Goal: Task Accomplishment & Management: Use online tool/utility

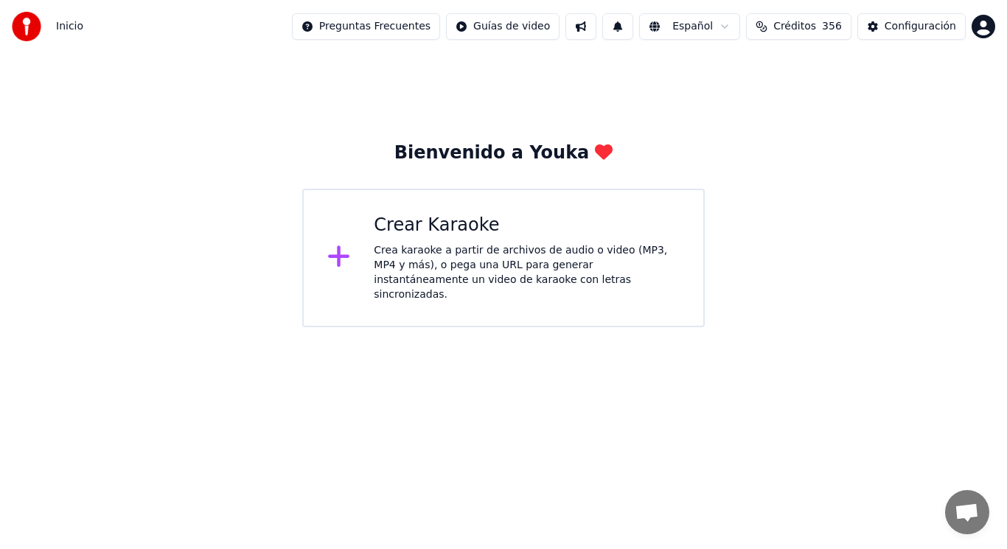
click at [450, 268] on div "Crea karaoke a partir de archivos de audio o video (MP3, MP4 y más), o pega una…" at bounding box center [527, 272] width 306 height 59
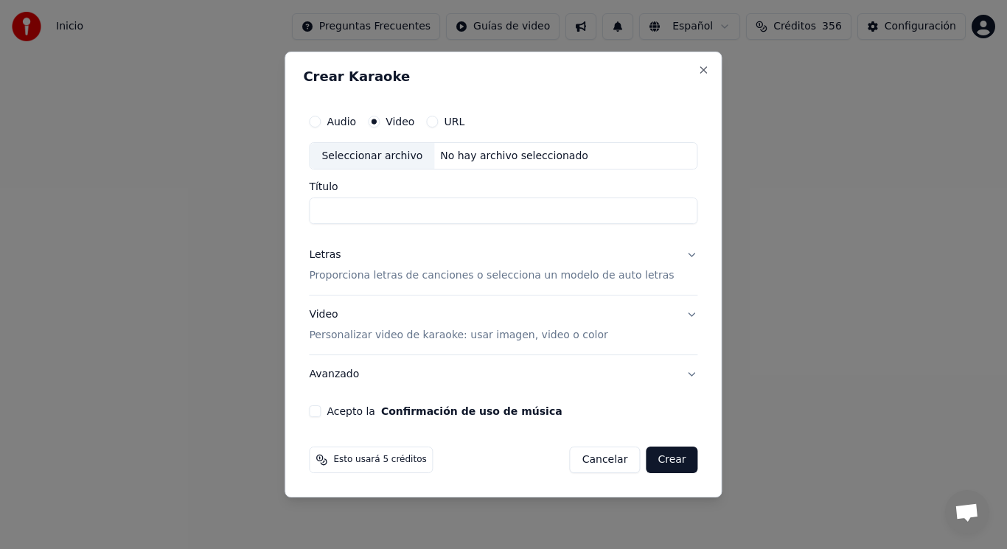
click at [388, 155] on div "Seleccionar archivo" at bounding box center [372, 156] width 125 height 27
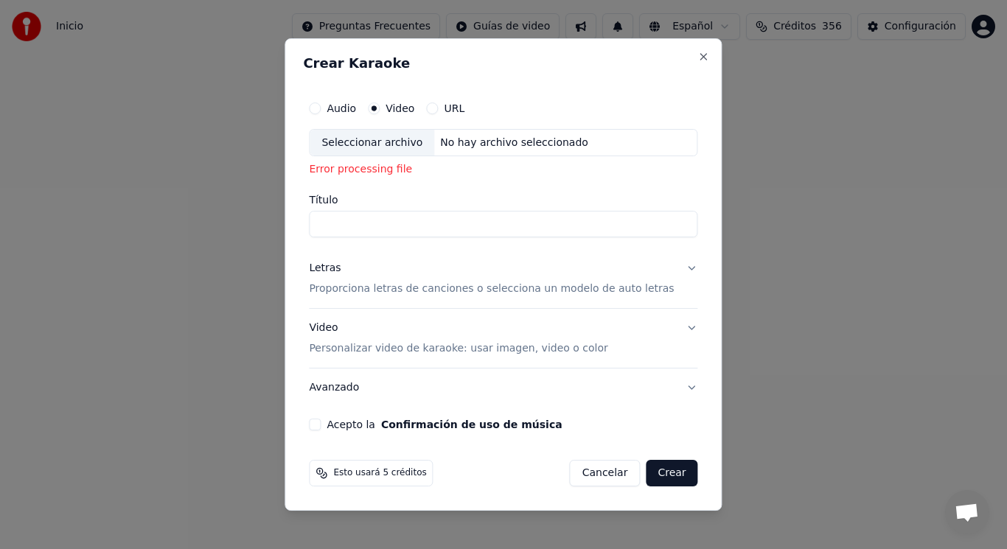
click at [384, 144] on div "Seleccionar archivo" at bounding box center [372, 143] width 125 height 27
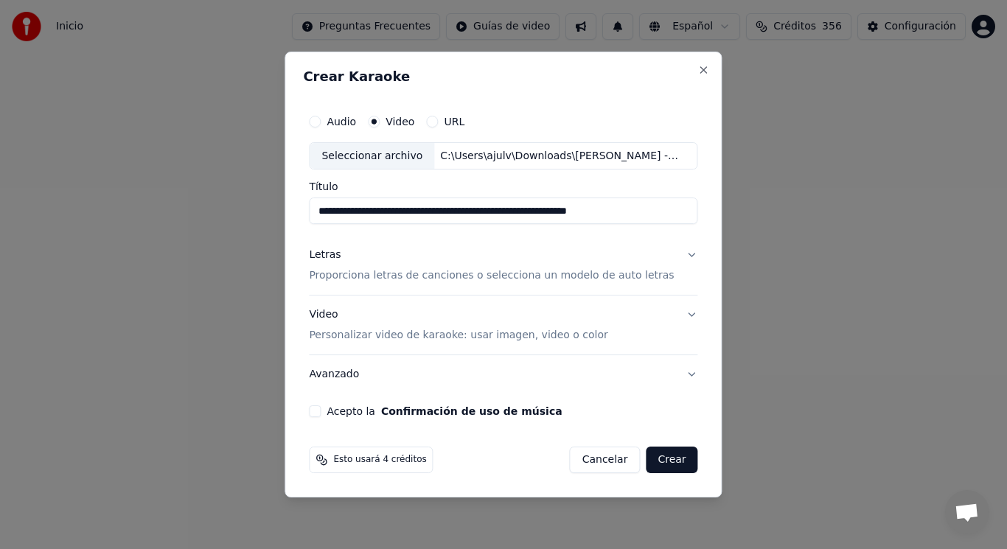
click at [615, 212] on input "**********" at bounding box center [503, 211] width 388 height 27
click at [514, 211] on input "**********" at bounding box center [503, 211] width 388 height 27
click at [475, 213] on input "**********" at bounding box center [503, 211] width 388 height 27
click at [404, 213] on input "**********" at bounding box center [503, 211] width 388 height 27
type input "**********"
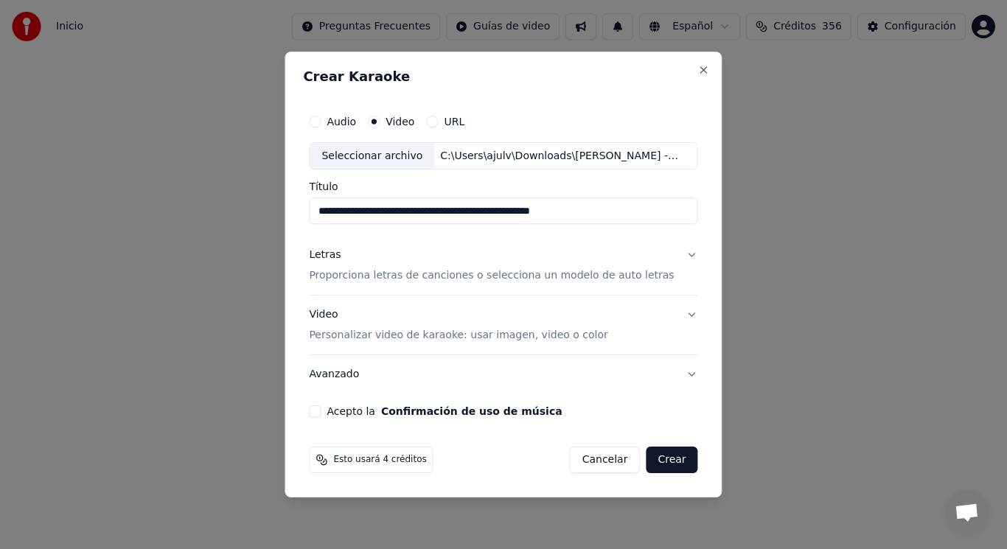
click at [677, 258] on button "Letras Proporciona letras de canciones o selecciona un modelo de auto letras" at bounding box center [503, 266] width 388 height 59
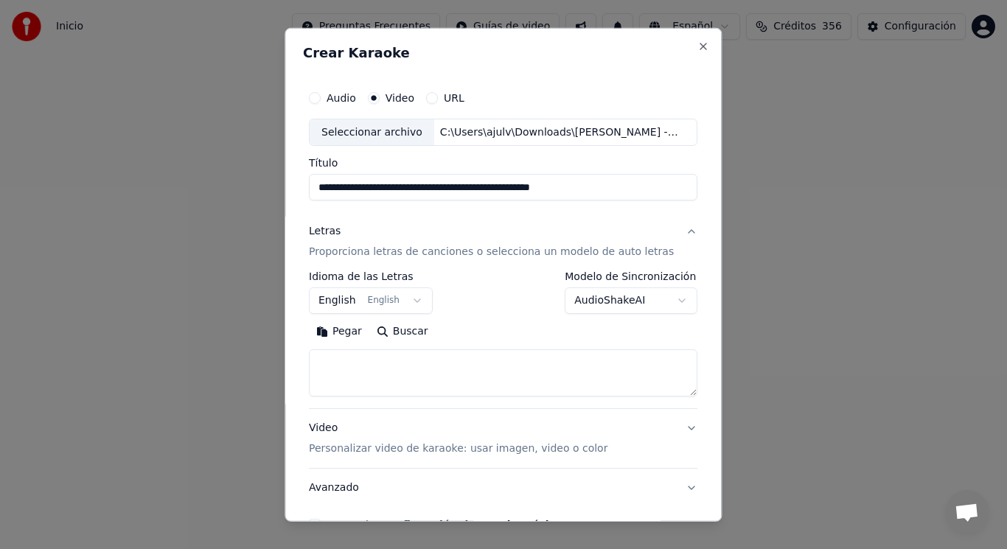
click at [407, 365] on textarea at bounding box center [503, 372] width 388 height 47
paste textarea "**********"
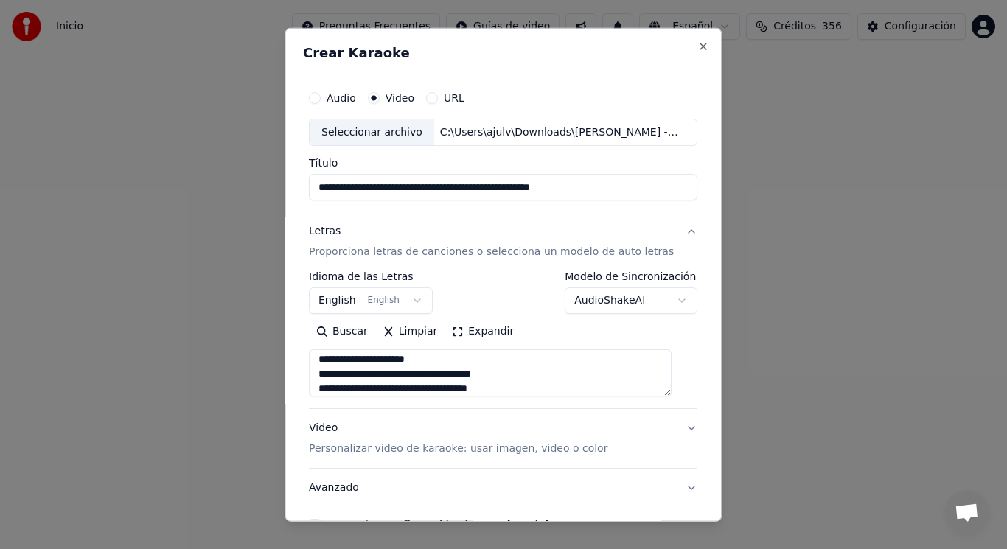
scroll to position [284, 0]
click at [382, 374] on textarea "**********" at bounding box center [490, 372] width 363 height 47
click at [394, 360] on textarea "**********" at bounding box center [490, 372] width 363 height 47
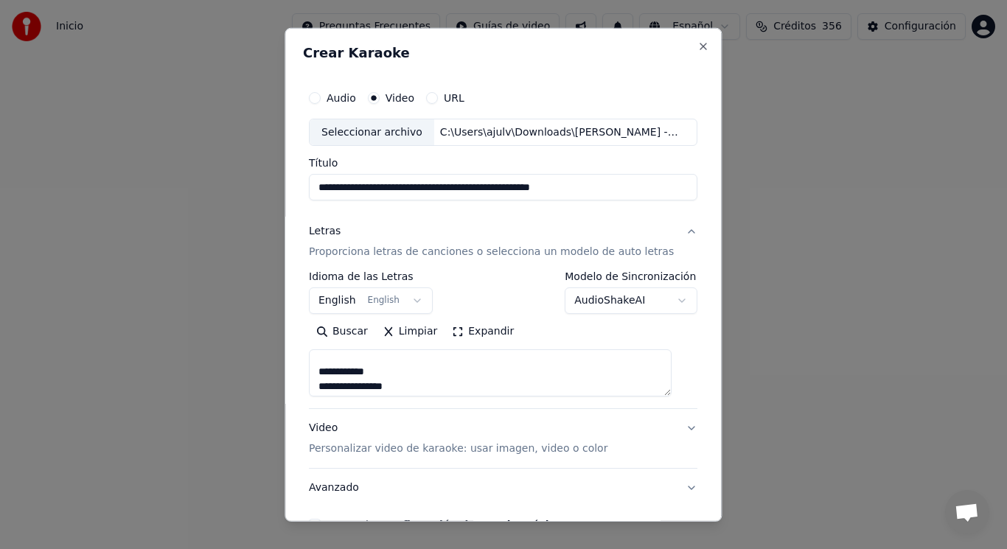
click at [399, 373] on textarea "**********" at bounding box center [490, 372] width 363 height 47
click at [326, 363] on textarea "**********" at bounding box center [490, 372] width 363 height 47
click at [542, 385] on textarea "**********" at bounding box center [490, 372] width 363 height 47
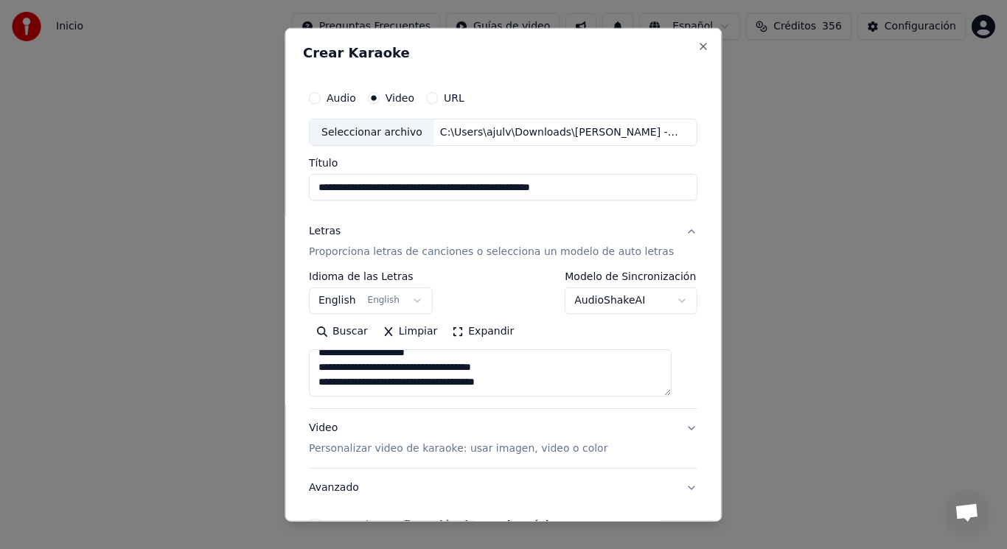
scroll to position [328, 0]
paste textarea "**********"
click at [372, 361] on textarea at bounding box center [490, 372] width 363 height 47
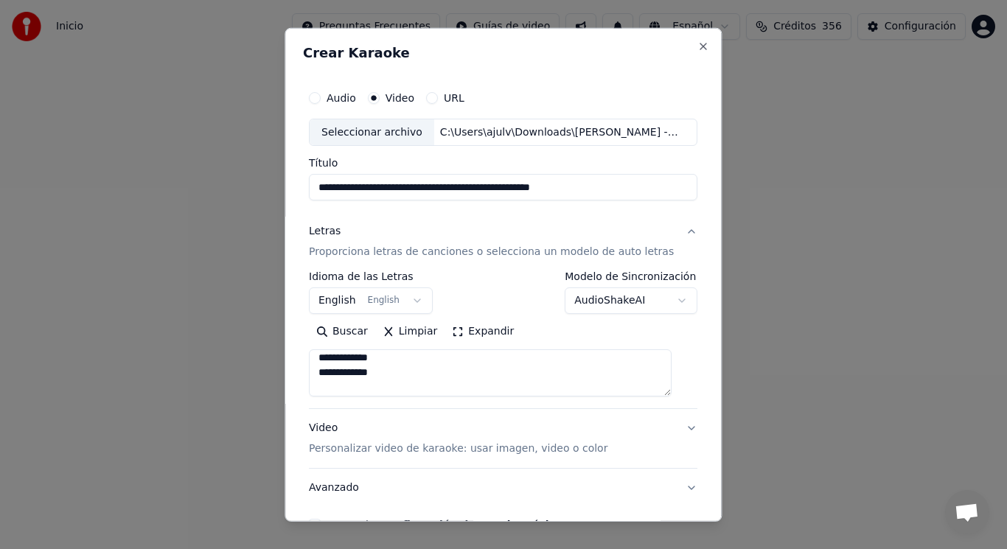
click at [403, 362] on textarea at bounding box center [490, 372] width 363 height 47
click at [371, 387] on textarea at bounding box center [490, 372] width 363 height 47
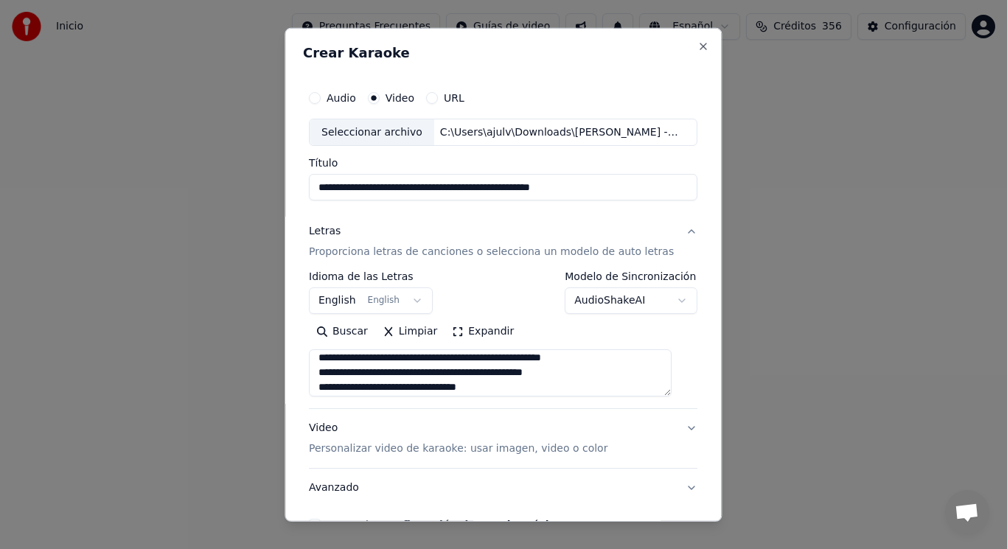
scroll to position [492, 0]
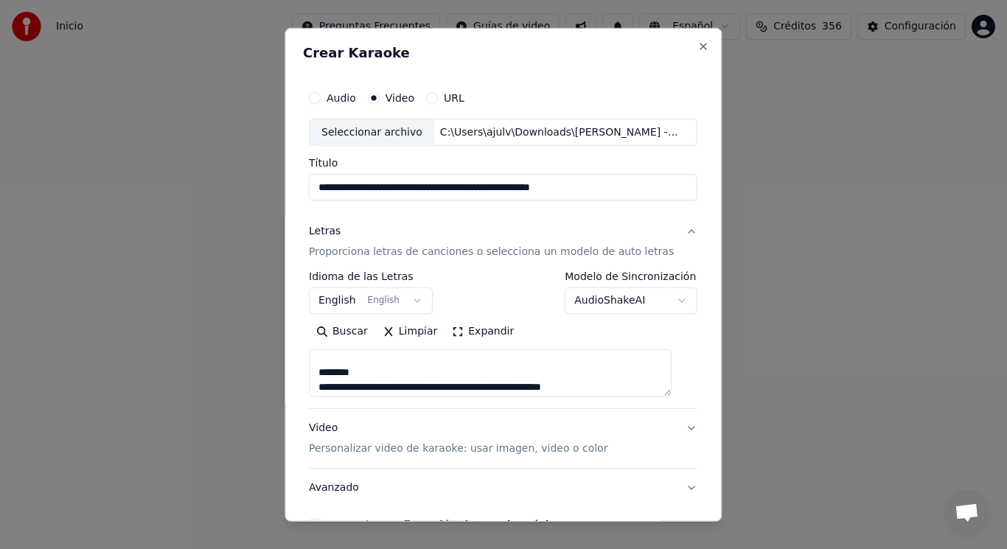
click at [363, 375] on textarea at bounding box center [490, 372] width 363 height 47
click at [369, 377] on textarea at bounding box center [490, 372] width 363 height 47
click at [419, 362] on textarea at bounding box center [490, 372] width 363 height 47
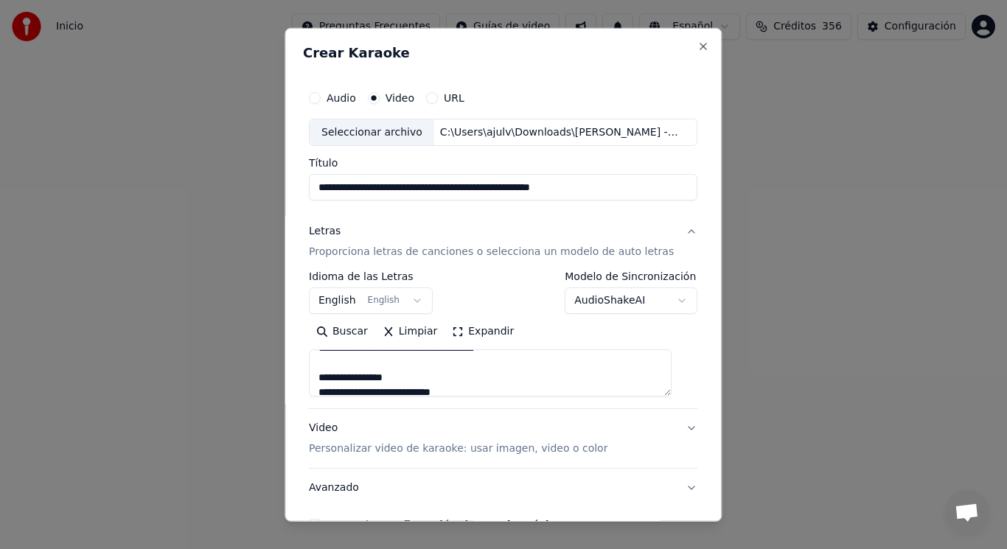
scroll to position [147, 0]
click at [466, 366] on textarea at bounding box center [490, 372] width 363 height 47
click at [485, 379] on textarea at bounding box center [490, 372] width 363 height 47
click at [366, 365] on textarea at bounding box center [490, 372] width 363 height 47
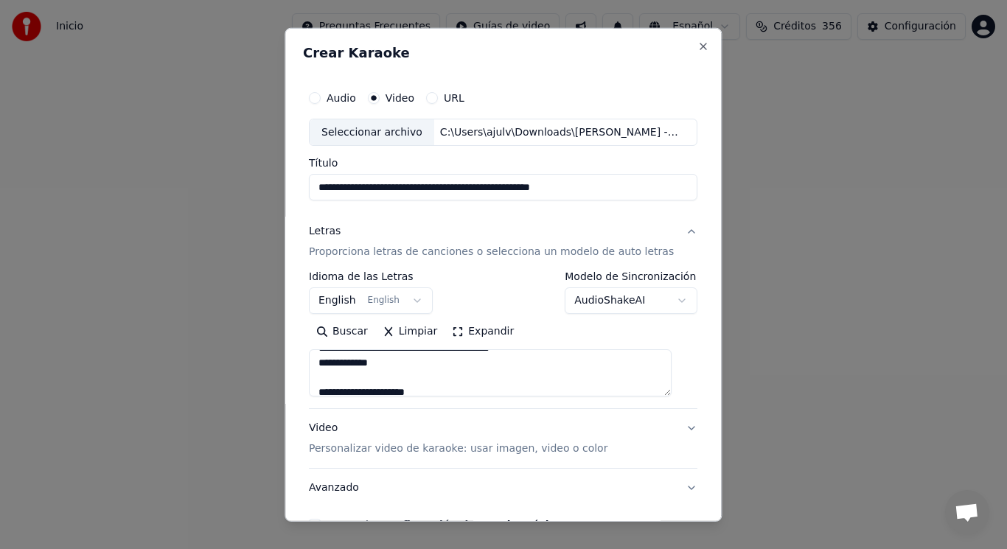
scroll to position [295, 0]
type textarea "**********"
click at [366, 128] on div "Seleccionar archivo" at bounding box center [372, 132] width 125 height 27
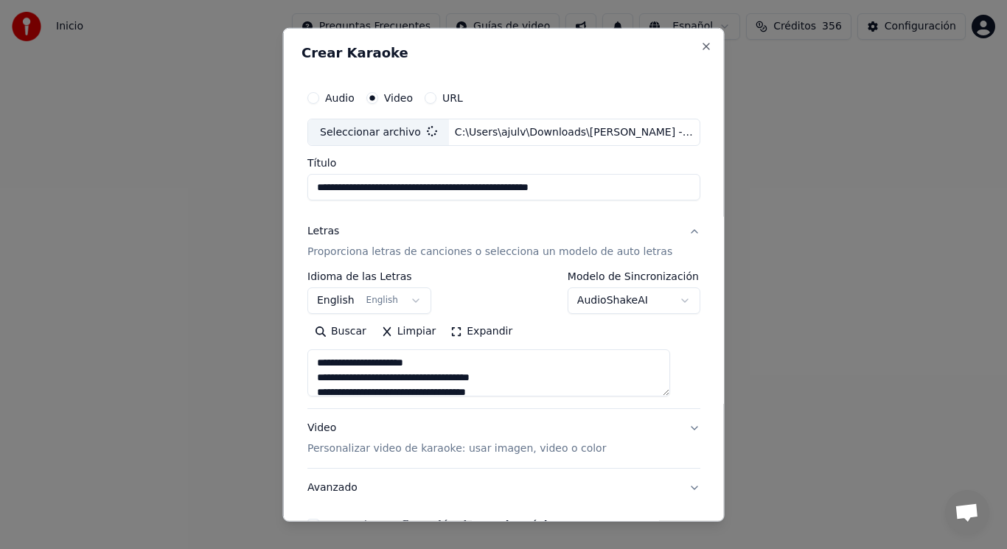
type input "**********"
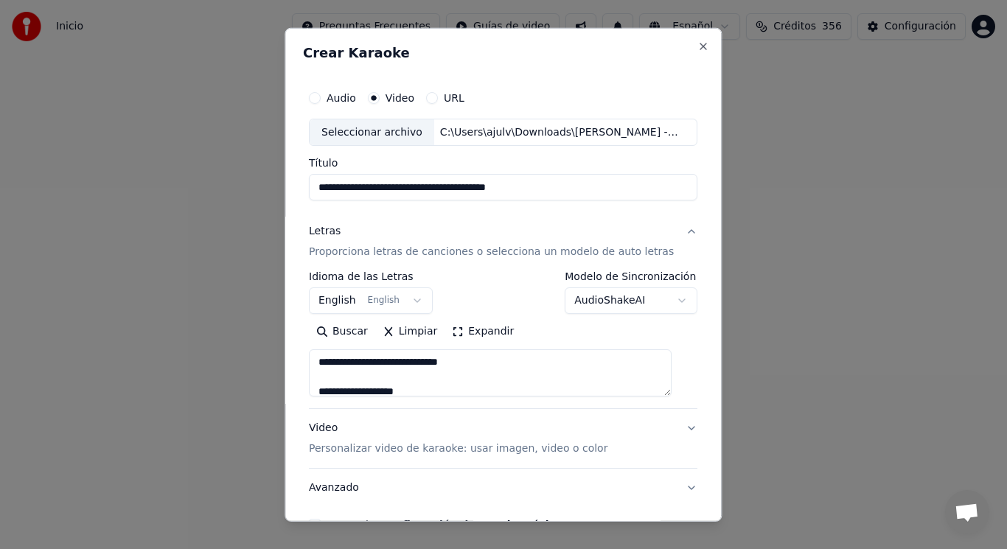
scroll to position [0, 0]
click at [502, 369] on textarea at bounding box center [490, 372] width 363 height 47
click at [366, 363] on textarea at bounding box center [490, 372] width 363 height 47
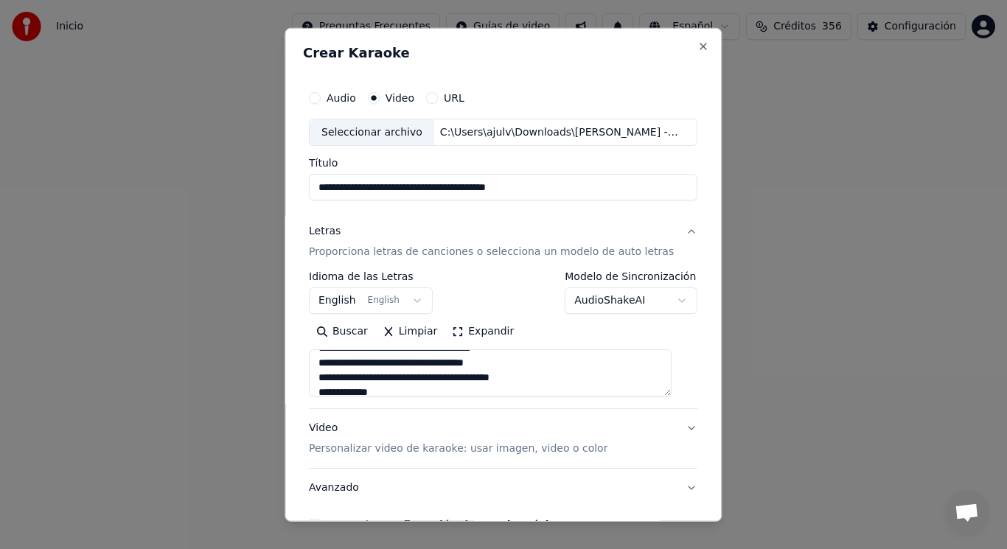
click at [366, 363] on textarea at bounding box center [490, 372] width 363 height 47
type textarea "**********"
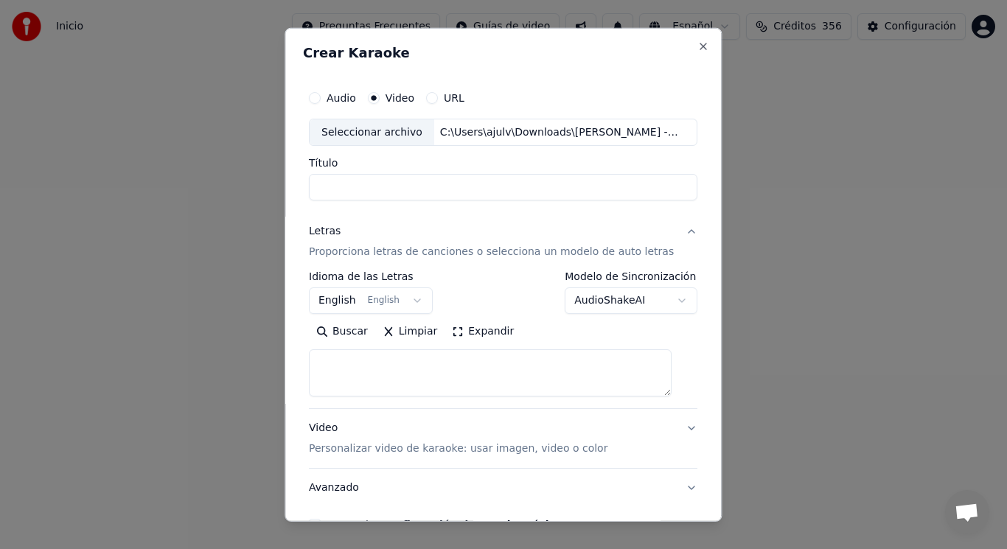
select select
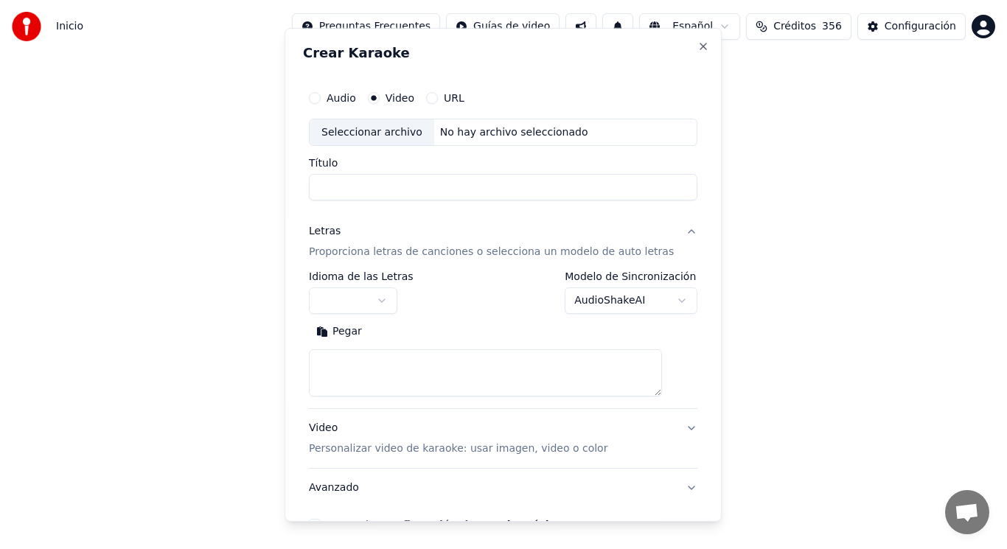
scroll to position [0, 0]
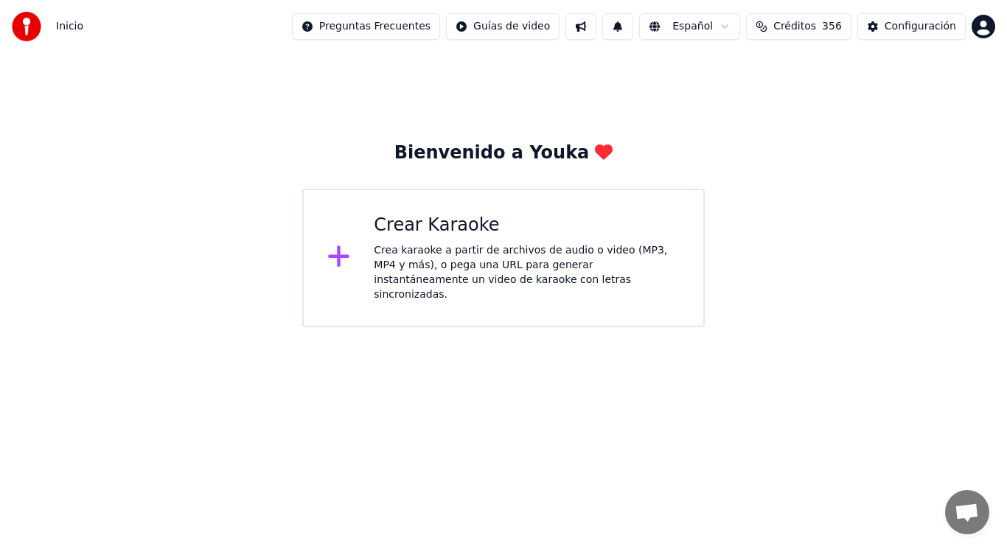
click at [468, 268] on div "Crea karaoke a partir de archivos de audio o video (MP3, MP4 y más), o pega una…" at bounding box center [527, 272] width 306 height 59
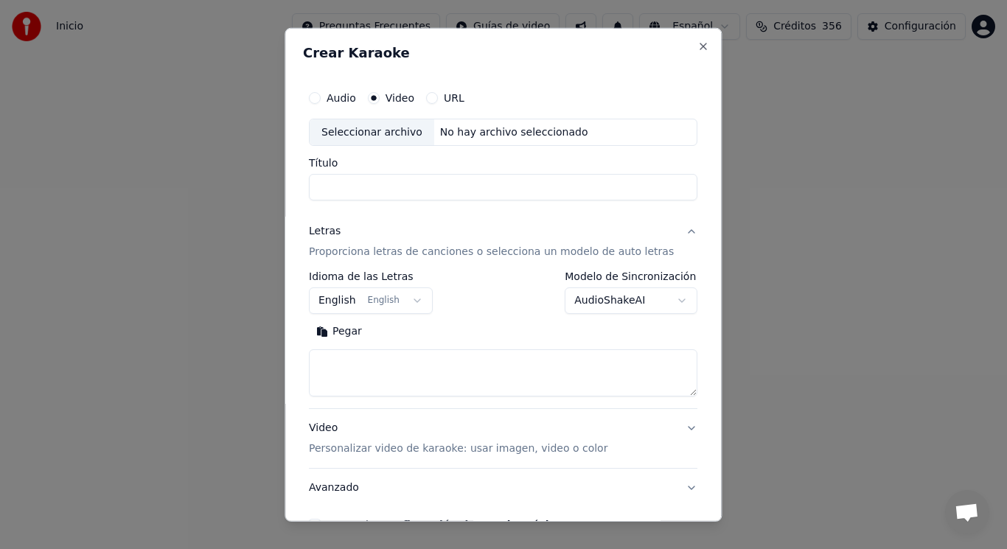
click at [379, 133] on div "Seleccionar archivo" at bounding box center [372, 132] width 125 height 27
type input "**********"
click at [385, 371] on textarea at bounding box center [503, 372] width 388 height 47
paste textarea "**********"
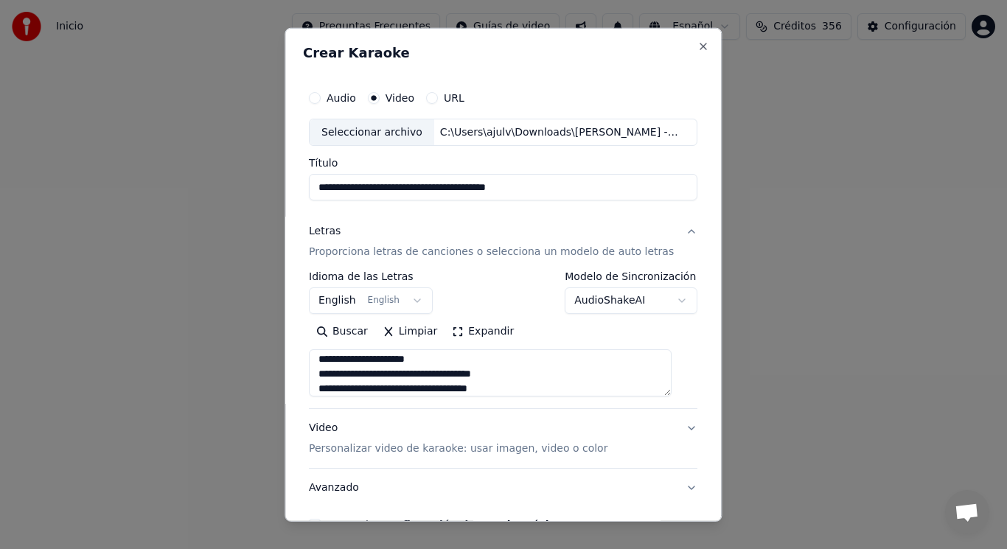
scroll to position [284, 0]
click at [375, 369] on textarea "**********" at bounding box center [490, 372] width 363 height 47
click at [378, 385] on textarea "**********" at bounding box center [490, 372] width 363 height 47
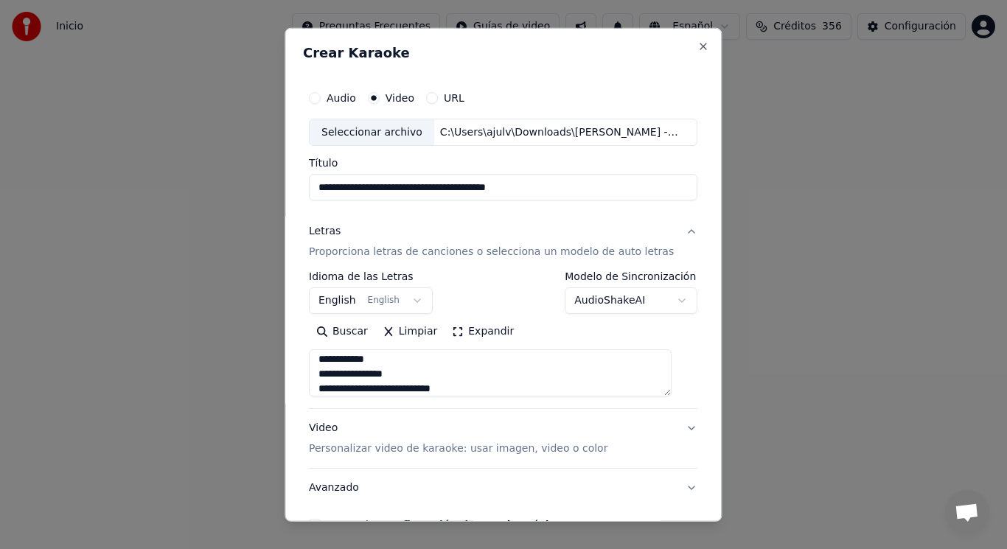
click at [405, 360] on textarea "**********" at bounding box center [490, 372] width 363 height 47
click at [534, 387] on textarea "**********" at bounding box center [490, 372] width 363 height 47
paste textarea "**********"
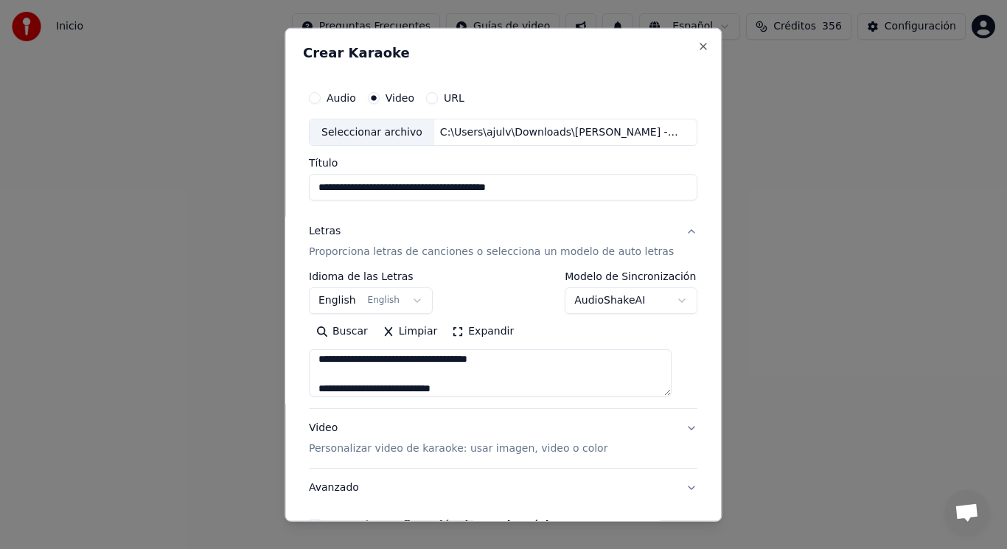
scroll to position [667, 0]
click at [374, 363] on textarea at bounding box center [490, 372] width 363 height 47
click at [410, 386] on textarea at bounding box center [490, 372] width 363 height 47
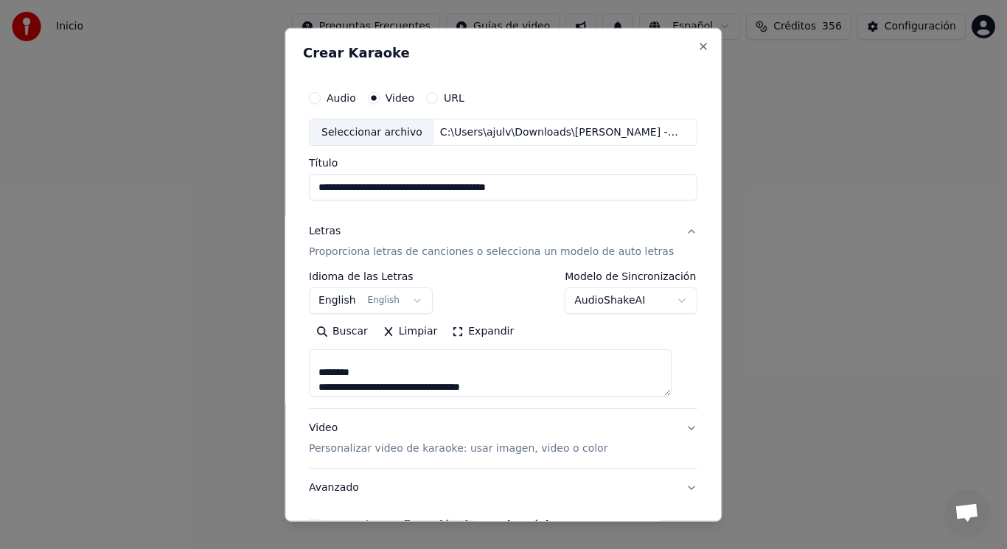
click at [366, 374] on textarea at bounding box center [490, 372] width 363 height 47
click at [370, 392] on textarea at bounding box center [490, 372] width 363 height 47
click at [374, 390] on textarea at bounding box center [490, 372] width 363 height 47
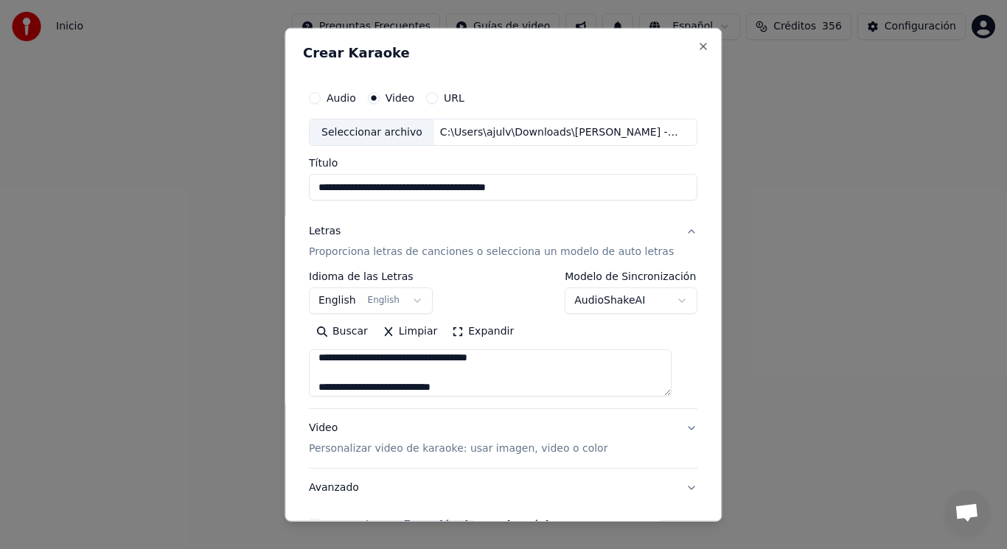
scroll to position [329, 0]
click at [479, 360] on textarea at bounding box center [490, 372] width 363 height 47
click at [490, 371] on textarea at bounding box center [490, 372] width 363 height 47
click at [464, 364] on textarea at bounding box center [490, 372] width 363 height 47
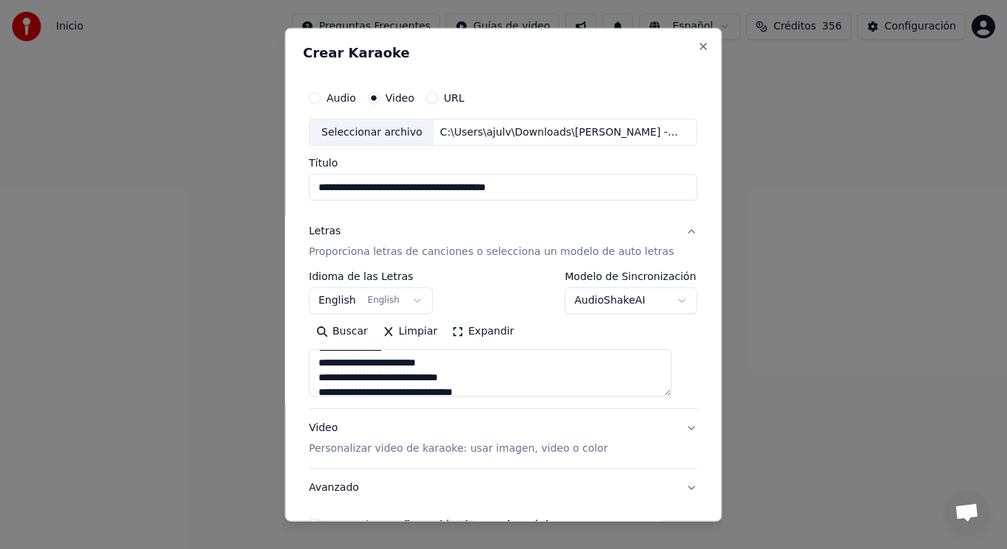
click at [486, 380] on textarea at bounding box center [490, 372] width 363 height 47
click at [361, 363] on textarea at bounding box center [490, 372] width 363 height 47
click at [365, 365] on textarea at bounding box center [490, 372] width 363 height 47
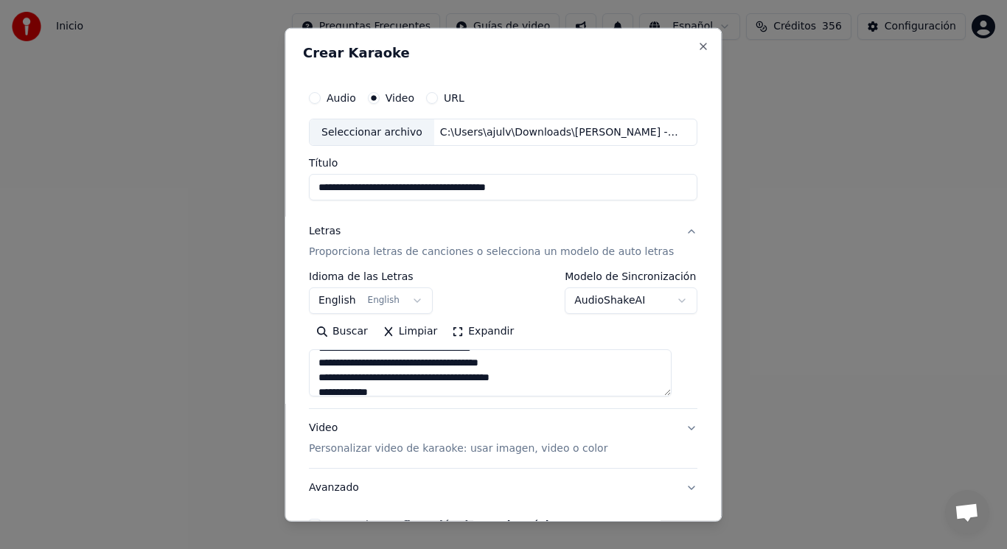
click at [332, 378] on textarea at bounding box center [490, 372] width 363 height 47
click at [326, 366] on textarea at bounding box center [490, 372] width 363 height 47
click at [348, 364] on textarea at bounding box center [490, 372] width 363 height 47
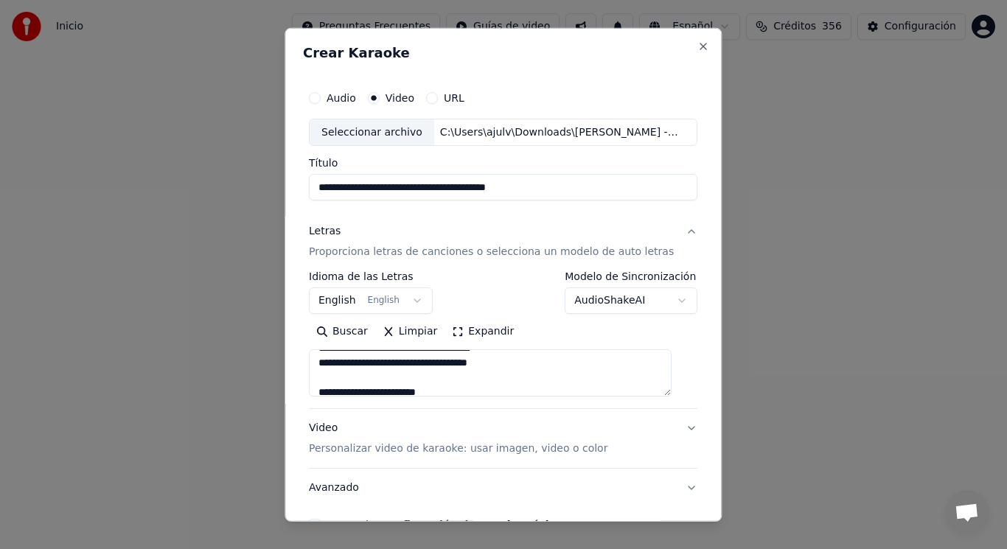
click at [502, 364] on textarea at bounding box center [490, 372] width 363 height 47
click at [346, 380] on textarea at bounding box center [490, 372] width 363 height 47
click at [365, 364] on textarea at bounding box center [490, 372] width 363 height 47
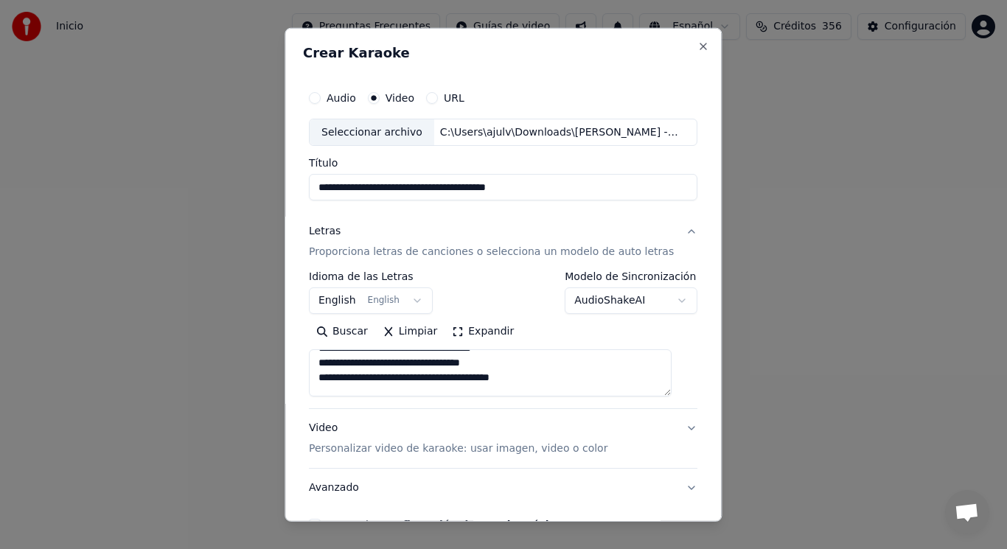
click at [366, 364] on textarea at bounding box center [490, 372] width 363 height 47
click at [331, 379] on textarea at bounding box center [490, 372] width 363 height 47
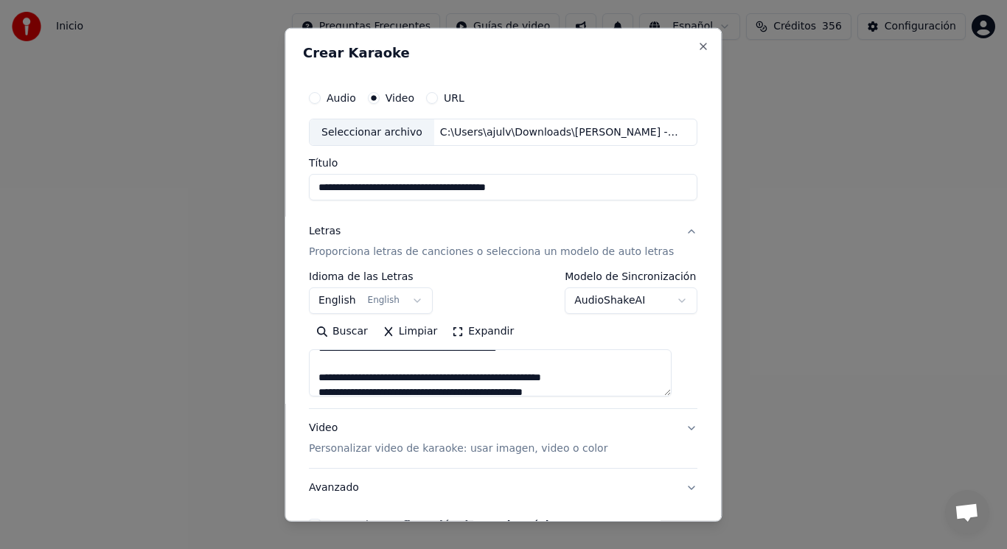
click at [597, 377] on textarea at bounding box center [490, 372] width 363 height 47
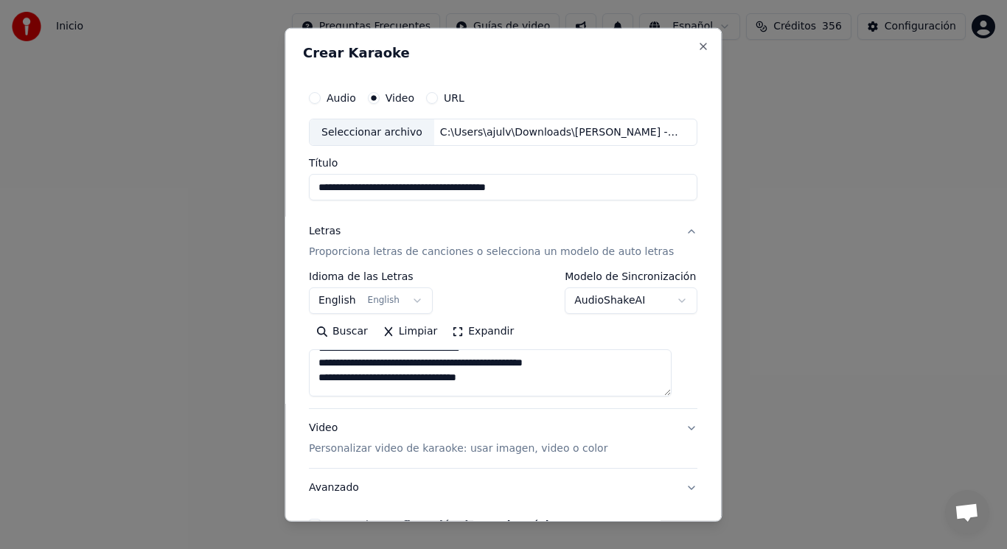
click at [580, 363] on textarea at bounding box center [490, 372] width 363 height 47
click at [492, 381] on textarea at bounding box center [490, 372] width 363 height 47
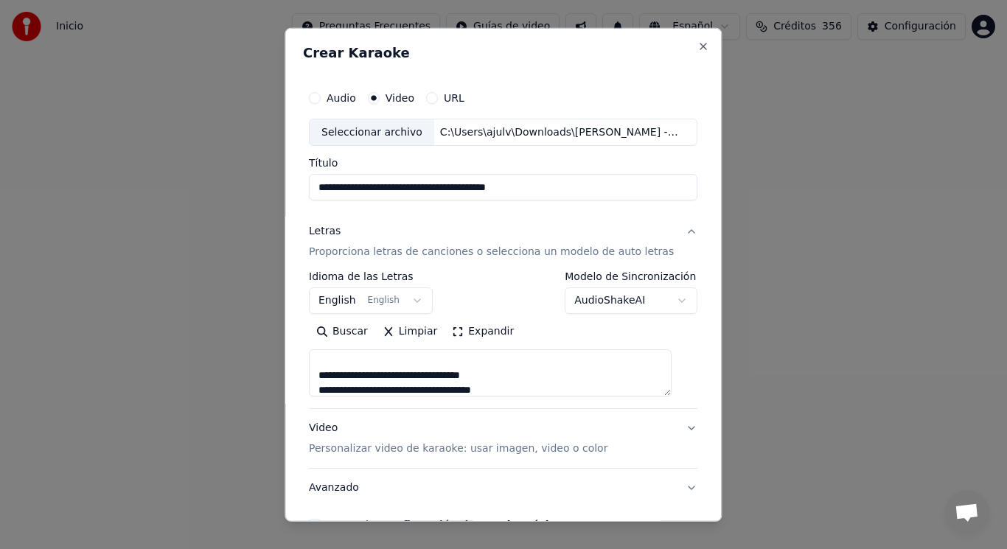
scroll to position [501, 0]
click at [366, 377] on textarea at bounding box center [490, 372] width 363 height 47
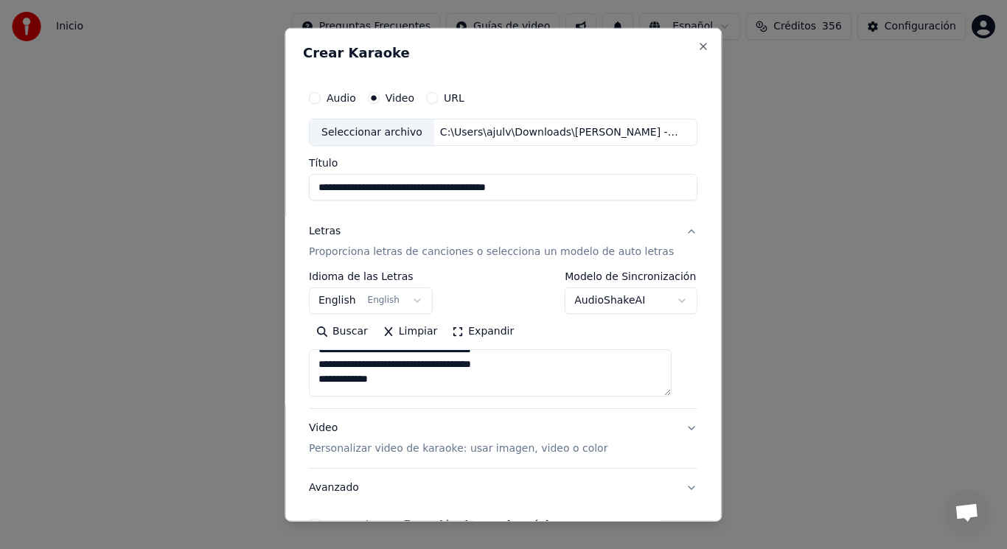
scroll to position [531, 0]
click at [324, 379] on textarea at bounding box center [490, 372] width 363 height 47
click at [347, 379] on textarea at bounding box center [490, 372] width 363 height 47
click at [374, 378] on textarea at bounding box center [490, 372] width 363 height 47
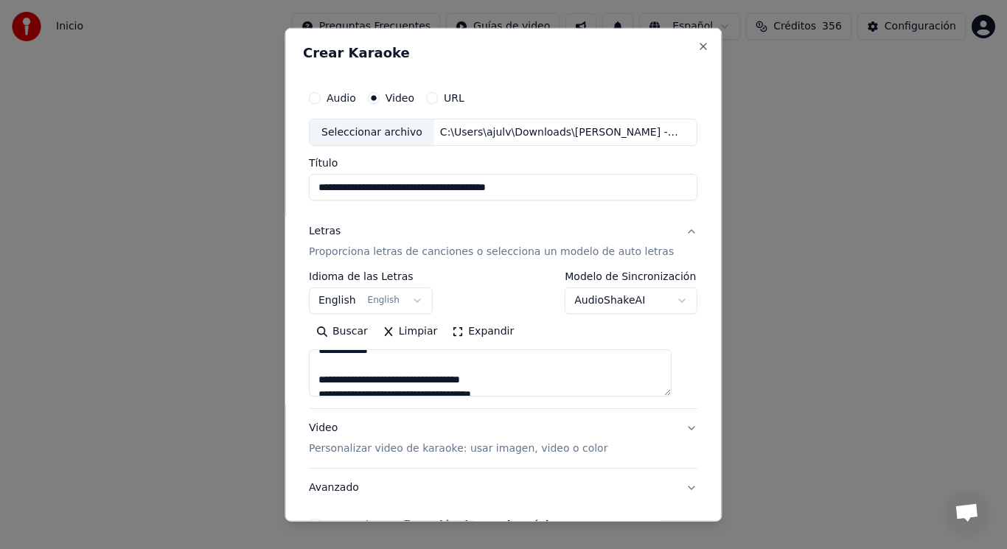
scroll to position [590, 0]
click at [364, 378] on textarea at bounding box center [490, 372] width 363 height 47
click at [325, 368] on textarea at bounding box center [490, 372] width 363 height 47
type textarea "**********"
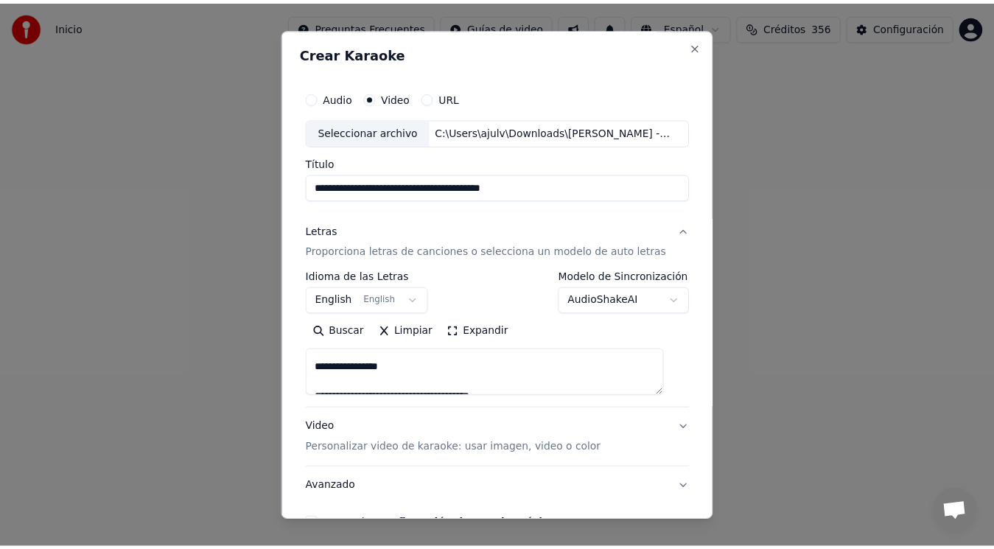
scroll to position [89, 0]
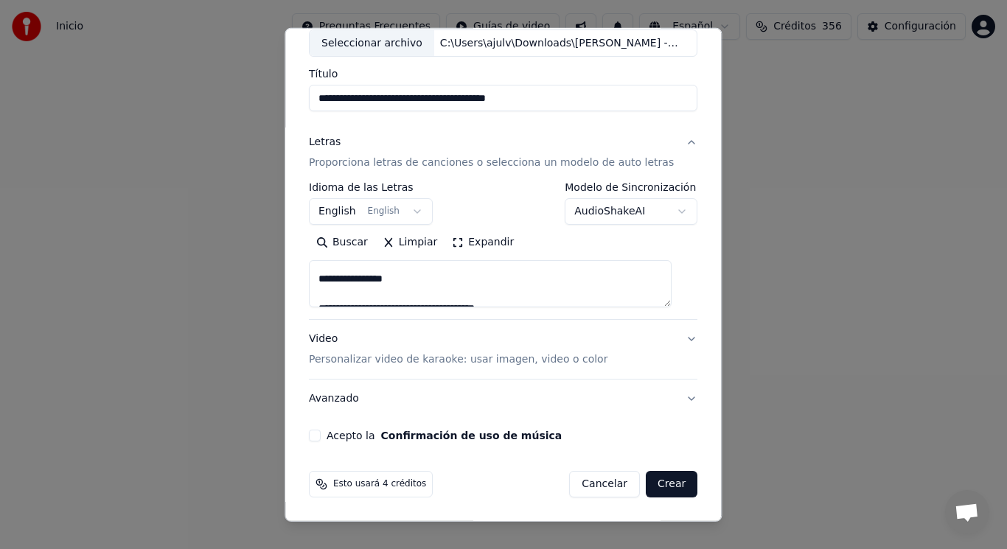
click at [320, 438] on button "Acepto la Confirmación de uso de música" at bounding box center [315, 436] width 12 height 12
click at [653, 483] on button "Crear" at bounding box center [672, 484] width 52 height 27
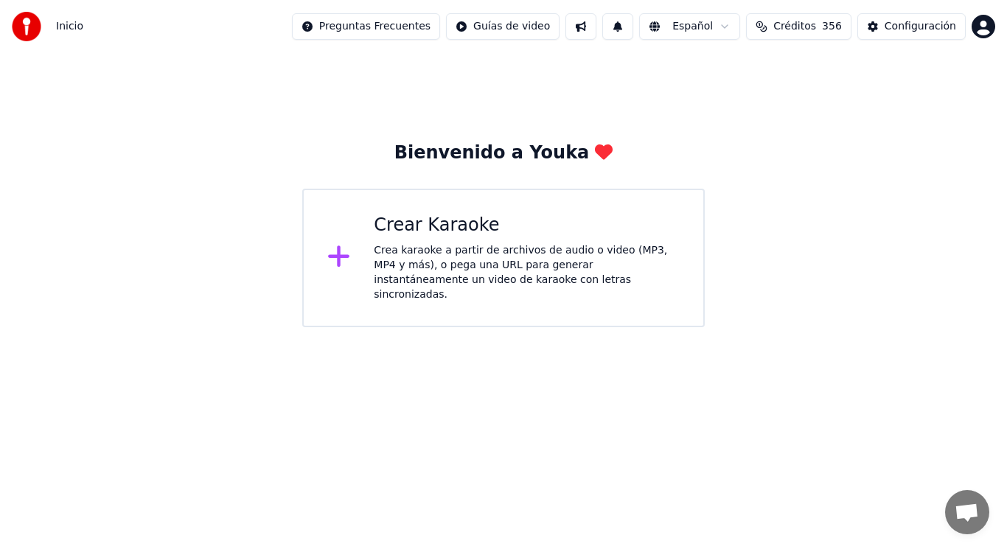
click at [462, 276] on div "Crea karaoke a partir de archivos de audio o video (MP3, MP4 y más), o pega una…" at bounding box center [527, 272] width 306 height 59
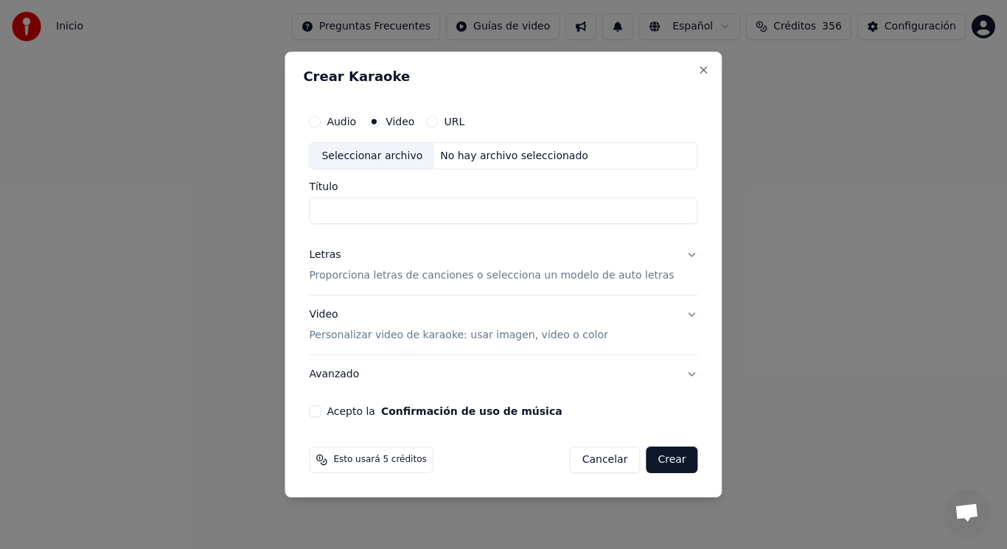
click at [392, 153] on div "Seleccionar archivo" at bounding box center [372, 156] width 125 height 27
type input "**********"
click at [677, 254] on button "Letras Proporciona letras de canciones o selecciona un modelo de auto letras" at bounding box center [503, 266] width 388 height 59
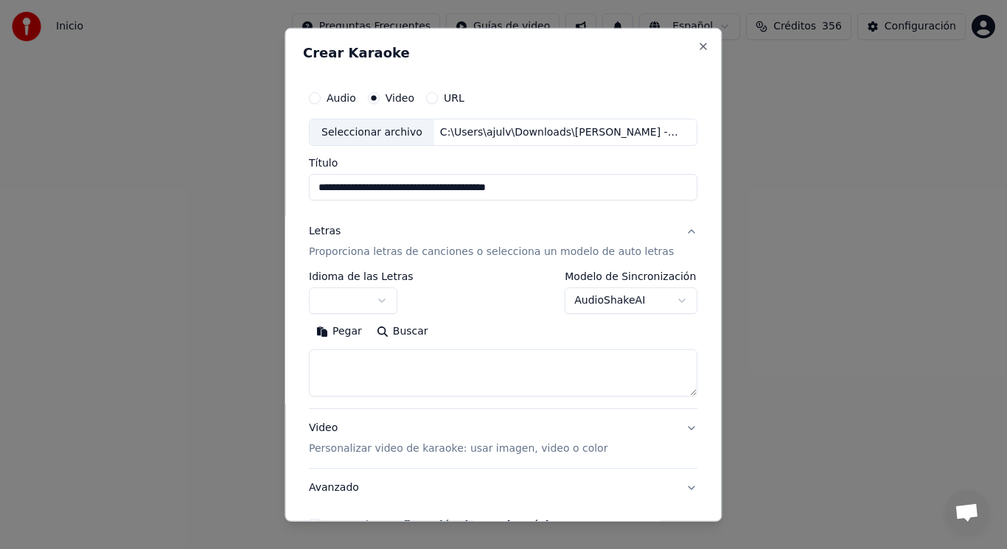
click at [391, 300] on button "button" at bounding box center [353, 300] width 88 height 27
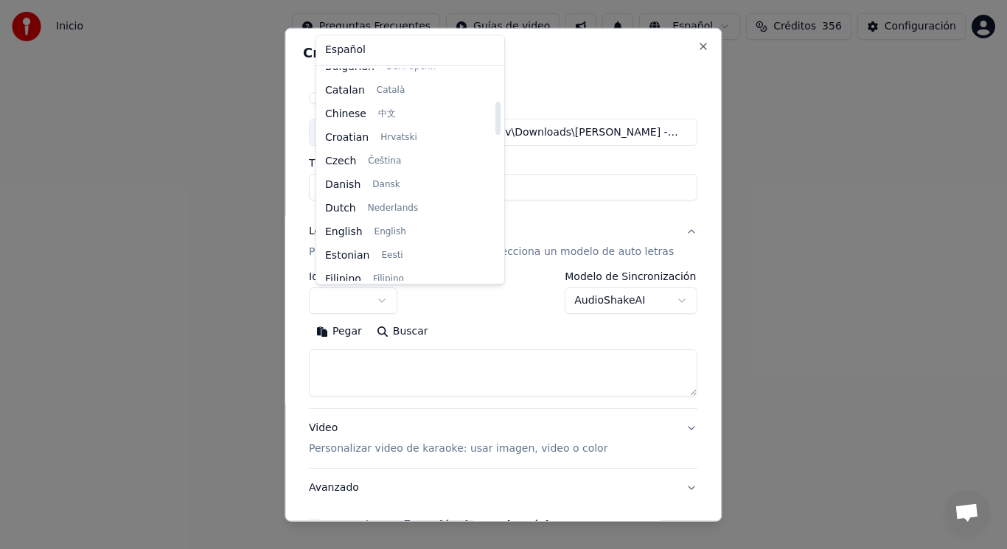
scroll to position [206, 0]
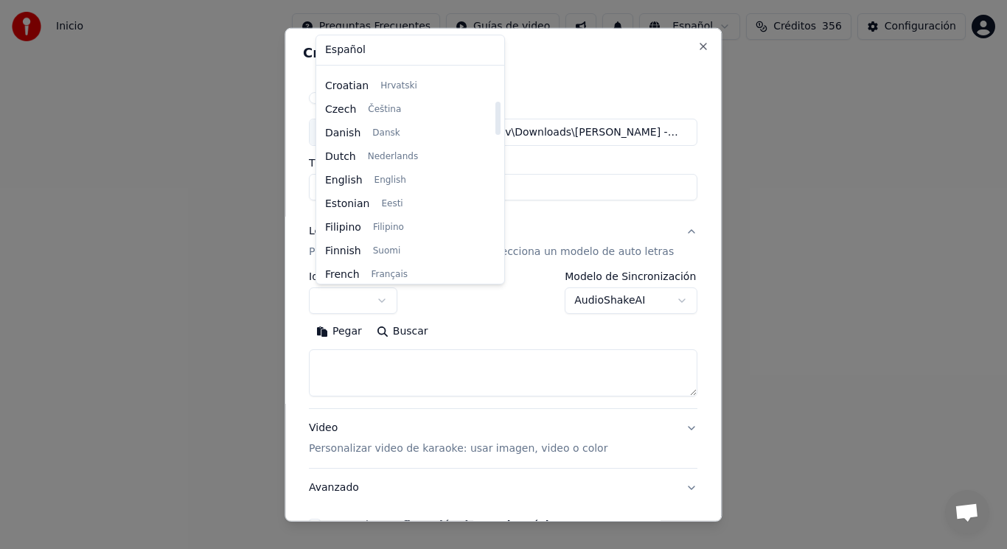
drag, startPoint x: 479, startPoint y: 82, endPoint x: 479, endPoint y: 114, distance: 32.4
click at [495, 114] on div at bounding box center [497, 118] width 5 height 33
select select "**"
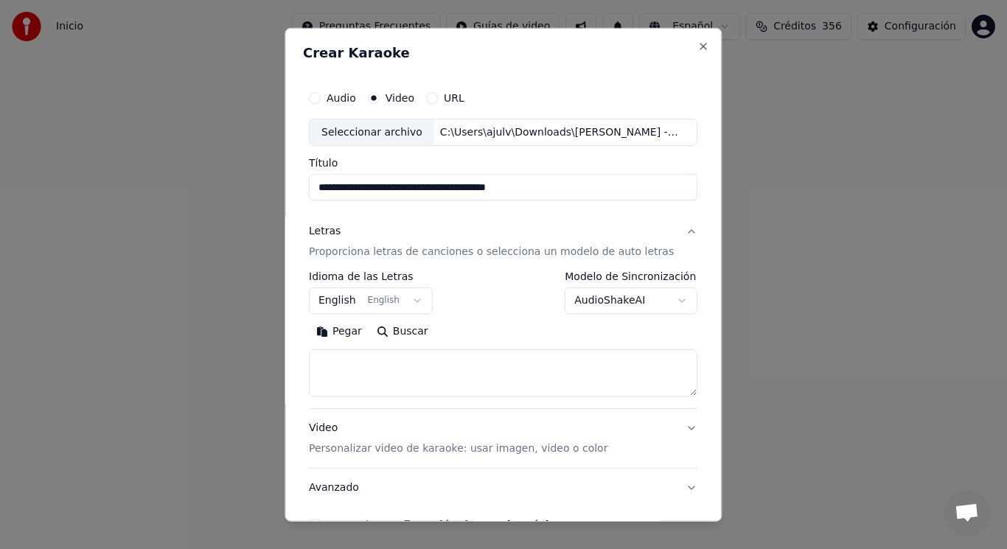
click at [383, 368] on textarea at bounding box center [503, 372] width 388 height 47
paste textarea "**********"
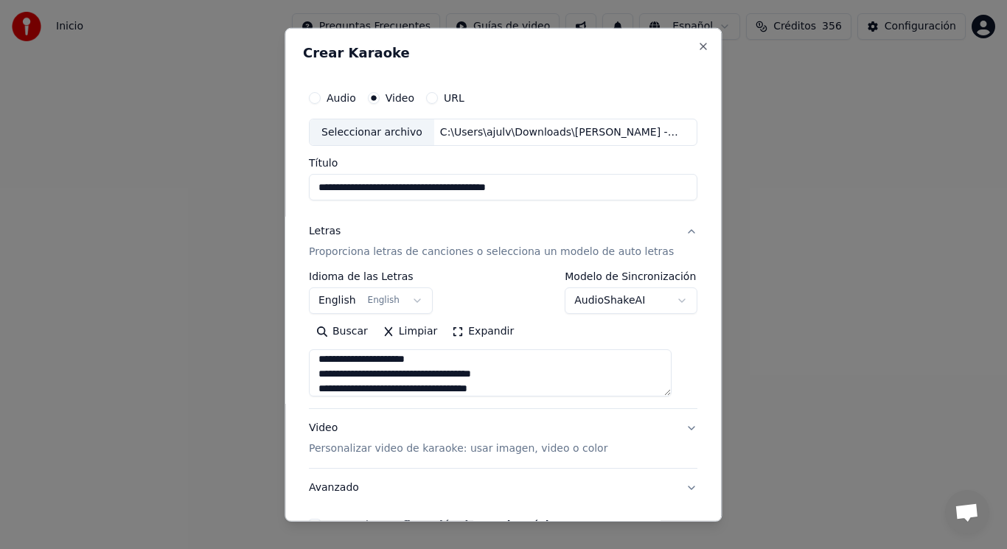
scroll to position [284, 0]
click at [376, 375] on textarea "**********" at bounding box center [490, 372] width 363 height 47
click at [325, 374] on textarea "**********" at bounding box center [490, 372] width 363 height 47
click at [396, 377] on textarea "**********" at bounding box center [490, 372] width 363 height 47
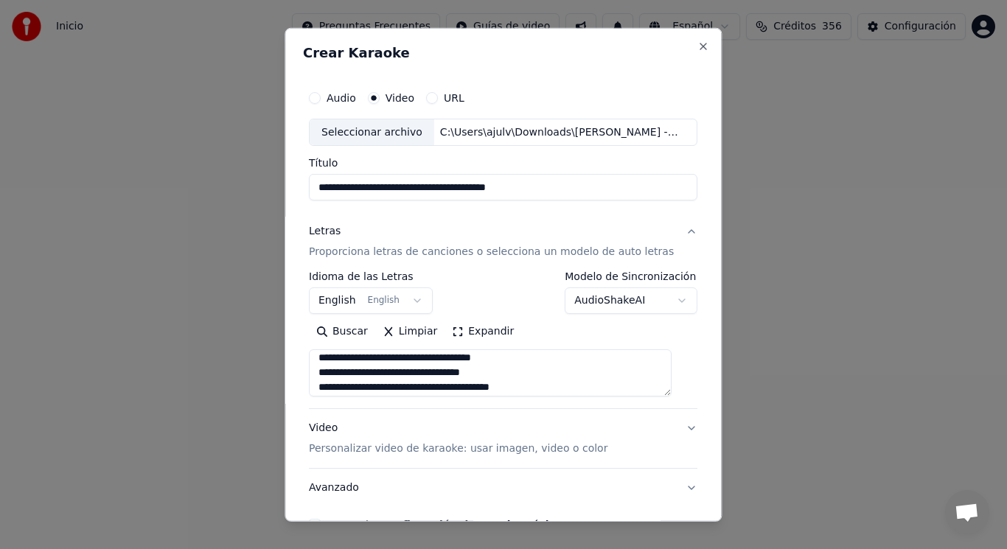
scroll to position [225, 0]
click at [366, 376] on textarea "**********" at bounding box center [490, 372] width 363 height 47
click at [371, 359] on textarea "**********" at bounding box center [490, 372] width 363 height 47
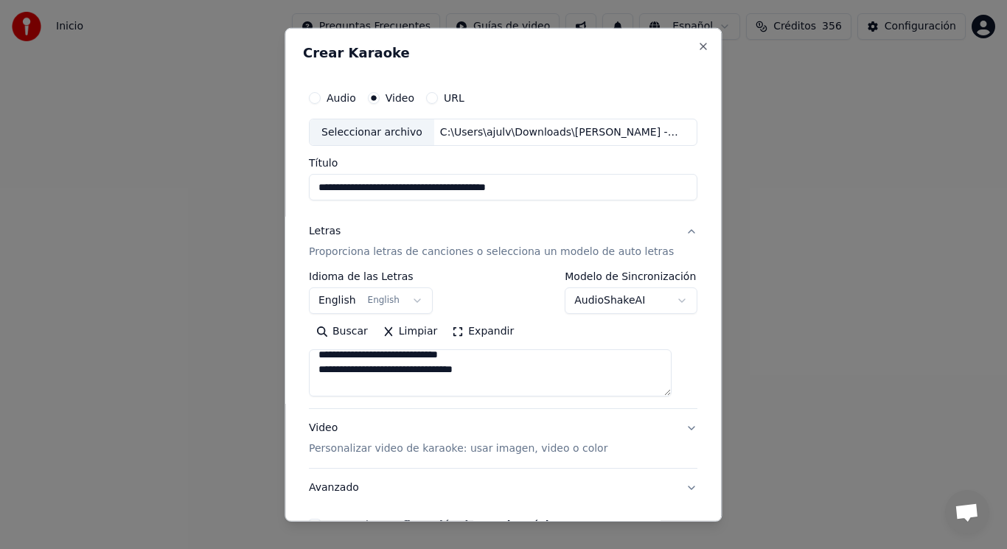
scroll to position [153, 0]
click at [498, 357] on textarea "**********" at bounding box center [490, 372] width 363 height 47
click at [475, 371] on textarea "**********" at bounding box center [490, 372] width 363 height 47
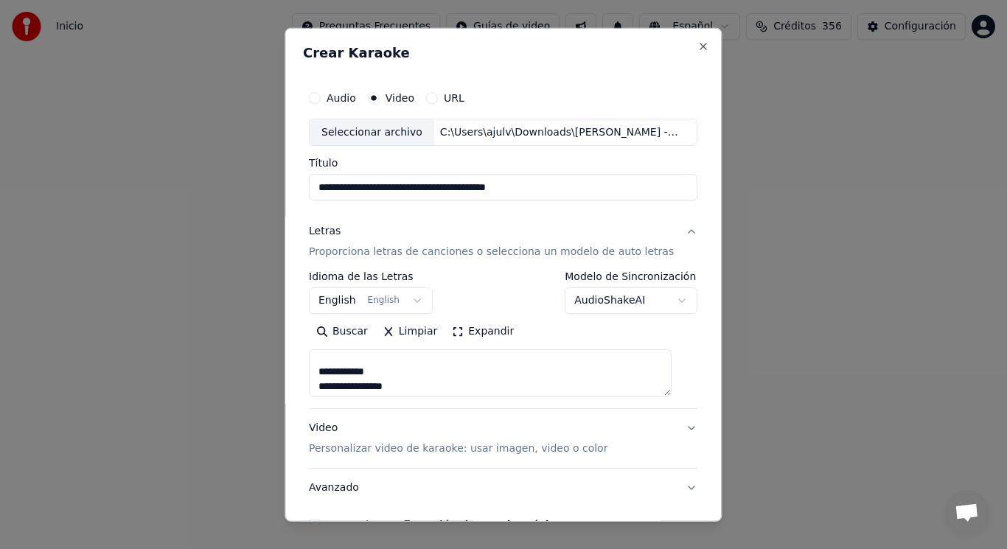
click at [389, 370] on textarea "**********" at bounding box center [490, 372] width 363 height 47
click at [509, 380] on textarea "**********" at bounding box center [490, 372] width 363 height 47
paste textarea "**********"
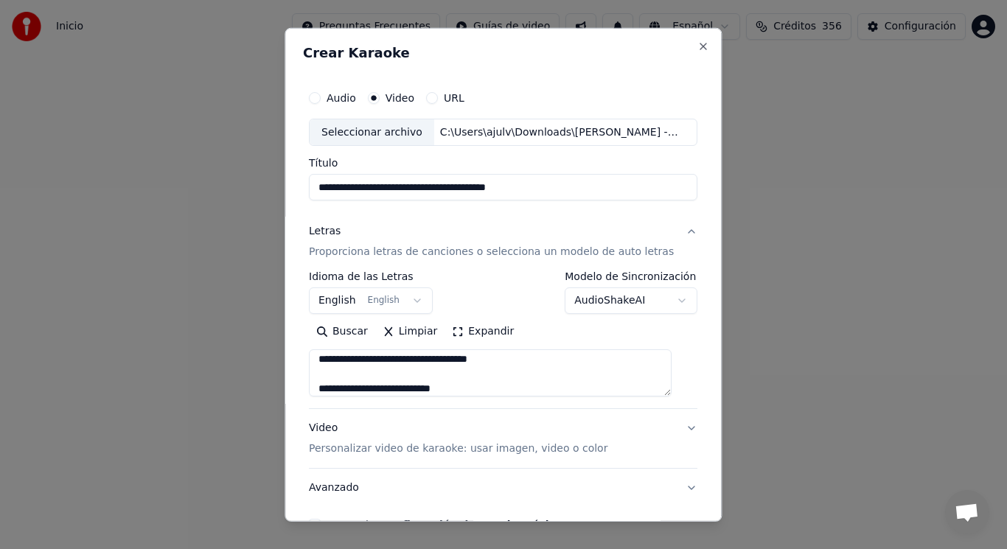
scroll to position [667, 0]
click at [368, 360] on textarea at bounding box center [490, 372] width 363 height 47
click at [366, 377] on textarea at bounding box center [490, 372] width 363 height 47
click at [366, 358] on textarea at bounding box center [490, 372] width 363 height 47
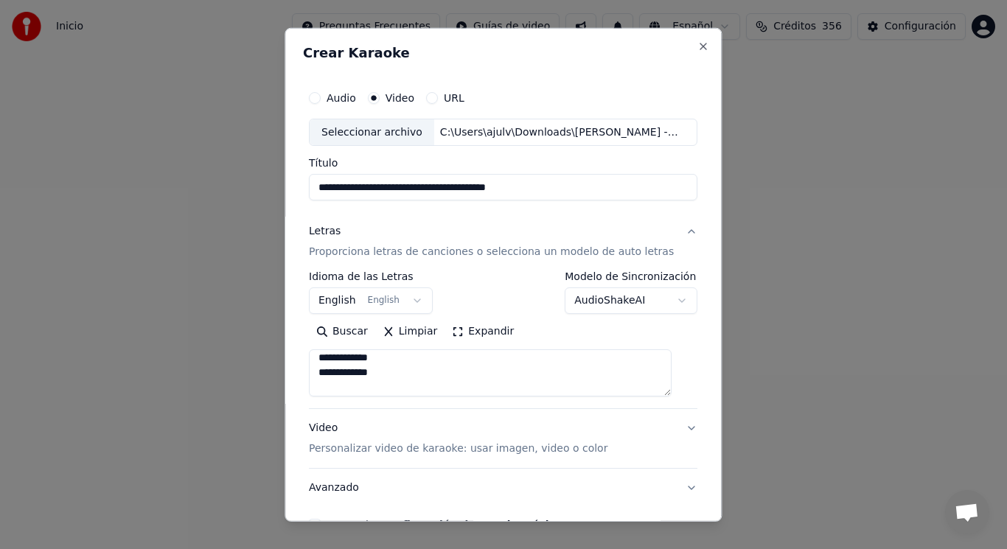
click at [400, 374] on textarea at bounding box center [490, 372] width 363 height 47
click at [394, 359] on textarea at bounding box center [490, 372] width 363 height 47
click at [388, 371] on textarea at bounding box center [490, 372] width 363 height 47
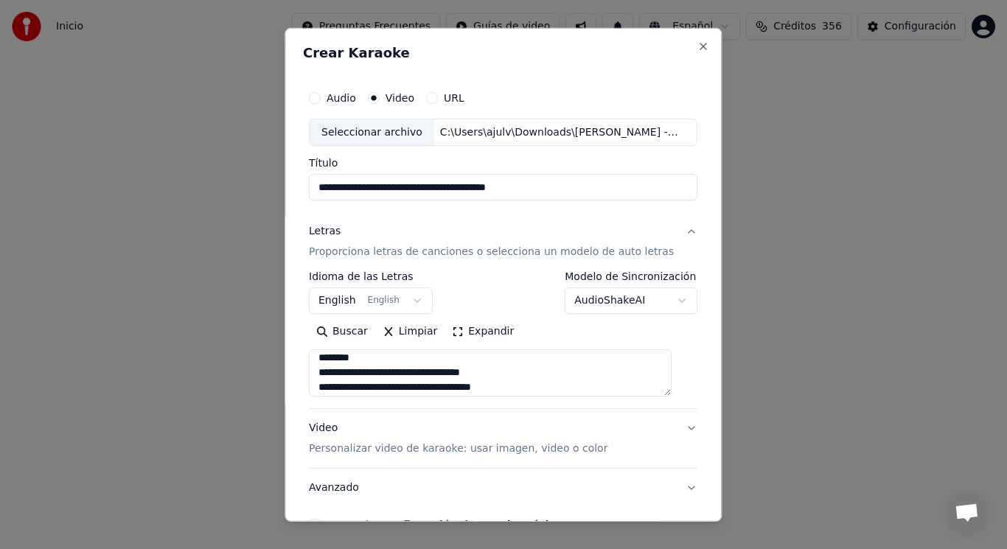
click at [366, 374] on textarea at bounding box center [490, 372] width 363 height 47
click at [363, 356] on textarea at bounding box center [490, 372] width 363 height 47
click at [506, 374] on textarea at bounding box center [490, 372] width 363 height 47
click at [579, 357] on textarea at bounding box center [490, 372] width 363 height 47
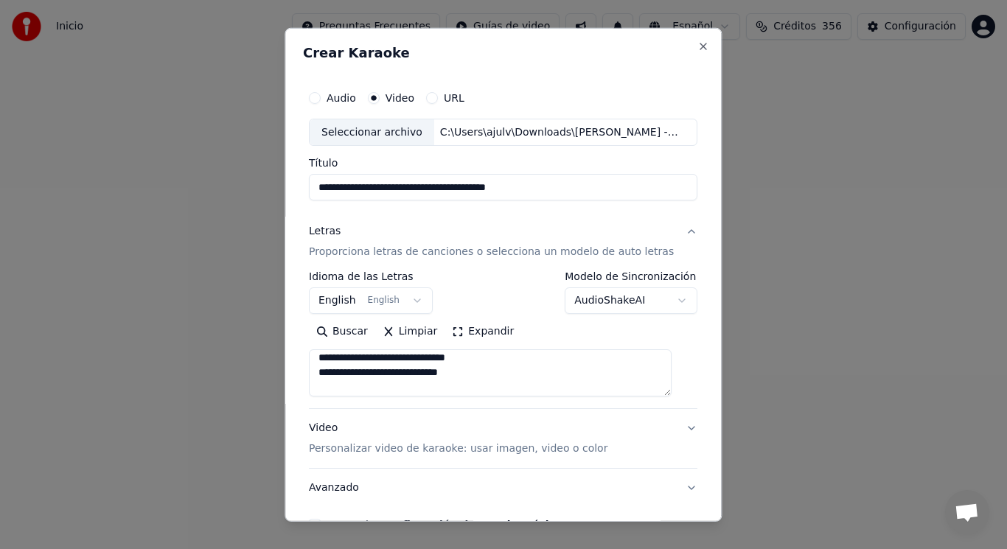
scroll to position [477, 0]
click at [593, 370] on textarea at bounding box center [490, 372] width 363 height 47
click at [369, 360] on textarea at bounding box center [490, 372] width 363 height 47
click at [366, 360] on textarea at bounding box center [490, 372] width 363 height 47
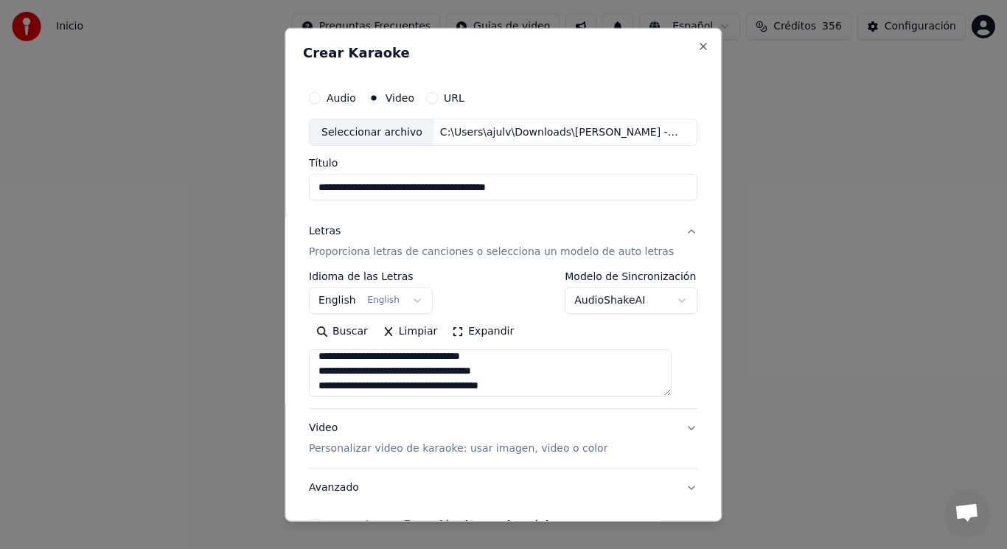
scroll to position [403, 0]
click at [364, 360] on textarea at bounding box center [490, 372] width 363 height 47
click at [366, 377] on textarea at bounding box center [490, 372] width 363 height 47
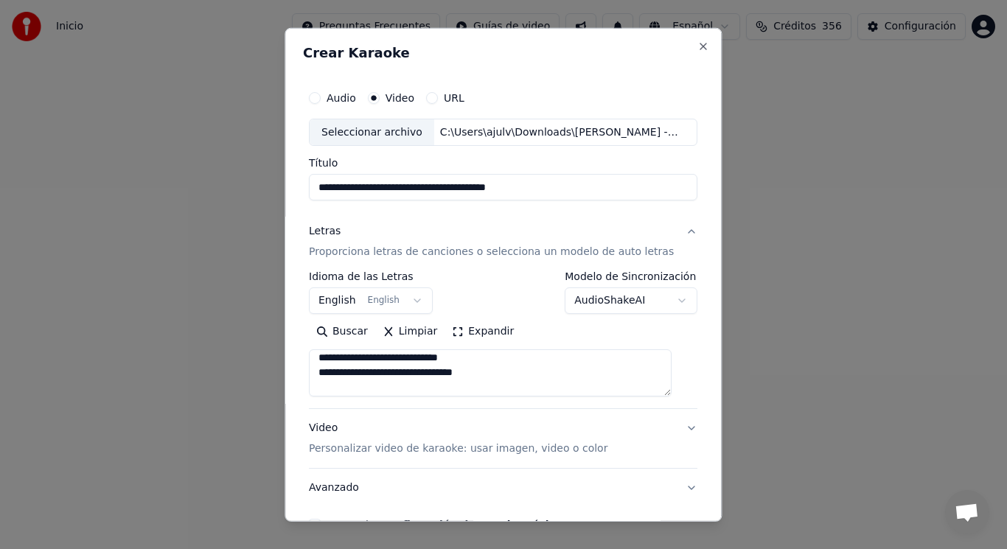
click at [492, 359] on textarea at bounding box center [490, 372] width 363 height 47
click at [466, 373] on textarea at bounding box center [490, 372] width 363 height 47
click at [332, 377] on textarea at bounding box center [490, 372] width 363 height 47
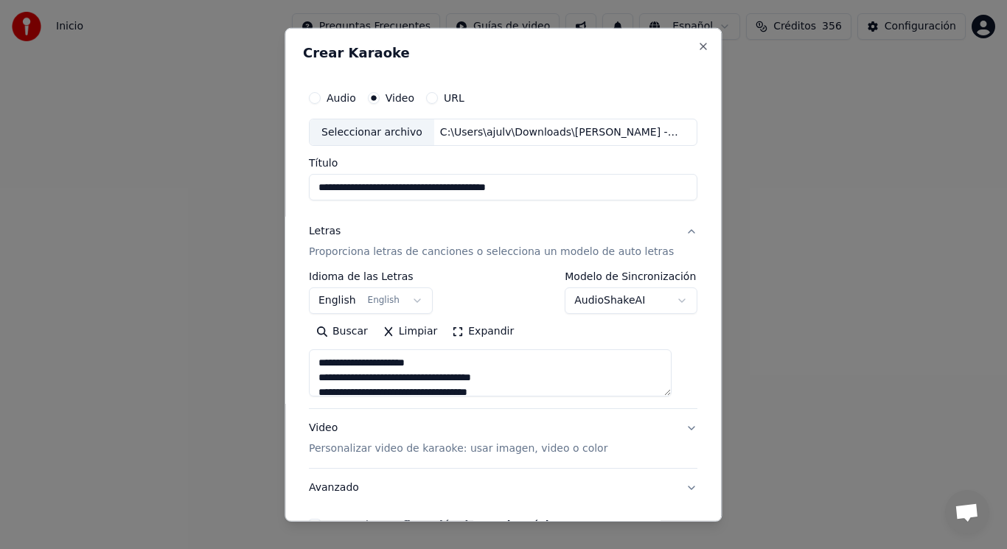
scroll to position [295, 0]
click at [506, 363] on textarea at bounding box center [490, 372] width 363 height 47
click at [355, 382] on textarea at bounding box center [490, 372] width 363 height 47
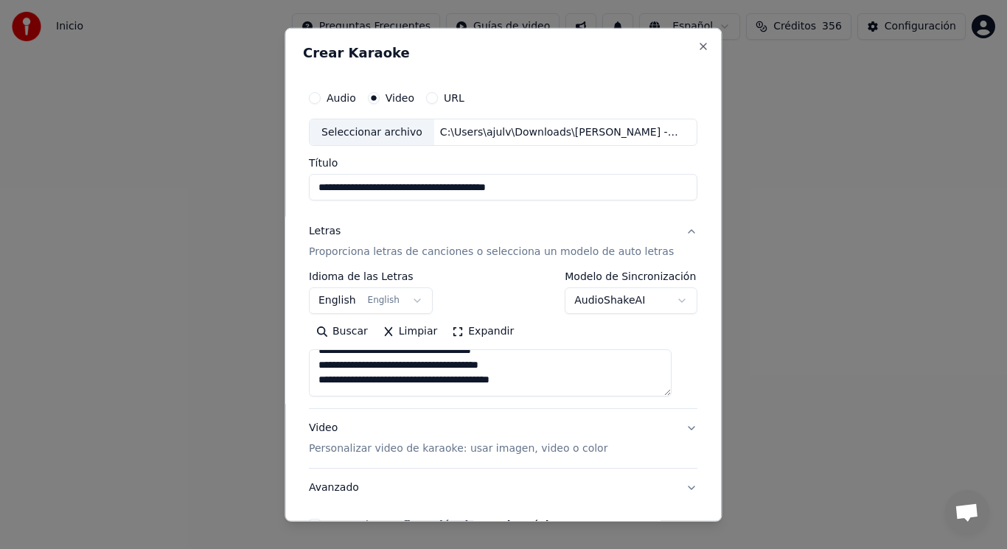
scroll to position [413, 0]
click at [331, 379] on textarea at bounding box center [490, 372] width 363 height 47
type textarea "**********"
click at [321, 100] on button "Audio" at bounding box center [315, 97] width 12 height 12
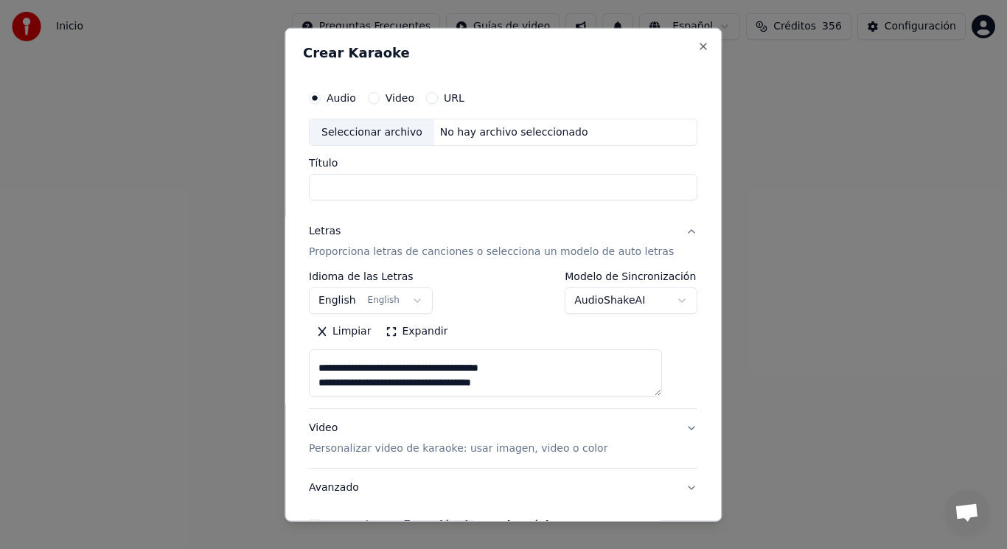
click at [391, 182] on input "Título" at bounding box center [503, 187] width 388 height 27
paste input "**********"
type input "**********"
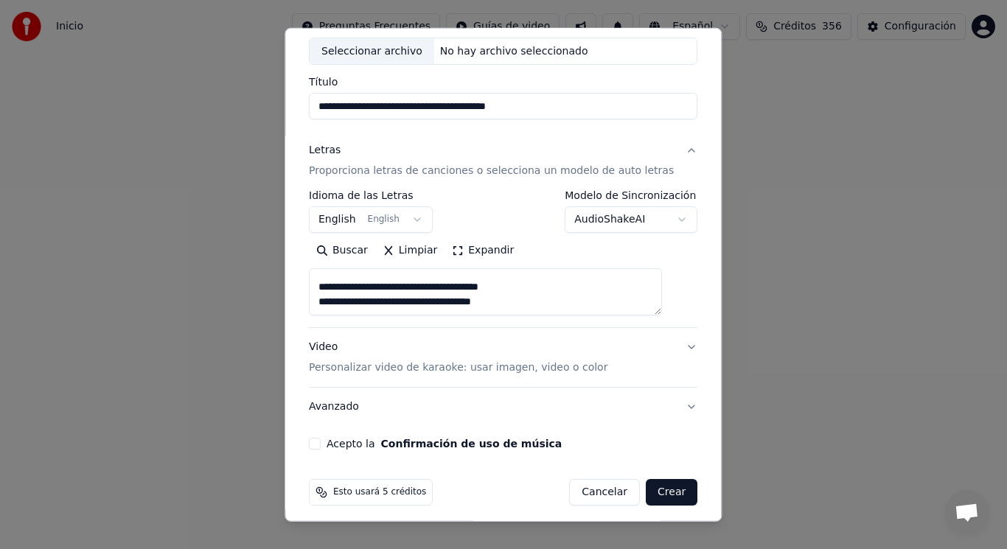
scroll to position [89, 0]
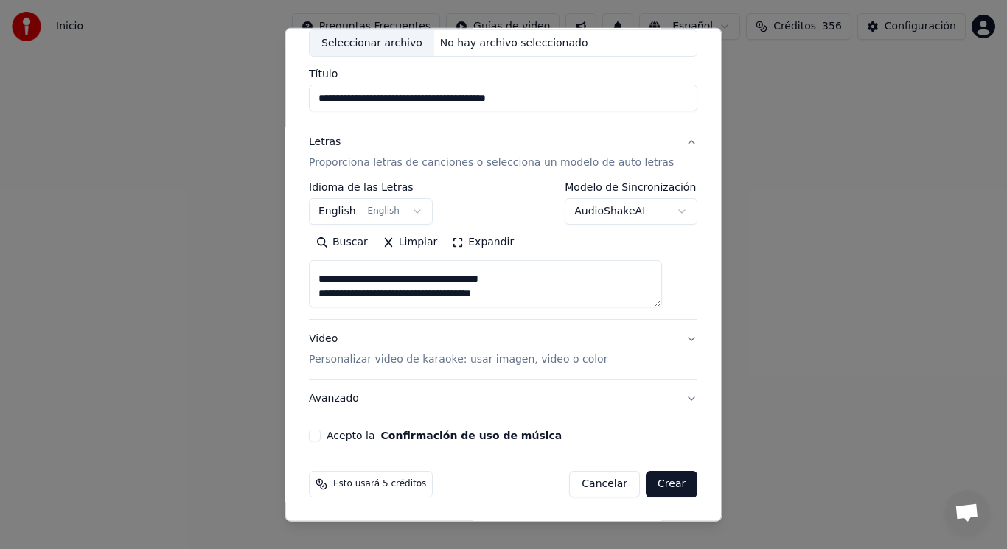
click at [321, 436] on button "Acepto la Confirmación de uso de música" at bounding box center [315, 436] width 12 height 12
click at [647, 484] on button "Crear" at bounding box center [672, 484] width 52 height 27
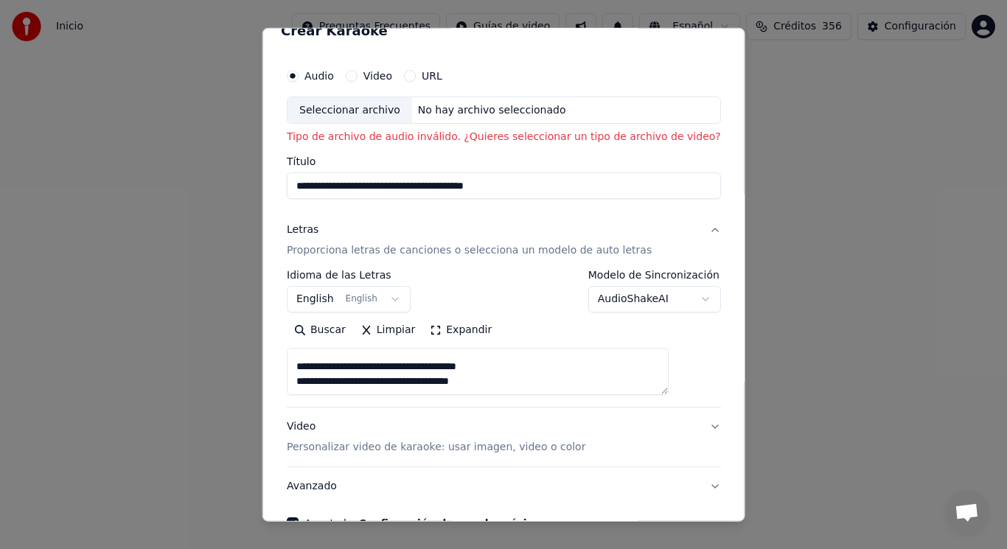
scroll to position [0, 0]
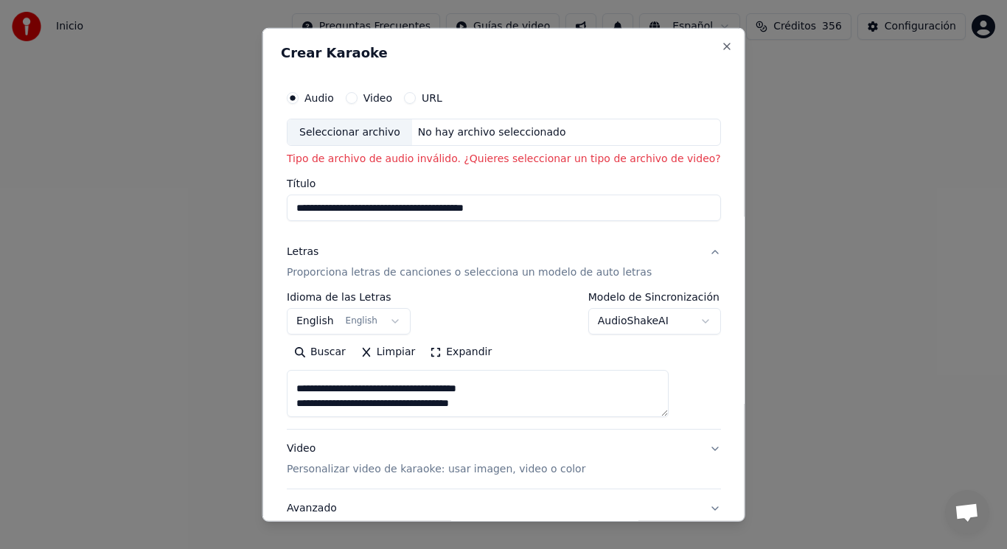
click at [357, 96] on button "Video" at bounding box center [351, 97] width 12 height 12
click at [371, 204] on input "Título" at bounding box center [504, 208] width 434 height 27
paste input "**********"
type input "**********"
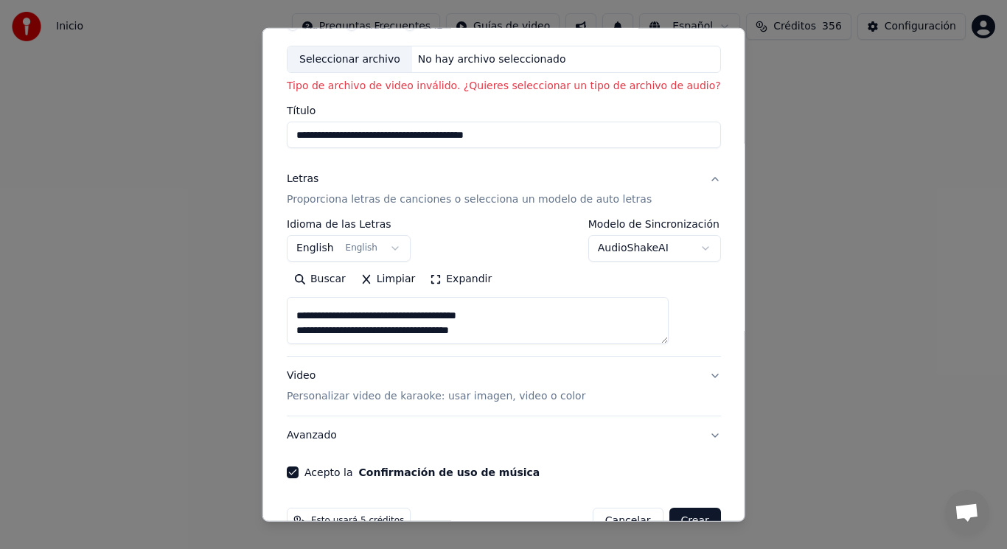
scroll to position [110, 0]
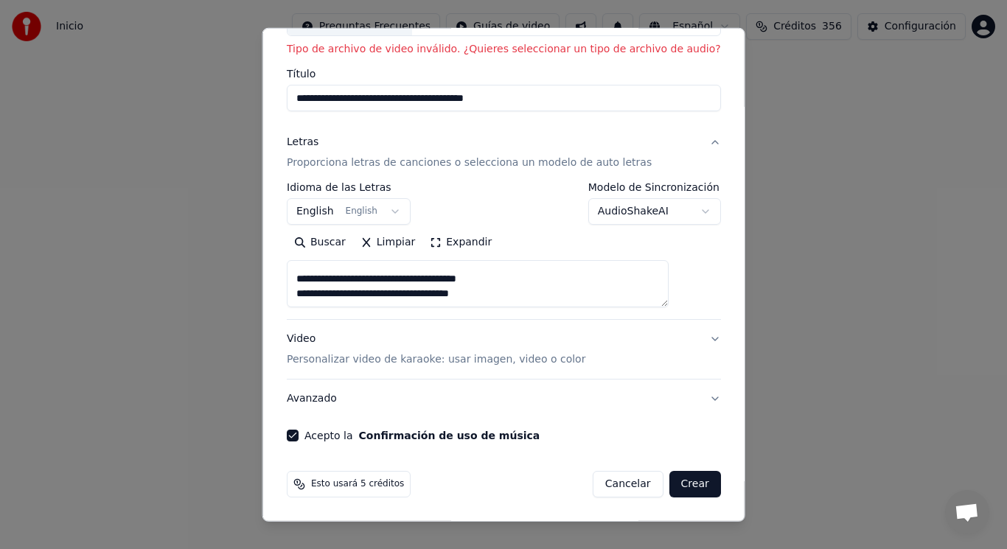
click at [669, 483] on button "Crear" at bounding box center [695, 484] width 52 height 27
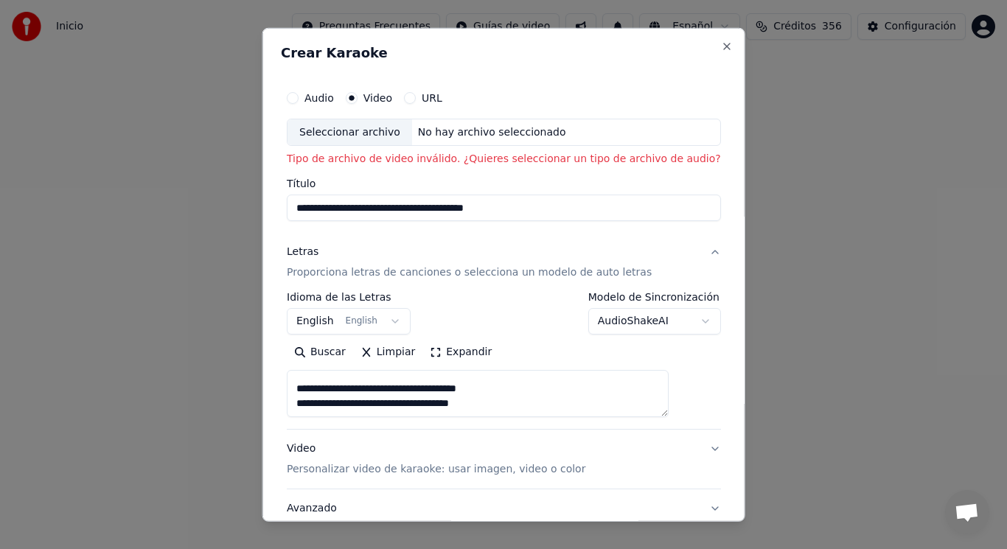
click at [371, 130] on div "Seleccionar archivo" at bounding box center [349, 132] width 125 height 27
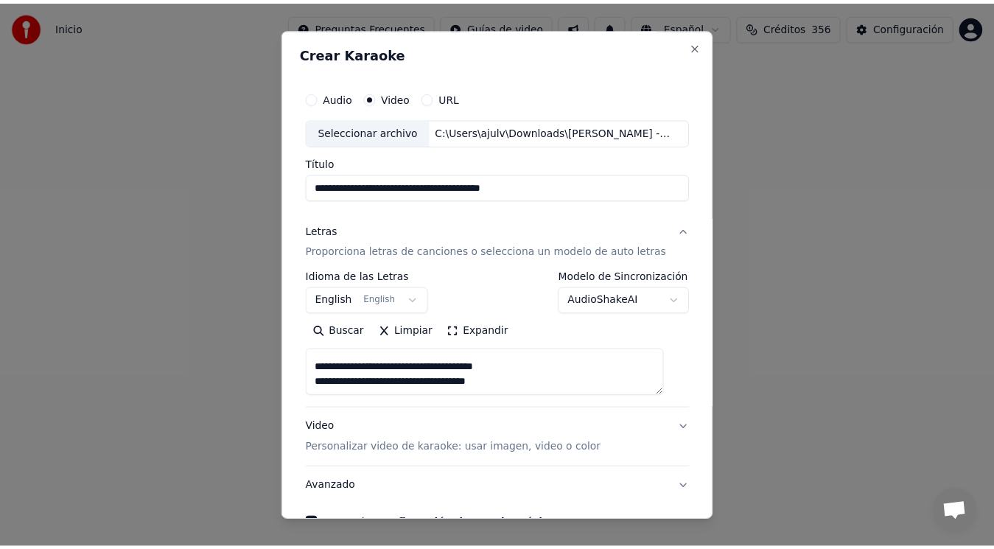
scroll to position [89, 0]
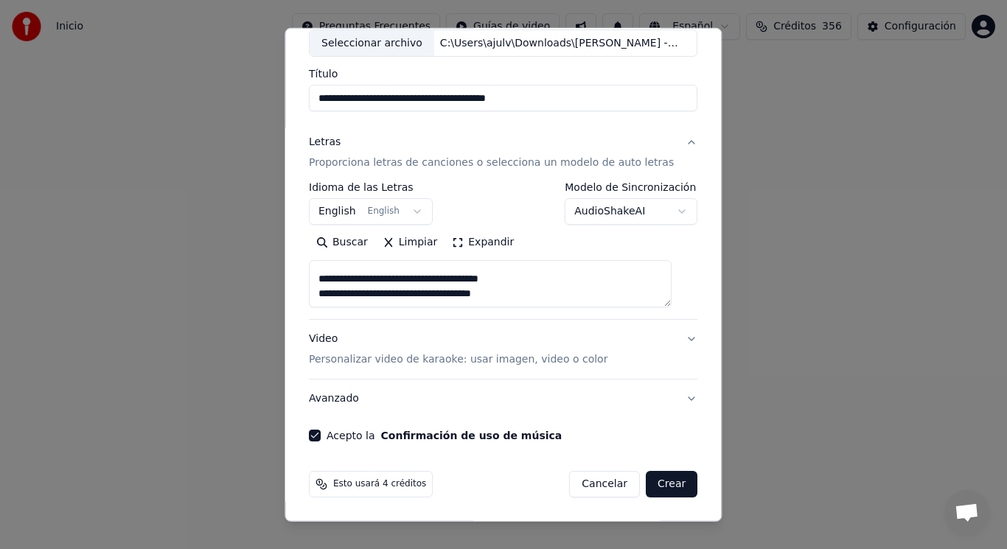
click at [660, 481] on button "Crear" at bounding box center [672, 484] width 52 height 27
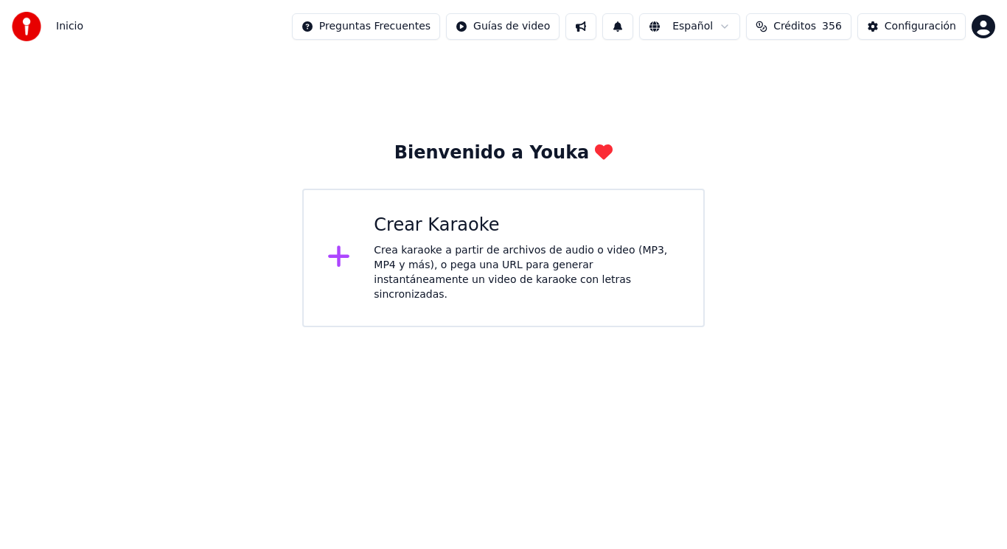
click at [502, 262] on div "Crea karaoke a partir de archivos de audio o video (MP3, MP4 y más), o pega una…" at bounding box center [527, 272] width 306 height 59
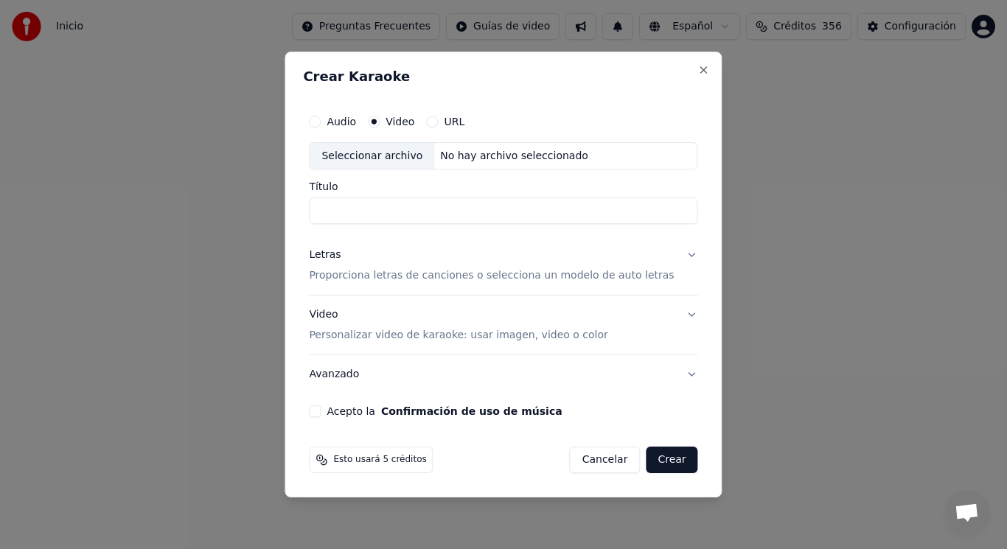
click at [389, 158] on div "Seleccionar archivo" at bounding box center [372, 156] width 125 height 27
click at [409, 211] on input "**********" at bounding box center [503, 211] width 388 height 27
type input "**********"
click at [681, 254] on button "Letras Proporciona letras de canciones o selecciona un modelo de auto letras" at bounding box center [503, 266] width 388 height 59
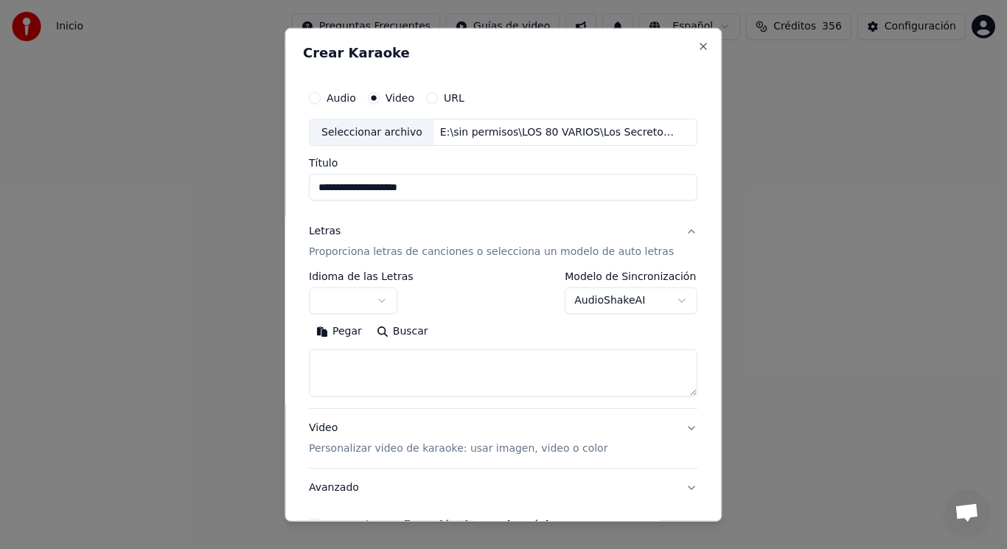
click at [391, 298] on button "button" at bounding box center [353, 300] width 88 height 27
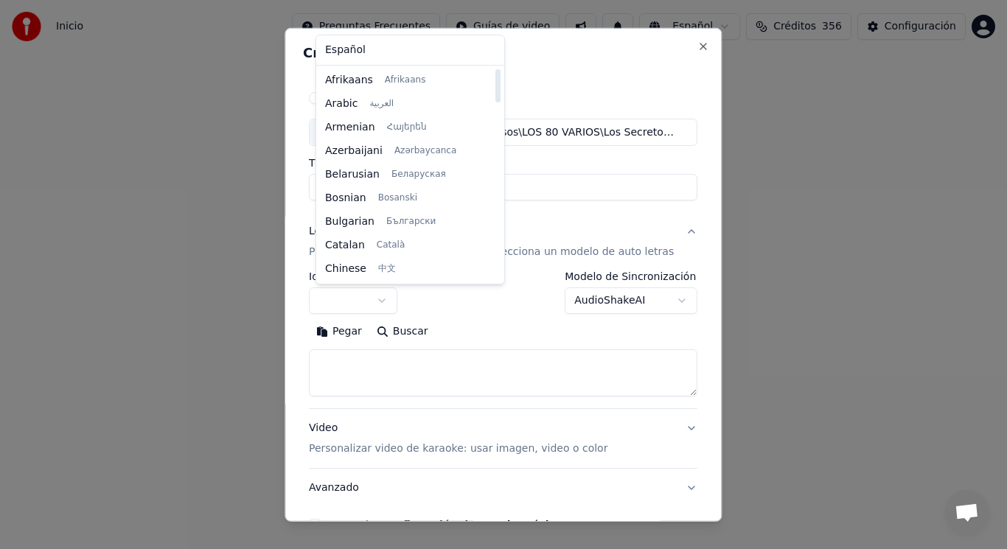
select select "**"
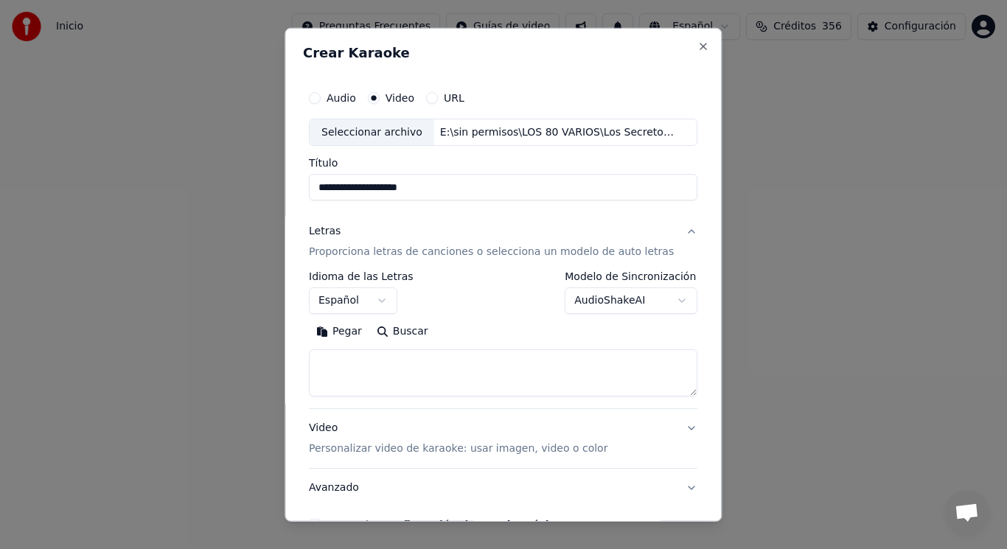
click at [413, 364] on textarea at bounding box center [503, 372] width 388 height 47
paste textarea "**********"
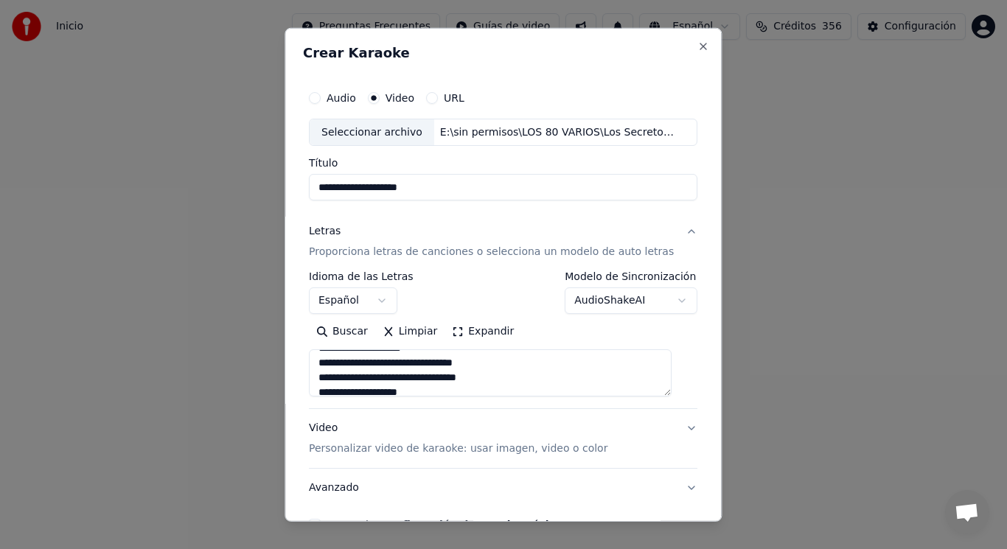
click at [497, 365] on textarea "**********" at bounding box center [490, 372] width 363 height 47
click at [506, 382] on textarea "**********" at bounding box center [490, 372] width 363 height 47
click at [500, 363] on textarea "**********" at bounding box center [490, 372] width 363 height 47
click at [505, 377] on textarea "**********" at bounding box center [490, 372] width 363 height 47
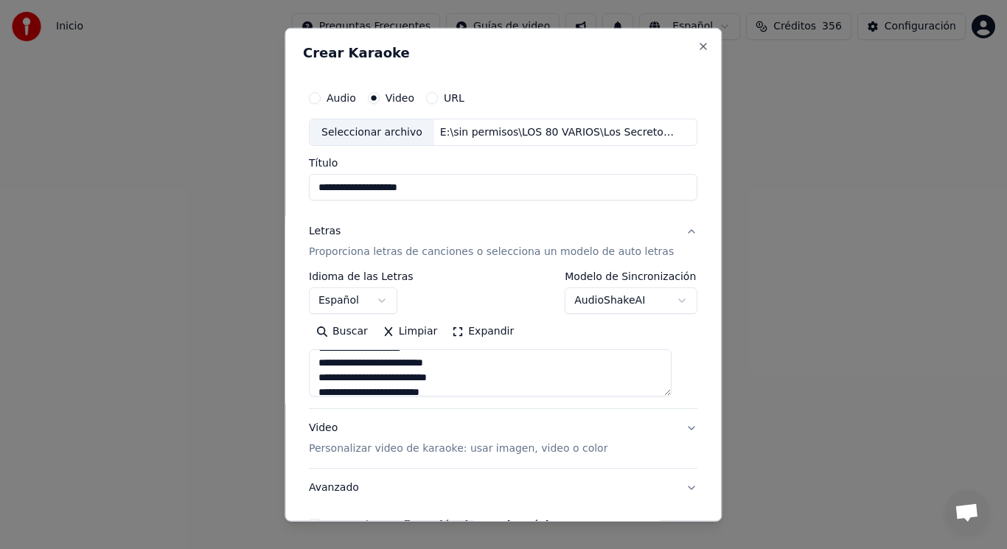
scroll to position [324, 0]
click at [464, 364] on textarea "**********" at bounding box center [490, 372] width 363 height 47
click at [475, 367] on textarea "**********" at bounding box center [490, 372] width 363 height 47
type textarea "**********"
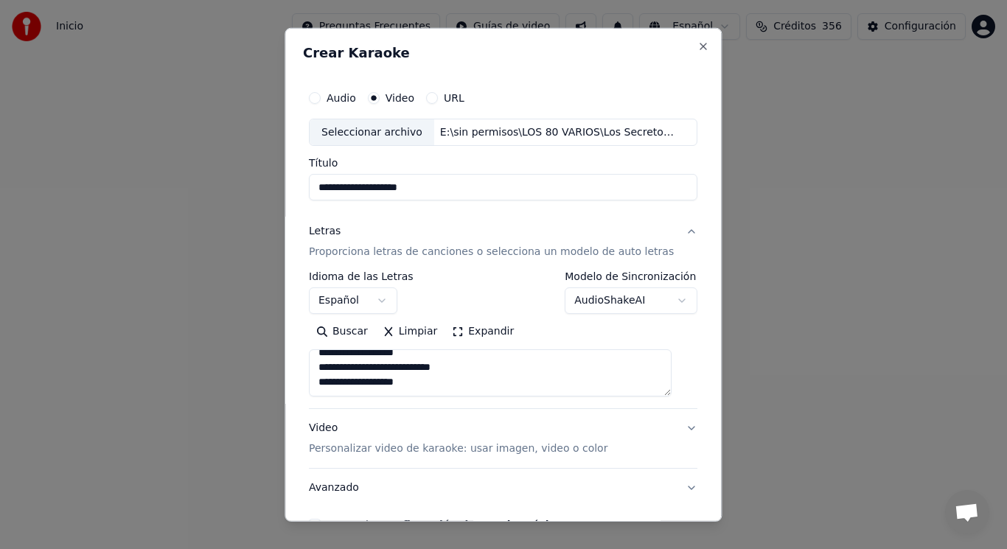
scroll to position [89, 0]
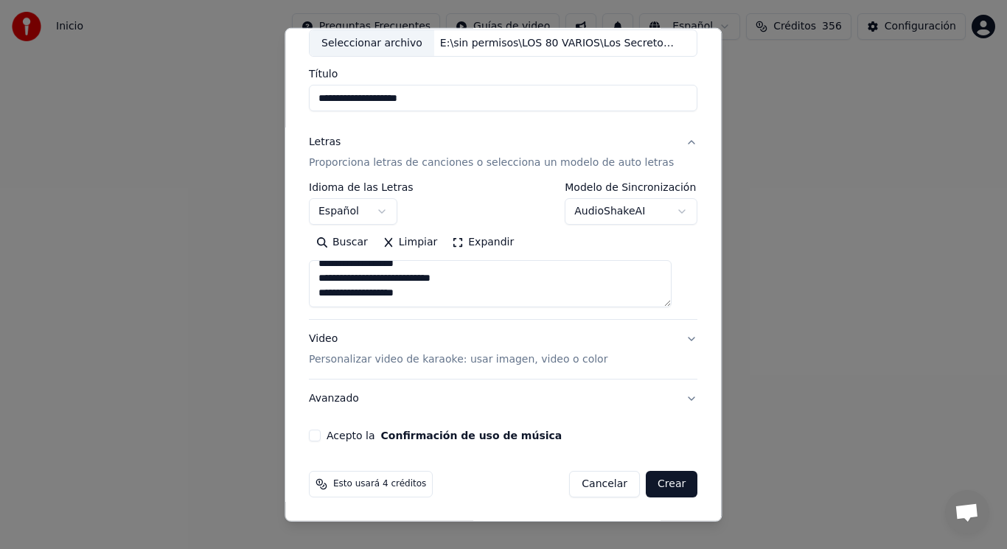
click at [319, 439] on button "Acepto la Confirmación de uso de música" at bounding box center [315, 436] width 12 height 12
click at [654, 484] on button "Crear" at bounding box center [672, 484] width 52 height 27
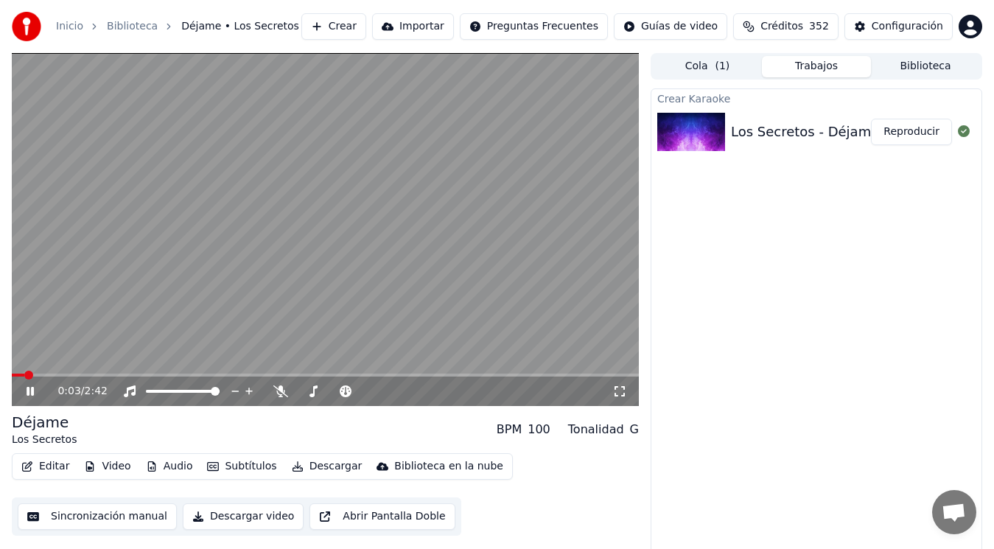
click at [27, 390] on icon at bounding box center [30, 391] width 7 height 9
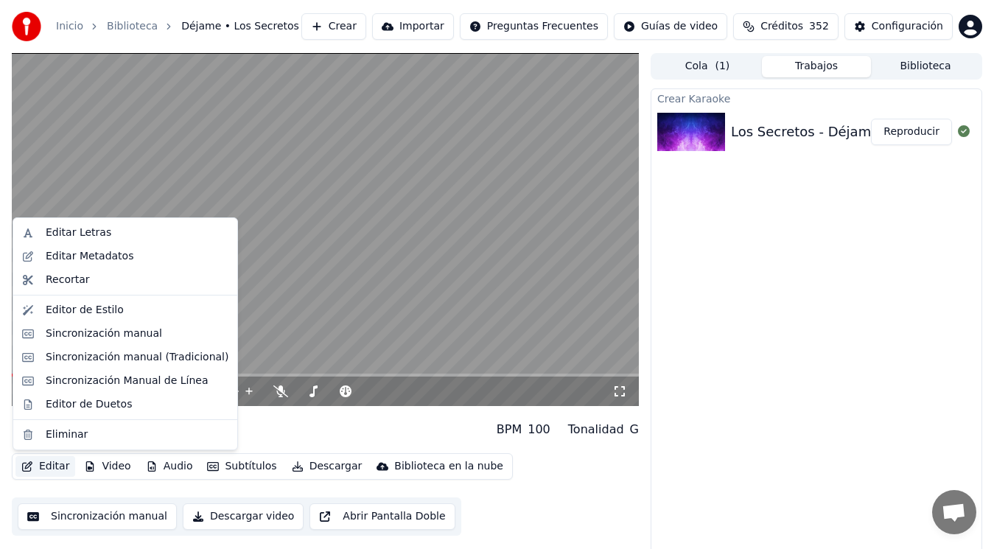
click at [46, 467] on button "Editar" at bounding box center [45, 466] width 60 height 21
click at [99, 259] on div "Editar Metadatos" at bounding box center [90, 256] width 88 height 15
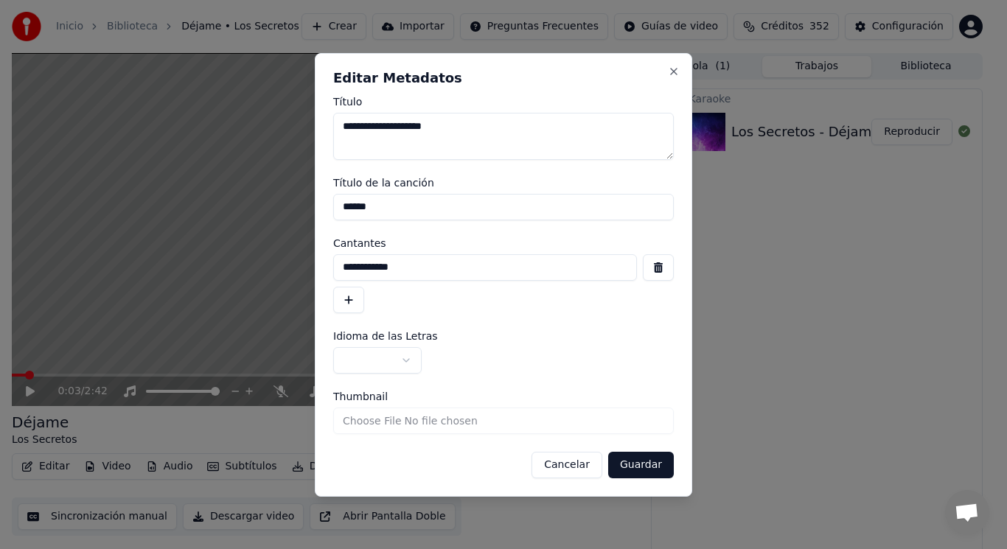
click at [657, 268] on button "button" at bounding box center [658, 267] width 31 height 27
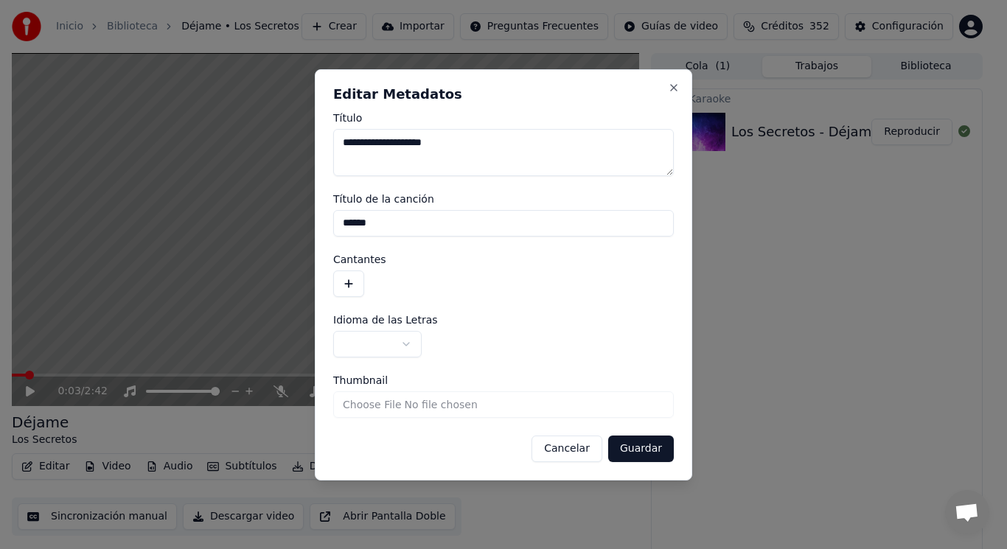
drag, startPoint x: 393, startPoint y: 223, endPoint x: 279, endPoint y: 227, distance: 113.6
click at [279, 227] on body "**********" at bounding box center [497, 274] width 994 height 549
click at [641, 448] on button "Guardar" at bounding box center [641, 449] width 66 height 27
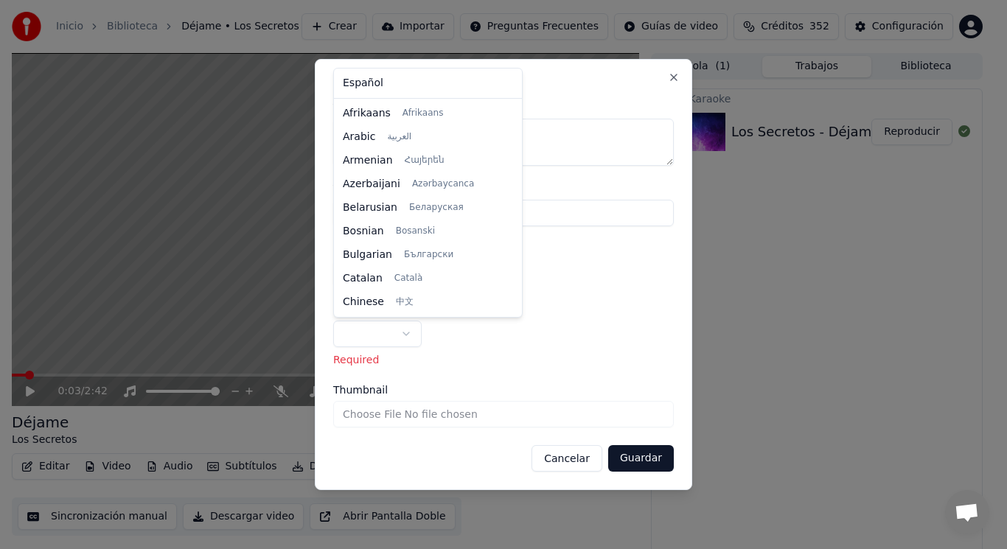
click at [408, 334] on body "**********" at bounding box center [497, 274] width 994 height 549
select select "**"
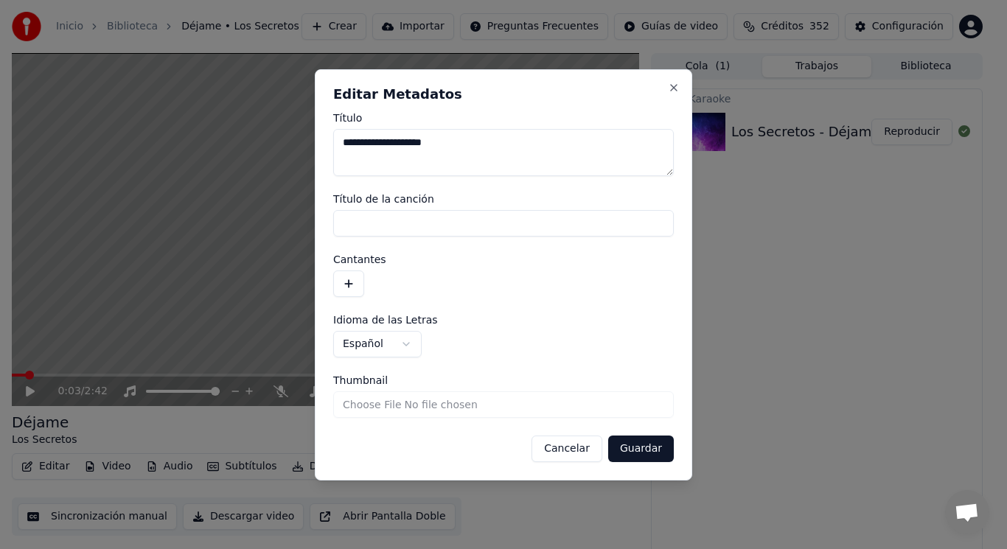
click at [644, 447] on button "Guardar" at bounding box center [641, 449] width 66 height 27
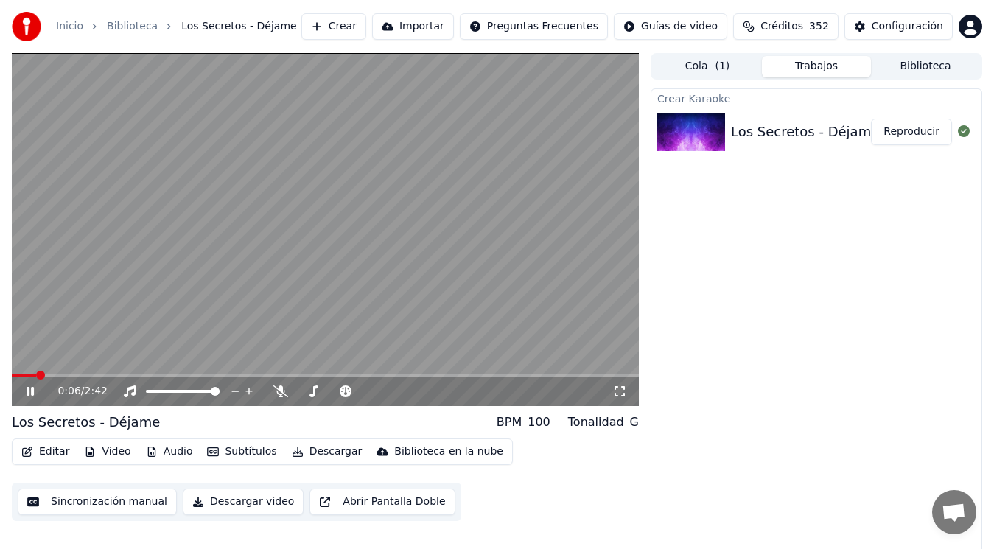
click at [28, 388] on icon at bounding box center [30, 391] width 7 height 9
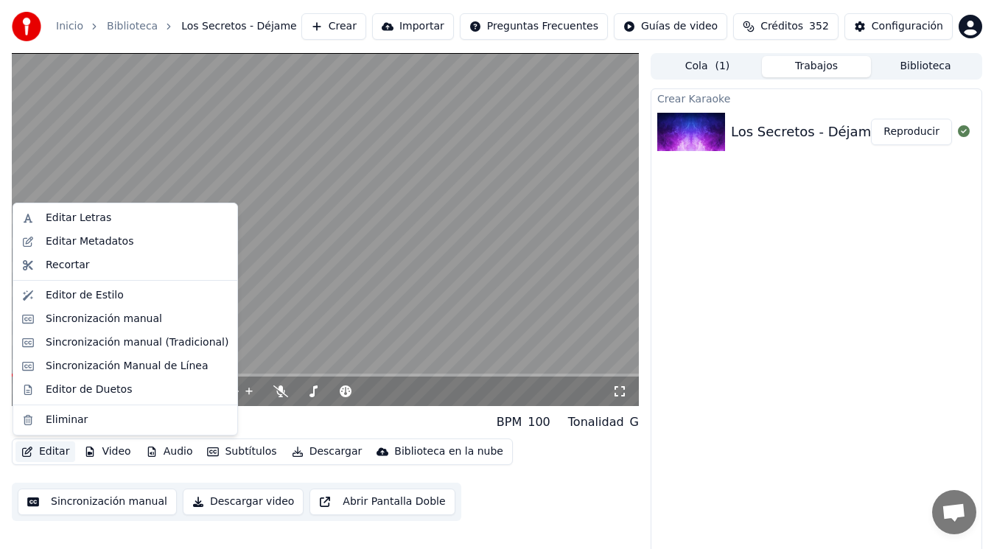
click at [49, 452] on button "Editar" at bounding box center [45, 452] width 60 height 21
click at [118, 341] on div "Sincronización manual (Tradicional)" at bounding box center [137, 342] width 183 height 15
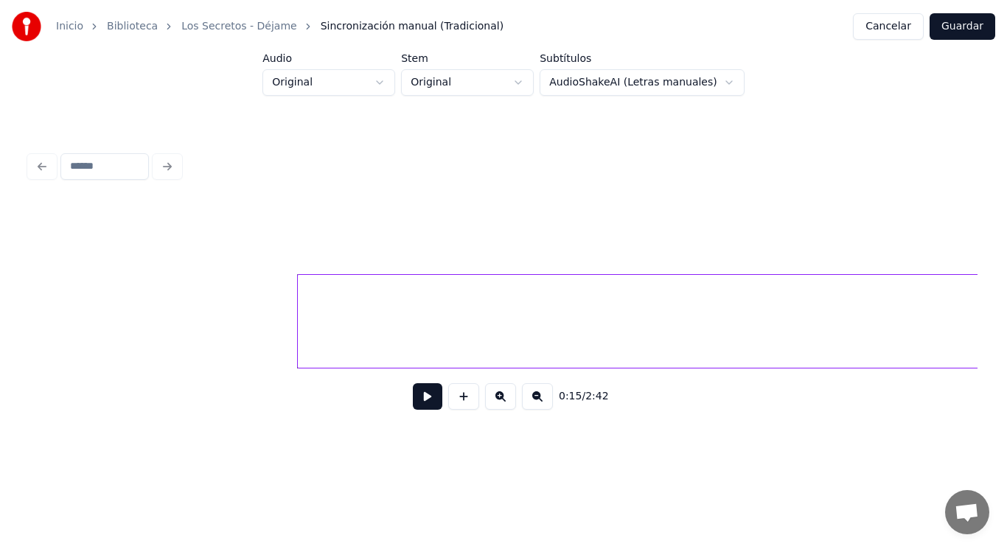
scroll to position [0, 15744]
click at [420, 404] on button at bounding box center [427, 396] width 29 height 27
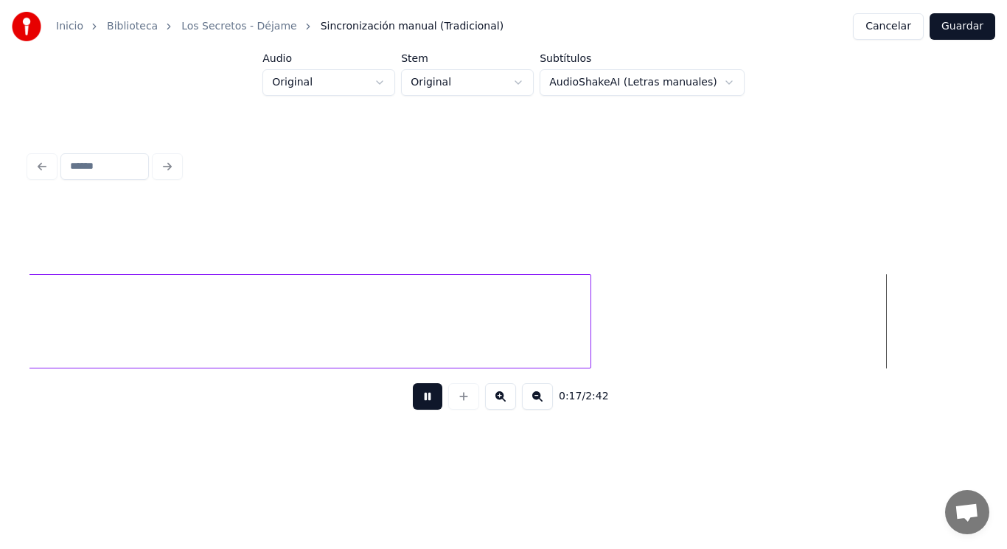
scroll to position [0, 18626]
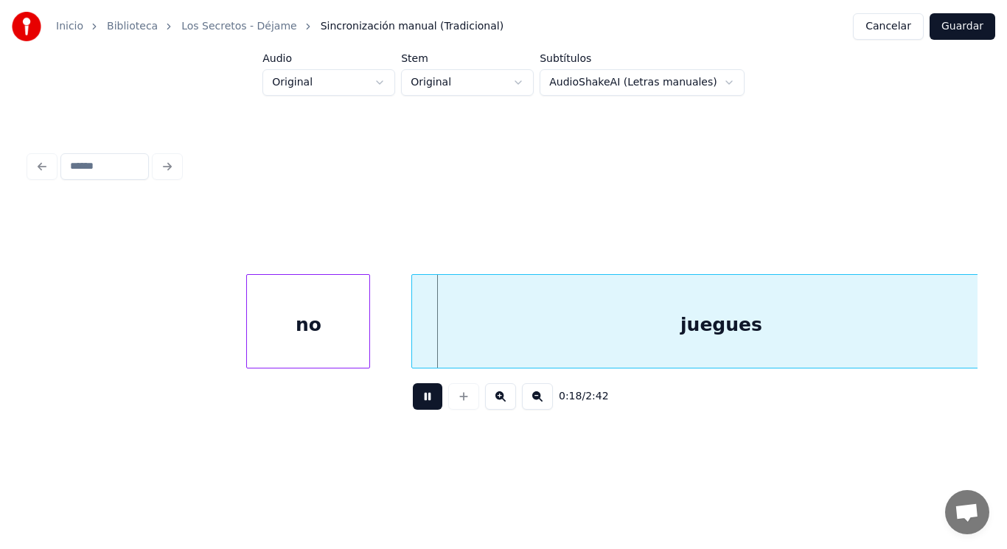
click at [420, 404] on button at bounding box center [427, 396] width 29 height 27
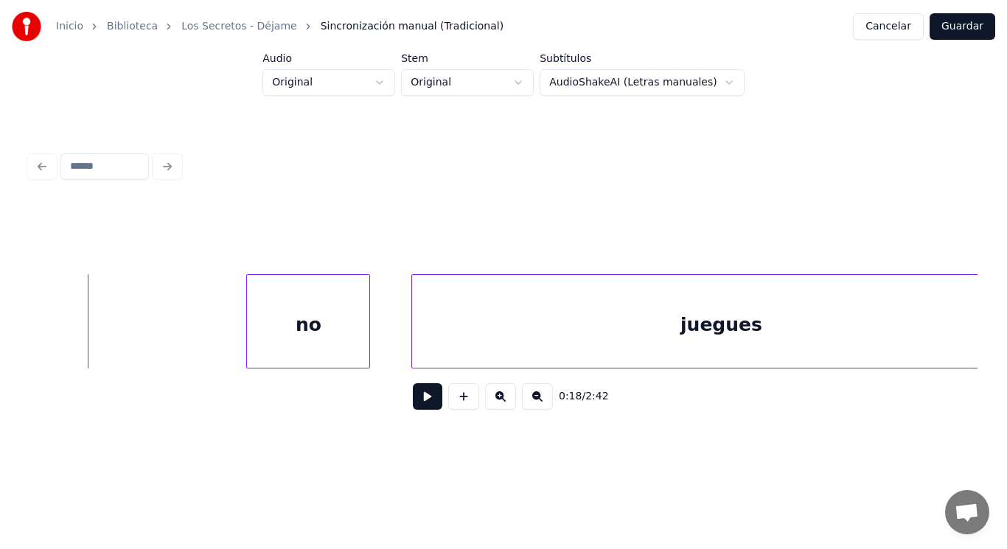
click at [413, 401] on button at bounding box center [427, 396] width 29 height 27
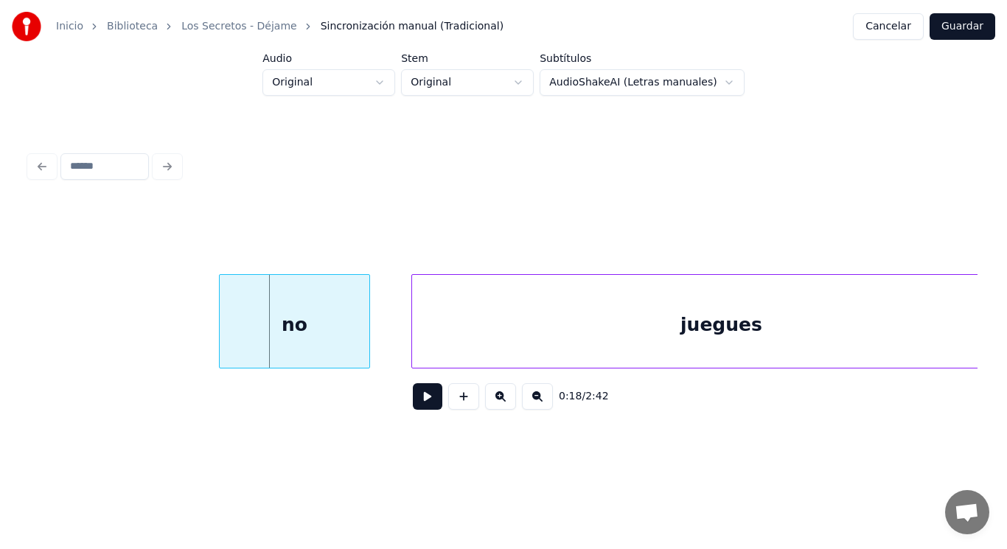
click at [223, 338] on div at bounding box center [222, 321] width 4 height 93
click at [413, 398] on button at bounding box center [427, 396] width 29 height 27
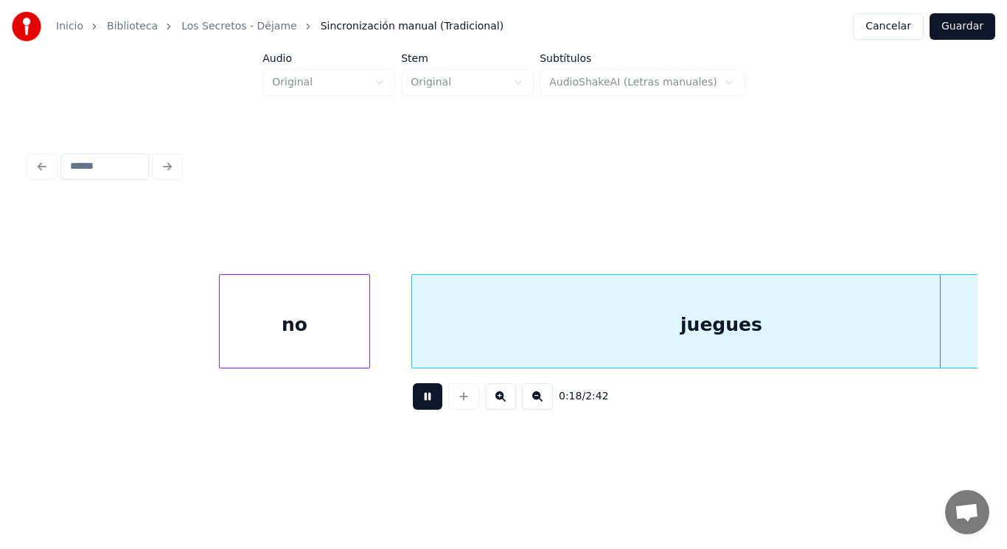
scroll to position [0, 19586]
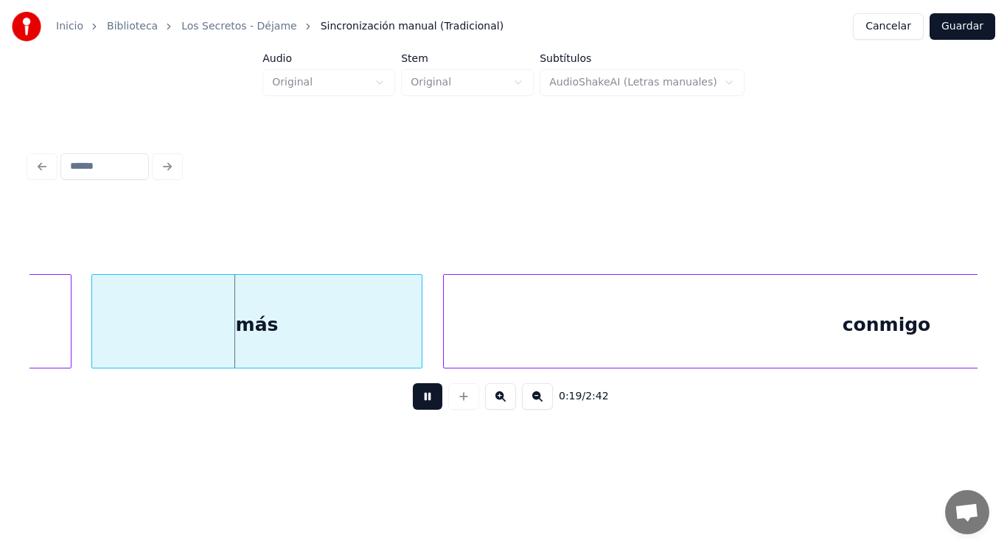
click at [413, 398] on button at bounding box center [427, 396] width 29 height 27
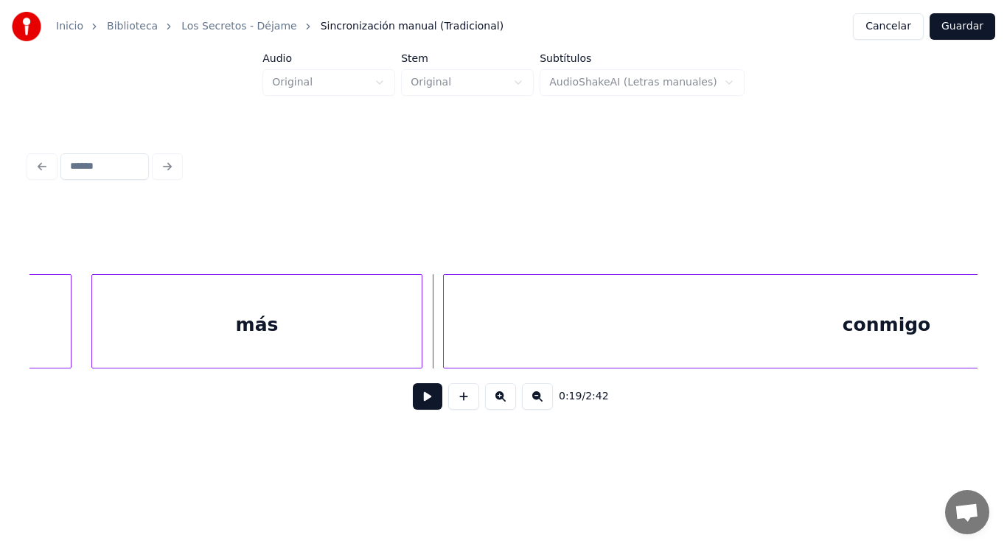
click at [384, 319] on div "más" at bounding box center [256, 325] width 329 height 100
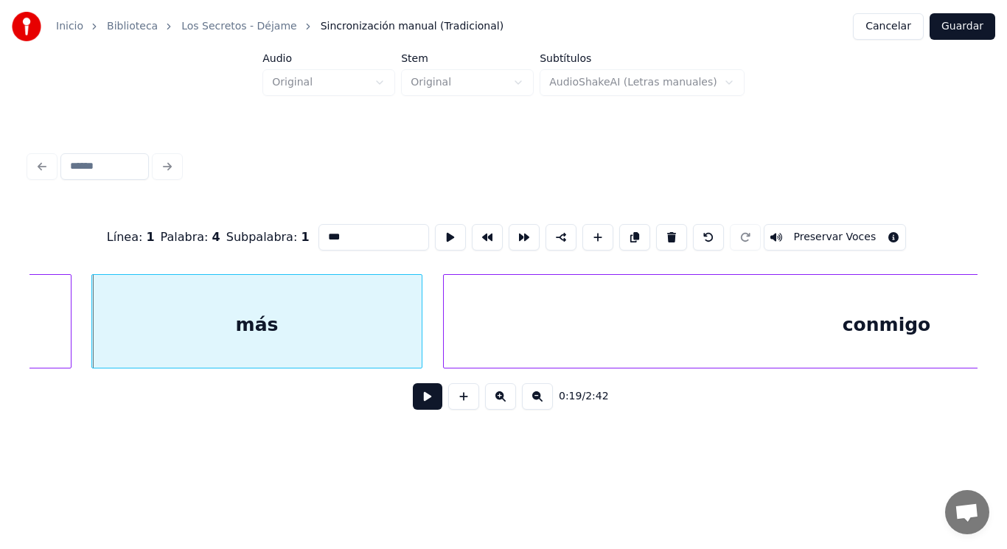
click at [413, 395] on button at bounding box center [427, 396] width 29 height 27
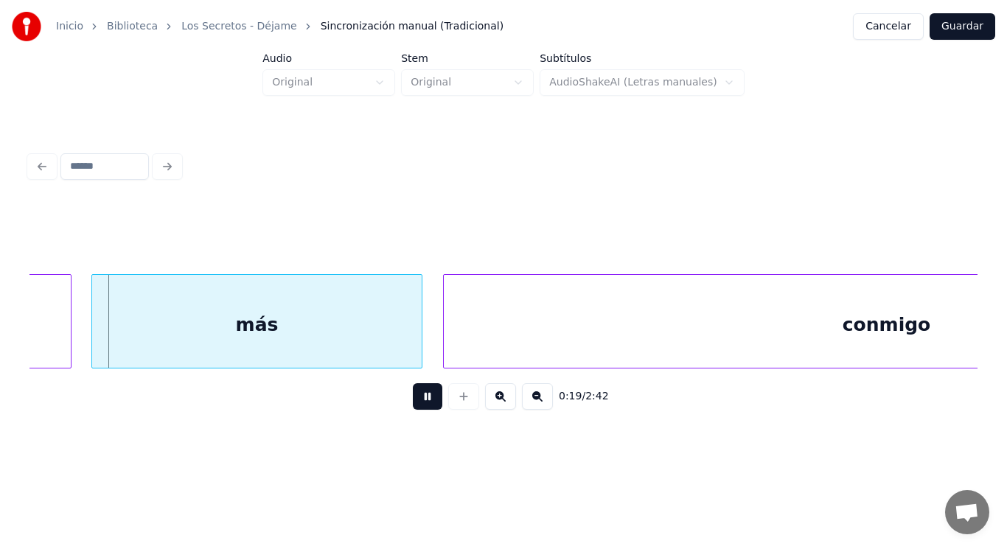
click at [413, 395] on button at bounding box center [427, 396] width 29 height 27
click at [383, 321] on div at bounding box center [384, 321] width 4 height 93
click at [416, 337] on div at bounding box center [418, 321] width 4 height 93
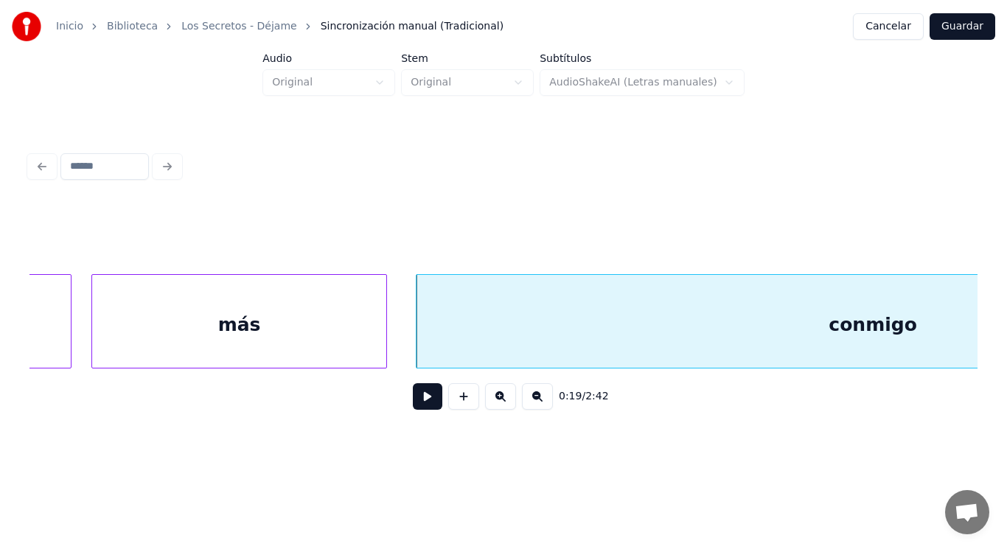
click at [413, 410] on button at bounding box center [427, 396] width 29 height 27
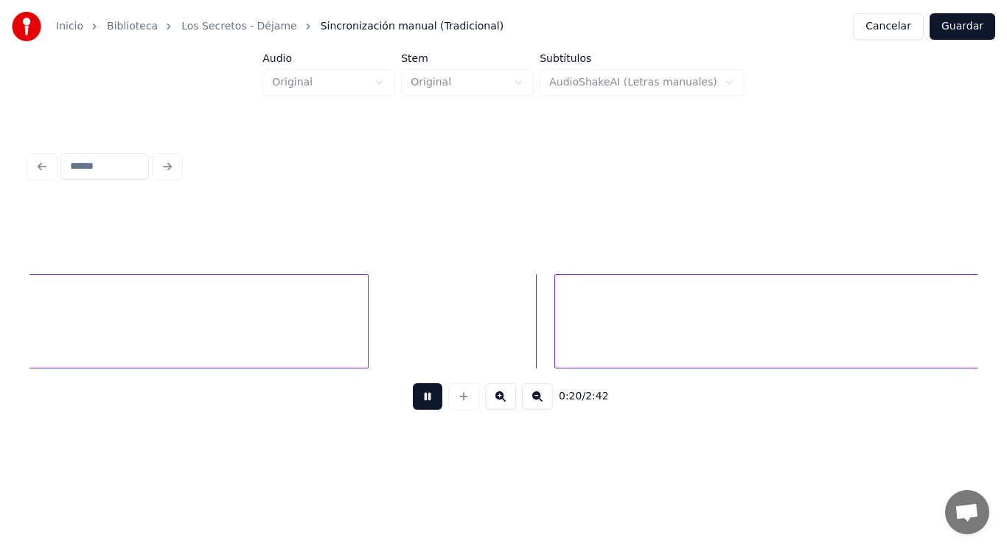
click at [413, 410] on button at bounding box center [427, 396] width 29 height 27
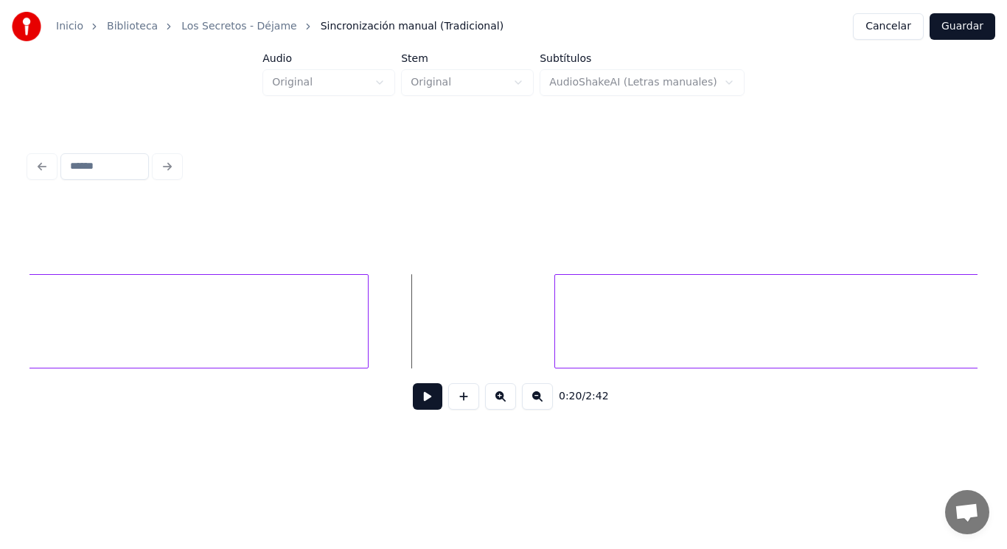
click at [415, 401] on button at bounding box center [427, 396] width 29 height 27
click at [512, 341] on div at bounding box center [512, 321] width 4 height 93
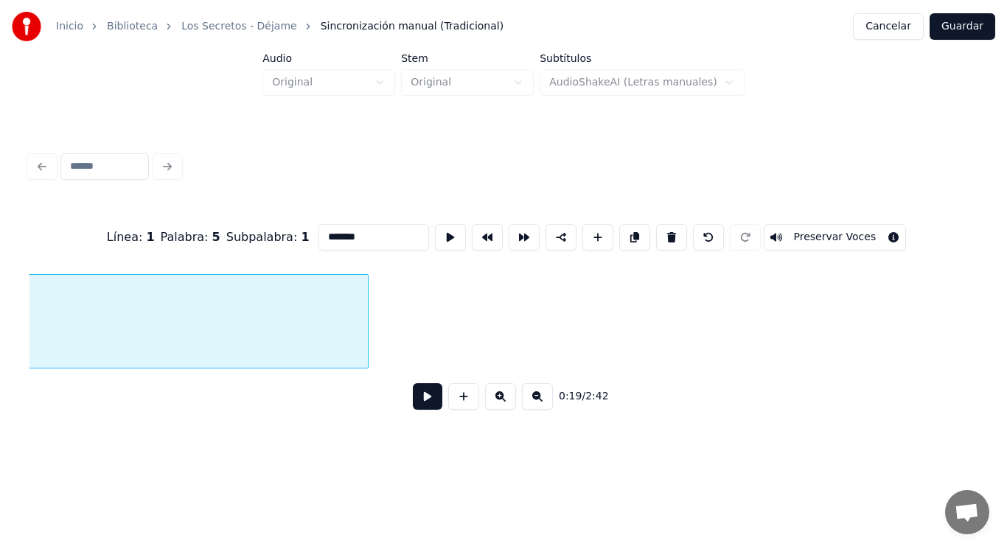
scroll to position [0, 19973]
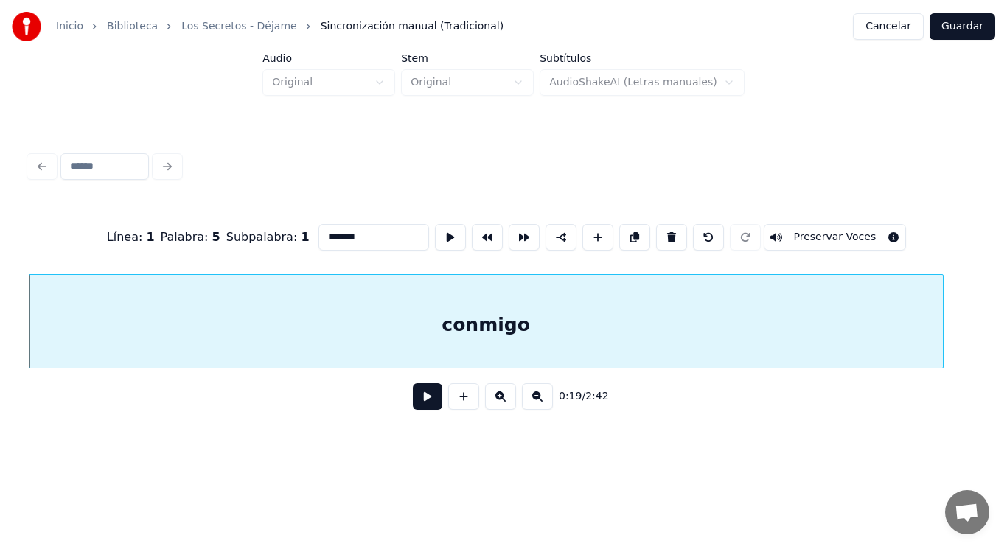
click at [365, 227] on input "*******" at bounding box center [373, 237] width 111 height 27
type input "********"
click at [422, 405] on button at bounding box center [427, 396] width 29 height 27
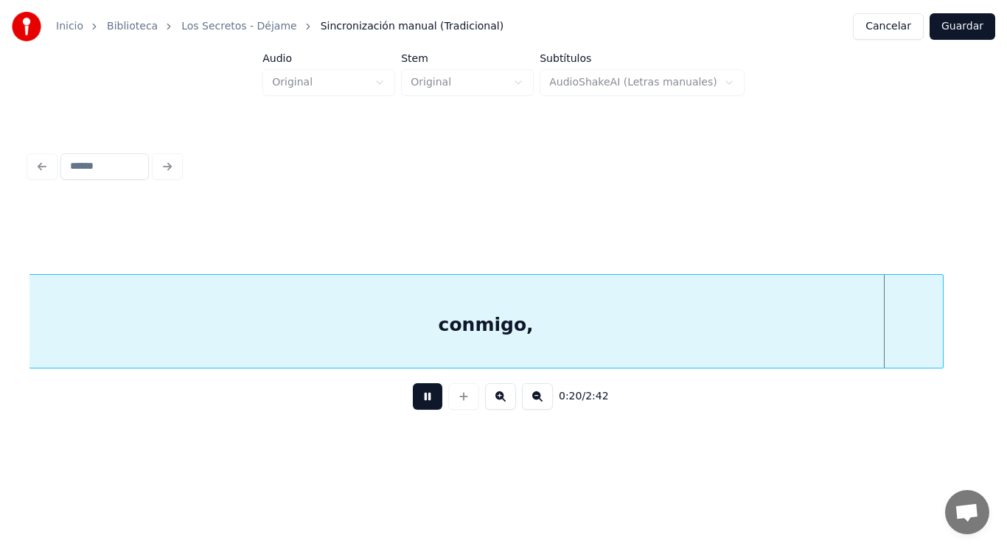
scroll to position [0, 20922]
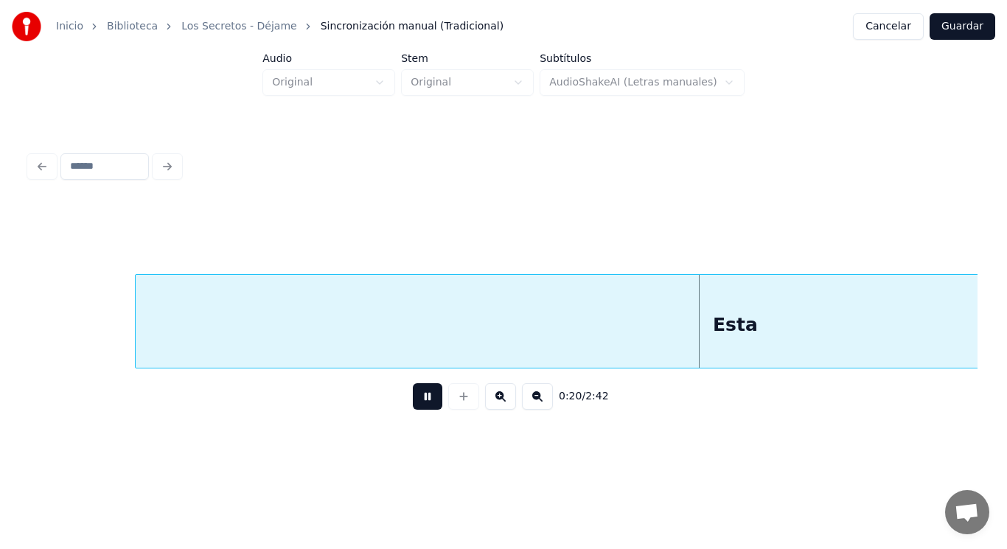
click at [422, 405] on button at bounding box center [427, 396] width 29 height 27
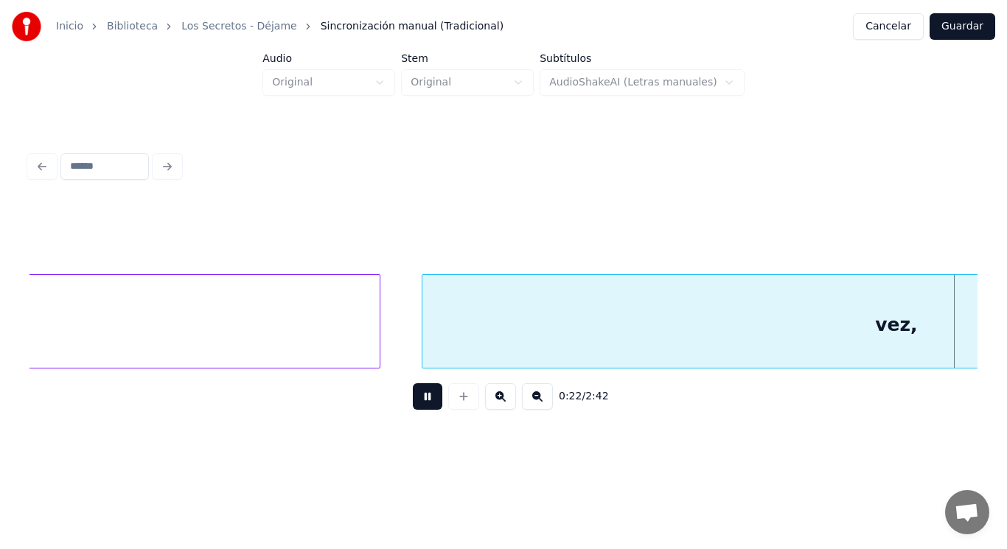
scroll to position [0, 22831]
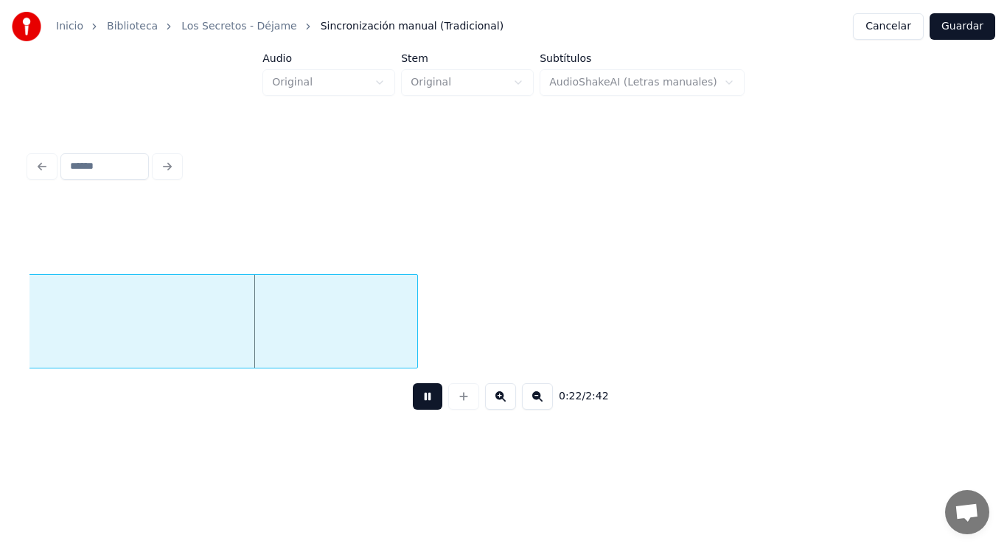
click at [422, 405] on button at bounding box center [427, 396] width 29 height 27
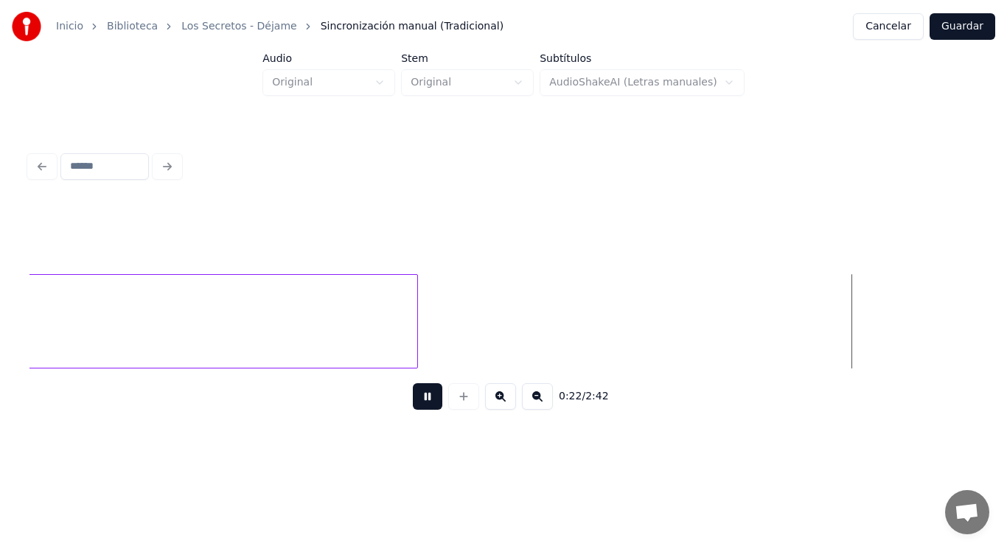
scroll to position [0, 23789]
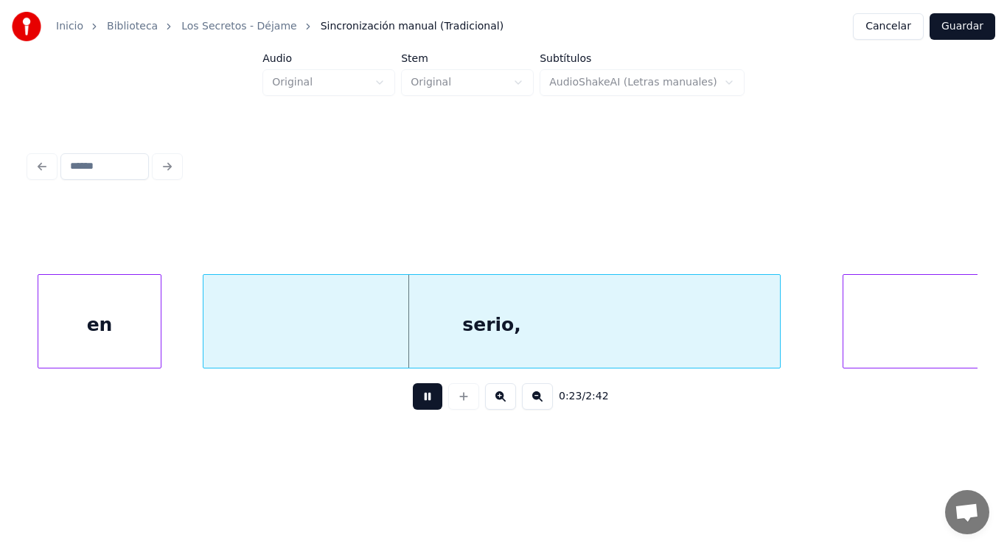
click at [422, 405] on button at bounding box center [427, 396] width 29 height 27
click at [102, 335] on div "en" at bounding box center [99, 325] width 122 height 100
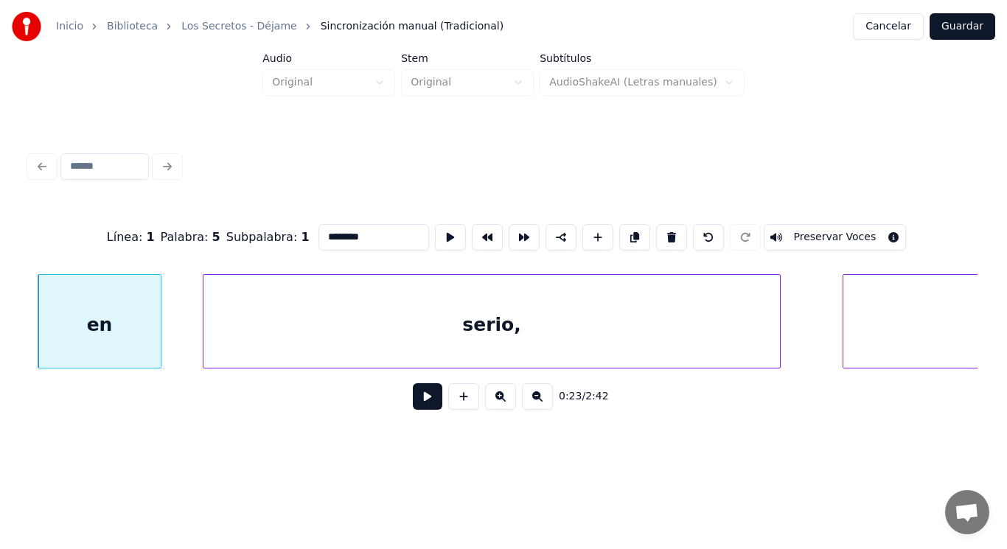
type input "**"
click at [423, 400] on button at bounding box center [427, 396] width 29 height 27
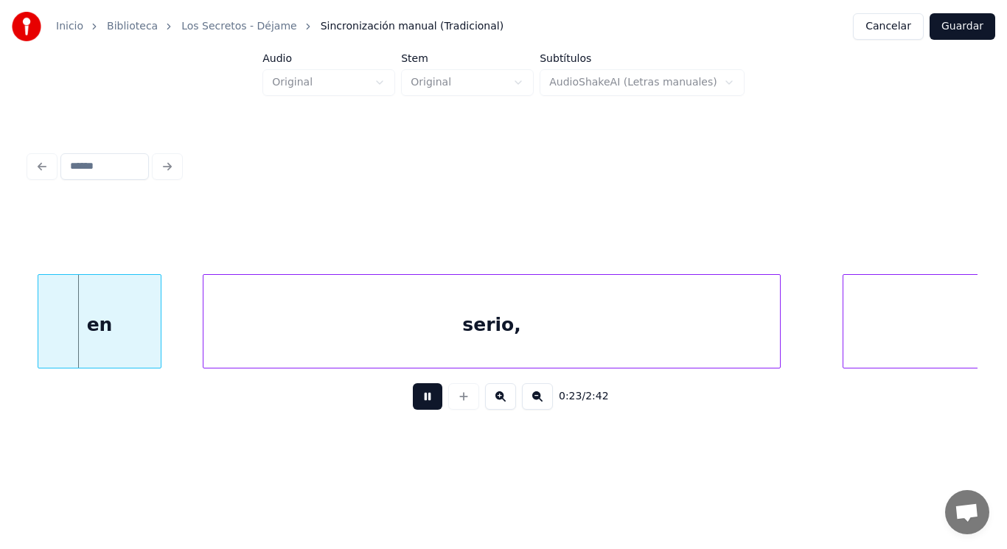
click at [423, 400] on button at bounding box center [427, 396] width 29 height 27
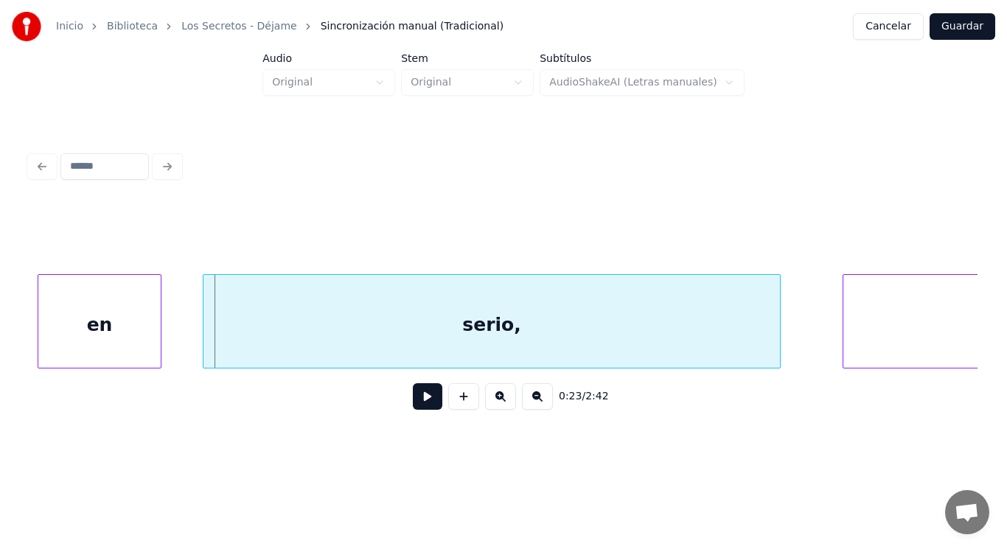
click at [322, 343] on div "serio," at bounding box center [491, 325] width 576 height 100
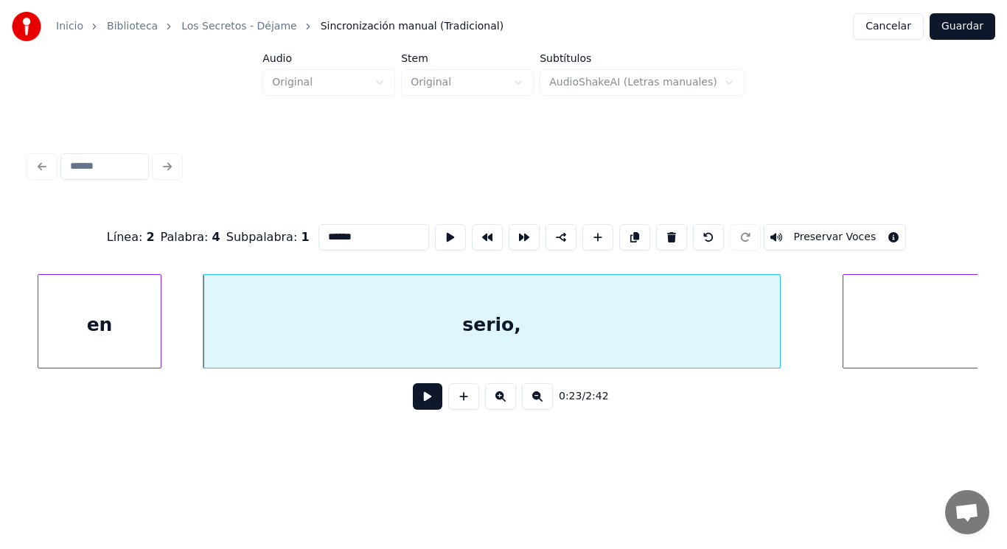
click at [425, 410] on button at bounding box center [427, 396] width 29 height 27
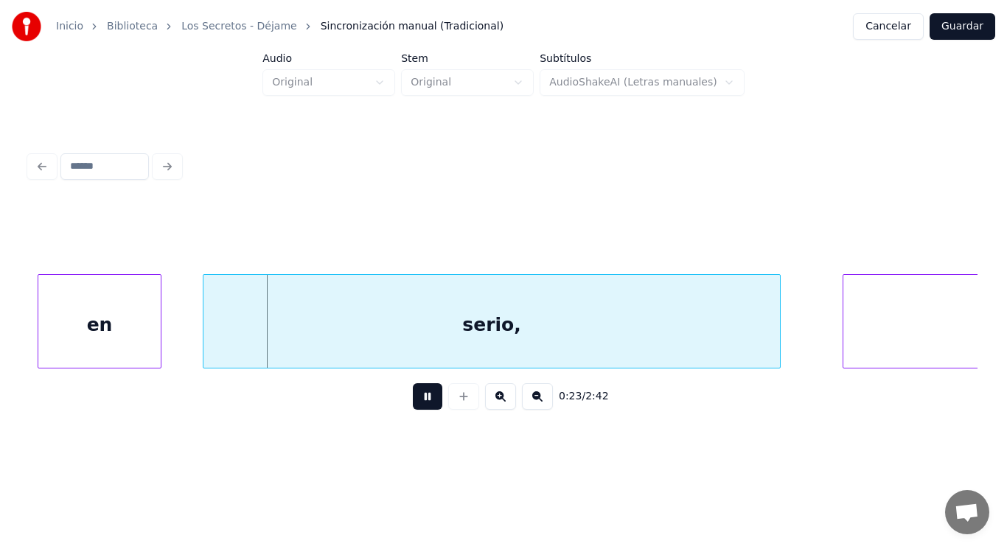
click at [425, 410] on button at bounding box center [427, 396] width 29 height 27
click at [108, 338] on div "en" at bounding box center [99, 325] width 122 height 100
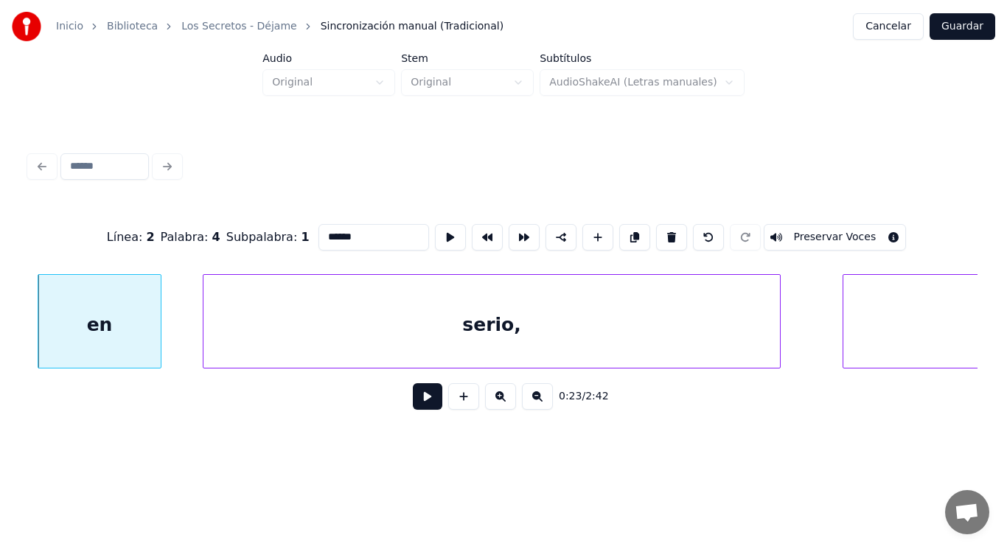
type input "**"
click at [415, 402] on button at bounding box center [427, 396] width 29 height 27
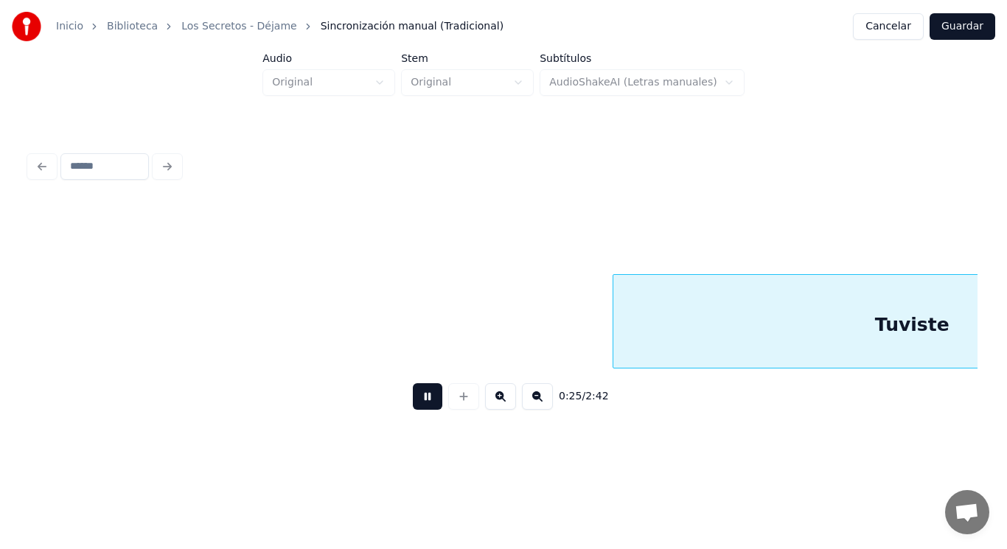
scroll to position [0, 26663]
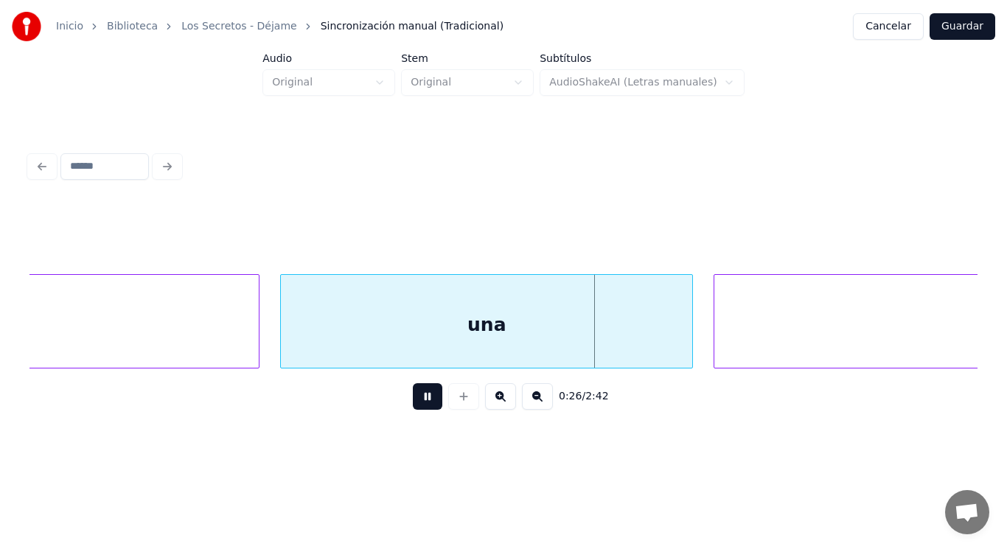
click at [415, 402] on button at bounding box center [427, 396] width 29 height 27
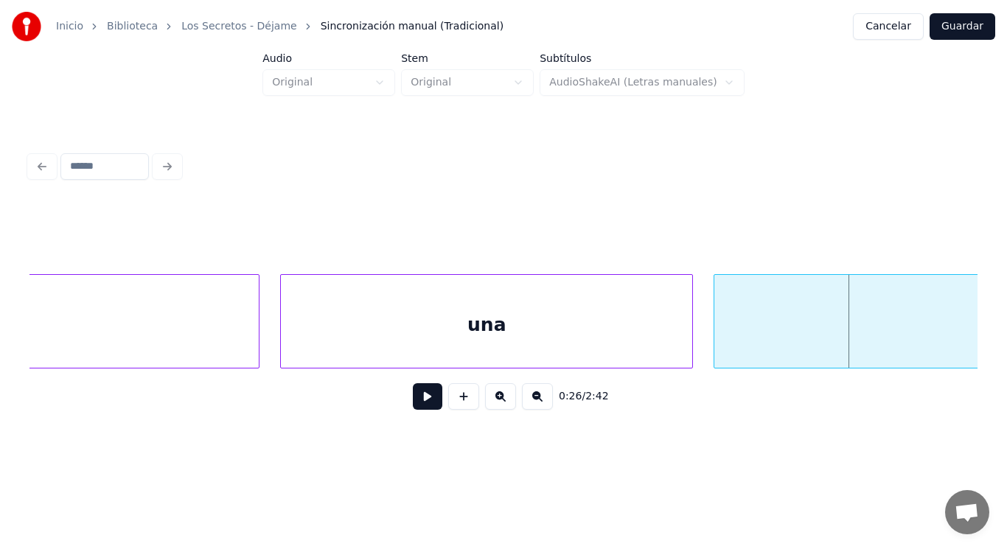
click at [385, 337] on div "una" at bounding box center [486, 325] width 411 height 100
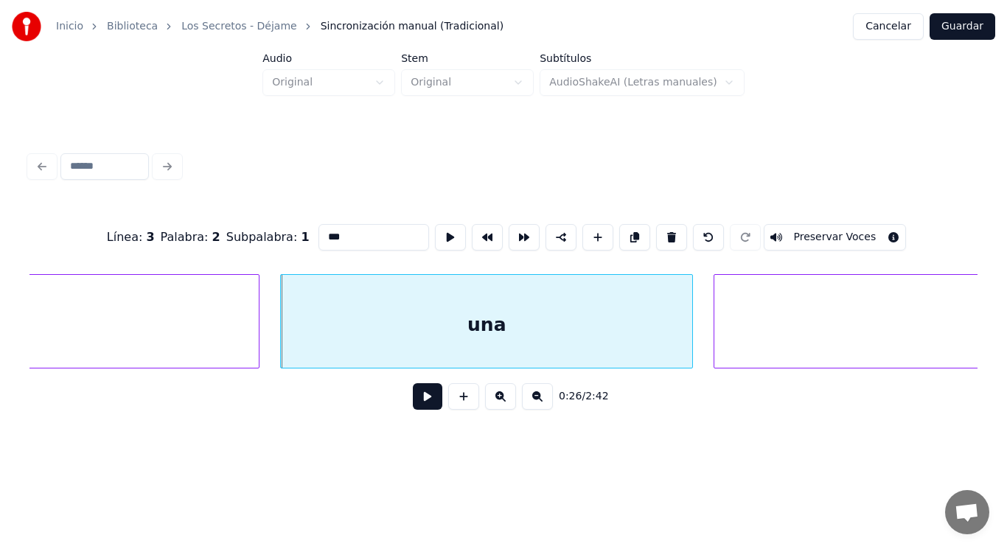
click at [419, 410] on button at bounding box center [427, 396] width 29 height 27
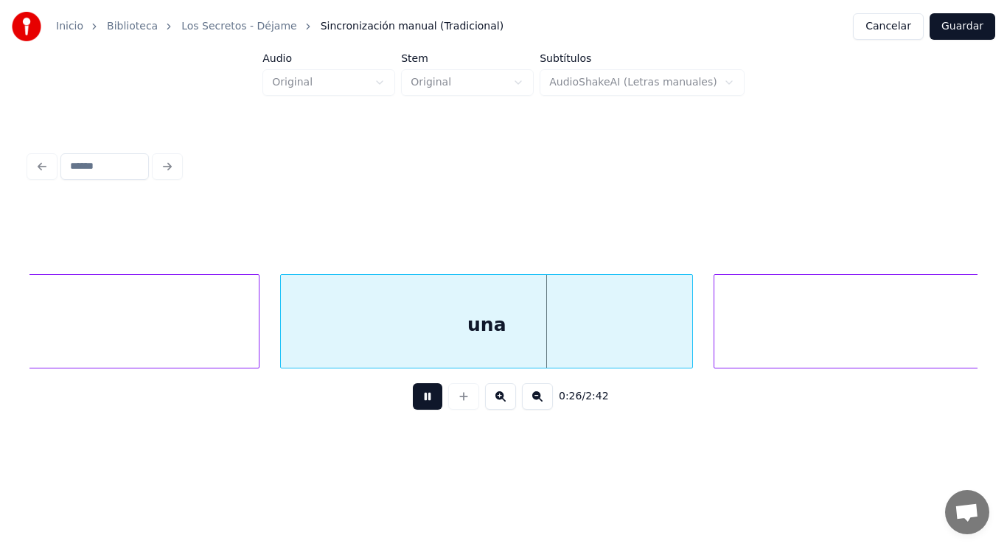
click at [419, 410] on button at bounding box center [427, 396] width 29 height 27
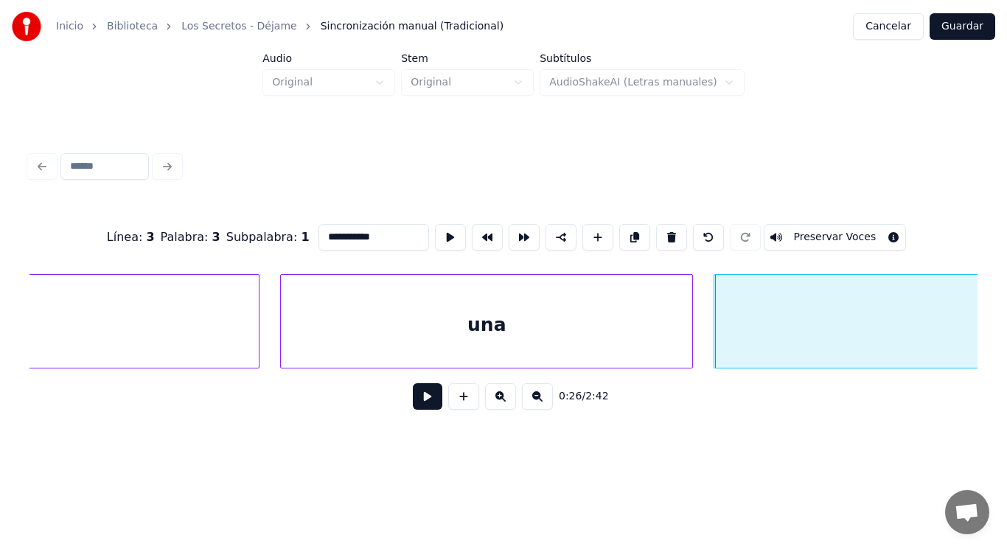
click at [413, 402] on button at bounding box center [427, 396] width 29 height 27
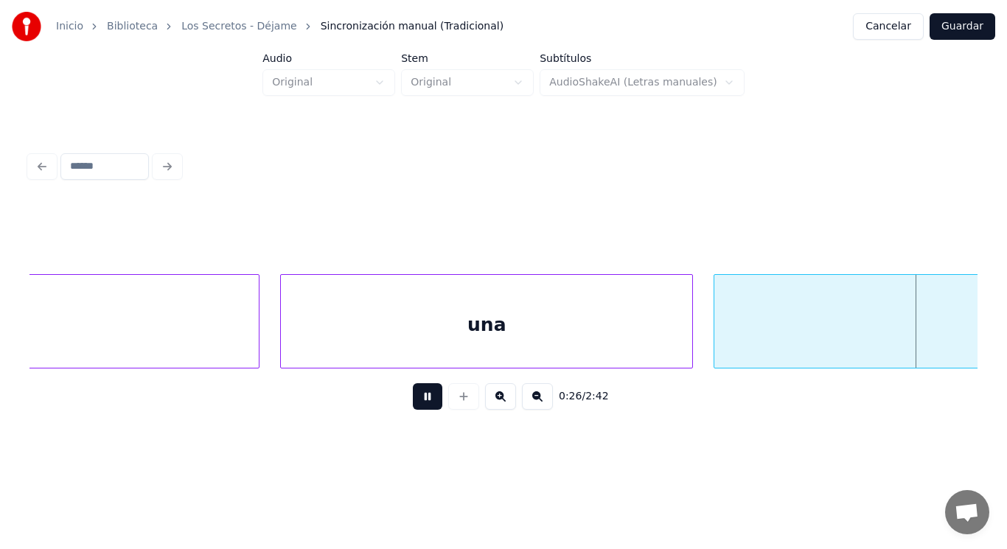
scroll to position [0, 27610]
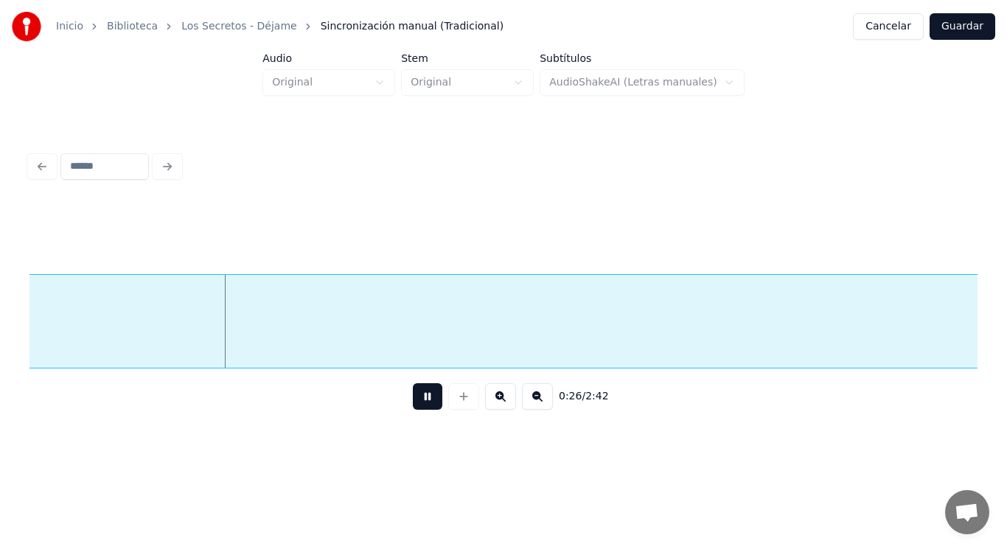
click at [413, 402] on button at bounding box center [427, 396] width 29 height 27
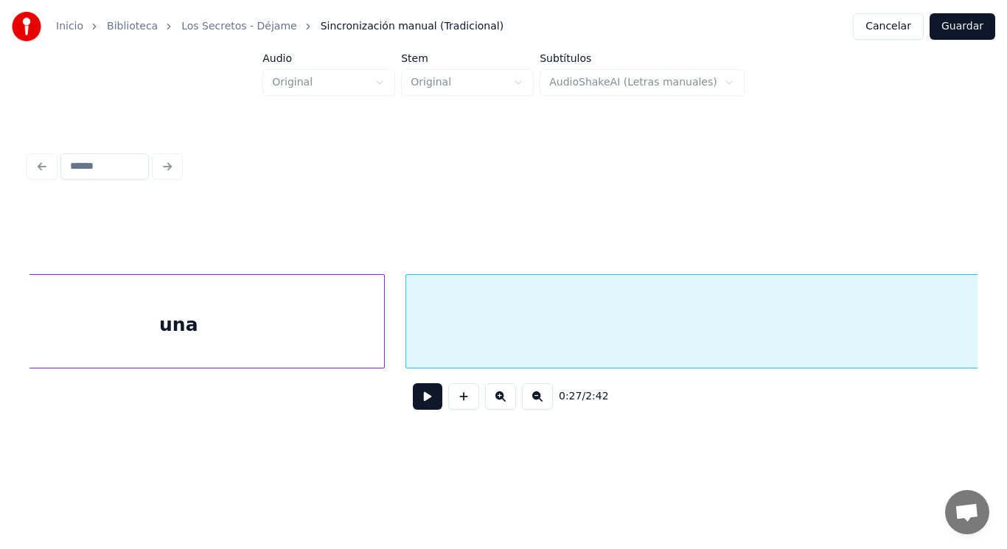
scroll to position [0, 26903]
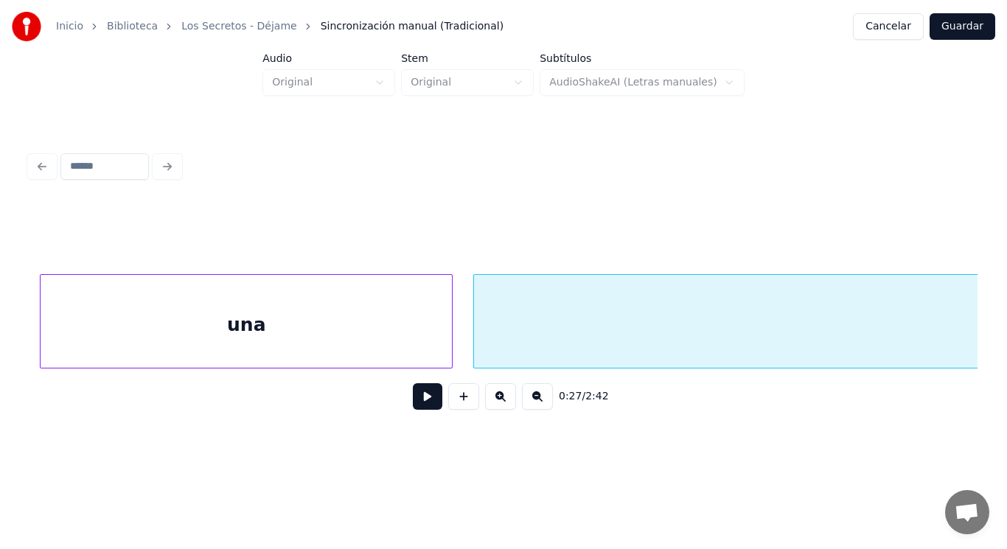
click at [254, 329] on div "una" at bounding box center [246, 325] width 411 height 100
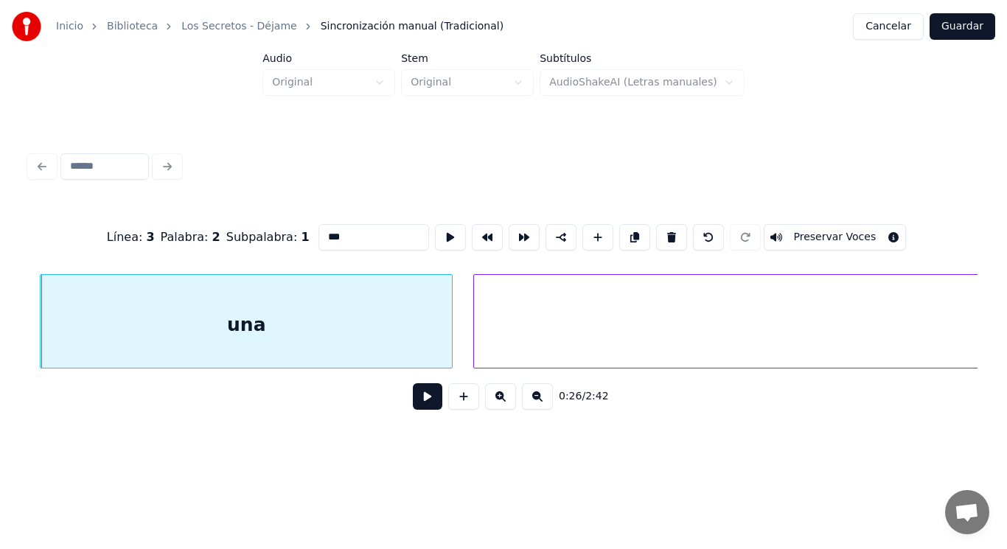
click at [421, 403] on button at bounding box center [427, 396] width 29 height 27
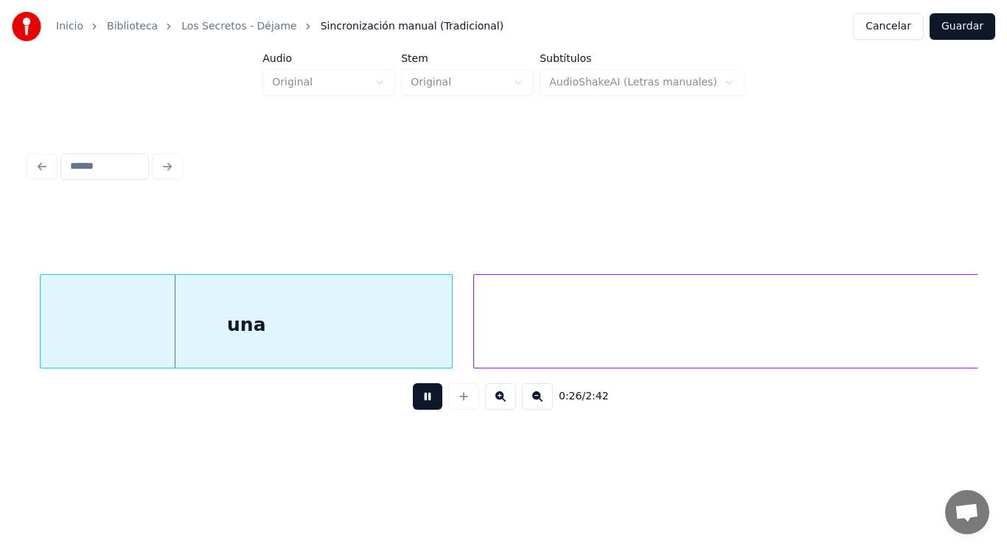
click at [421, 403] on button at bounding box center [427, 396] width 29 height 27
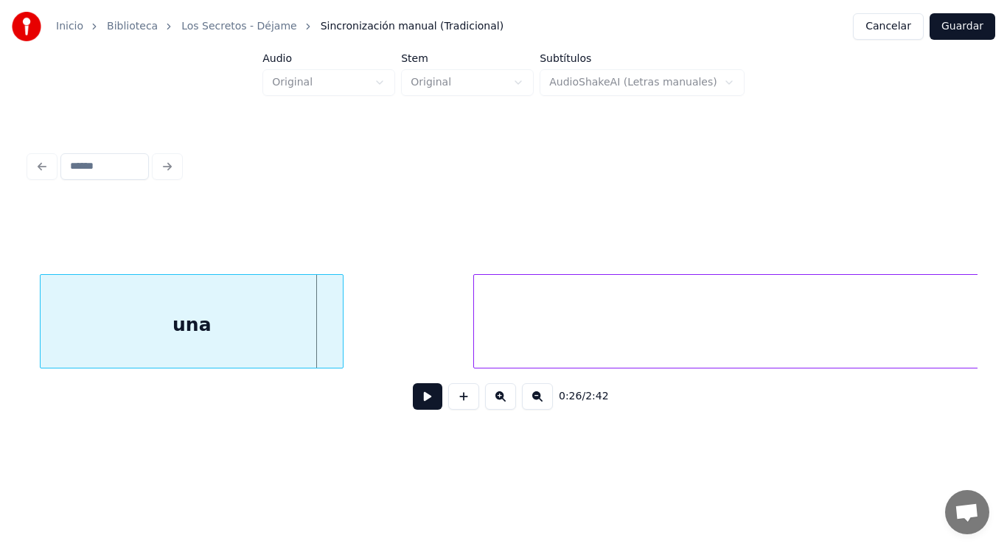
click at [341, 349] on div at bounding box center [340, 321] width 4 height 93
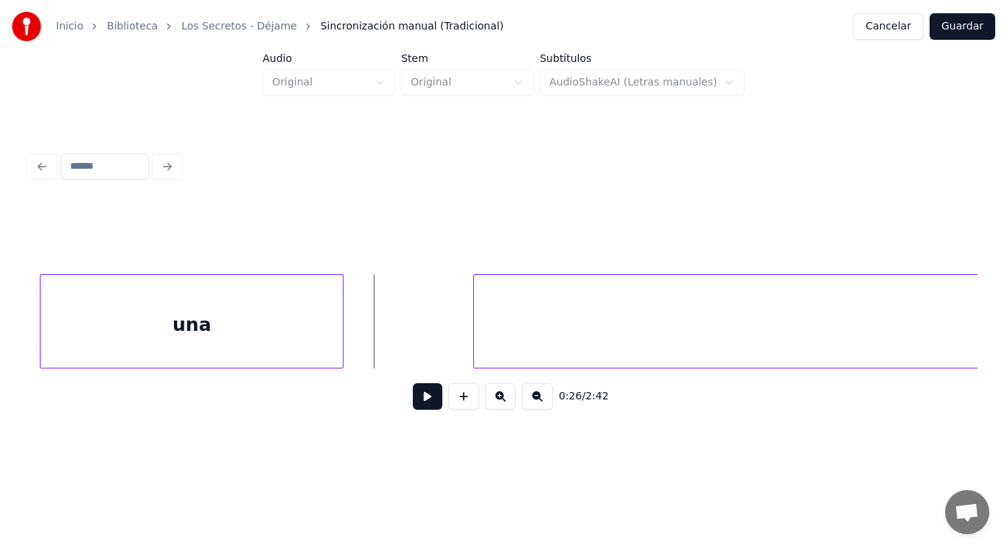
click at [421, 410] on button at bounding box center [427, 396] width 29 height 27
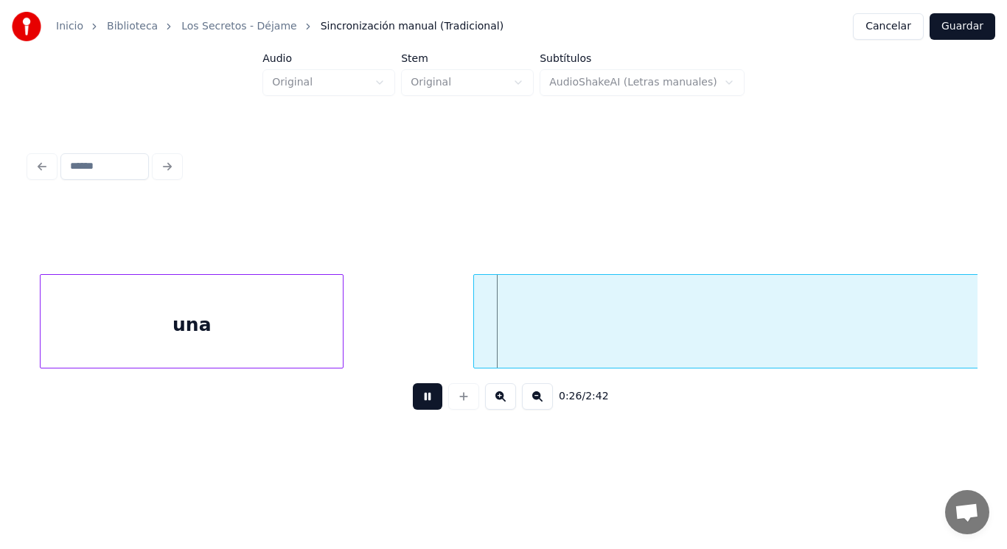
click at [421, 410] on button at bounding box center [427, 396] width 29 height 27
click at [342, 338] on div at bounding box center [340, 321] width 4 height 93
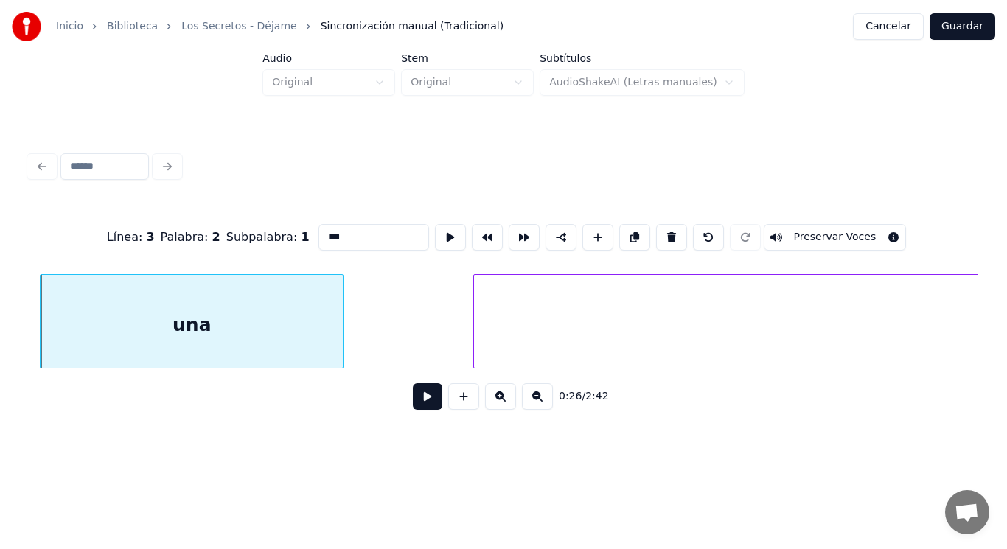
click at [413, 399] on button at bounding box center [427, 396] width 29 height 27
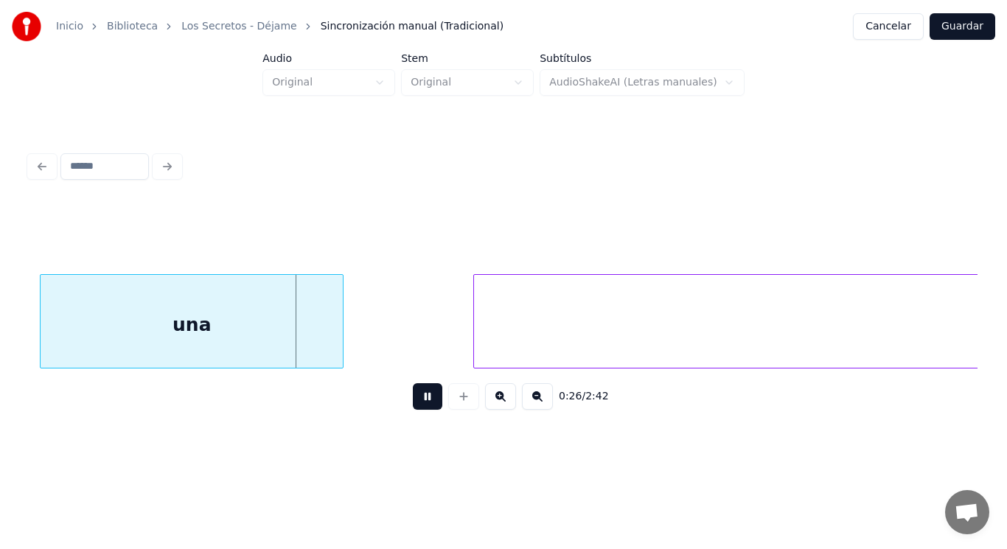
click at [413, 399] on button at bounding box center [427, 396] width 29 height 27
click at [324, 343] on div at bounding box center [323, 321] width 4 height 93
click at [353, 336] on div at bounding box center [355, 321] width 4 height 93
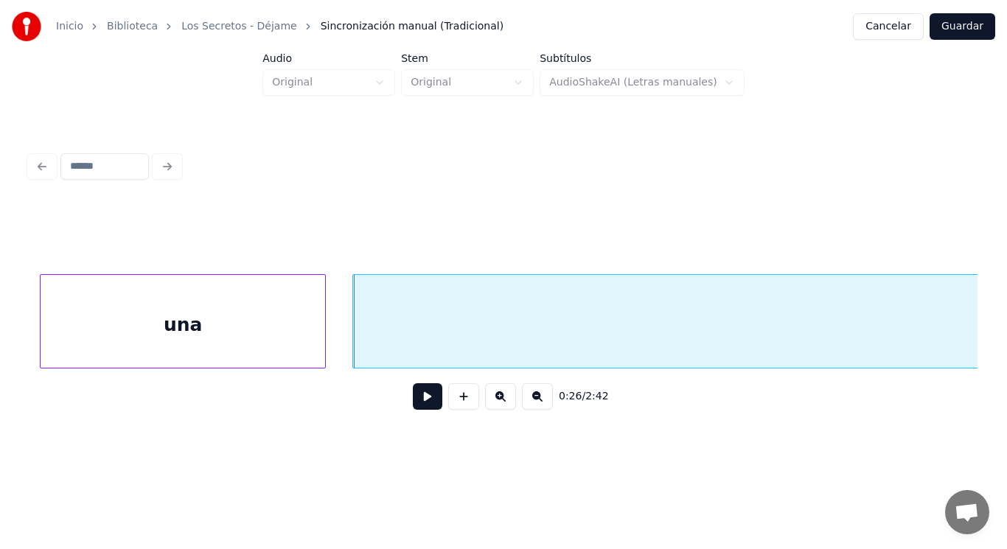
click at [419, 399] on button at bounding box center [427, 396] width 29 height 27
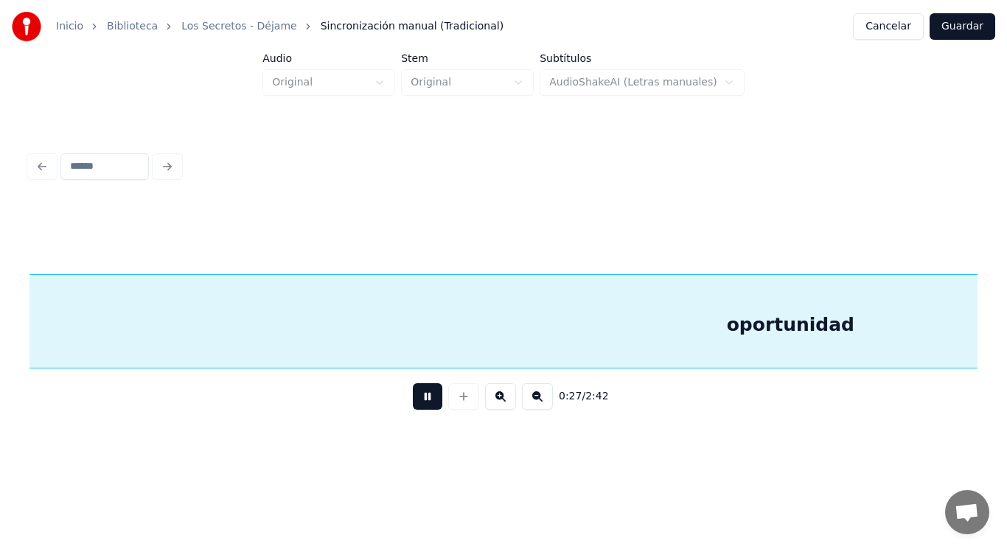
scroll to position [0, 28820]
click at [419, 399] on button at bounding box center [427, 396] width 29 height 27
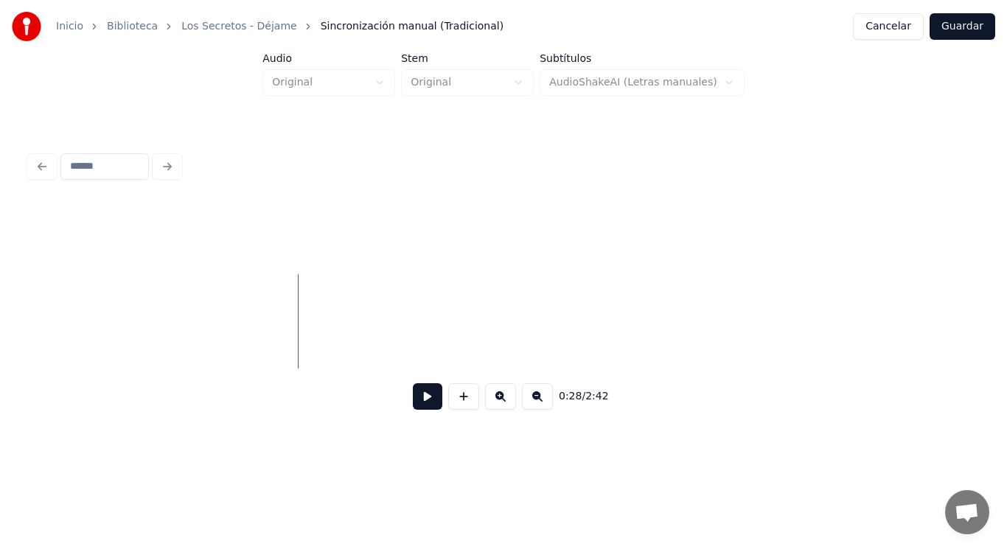
click at [0, 333] on div "Inicio Biblioteca Los Secretos - Déjame Sincronización manual (Tradicional) Can…" at bounding box center [503, 224] width 1007 height 449
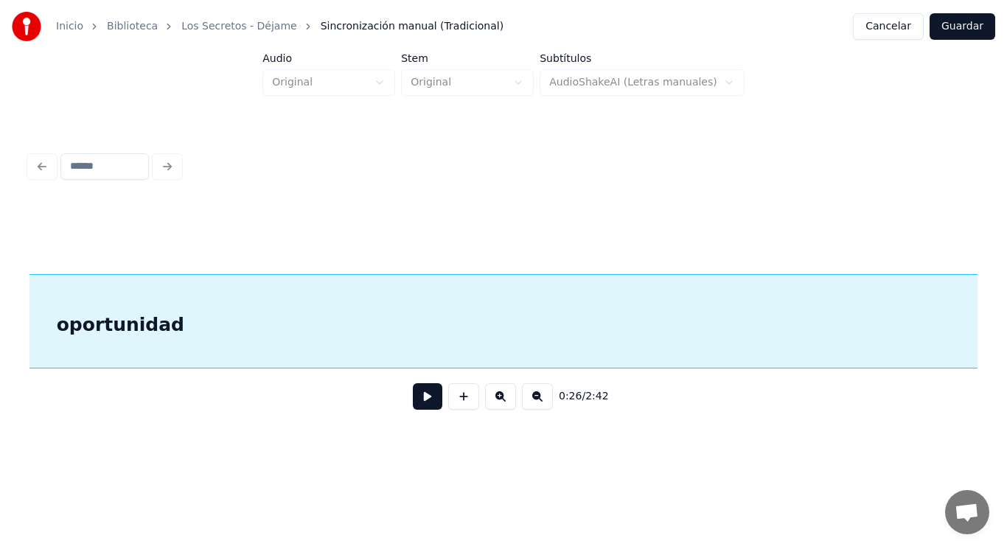
scroll to position [0, 28235]
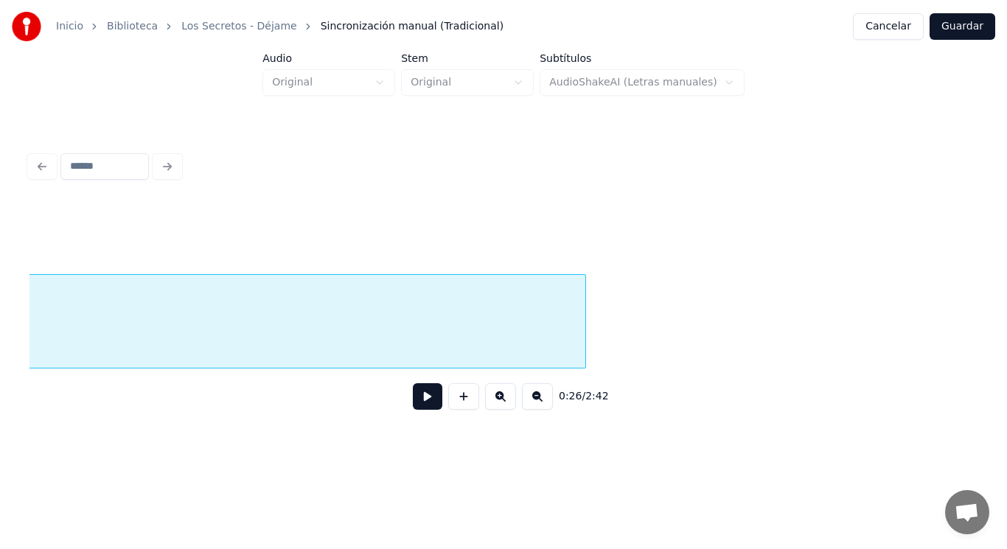
click at [581, 318] on div at bounding box center [583, 321] width 4 height 93
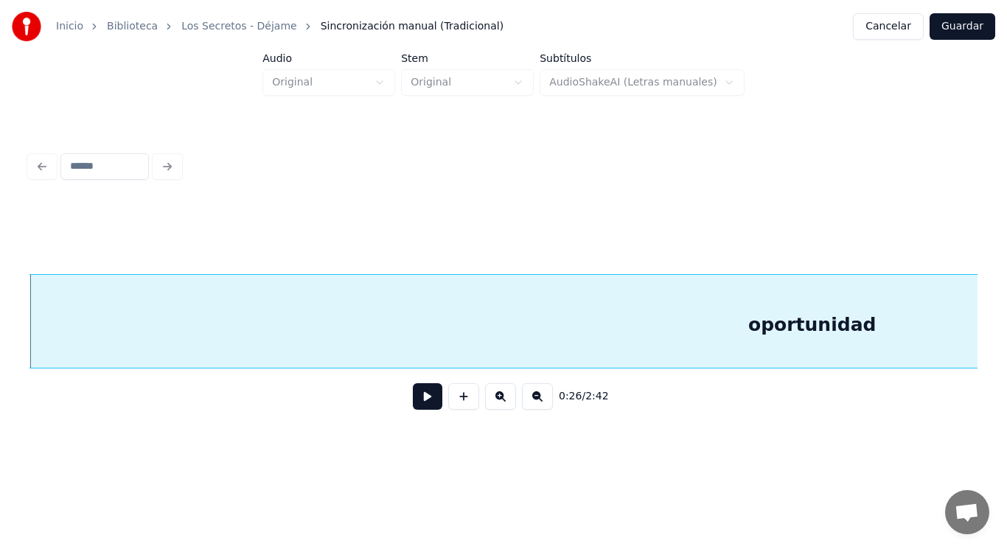
click at [413, 402] on button at bounding box center [427, 396] width 29 height 27
click at [143, 350] on div "oportunidad" at bounding box center [811, 325] width 1565 height 100
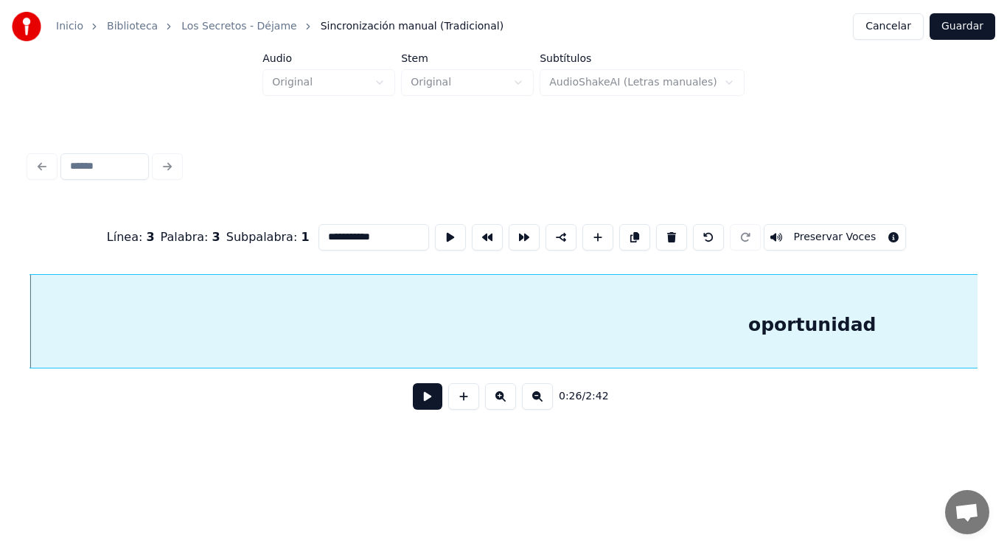
click at [421, 395] on button at bounding box center [427, 396] width 29 height 27
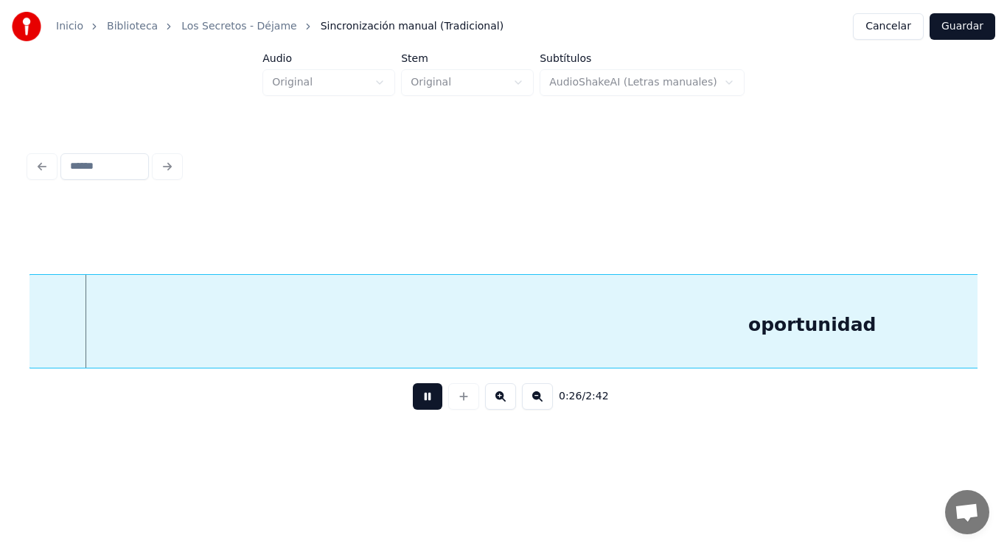
click at [421, 395] on button at bounding box center [427, 396] width 29 height 27
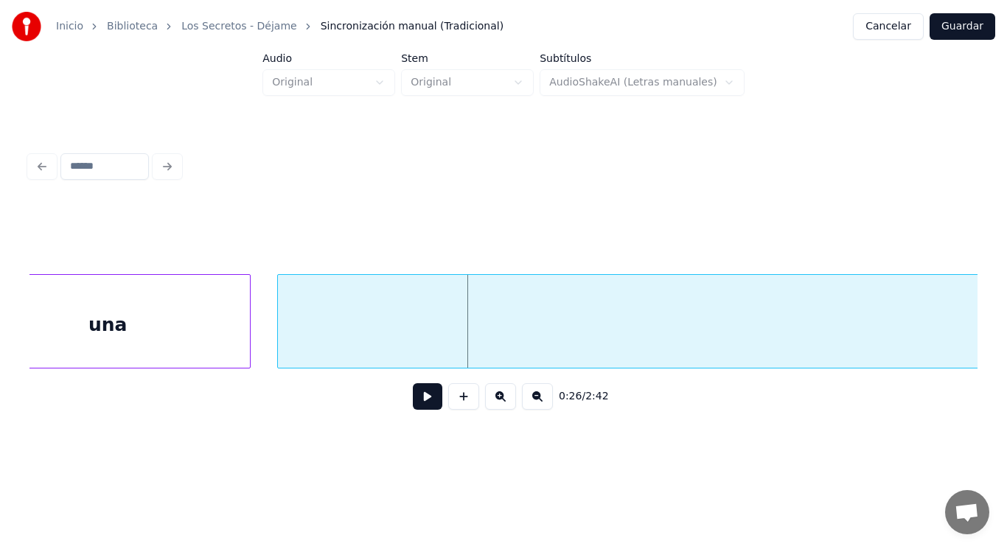
scroll to position [0, 26961]
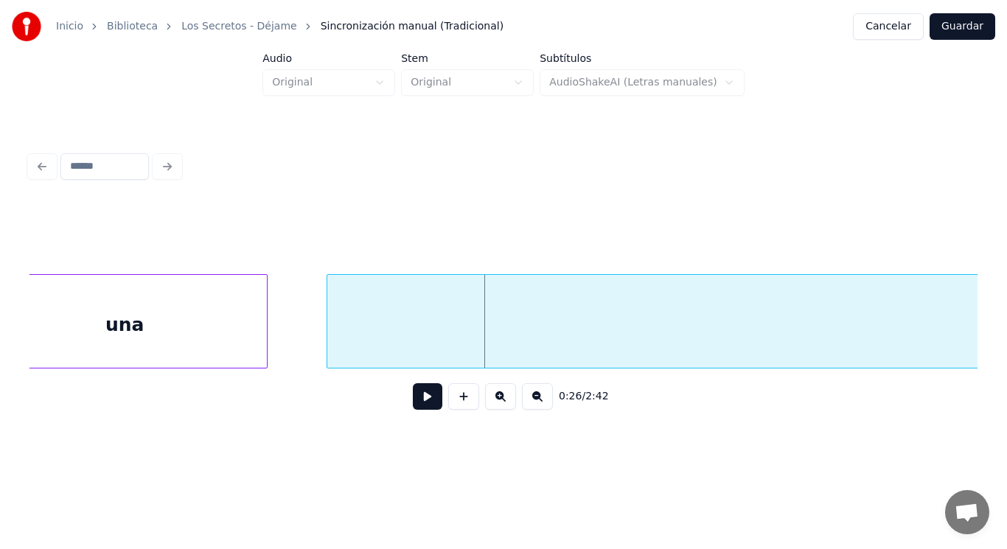
click at [327, 332] on div at bounding box center [329, 321] width 4 height 93
click at [413, 405] on button at bounding box center [427, 396] width 29 height 27
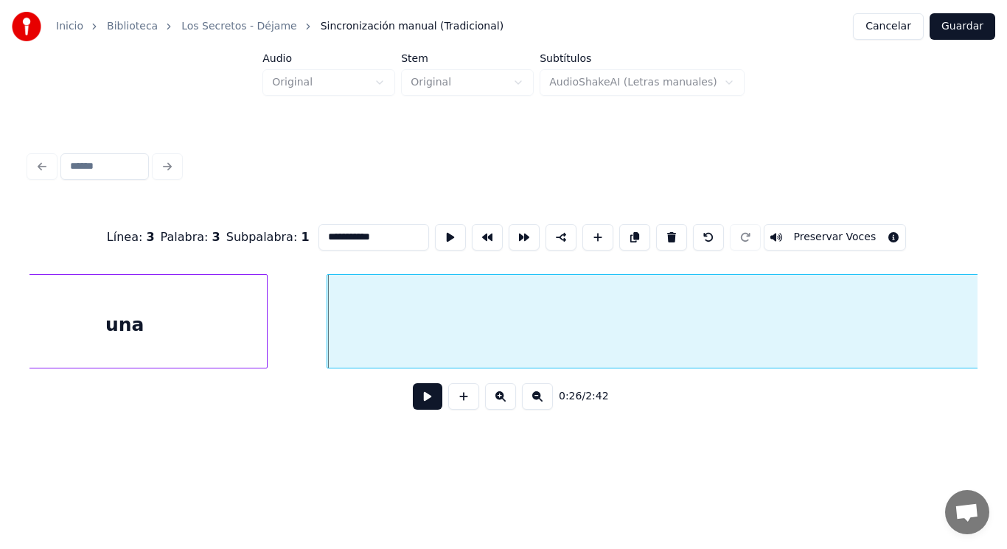
click at [413, 405] on button at bounding box center [427, 396] width 29 height 27
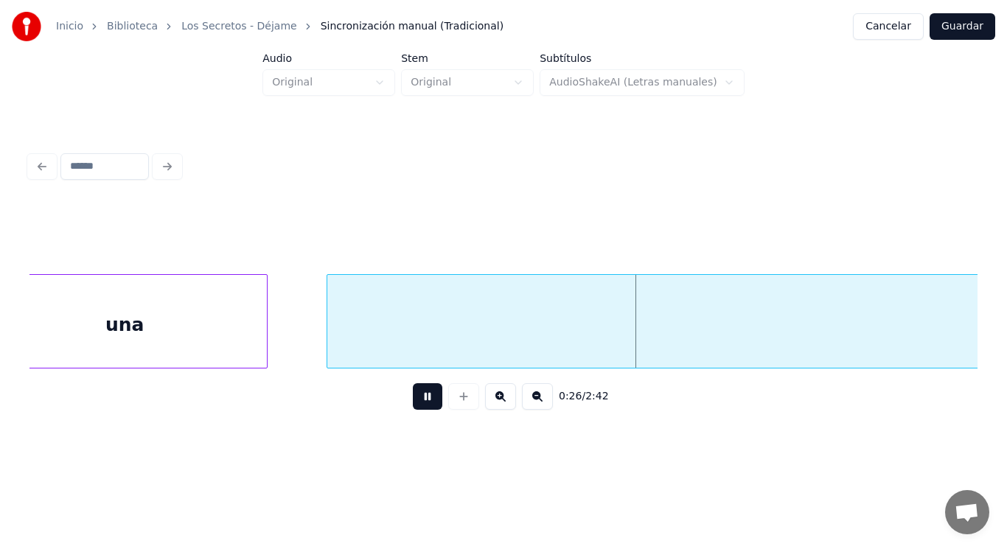
click at [413, 405] on button at bounding box center [427, 396] width 29 height 27
click at [296, 352] on div at bounding box center [294, 321] width 4 height 93
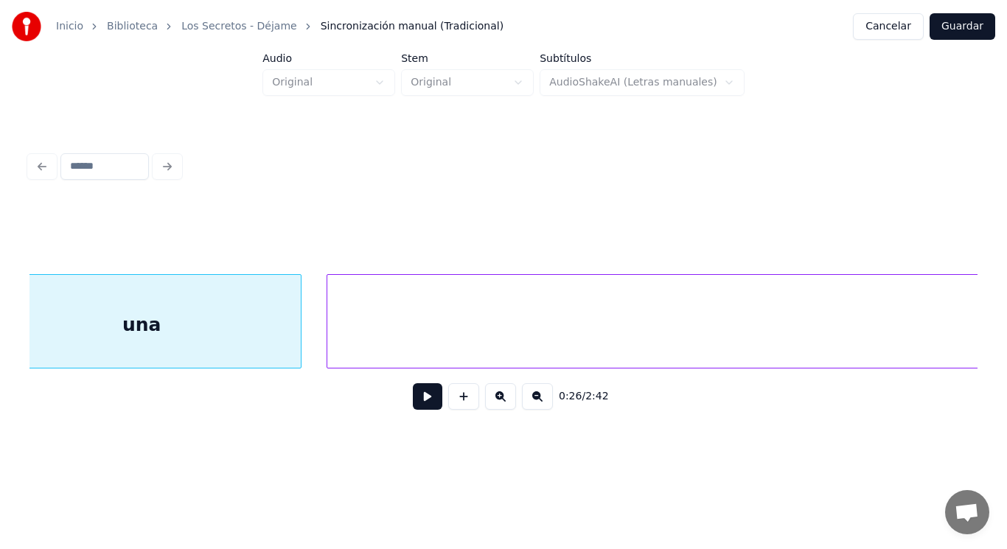
scroll to position [0, 26914]
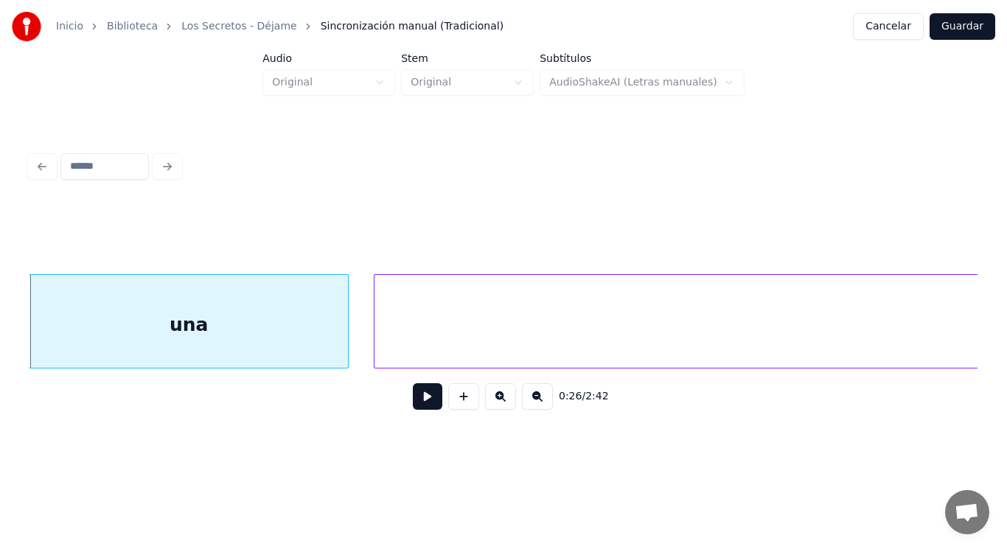
click at [420, 405] on button at bounding box center [427, 396] width 29 height 27
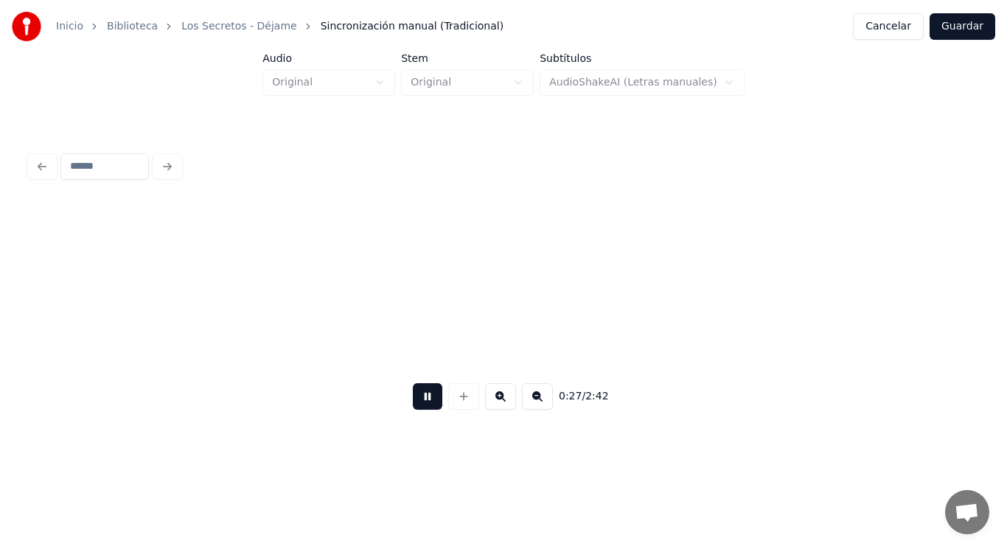
scroll to position [0, 28837]
click at [420, 405] on button at bounding box center [427, 396] width 29 height 27
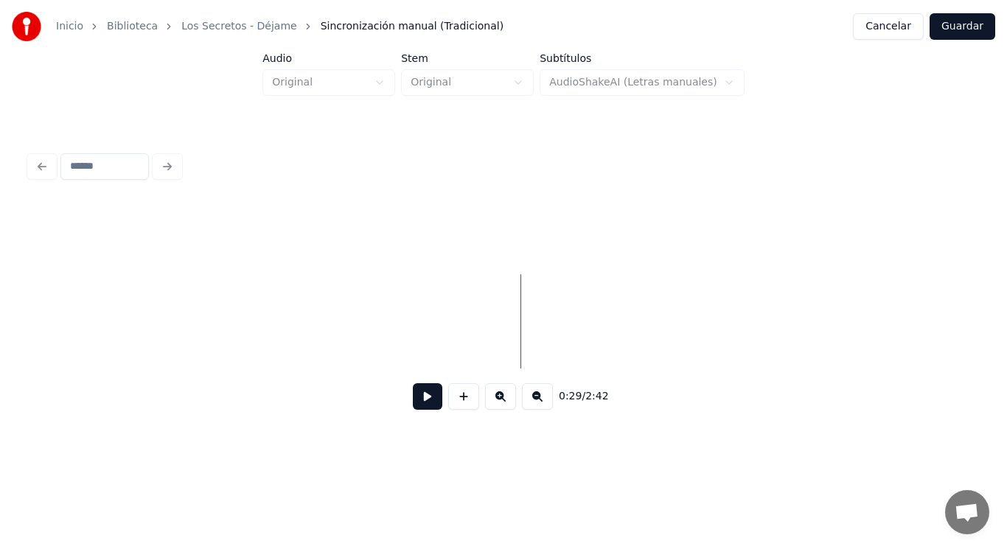
click at [414, 403] on button at bounding box center [427, 396] width 29 height 27
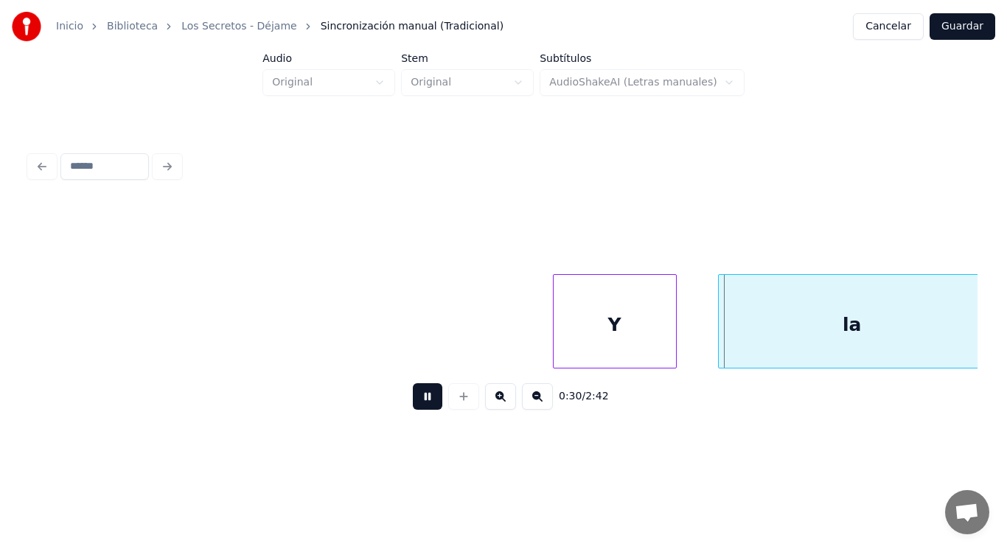
click at [414, 403] on button at bounding box center [427, 396] width 29 height 27
click at [522, 339] on div at bounding box center [524, 321] width 4 height 93
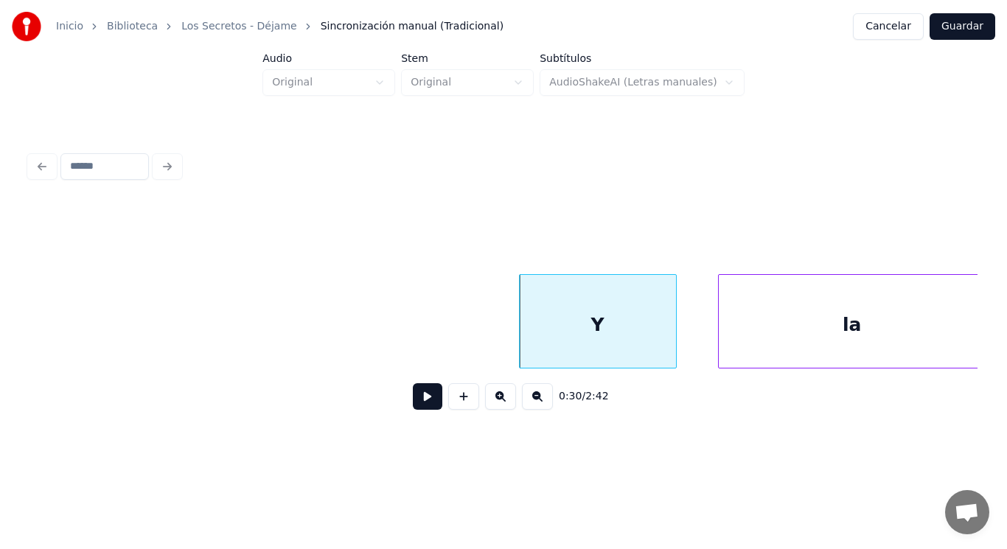
click at [415, 400] on button at bounding box center [427, 396] width 29 height 27
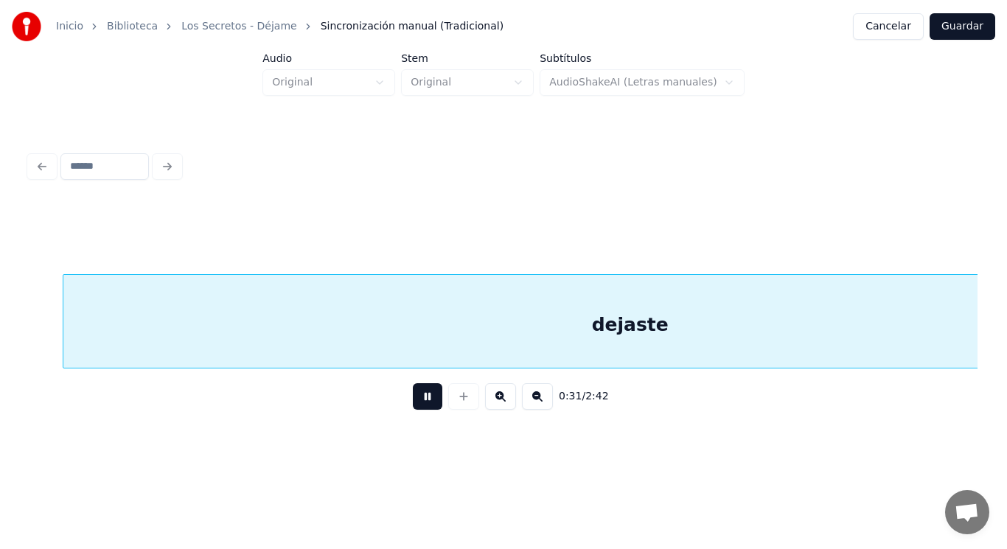
scroll to position [0, 32670]
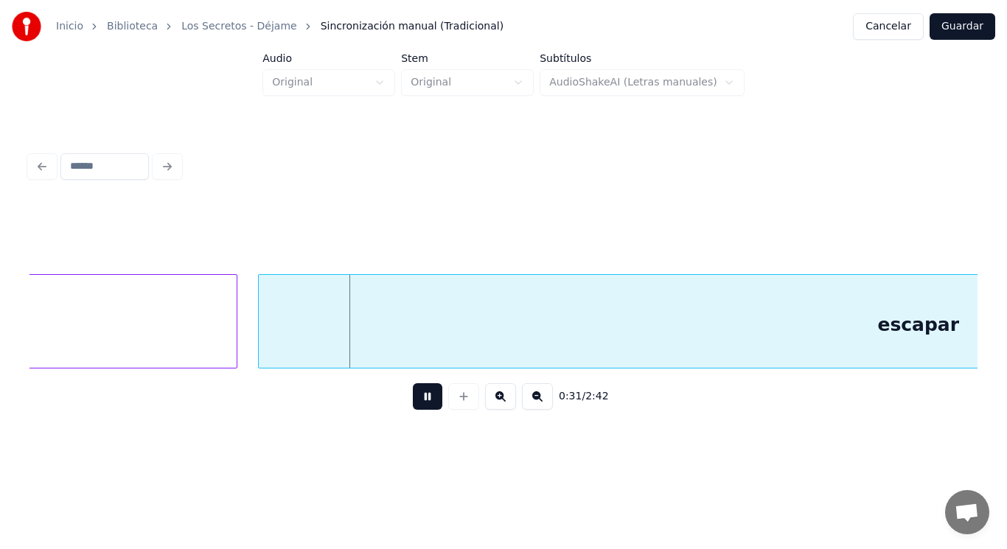
click at [415, 400] on button at bounding box center [427, 396] width 29 height 27
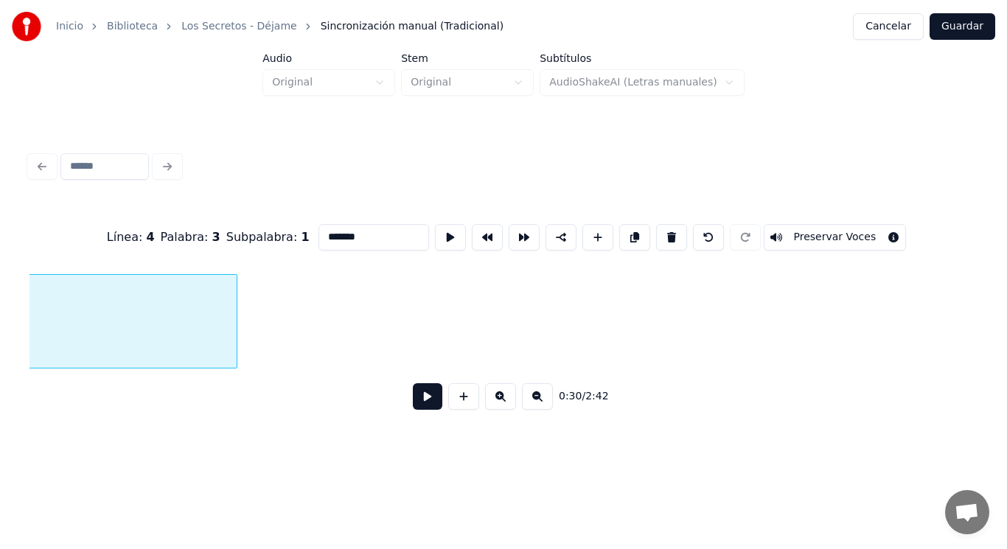
scroll to position [0, 31743]
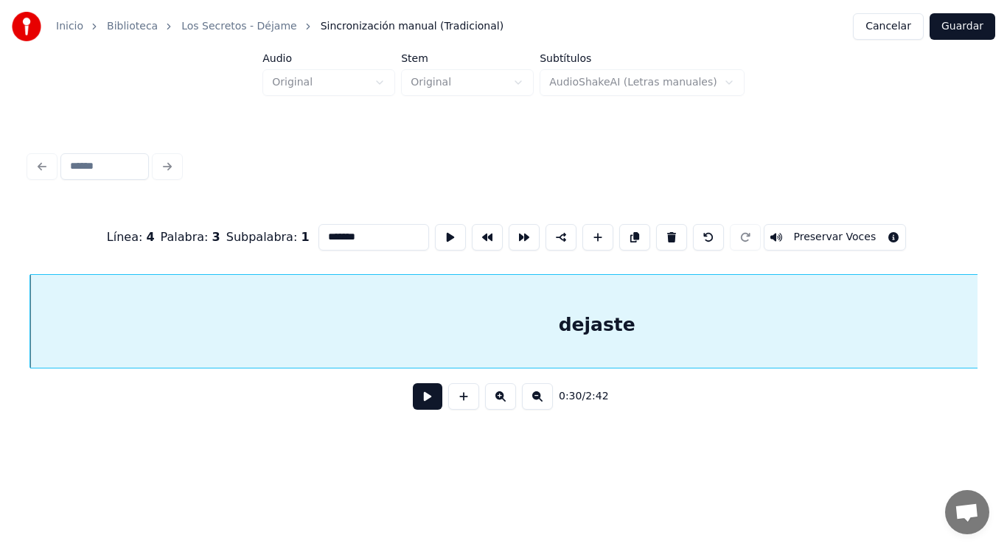
click at [419, 401] on button at bounding box center [427, 396] width 29 height 27
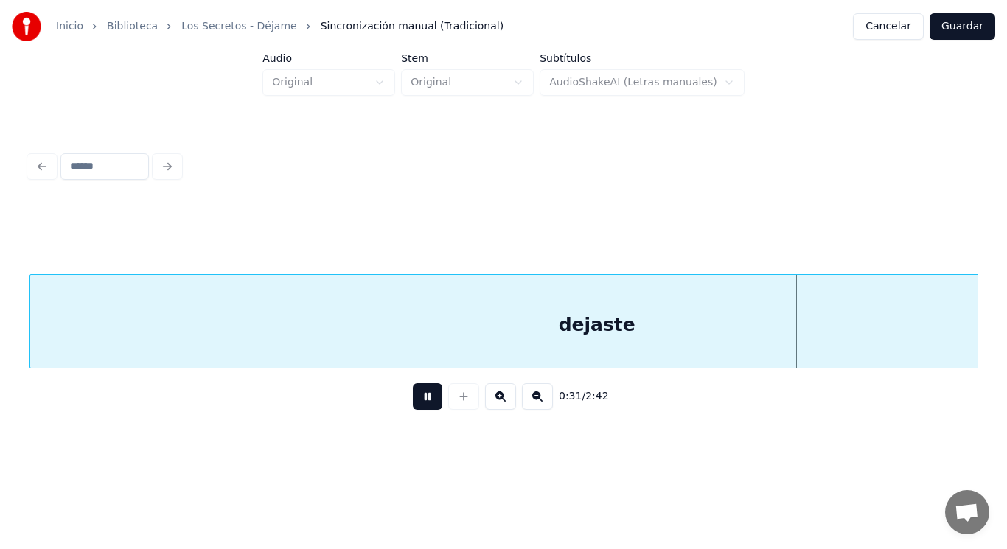
click at [419, 401] on button at bounding box center [427, 396] width 29 height 27
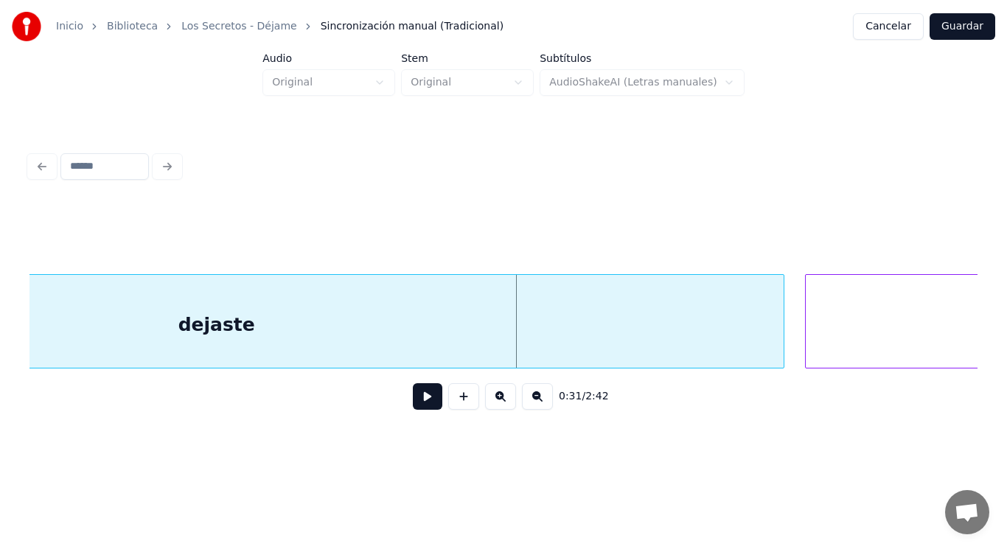
scroll to position [0, 32156]
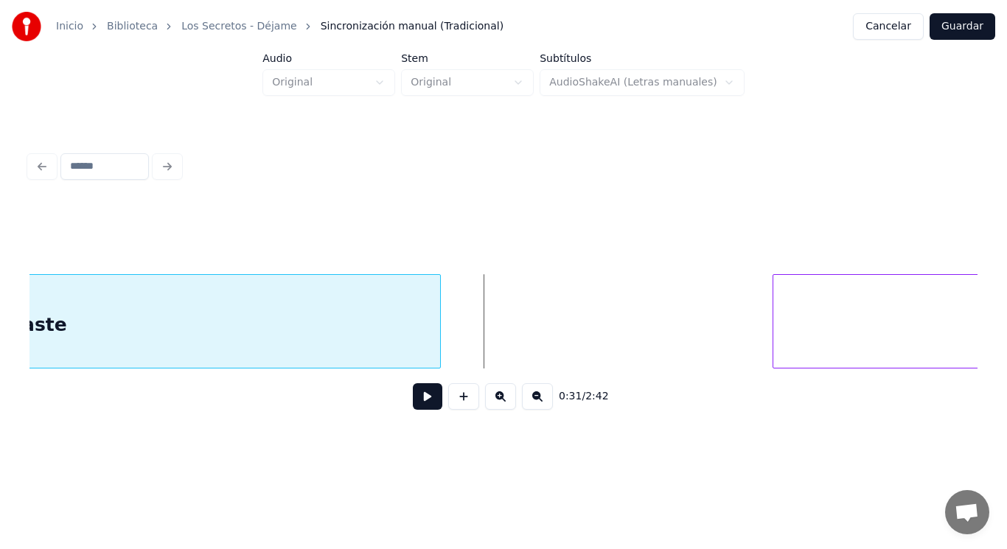
click at [436, 332] on div at bounding box center [438, 321] width 4 height 93
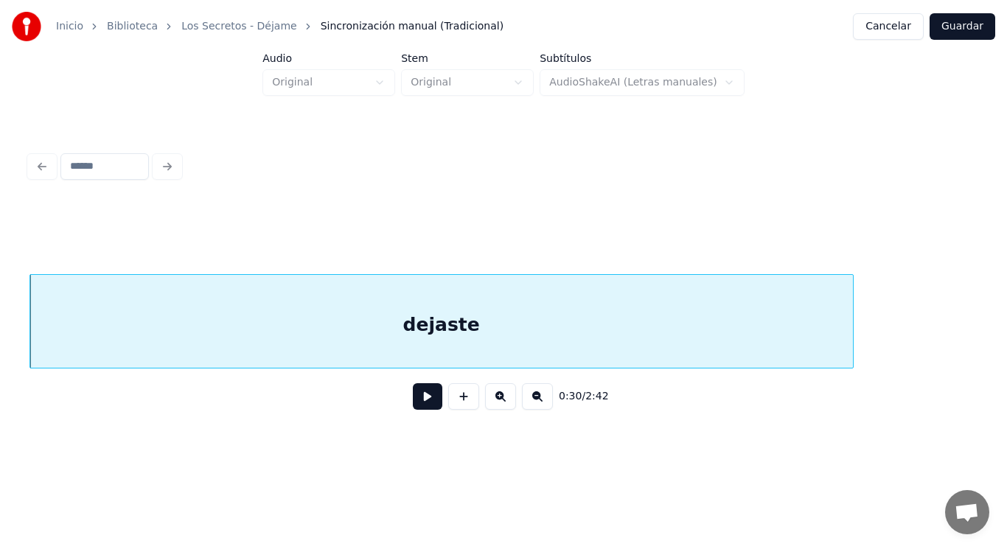
click at [416, 400] on button at bounding box center [427, 396] width 29 height 27
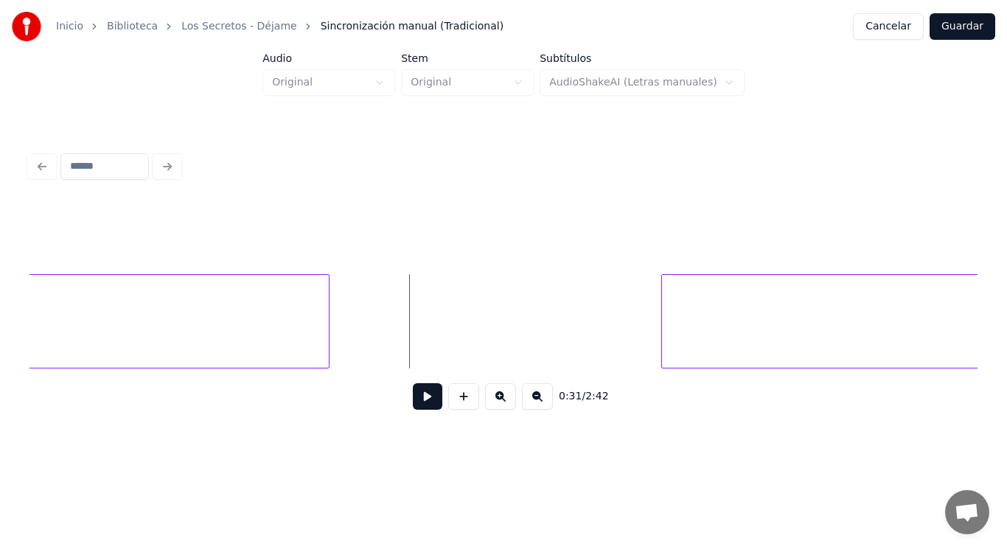
scroll to position [0, 32274]
click at [415, 400] on button at bounding box center [427, 396] width 29 height 27
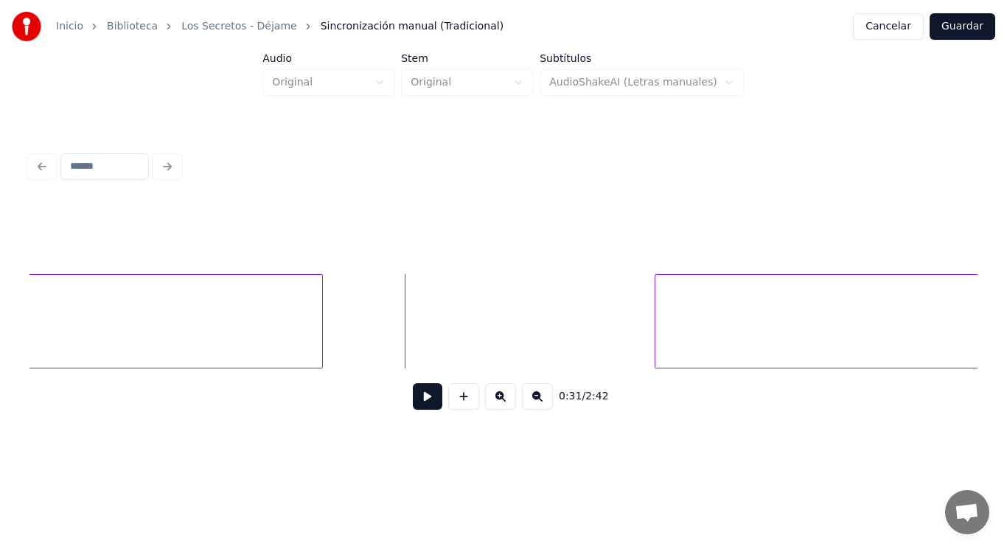
click at [417, 406] on button at bounding box center [427, 396] width 29 height 27
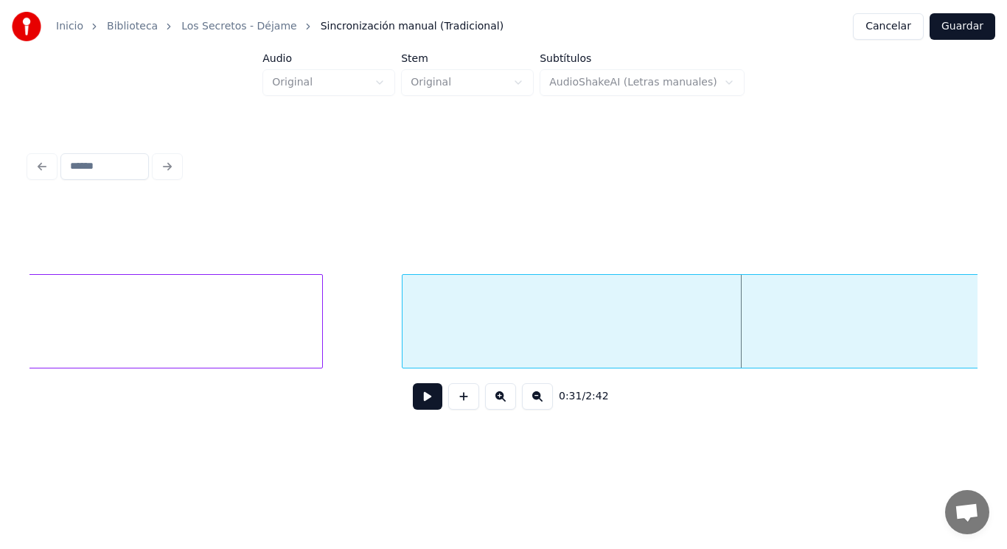
click at [404, 348] on div at bounding box center [404, 321] width 4 height 93
click at [352, 341] on div at bounding box center [352, 321] width 4 height 93
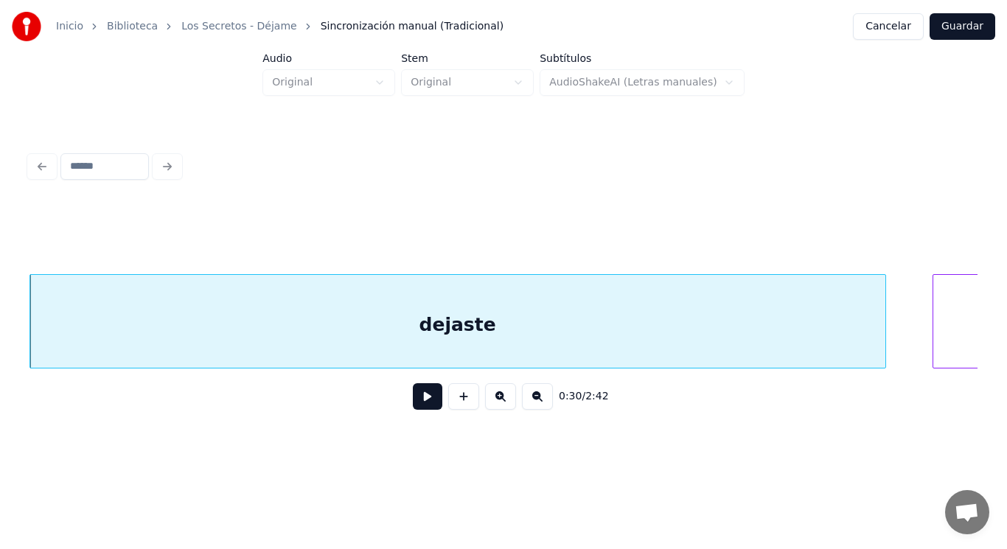
click at [416, 399] on button at bounding box center [427, 396] width 29 height 27
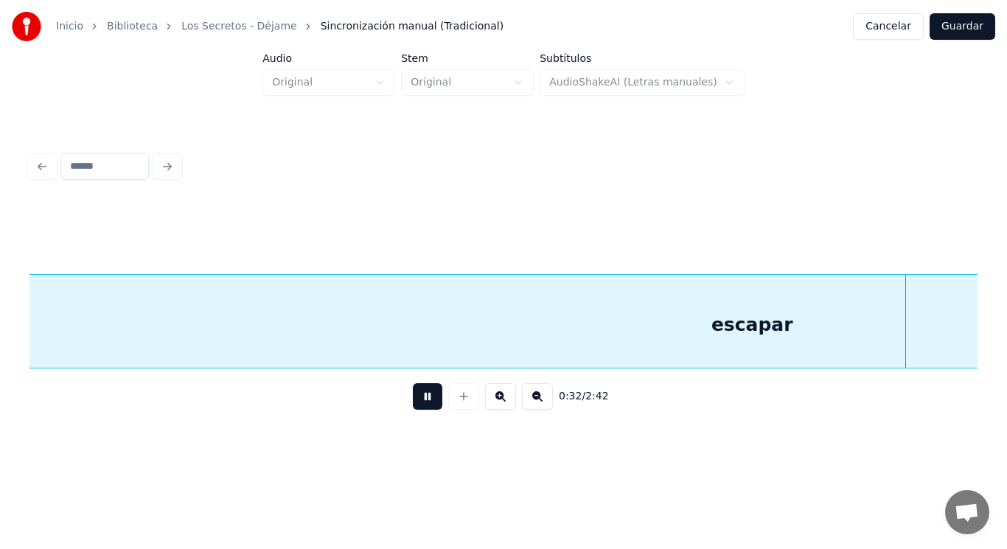
scroll to position [0, 33671]
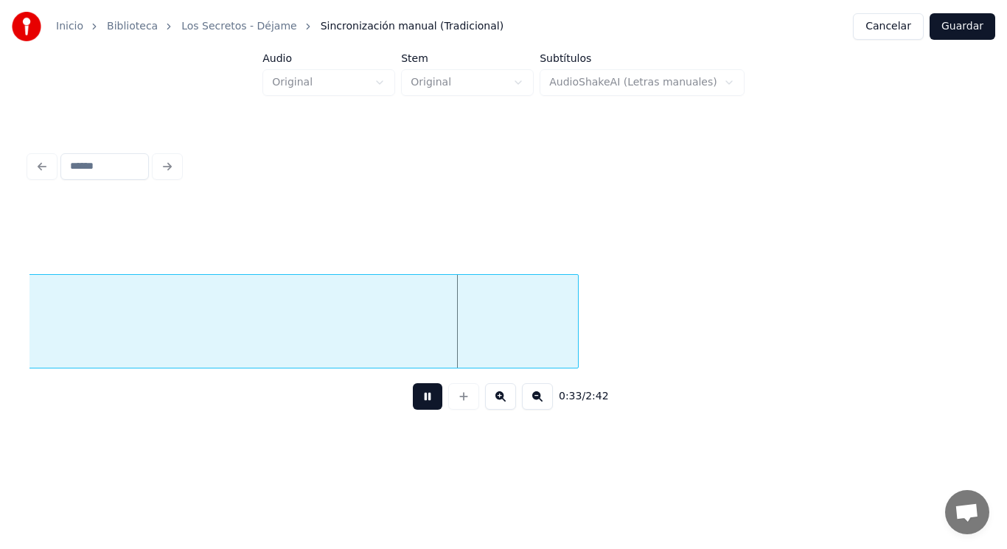
click at [416, 399] on button at bounding box center [427, 396] width 29 height 27
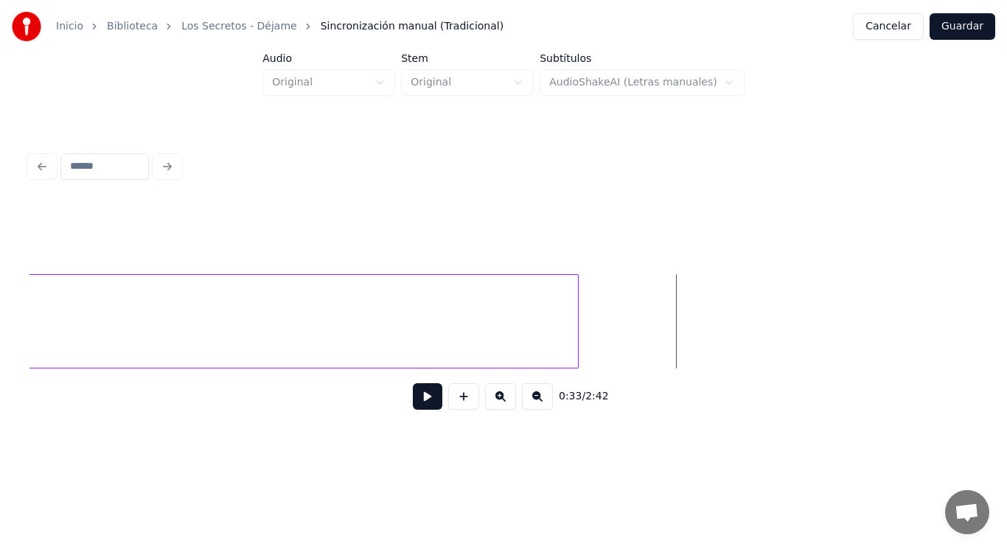
click at [416, 399] on button at bounding box center [427, 396] width 29 height 27
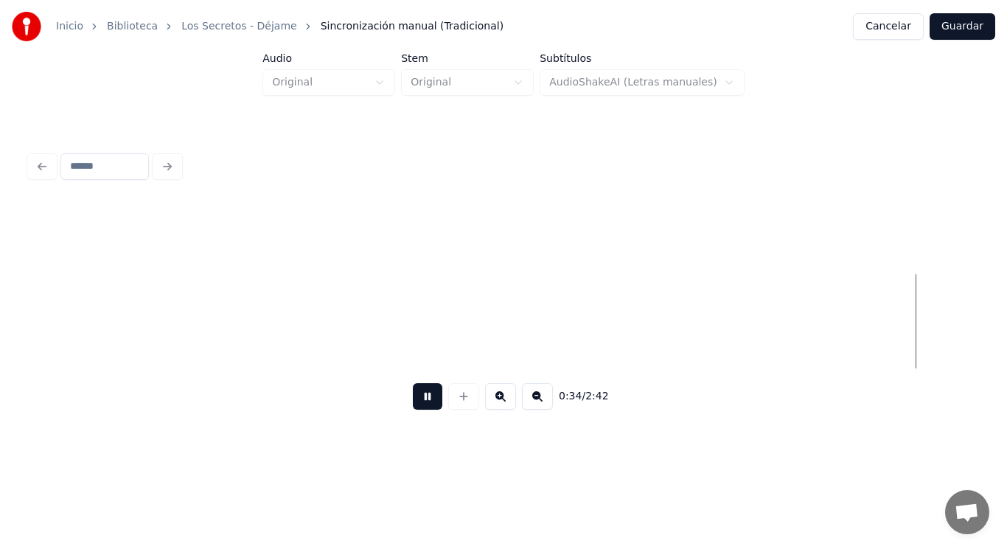
scroll to position [0, 35582]
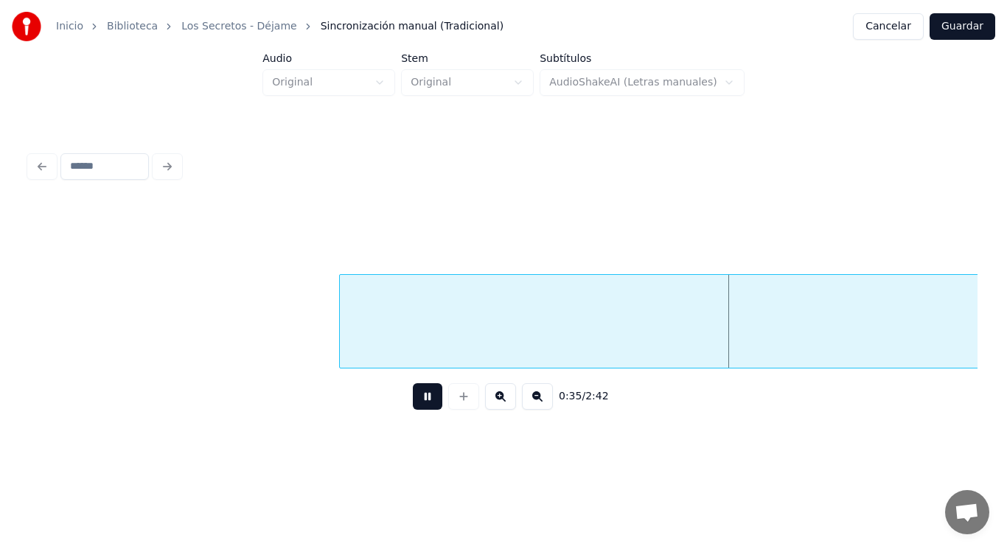
click at [416, 399] on button at bounding box center [427, 396] width 29 height 27
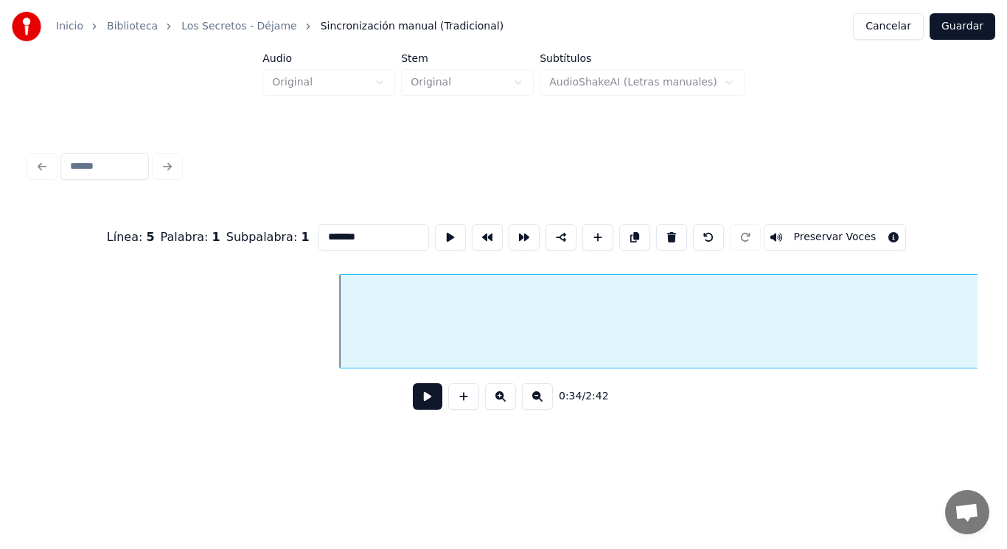
click at [415, 406] on button at bounding box center [427, 396] width 29 height 27
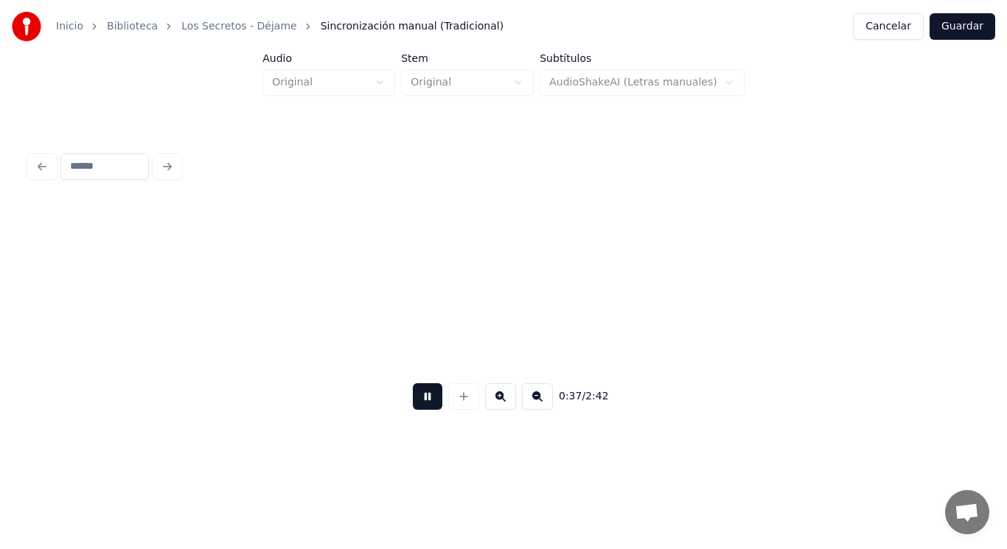
scroll to position [0, 38456]
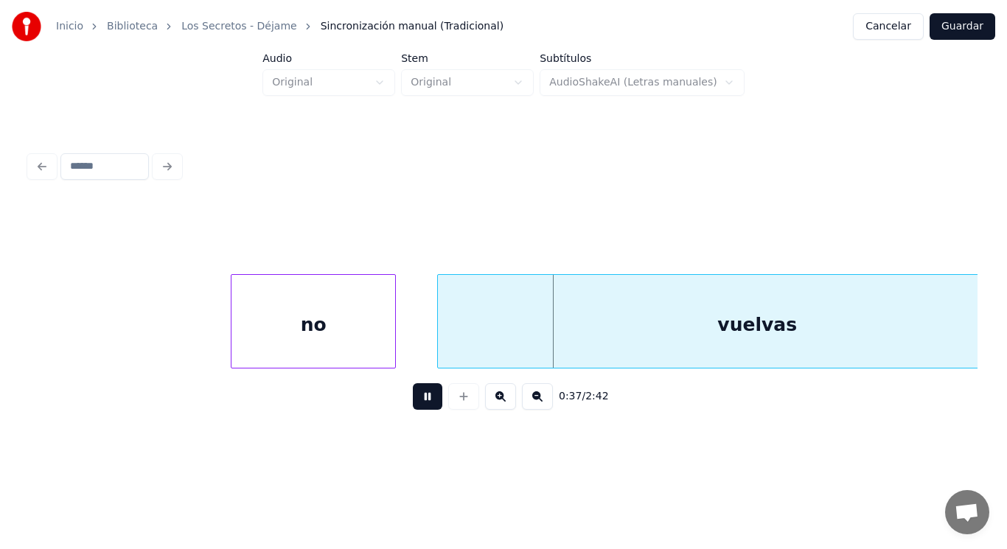
click at [415, 406] on button at bounding box center [427, 396] width 29 height 27
click at [301, 327] on div "no" at bounding box center [313, 325] width 164 height 100
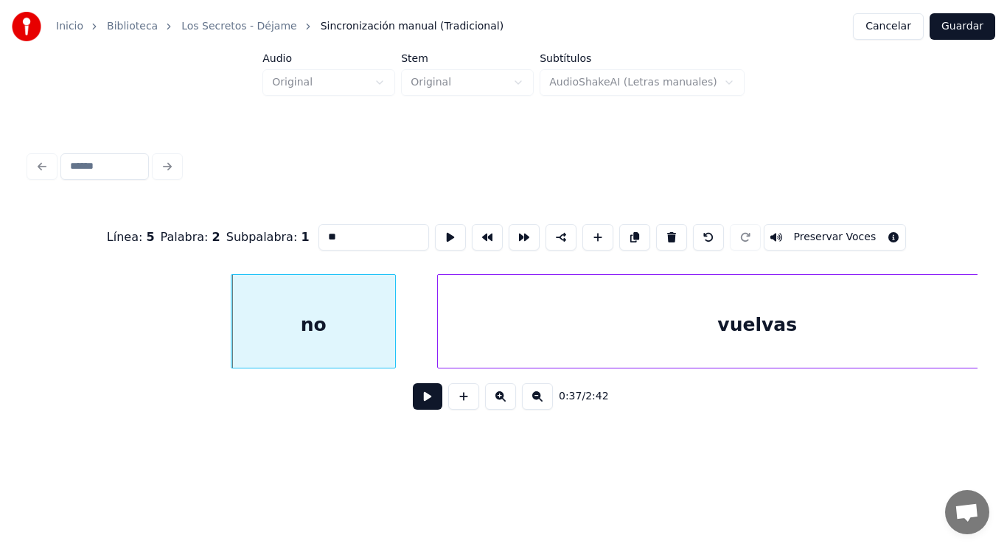
click at [415, 403] on button at bounding box center [427, 396] width 29 height 27
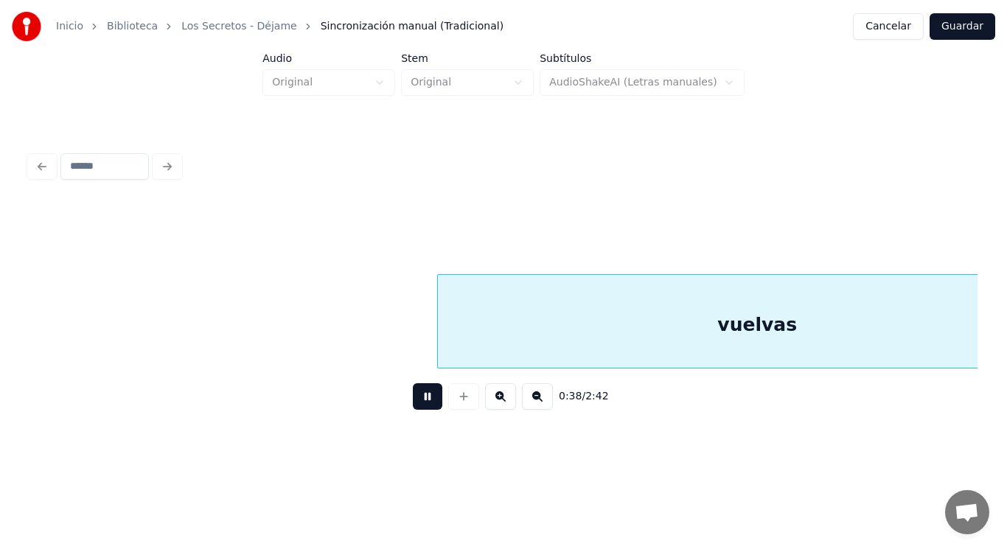
scroll to position [0, 39410]
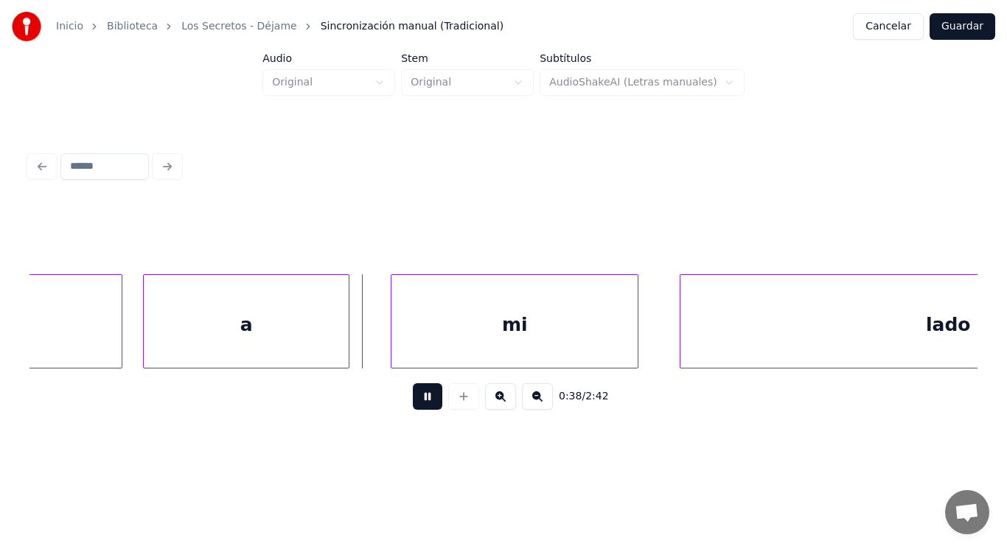
click at [415, 403] on button at bounding box center [427, 396] width 29 height 27
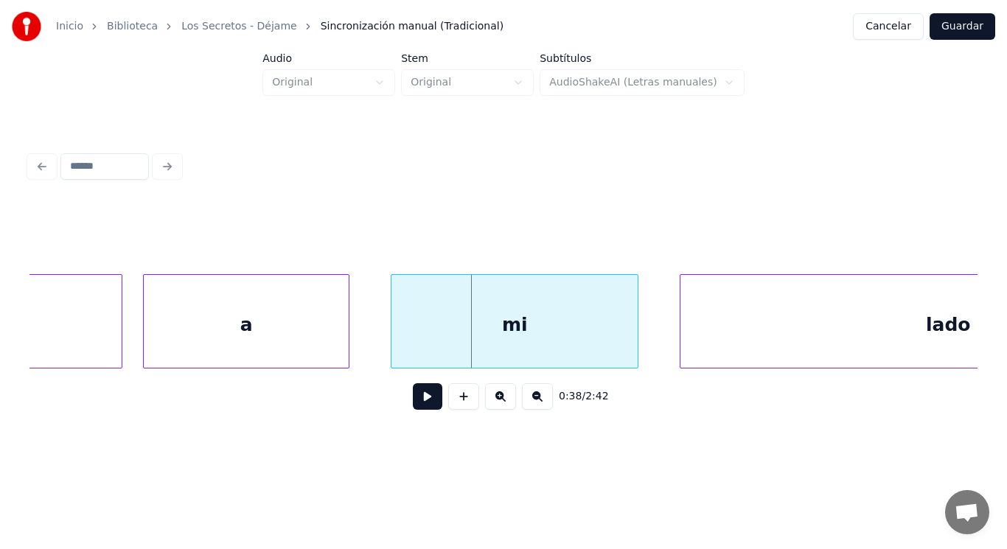
click at [415, 403] on button at bounding box center [427, 396] width 29 height 27
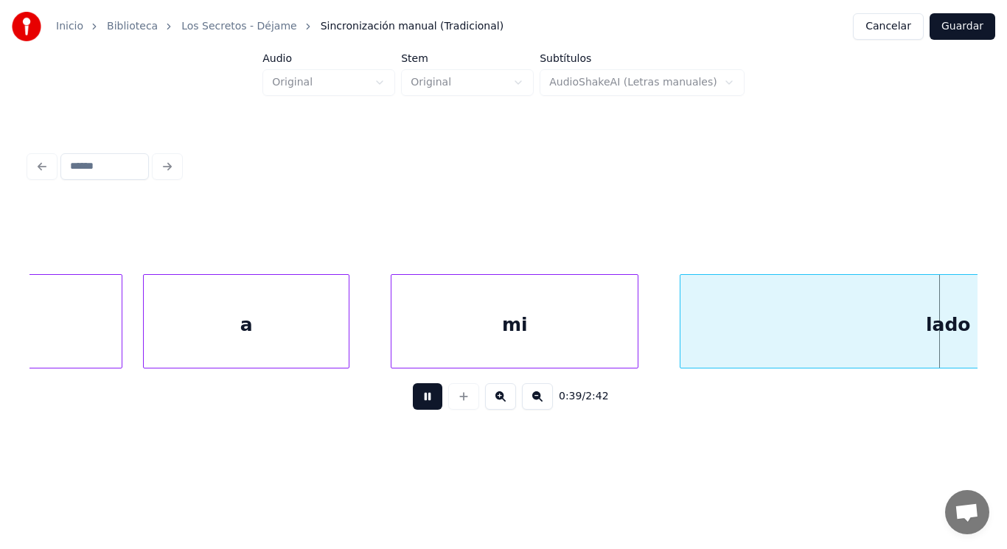
scroll to position [0, 40365]
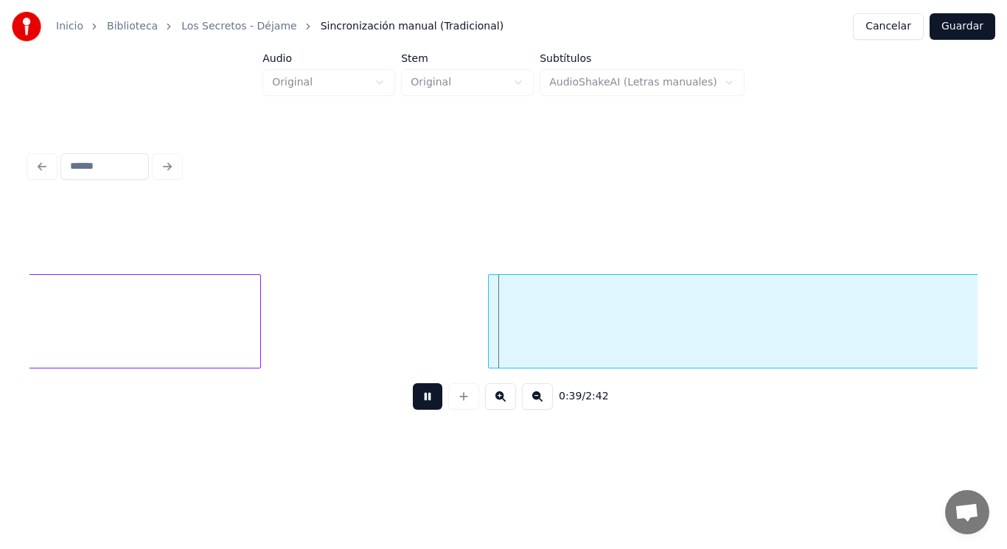
click at [415, 403] on button at bounding box center [427, 396] width 29 height 27
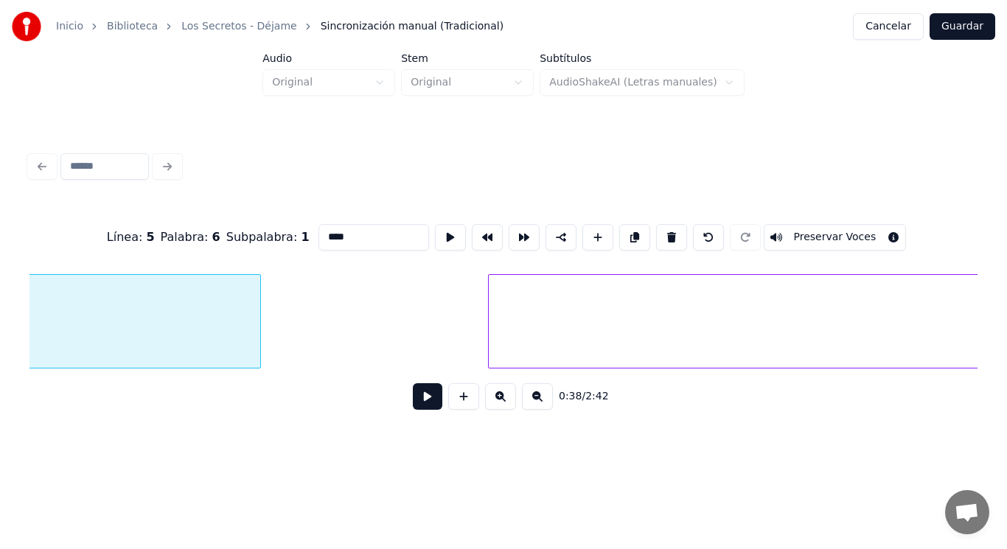
scroll to position [0, 40061]
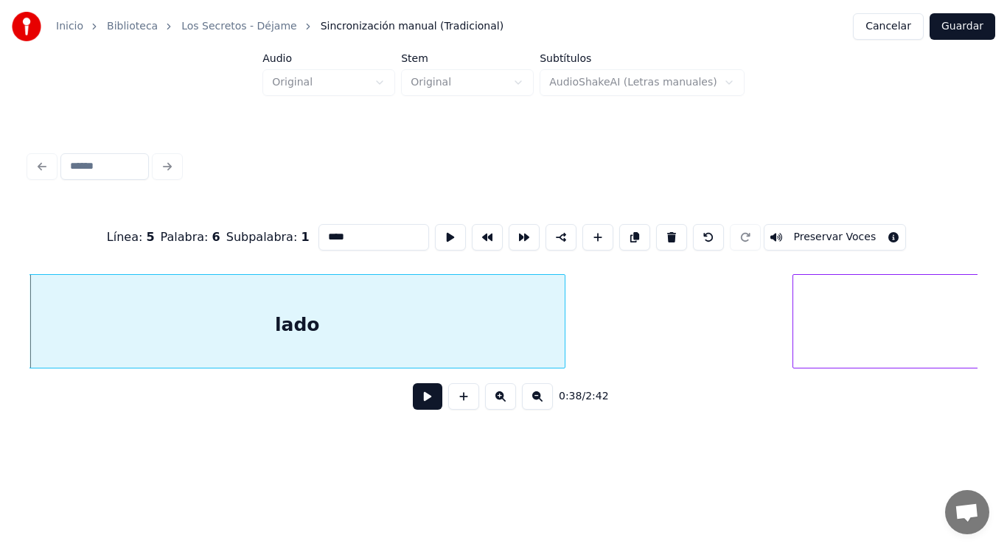
click at [321, 235] on input "****" at bounding box center [373, 237] width 111 height 27
type input "*****"
click at [418, 403] on button at bounding box center [427, 396] width 29 height 27
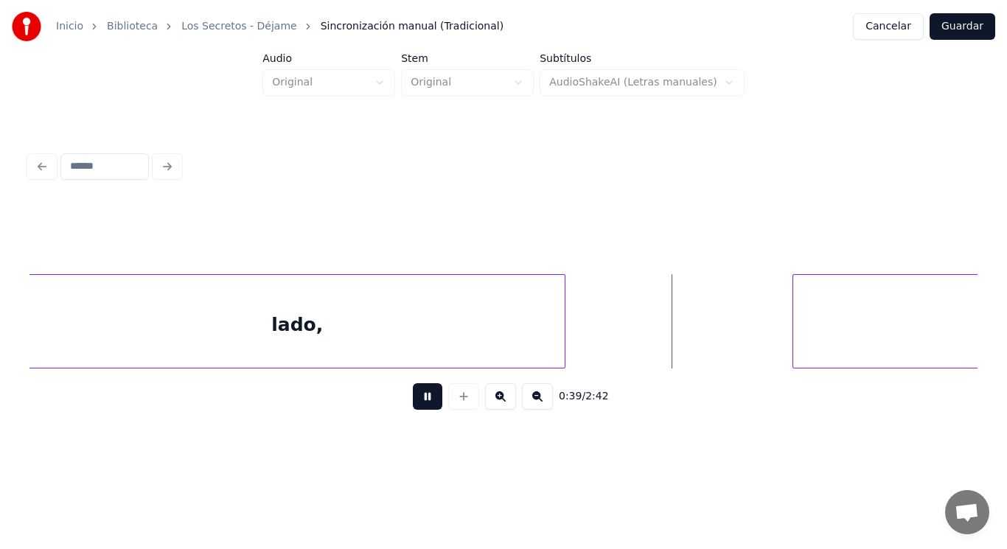
click at [418, 403] on button at bounding box center [427, 396] width 29 height 27
click at [757, 335] on div at bounding box center [758, 321] width 4 height 93
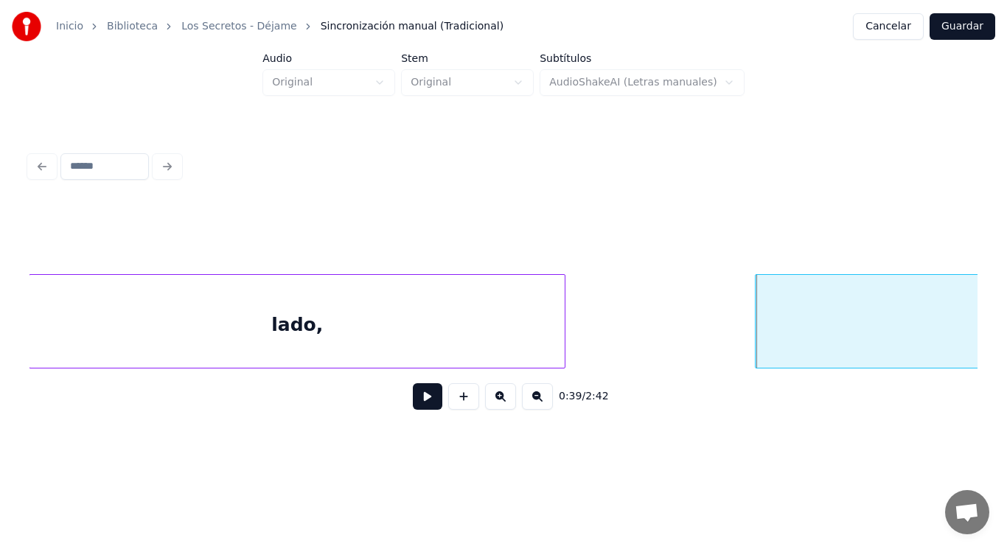
click at [423, 396] on button at bounding box center [427, 396] width 29 height 27
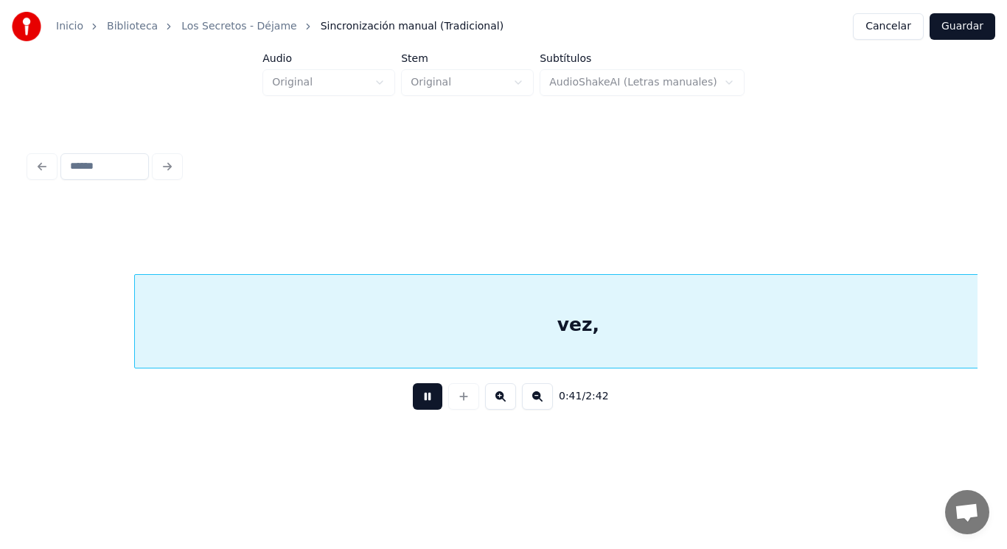
scroll to position [0, 42938]
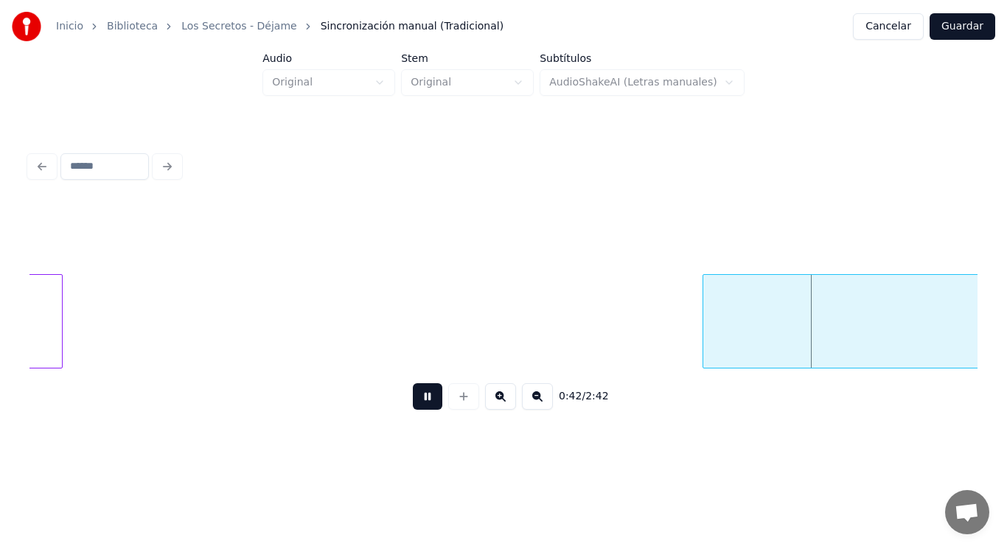
click at [423, 396] on button at bounding box center [427, 396] width 29 height 27
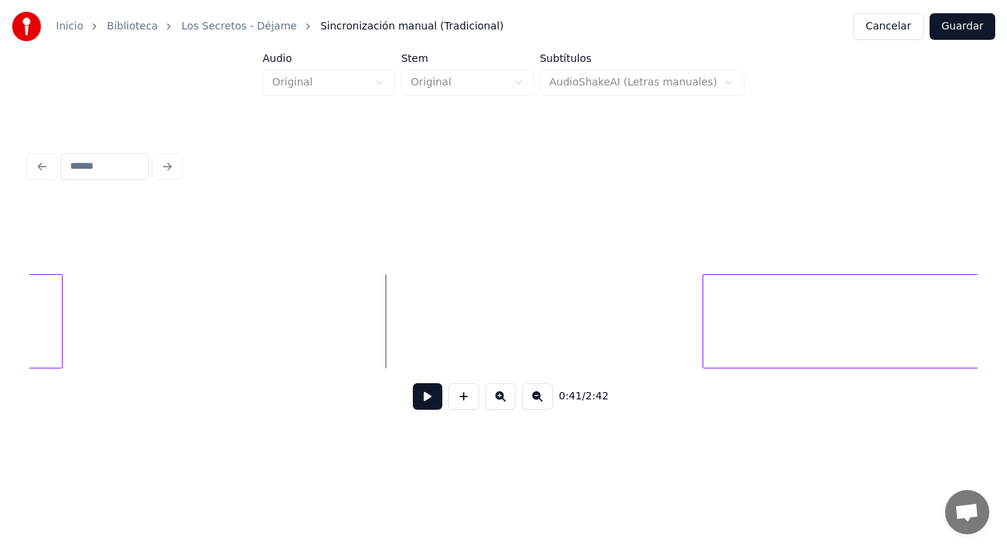
click at [413, 395] on button at bounding box center [427, 396] width 29 height 27
click at [652, 335] on div at bounding box center [654, 321] width 4 height 93
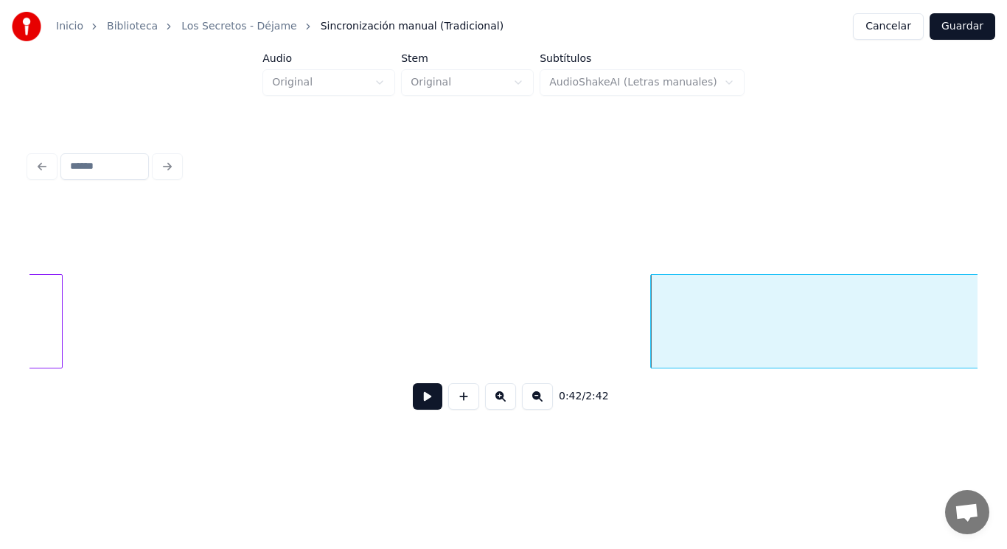
click at [416, 397] on button at bounding box center [427, 396] width 29 height 27
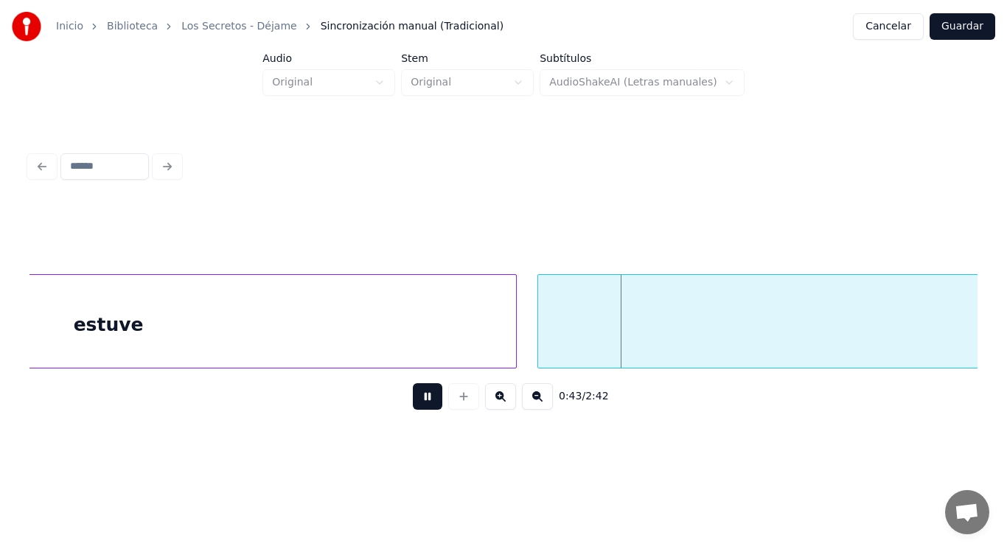
click at [416, 397] on button at bounding box center [427, 396] width 29 height 27
click at [397, 324] on div "estuve" at bounding box center [108, 325] width 814 height 100
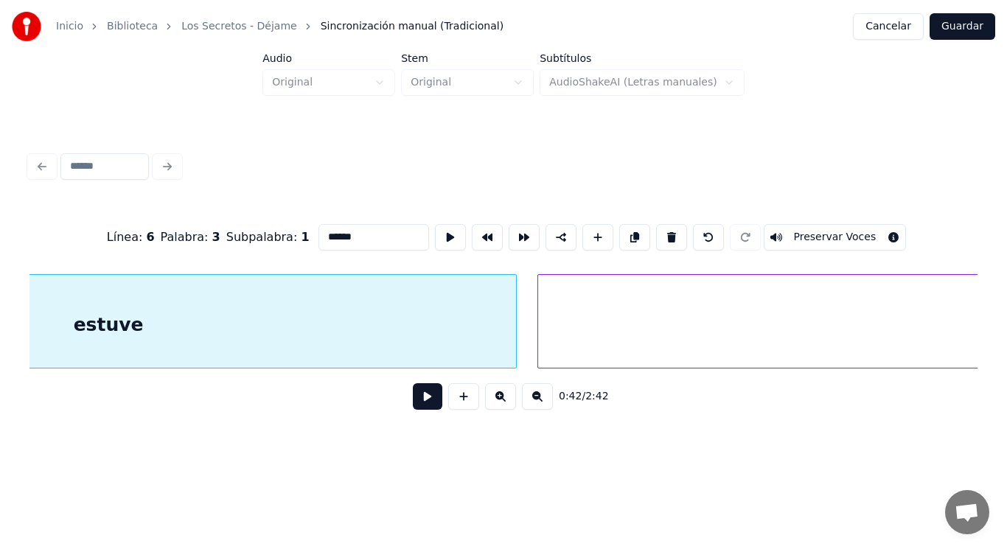
scroll to position [0, 43558]
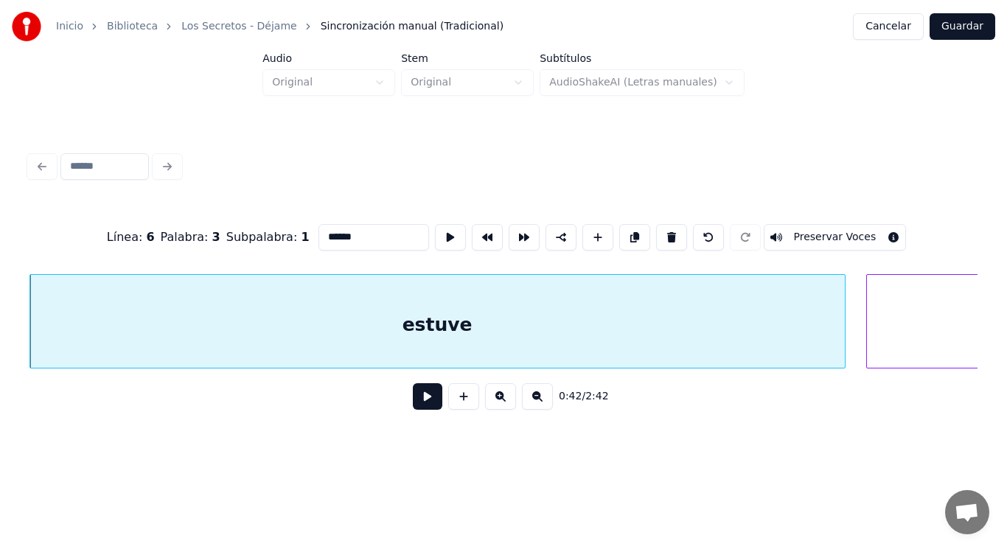
click at [422, 402] on button at bounding box center [427, 396] width 29 height 27
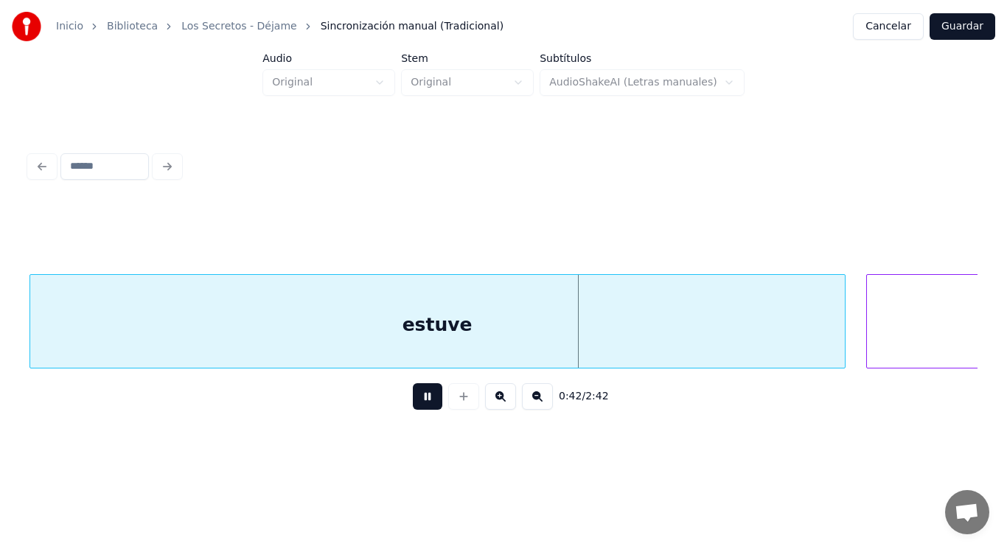
click at [422, 402] on button at bounding box center [427, 396] width 29 height 27
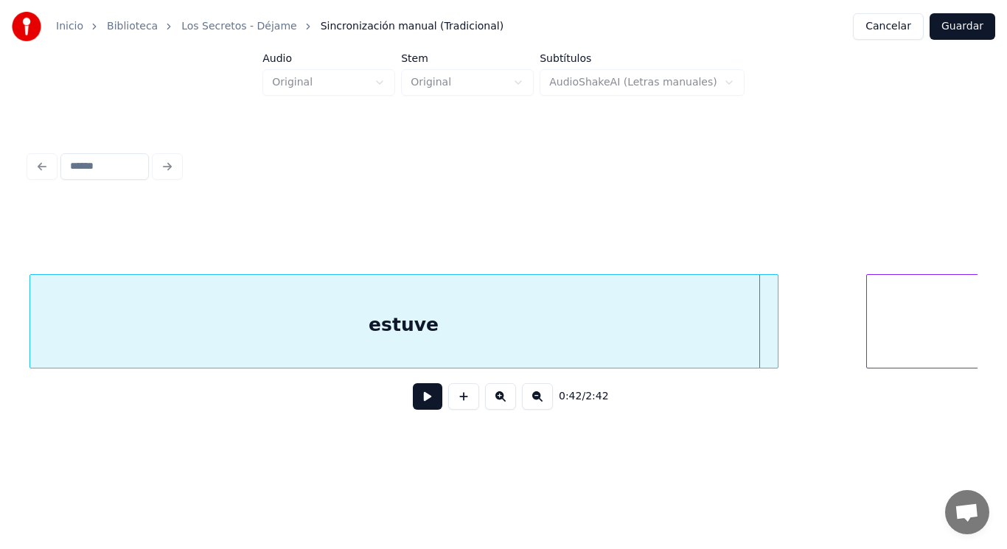
click at [773, 341] on div at bounding box center [775, 321] width 4 height 93
click at [427, 396] on button at bounding box center [427, 396] width 29 height 27
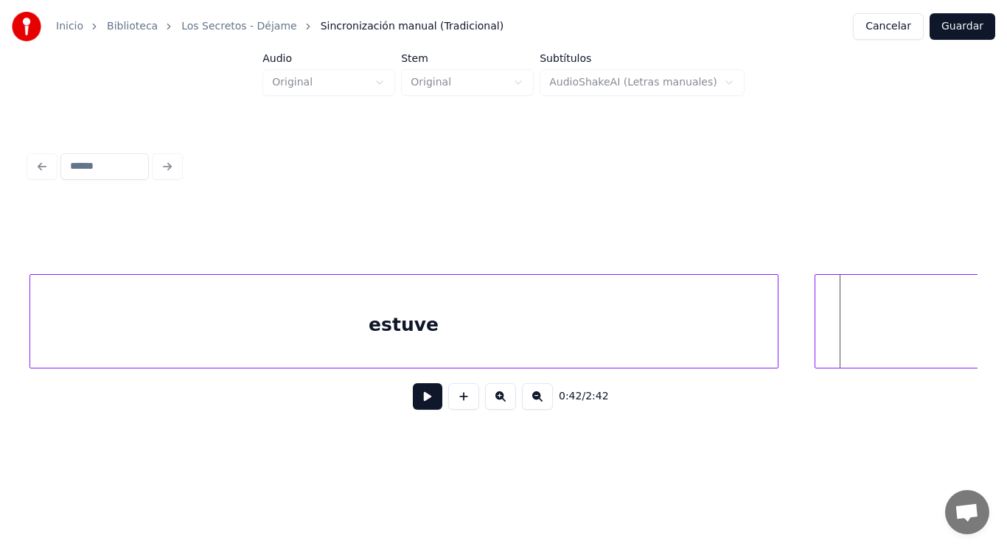
click at [816, 336] on div at bounding box center [817, 321] width 4 height 93
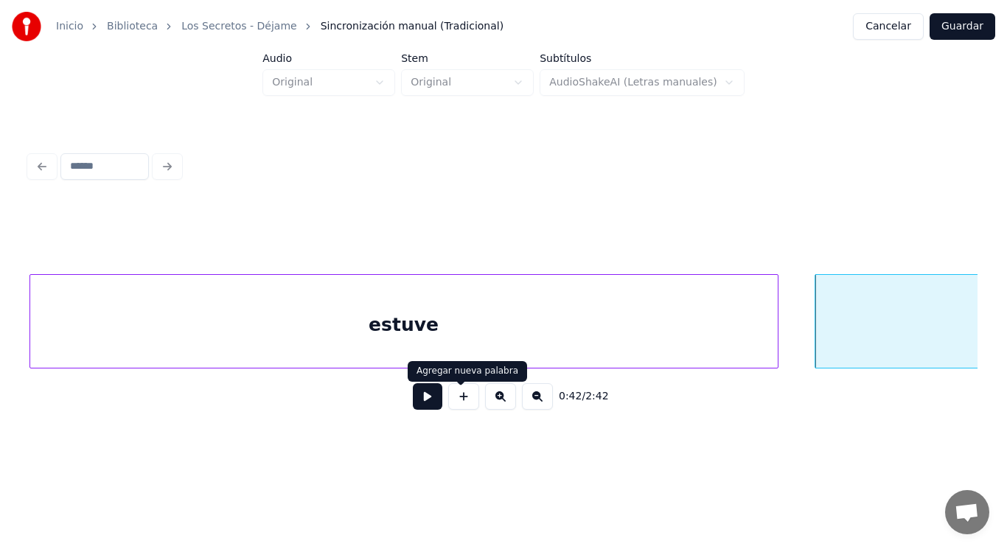
click at [420, 401] on button at bounding box center [427, 396] width 29 height 27
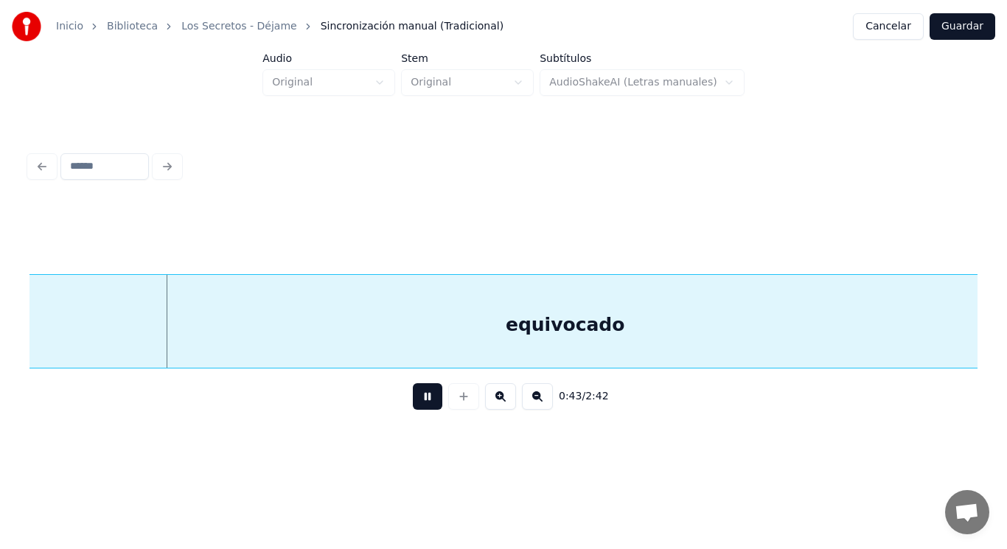
click at [420, 401] on button at bounding box center [427, 396] width 29 height 27
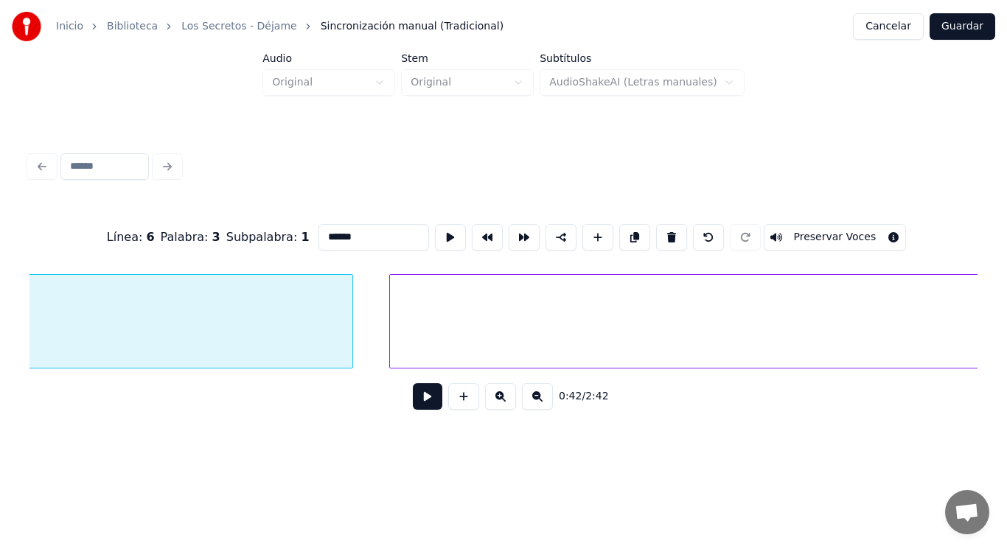
scroll to position [0, 43558]
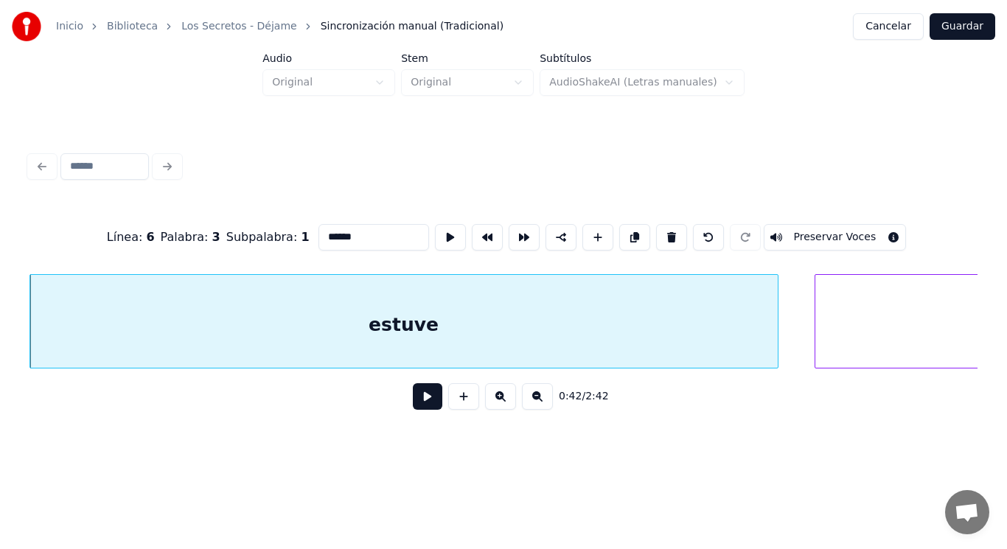
click at [417, 404] on button at bounding box center [427, 396] width 29 height 27
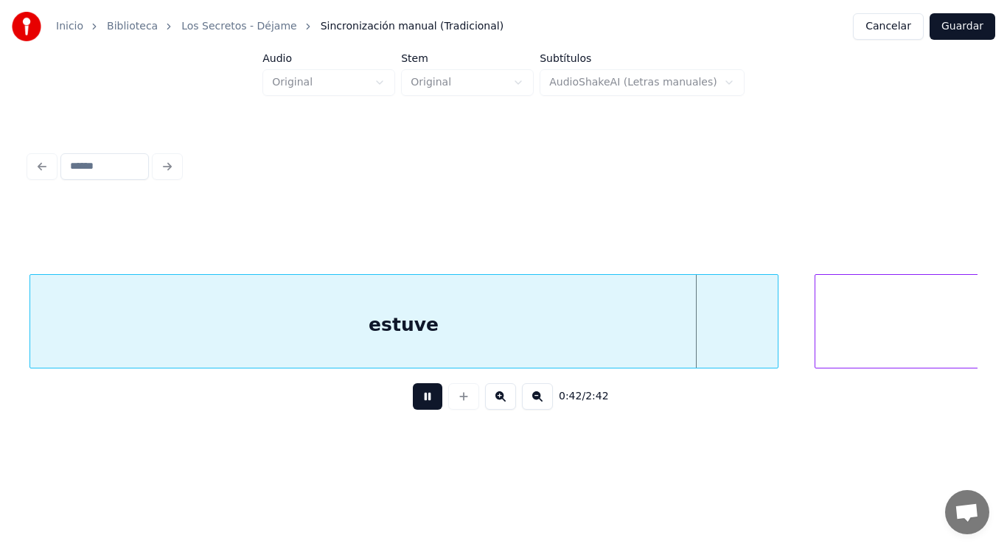
click at [417, 404] on button at bounding box center [427, 396] width 29 height 27
click at [722, 346] on div at bounding box center [724, 321] width 4 height 93
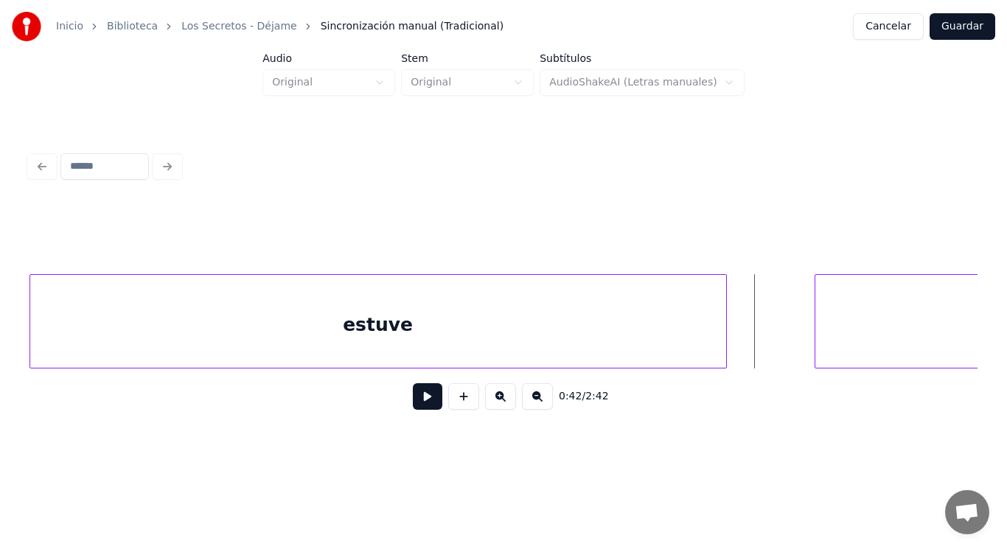
click at [416, 396] on button at bounding box center [427, 396] width 29 height 27
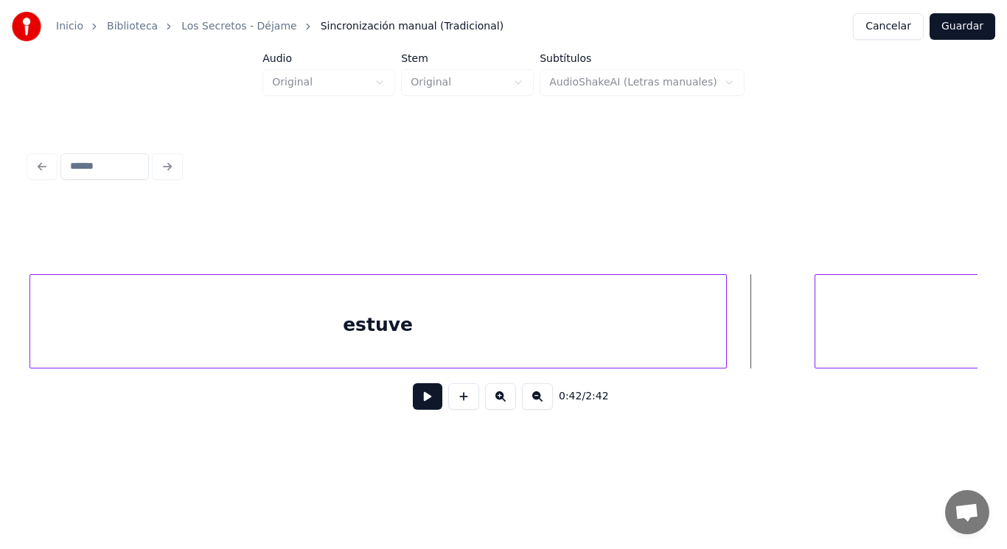
click at [422, 402] on button at bounding box center [427, 396] width 29 height 27
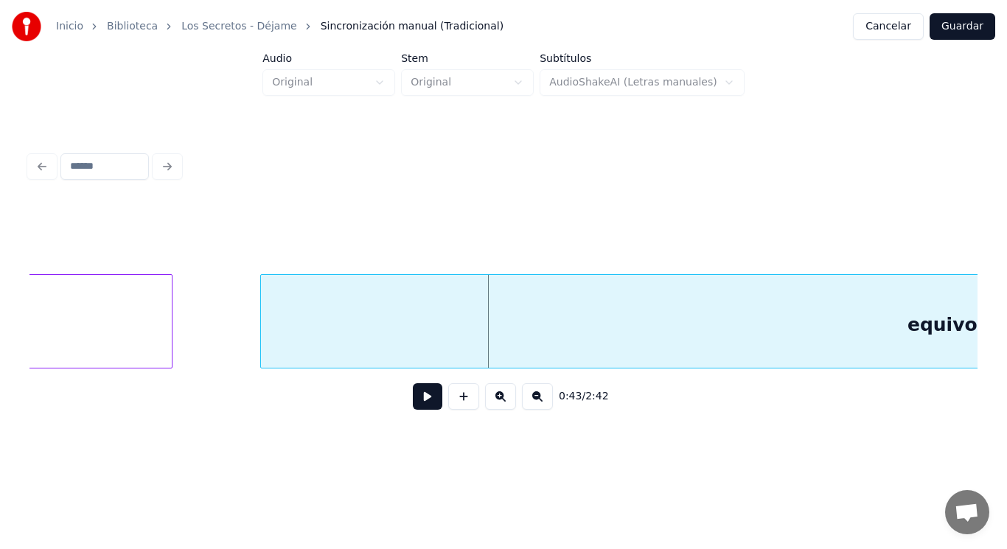
scroll to position [0, 44097]
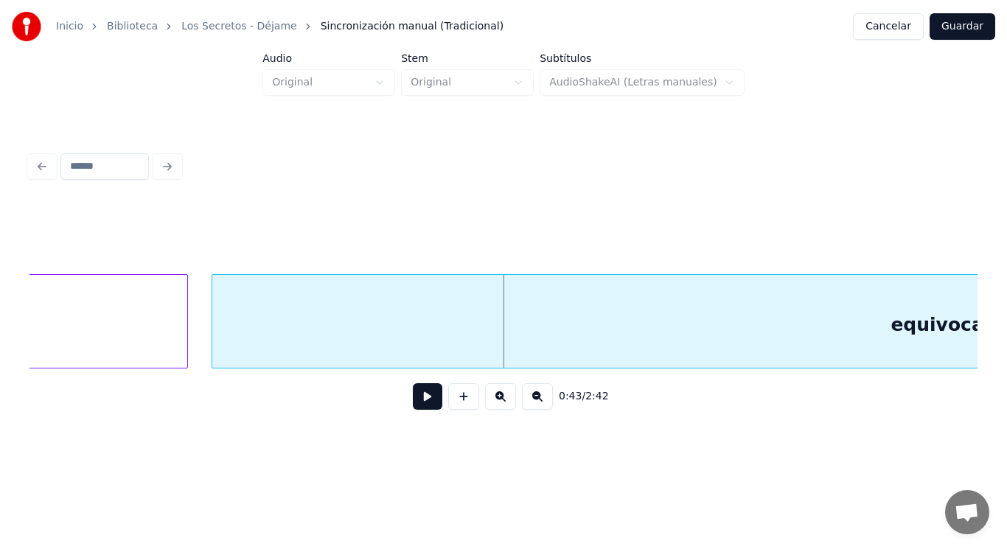
click at [214, 340] on div at bounding box center [214, 321] width 4 height 93
click at [419, 403] on button at bounding box center [427, 396] width 29 height 27
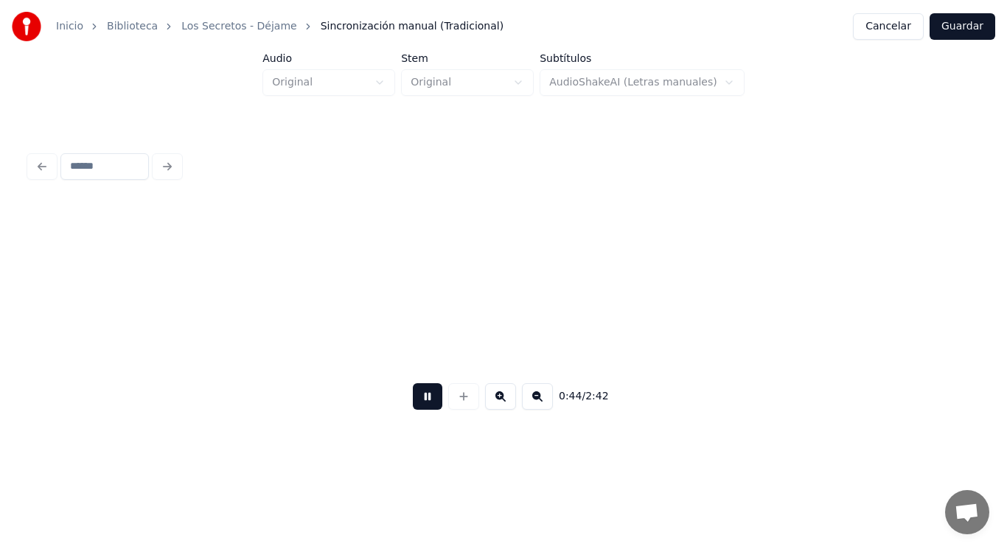
scroll to position [0, 46016]
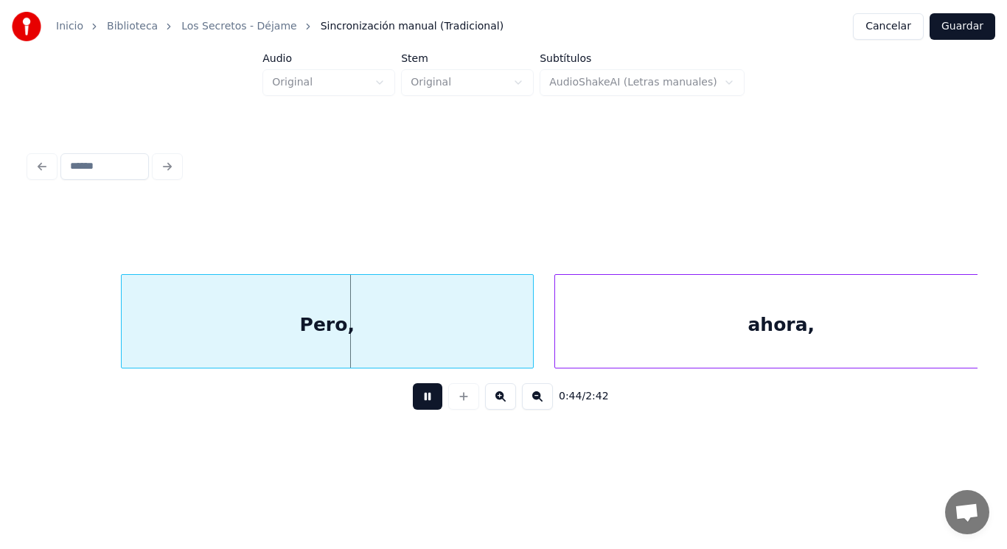
click at [419, 403] on button at bounding box center [427, 396] width 29 height 27
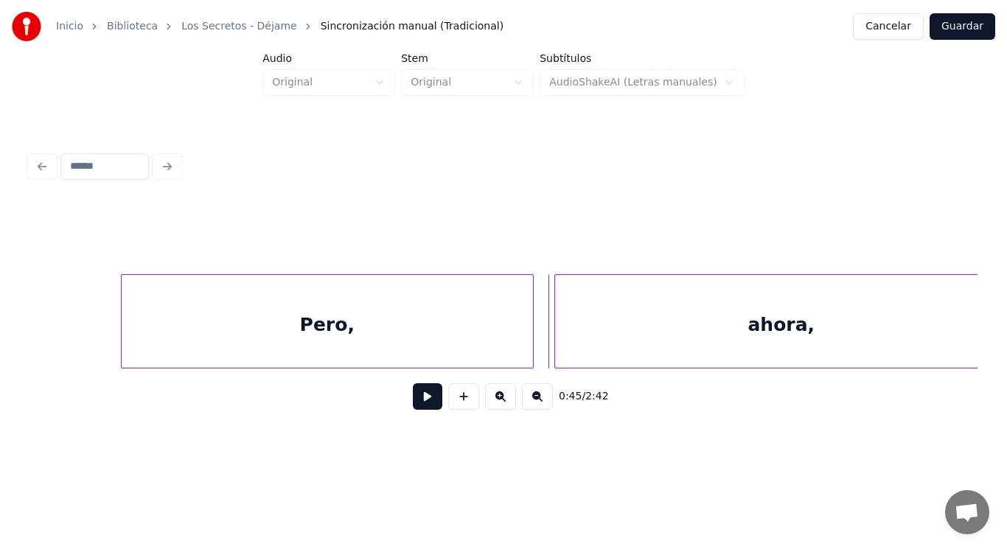
click at [370, 350] on div "Pero," at bounding box center [327, 325] width 411 height 100
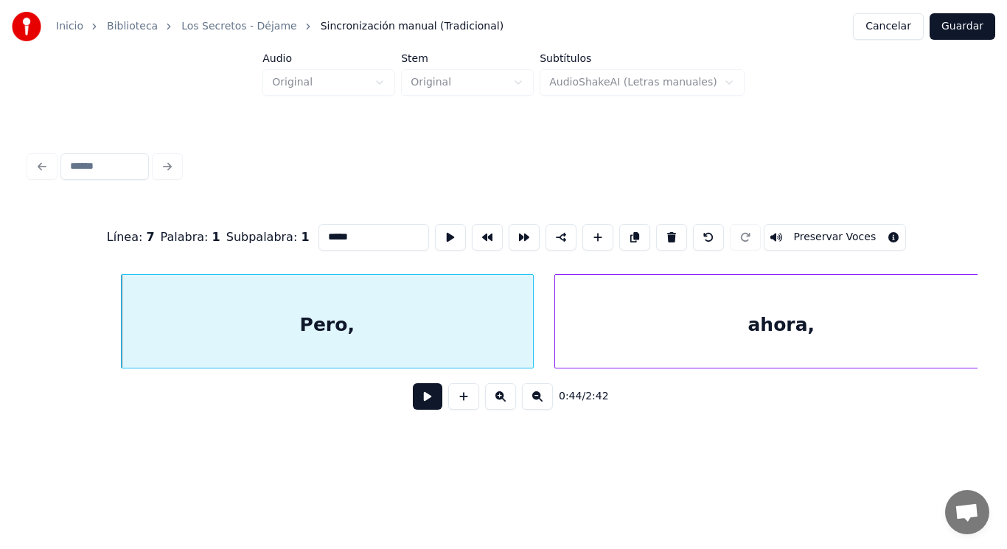
click at [413, 396] on button at bounding box center [427, 396] width 29 height 27
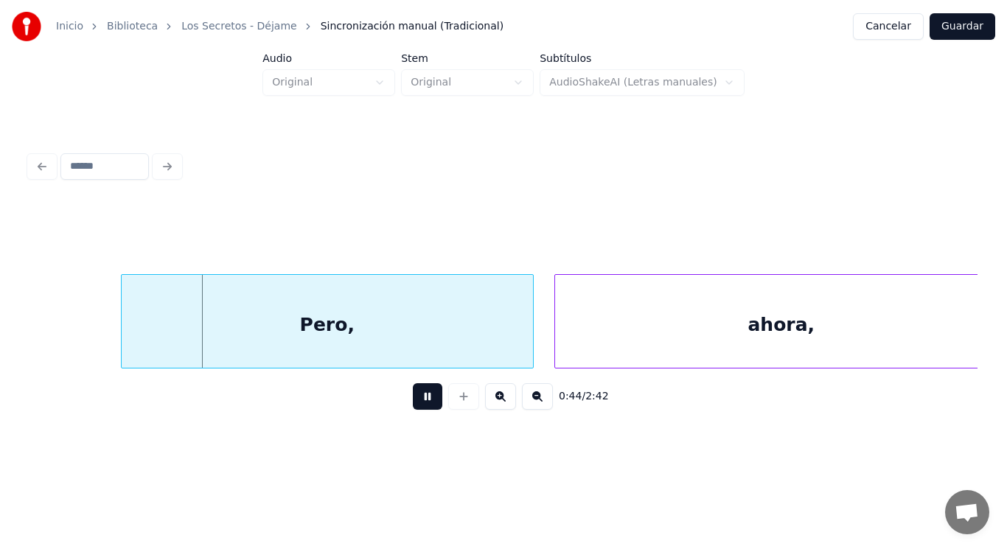
click at [413, 396] on button at bounding box center [427, 396] width 29 height 27
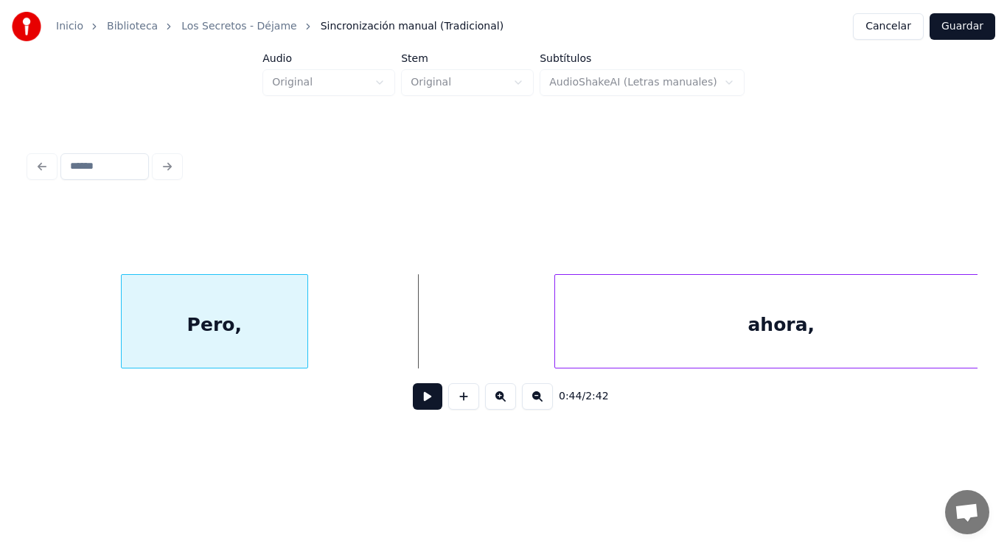
click at [303, 323] on div at bounding box center [305, 321] width 4 height 93
click at [417, 404] on button at bounding box center [427, 396] width 29 height 27
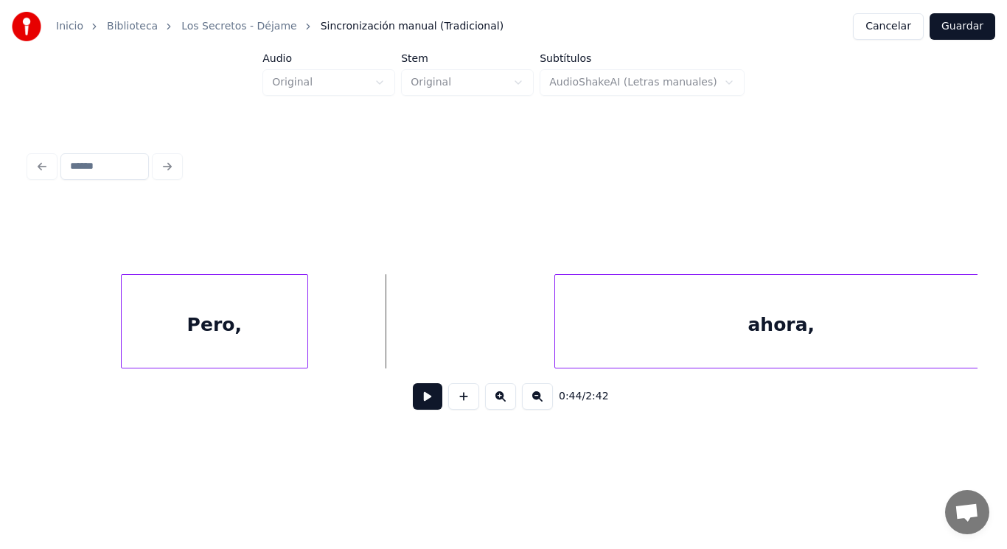
click at [270, 337] on div "Pero," at bounding box center [215, 325] width 186 height 100
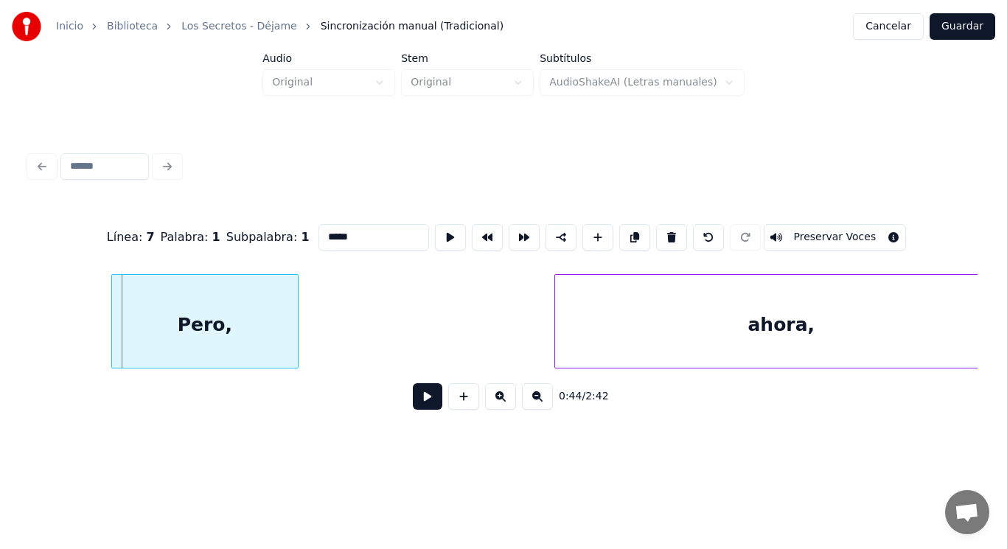
click at [218, 332] on div "Pero," at bounding box center [205, 325] width 186 height 100
click at [413, 399] on button at bounding box center [427, 396] width 29 height 27
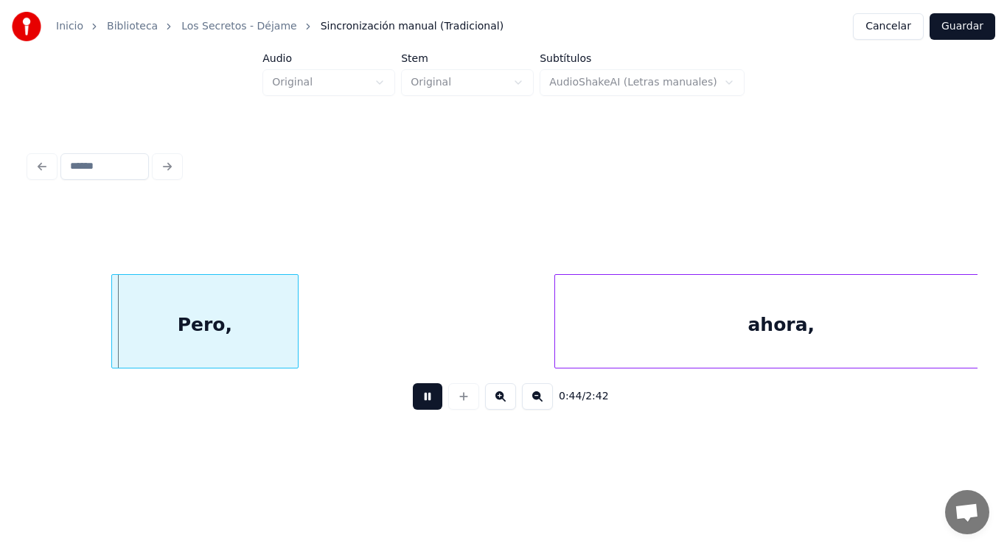
click at [413, 399] on button at bounding box center [427, 396] width 29 height 27
click at [285, 343] on div at bounding box center [286, 321] width 4 height 93
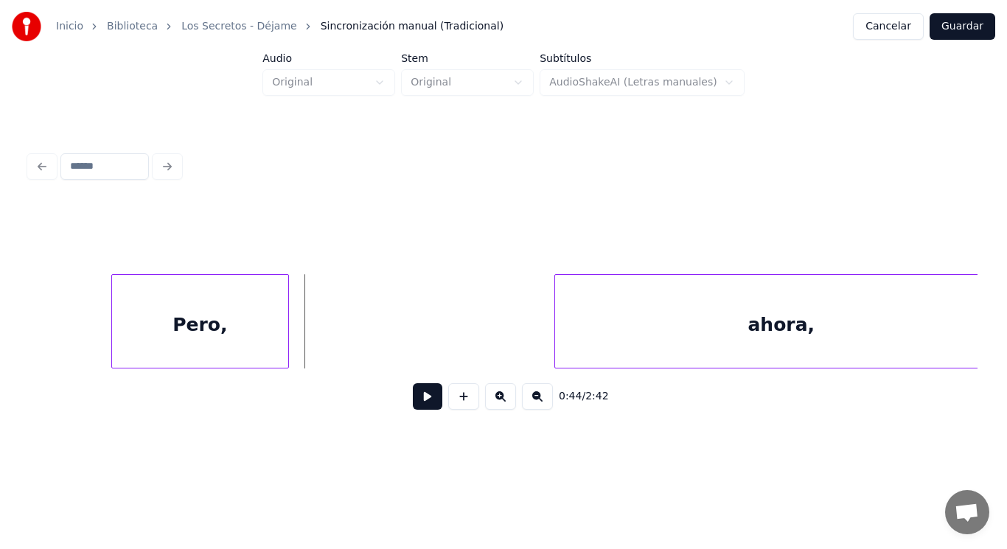
click at [421, 399] on button at bounding box center [427, 396] width 29 height 27
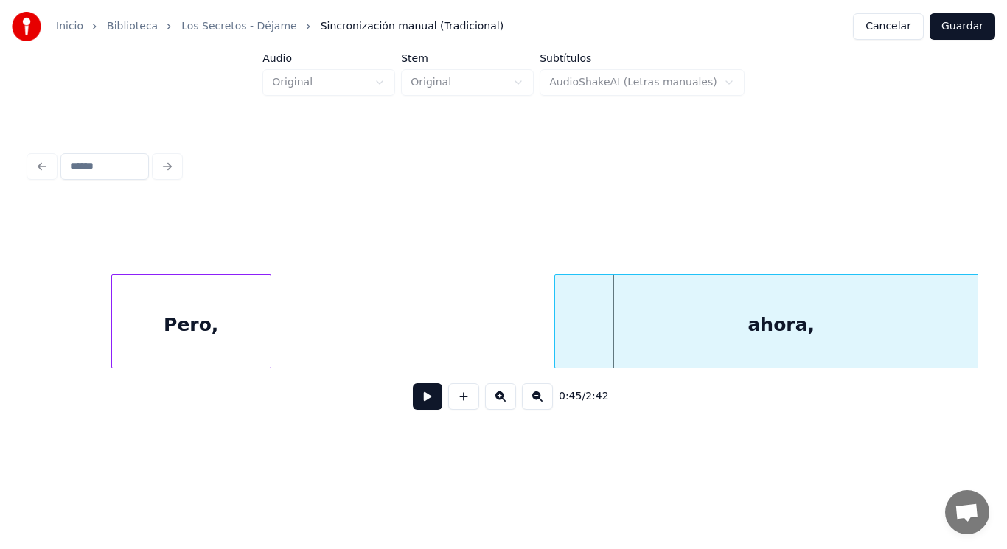
click at [268, 343] on div at bounding box center [268, 321] width 4 height 93
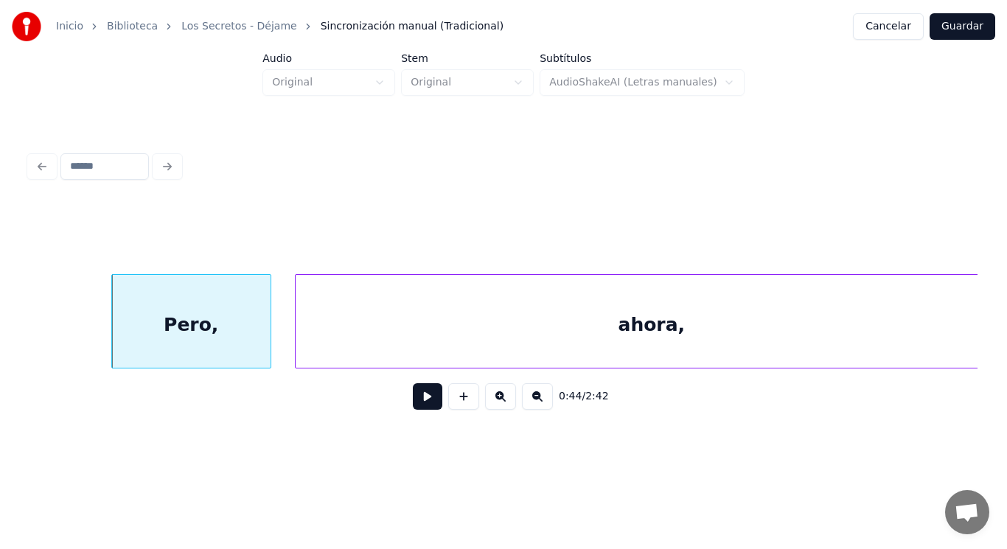
click at [297, 342] on div at bounding box center [298, 321] width 4 height 93
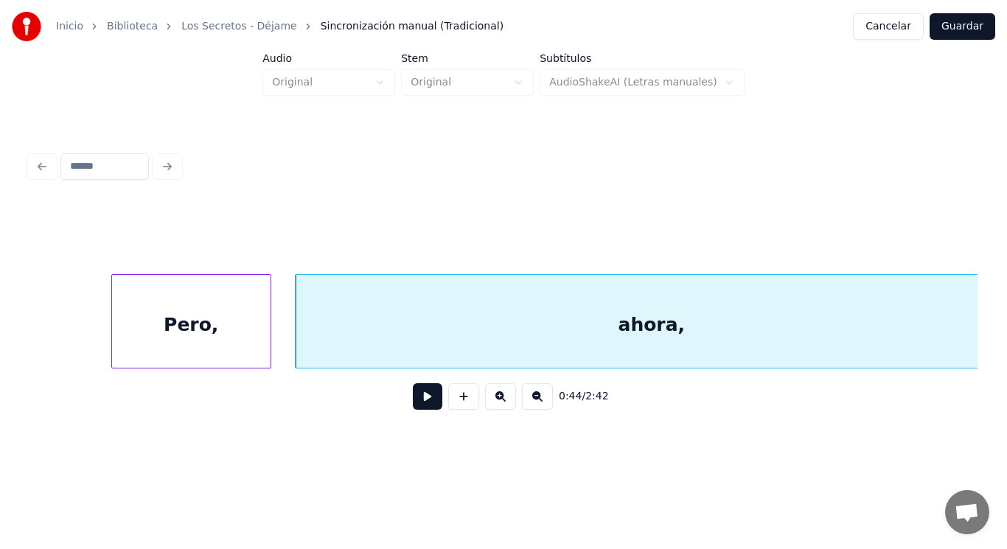
click at [413, 404] on button at bounding box center [427, 396] width 29 height 27
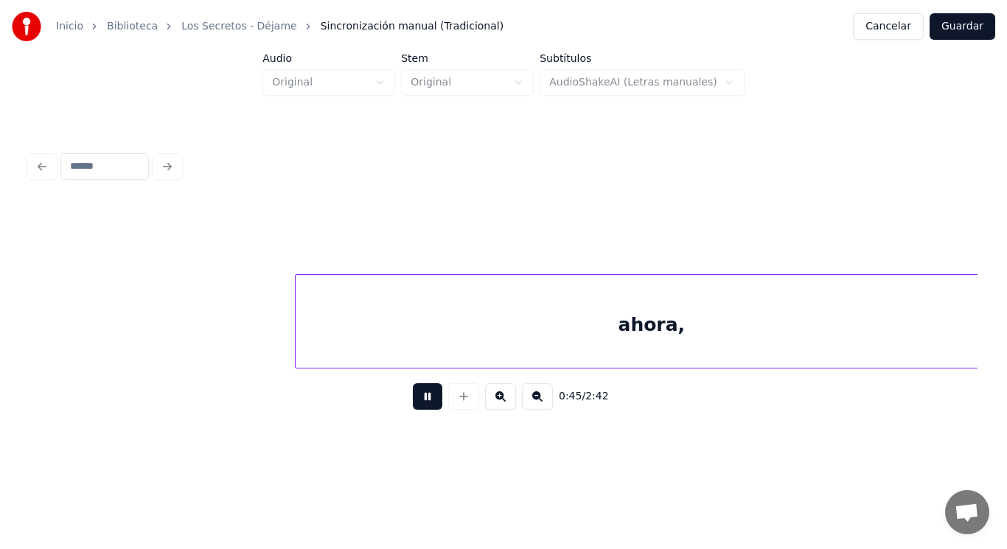
scroll to position [0, 46982]
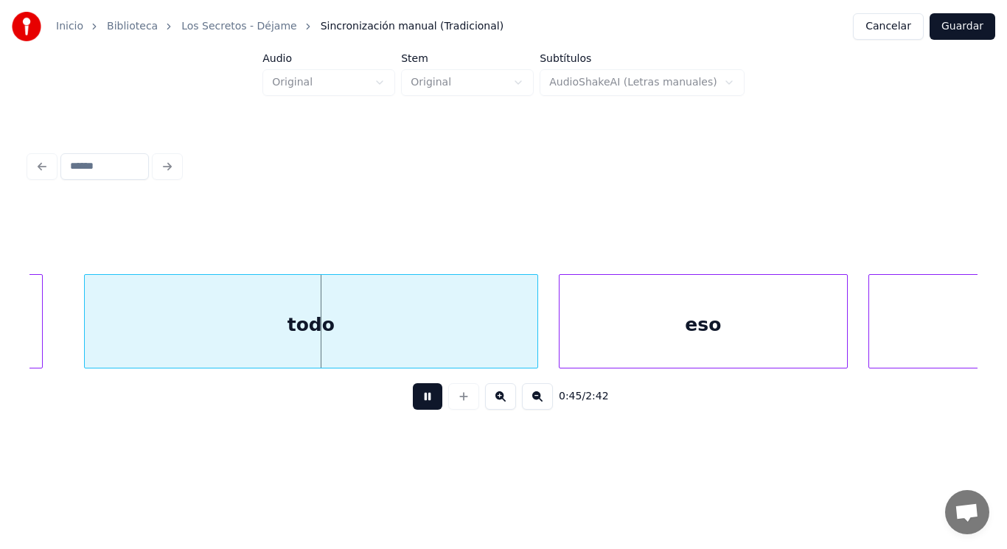
click at [413, 404] on button at bounding box center [427, 396] width 29 height 27
click at [405, 340] on div "todo" at bounding box center [311, 325] width 453 height 100
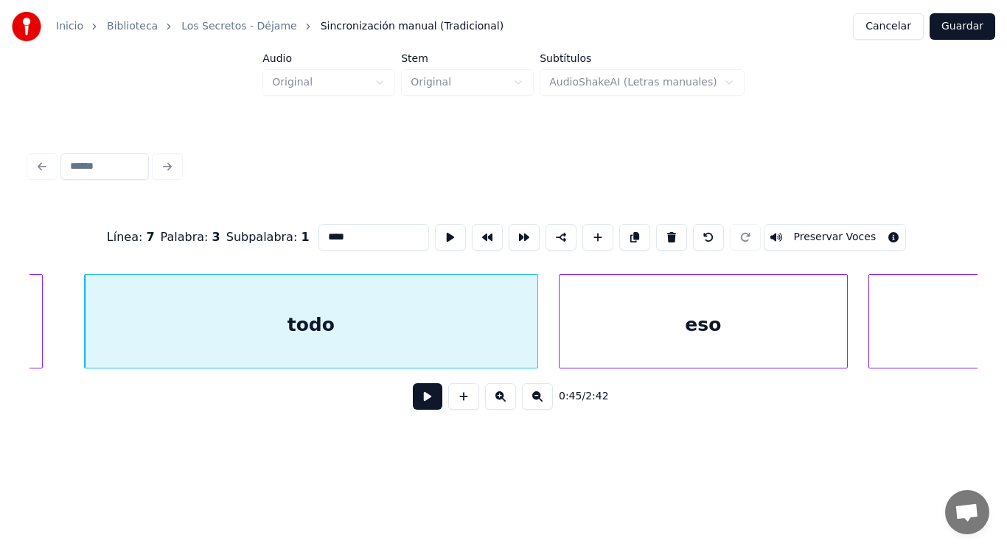
click at [419, 397] on button at bounding box center [427, 396] width 29 height 27
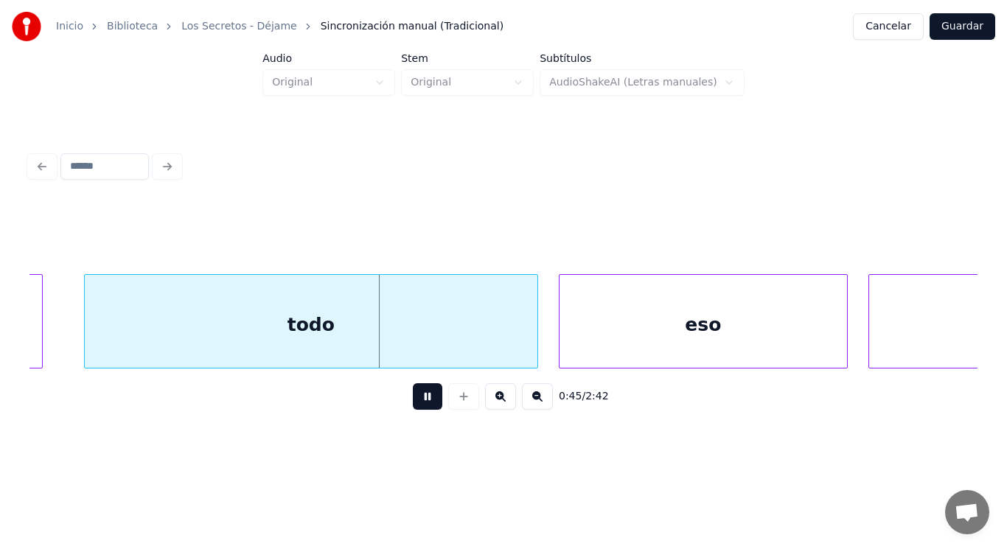
click at [419, 397] on button at bounding box center [427, 396] width 29 height 27
click at [386, 315] on div "todo" at bounding box center [311, 325] width 453 height 100
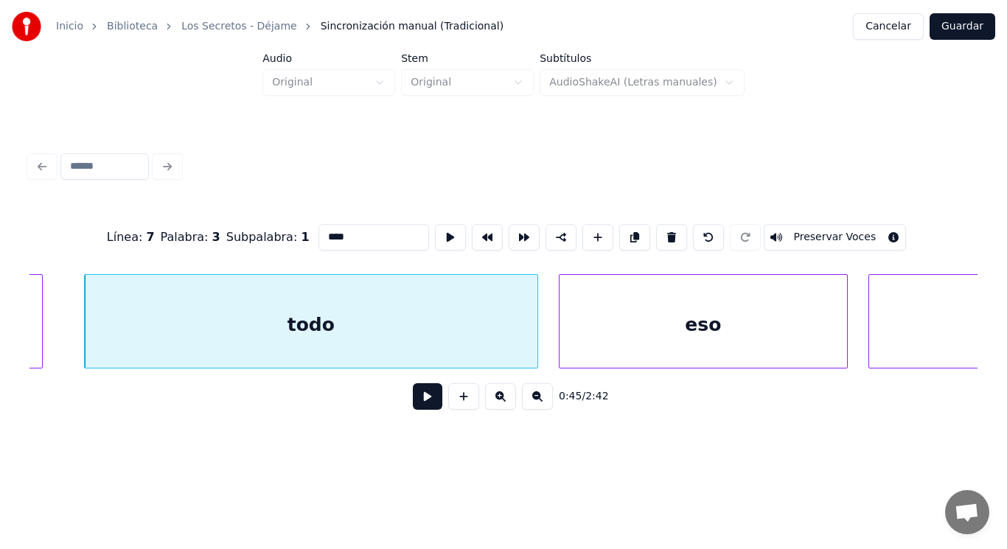
click at [413, 407] on button at bounding box center [427, 396] width 29 height 27
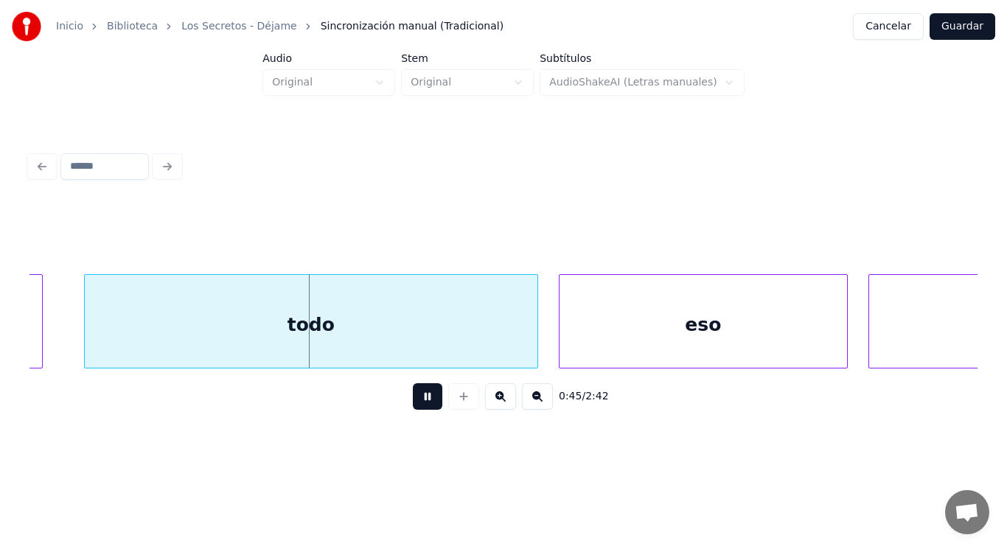
click at [413, 407] on button at bounding box center [427, 396] width 29 height 27
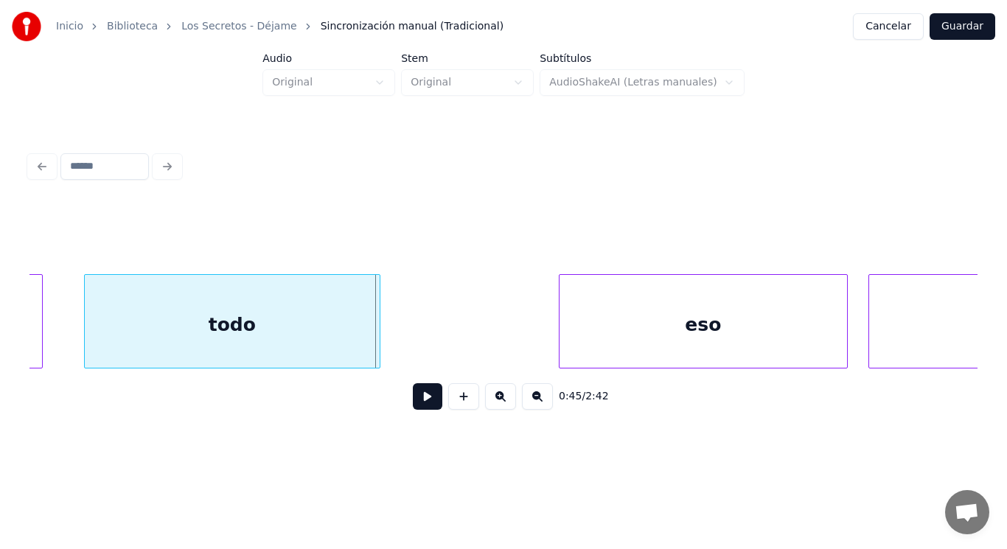
click at [379, 343] on div at bounding box center [377, 321] width 4 height 93
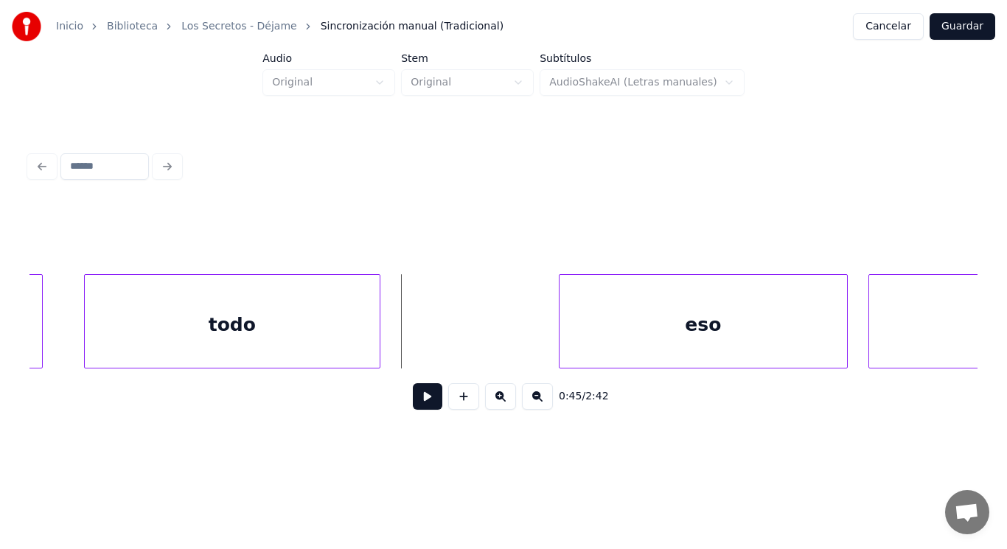
click at [416, 397] on button at bounding box center [427, 396] width 29 height 27
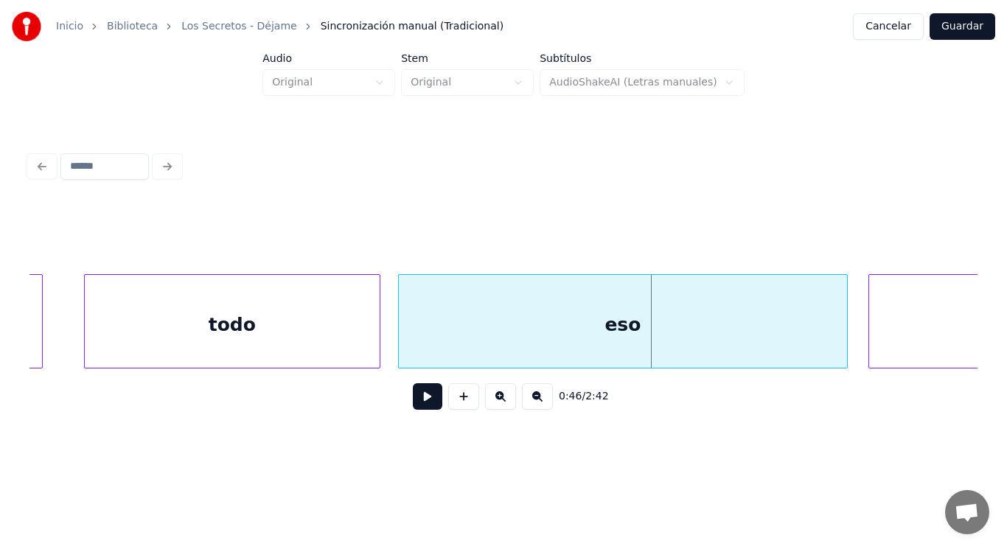
click at [399, 337] on div at bounding box center [401, 321] width 4 height 93
click at [416, 402] on button at bounding box center [427, 396] width 29 height 27
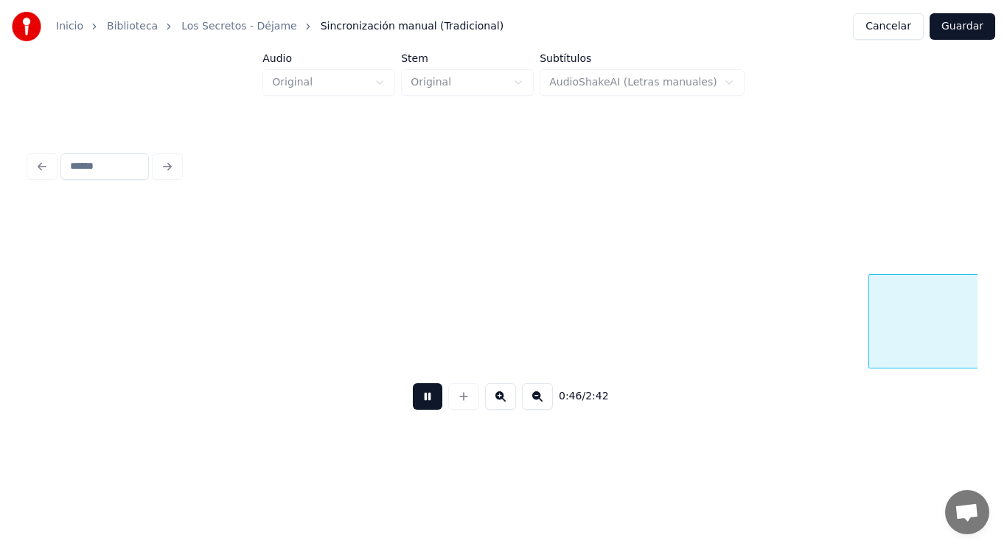
scroll to position [0, 47933]
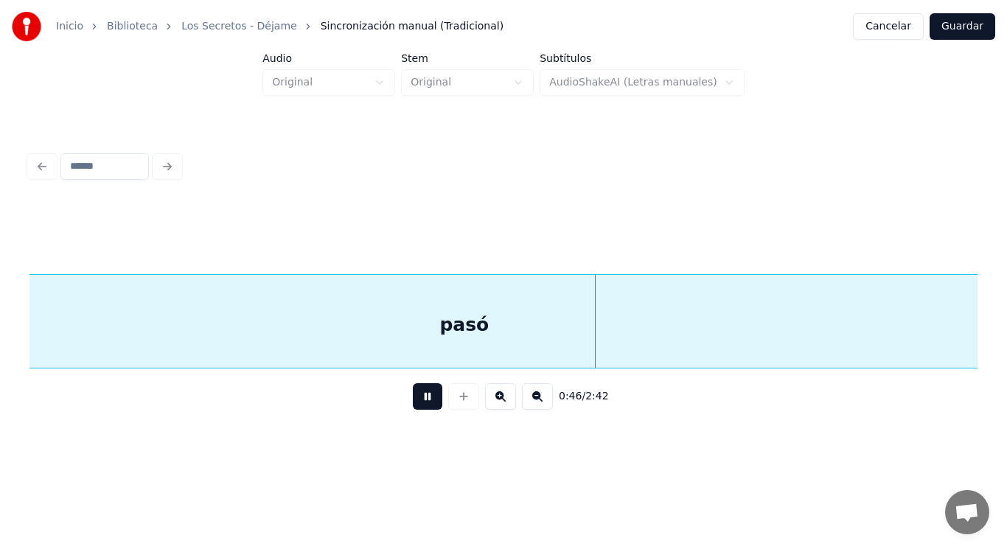
click at [416, 402] on button at bounding box center [427, 396] width 29 height 27
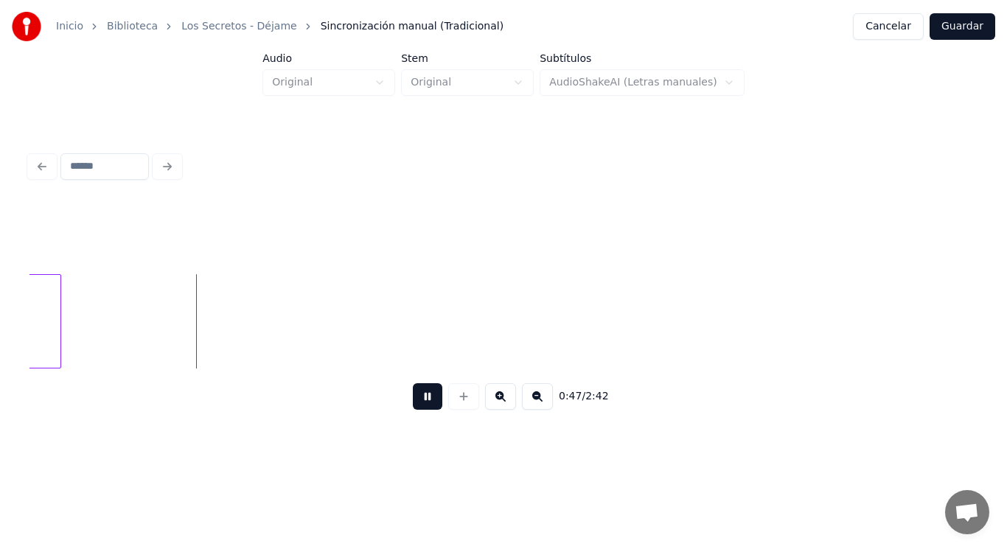
click at [416, 402] on button at bounding box center [427, 396] width 29 height 27
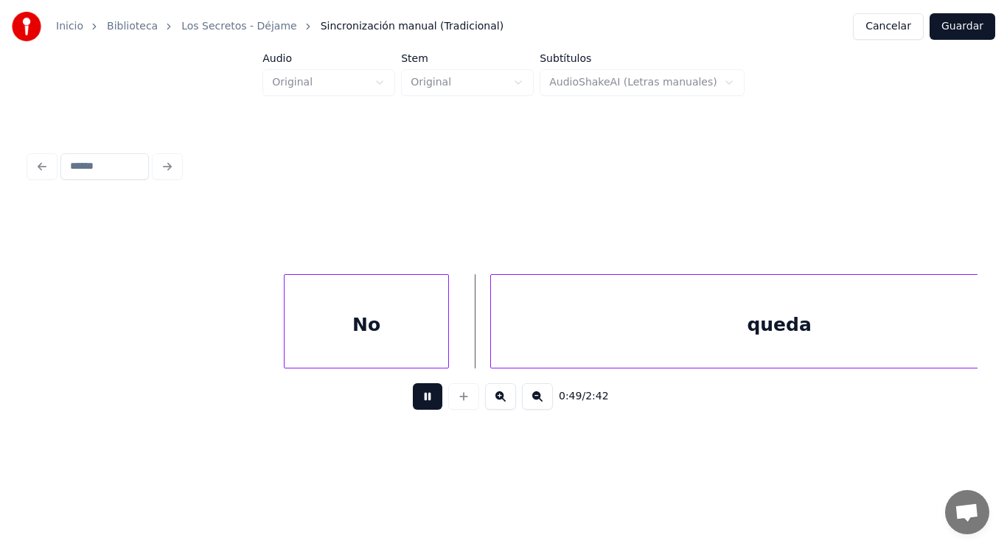
click at [416, 402] on button at bounding box center [427, 396] width 29 height 27
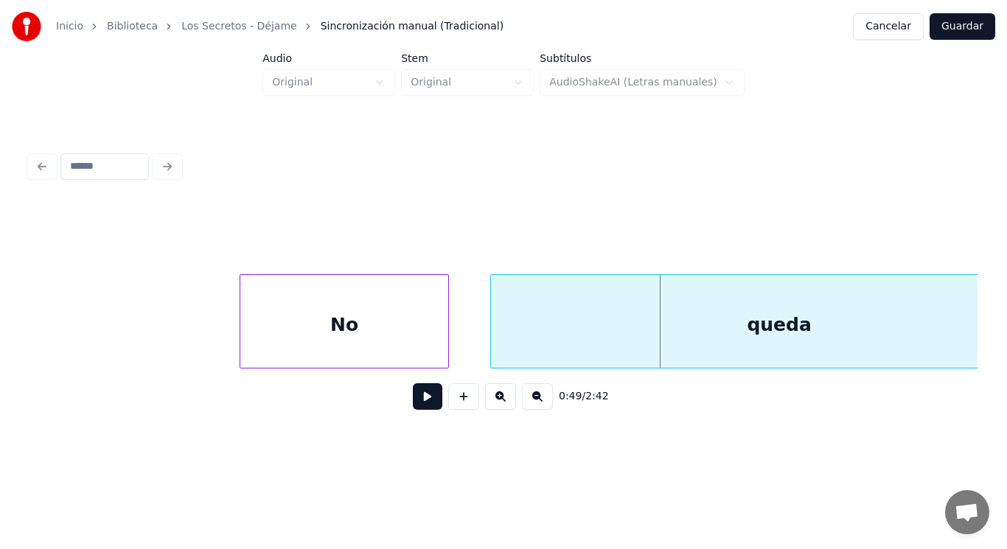
click at [242, 338] on div at bounding box center [242, 321] width 4 height 93
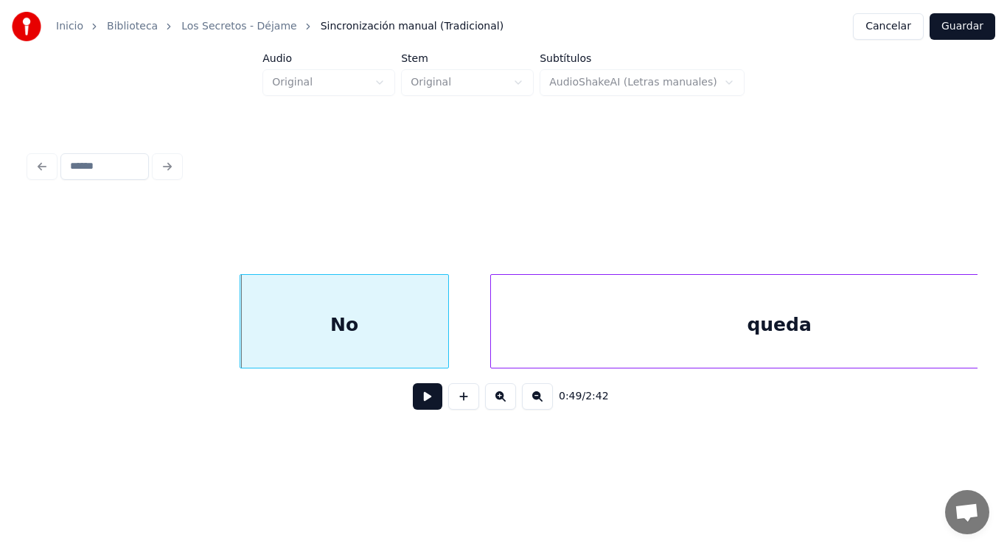
click at [419, 401] on button at bounding box center [427, 396] width 29 height 27
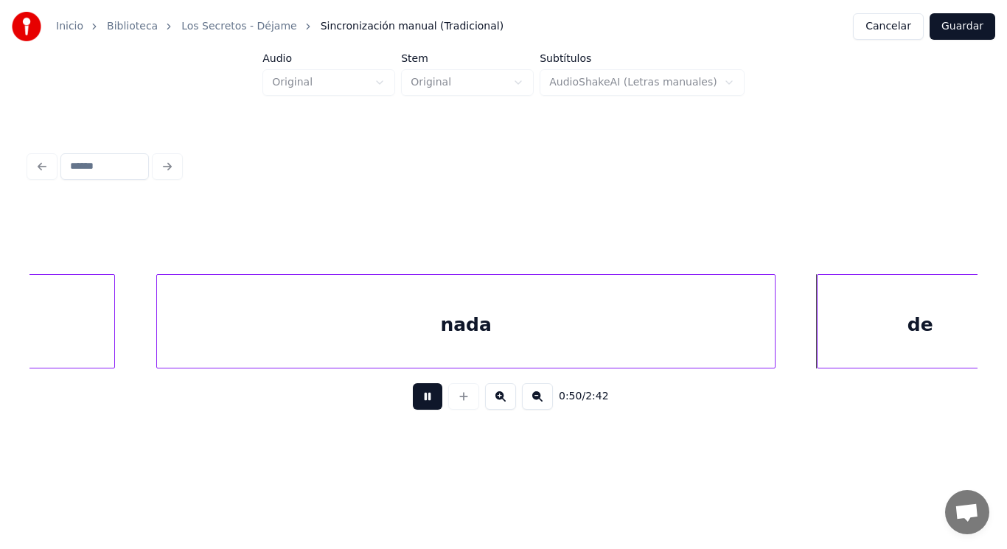
click at [419, 401] on button at bounding box center [427, 396] width 29 height 27
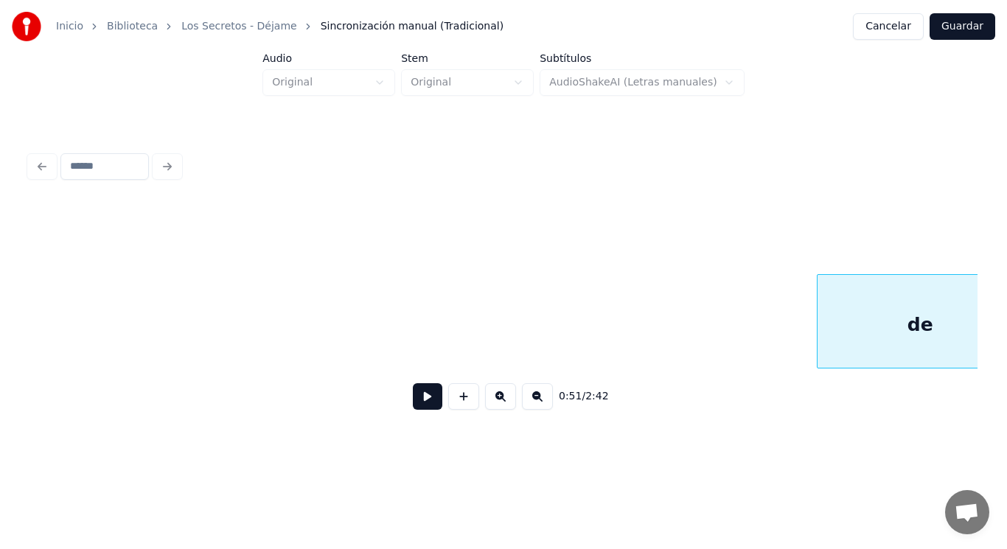
scroll to position [0, 52724]
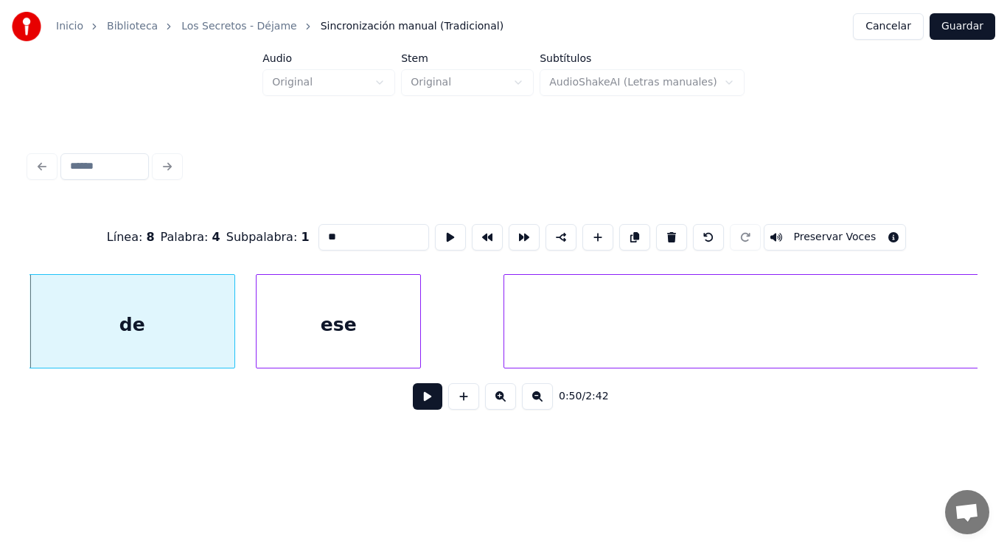
click at [413, 399] on button at bounding box center [427, 396] width 29 height 27
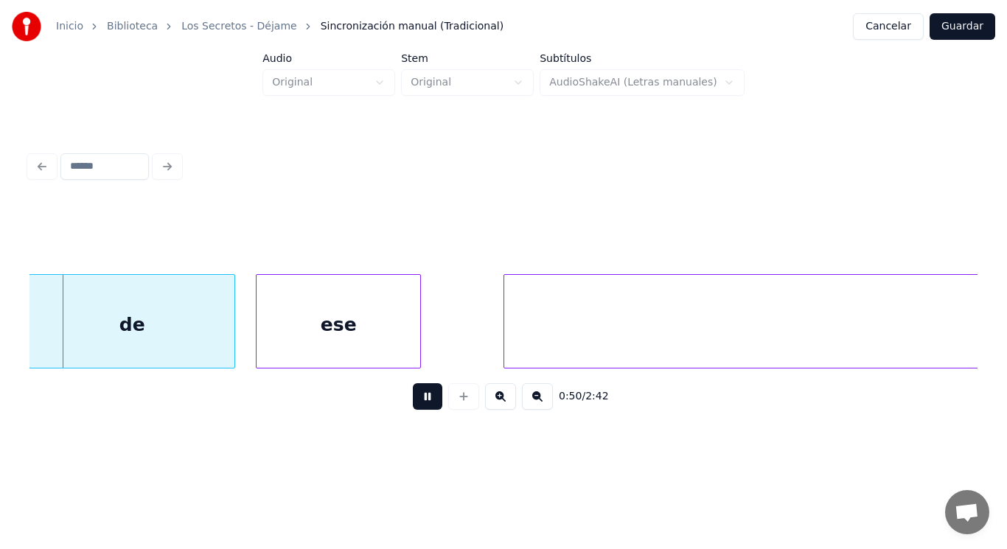
click at [413, 399] on button at bounding box center [427, 396] width 29 height 27
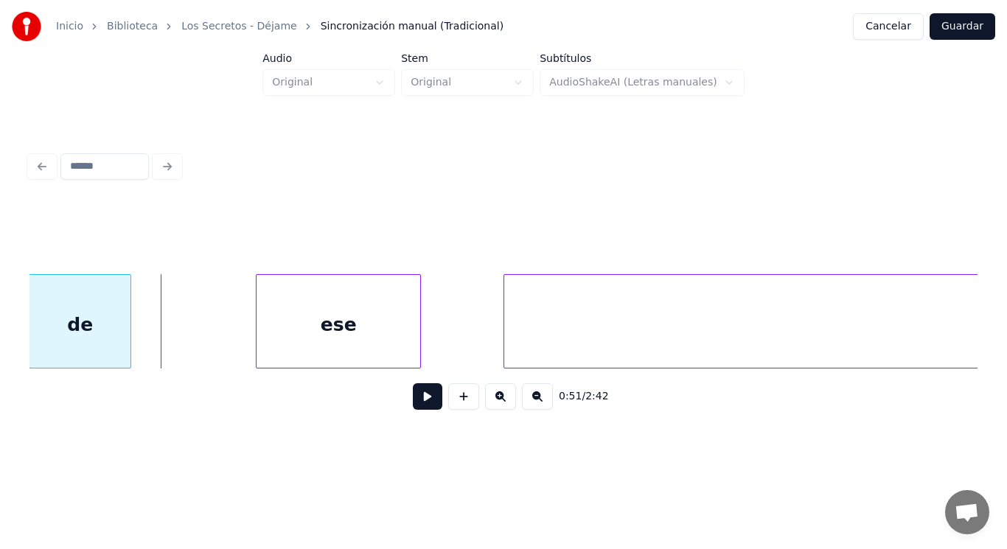
click at [130, 340] on div at bounding box center [128, 321] width 4 height 93
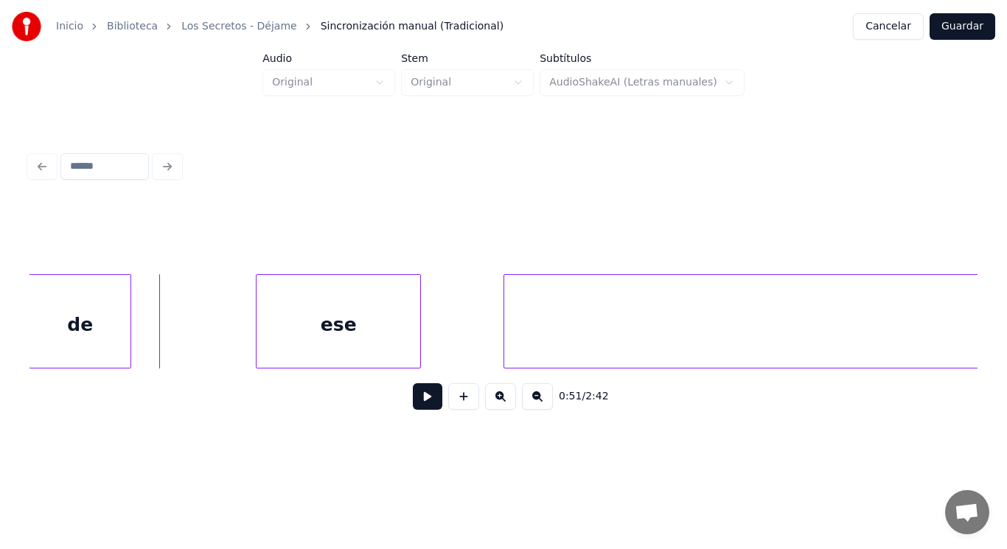
click at [418, 401] on button at bounding box center [427, 396] width 29 height 27
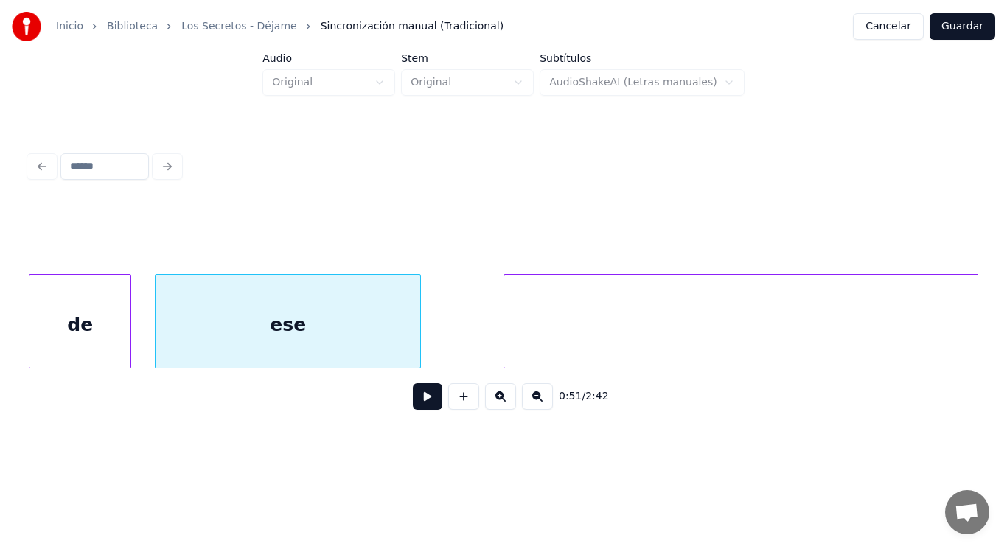
click at [157, 335] on div at bounding box center [158, 321] width 4 height 93
click at [419, 399] on button at bounding box center [427, 396] width 29 height 27
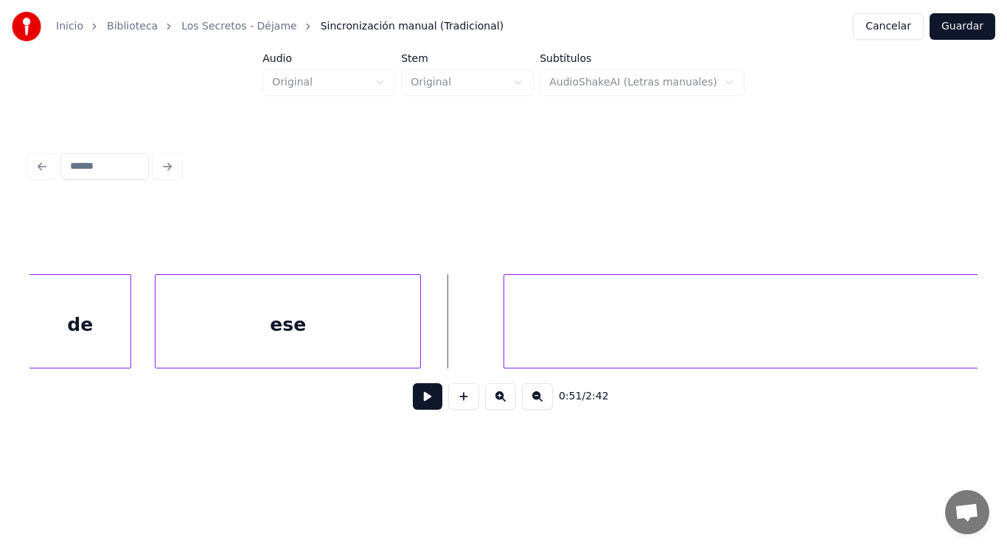
click at [413, 410] on button at bounding box center [427, 396] width 29 height 27
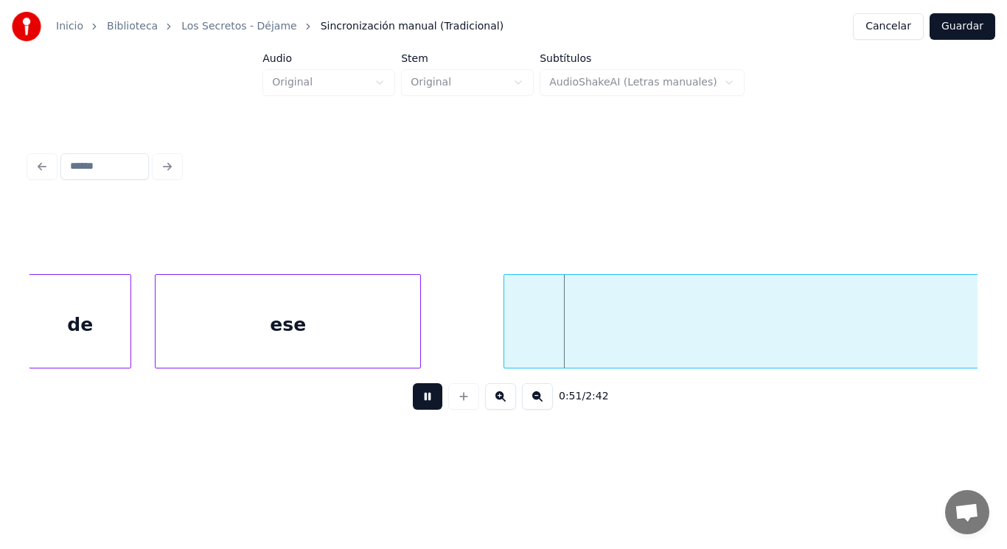
click at [413, 410] on button at bounding box center [427, 396] width 29 height 27
click at [462, 344] on div at bounding box center [464, 321] width 4 height 93
click at [427, 340] on div at bounding box center [426, 321] width 4 height 93
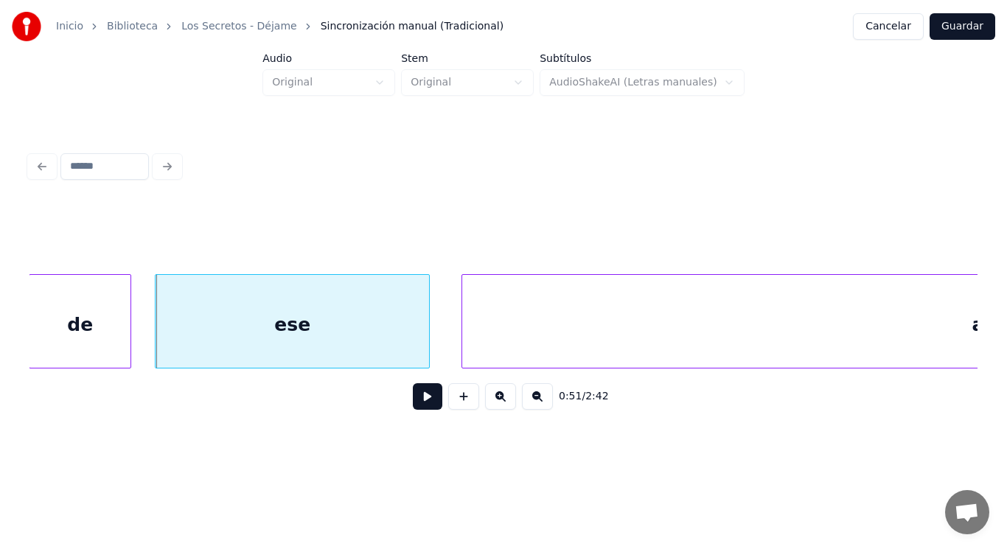
click at [418, 398] on button at bounding box center [427, 396] width 29 height 27
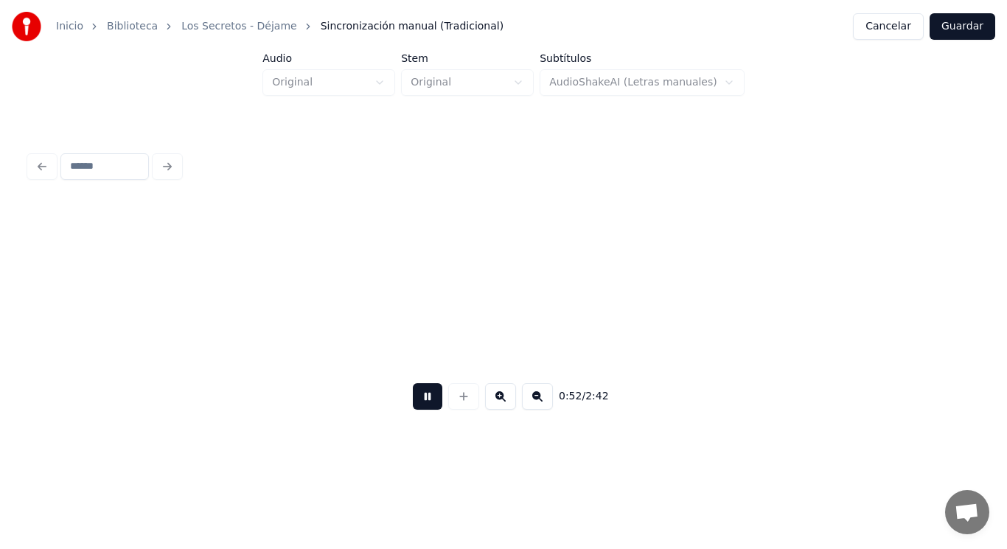
scroll to position [0, 54467]
click at [418, 398] on button at bounding box center [427, 396] width 29 height 27
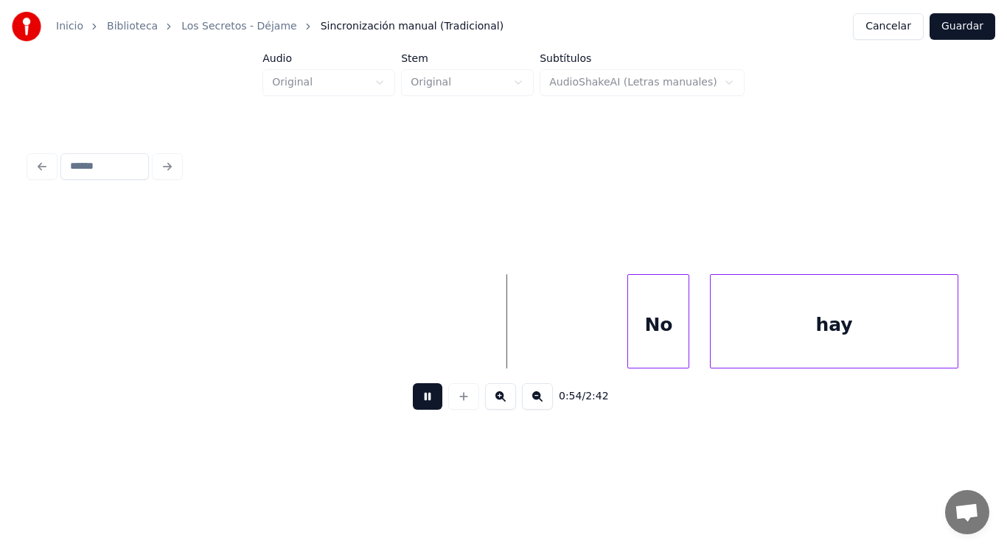
click at [418, 398] on button at bounding box center [427, 396] width 29 height 27
click at [602, 328] on div "No" at bounding box center [595, 325] width 60 height 100
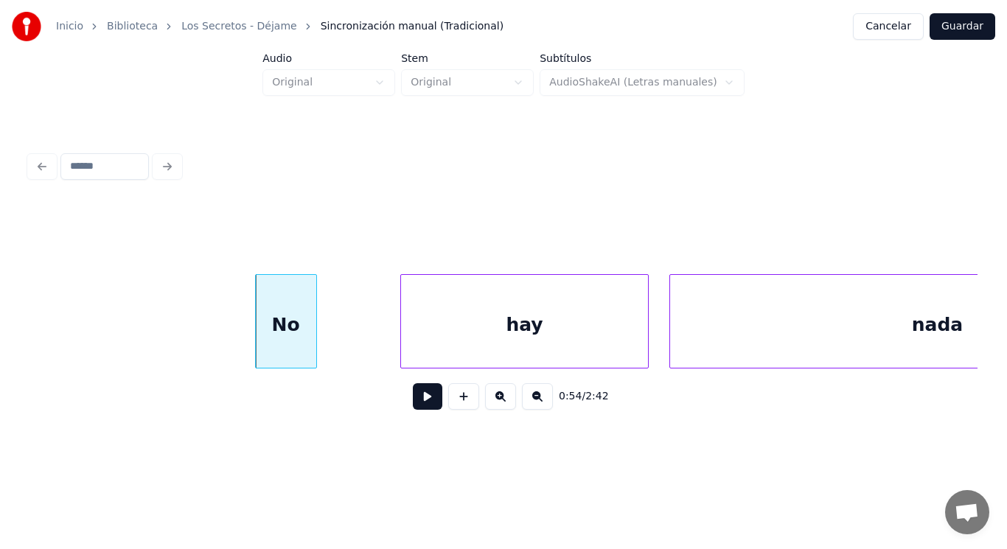
scroll to position [0, 55740]
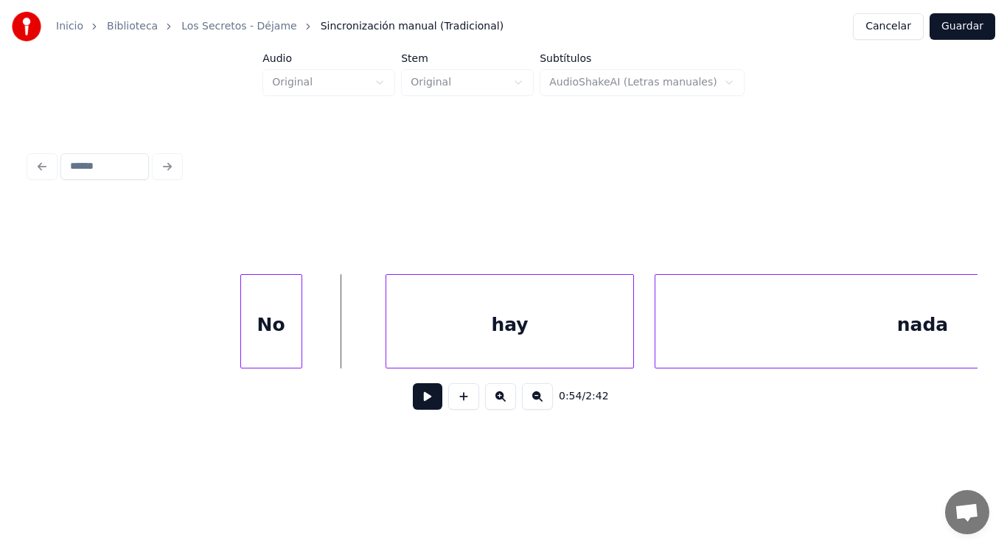
click at [417, 403] on button at bounding box center [427, 396] width 29 height 27
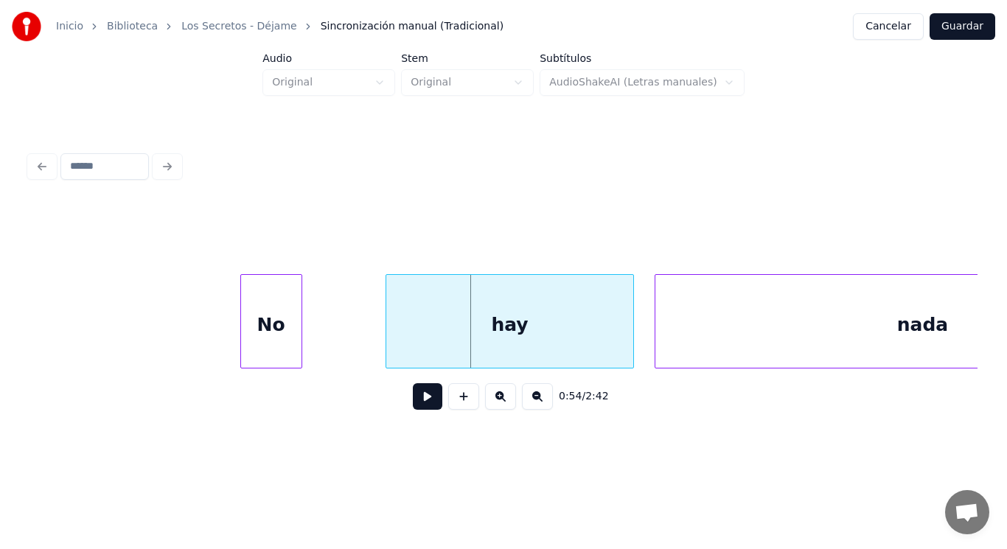
click at [391, 341] on div "hay" at bounding box center [509, 325] width 246 height 100
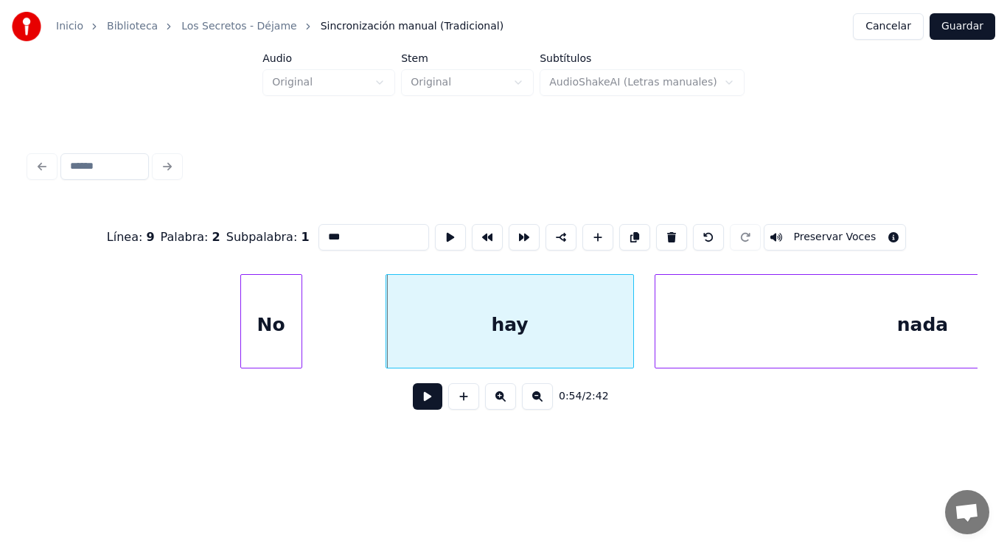
click at [413, 405] on button at bounding box center [427, 396] width 29 height 27
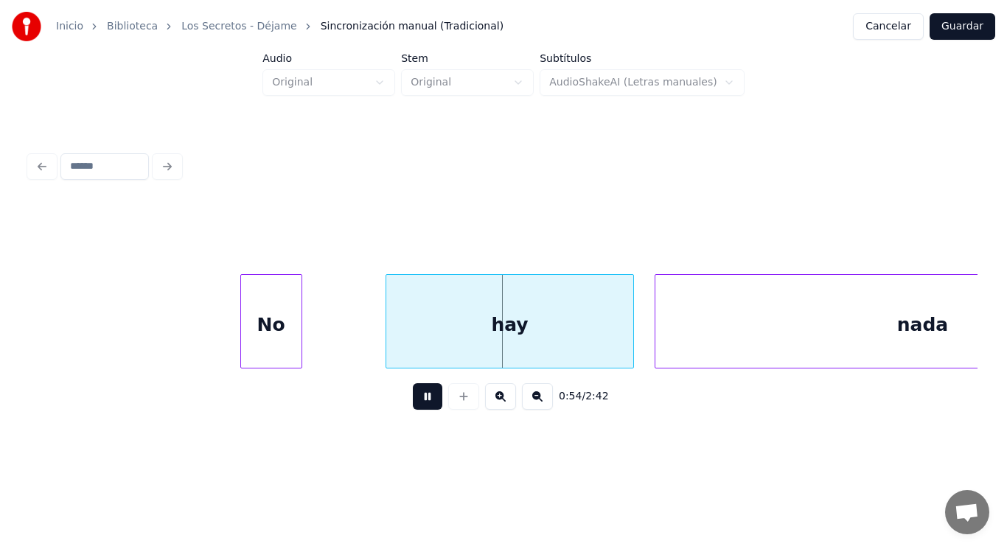
click at [413, 405] on button at bounding box center [427, 396] width 29 height 27
click at [361, 339] on div at bounding box center [362, 321] width 4 height 93
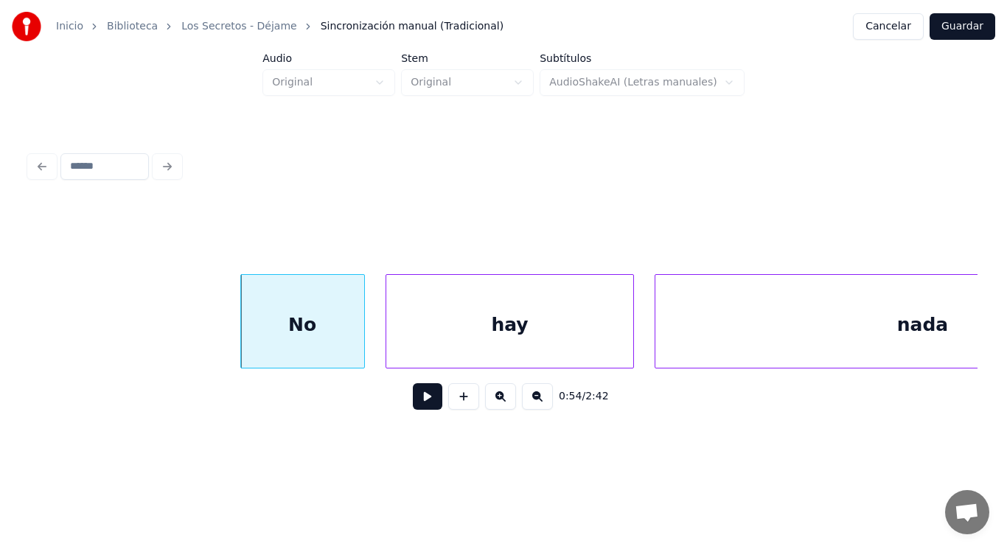
click at [413, 405] on button at bounding box center [427, 396] width 29 height 27
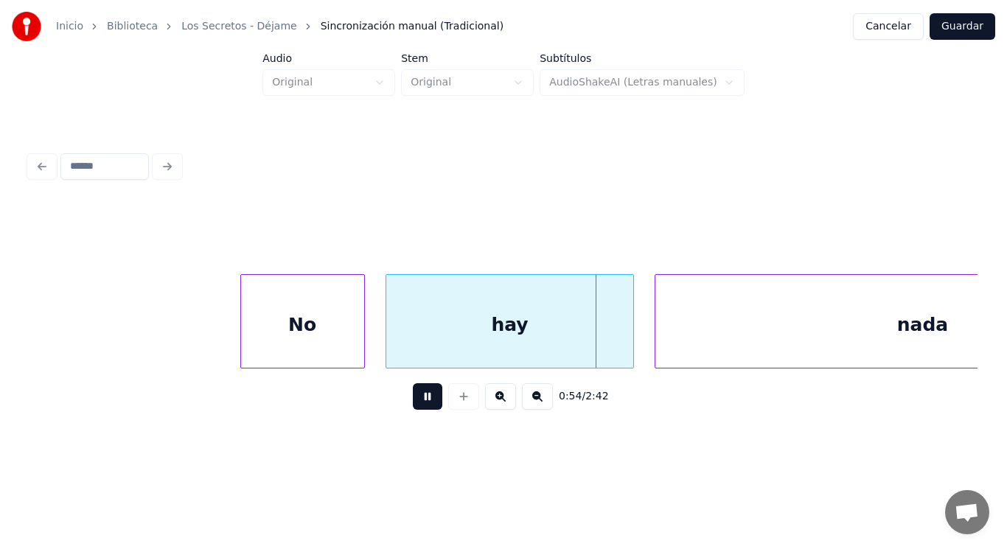
click at [413, 405] on button at bounding box center [427, 396] width 29 height 27
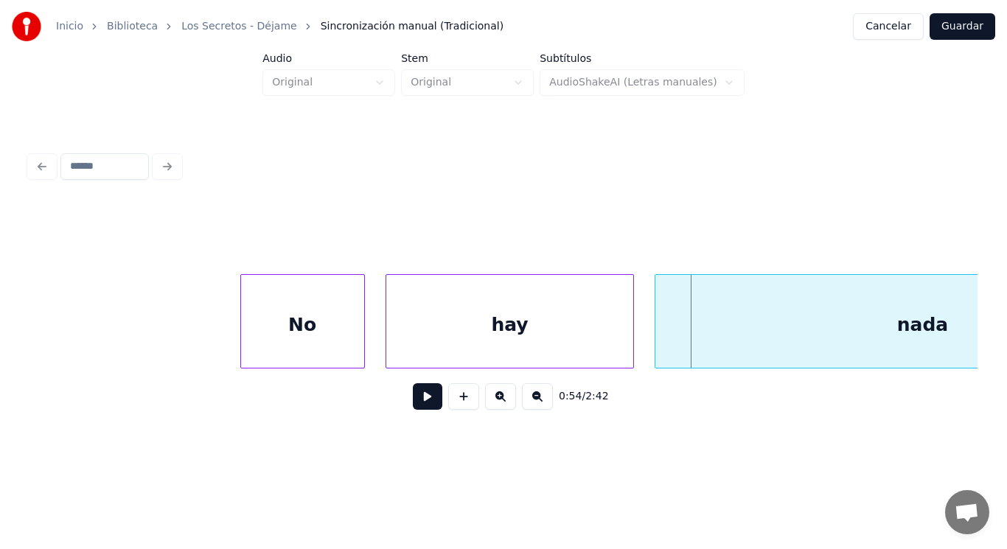
click at [685, 336] on div "nada" at bounding box center [922, 325] width 535 height 100
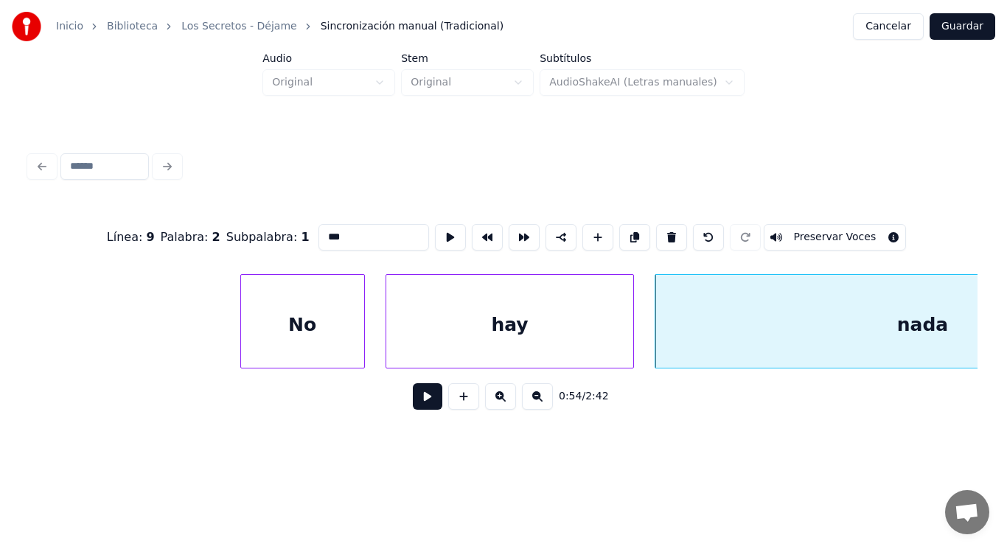
type input "****"
click at [419, 402] on button at bounding box center [427, 396] width 29 height 27
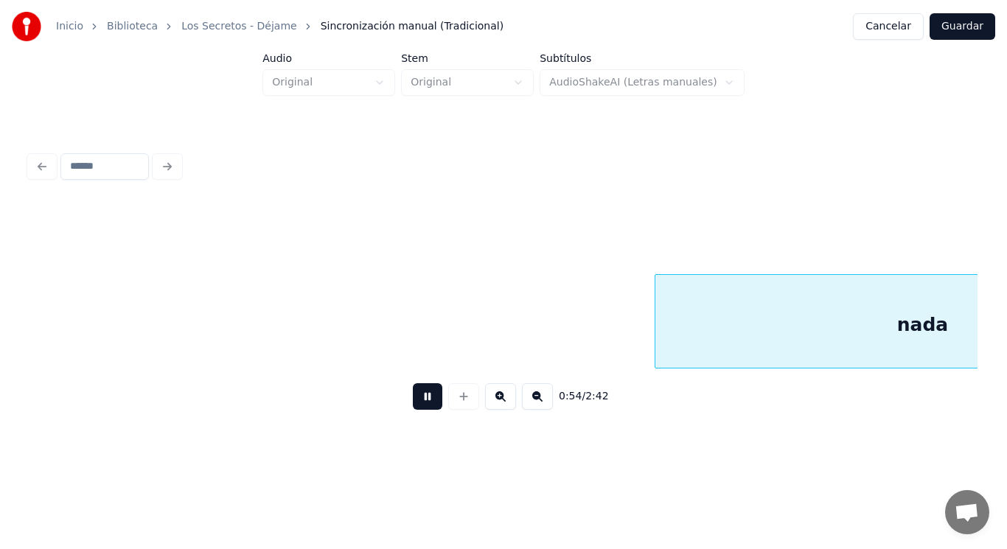
scroll to position [0, 56694]
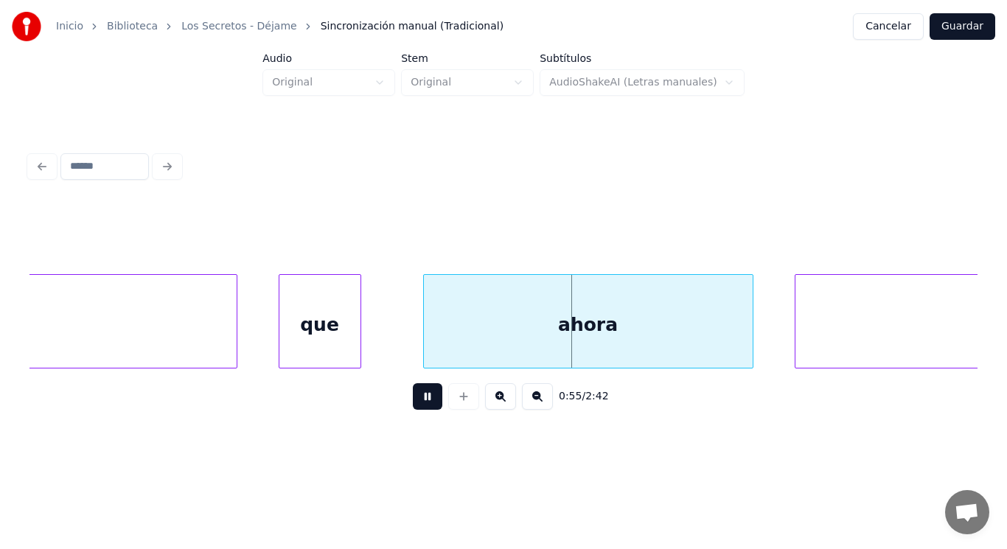
click at [419, 402] on button at bounding box center [427, 396] width 29 height 27
click at [258, 317] on div at bounding box center [260, 321] width 4 height 93
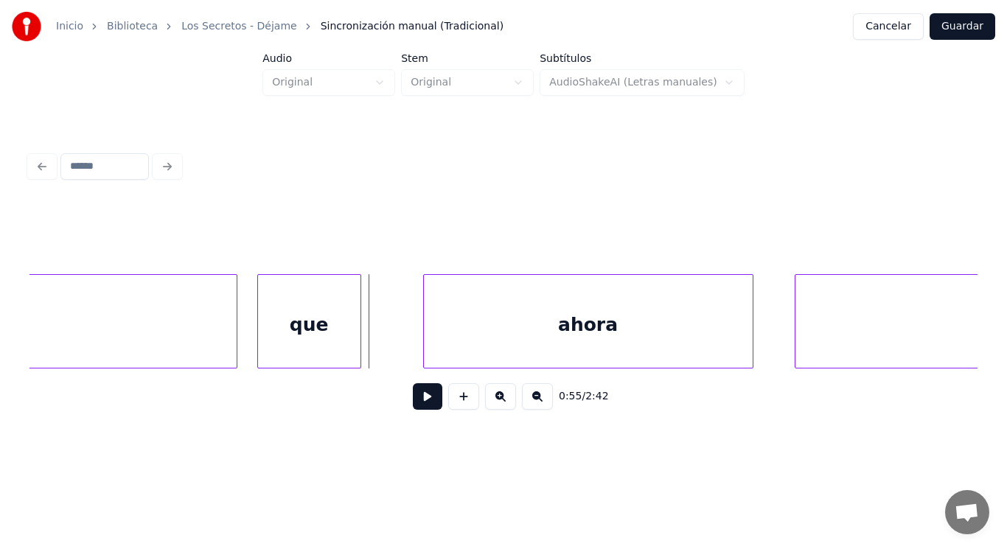
click at [418, 397] on button at bounding box center [427, 396] width 29 height 27
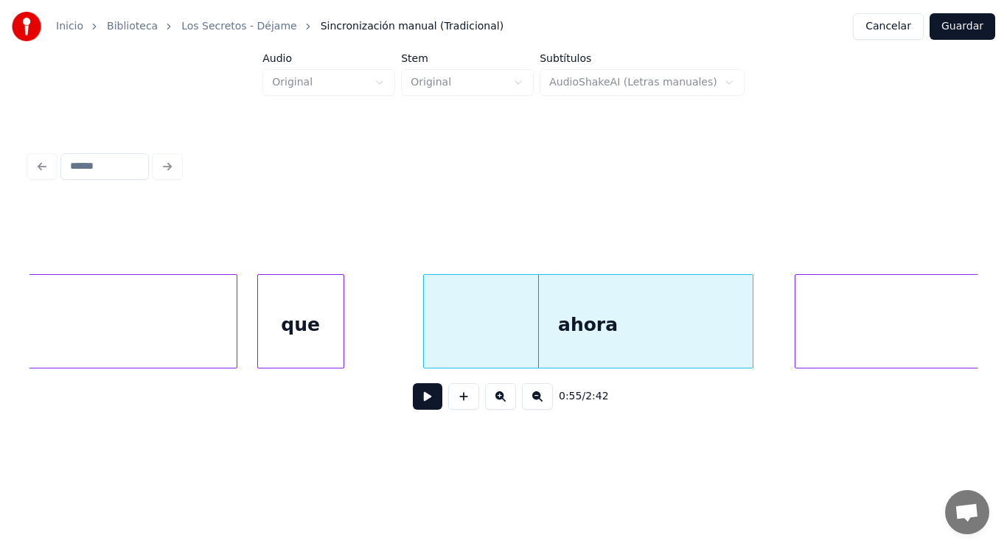
click at [339, 343] on div at bounding box center [341, 321] width 4 height 93
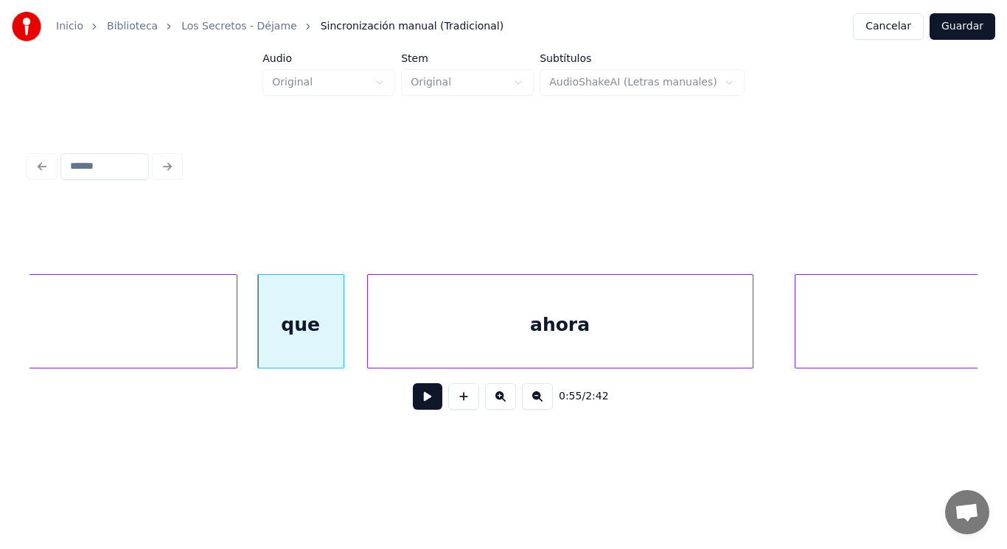
click at [369, 342] on div at bounding box center [370, 321] width 4 height 93
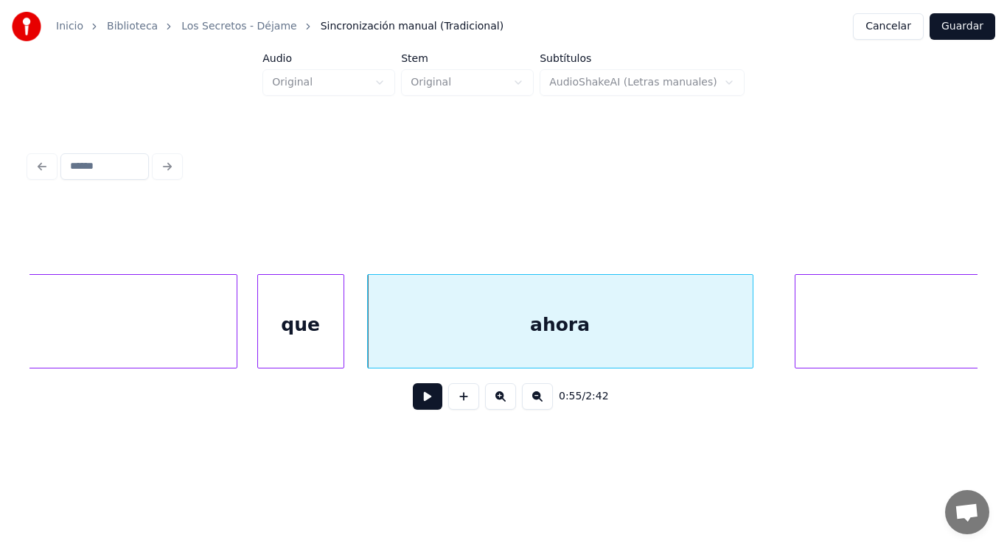
click at [413, 398] on button at bounding box center [427, 396] width 29 height 27
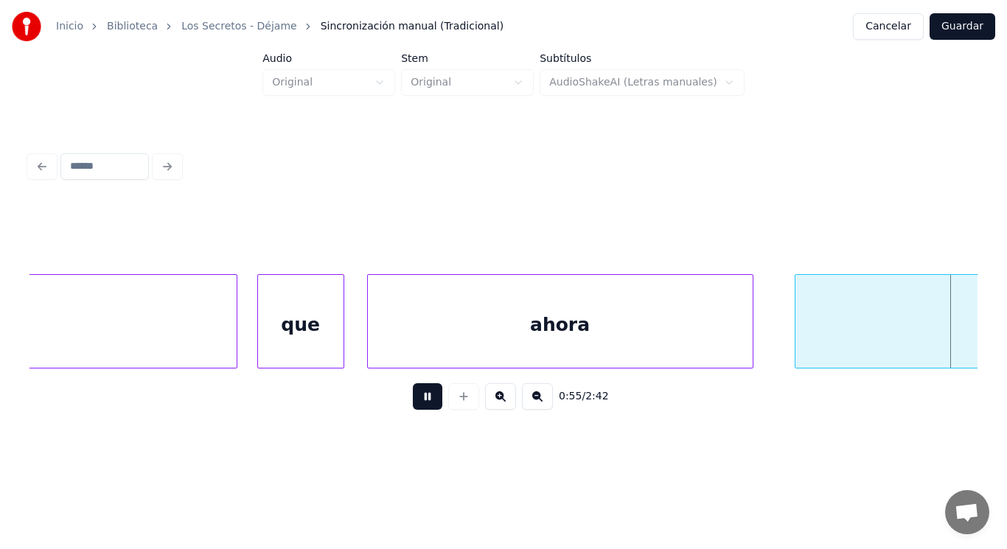
scroll to position [0, 57655]
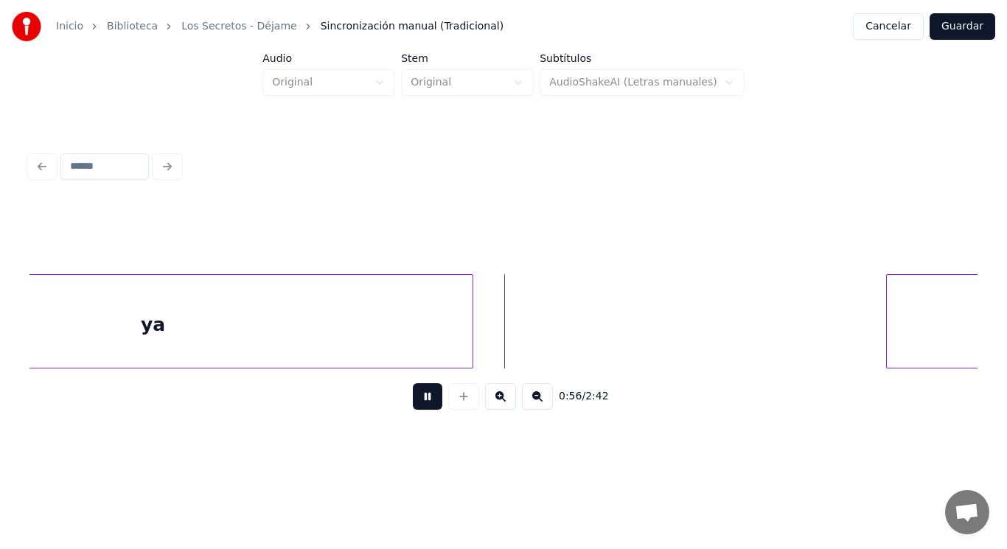
click at [413, 398] on button at bounding box center [427, 396] width 29 height 27
click at [379, 352] on div "ya" at bounding box center [153, 325] width 638 height 100
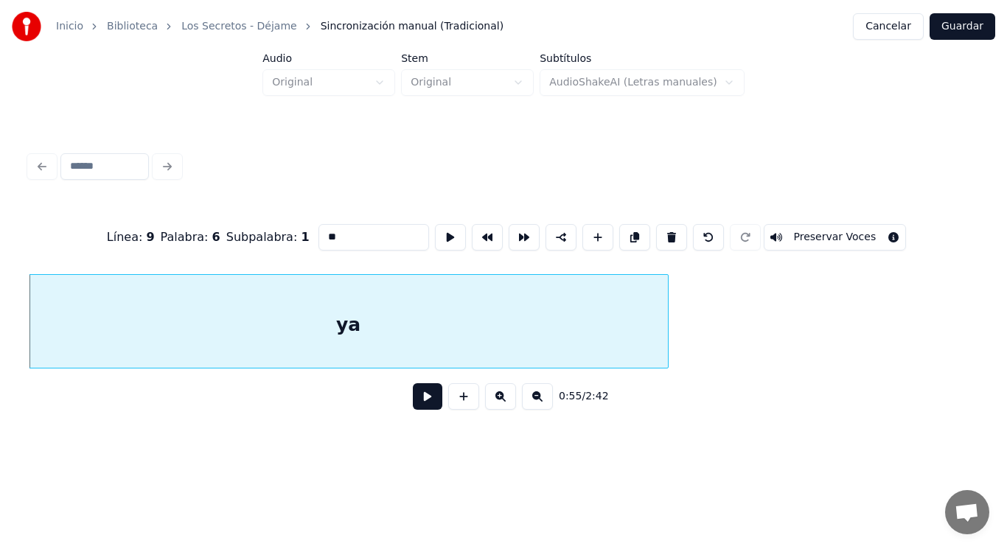
click at [414, 410] on button at bounding box center [427, 396] width 29 height 27
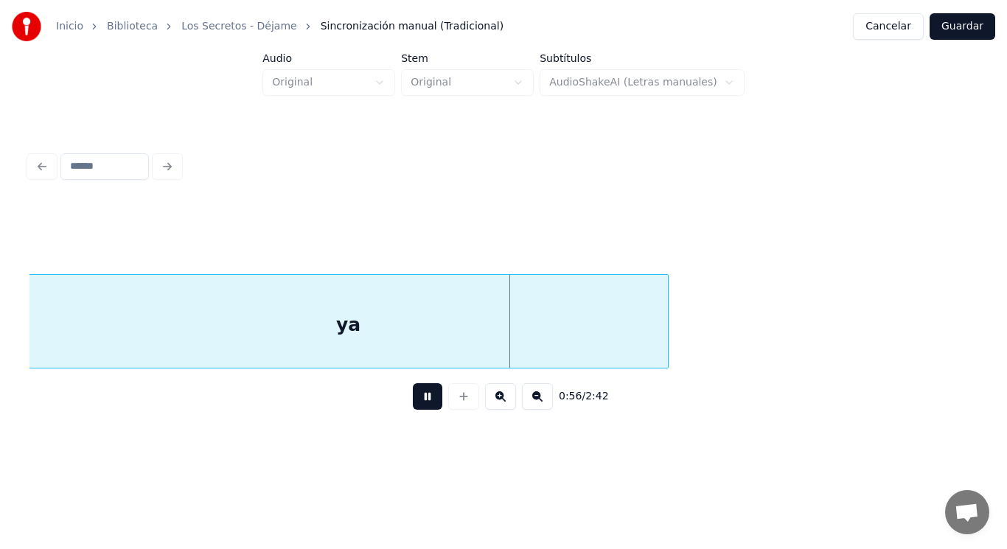
click at [414, 410] on button at bounding box center [427, 396] width 29 height 27
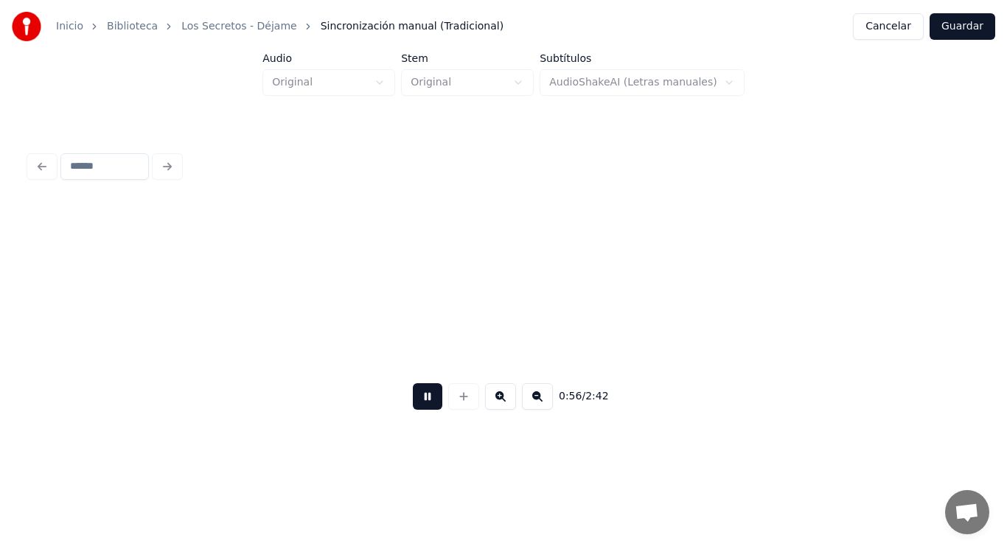
scroll to position [0, 58427]
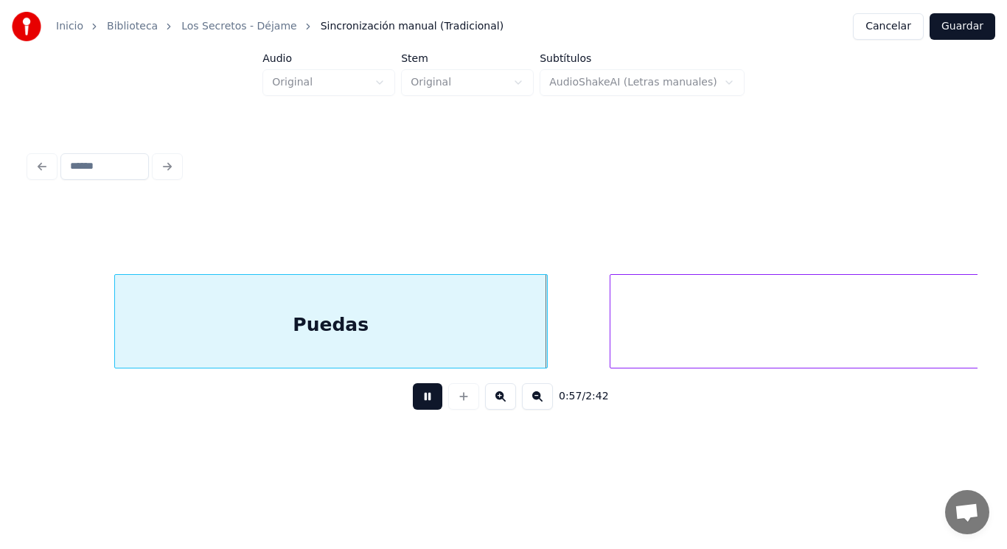
click at [414, 410] on button at bounding box center [427, 396] width 29 height 27
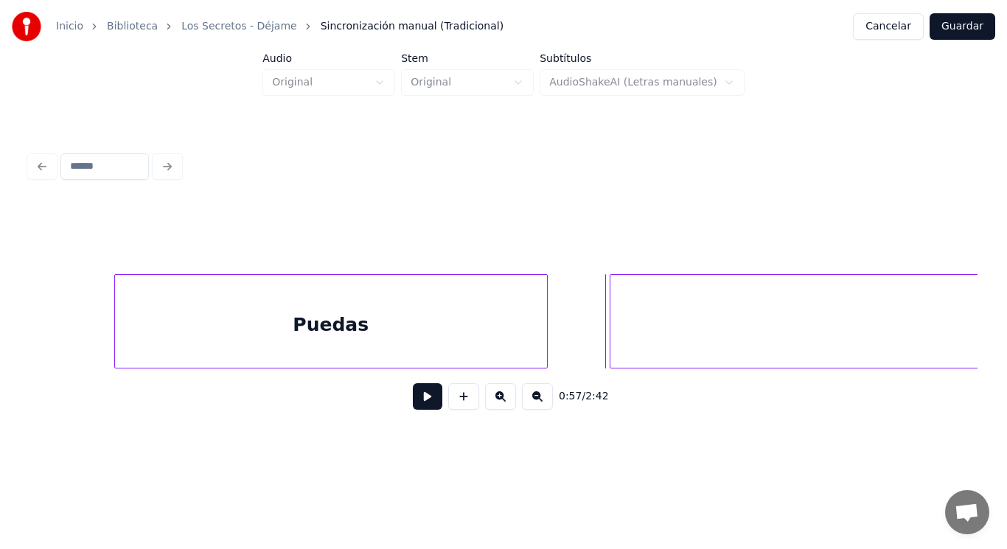
click at [313, 314] on div "Puedas" at bounding box center [331, 325] width 432 height 100
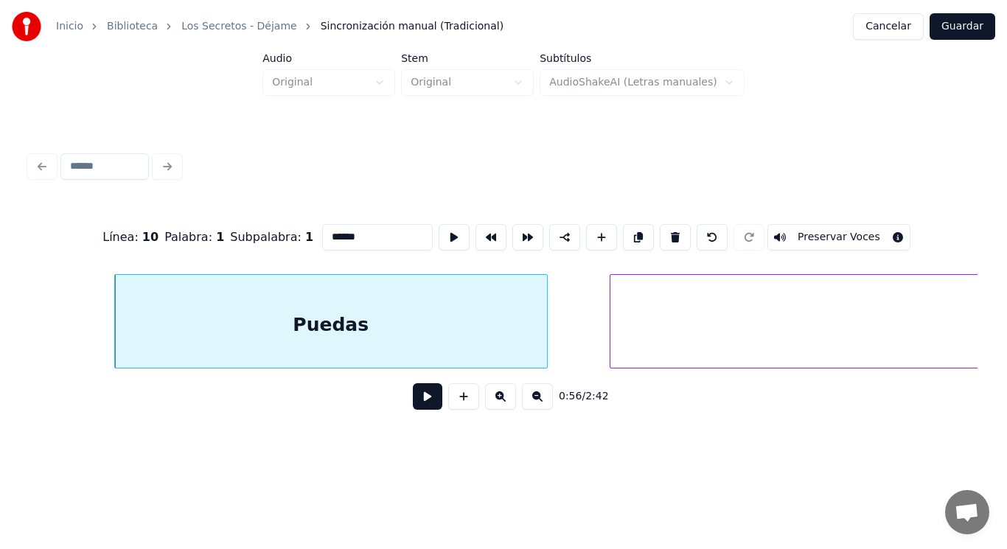
click at [322, 231] on input "******" at bounding box center [377, 237] width 111 height 27
type input "******"
click at [413, 401] on button at bounding box center [427, 396] width 29 height 27
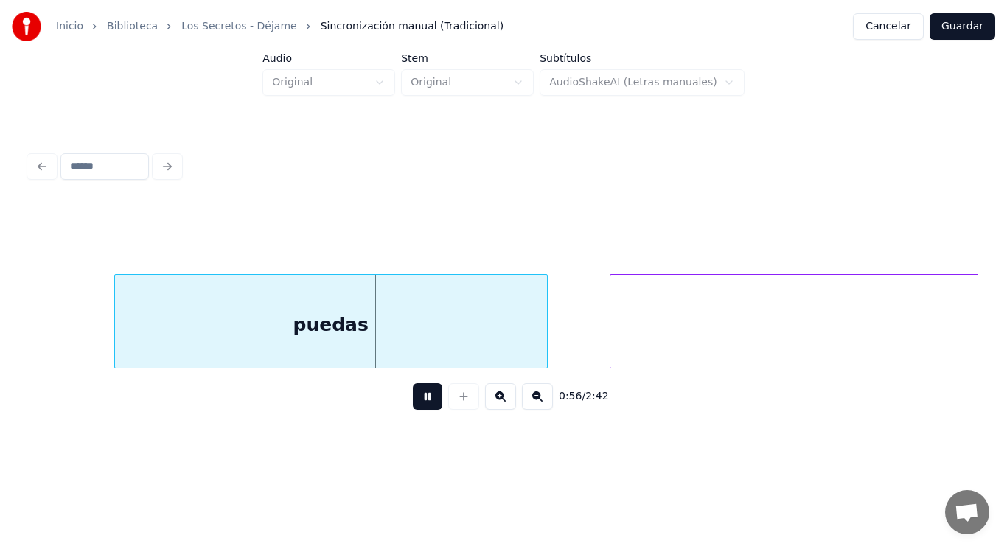
click at [413, 401] on button at bounding box center [427, 396] width 29 height 27
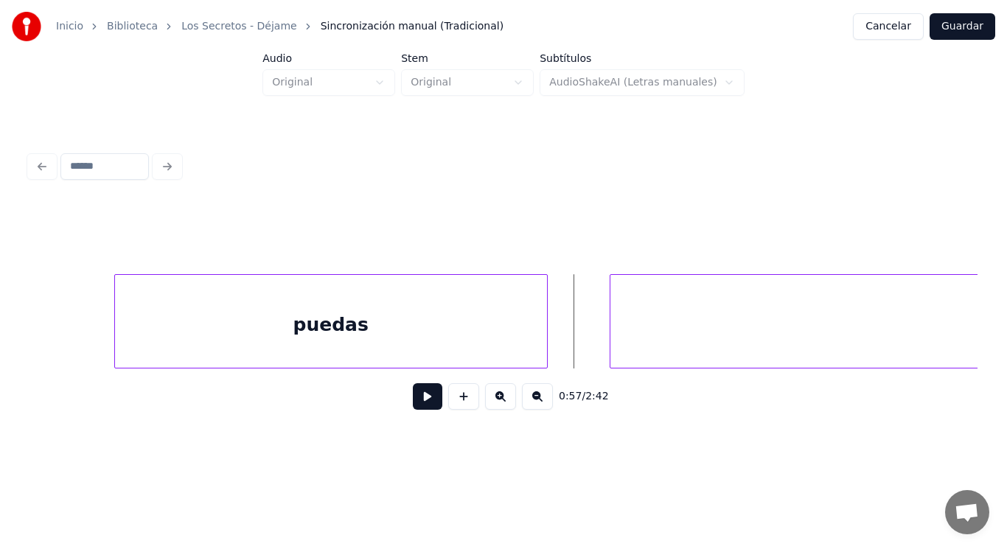
click at [414, 397] on button at bounding box center [427, 396] width 29 height 27
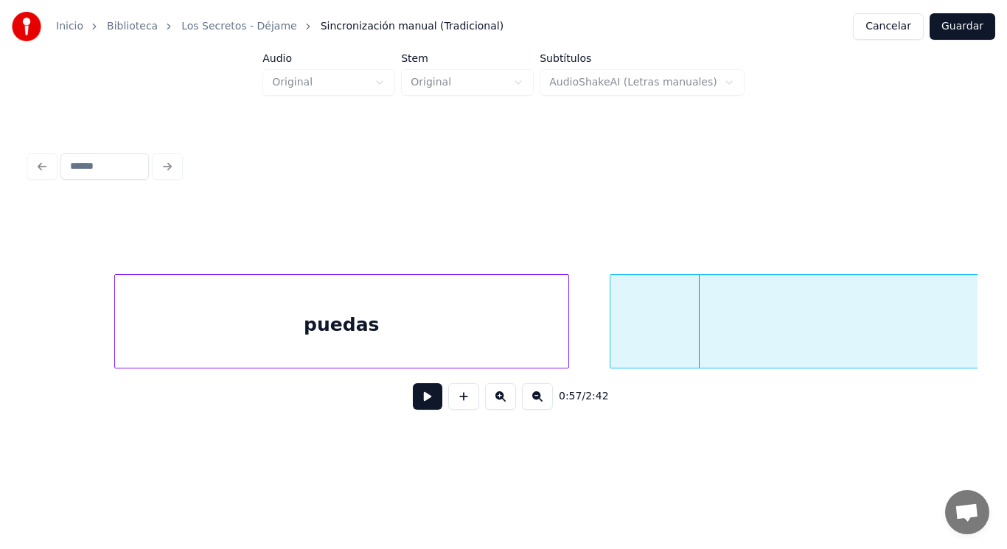
click at [565, 337] on div at bounding box center [566, 321] width 4 height 93
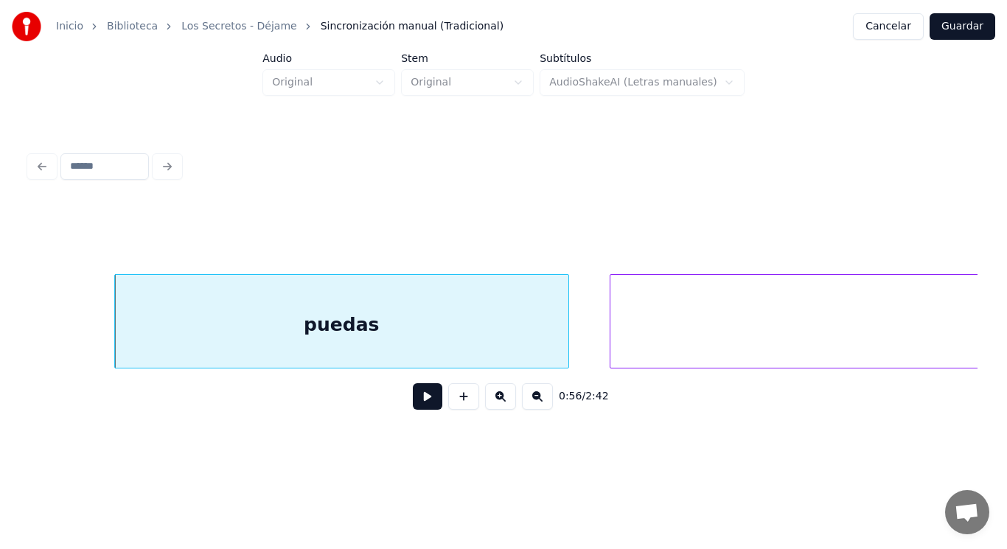
click at [418, 396] on button at bounding box center [427, 396] width 29 height 27
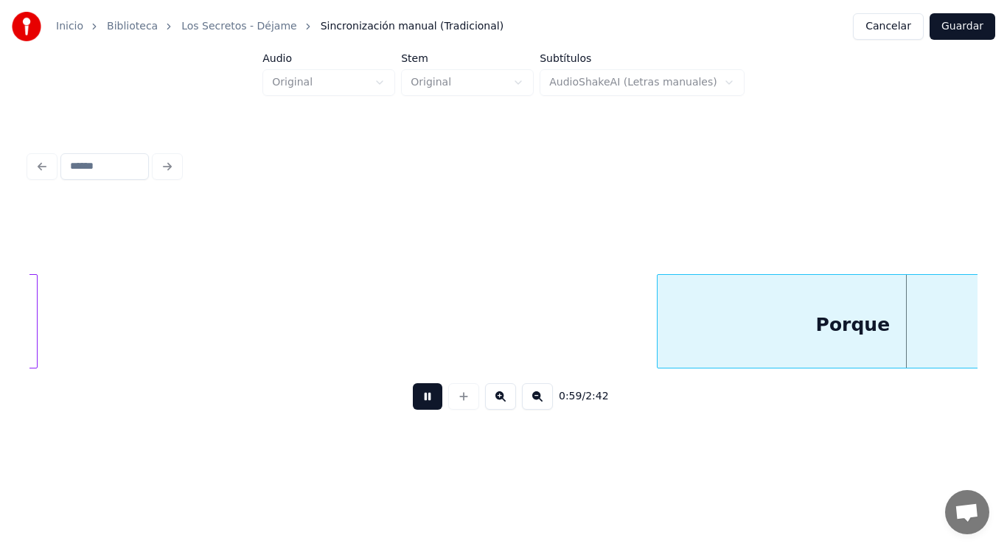
scroll to position [0, 61305]
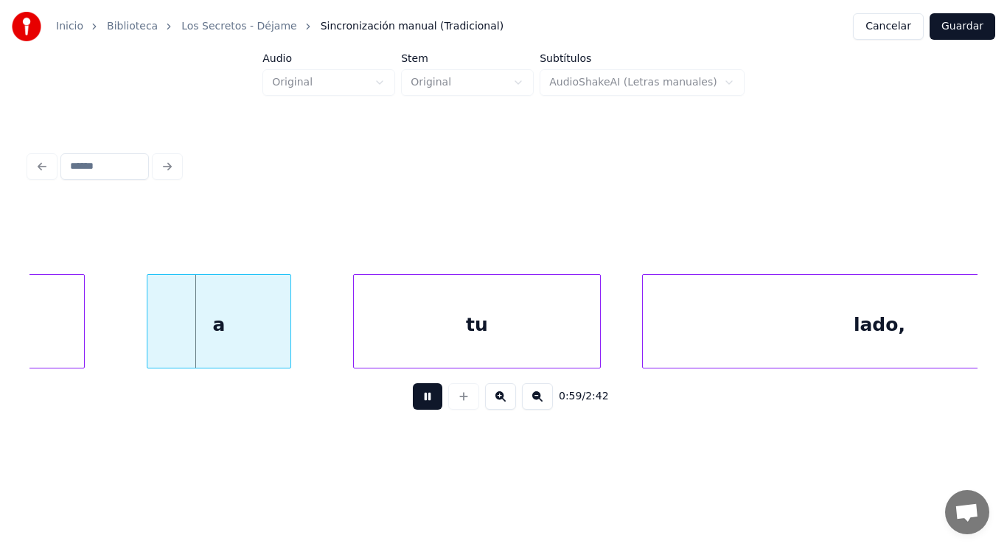
click at [418, 396] on button at bounding box center [427, 396] width 29 height 27
click at [181, 309] on div "a" at bounding box center [218, 325] width 143 height 100
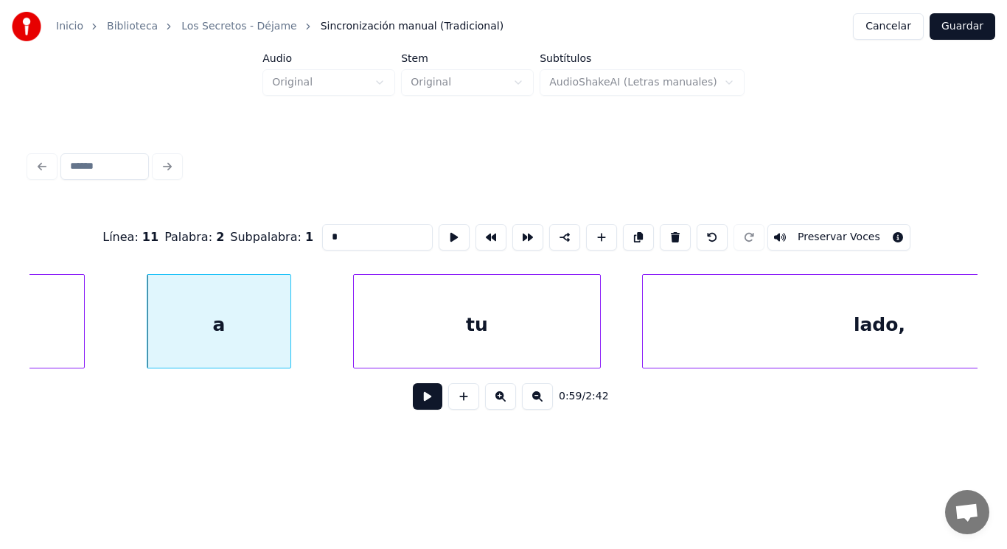
click at [413, 396] on button at bounding box center [427, 396] width 29 height 27
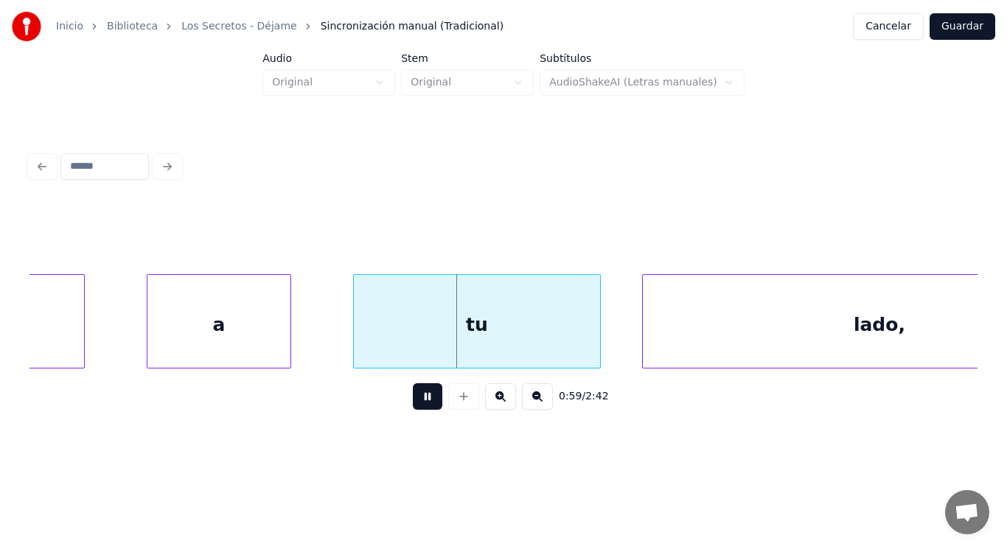
click at [413, 396] on button at bounding box center [427, 396] width 29 height 27
click at [415, 402] on button at bounding box center [427, 396] width 29 height 27
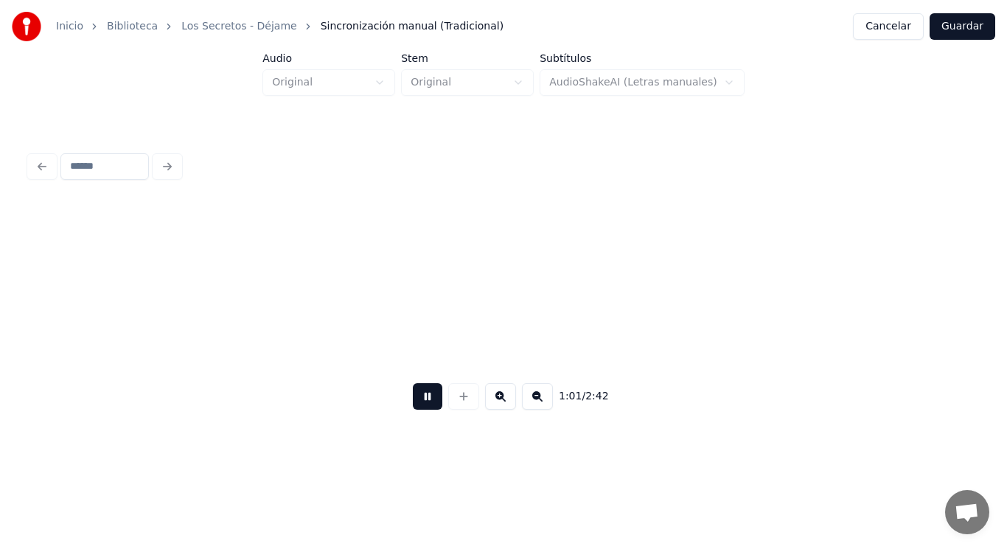
scroll to position [0, 63214]
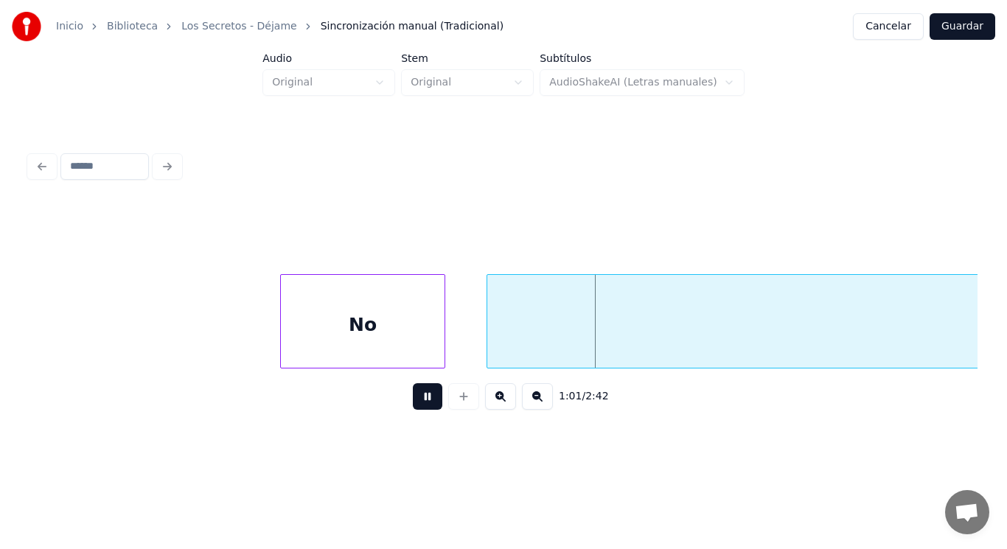
click at [415, 402] on button at bounding box center [427, 396] width 29 height 27
click at [227, 333] on div at bounding box center [227, 321] width 4 height 93
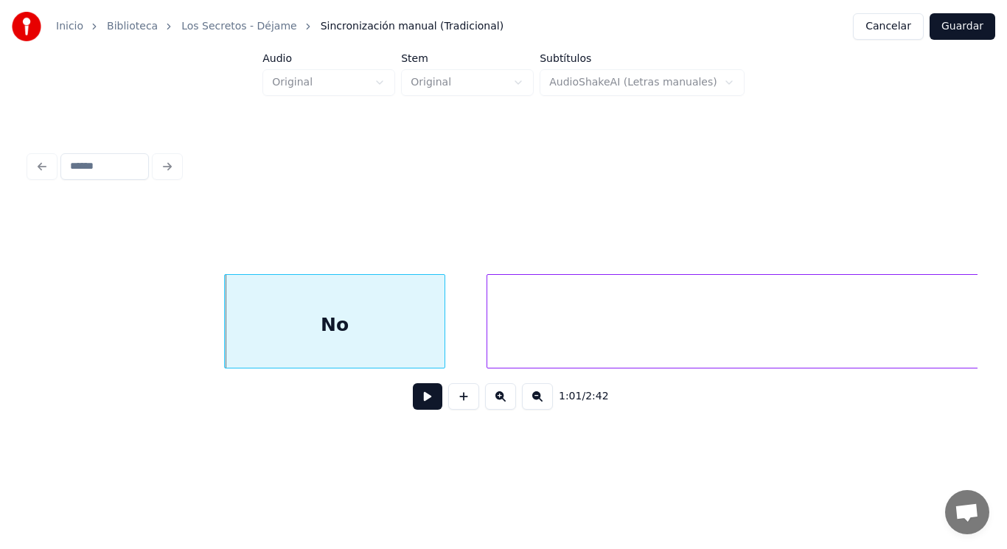
click at [421, 405] on button at bounding box center [427, 396] width 29 height 27
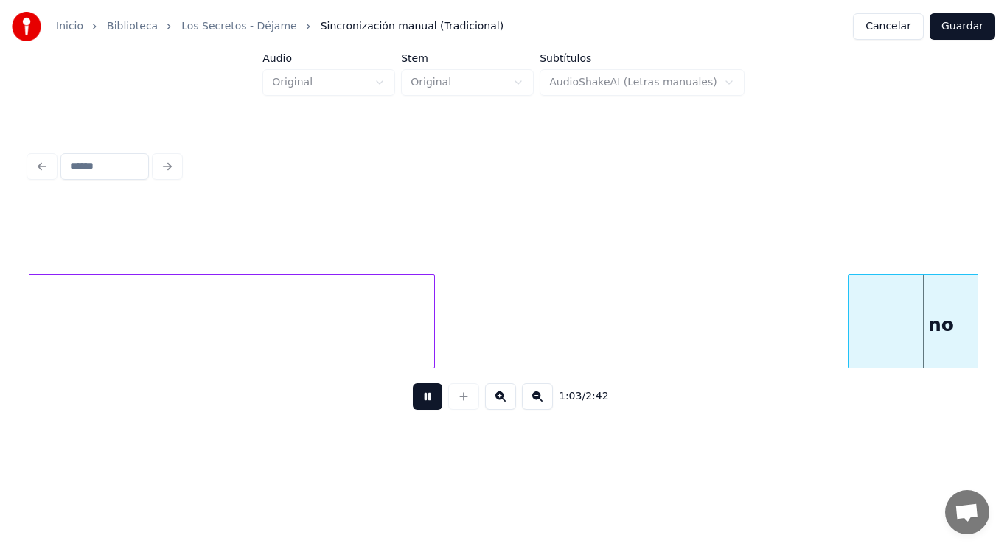
scroll to position [0, 66087]
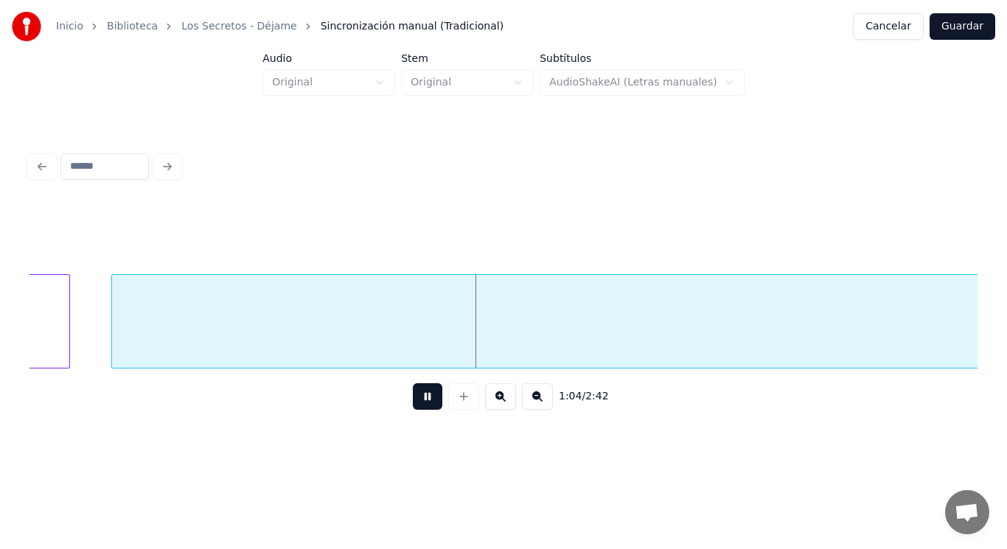
click at [421, 405] on button at bounding box center [427, 396] width 29 height 27
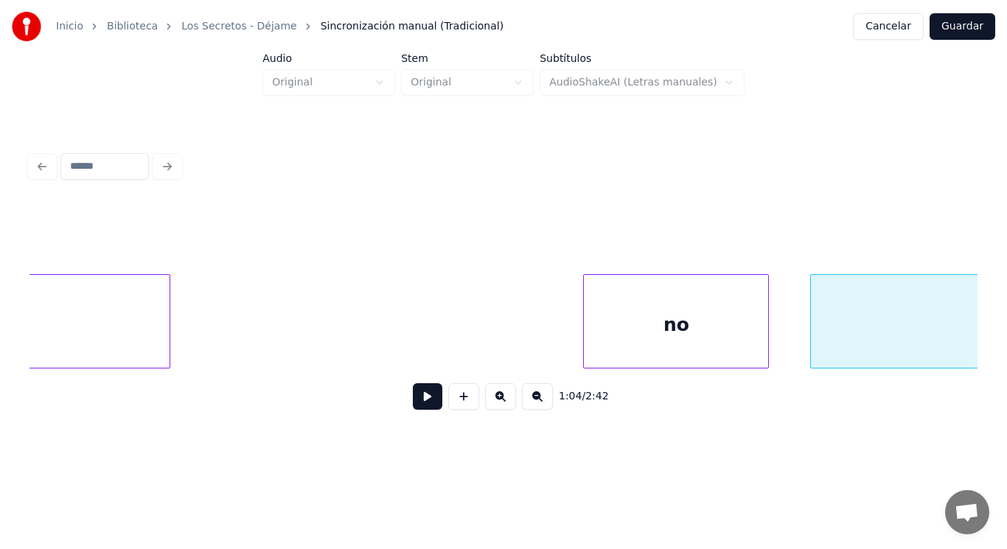
scroll to position [0, 65118]
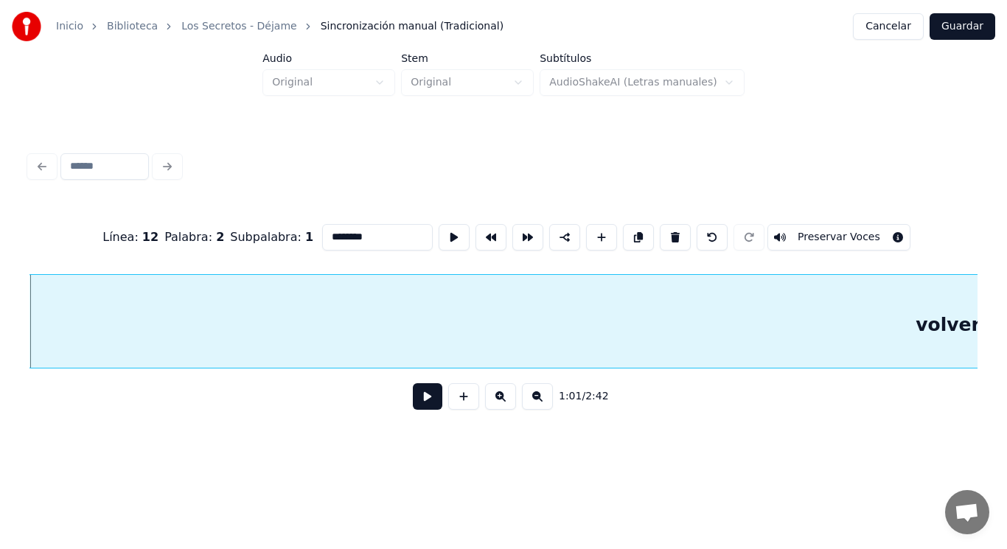
click at [413, 405] on button at bounding box center [427, 396] width 29 height 27
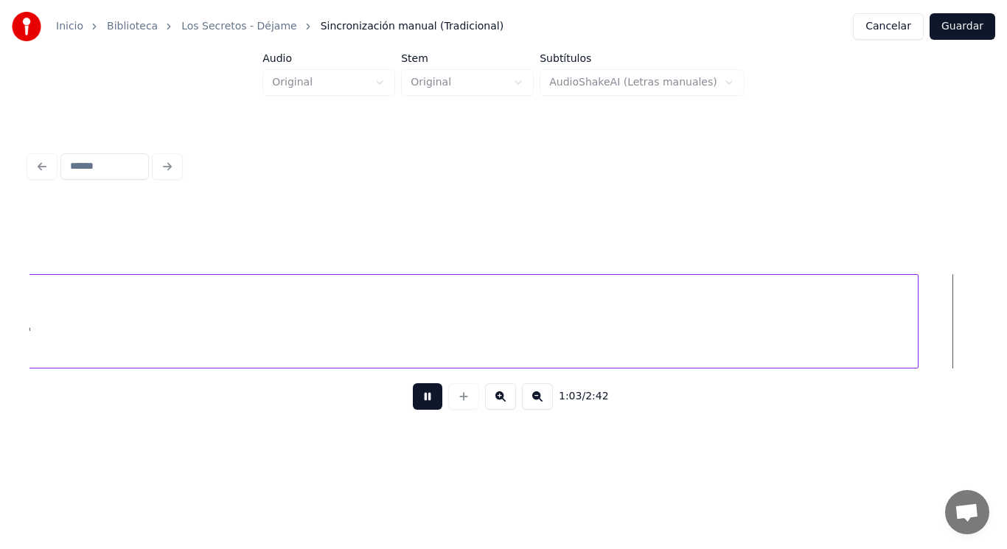
scroll to position [0, 65599]
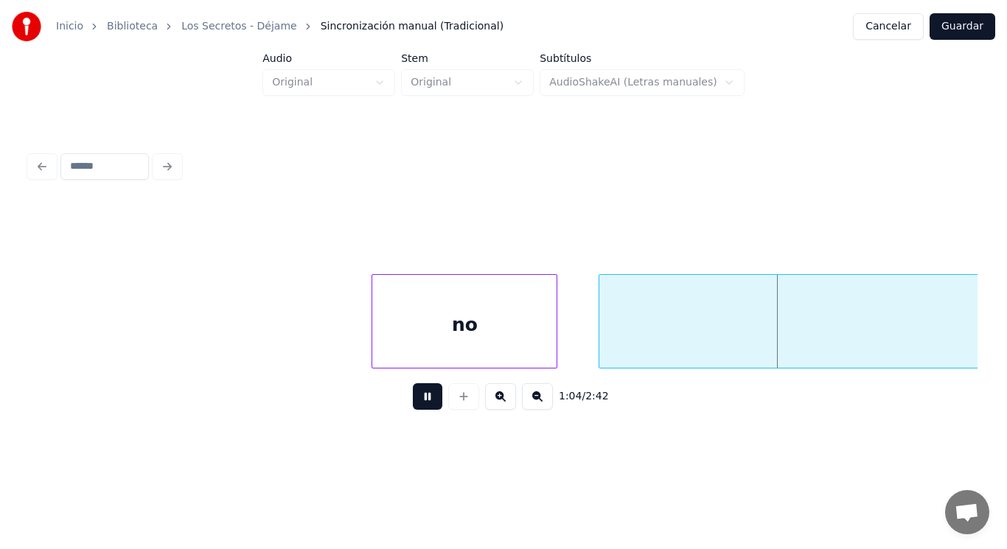
click at [413, 405] on button at bounding box center [427, 396] width 29 height 27
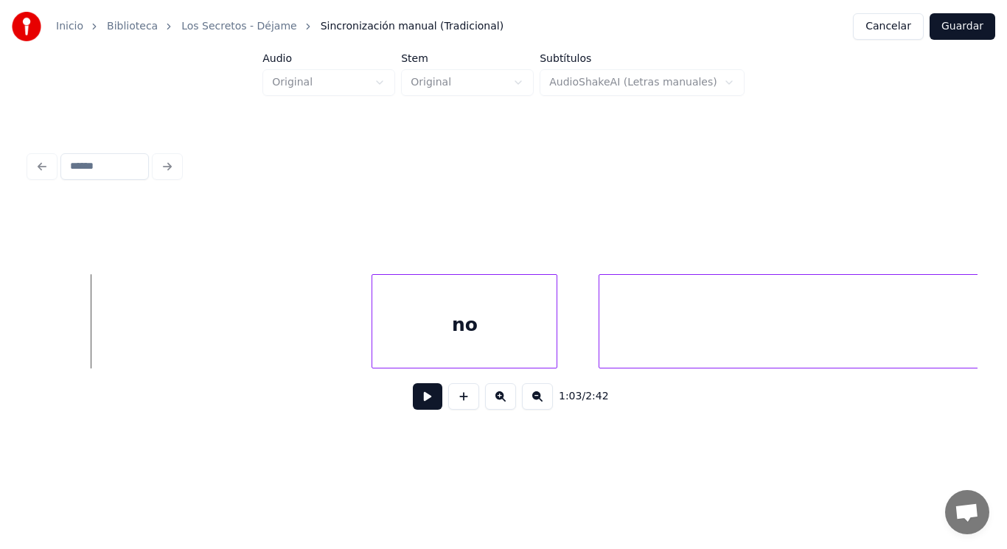
click at [424, 408] on button at bounding box center [427, 396] width 29 height 27
click at [341, 338] on div at bounding box center [342, 321] width 4 height 93
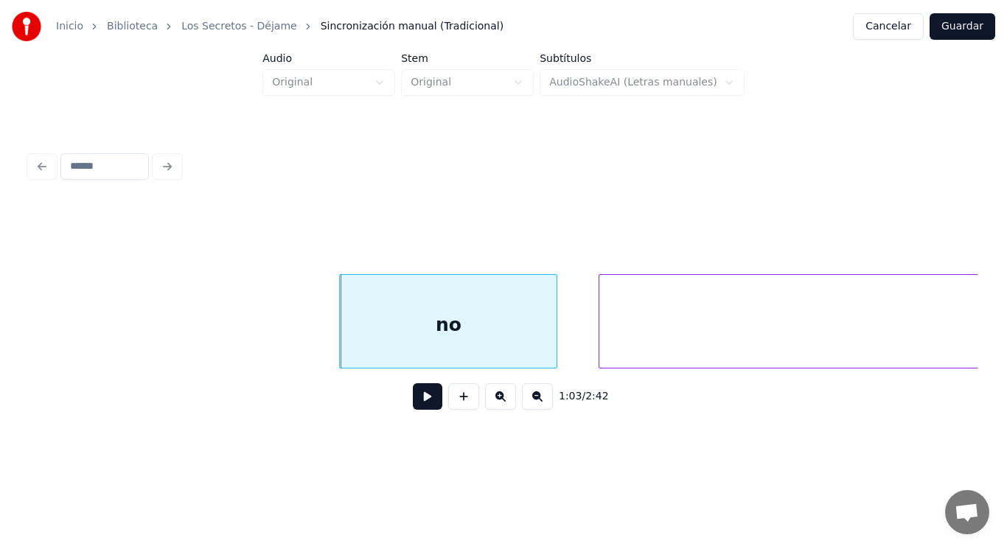
click at [421, 401] on button at bounding box center [427, 396] width 29 height 27
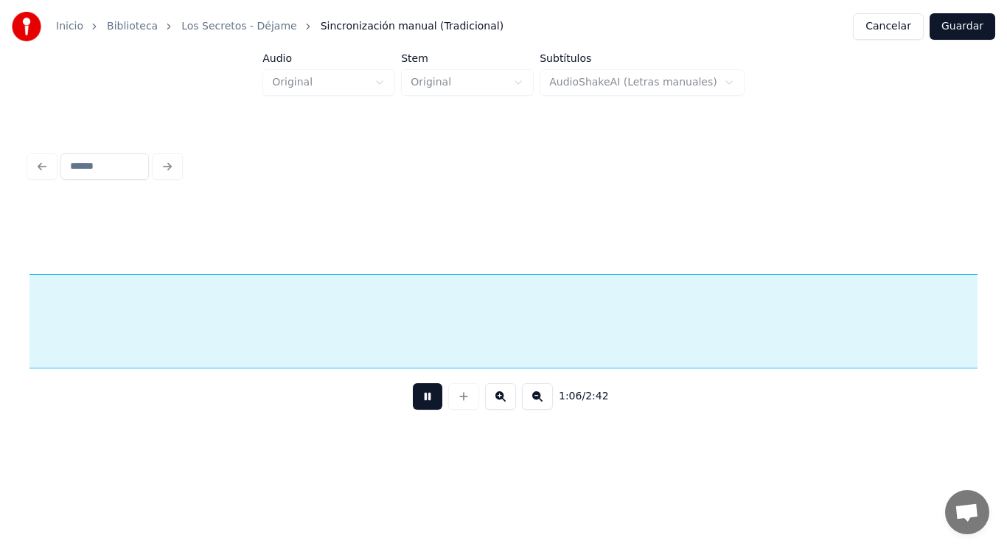
scroll to position [0, 68474]
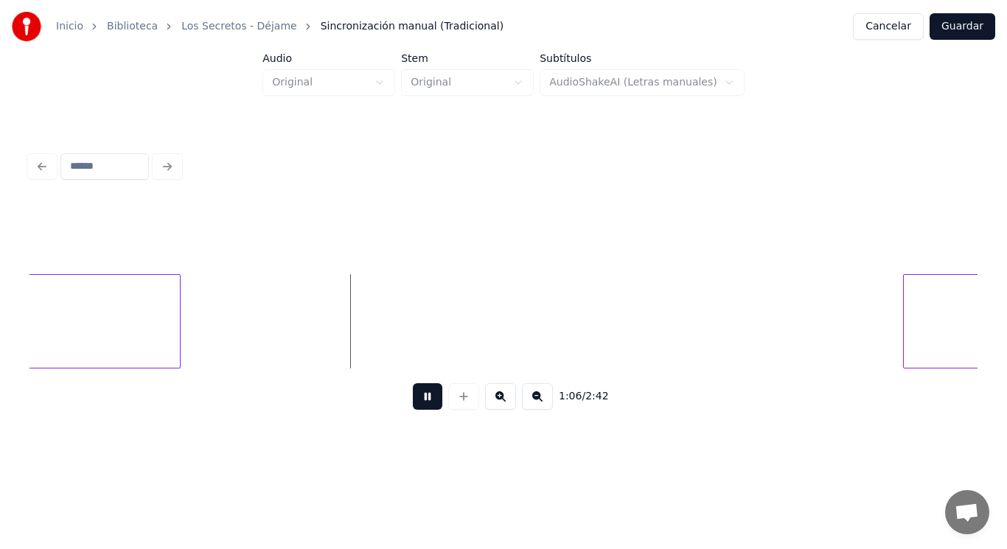
click at [421, 401] on button at bounding box center [427, 396] width 29 height 27
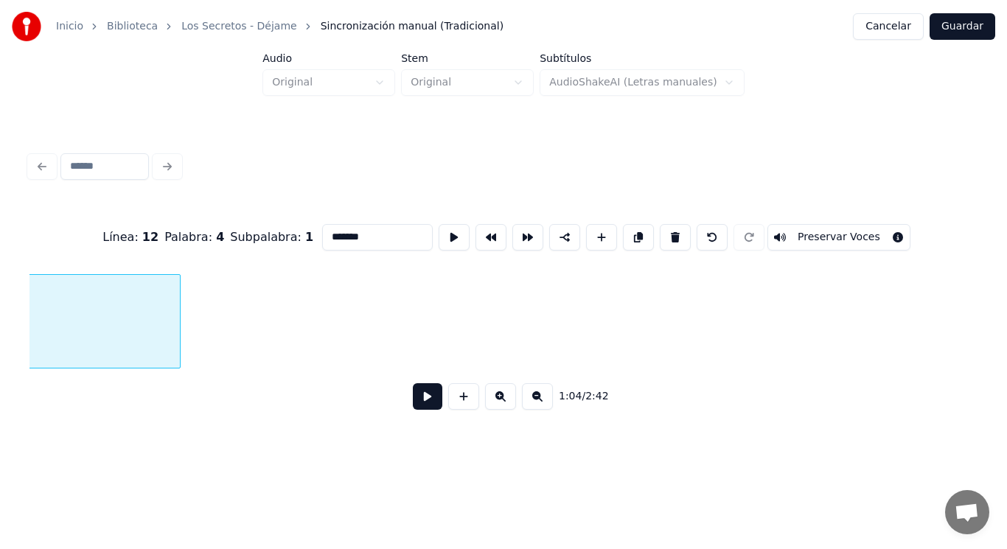
scroll to position [0, 66169]
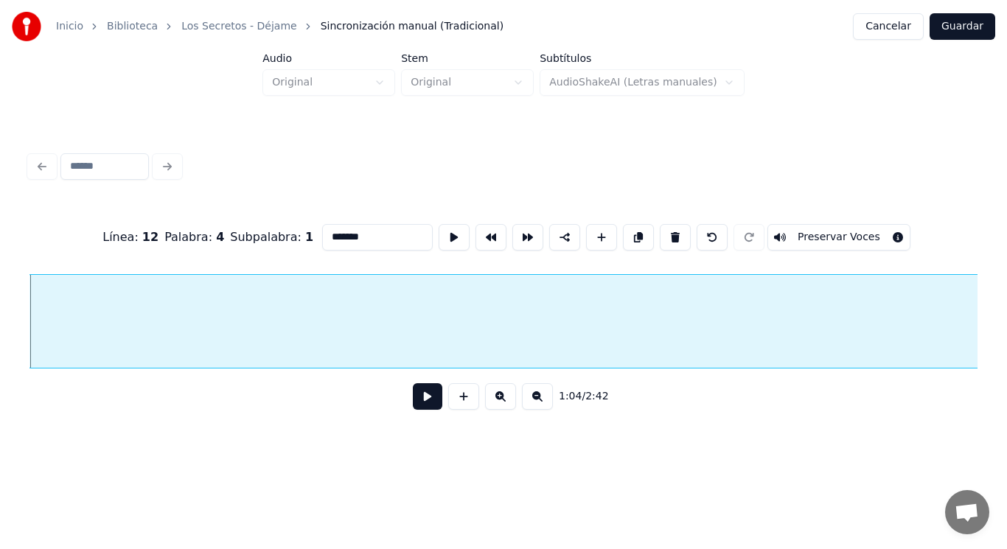
click at [346, 230] on input "*******" at bounding box center [377, 237] width 111 height 27
type input "********"
click at [413, 405] on button at bounding box center [427, 396] width 29 height 27
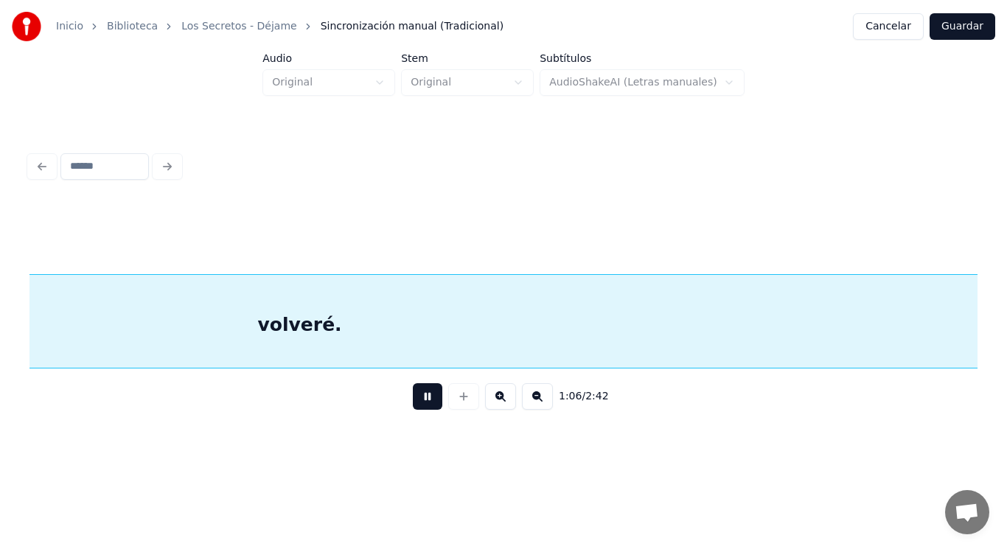
scroll to position [0, 68090]
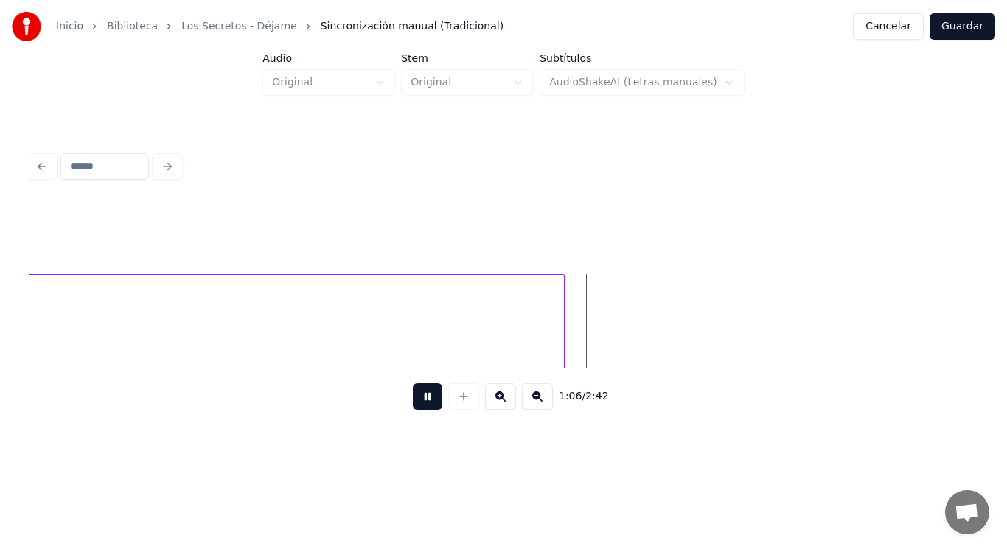
click at [413, 405] on button at bounding box center [427, 396] width 29 height 27
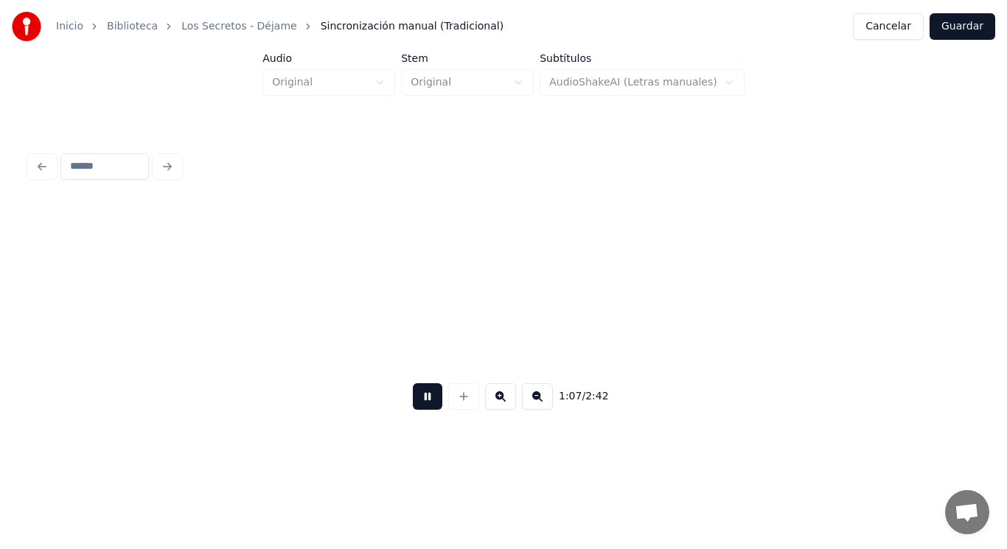
scroll to position [0, 69052]
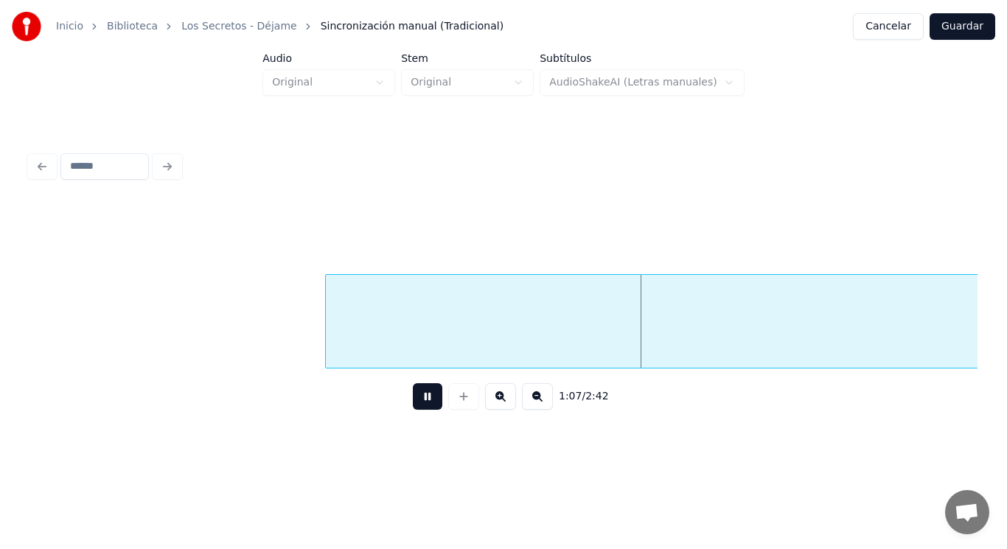
click at [413, 405] on button at bounding box center [427, 396] width 29 height 27
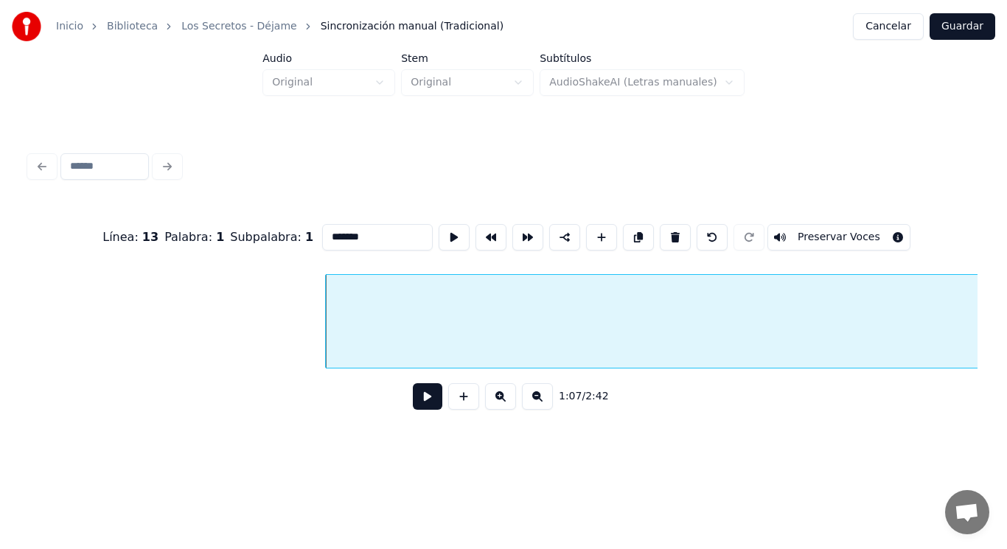
click at [415, 403] on button at bounding box center [427, 396] width 29 height 27
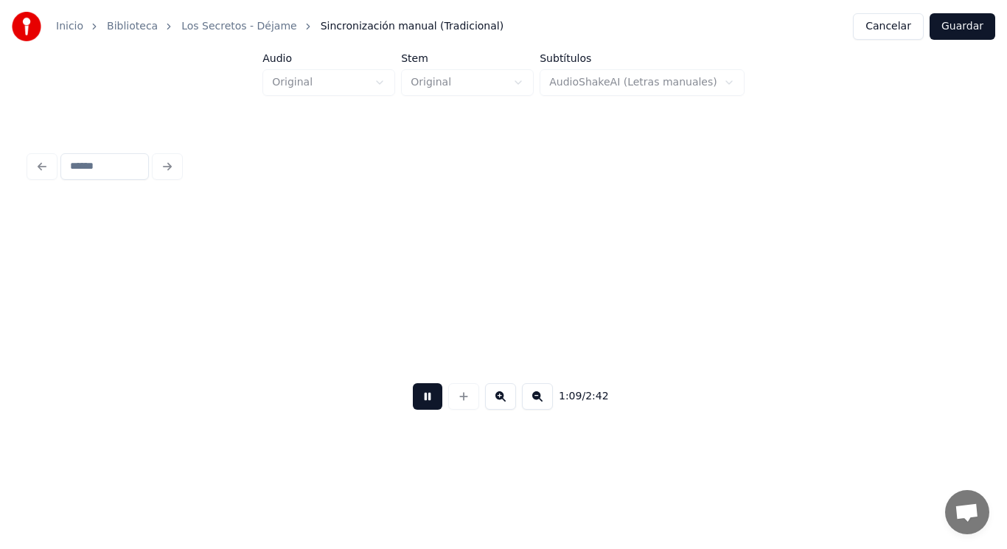
scroll to position [0, 71915]
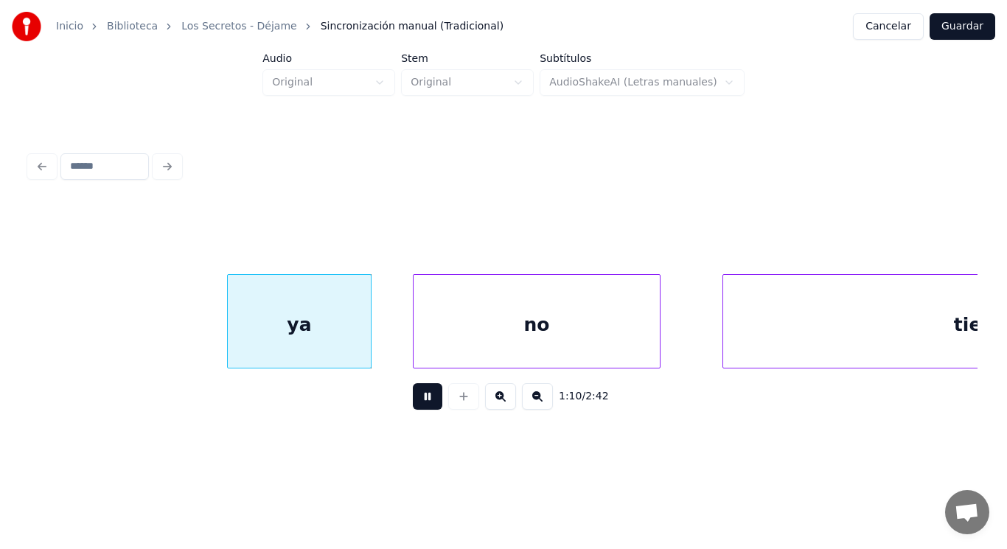
click at [415, 403] on button at bounding box center [427, 396] width 29 height 27
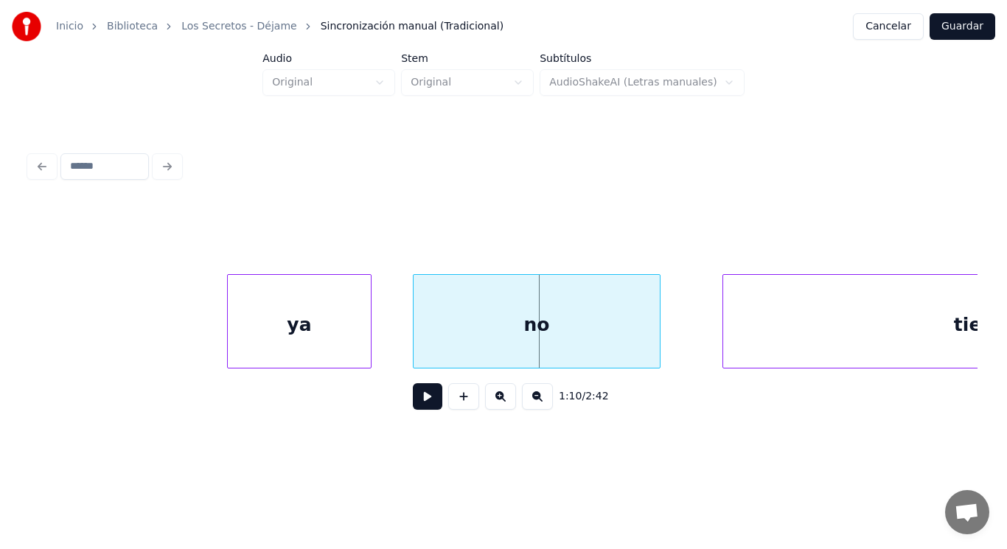
click at [315, 343] on div "ya" at bounding box center [299, 325] width 143 height 100
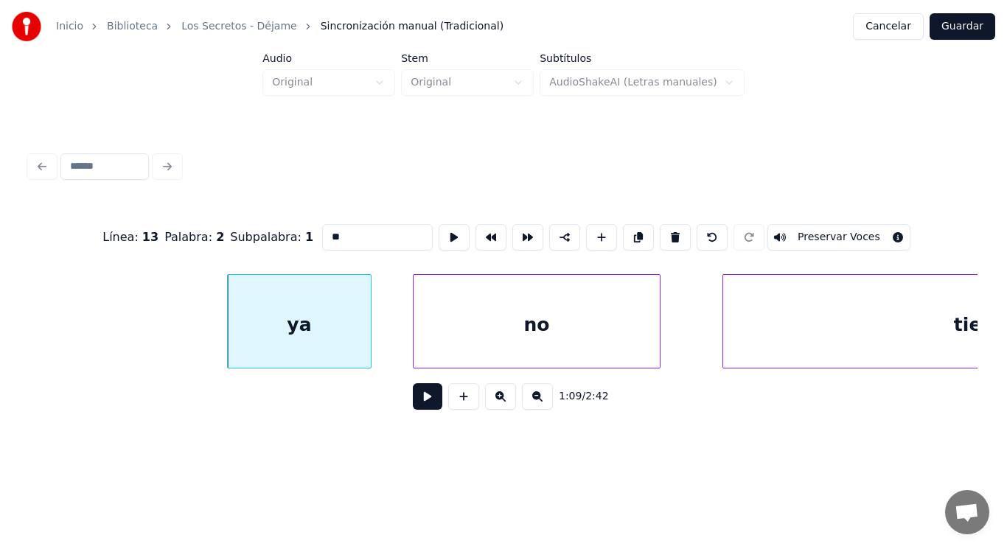
click at [413, 409] on button at bounding box center [427, 396] width 29 height 27
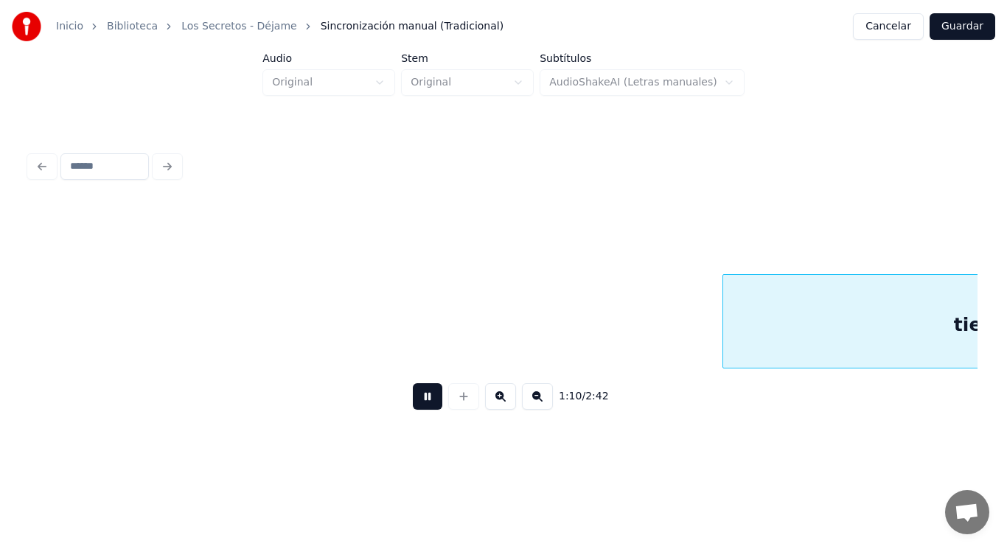
scroll to position [0, 72863]
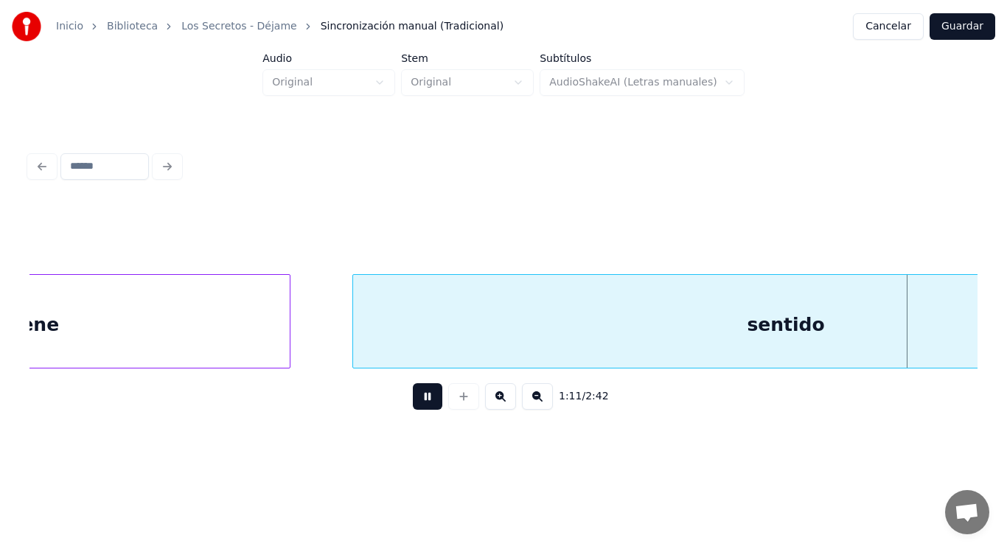
click at [413, 409] on button at bounding box center [427, 396] width 29 height 27
click at [394, 325] on div "sentido" at bounding box center [785, 325] width 865 height 100
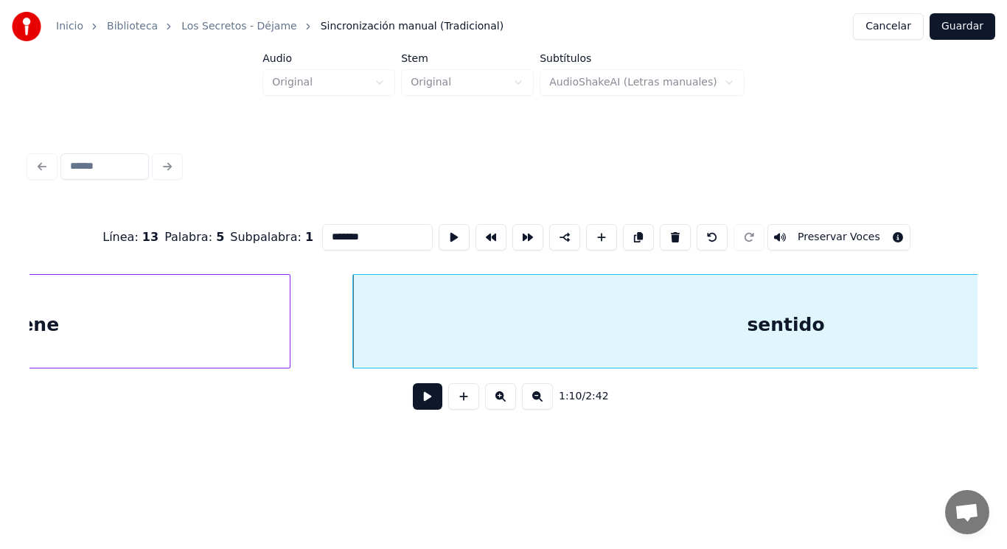
click at [413, 410] on button at bounding box center [427, 396] width 29 height 27
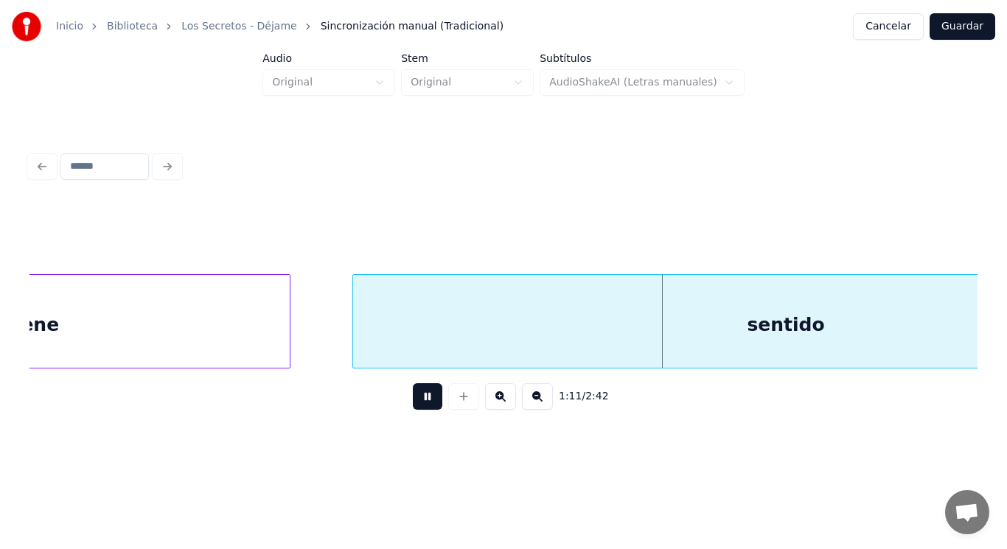
click at [413, 410] on button at bounding box center [427, 396] width 29 height 27
click at [164, 295] on div "tiene" at bounding box center [32, 325] width 514 height 100
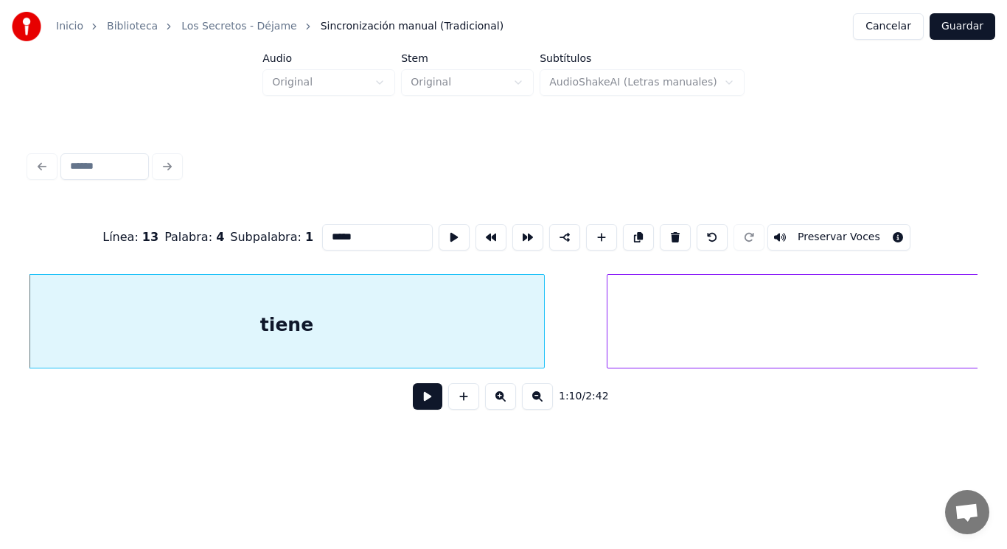
click at [423, 402] on button at bounding box center [427, 396] width 29 height 27
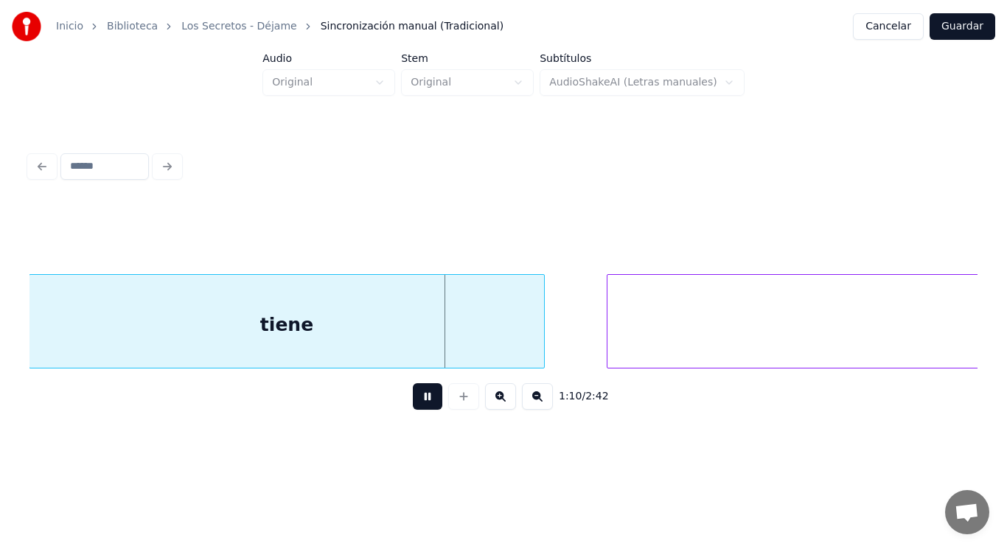
click at [423, 402] on button at bounding box center [427, 396] width 29 height 27
click at [489, 345] on div at bounding box center [489, 321] width 4 height 93
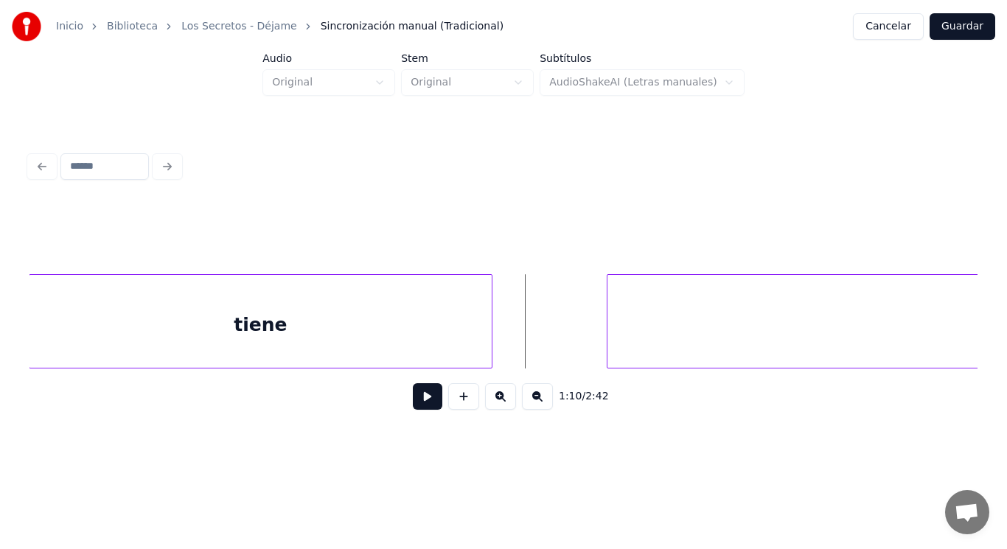
click at [418, 393] on button at bounding box center [427, 396] width 29 height 27
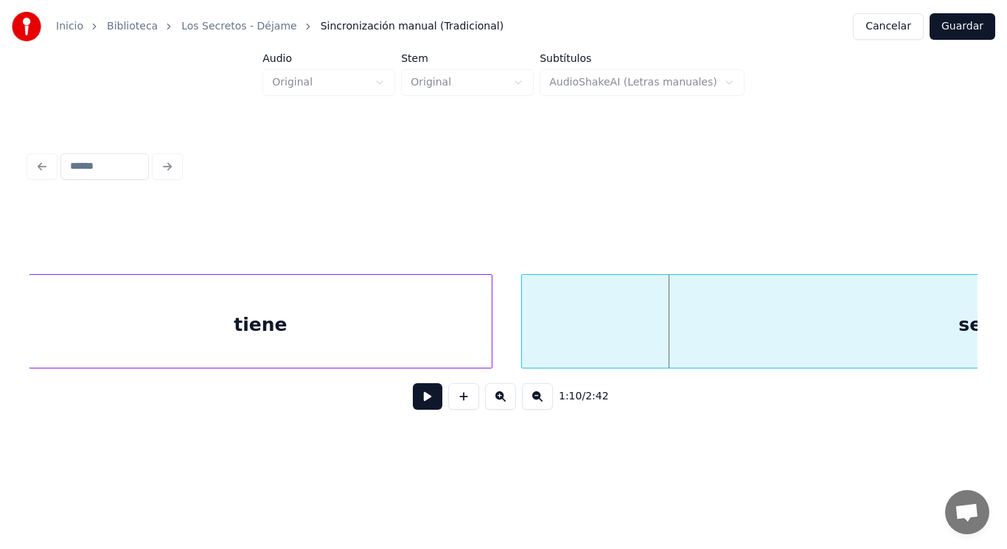
click at [523, 340] on div at bounding box center [524, 321] width 4 height 93
click at [416, 404] on button at bounding box center [427, 396] width 29 height 27
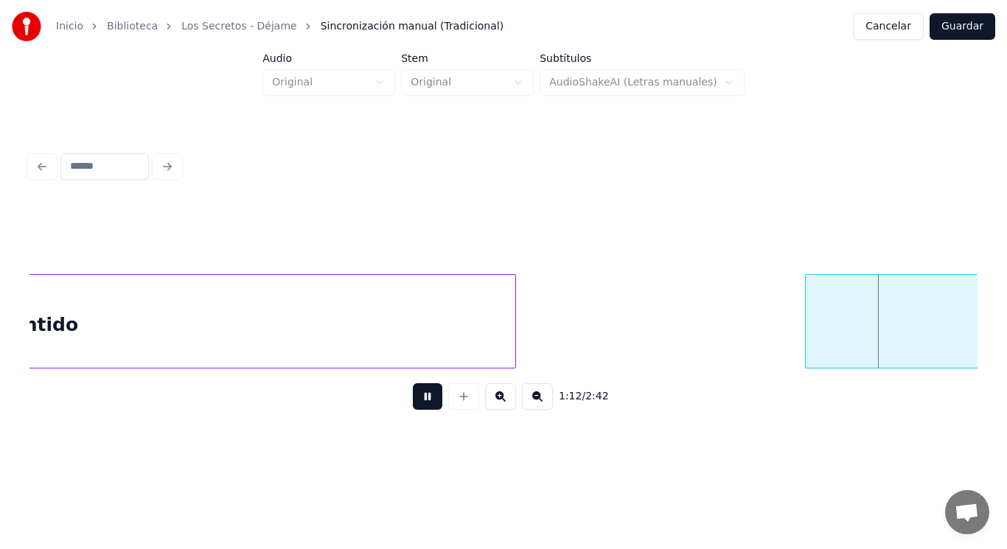
scroll to position [0, 74530]
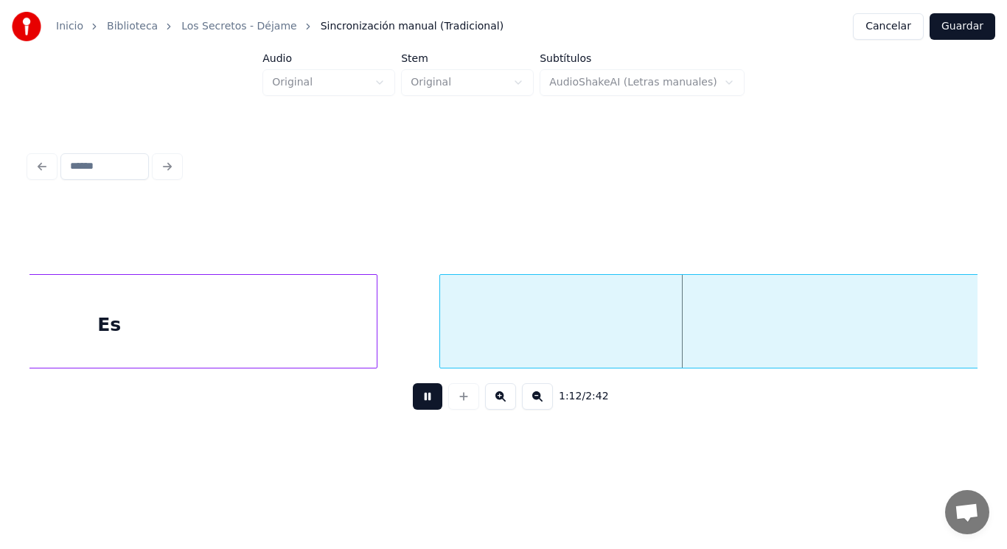
click at [416, 404] on button at bounding box center [427, 396] width 29 height 27
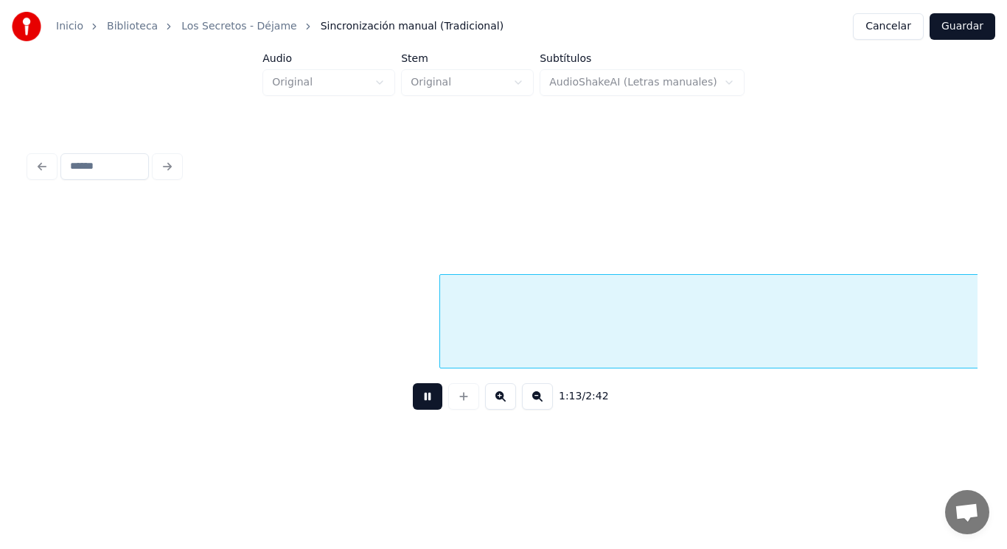
scroll to position [0, 75492]
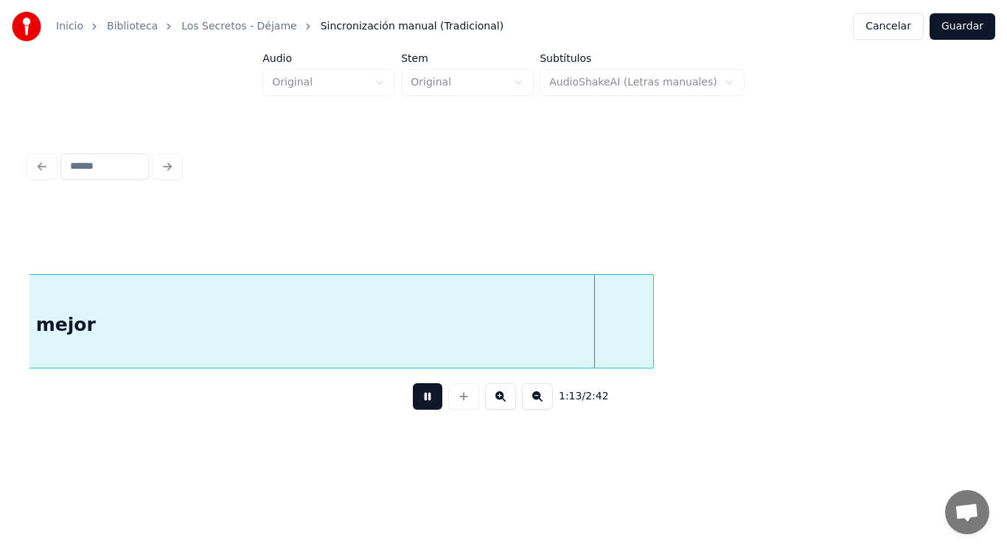
click at [416, 404] on button at bounding box center [427, 396] width 29 height 27
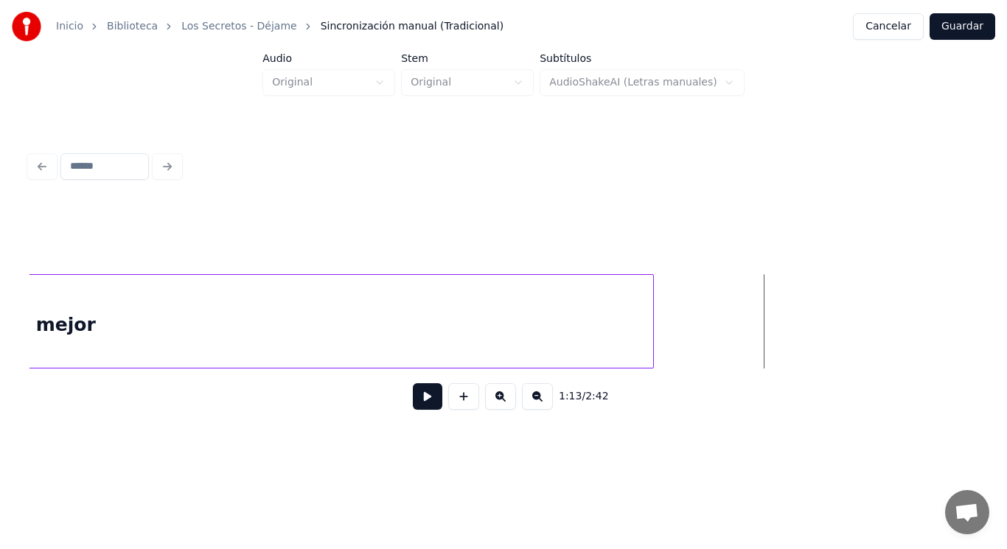
click at [416, 404] on button at bounding box center [427, 396] width 29 height 27
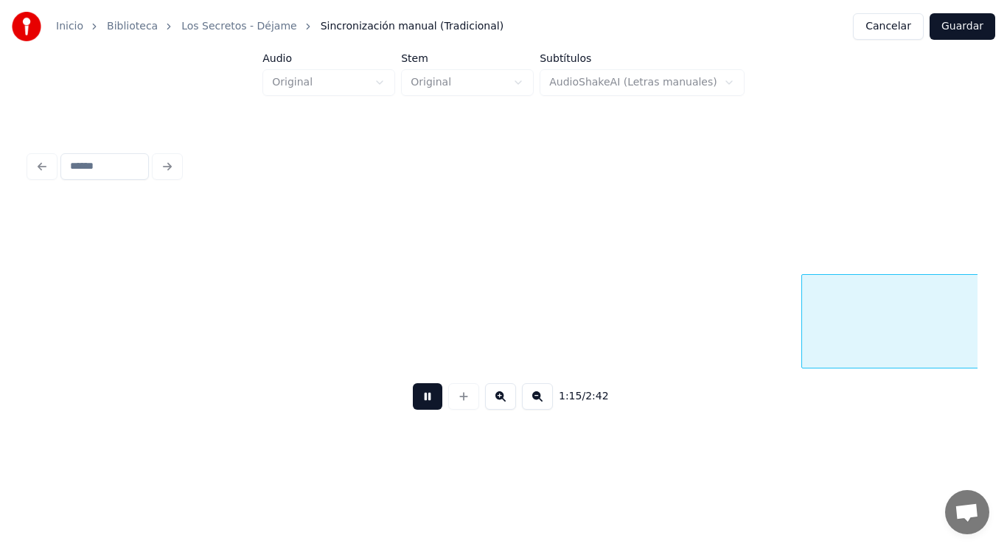
scroll to position [0, 77423]
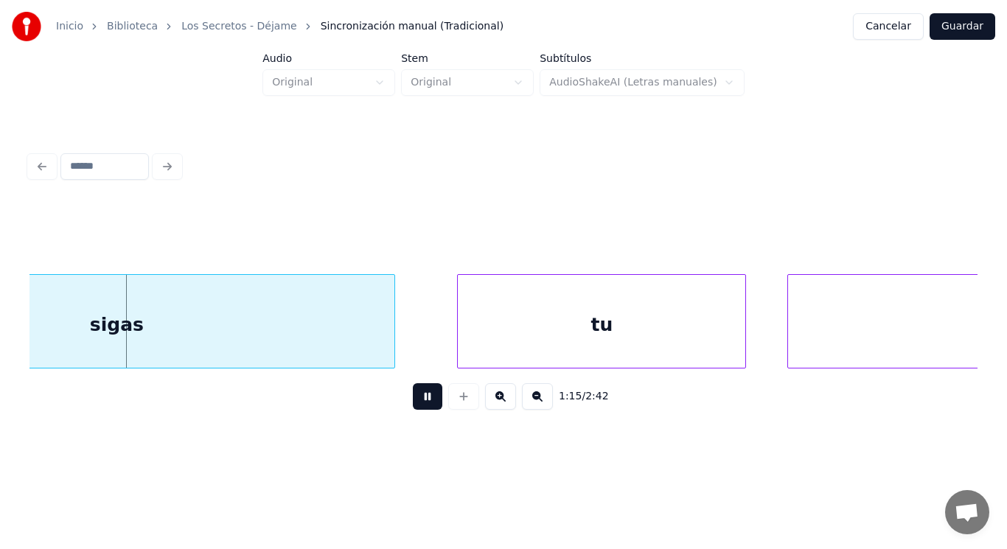
click at [416, 404] on button at bounding box center [427, 396] width 29 height 27
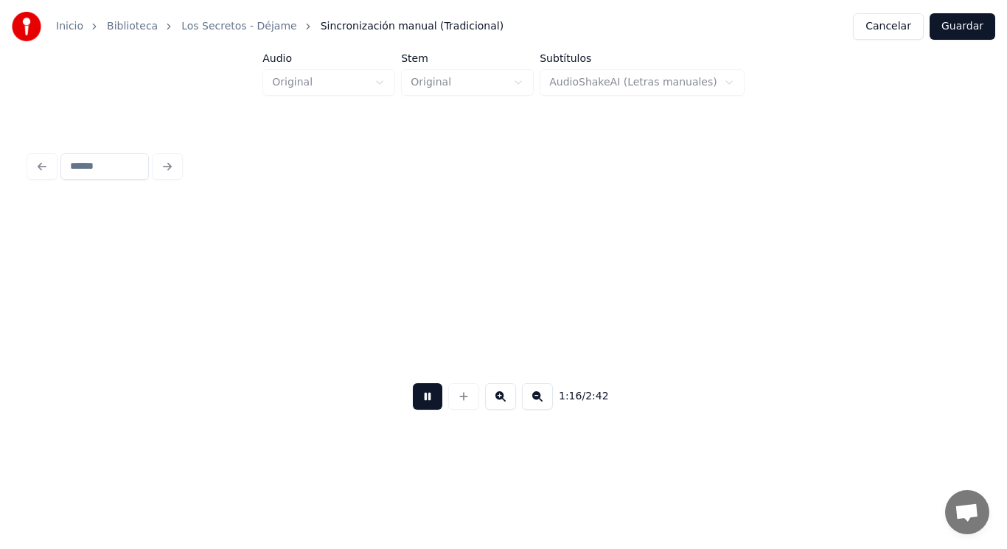
scroll to position [0, 79352]
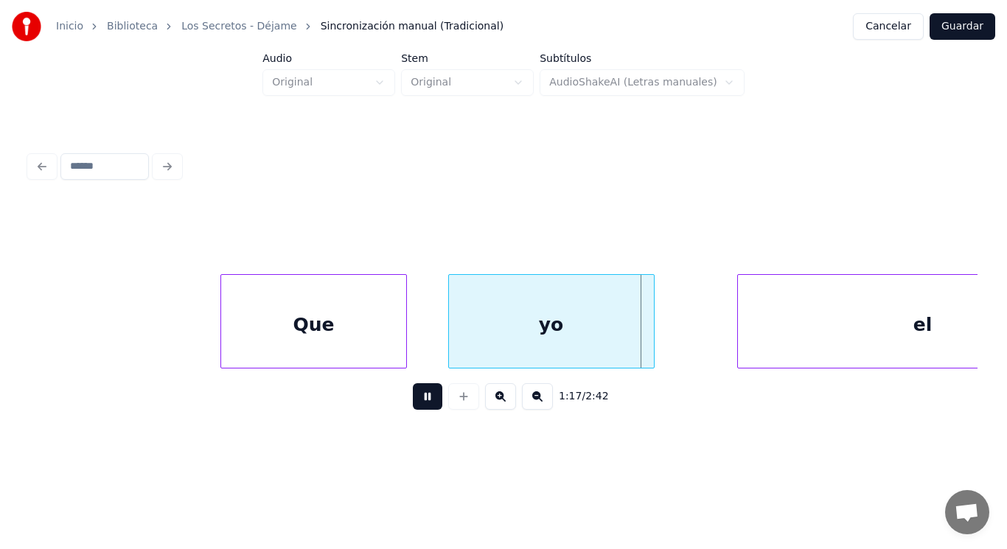
click at [416, 404] on button at bounding box center [427, 396] width 29 height 27
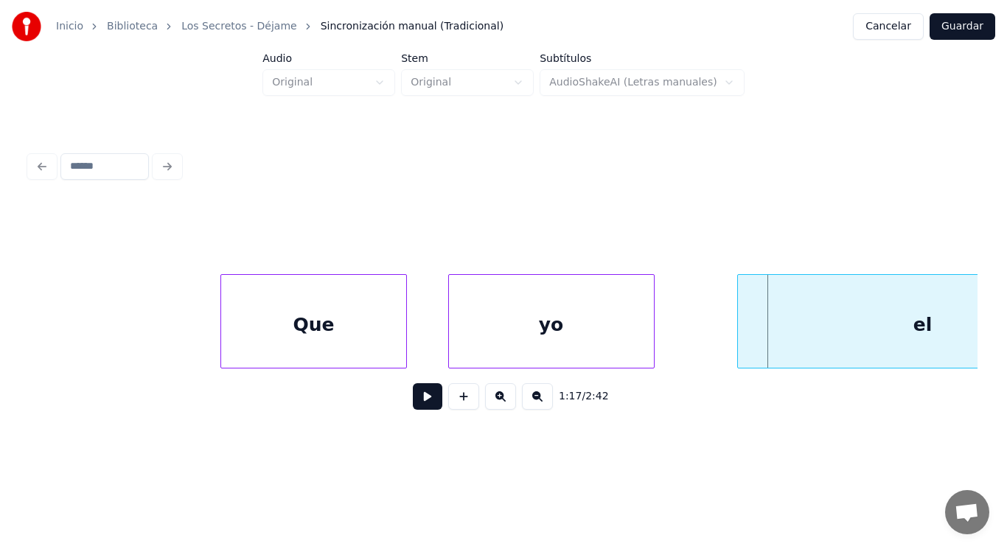
click at [416, 404] on button at bounding box center [427, 396] width 29 height 27
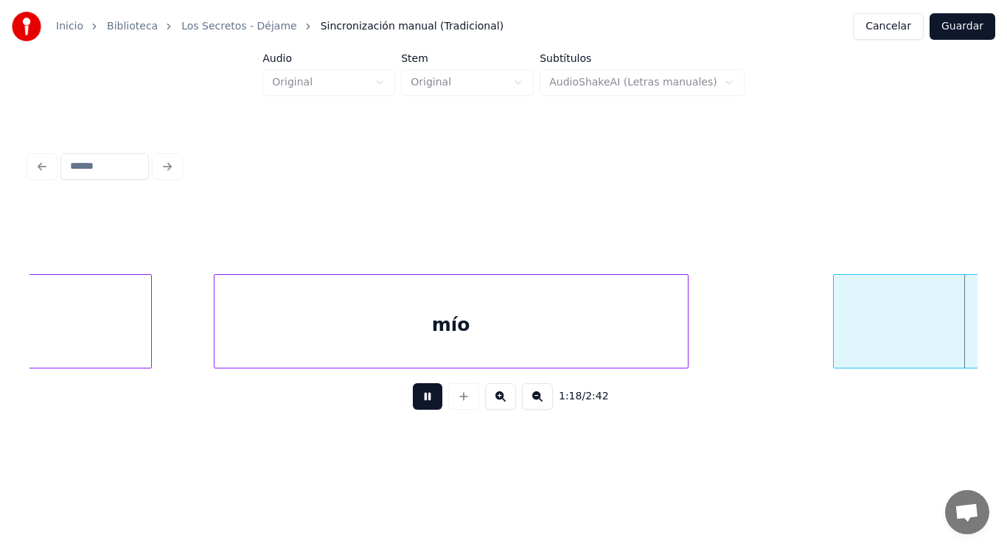
scroll to position [0, 81272]
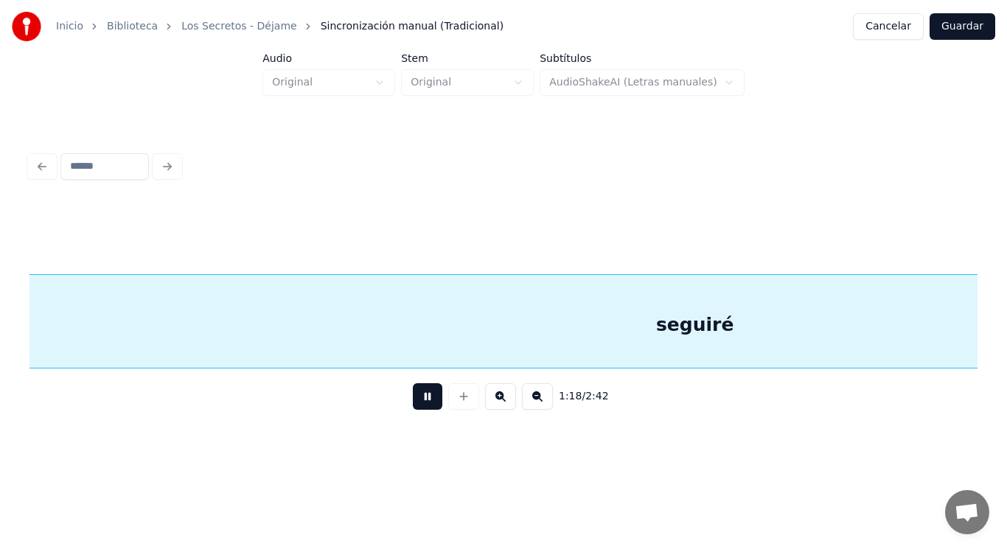
click at [416, 404] on button at bounding box center [427, 396] width 29 height 27
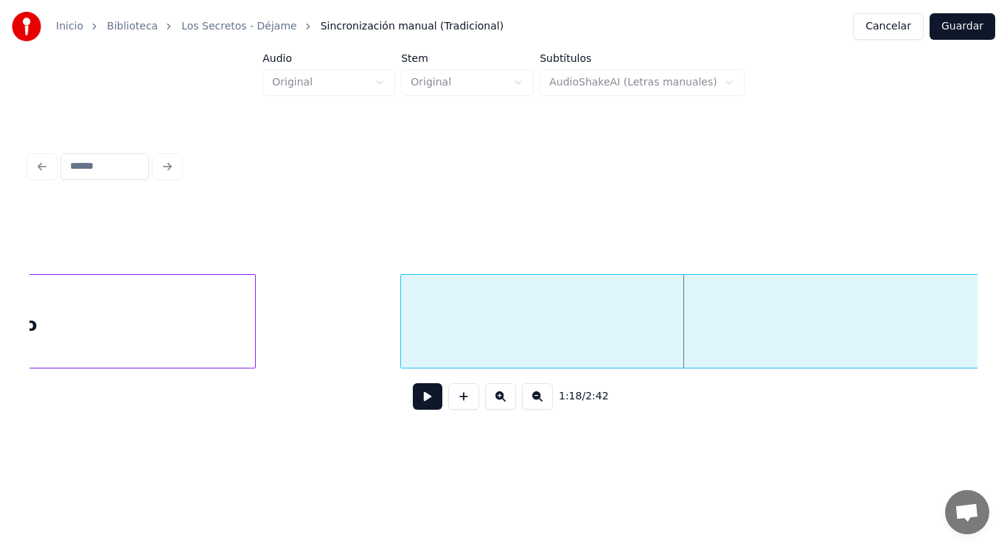
click at [128, 335] on div "mío" at bounding box center [18, 325] width 473 height 100
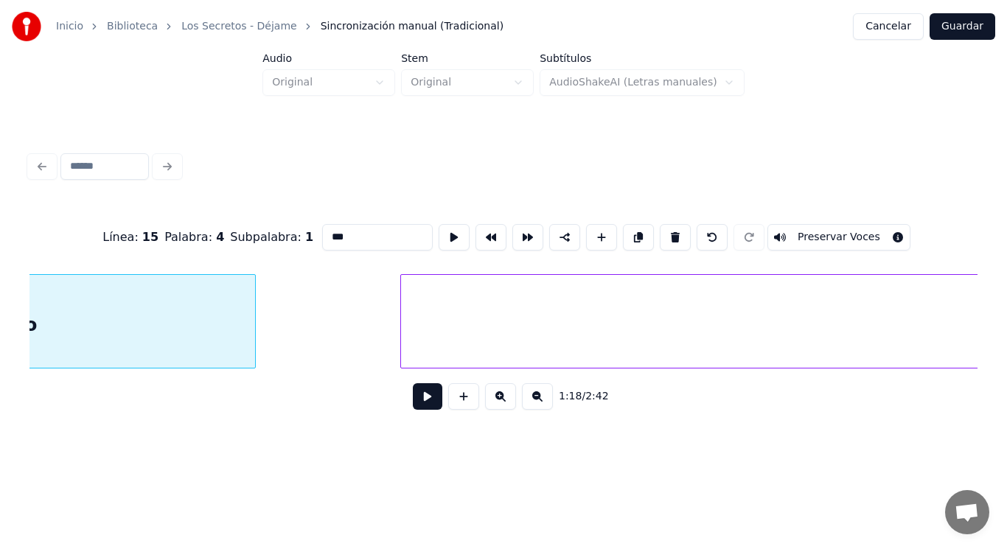
scroll to position [0, 80493]
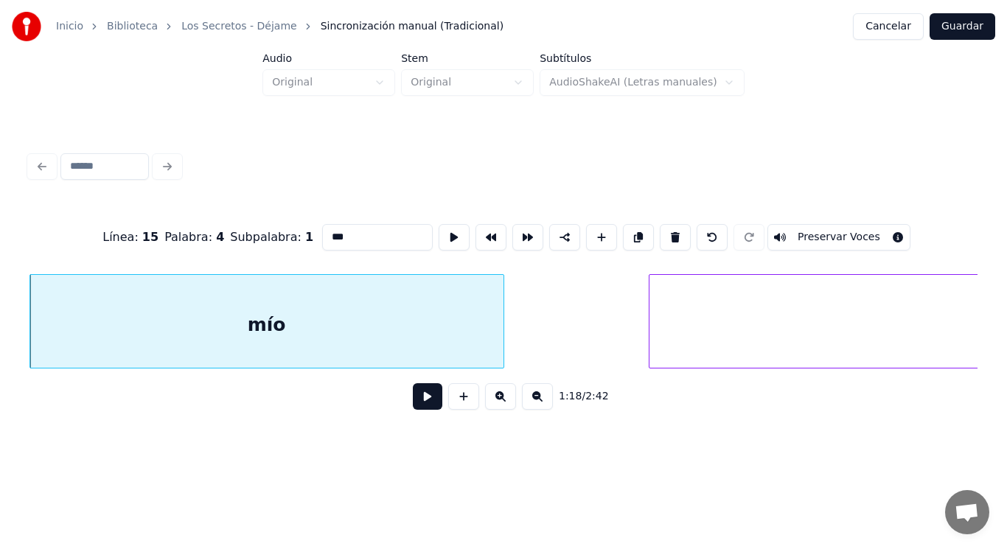
click at [419, 393] on button at bounding box center [427, 396] width 29 height 27
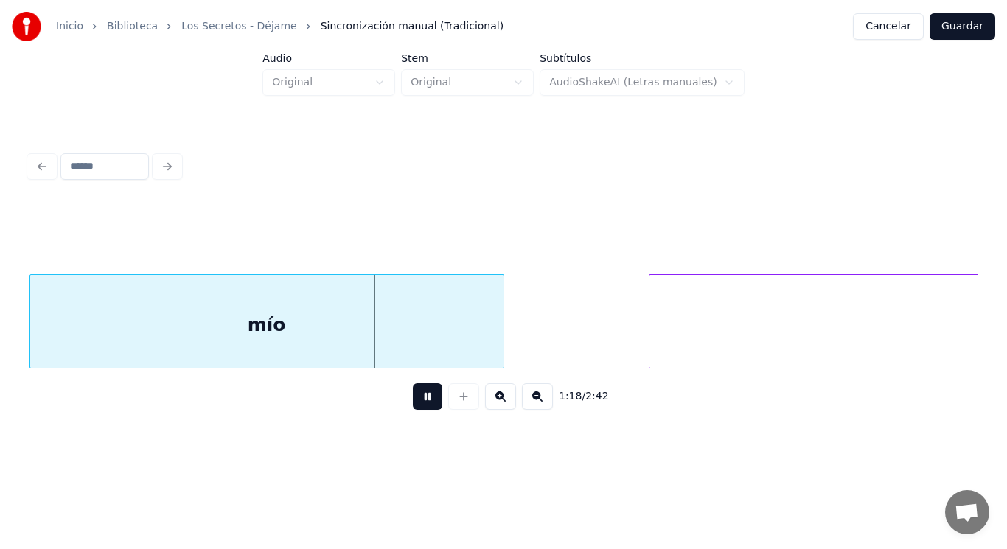
click at [419, 393] on button at bounding box center [427, 396] width 29 height 27
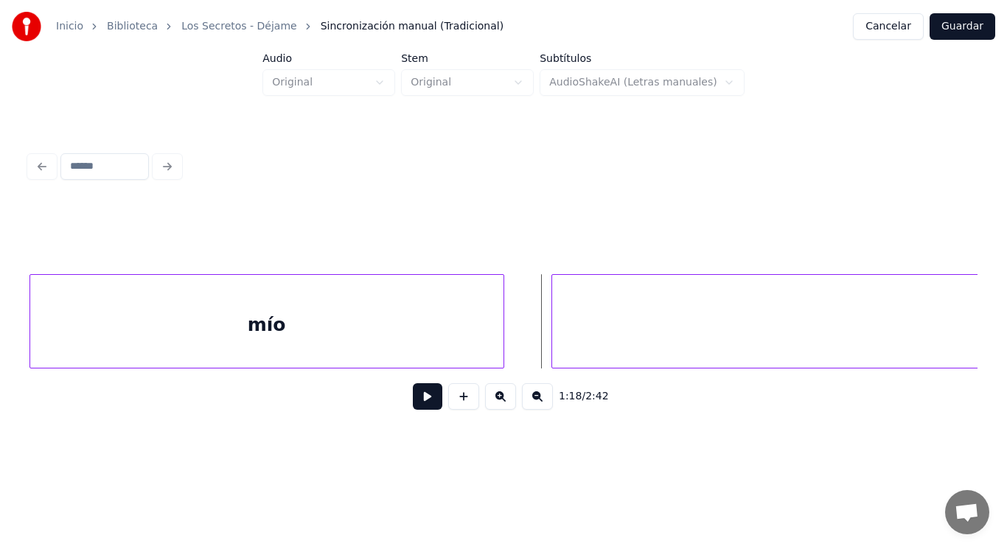
click at [552, 339] on div at bounding box center [554, 321] width 4 height 93
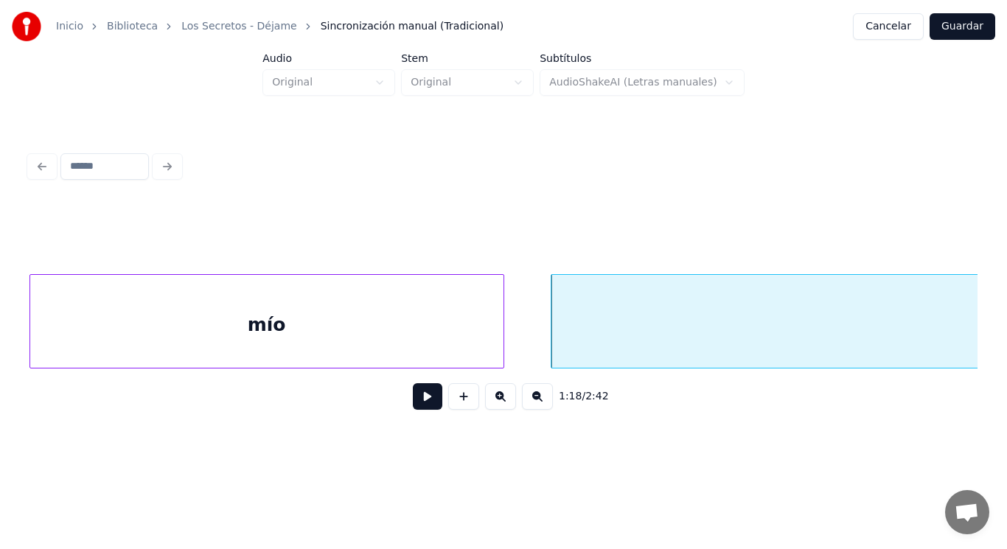
click at [413, 397] on button at bounding box center [427, 396] width 29 height 27
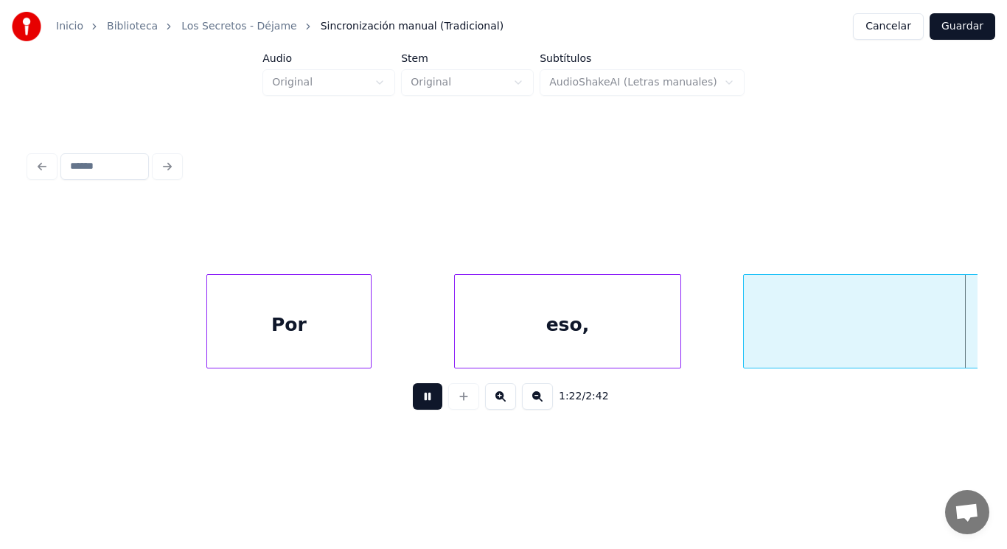
click at [413, 397] on button at bounding box center [427, 396] width 29 height 27
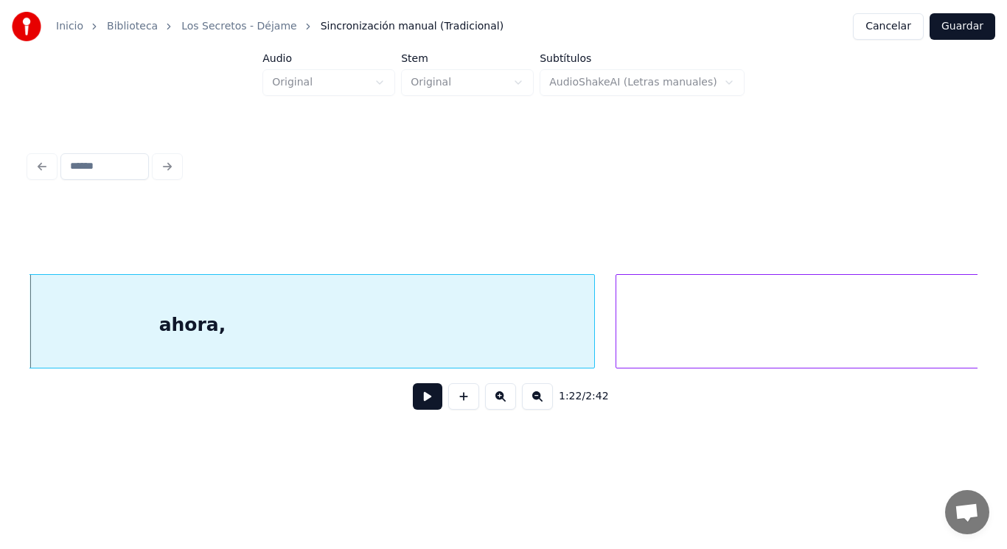
click at [374, 360] on div "ahora," at bounding box center [192, 325] width 803 height 100
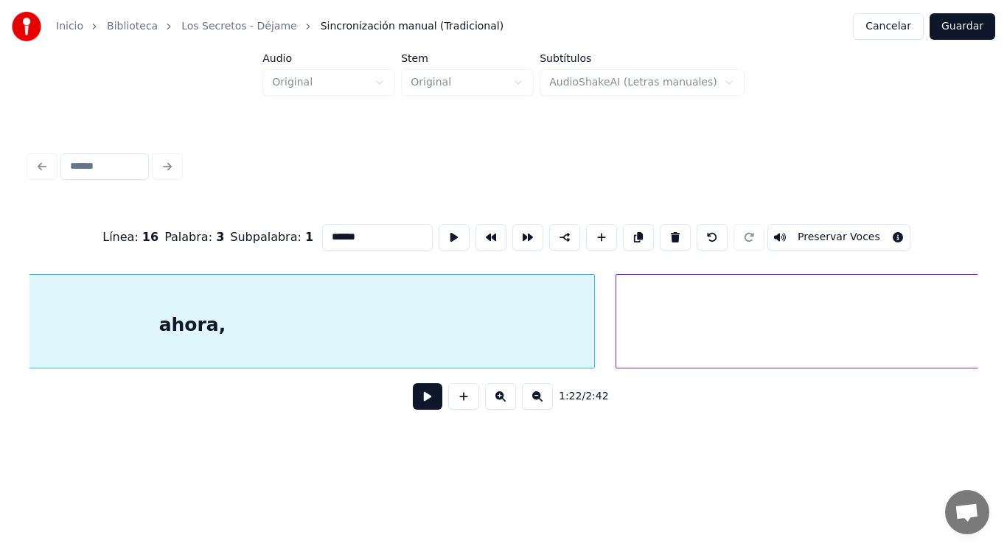
scroll to position [0, 85054]
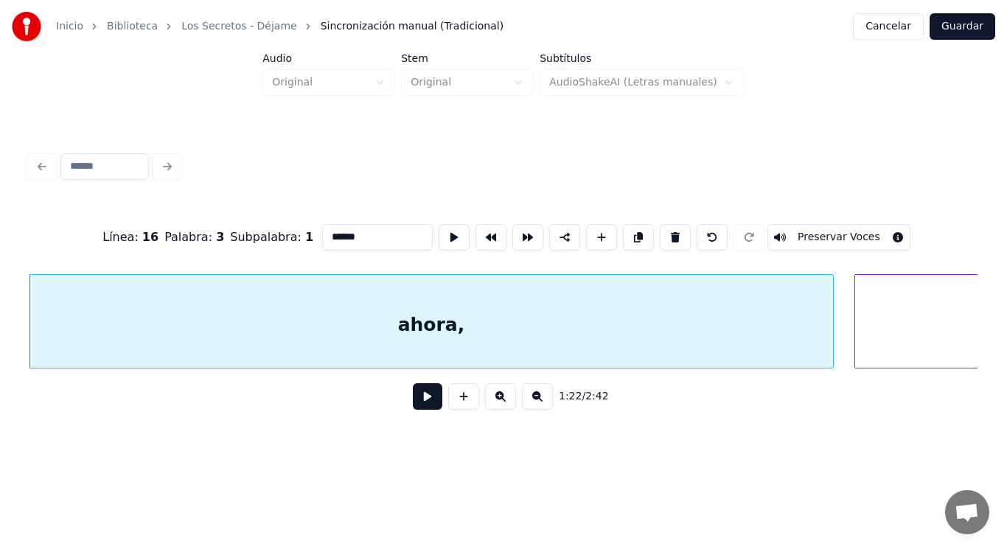
click at [413, 397] on button at bounding box center [427, 396] width 29 height 27
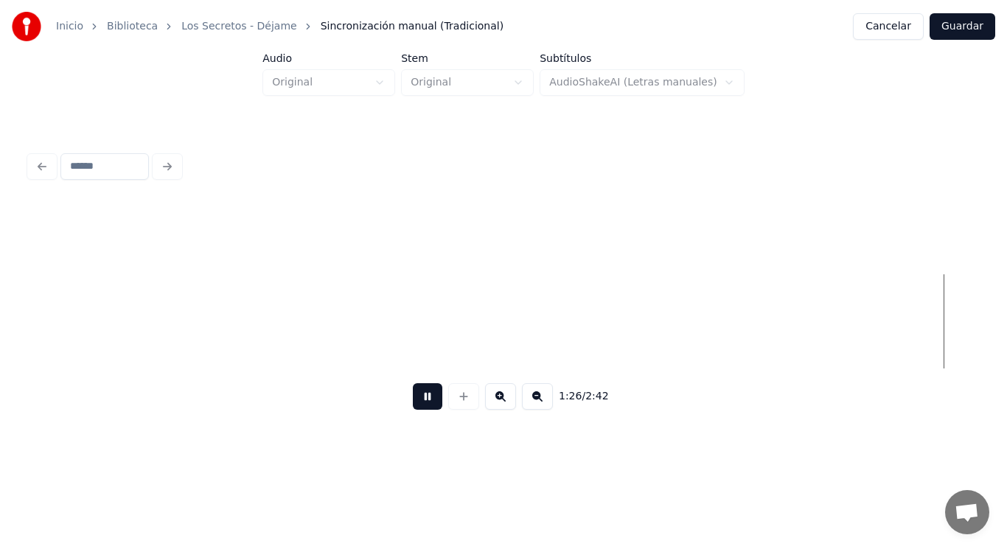
scroll to position [0, 88887]
click at [413, 397] on button at bounding box center [427, 396] width 29 height 27
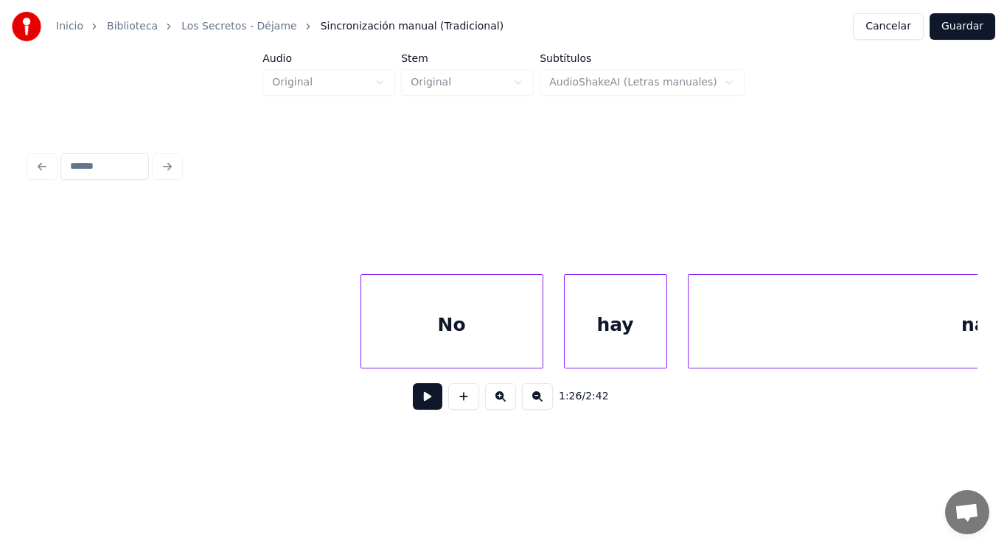
click at [361, 333] on div at bounding box center [363, 321] width 4 height 93
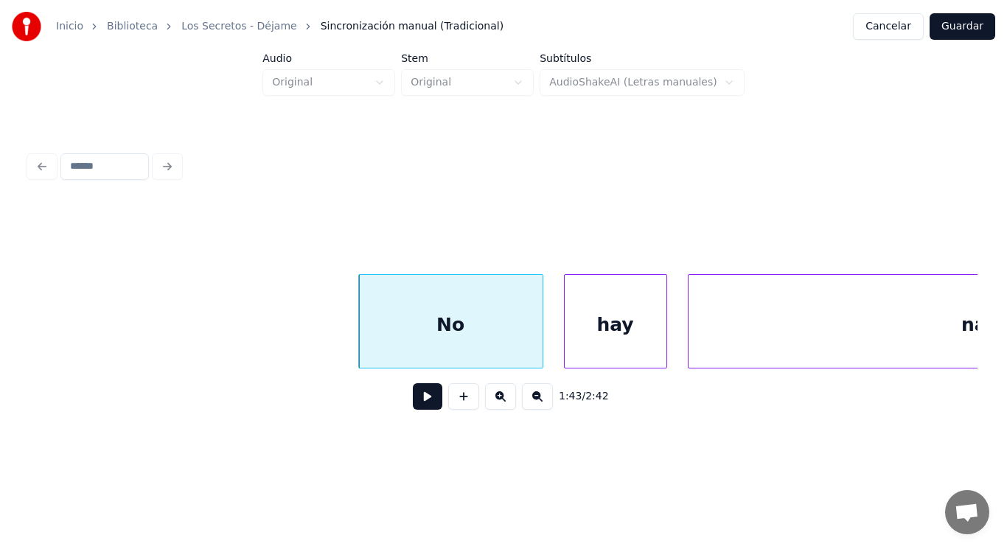
click at [413, 401] on button at bounding box center [427, 396] width 29 height 27
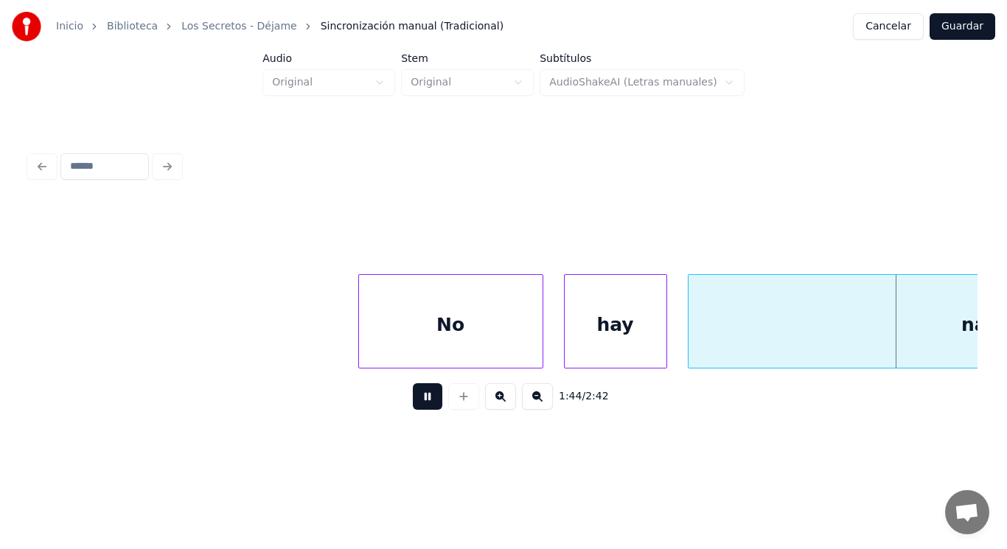
scroll to position [0, 107412]
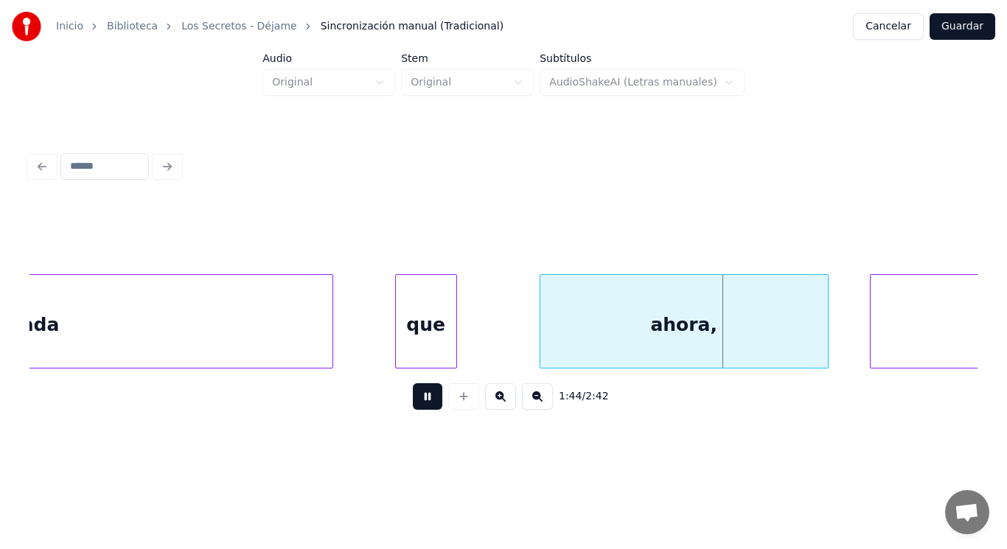
click at [413, 401] on button at bounding box center [427, 396] width 29 height 27
click at [403, 330] on div "que" at bounding box center [426, 325] width 60 height 100
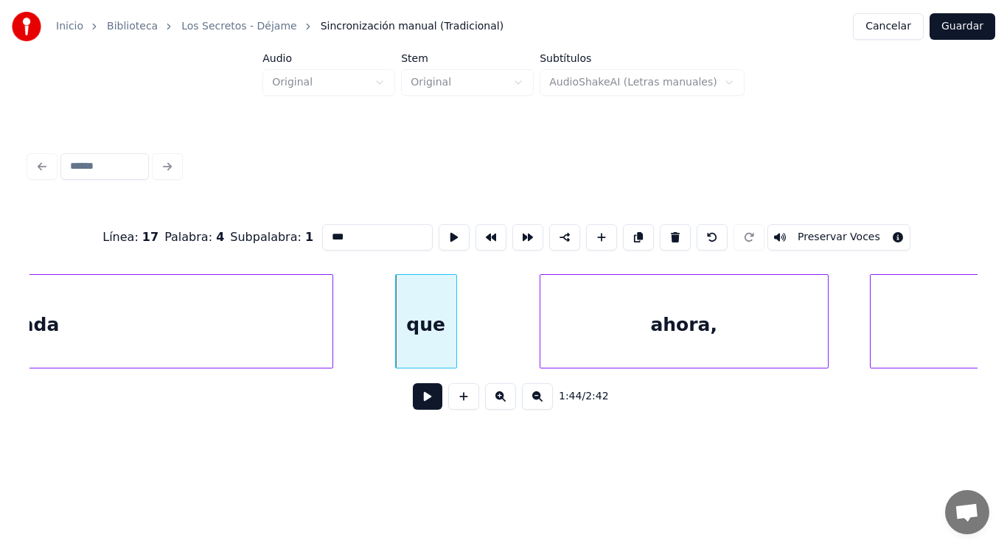
click at [413, 395] on button at bounding box center [427, 396] width 29 height 27
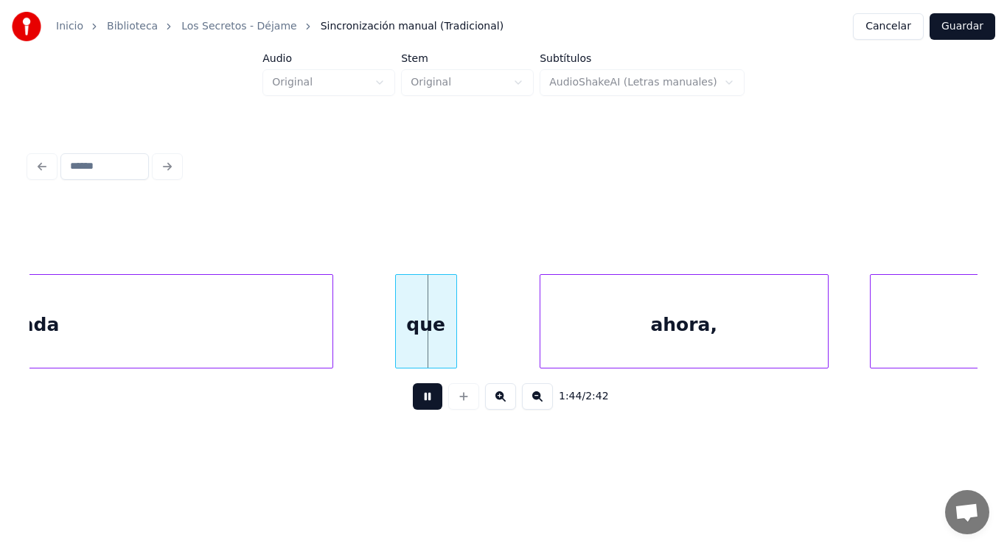
click at [413, 395] on button at bounding box center [427, 396] width 29 height 27
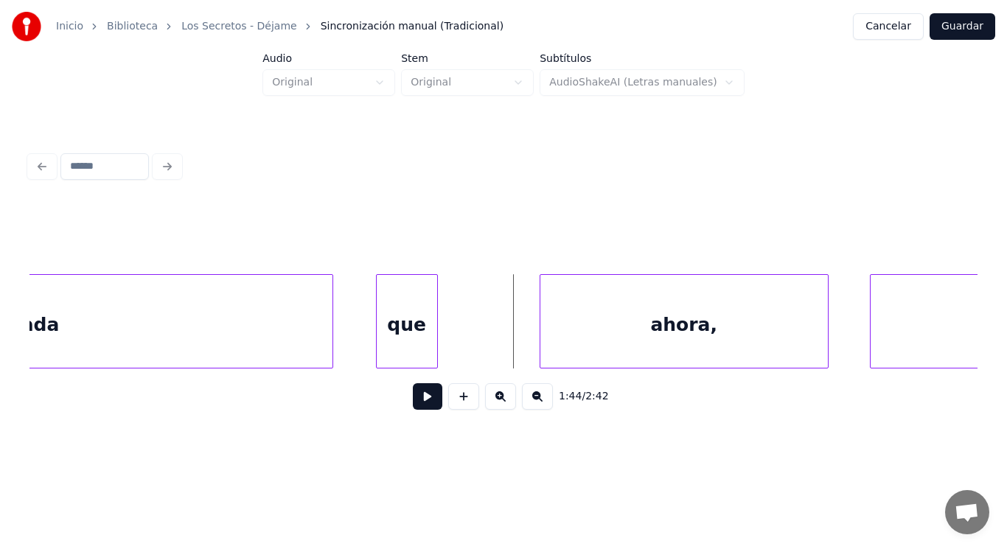
click at [416, 342] on div "que" at bounding box center [407, 325] width 60 height 100
click at [447, 341] on div at bounding box center [446, 321] width 4 height 93
click at [420, 399] on button at bounding box center [427, 396] width 29 height 27
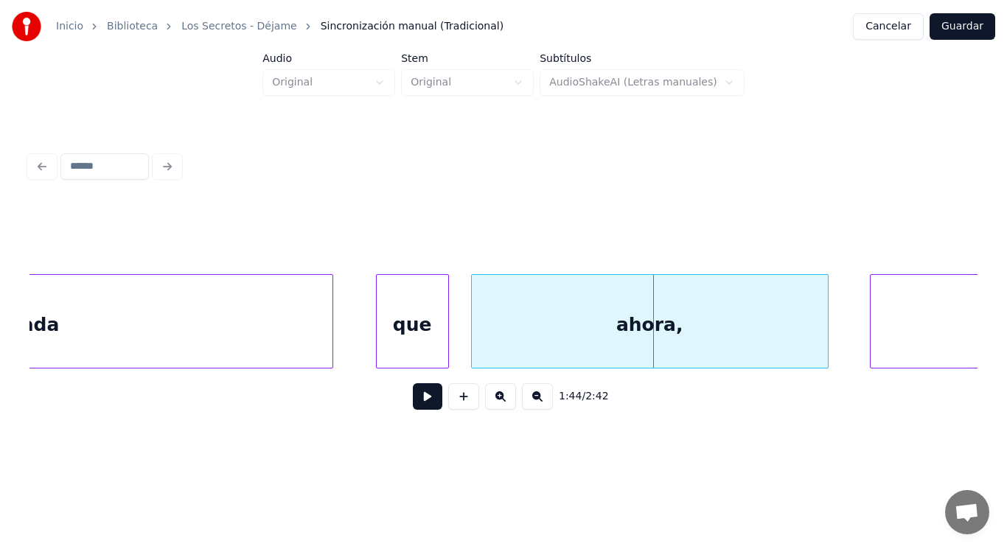
click at [472, 344] on div at bounding box center [474, 321] width 4 height 93
click at [426, 394] on button at bounding box center [427, 396] width 29 height 27
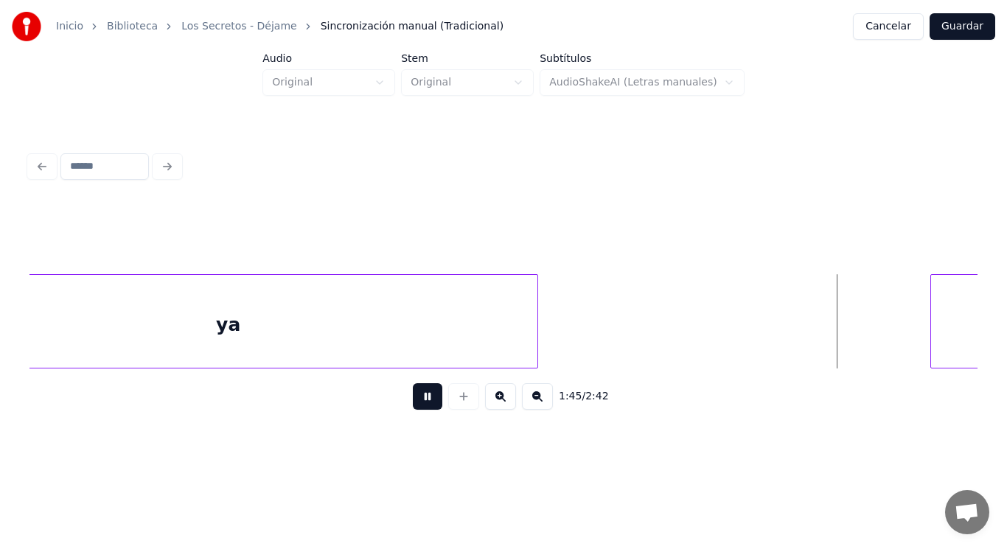
scroll to position [0, 109315]
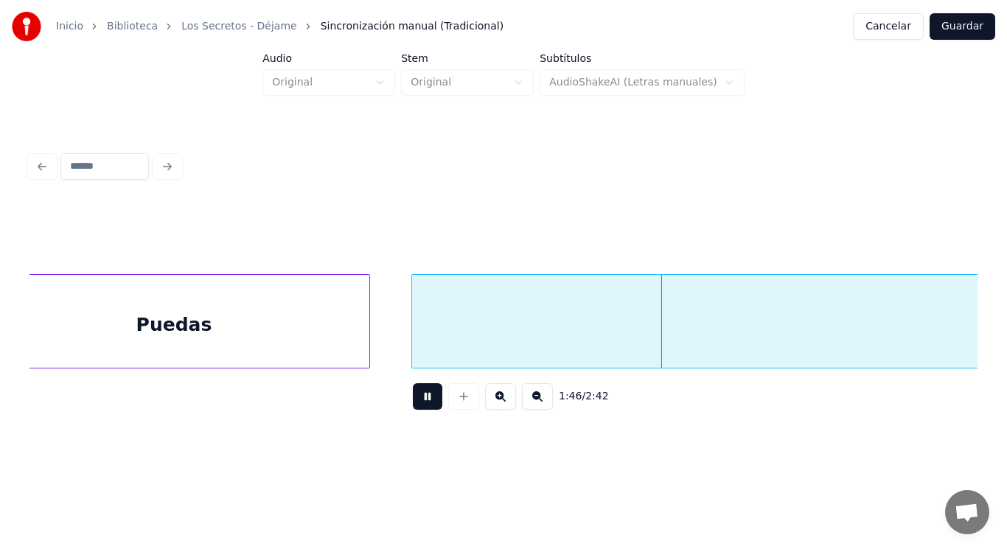
click at [426, 394] on button at bounding box center [427, 396] width 29 height 27
click at [346, 338] on div "Puedas" at bounding box center [174, 325] width 391 height 100
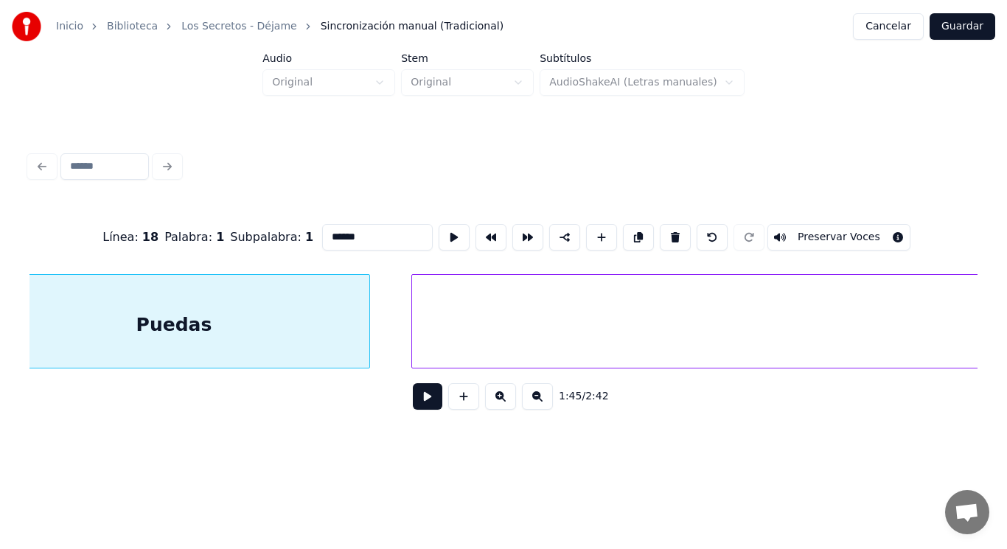
scroll to position [0, 109264]
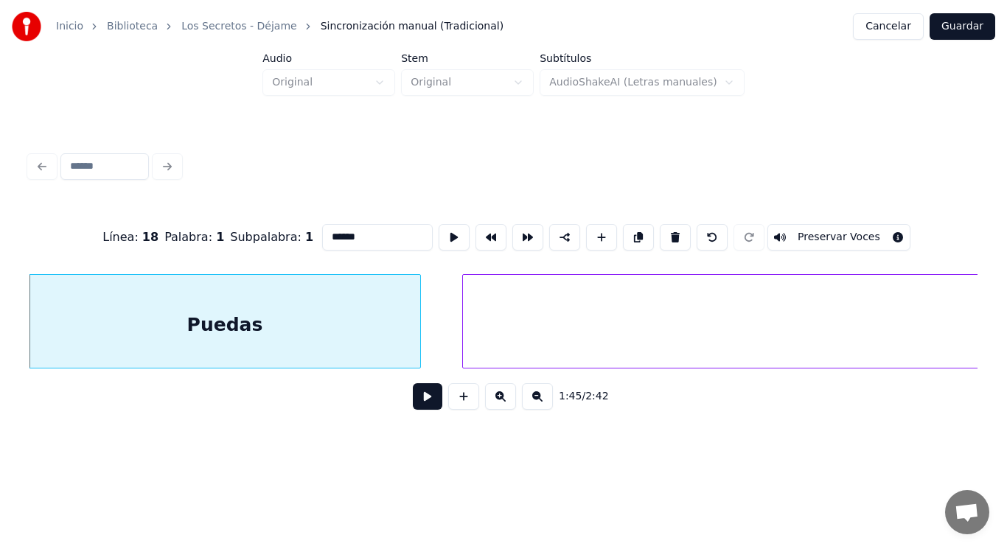
click at [422, 406] on button at bounding box center [427, 396] width 29 height 27
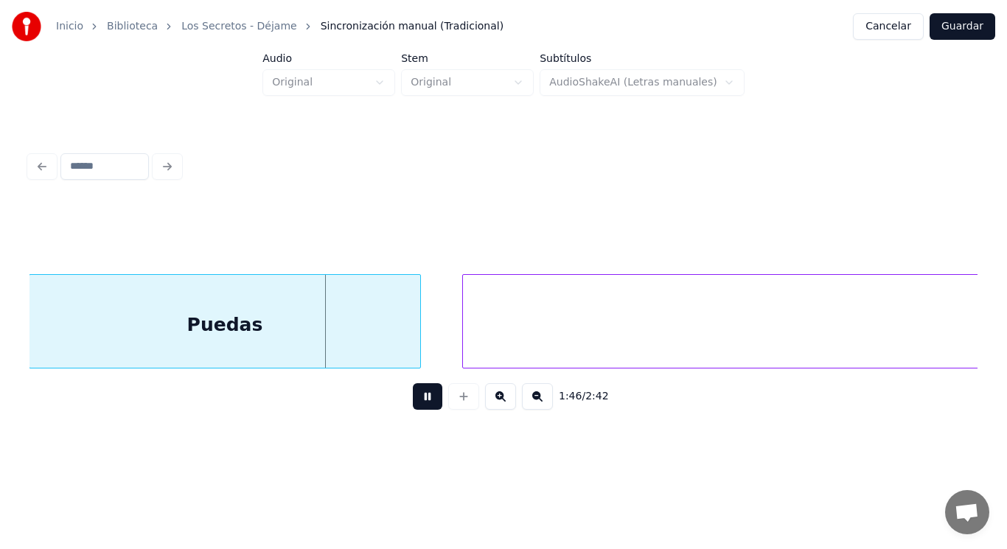
click at [422, 406] on button at bounding box center [427, 396] width 29 height 27
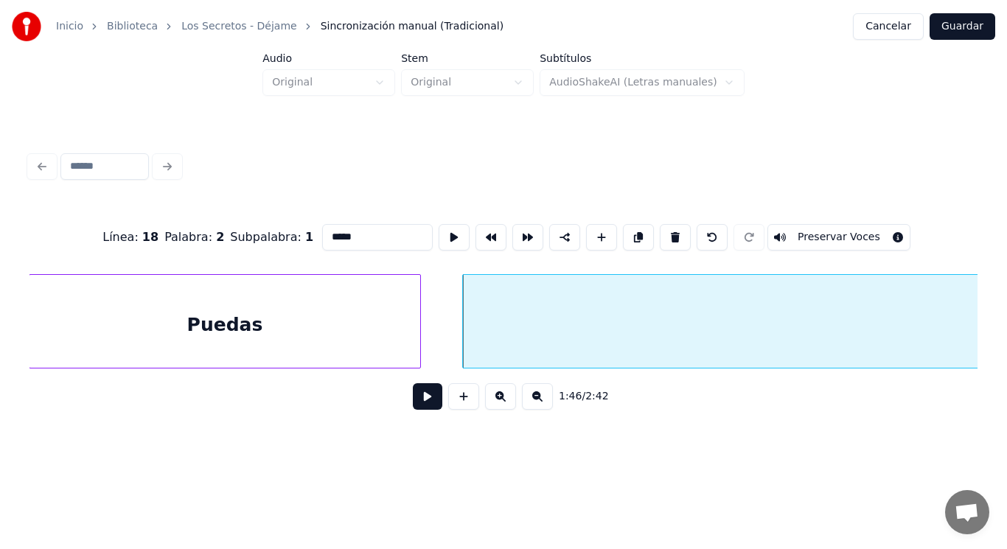
click at [422, 394] on button at bounding box center [427, 396] width 29 height 27
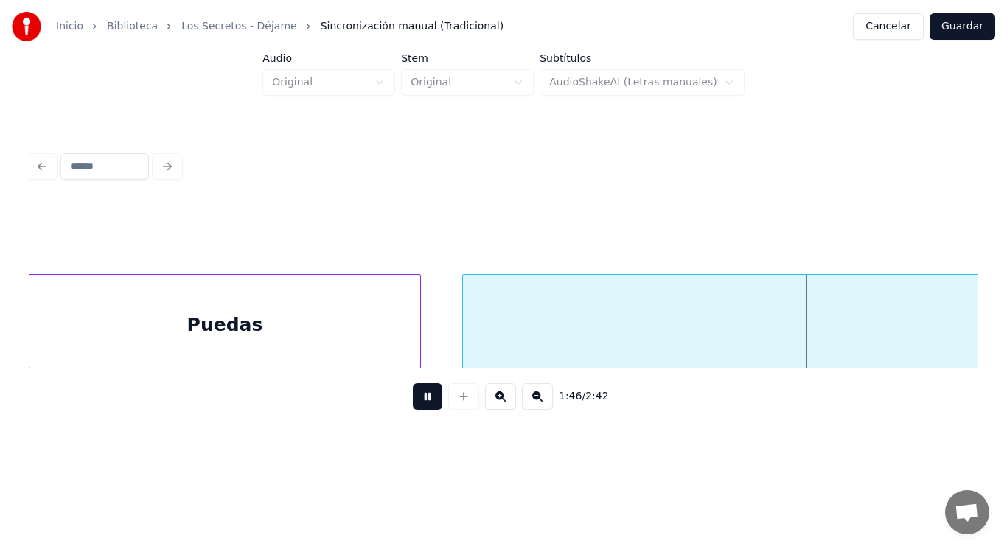
click at [422, 394] on button at bounding box center [427, 396] width 29 height 27
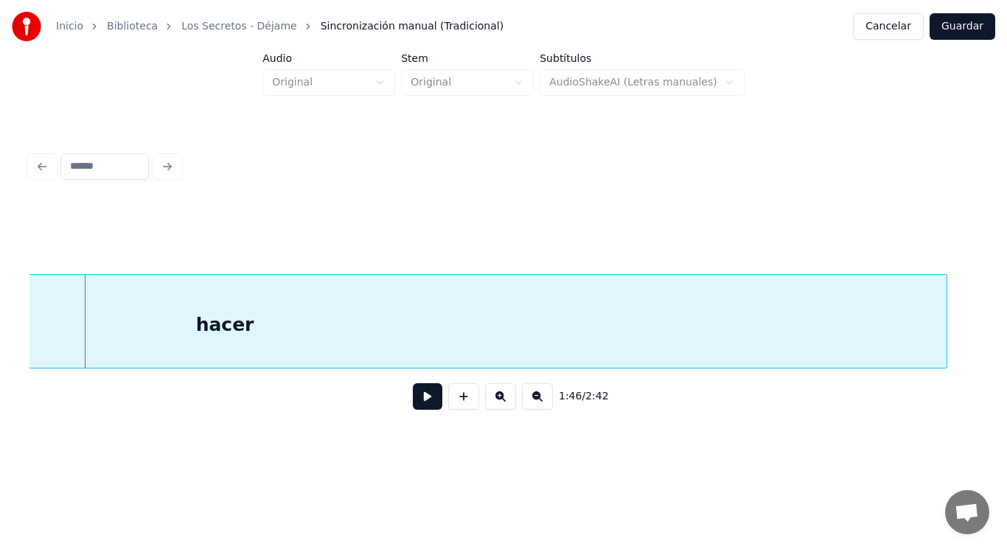
click at [350, 331] on div "hacer" at bounding box center [224, 325] width 1443 height 100
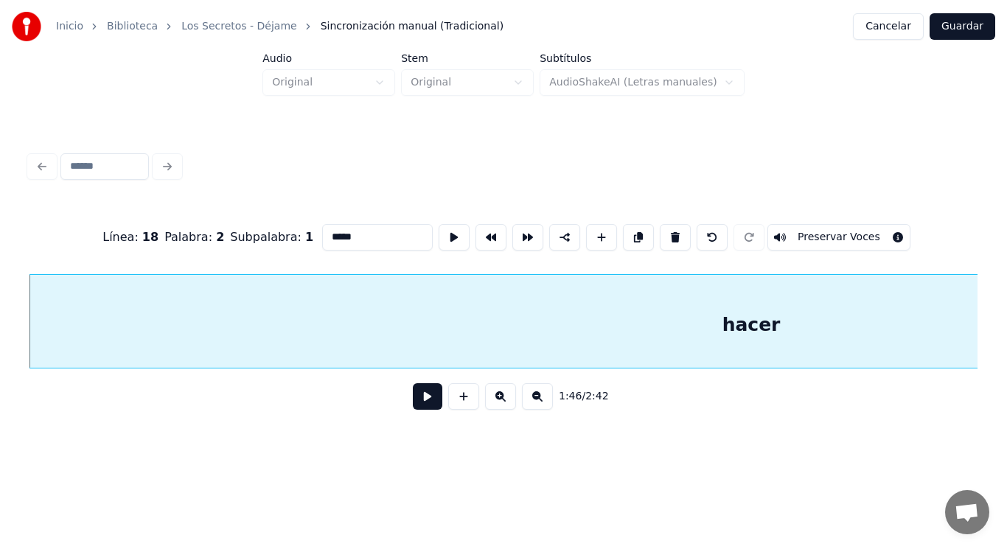
click at [425, 407] on button at bounding box center [427, 396] width 29 height 27
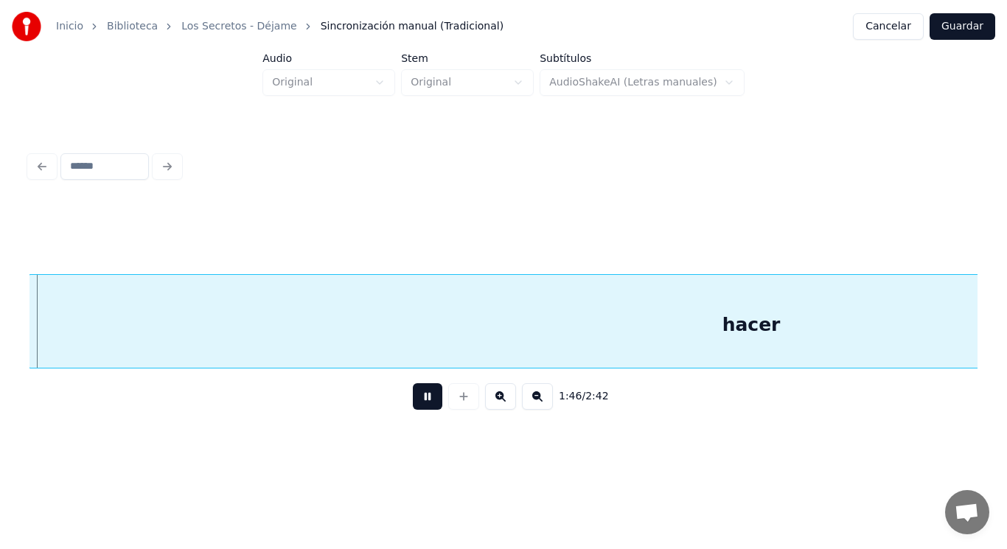
click at [425, 407] on button at bounding box center [427, 396] width 29 height 27
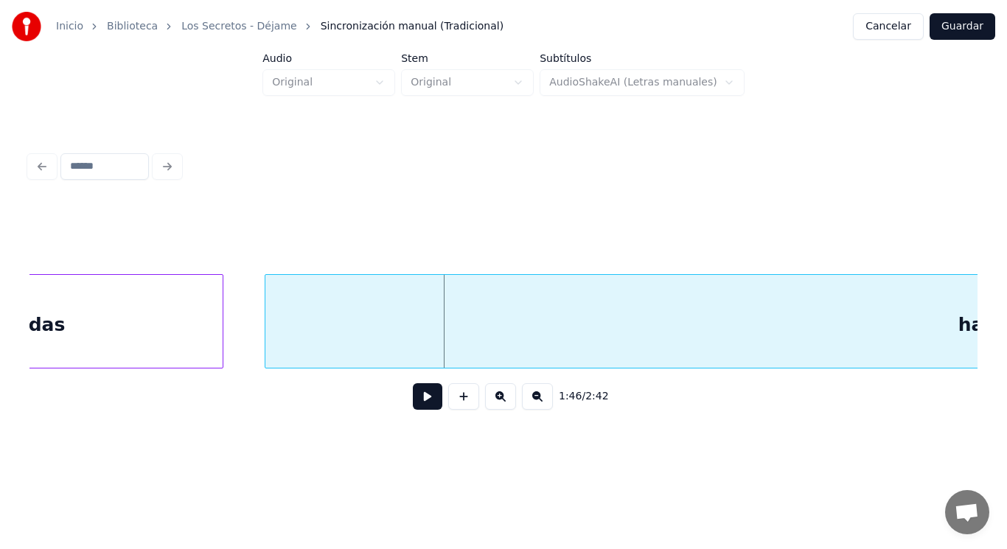
click at [194, 347] on div "Puedas" at bounding box center [27, 325] width 391 height 100
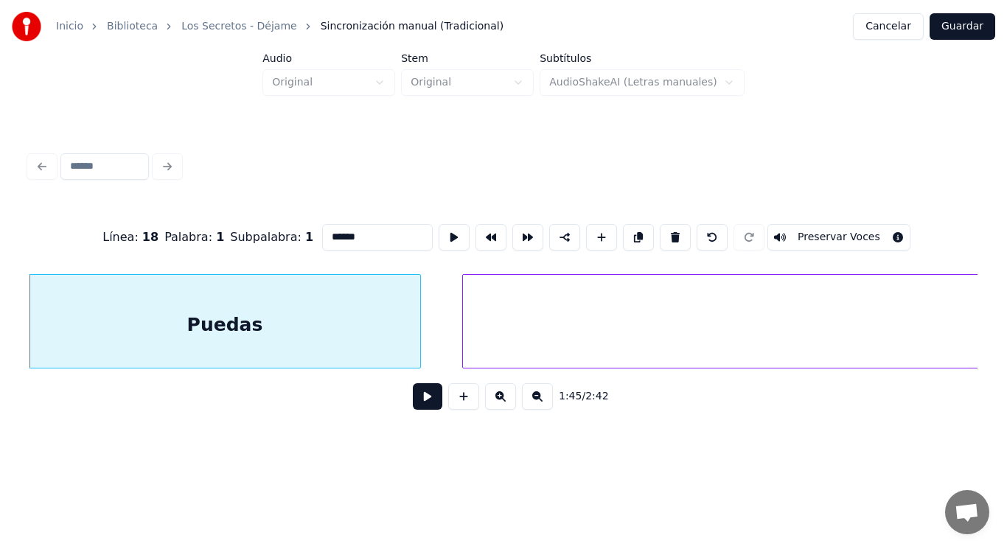
click at [419, 399] on button at bounding box center [427, 396] width 29 height 27
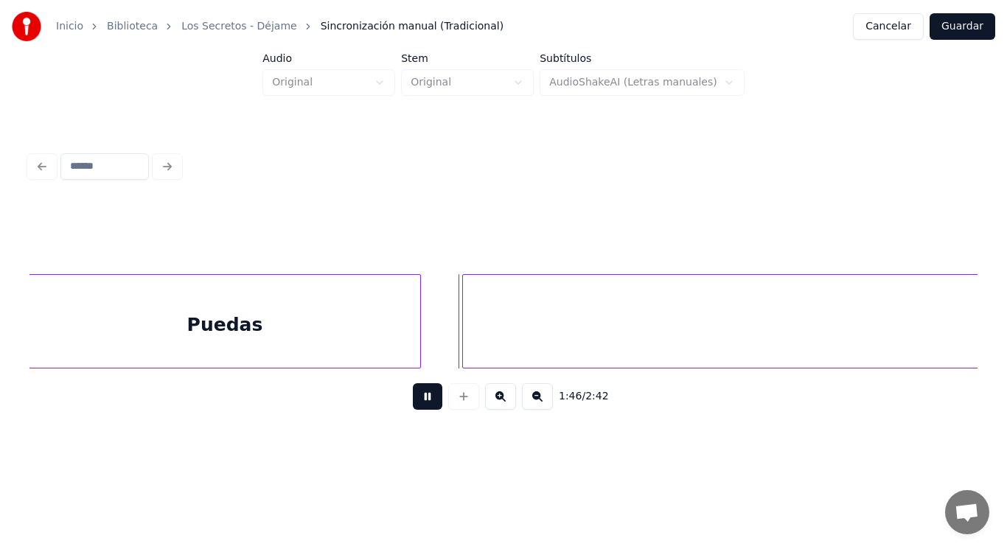
click at [419, 399] on button at bounding box center [427, 396] width 29 height 27
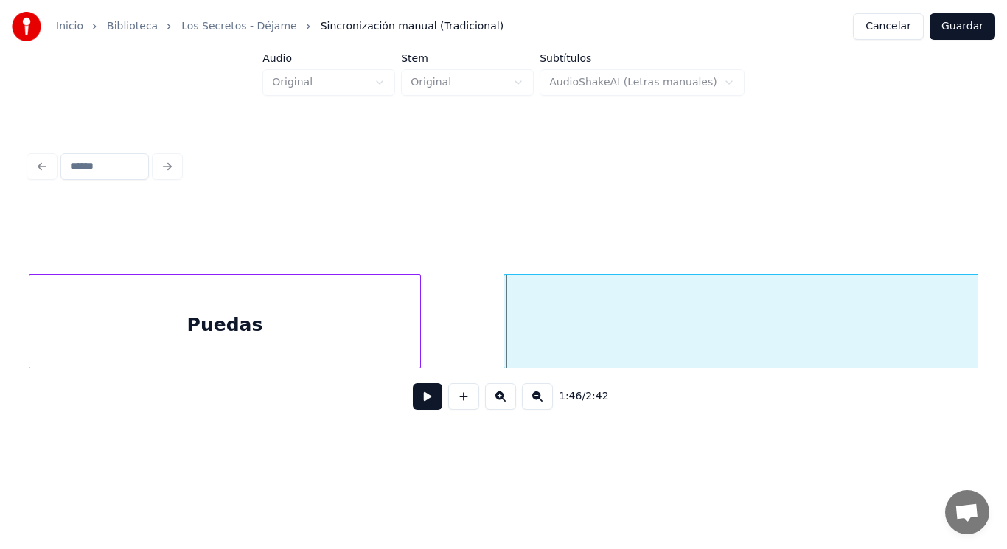
click at [506, 347] on div at bounding box center [506, 321] width 4 height 93
click at [425, 401] on button at bounding box center [427, 396] width 29 height 27
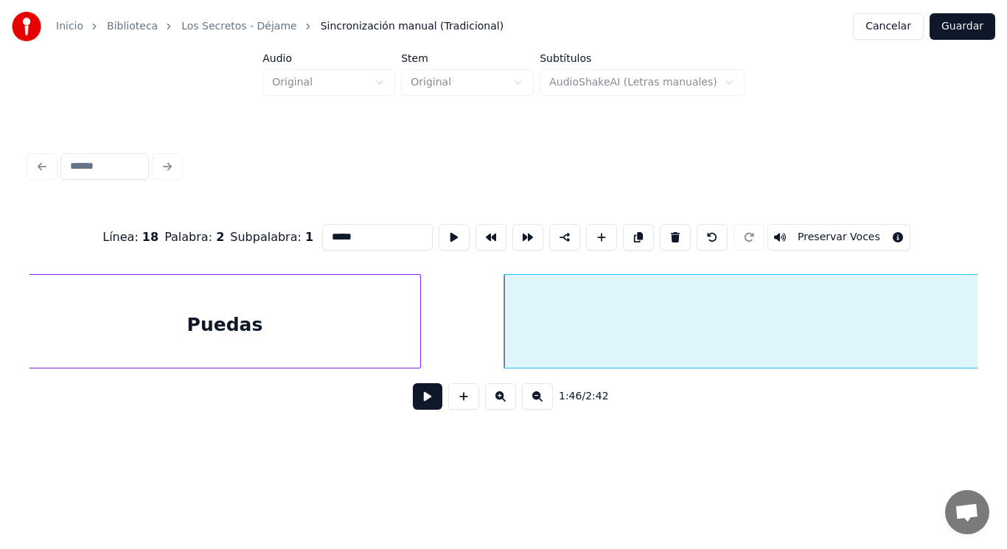
click at [413, 391] on button at bounding box center [427, 396] width 29 height 27
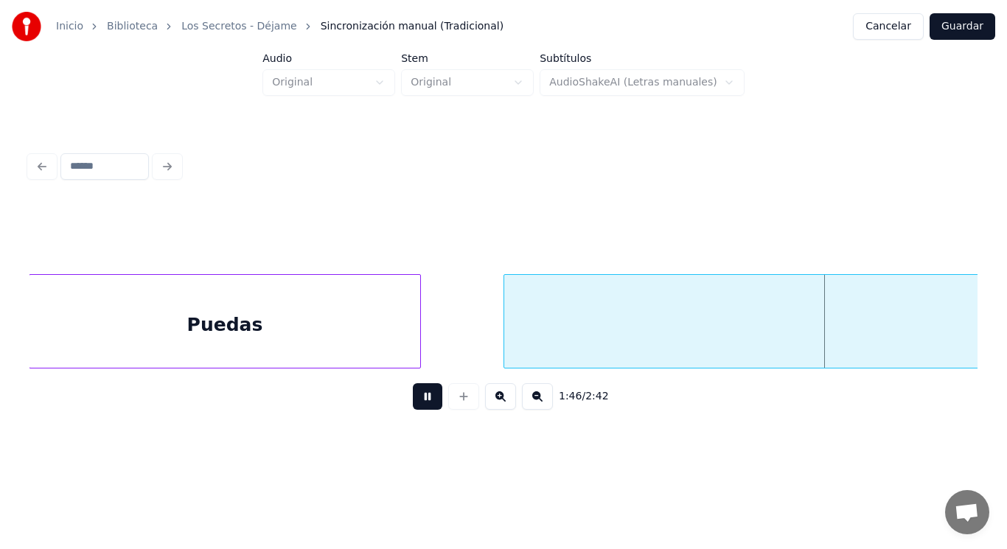
click at [413, 391] on button at bounding box center [427, 396] width 29 height 27
click at [516, 332] on div at bounding box center [516, 321] width 4 height 93
click at [421, 393] on button at bounding box center [427, 396] width 29 height 27
click at [466, 340] on div at bounding box center [467, 321] width 4 height 93
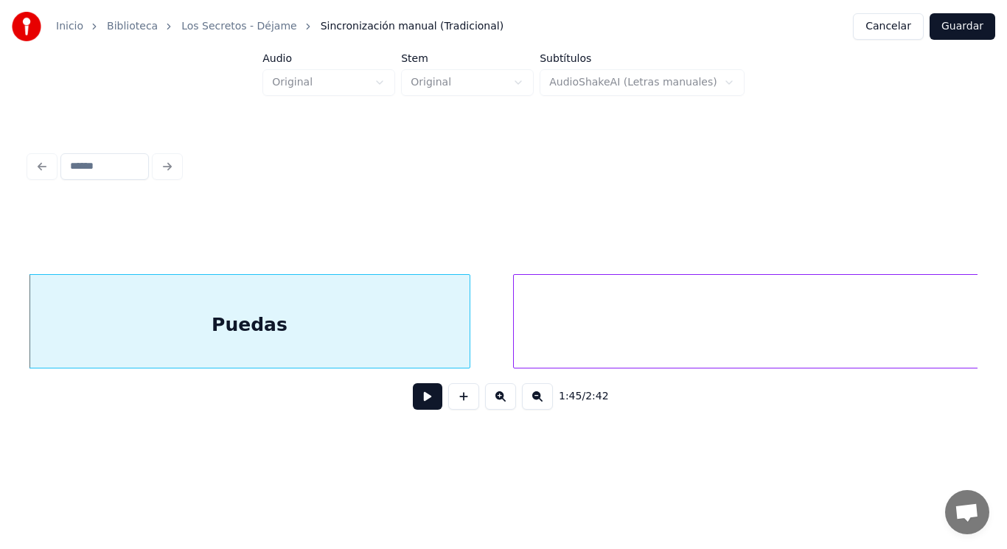
click at [425, 402] on button at bounding box center [427, 396] width 29 height 27
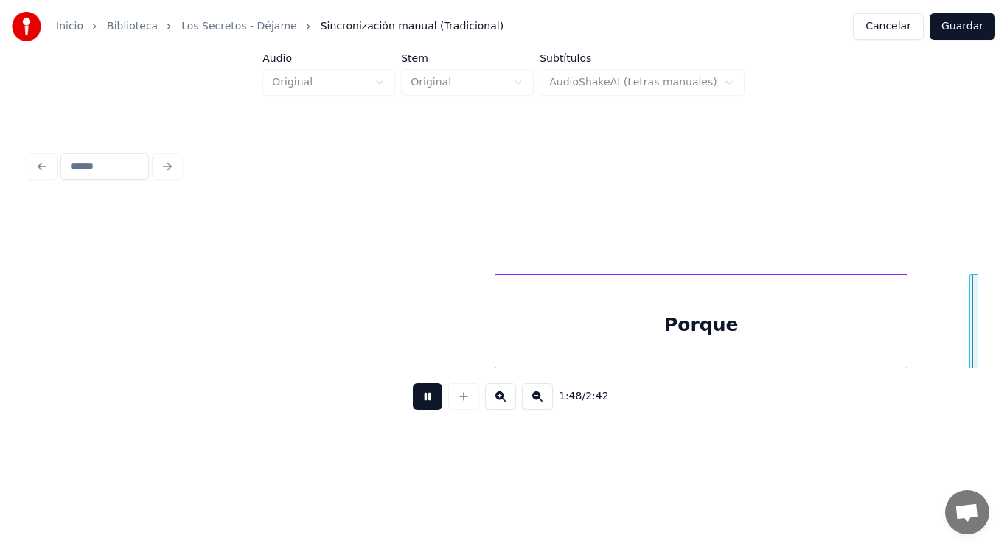
scroll to position [0, 112155]
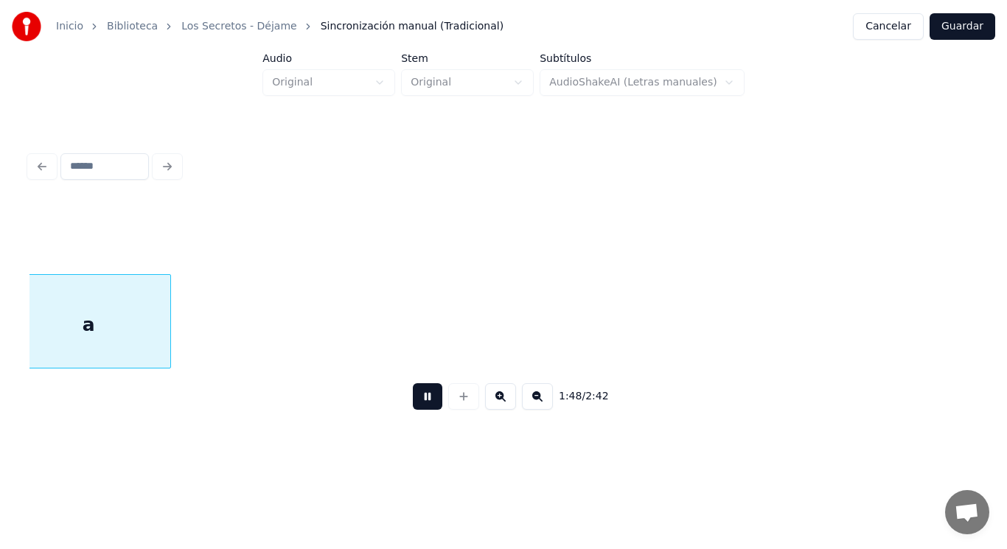
click at [425, 402] on button at bounding box center [427, 396] width 29 height 27
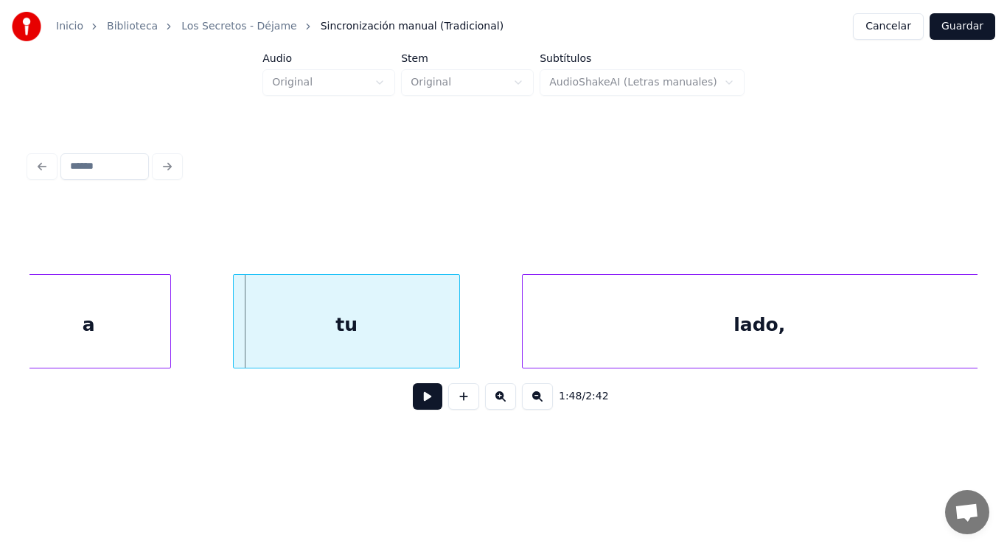
click at [132, 324] on div "a" at bounding box center [89, 325] width 164 height 100
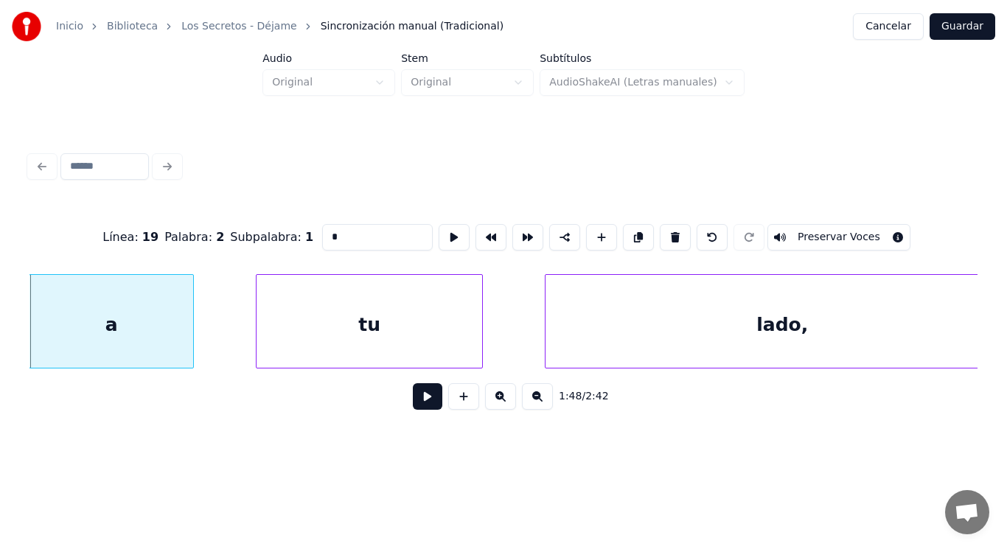
click at [416, 401] on button at bounding box center [427, 396] width 29 height 27
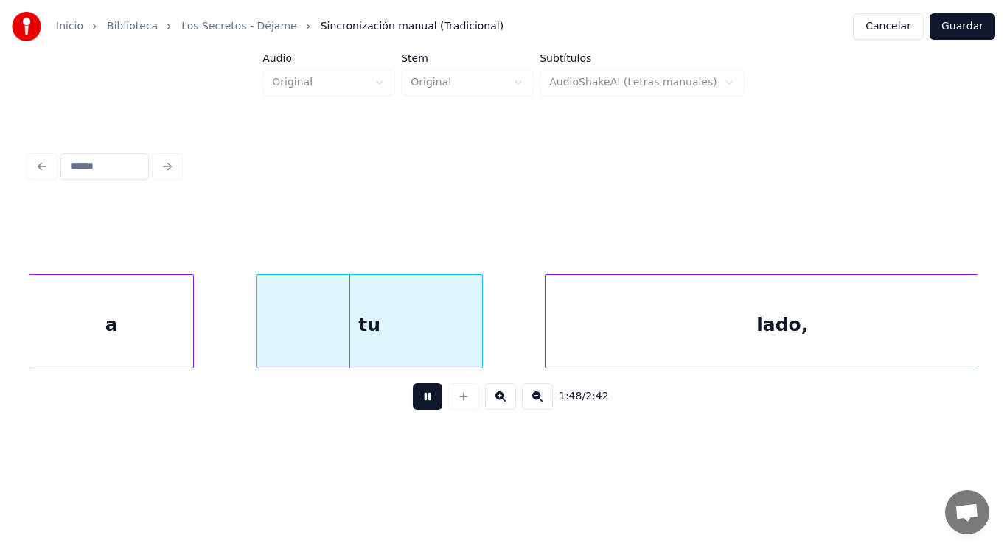
click at [416, 401] on button at bounding box center [427, 396] width 29 height 27
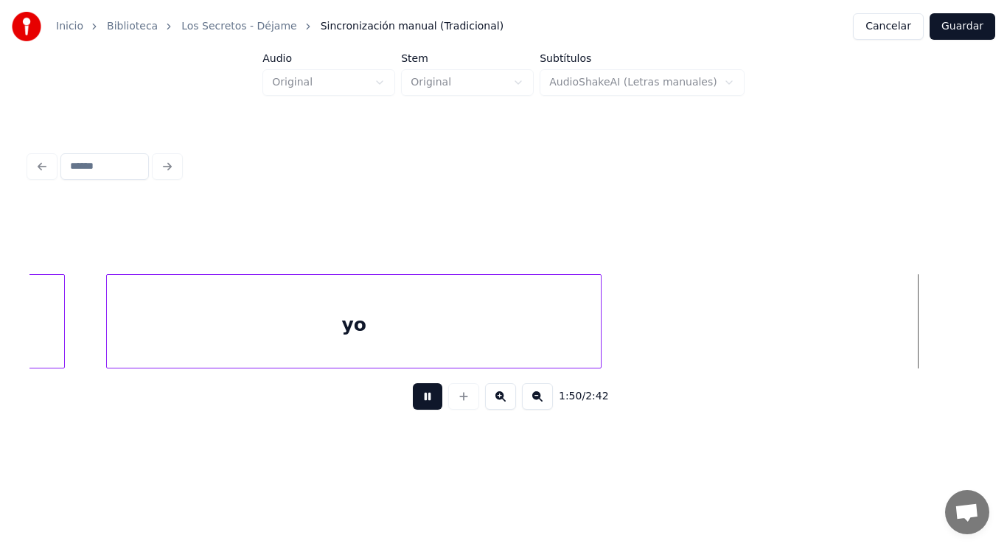
scroll to position [0, 114042]
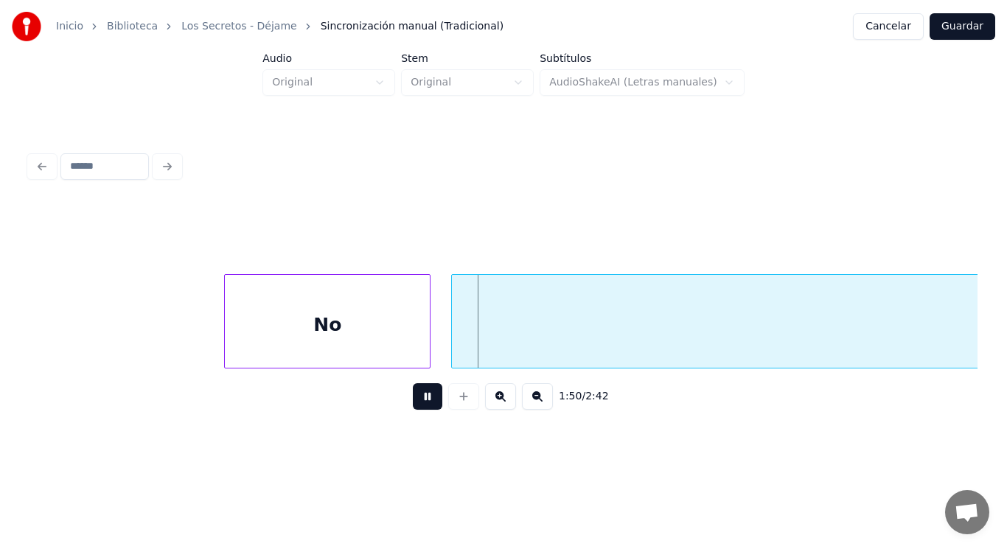
click at [416, 401] on button at bounding box center [427, 396] width 29 height 27
click at [191, 344] on div at bounding box center [189, 321] width 4 height 93
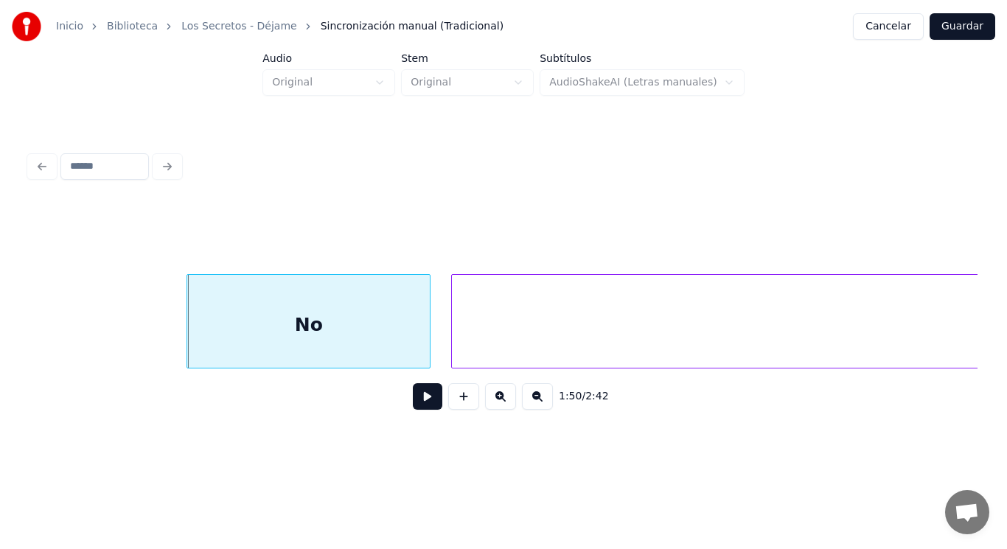
click at [416, 405] on button at bounding box center [427, 396] width 29 height 27
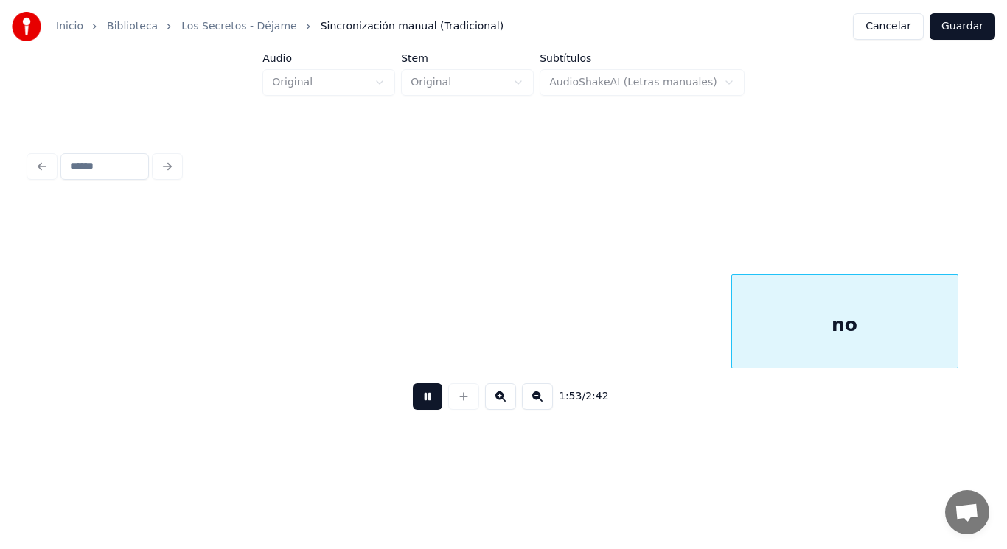
scroll to position [0, 116935]
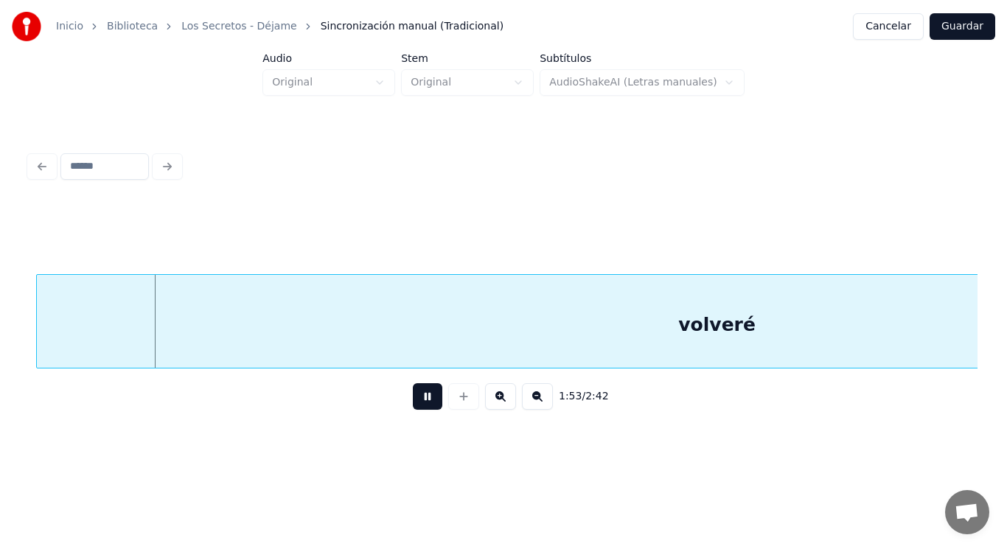
click at [416, 405] on button at bounding box center [427, 396] width 29 height 27
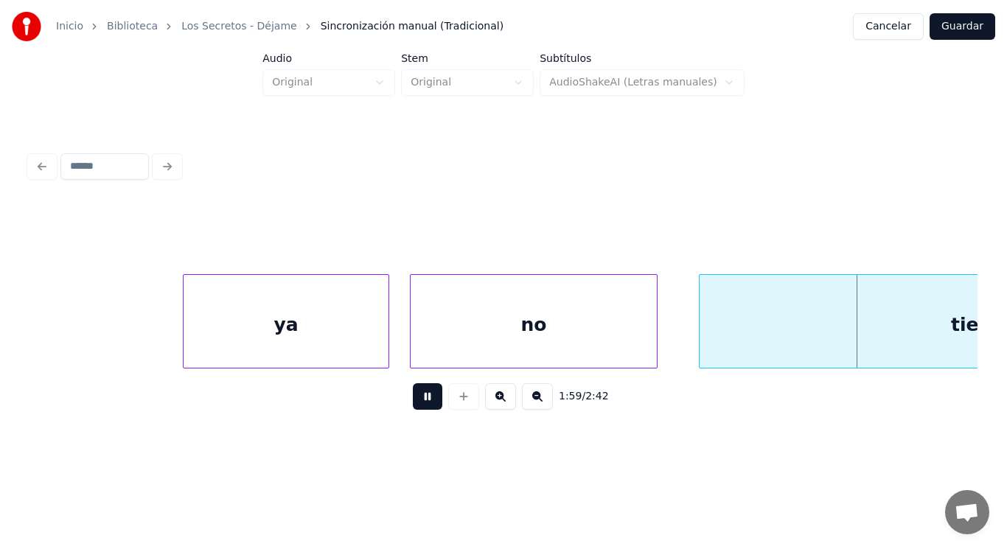
scroll to position [0, 123654]
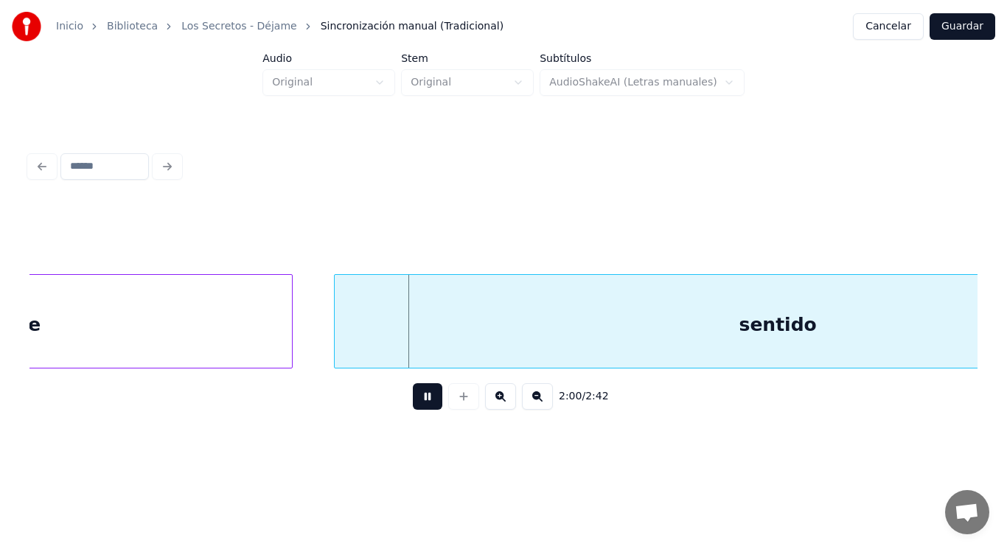
click at [416, 405] on button at bounding box center [427, 396] width 29 height 27
click at [426, 342] on div "sentido" at bounding box center [778, 325] width 886 height 100
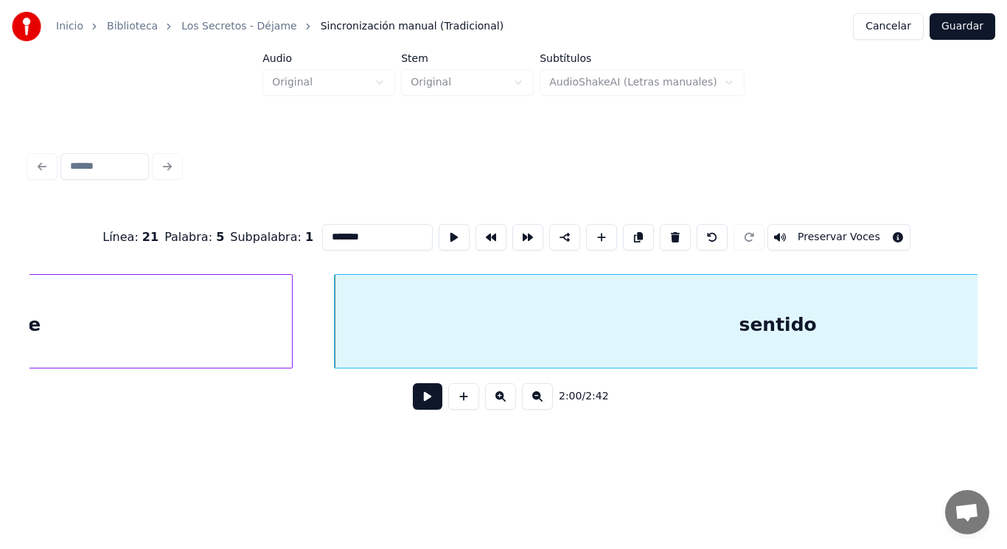
click at [413, 410] on button at bounding box center [427, 396] width 29 height 27
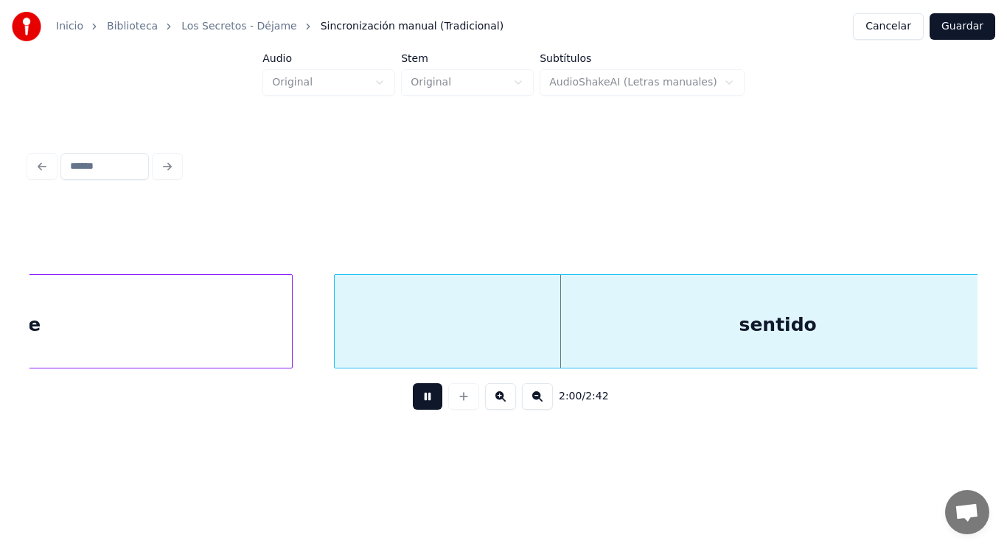
click at [413, 410] on button at bounding box center [427, 396] width 29 height 27
click at [276, 341] on div "tiene" at bounding box center [14, 325] width 556 height 100
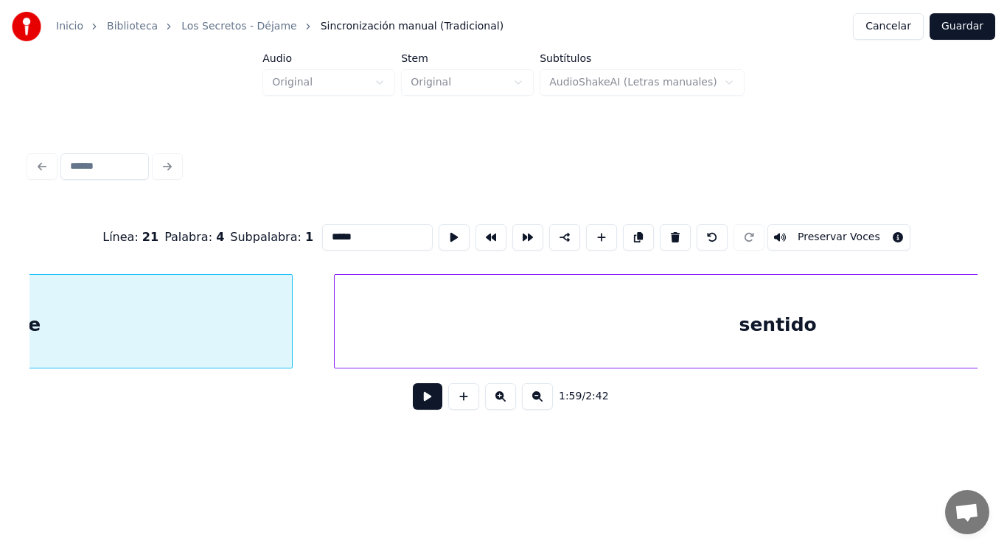
scroll to position [0, 123360]
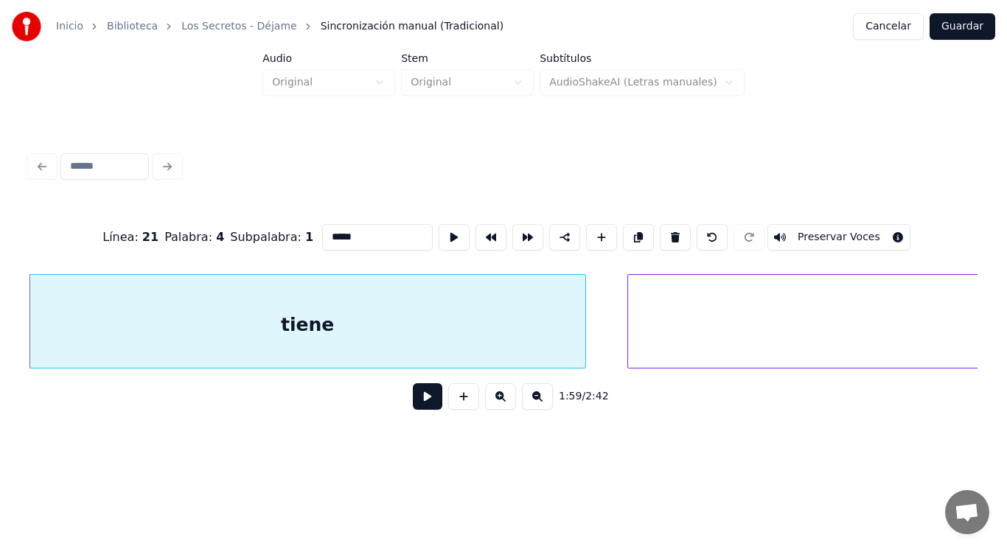
click at [416, 404] on button at bounding box center [427, 396] width 29 height 27
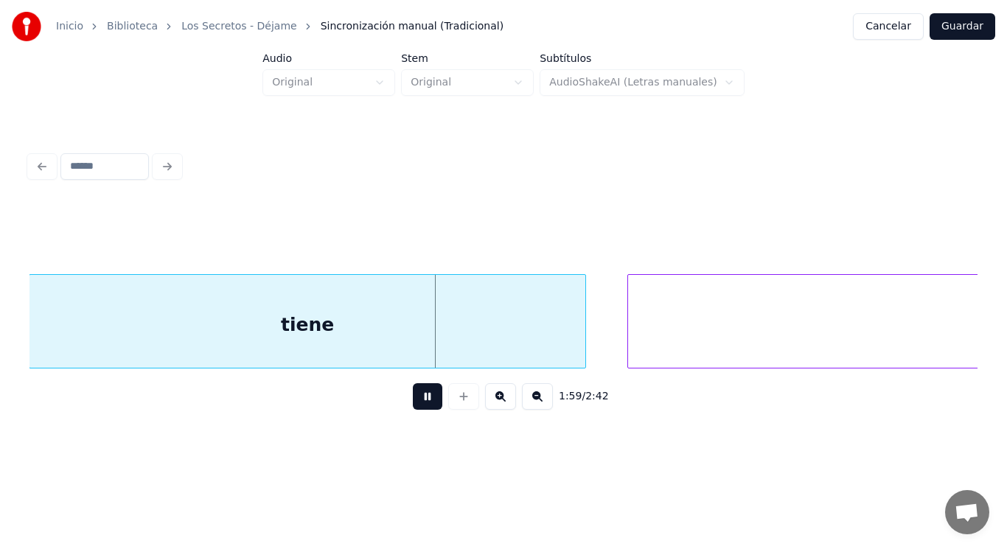
click at [416, 404] on button at bounding box center [427, 396] width 29 height 27
click at [568, 349] on div at bounding box center [567, 321] width 4 height 93
click at [598, 343] on div at bounding box center [597, 321] width 4 height 93
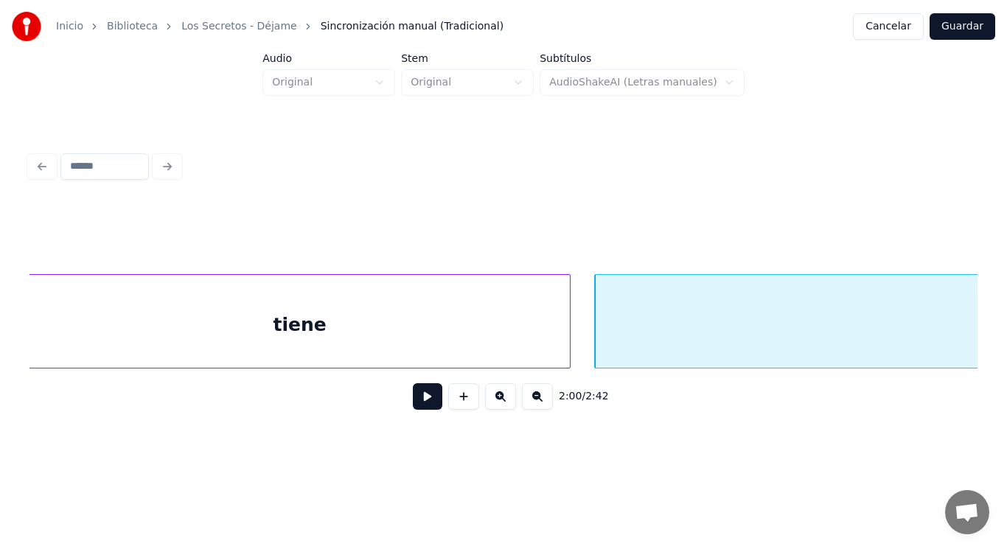
click at [414, 398] on button at bounding box center [427, 396] width 29 height 27
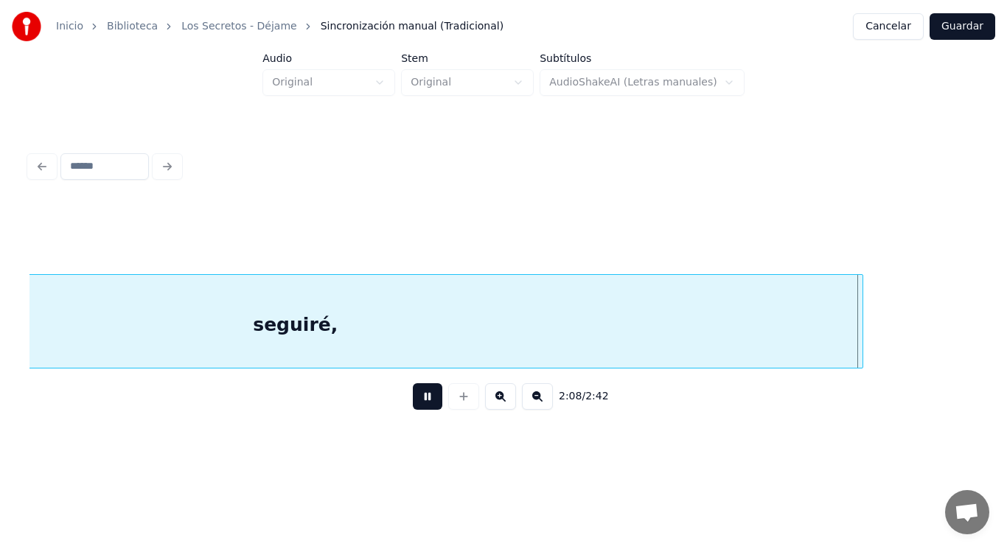
scroll to position [0, 132984]
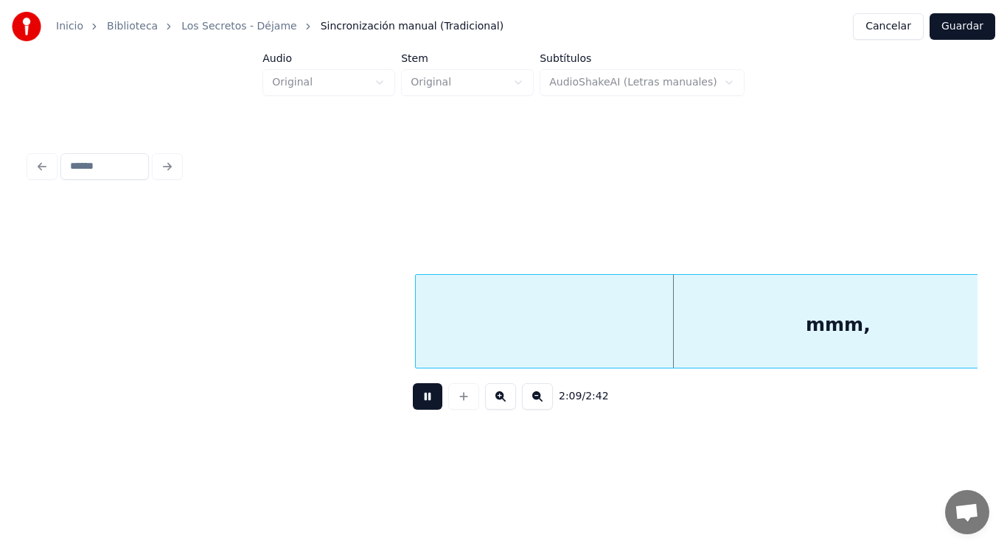
click at [414, 398] on button at bounding box center [427, 396] width 29 height 27
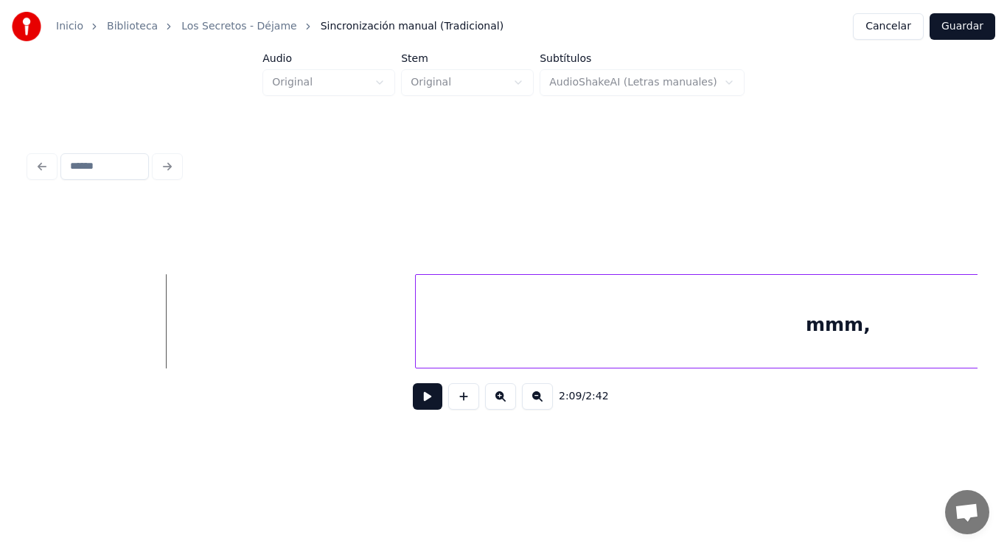
click at [413, 399] on button at bounding box center [427, 396] width 29 height 27
click at [315, 335] on div at bounding box center [316, 321] width 4 height 93
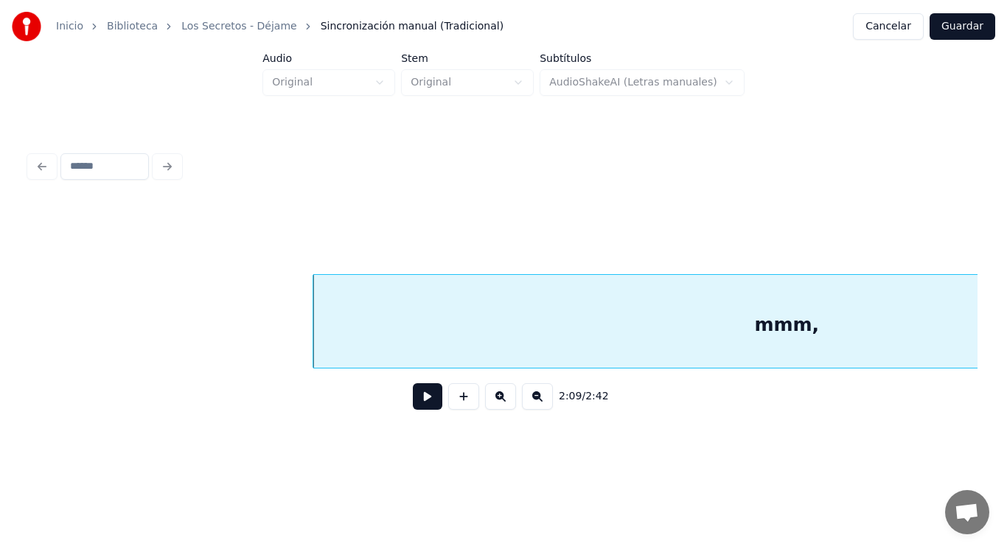
click at [422, 407] on button at bounding box center [427, 396] width 29 height 27
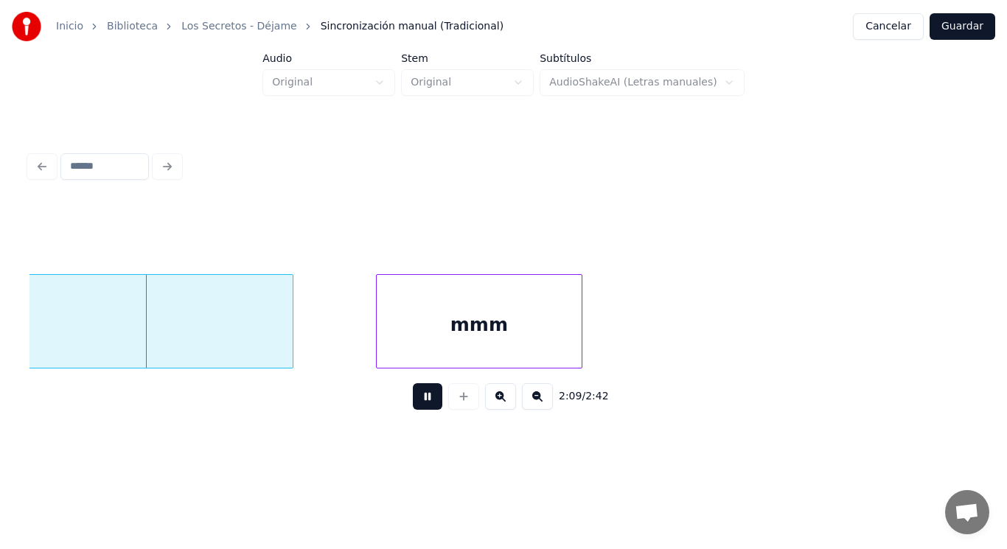
click at [422, 407] on button at bounding box center [427, 396] width 29 height 27
click at [272, 343] on div at bounding box center [271, 321] width 4 height 93
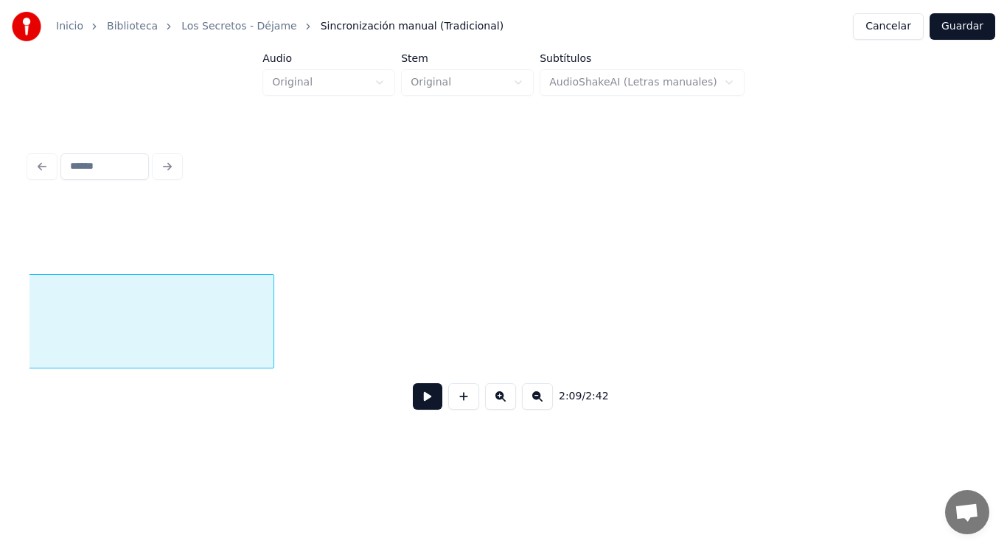
scroll to position [0, 133268]
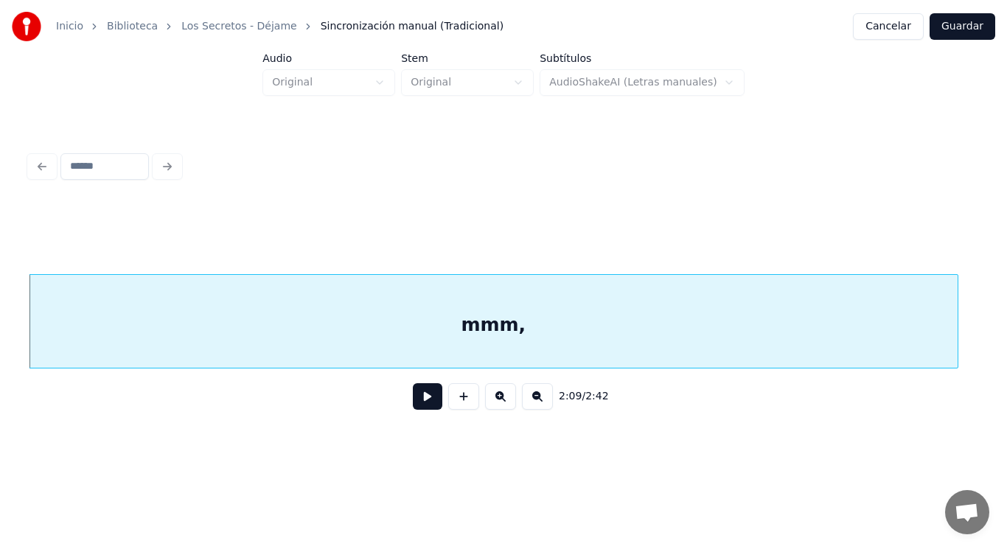
click at [418, 399] on button at bounding box center [427, 396] width 29 height 27
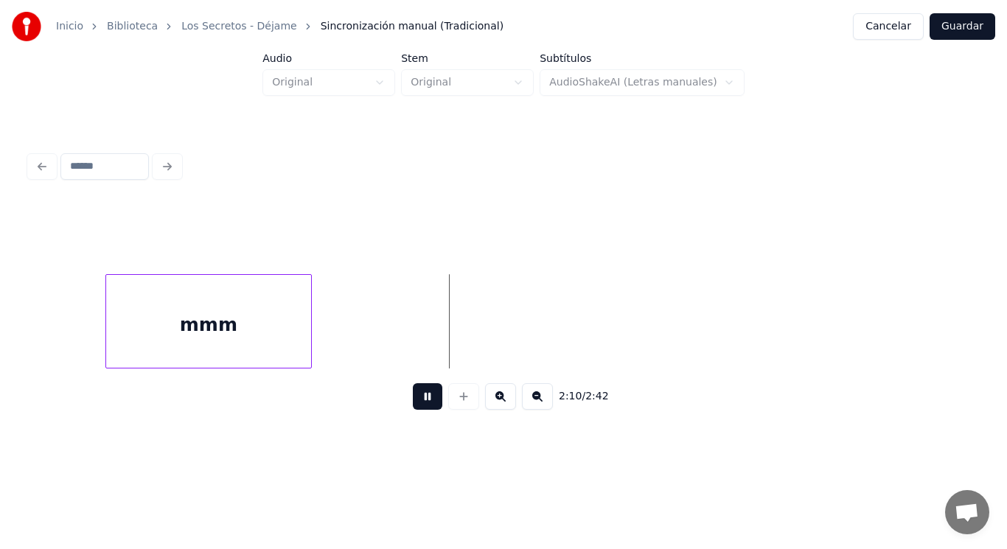
click at [418, 399] on button at bounding box center [427, 396] width 29 height 27
click at [57, 335] on div at bounding box center [59, 321] width 4 height 93
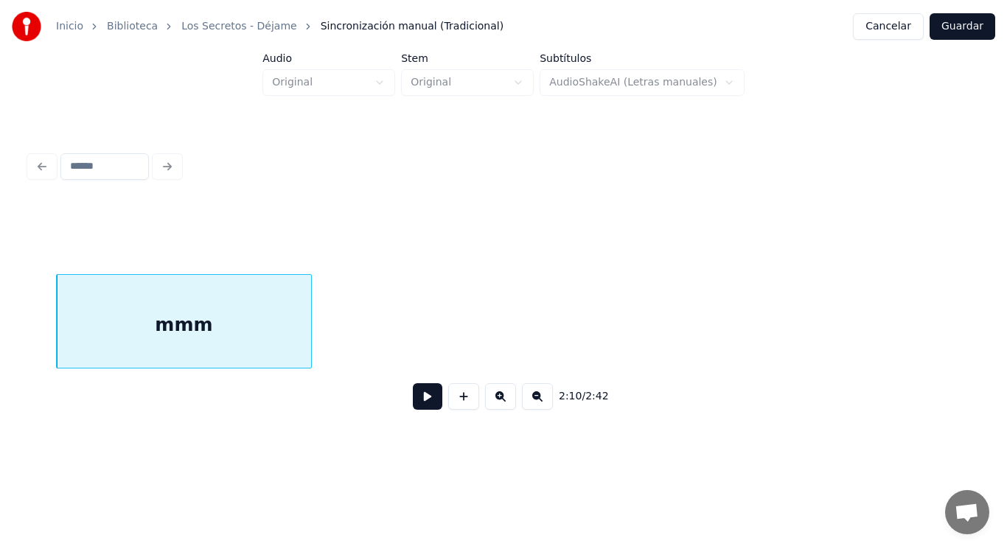
click at [427, 403] on button at bounding box center [427, 396] width 29 height 27
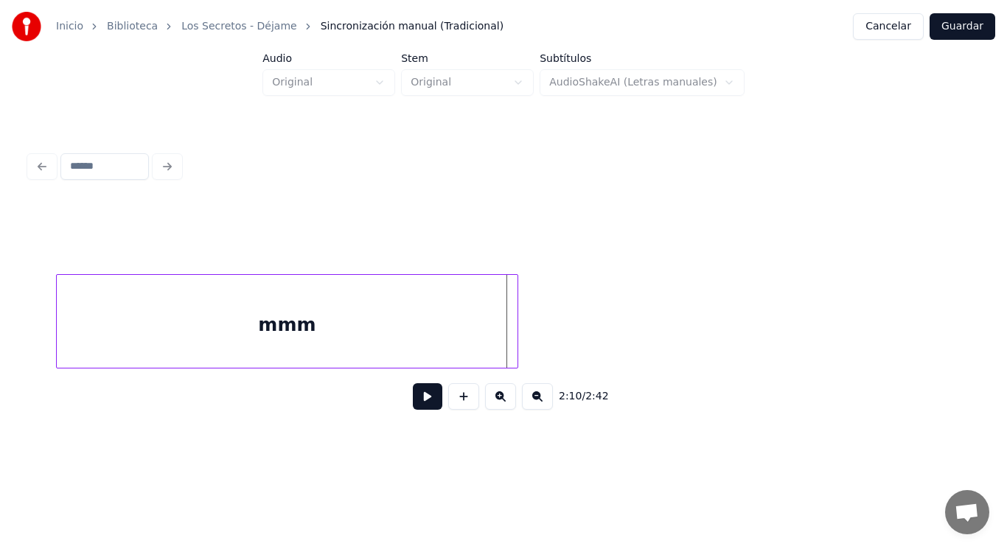
click at [517, 324] on div at bounding box center [515, 321] width 4 height 93
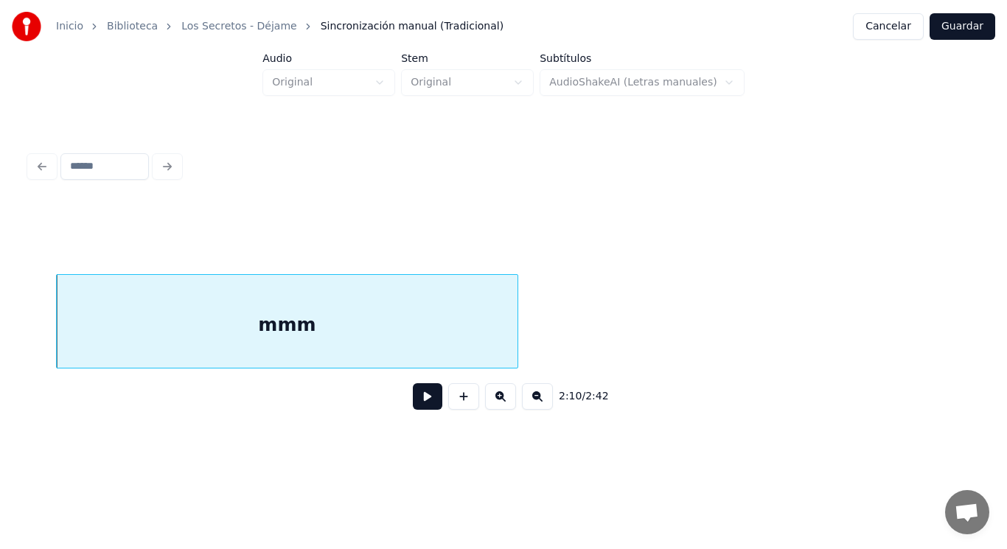
click at [423, 324] on div "mmm" at bounding box center [287, 325] width 461 height 100
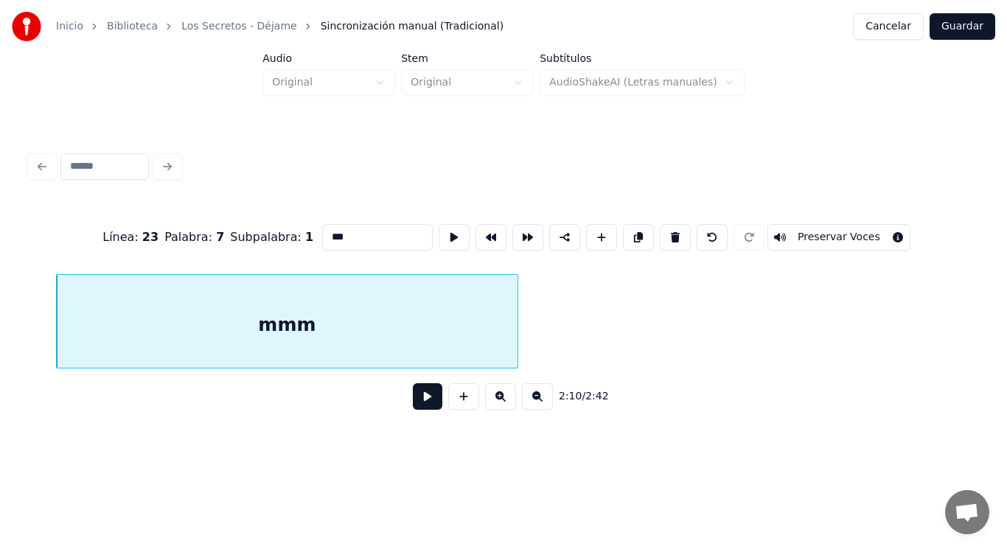
click at [341, 236] on input "***" at bounding box center [377, 237] width 111 height 27
type input "******"
click at [413, 404] on button at bounding box center [427, 396] width 29 height 27
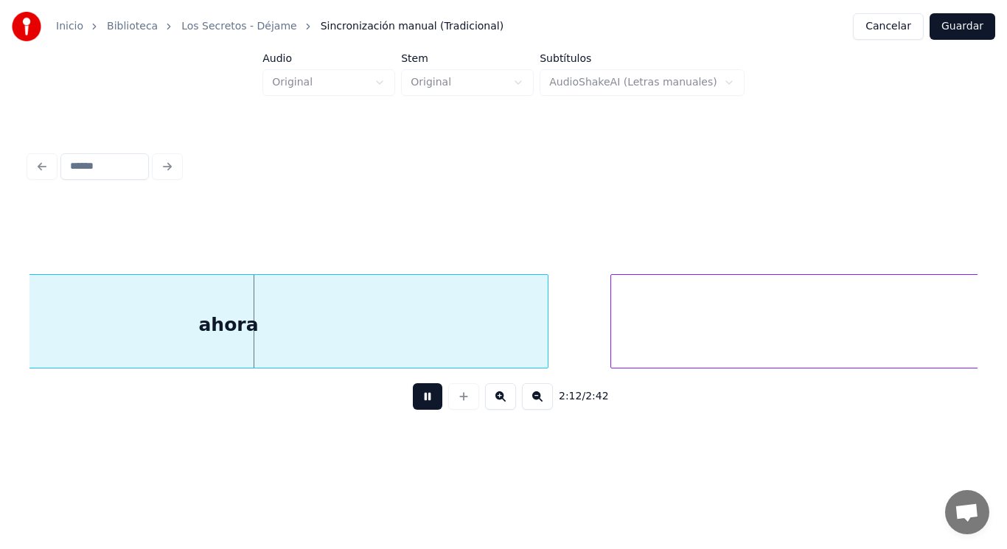
click at [413, 404] on button at bounding box center [427, 396] width 29 height 27
click at [388, 357] on div "ahora" at bounding box center [228, 325] width 638 height 100
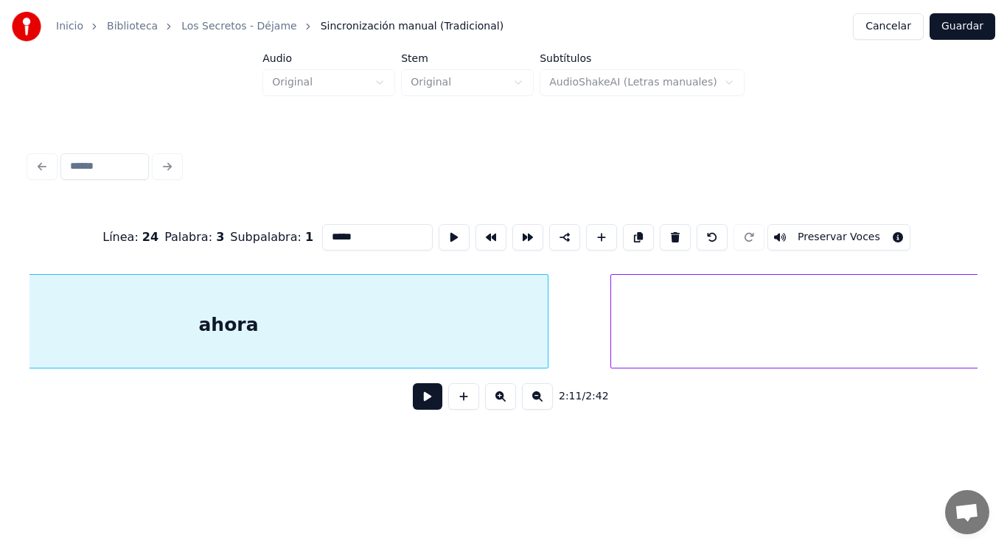
scroll to position [0, 136012]
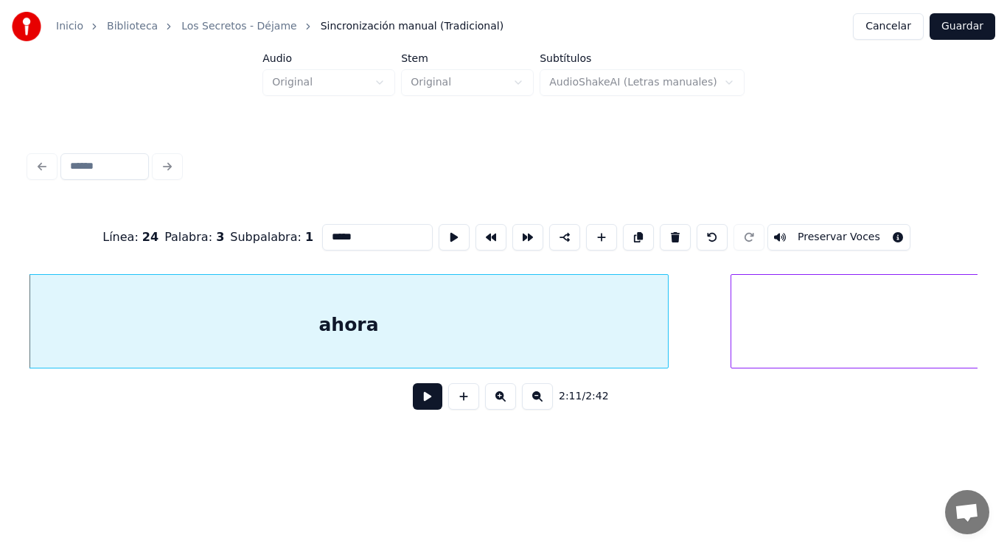
click at [416, 409] on button at bounding box center [427, 396] width 29 height 27
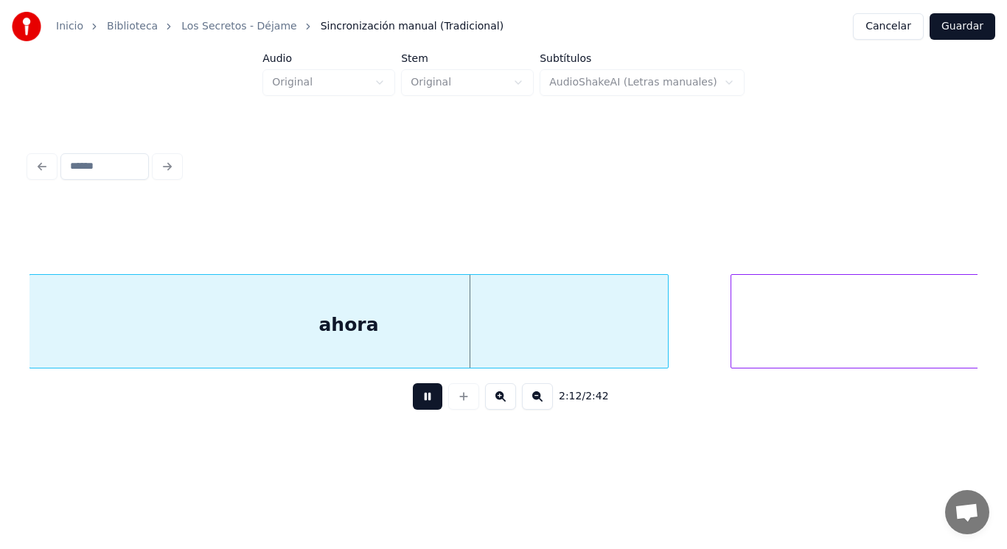
click at [416, 409] on button at bounding box center [427, 396] width 29 height 27
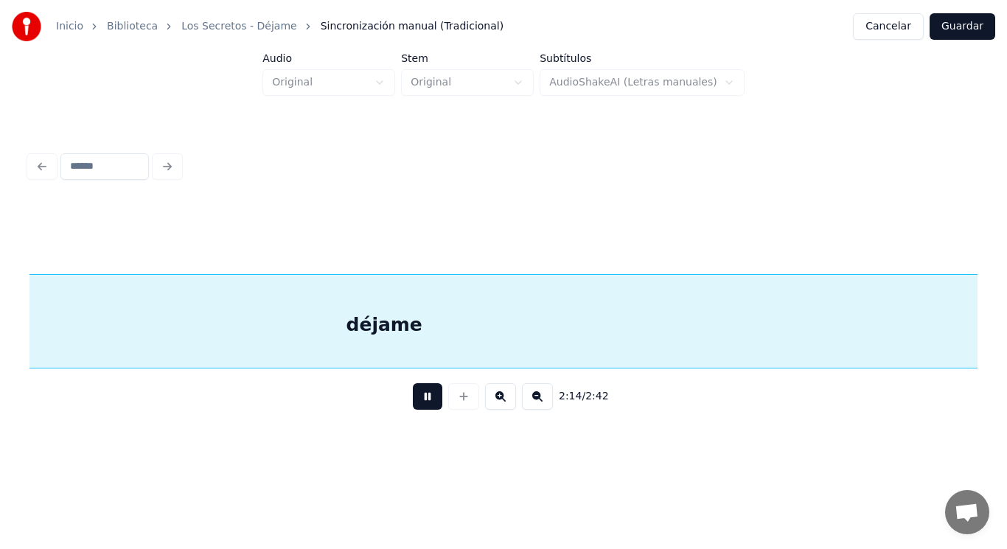
scroll to position [0, 138892]
click at [416, 409] on button at bounding box center [427, 396] width 29 height 27
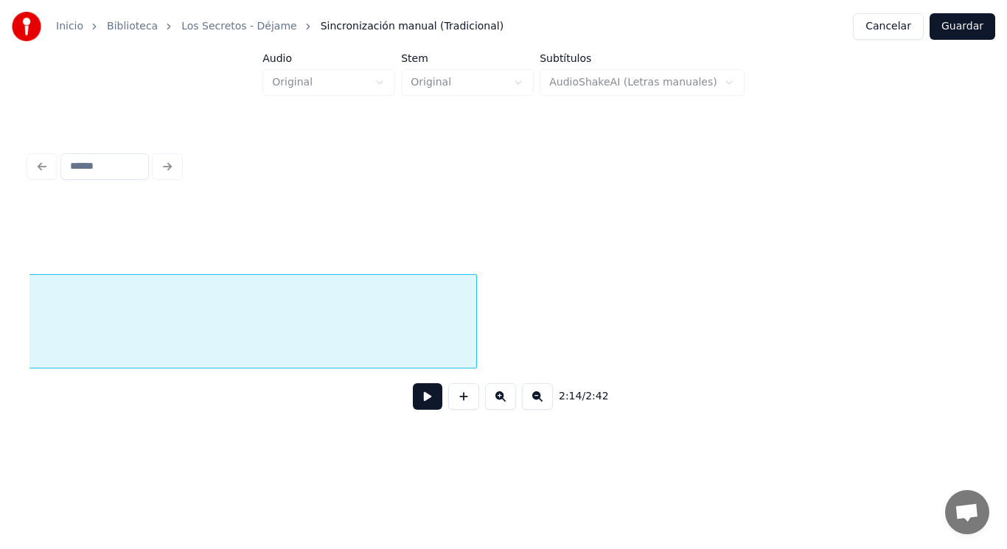
scroll to position [0, 139153]
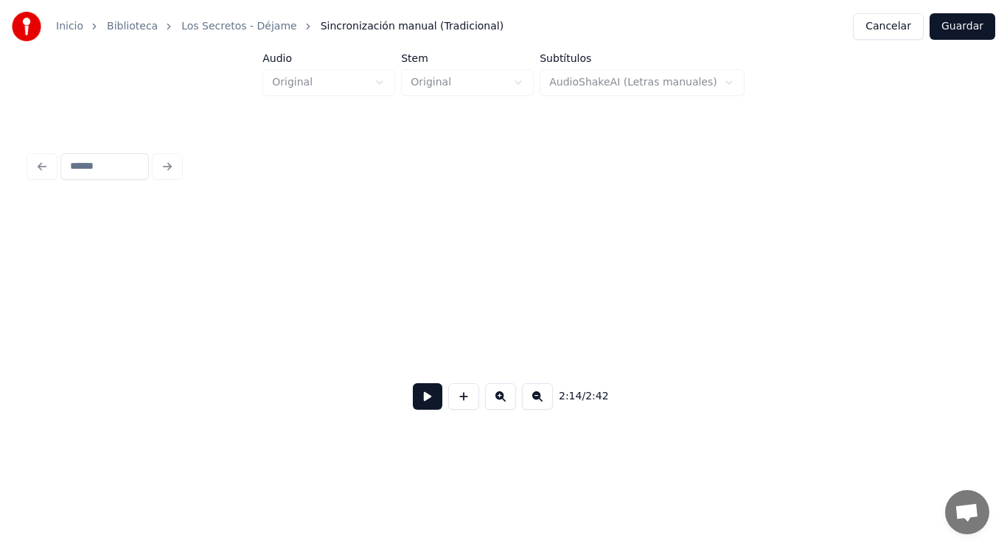
click at [17, 315] on div "Inicio Biblioteca Los Secretos - Déjame Sincronización manual (Tradicional) Can…" at bounding box center [503, 224] width 1007 height 449
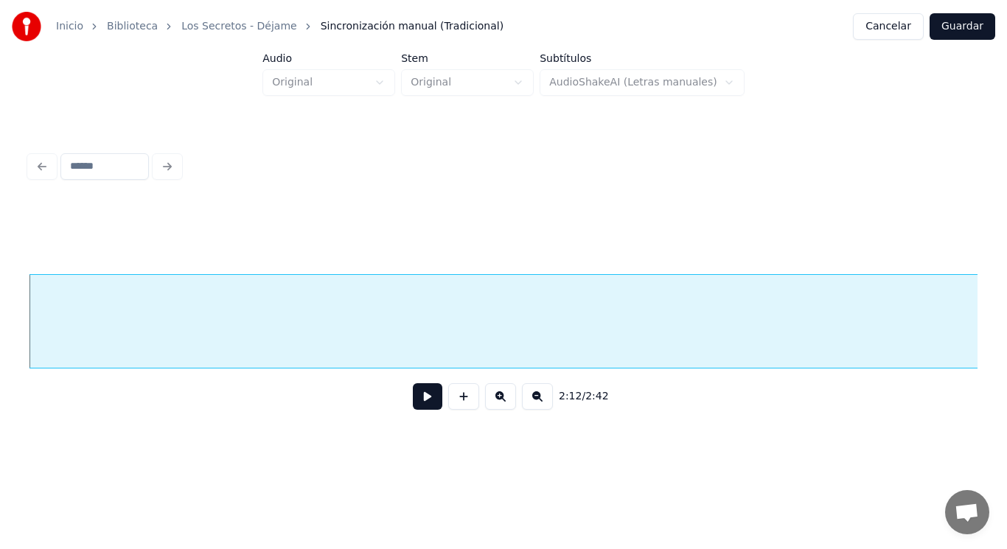
click at [425, 402] on button at bounding box center [427, 396] width 29 height 27
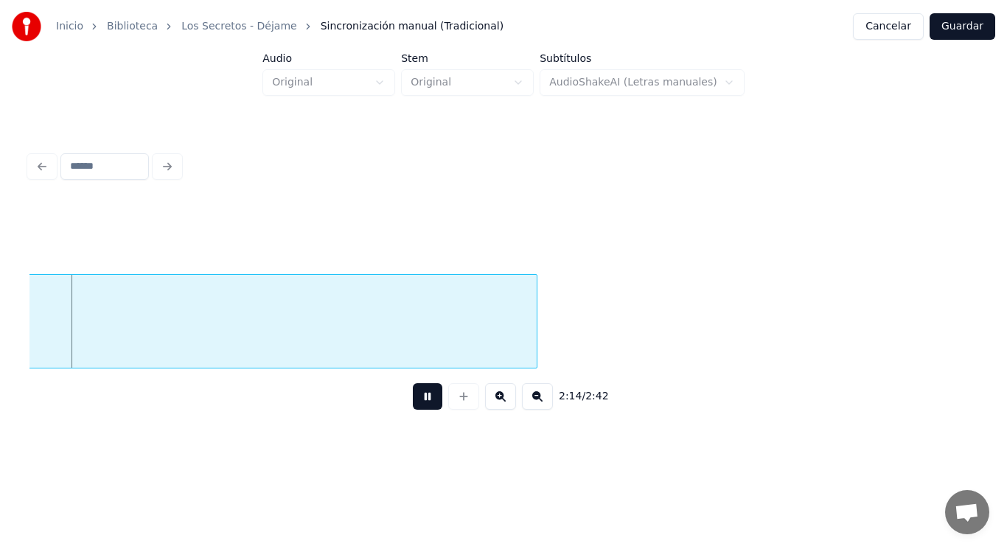
click at [425, 402] on button at bounding box center [427, 396] width 29 height 27
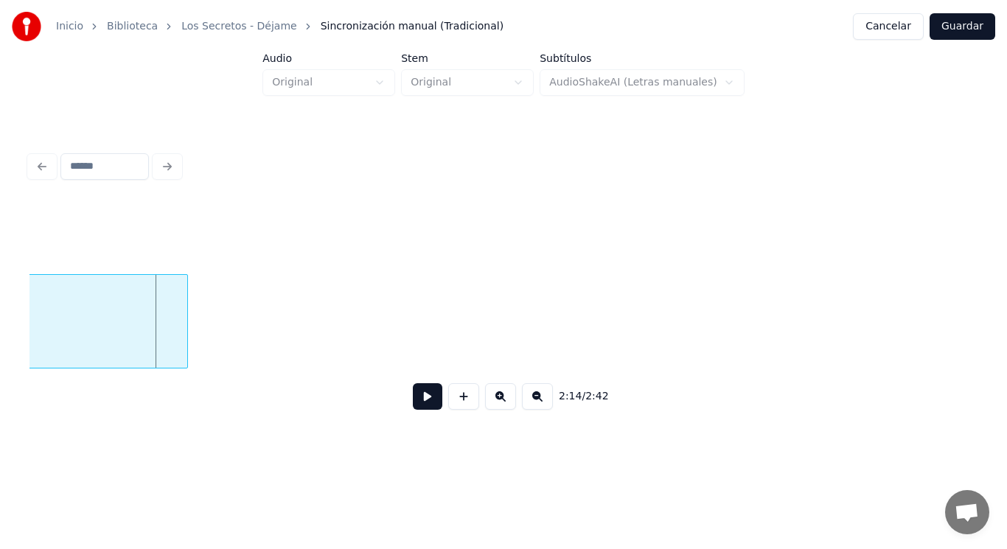
click at [184, 335] on div at bounding box center [185, 321] width 4 height 93
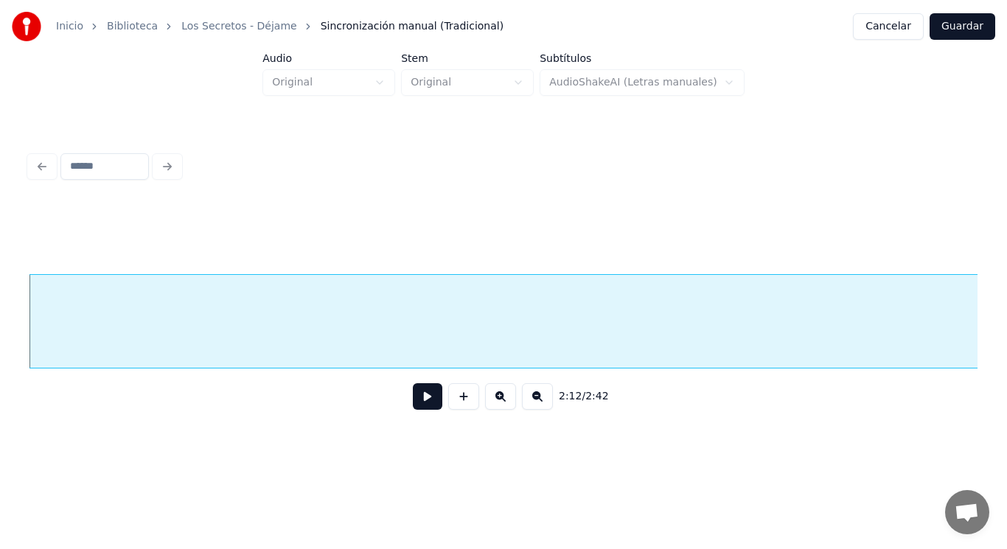
click at [422, 403] on button at bounding box center [427, 396] width 29 height 27
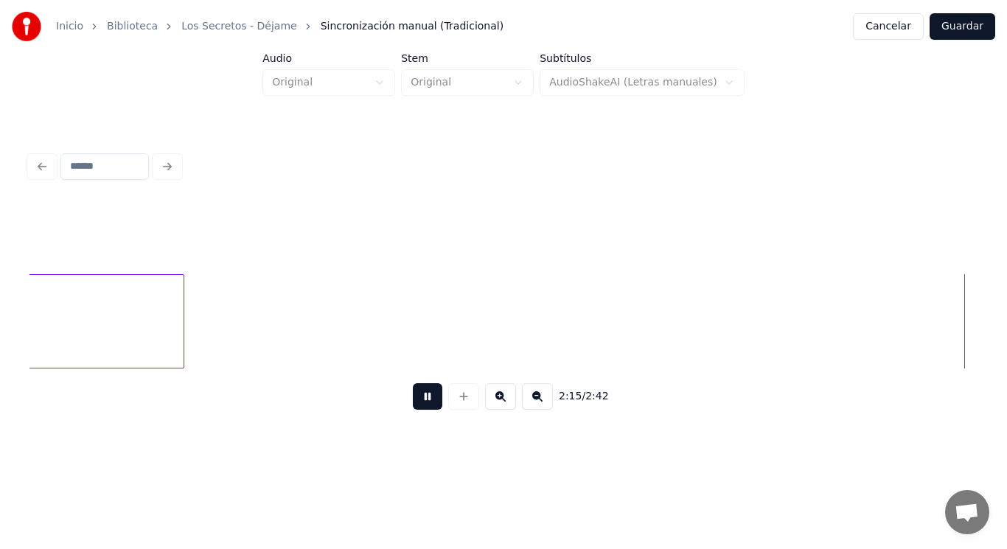
scroll to position [0, 139602]
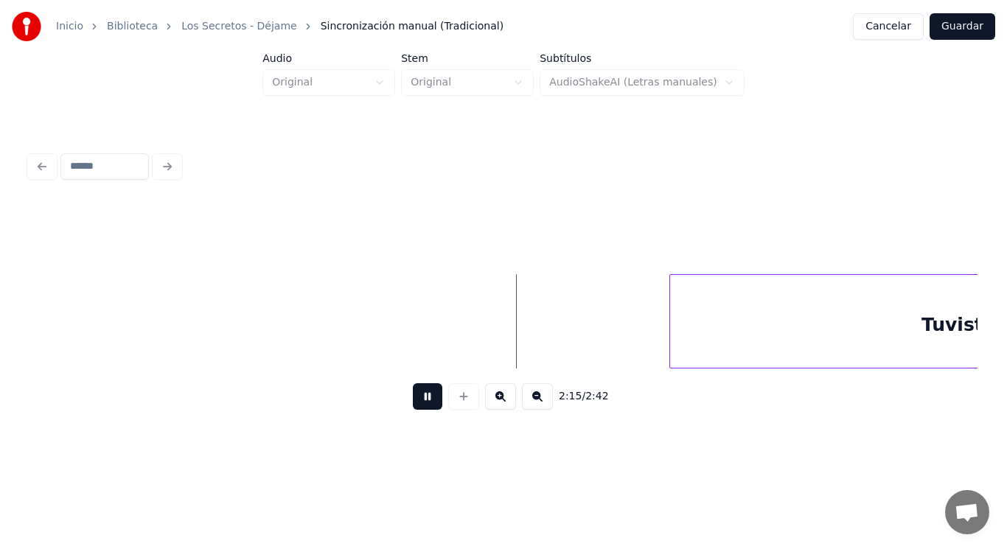
click at [422, 403] on button at bounding box center [427, 396] width 29 height 27
click at [413, 402] on button at bounding box center [427, 396] width 29 height 27
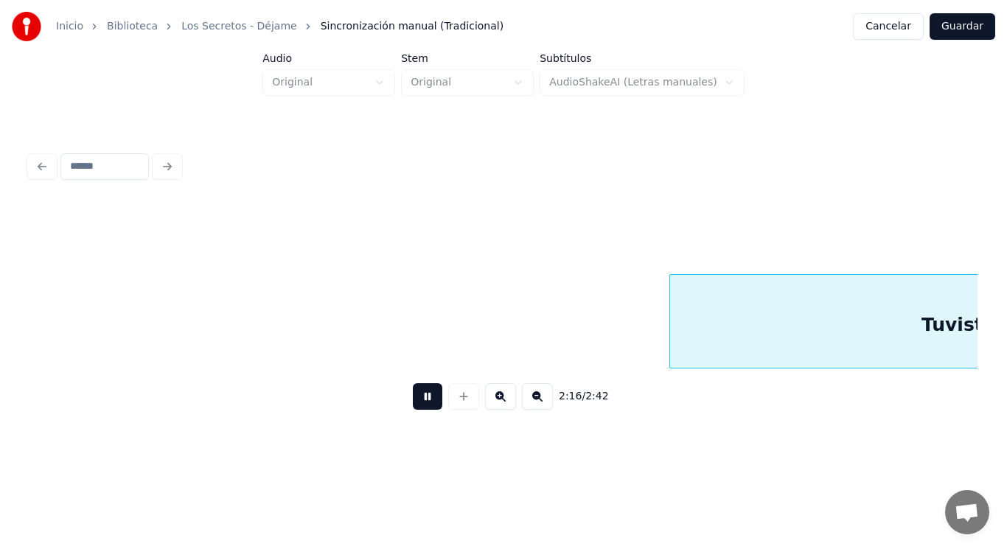
scroll to position [0, 140564]
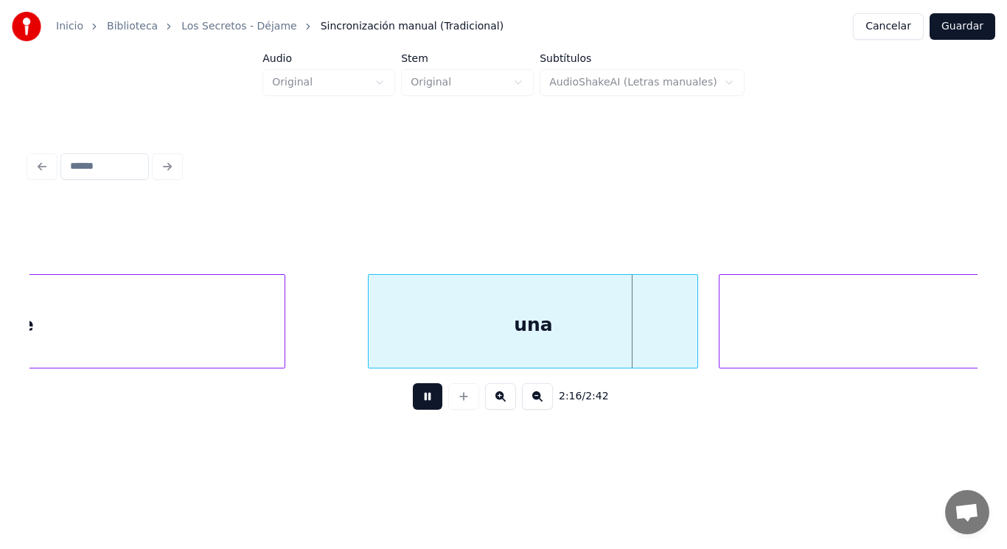
click at [413, 402] on button at bounding box center [427, 396] width 29 height 27
click at [413, 334] on div "una" at bounding box center [533, 325] width 329 height 100
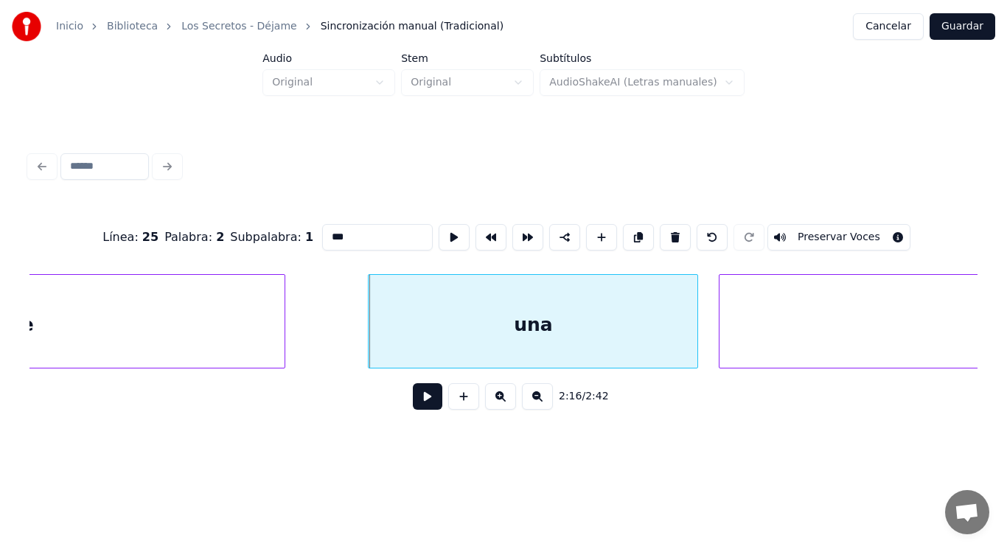
click at [416, 401] on button at bounding box center [427, 396] width 29 height 27
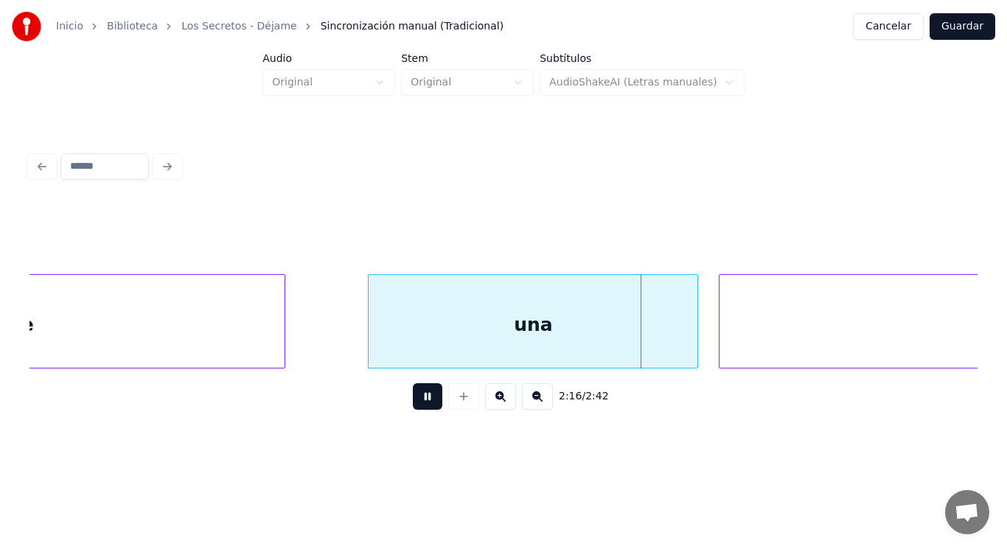
click at [416, 401] on button at bounding box center [427, 396] width 29 height 27
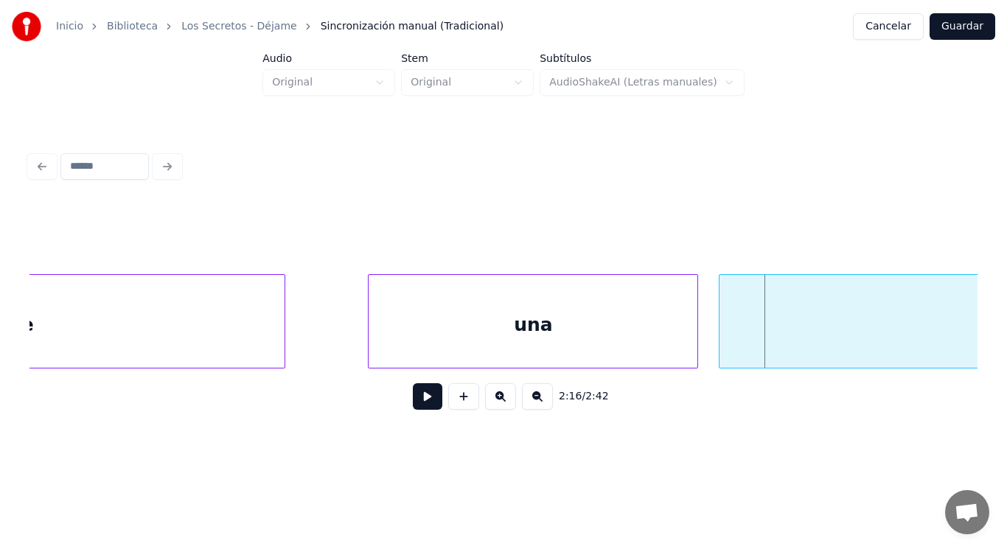
click at [435, 346] on div "una" at bounding box center [533, 325] width 329 height 100
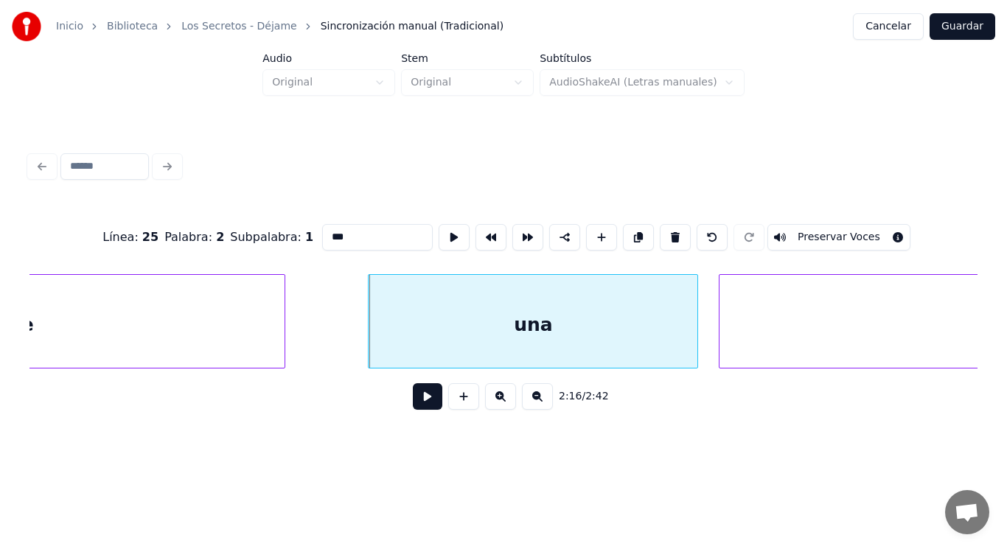
click at [419, 401] on button at bounding box center [427, 396] width 29 height 27
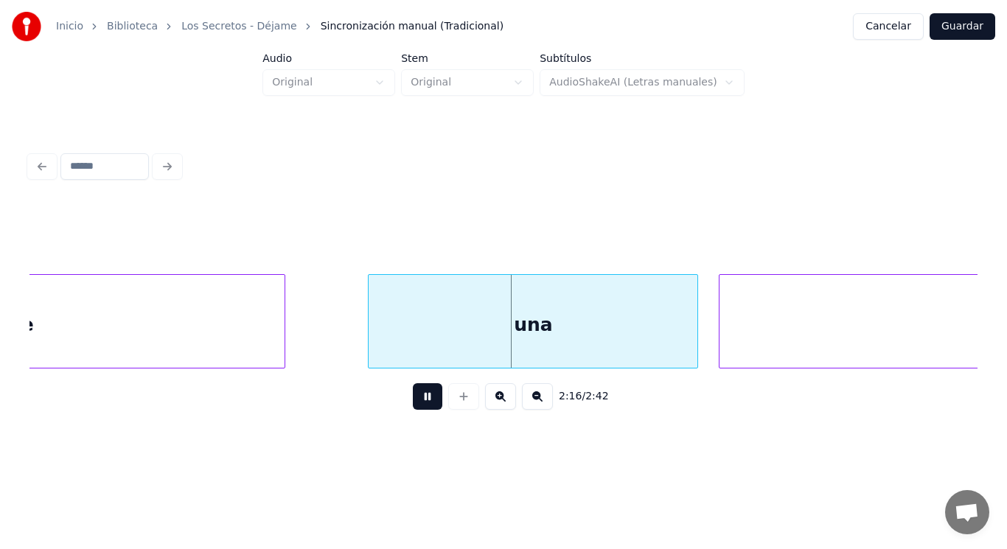
click at [419, 401] on button at bounding box center [427, 396] width 29 height 27
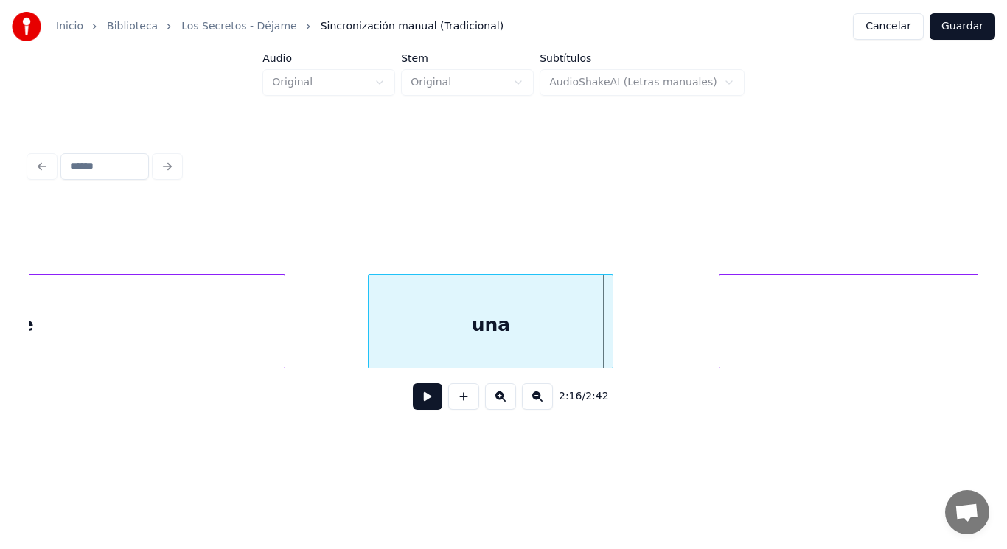
click at [610, 349] on div at bounding box center [610, 321] width 4 height 93
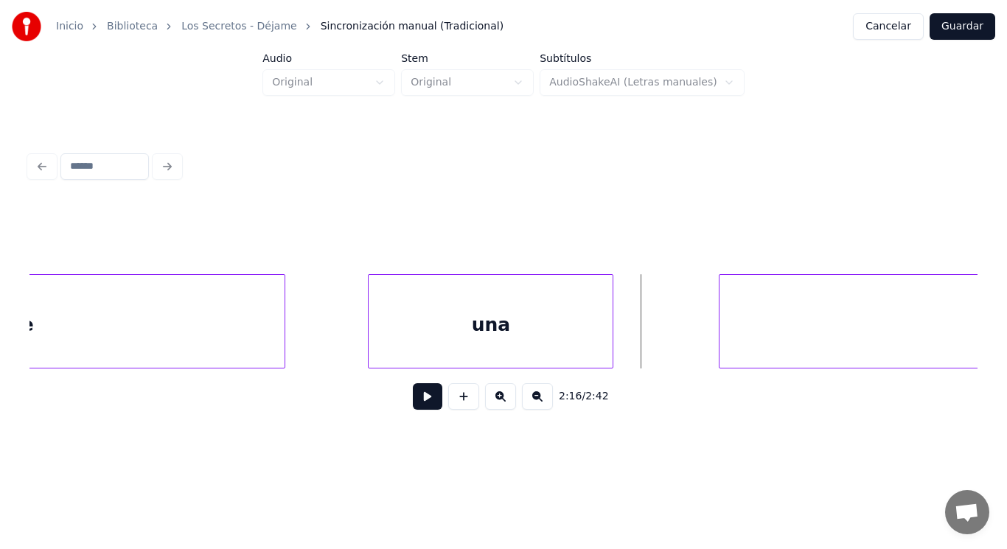
click at [419, 402] on button at bounding box center [427, 396] width 29 height 27
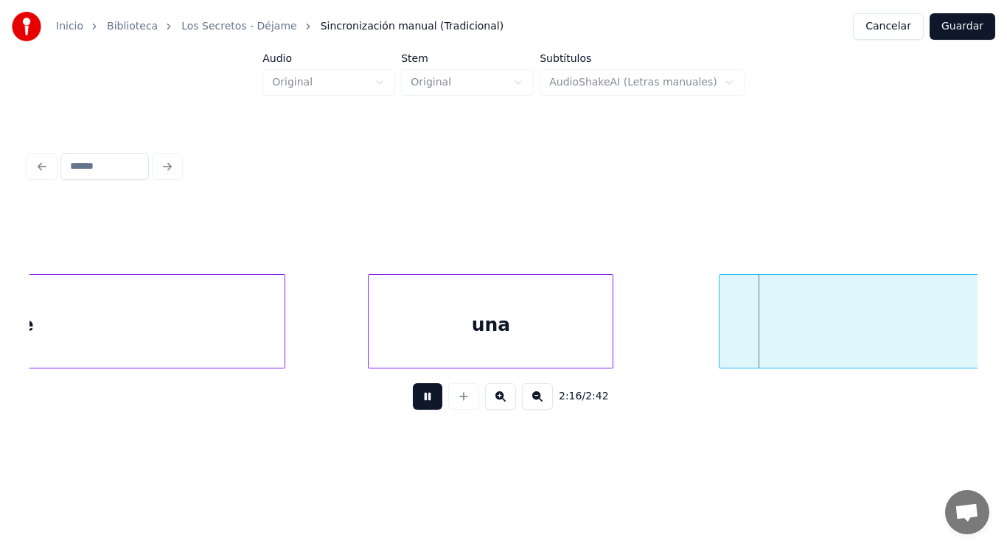
drag, startPoint x: 419, startPoint y: 402, endPoint x: 638, endPoint y: 349, distance: 224.5
click at [420, 402] on button at bounding box center [427, 396] width 29 height 27
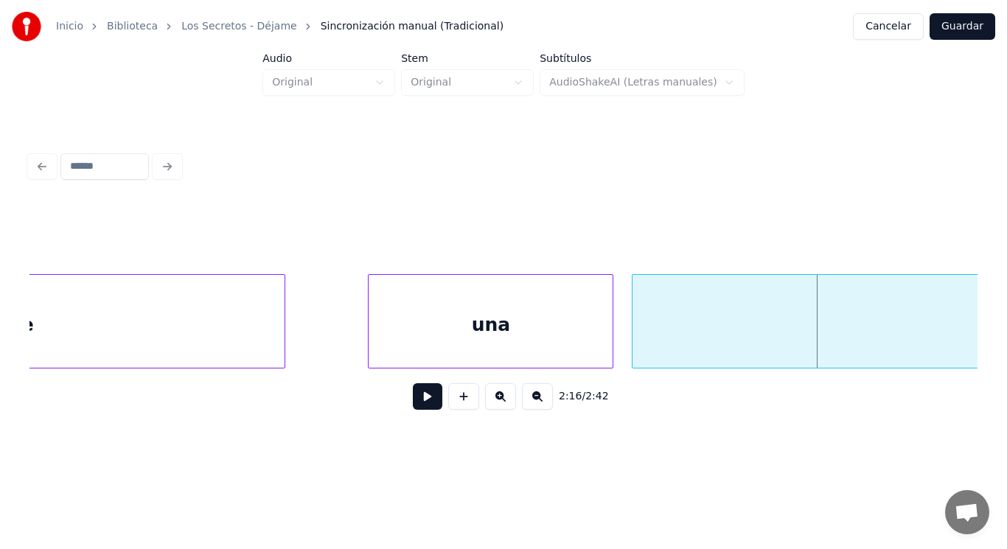
click at [633, 343] on div at bounding box center [634, 321] width 4 height 93
click at [413, 404] on button at bounding box center [427, 396] width 29 height 27
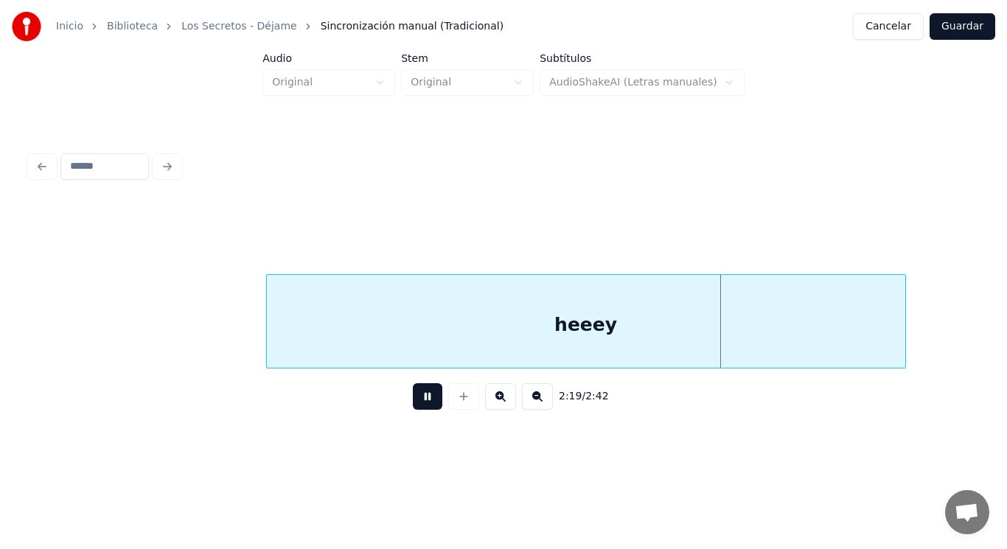
click at [413, 404] on button at bounding box center [427, 396] width 29 height 27
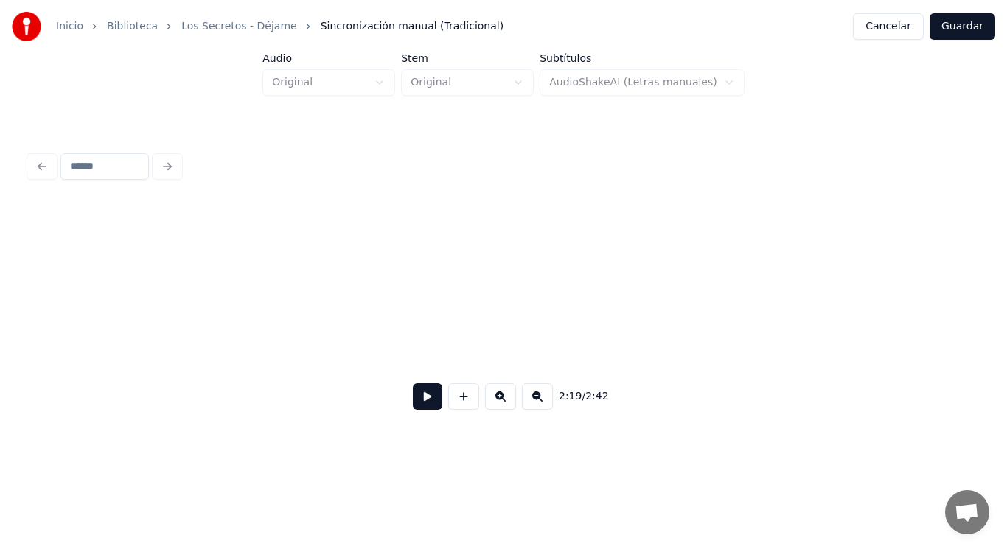
scroll to position [0, 144381]
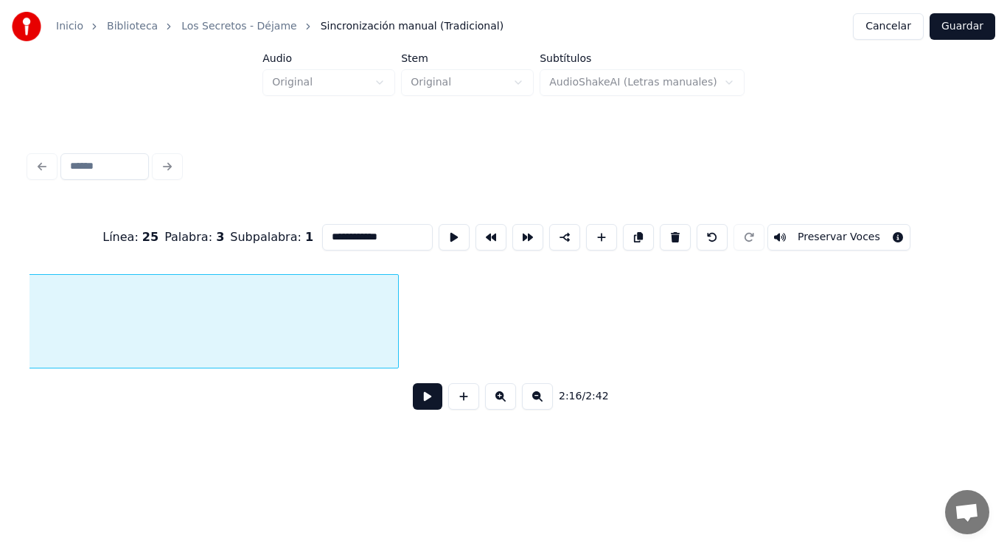
scroll to position [0, 141166]
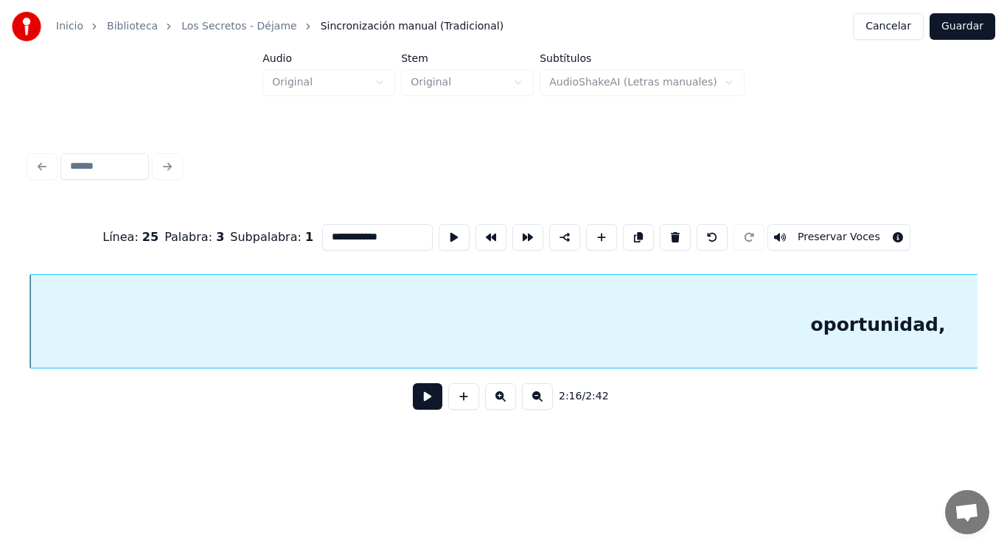
click at [416, 399] on button at bounding box center [427, 396] width 29 height 27
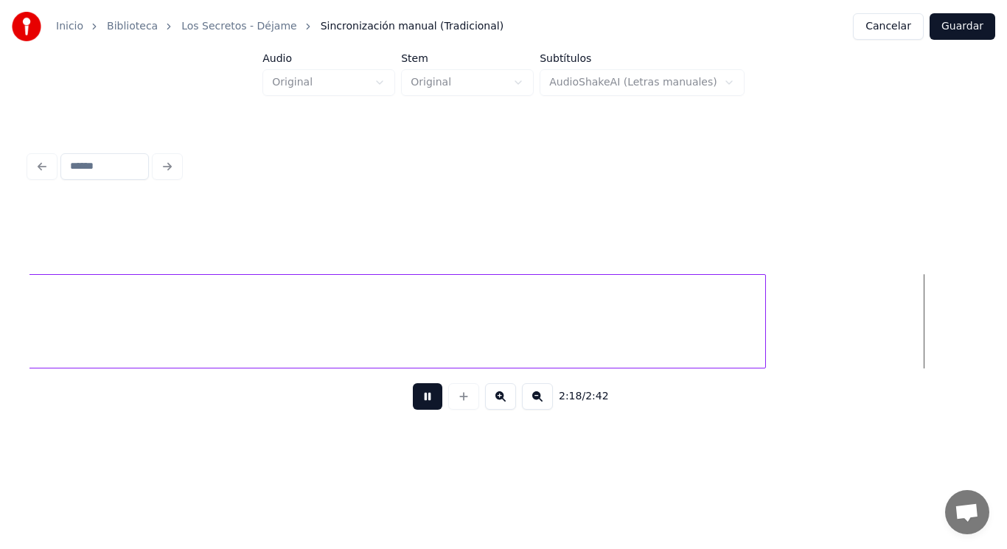
scroll to position [0, 143088]
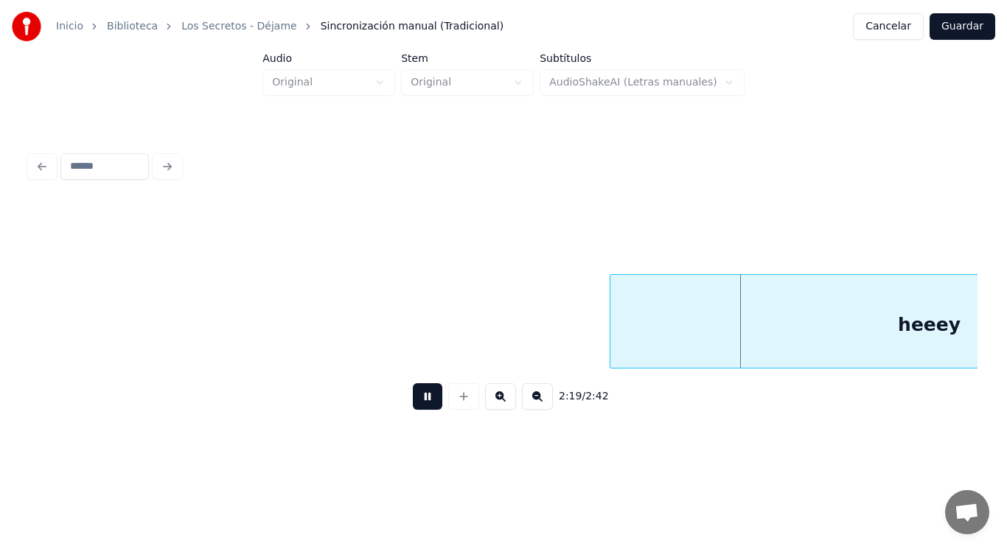
click at [416, 399] on button at bounding box center [427, 396] width 29 height 27
click at [586, 341] on div at bounding box center [584, 321] width 4 height 93
click at [629, 333] on div "heeey" at bounding box center [915, 325] width 666 height 100
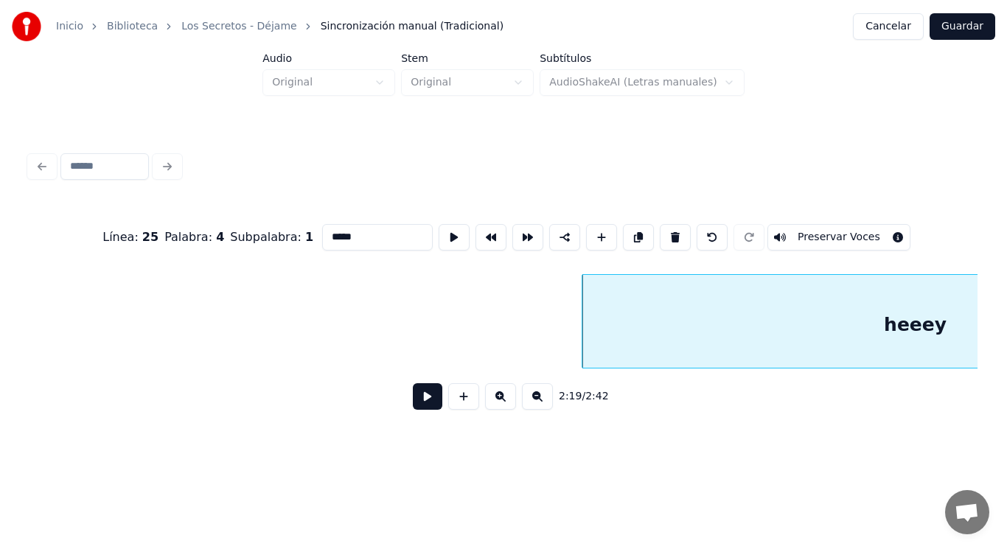
click at [355, 227] on input "*****" at bounding box center [377, 237] width 111 height 27
type input "********"
click at [419, 403] on button at bounding box center [427, 396] width 29 height 27
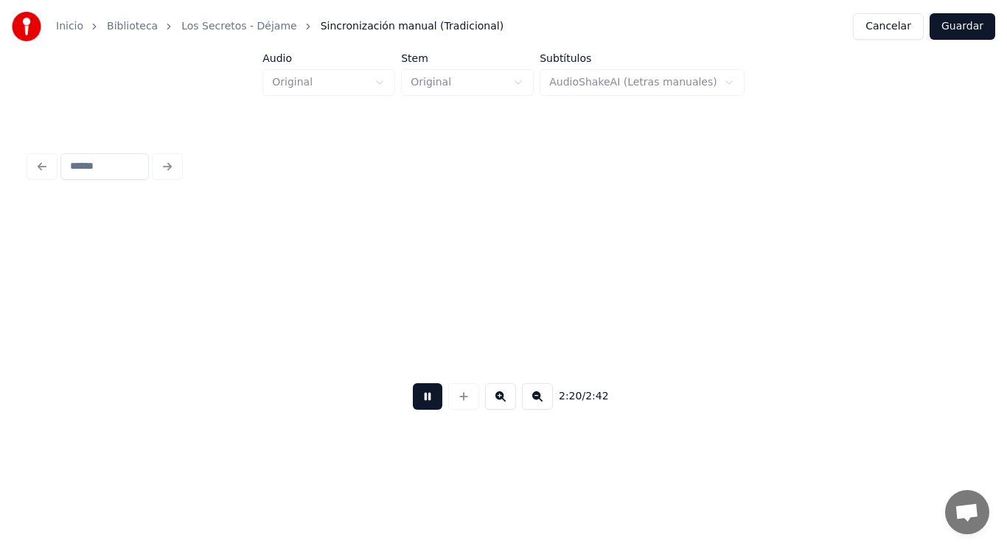
scroll to position [0, 145001]
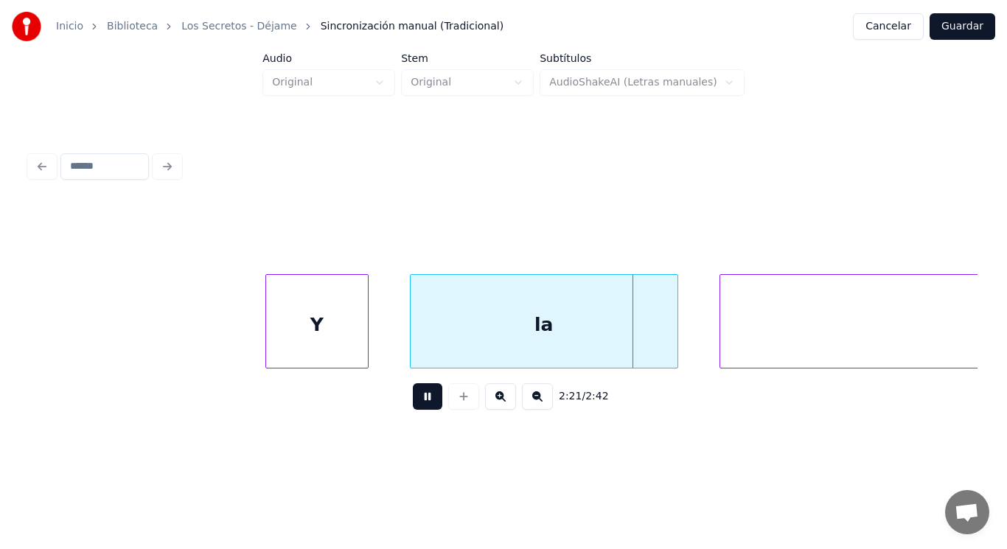
click at [419, 403] on button at bounding box center [427, 396] width 29 height 27
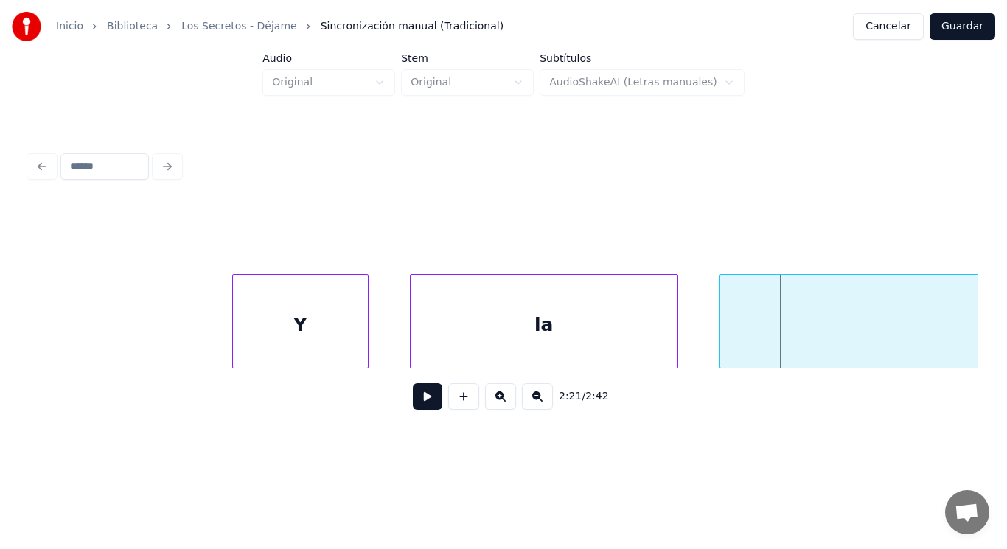
click at [234, 340] on div at bounding box center [235, 321] width 4 height 93
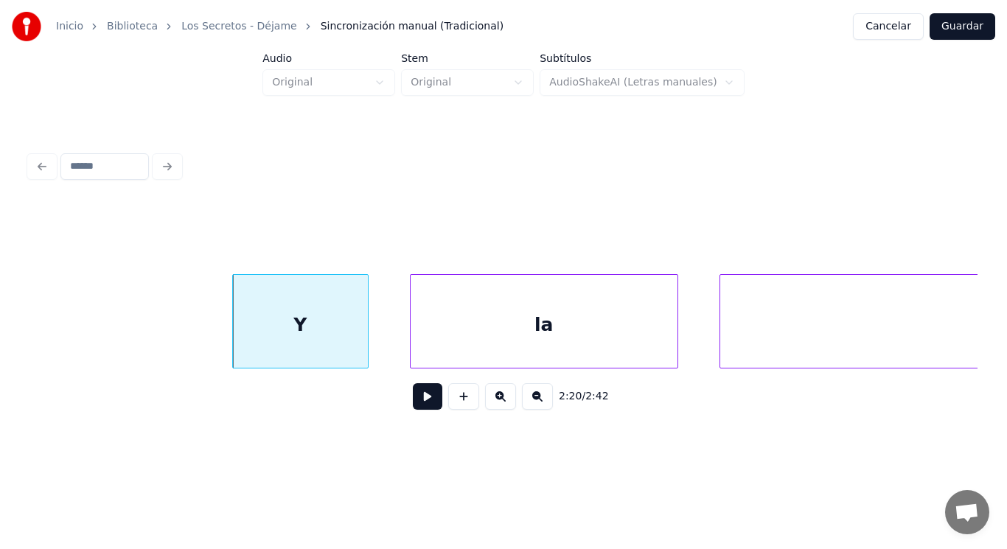
click at [422, 406] on button at bounding box center [427, 396] width 29 height 27
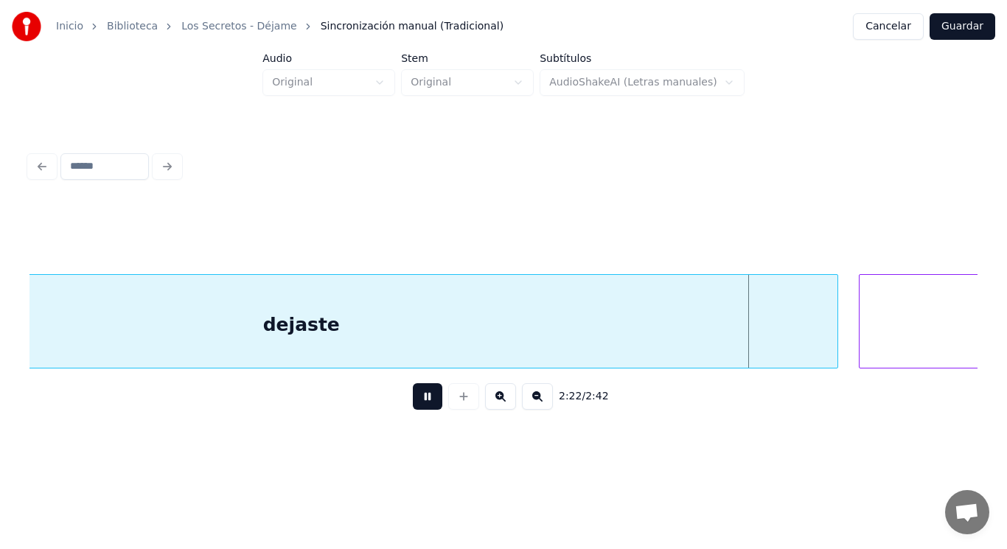
click at [422, 406] on button at bounding box center [427, 396] width 29 height 27
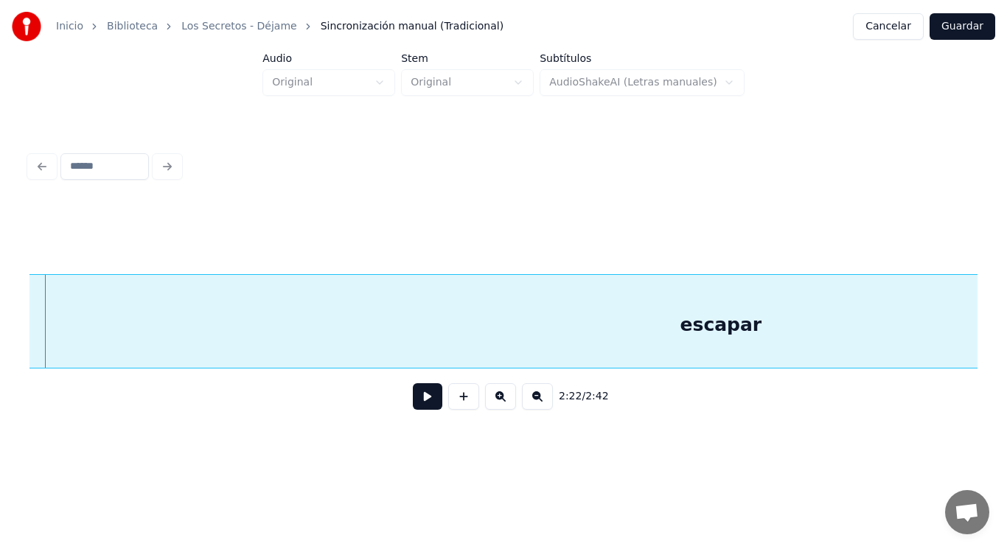
click at [335, 343] on div "escapar" at bounding box center [721, 325] width 1650 height 100
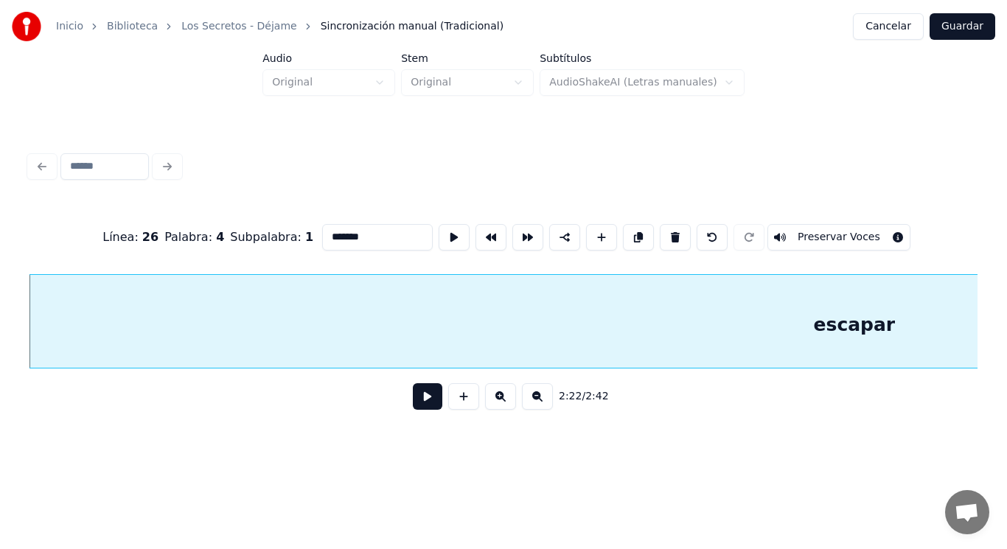
click at [413, 398] on button at bounding box center [427, 396] width 29 height 27
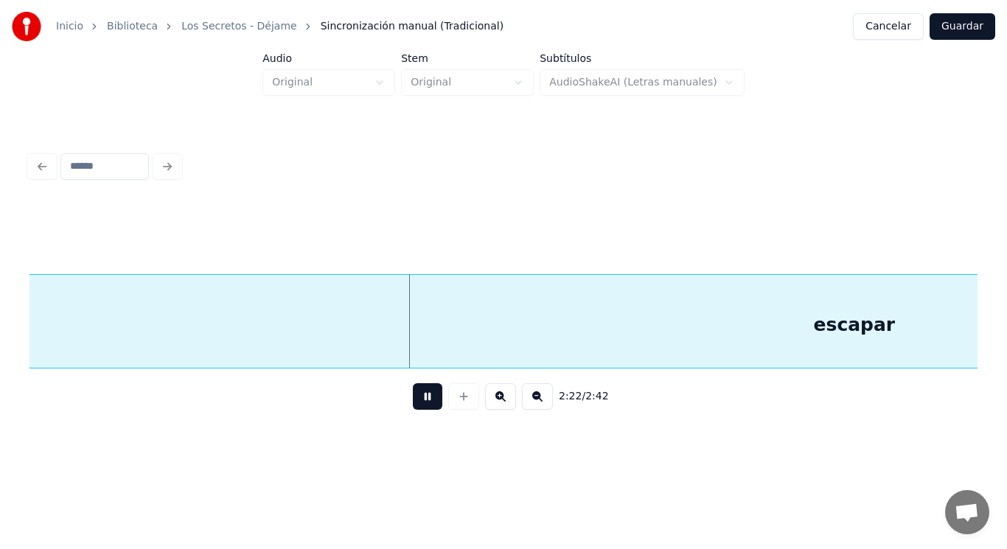
click at [413, 398] on button at bounding box center [427, 396] width 29 height 27
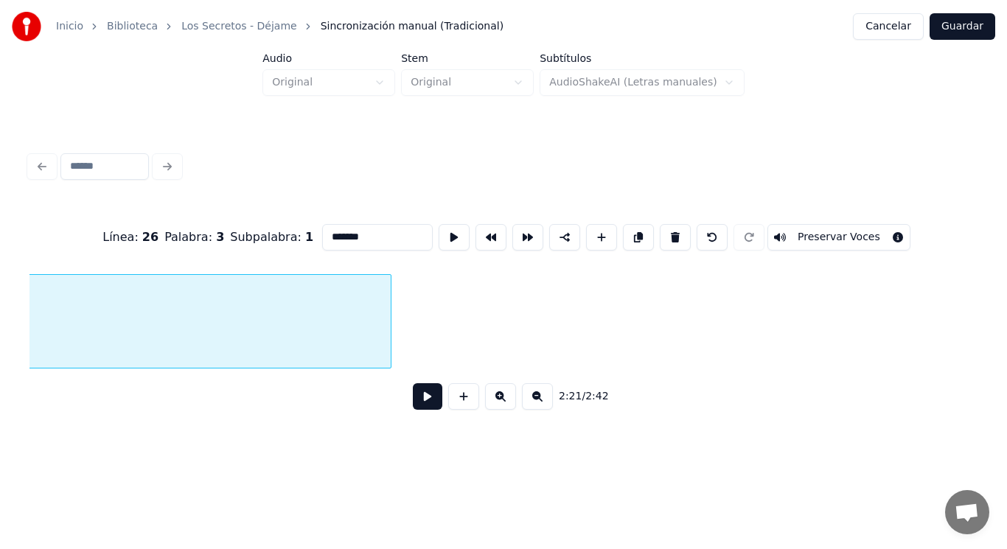
scroll to position [0, 145692]
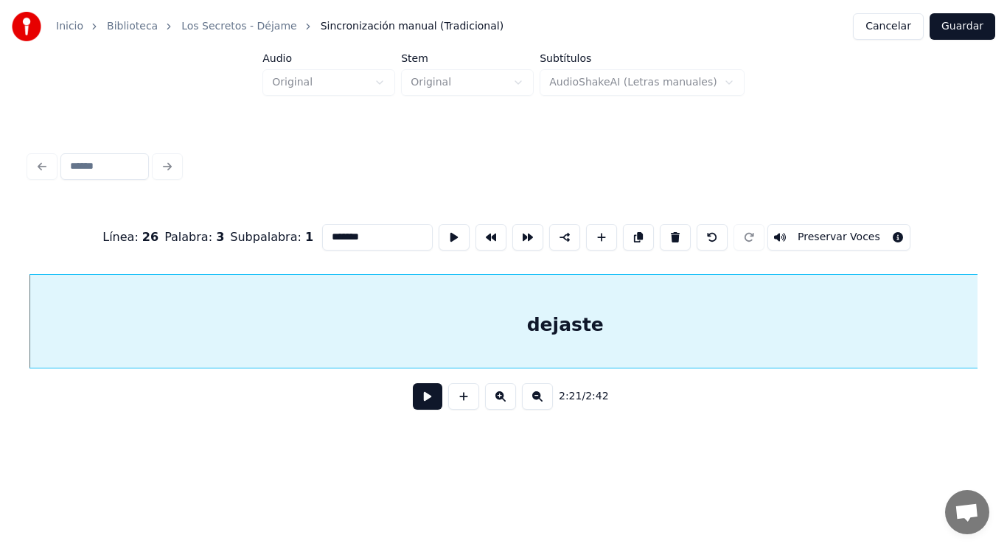
click at [425, 406] on button at bounding box center [427, 396] width 29 height 27
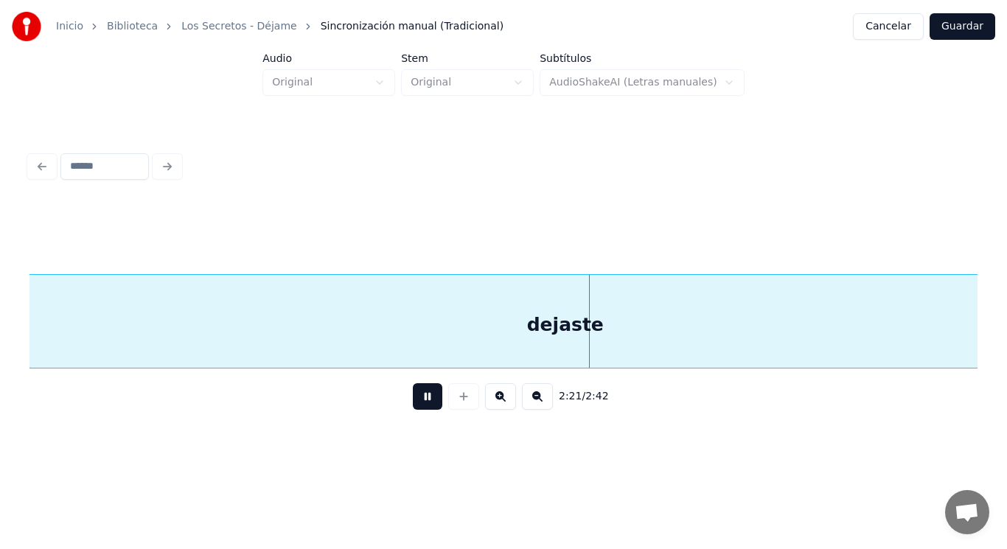
click at [425, 406] on button at bounding box center [427, 396] width 29 height 27
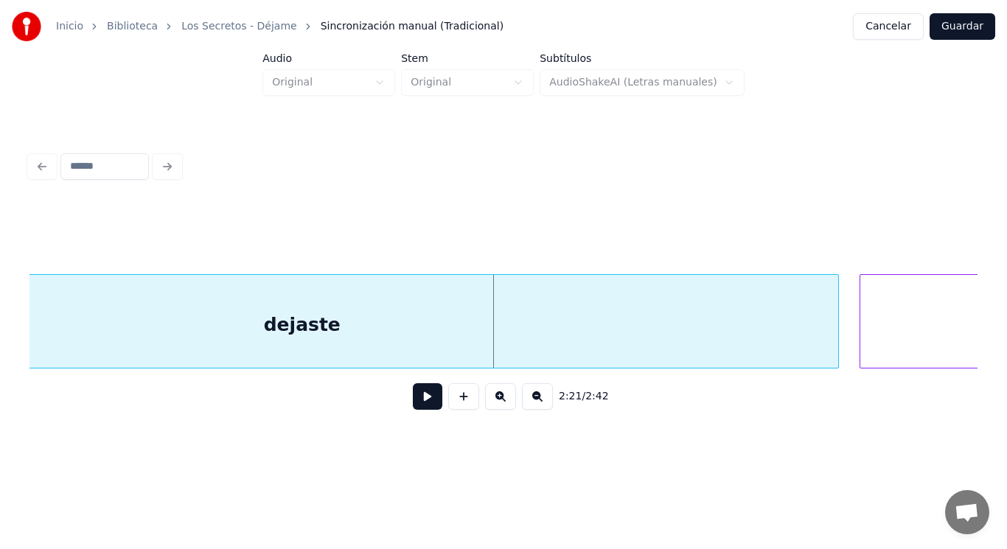
scroll to position [0, 145957]
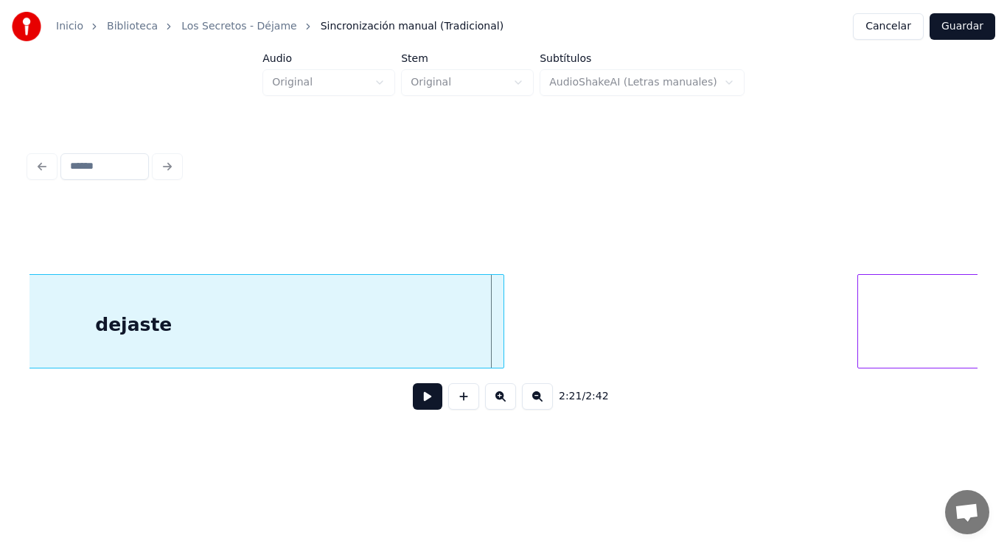
click at [502, 355] on div at bounding box center [501, 321] width 4 height 93
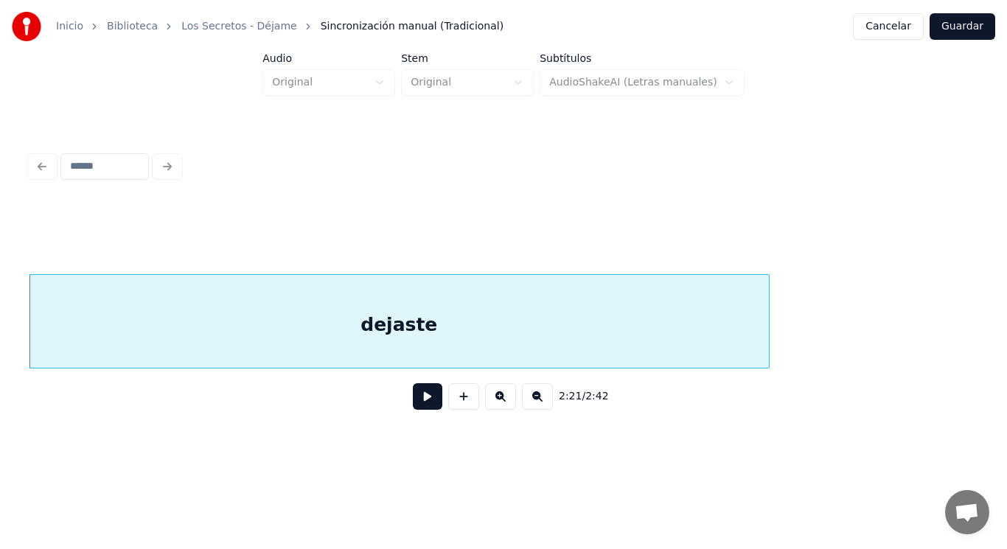
click at [417, 398] on button at bounding box center [427, 396] width 29 height 27
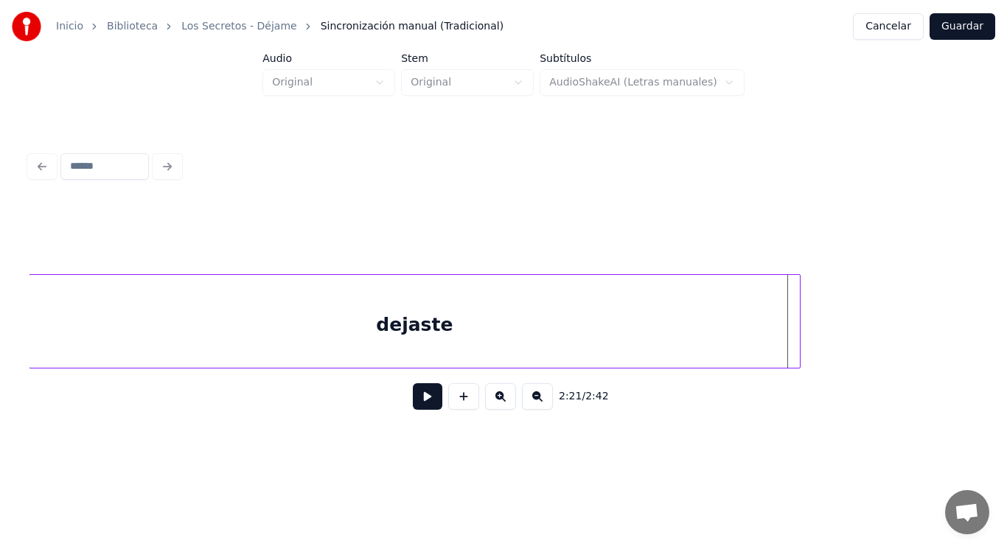
click at [798, 337] on div at bounding box center [797, 321] width 4 height 93
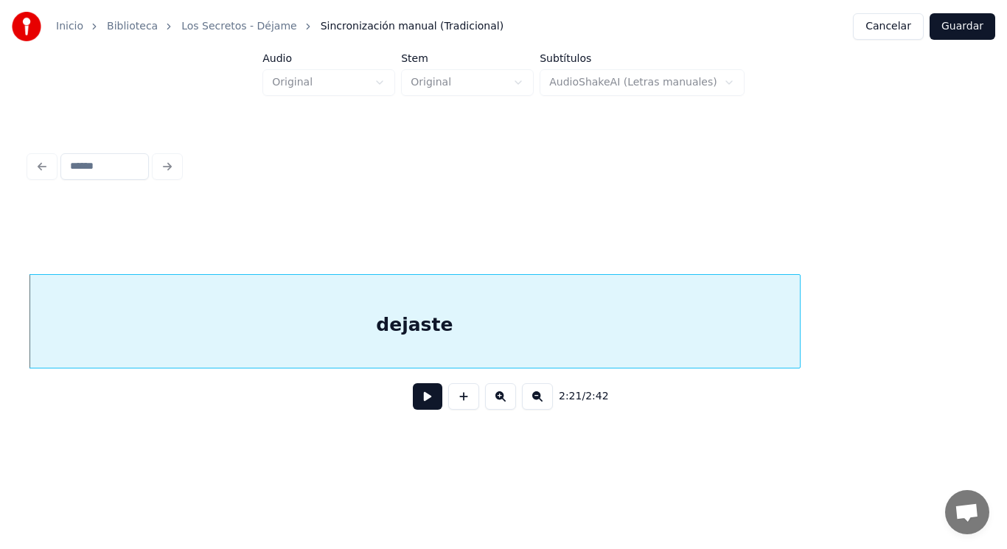
click at [413, 397] on button at bounding box center [427, 396] width 29 height 27
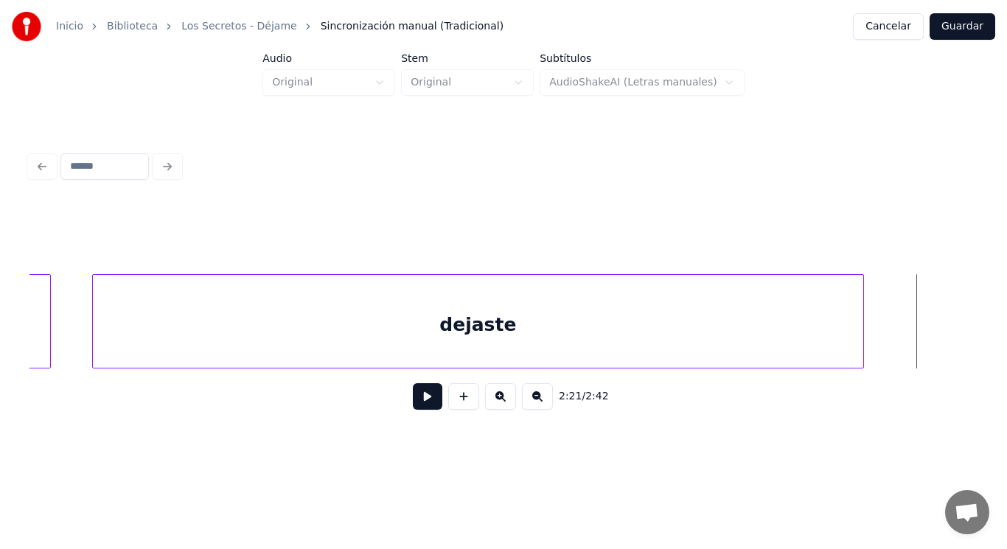
scroll to position [0, 145629]
click at [621, 315] on div "dejaste" at bounding box center [477, 325] width 770 height 100
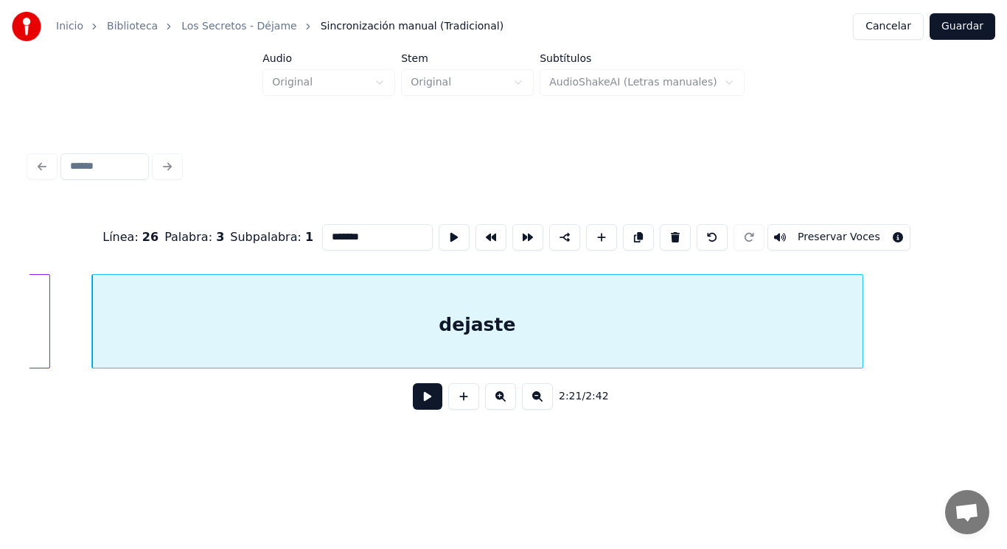
click at [420, 396] on button at bounding box center [427, 396] width 29 height 27
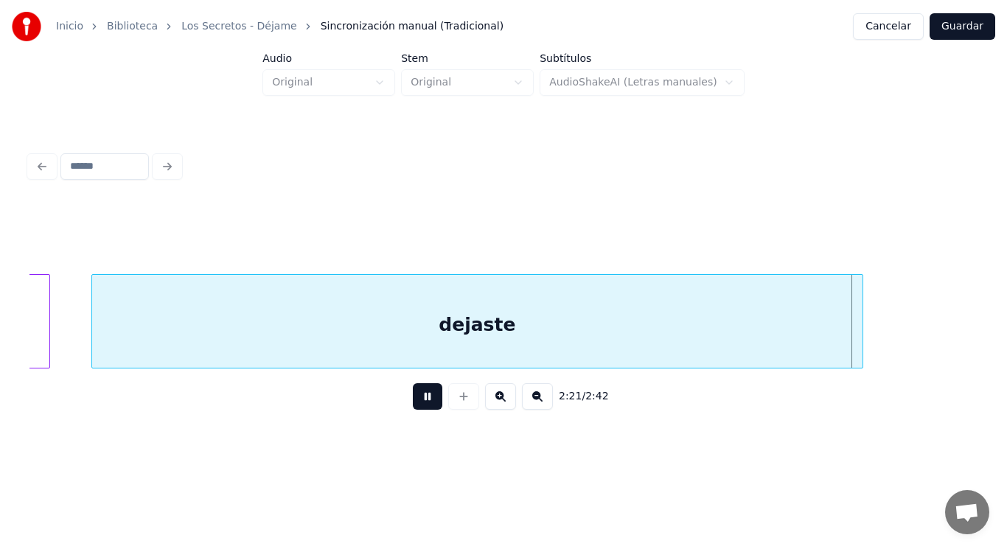
click at [420, 396] on button at bounding box center [427, 396] width 29 height 27
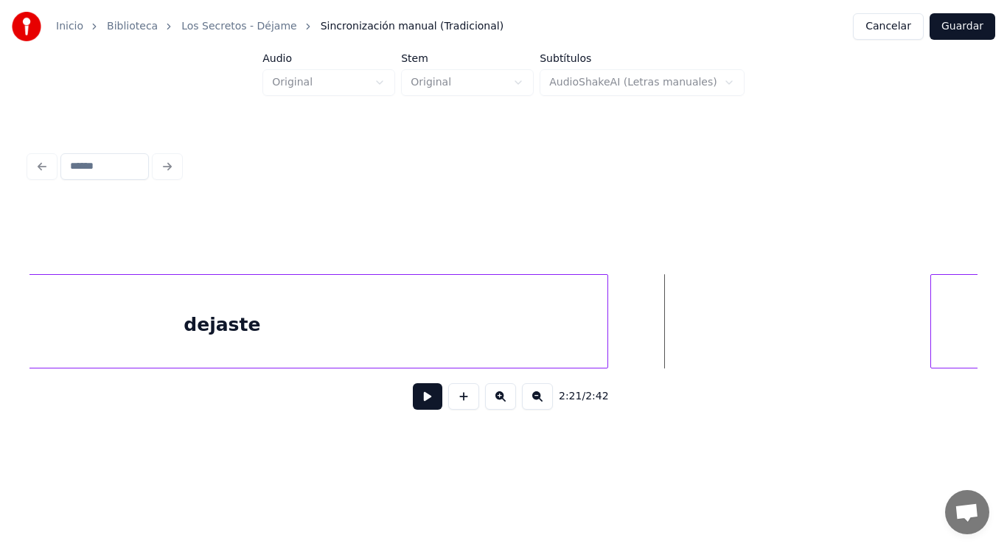
scroll to position [0, 145983]
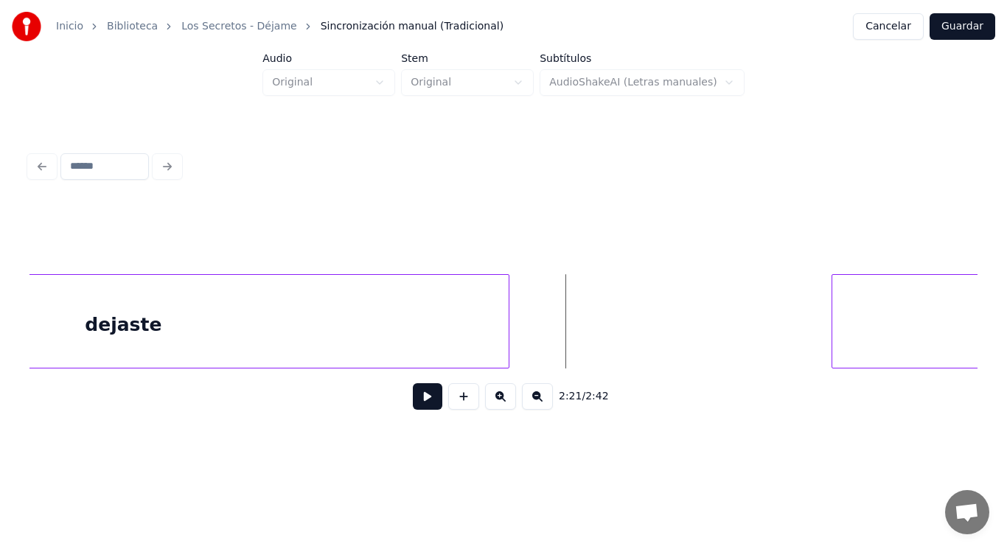
click at [417, 402] on button at bounding box center [427, 396] width 29 height 27
click at [502, 335] on div "dejaste" at bounding box center [123, 325] width 770 height 100
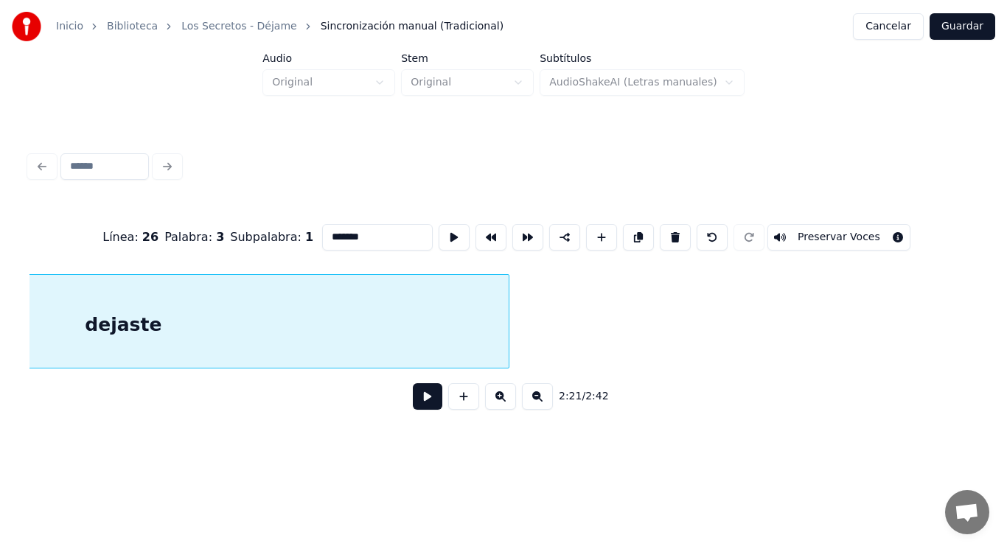
scroll to position [0, 145692]
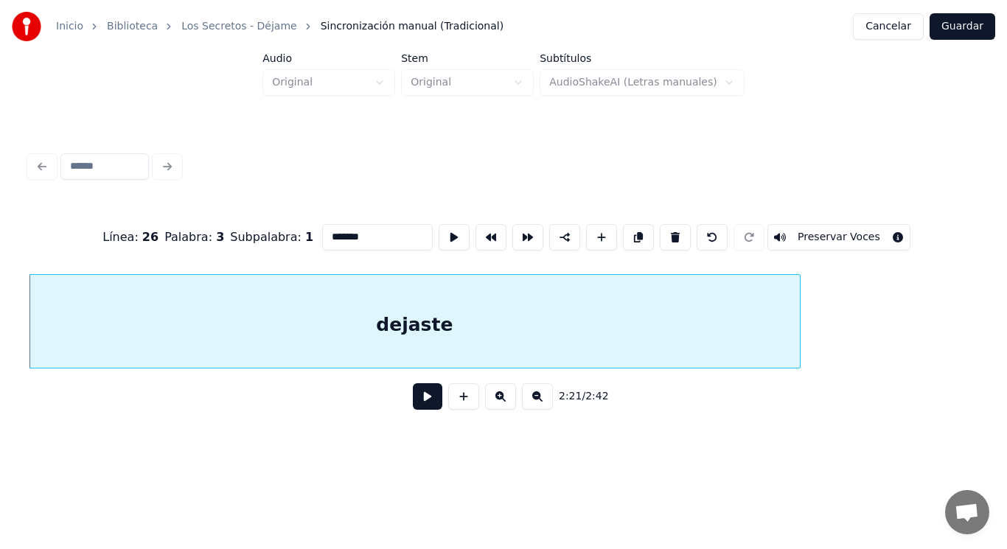
click at [419, 398] on button at bounding box center [427, 396] width 29 height 27
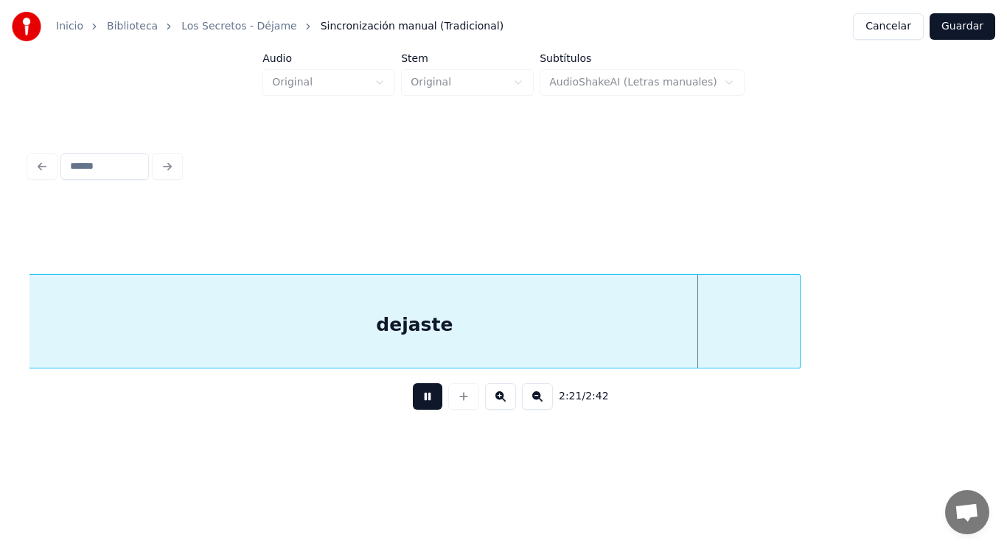
click at [419, 398] on button at bounding box center [427, 396] width 29 height 27
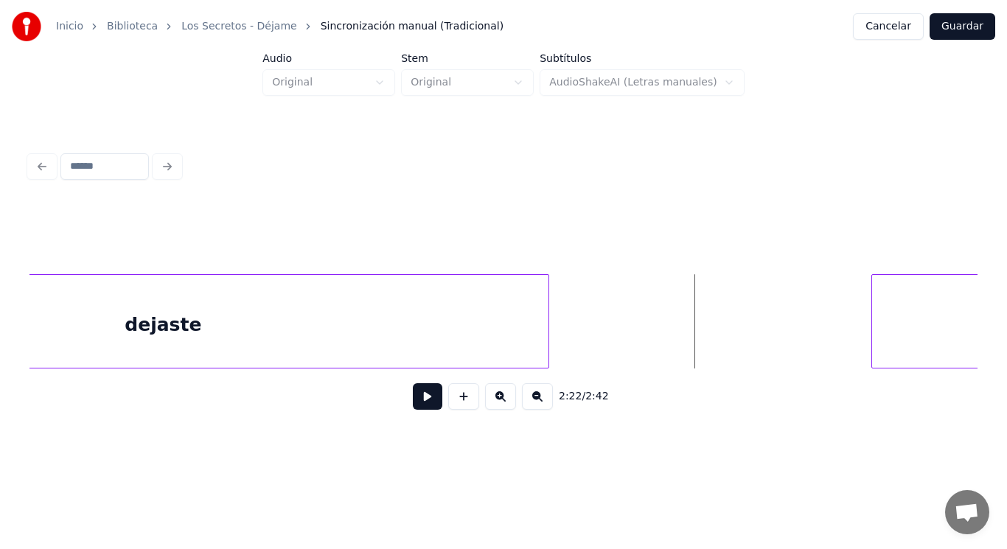
scroll to position [0, 146016]
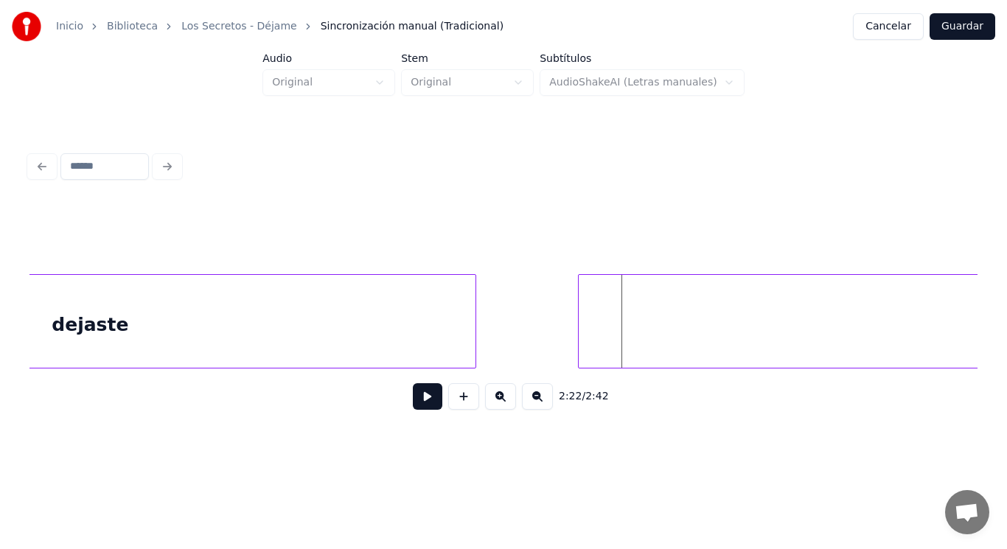
click at [581, 338] on div at bounding box center [581, 321] width 4 height 93
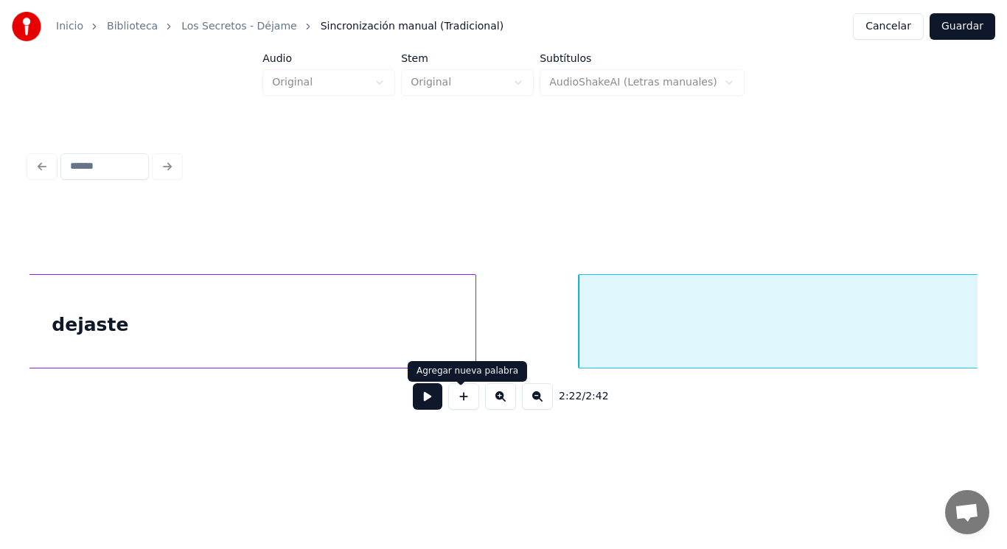
click at [418, 399] on button at bounding box center [427, 396] width 29 height 27
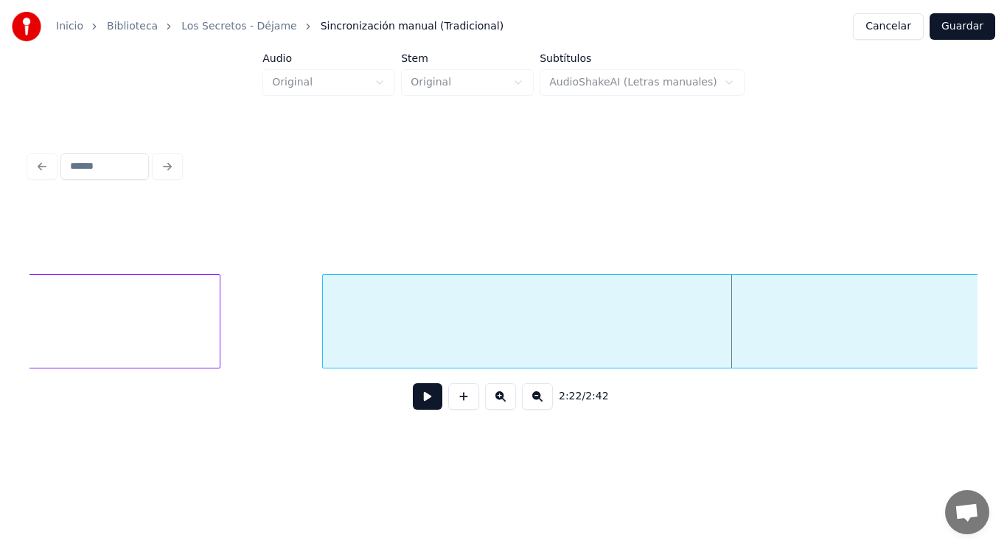
scroll to position [0, 146262]
click at [293, 339] on div at bounding box center [294, 321] width 4 height 93
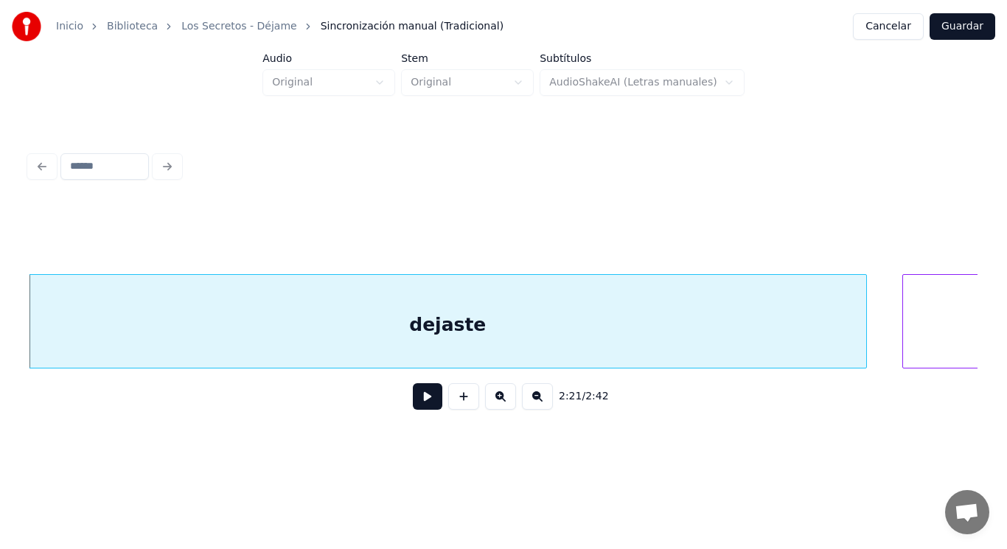
click at [421, 405] on button at bounding box center [427, 396] width 29 height 27
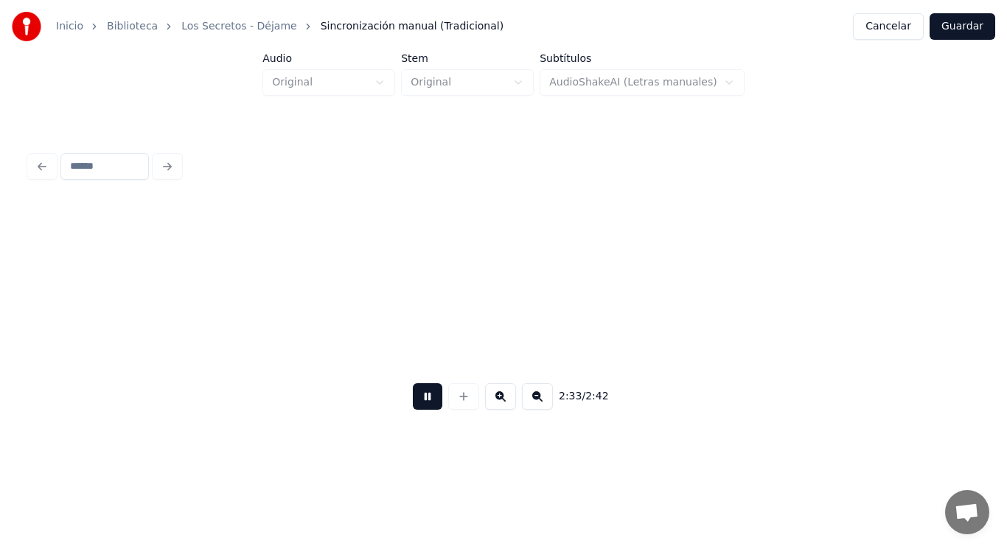
scroll to position [0, 158190]
click at [417, 402] on button at bounding box center [427, 396] width 29 height 27
click at [959, 28] on button "Guardar" at bounding box center [962, 26] width 66 height 27
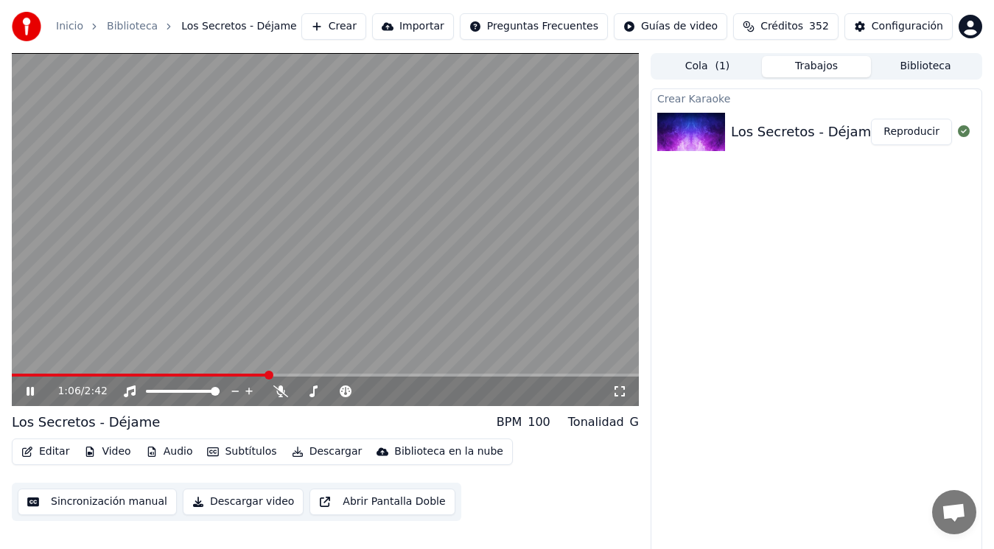
click at [30, 390] on icon at bounding box center [41, 391] width 34 height 12
click at [46, 449] on button "Editar" at bounding box center [45, 452] width 60 height 21
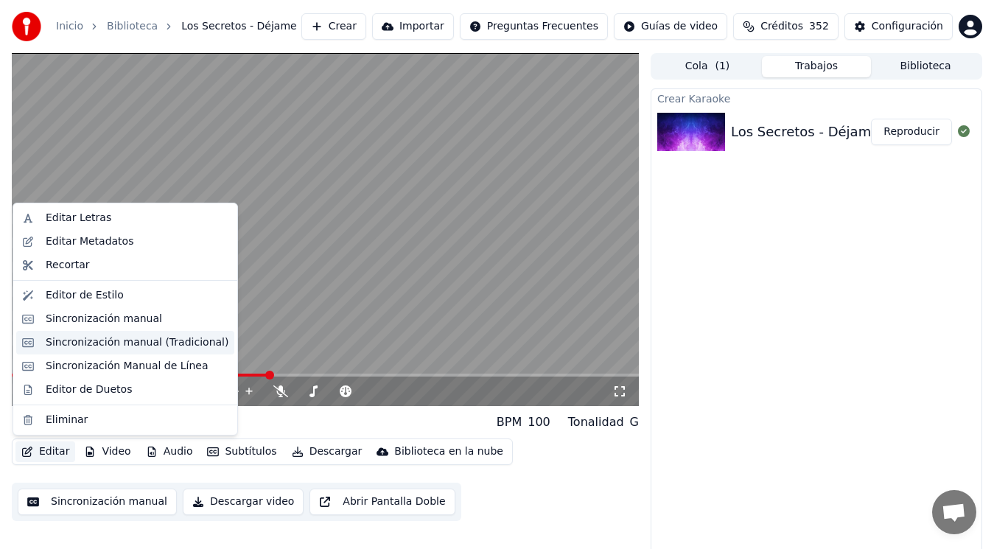
click at [124, 343] on div "Sincronización manual (Tradicional)" at bounding box center [137, 342] width 183 height 15
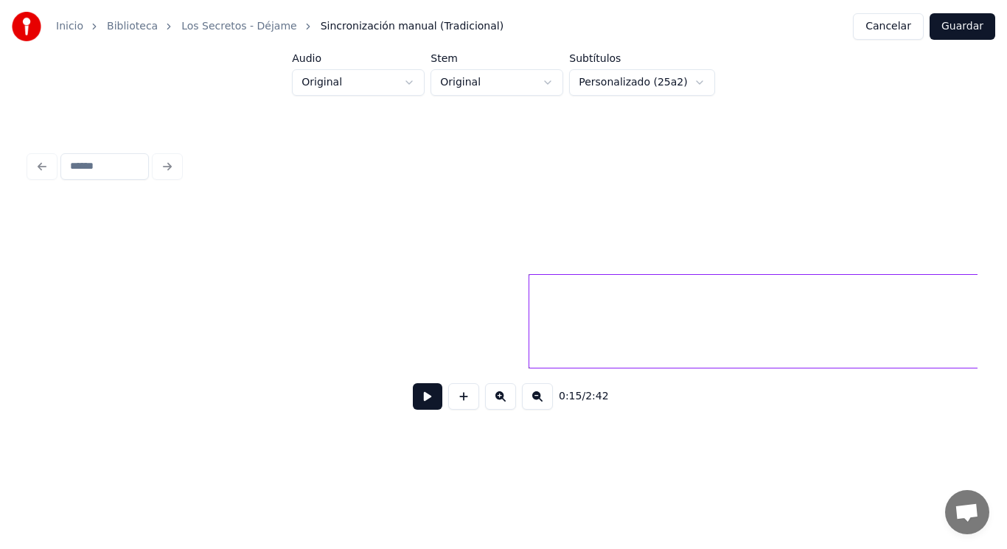
scroll to position [0, 15568]
click at [421, 404] on button at bounding box center [427, 396] width 29 height 27
click at [517, 343] on div at bounding box center [518, 321] width 4 height 93
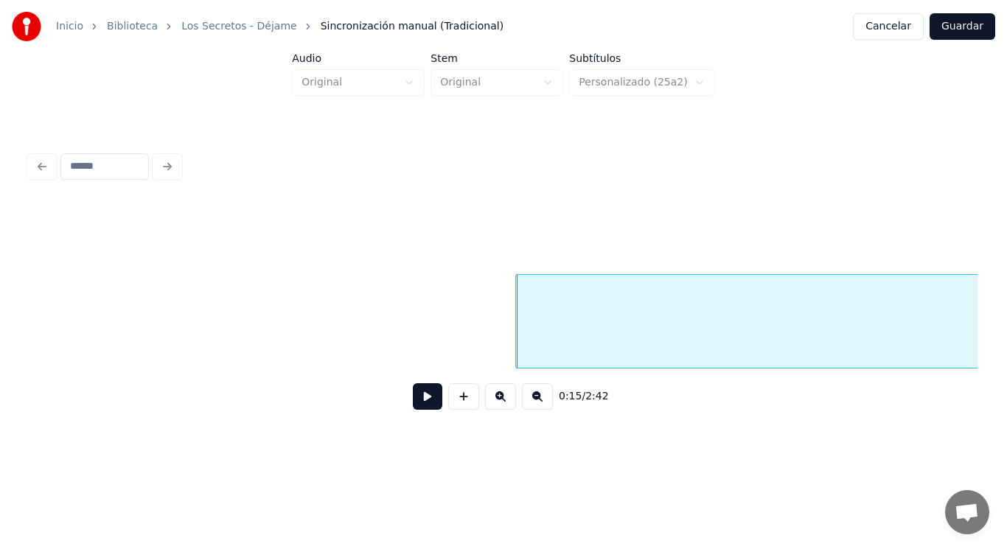
click at [413, 400] on button at bounding box center [427, 396] width 29 height 27
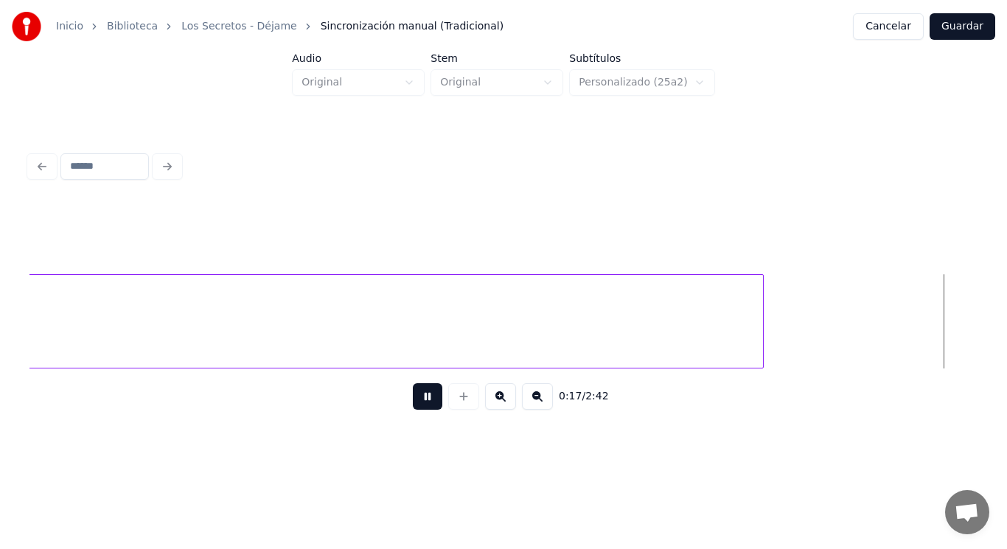
scroll to position [0, 18453]
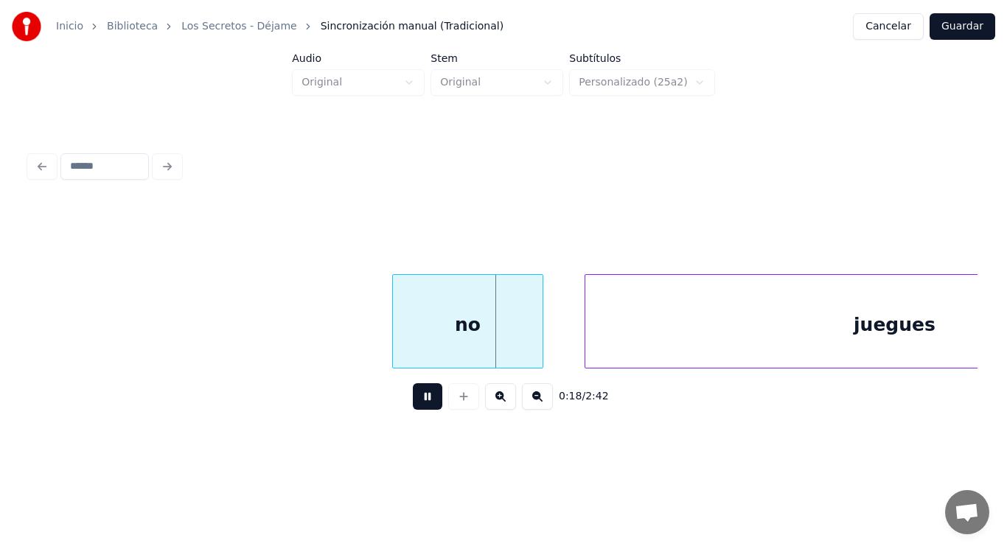
click at [413, 400] on button at bounding box center [427, 396] width 29 height 27
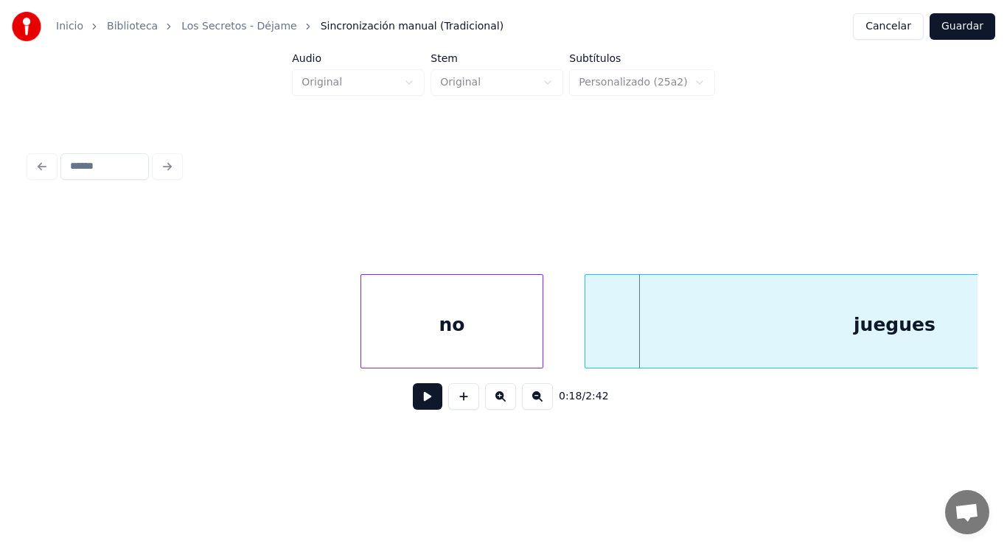
click at [362, 343] on div at bounding box center [363, 321] width 4 height 93
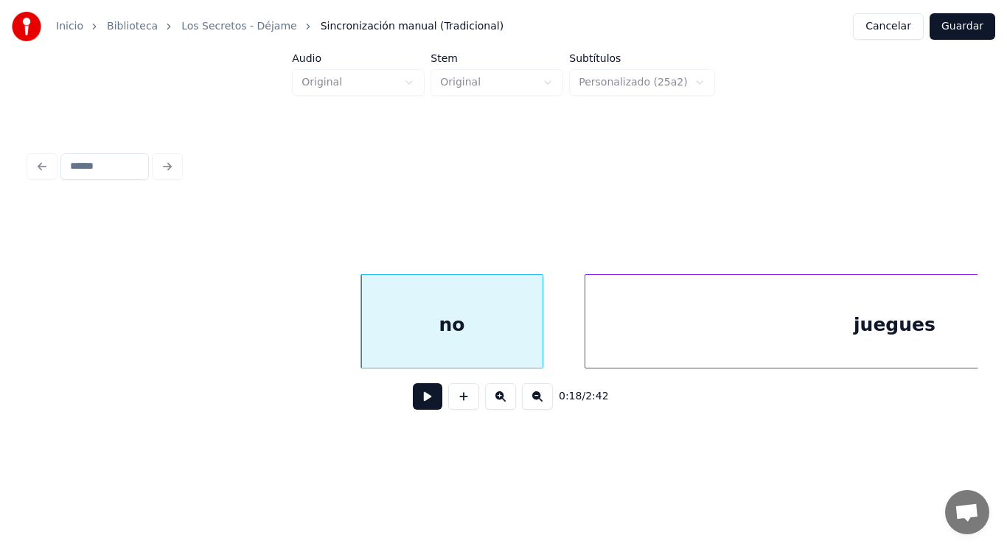
click at [413, 396] on button at bounding box center [427, 396] width 29 height 27
click at [501, 341] on div at bounding box center [500, 321] width 4 height 93
click at [425, 397] on button at bounding box center [427, 396] width 29 height 27
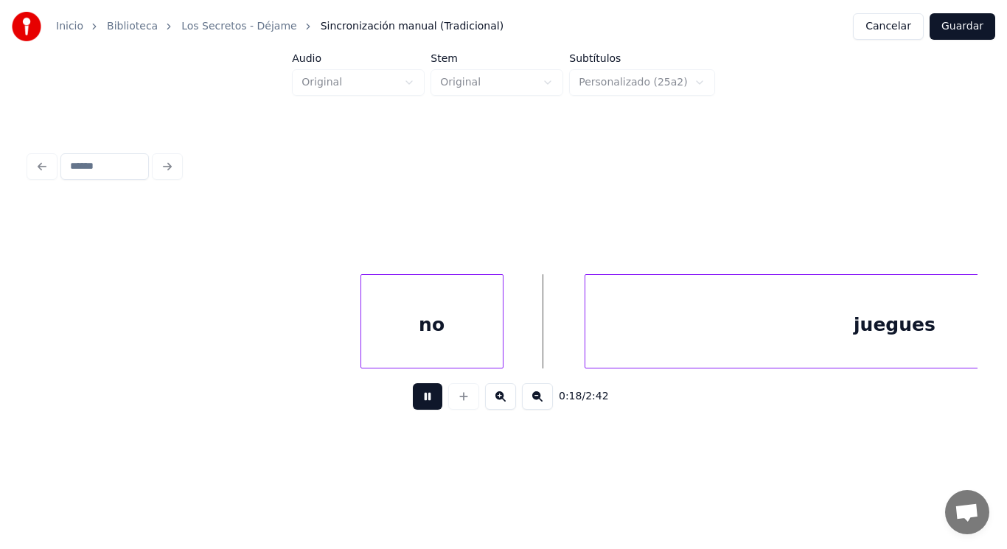
click at [425, 397] on button at bounding box center [427, 396] width 29 height 27
click at [532, 343] on div at bounding box center [532, 321] width 4 height 93
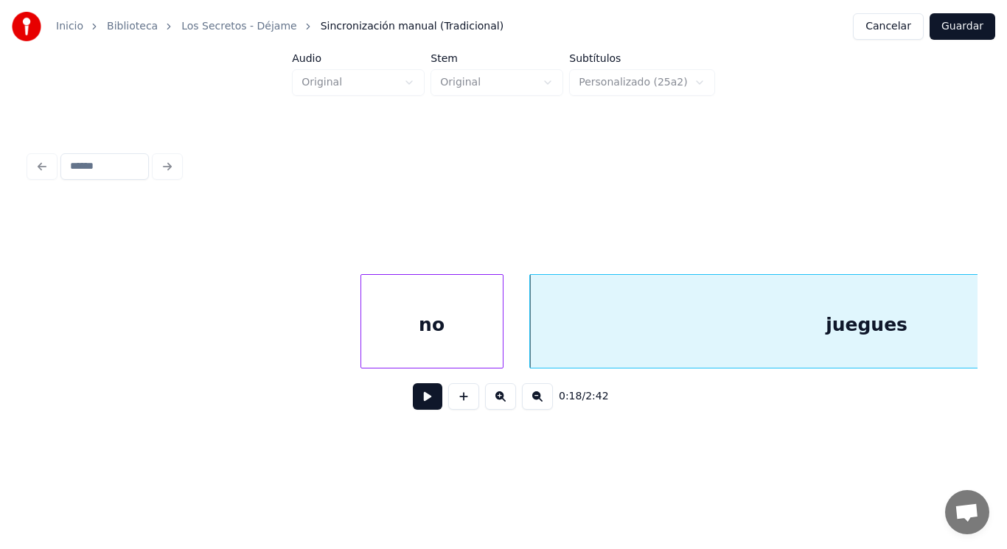
click at [418, 399] on button at bounding box center [427, 396] width 29 height 27
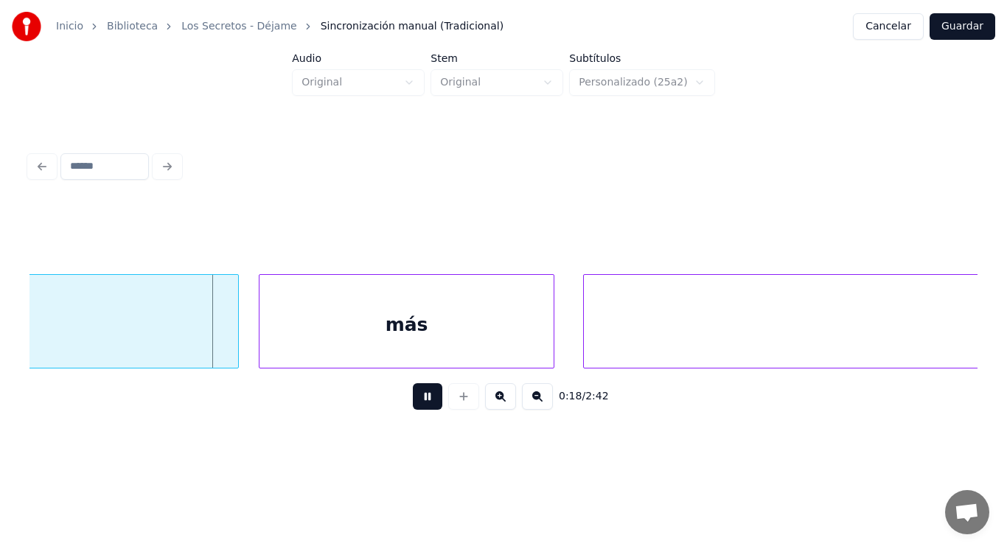
click at [418, 399] on button at bounding box center [427, 396] width 29 height 27
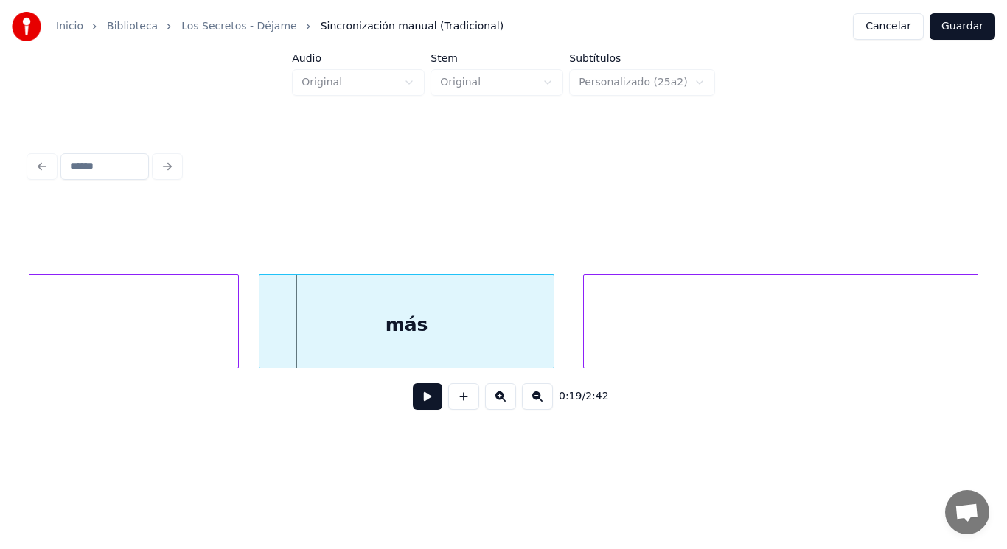
click at [397, 349] on div "más" at bounding box center [405, 325] width 293 height 100
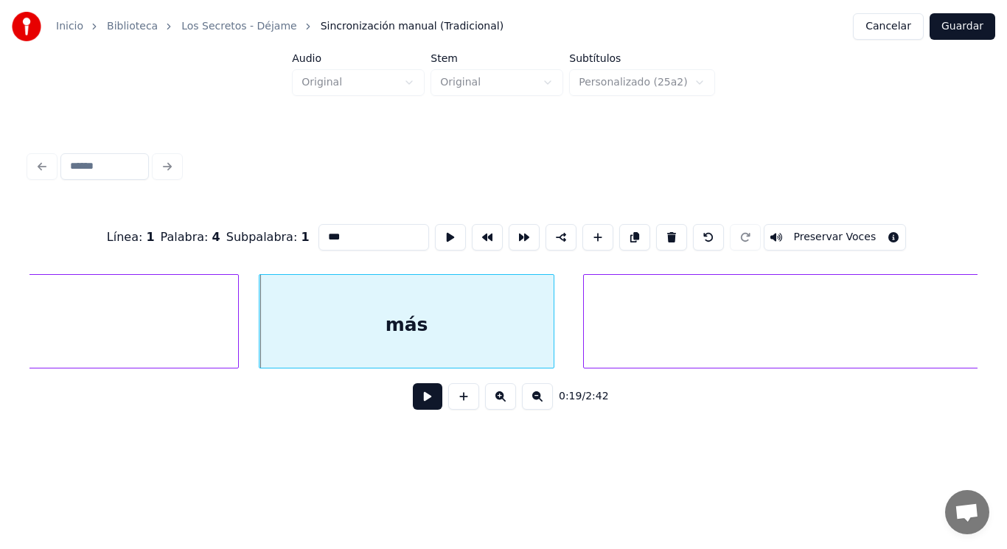
click at [413, 399] on button at bounding box center [427, 396] width 29 height 27
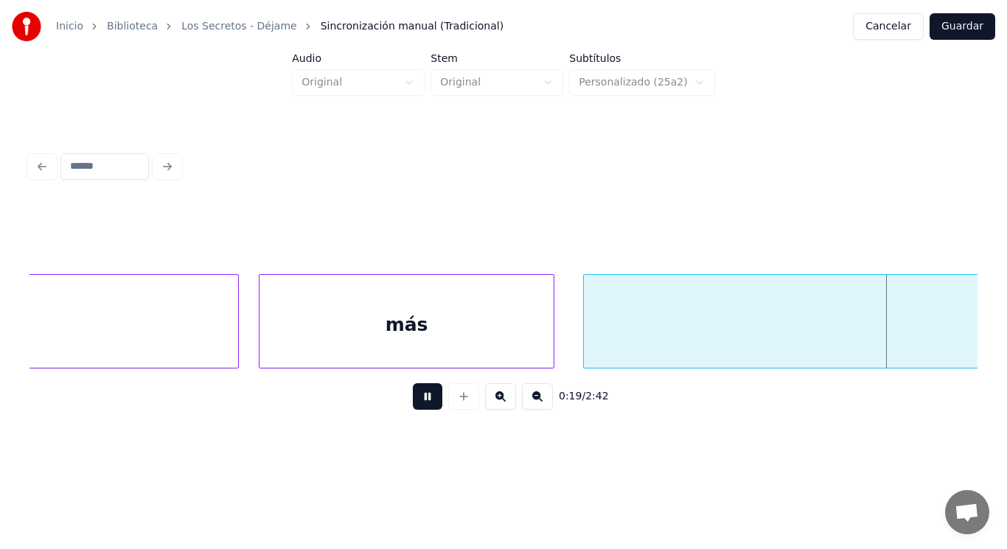
scroll to position [0, 20371]
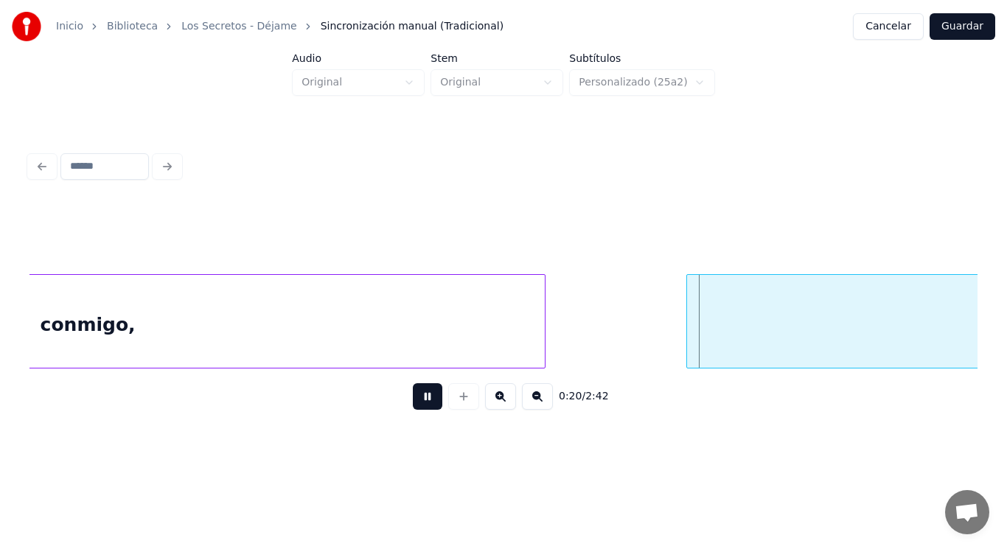
click at [413, 399] on button at bounding box center [427, 396] width 29 height 27
click at [414, 399] on button at bounding box center [427, 396] width 29 height 27
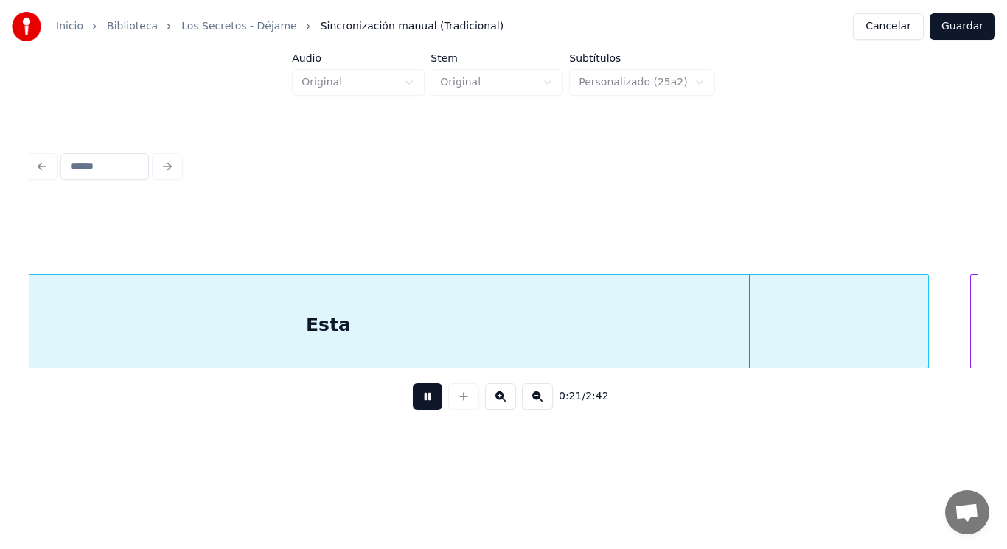
click at [414, 399] on button at bounding box center [427, 396] width 29 height 27
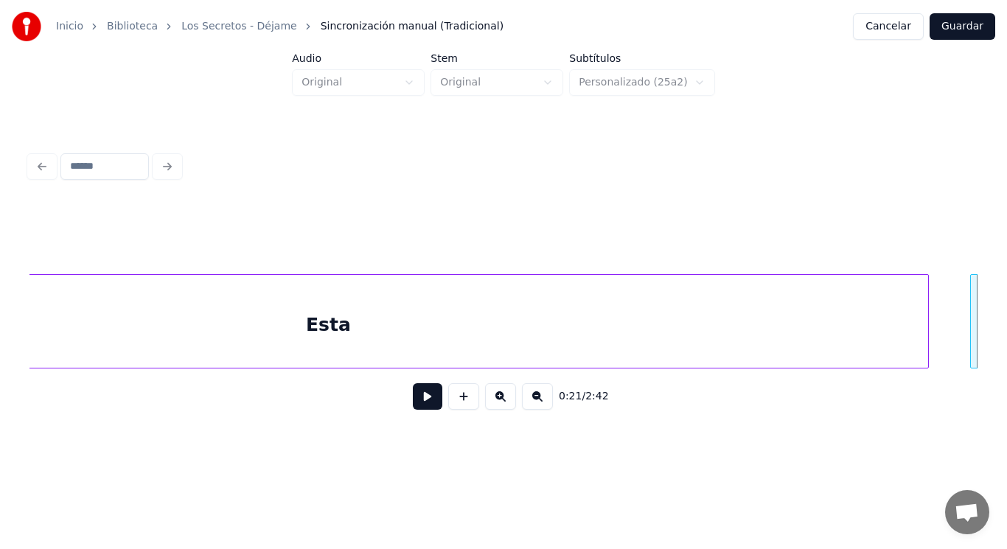
click at [414, 399] on button at bounding box center [427, 396] width 29 height 27
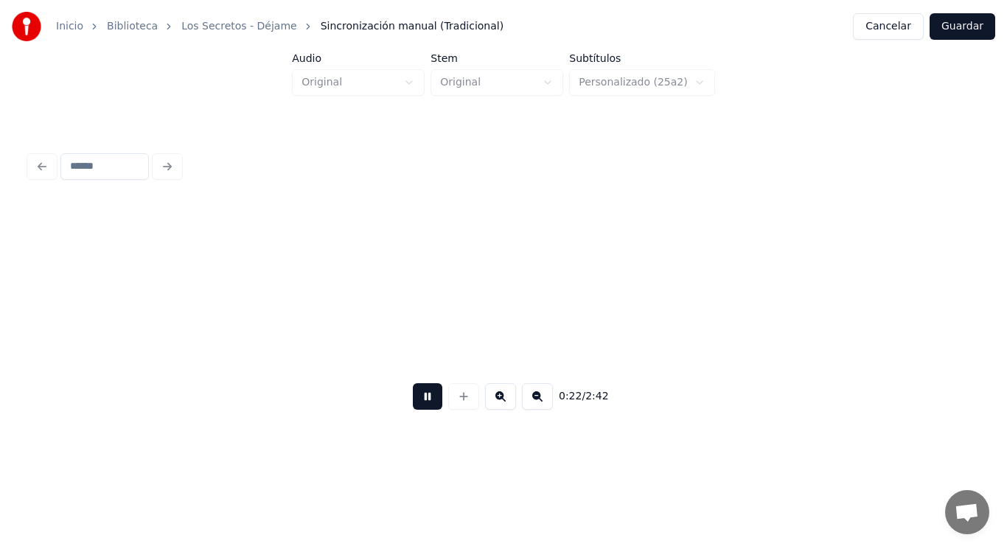
scroll to position [0, 23297]
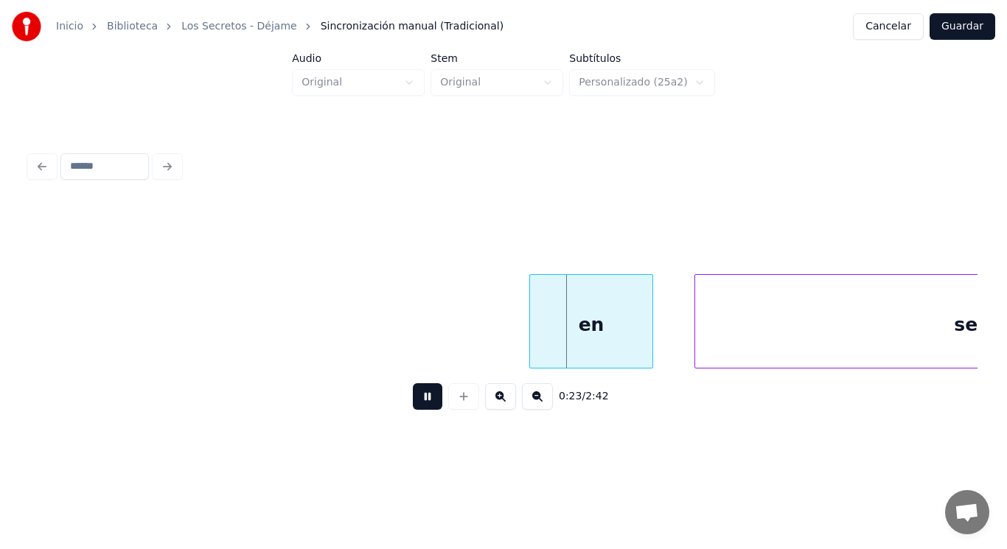
click at [414, 399] on button at bounding box center [427, 396] width 29 height 27
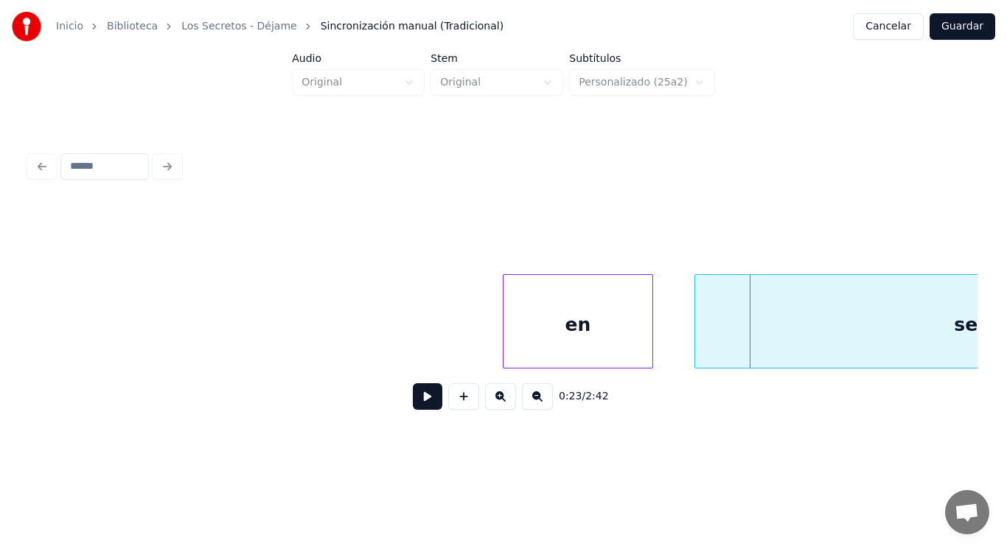
click at [503, 339] on div at bounding box center [505, 321] width 4 height 93
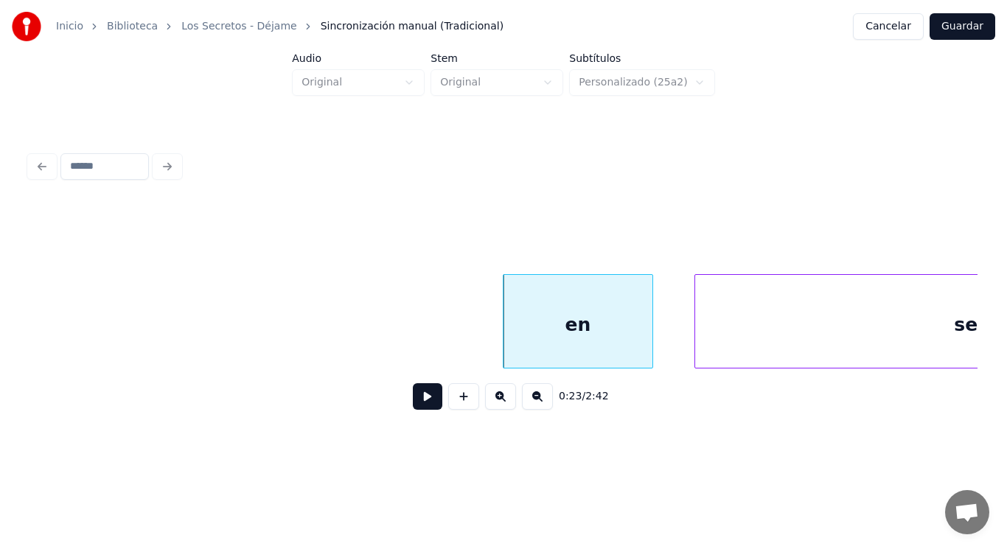
click at [416, 401] on button at bounding box center [427, 396] width 29 height 27
click at [627, 348] on div at bounding box center [629, 321] width 4 height 93
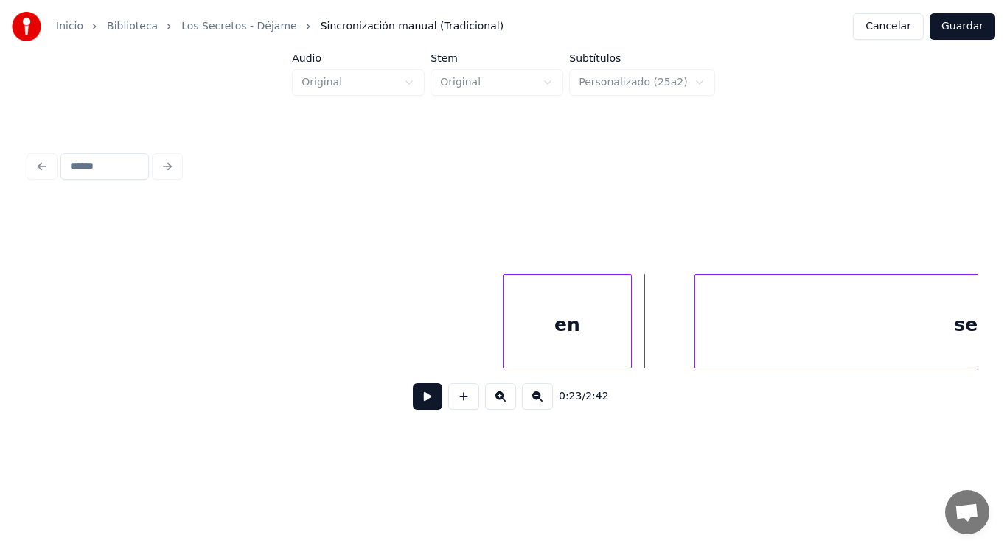
click at [413, 404] on button at bounding box center [427, 396] width 29 height 27
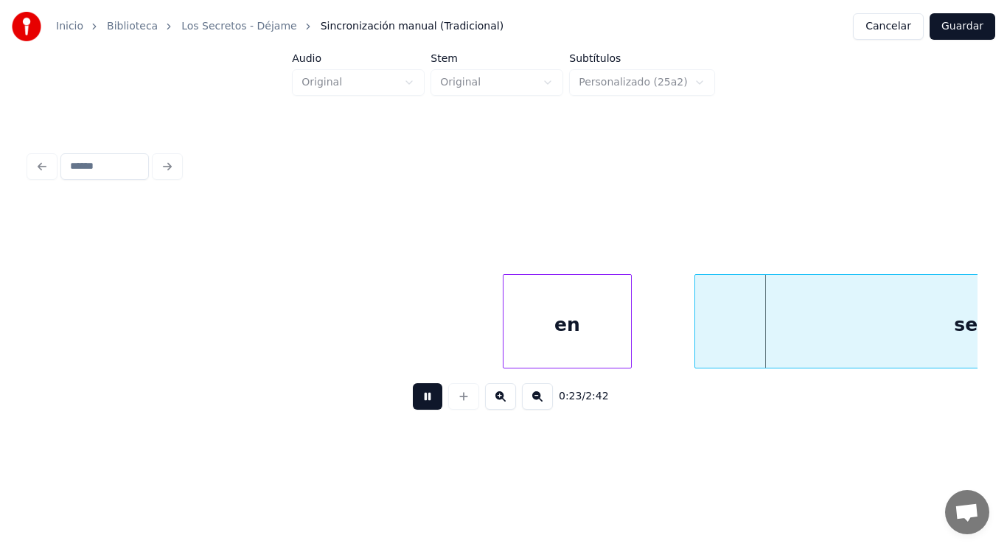
click at [413, 404] on button at bounding box center [427, 396] width 29 height 27
click at [608, 345] on div at bounding box center [609, 321] width 4 height 93
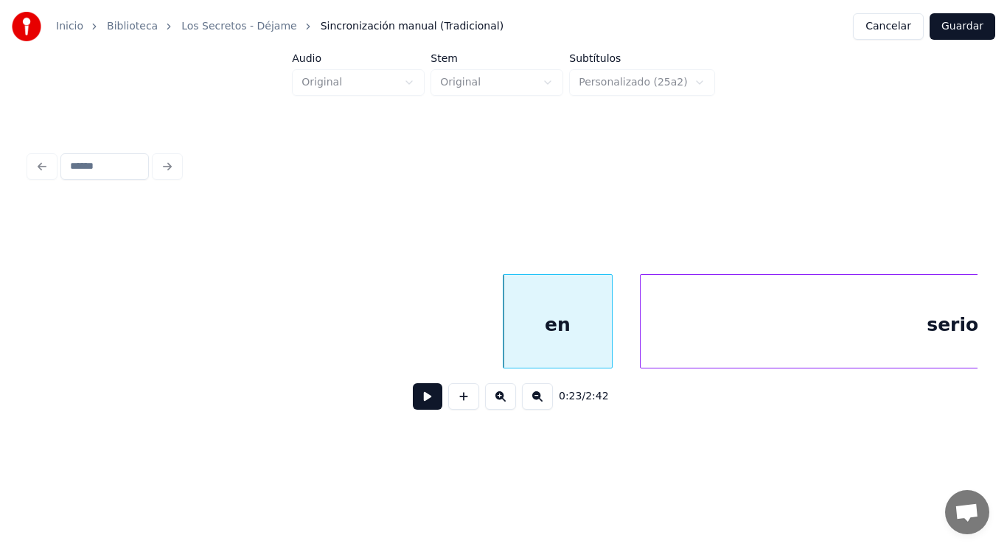
click at [643, 346] on div at bounding box center [643, 321] width 4 height 93
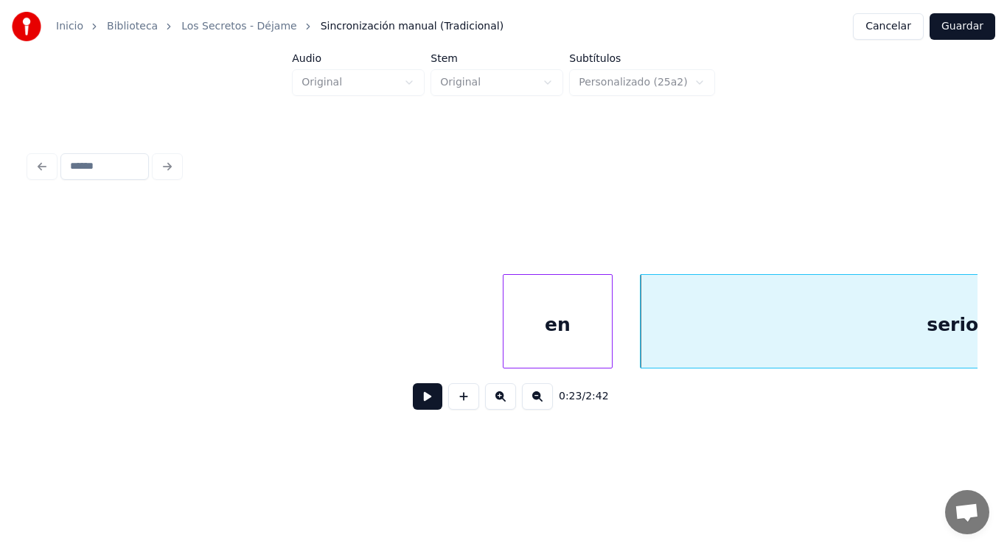
click at [418, 408] on button at bounding box center [427, 396] width 29 height 27
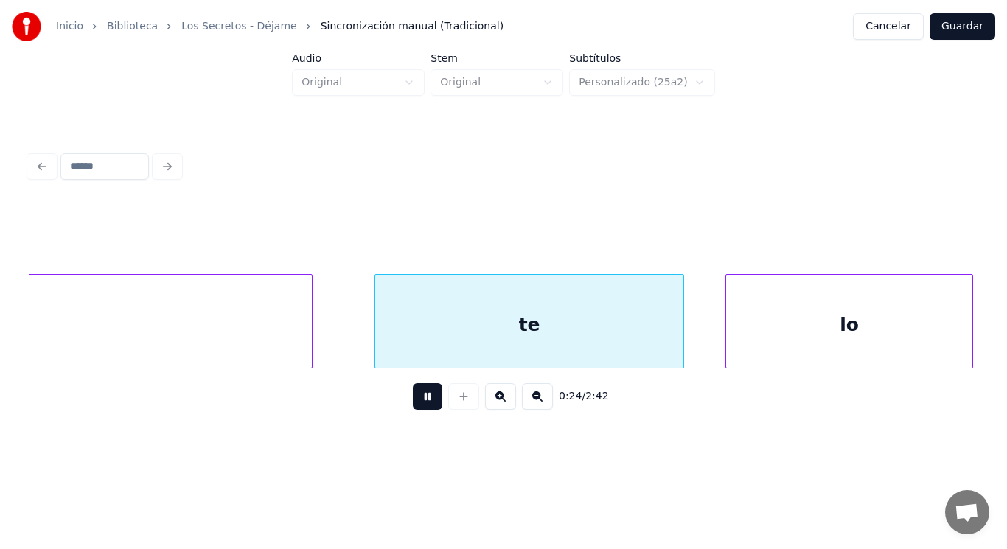
click at [418, 408] on button at bounding box center [427, 396] width 29 height 27
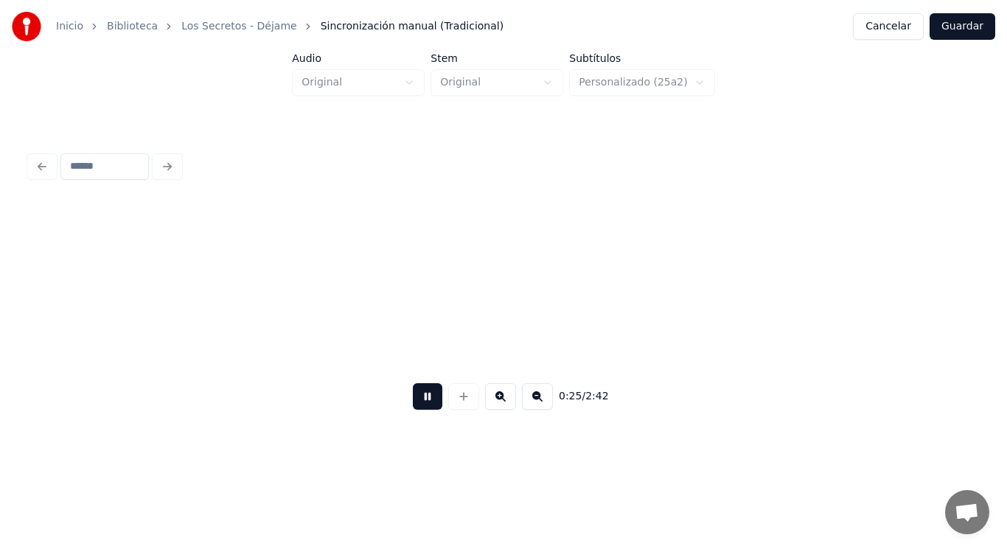
scroll to position [0, 26188]
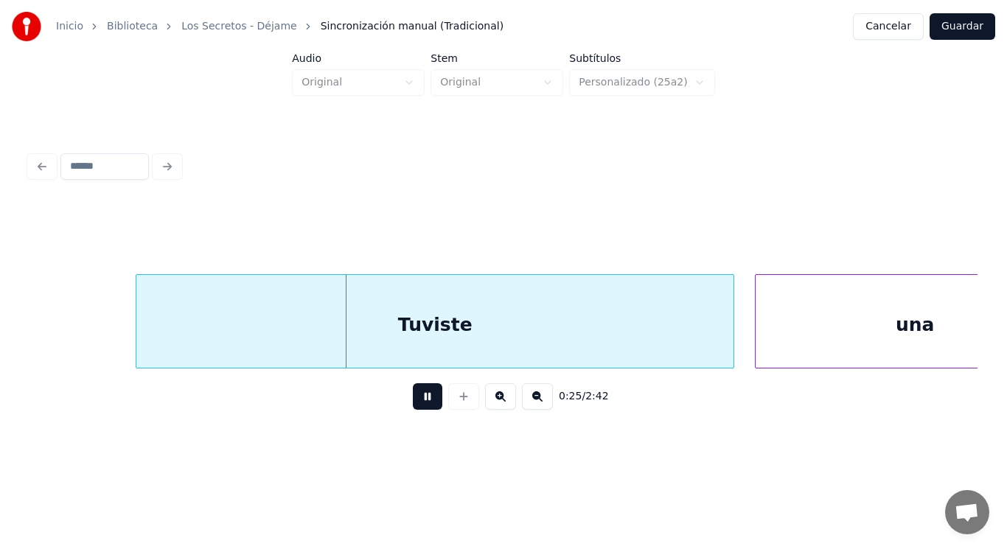
click at [418, 408] on button at bounding box center [427, 396] width 29 height 27
click at [420, 402] on button at bounding box center [427, 396] width 29 height 27
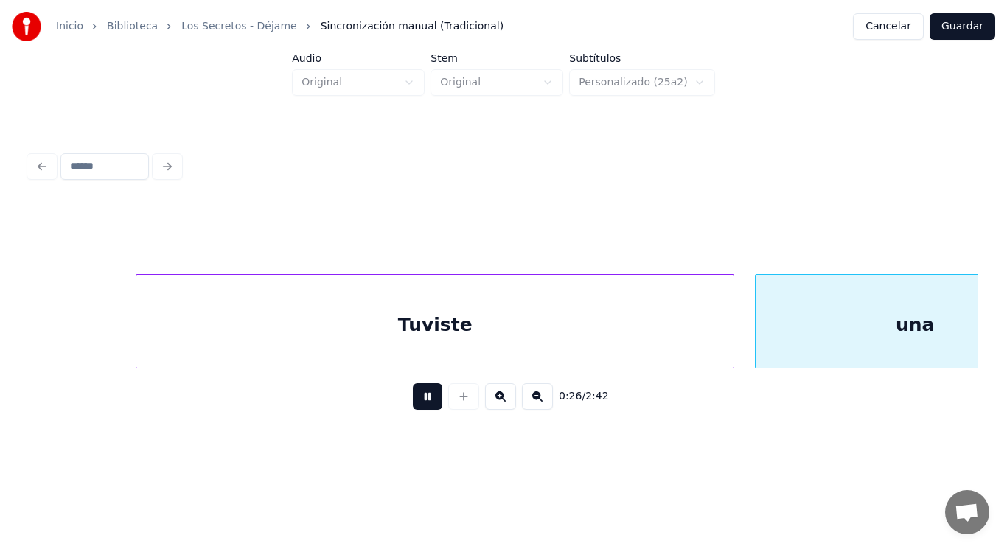
scroll to position [0, 27150]
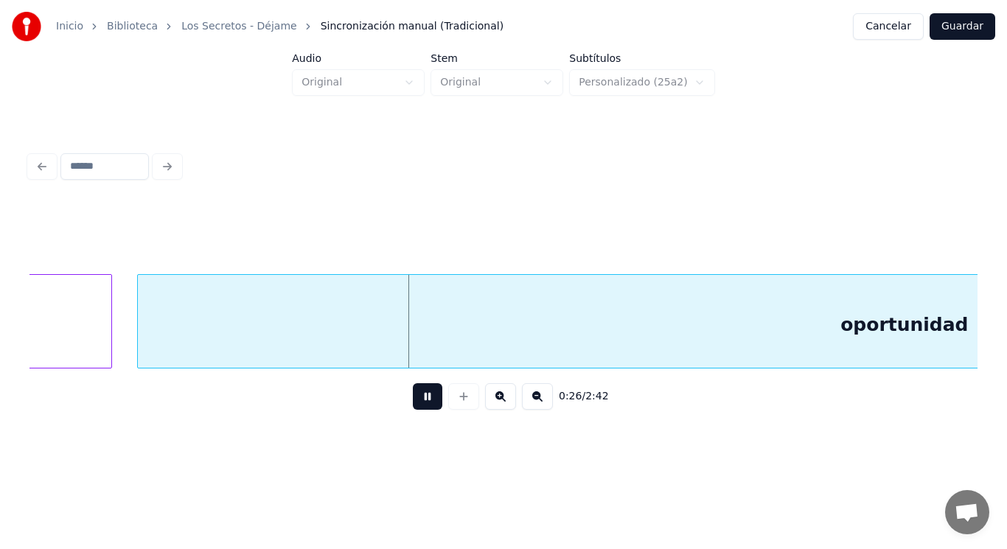
click at [420, 402] on button at bounding box center [427, 396] width 29 height 27
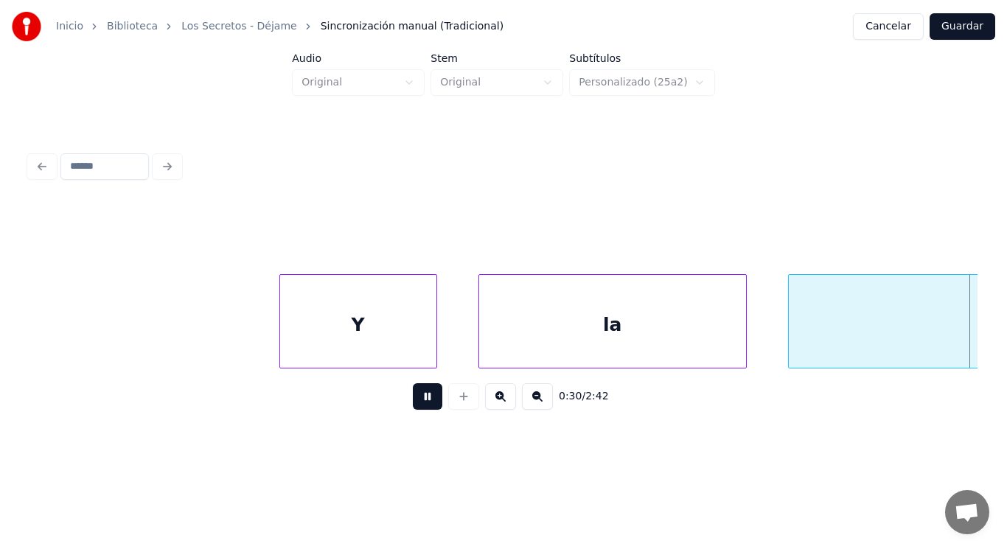
scroll to position [0, 31944]
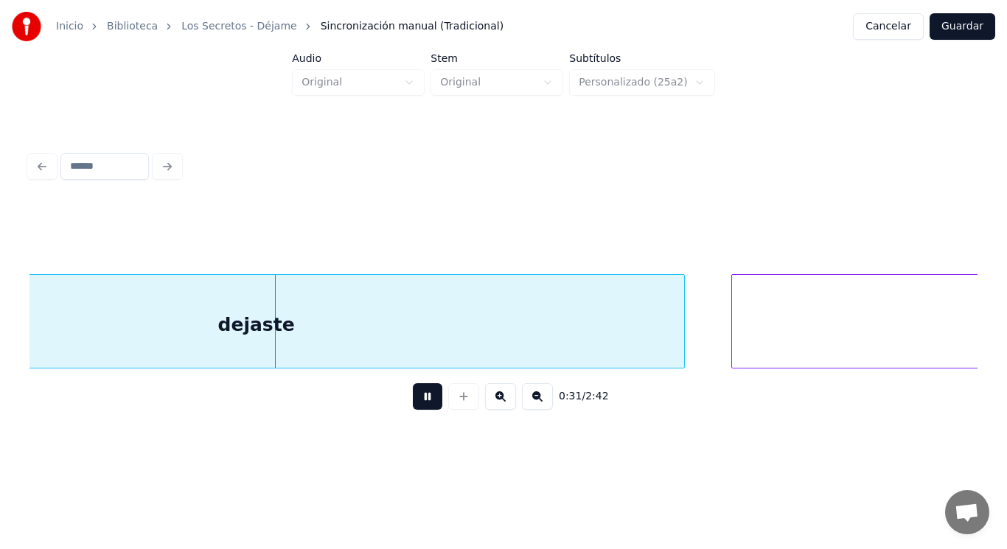
click at [420, 402] on button at bounding box center [427, 396] width 29 height 27
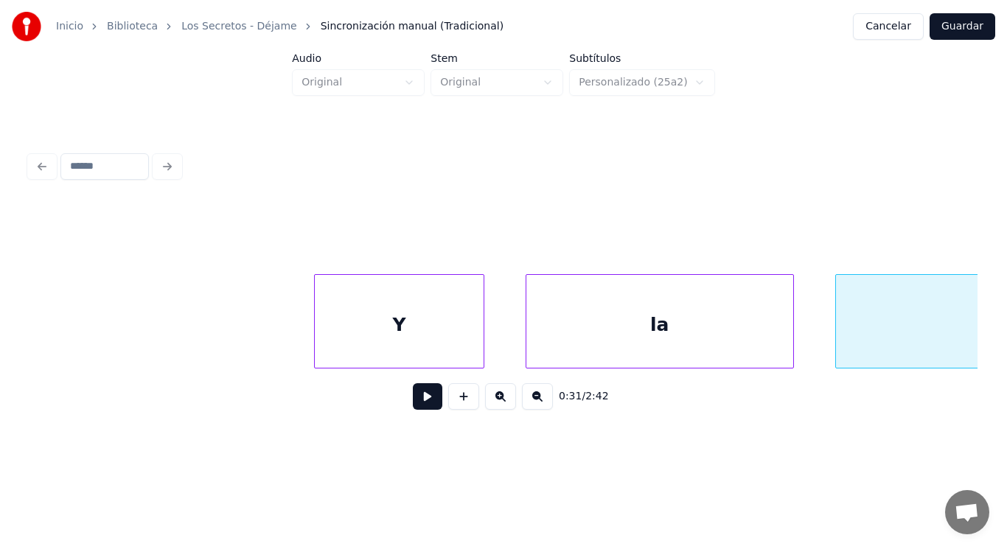
click at [319, 346] on div at bounding box center [317, 321] width 4 height 93
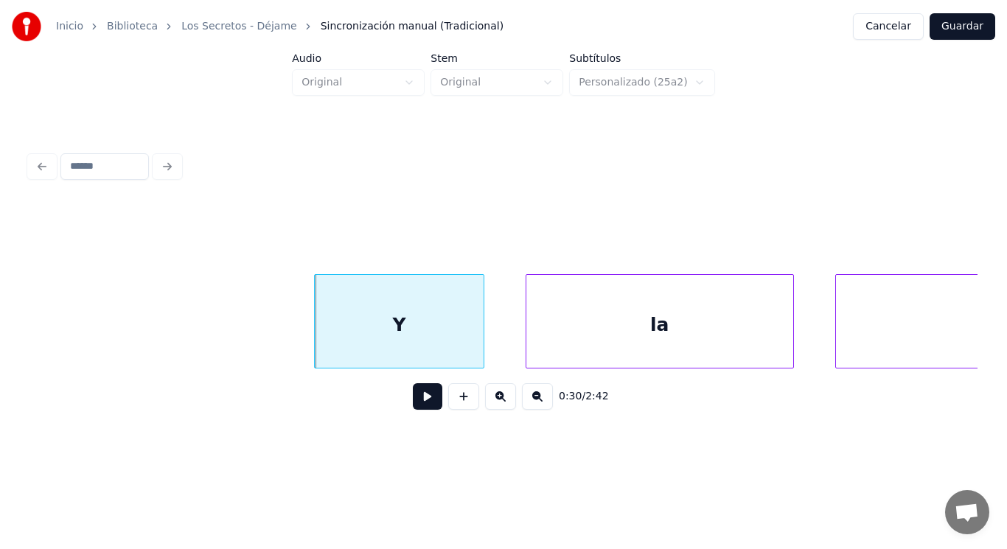
click at [416, 406] on button at bounding box center [427, 396] width 29 height 27
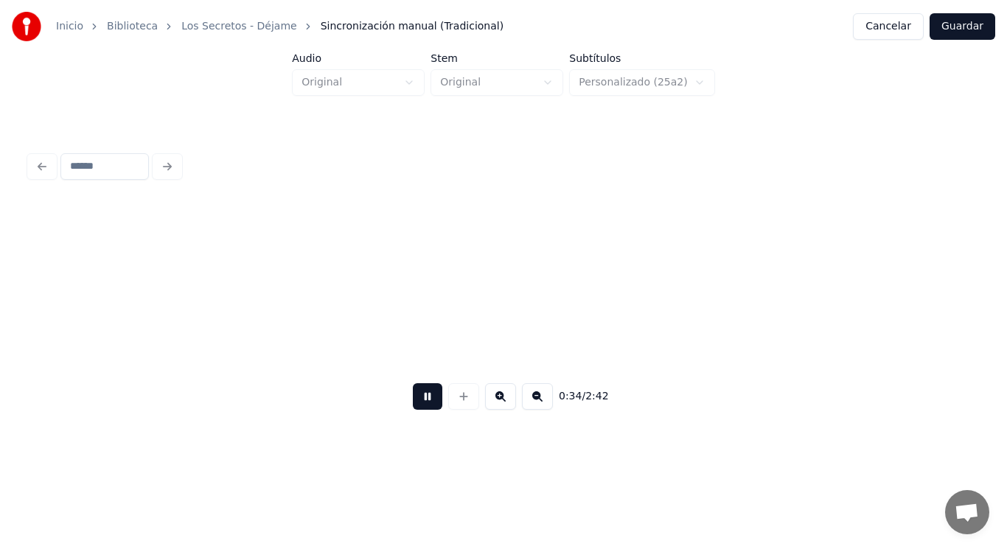
scroll to position [0, 35731]
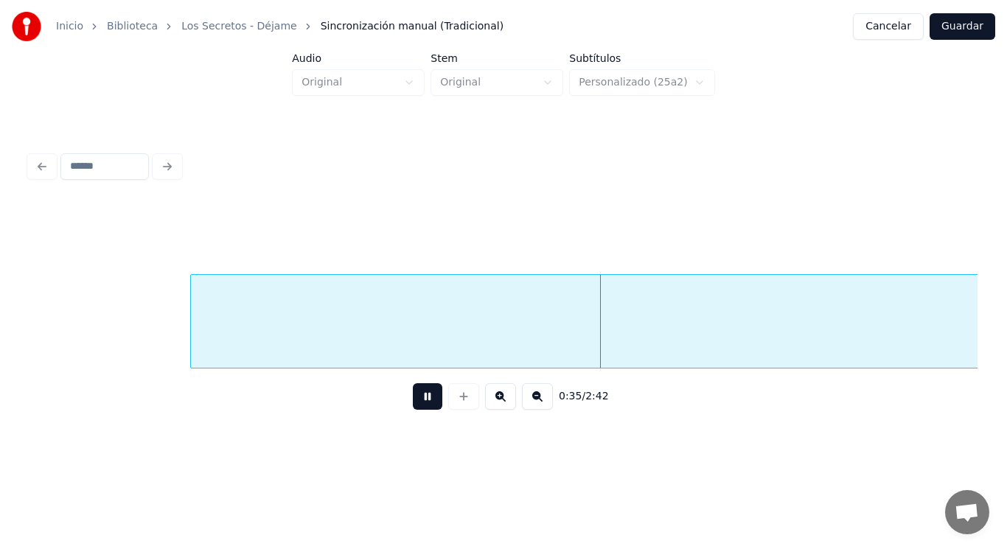
click at [416, 406] on button at bounding box center [427, 396] width 29 height 27
click at [164, 341] on div at bounding box center [166, 321] width 4 height 93
click at [413, 402] on button at bounding box center [427, 396] width 29 height 27
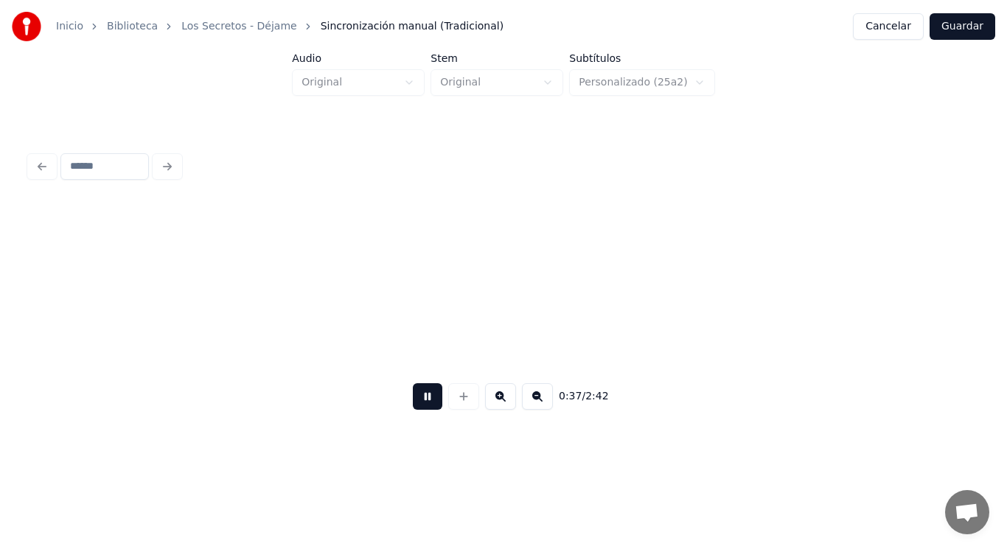
scroll to position [0, 38608]
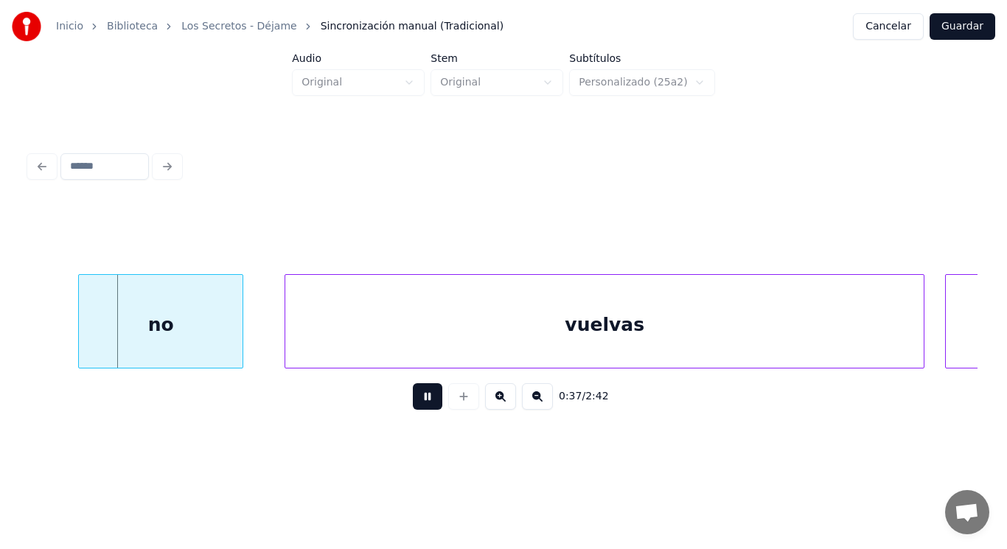
click at [413, 402] on button at bounding box center [427, 396] width 29 height 27
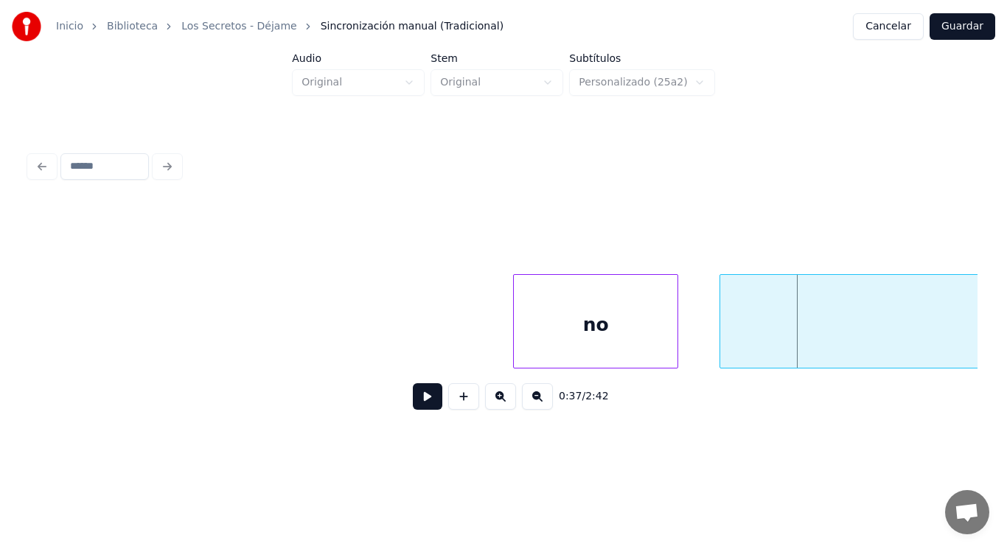
scroll to position [0, 38166]
drag, startPoint x: 136, startPoint y: 321, endPoint x: 391, endPoint y: 442, distance: 281.2
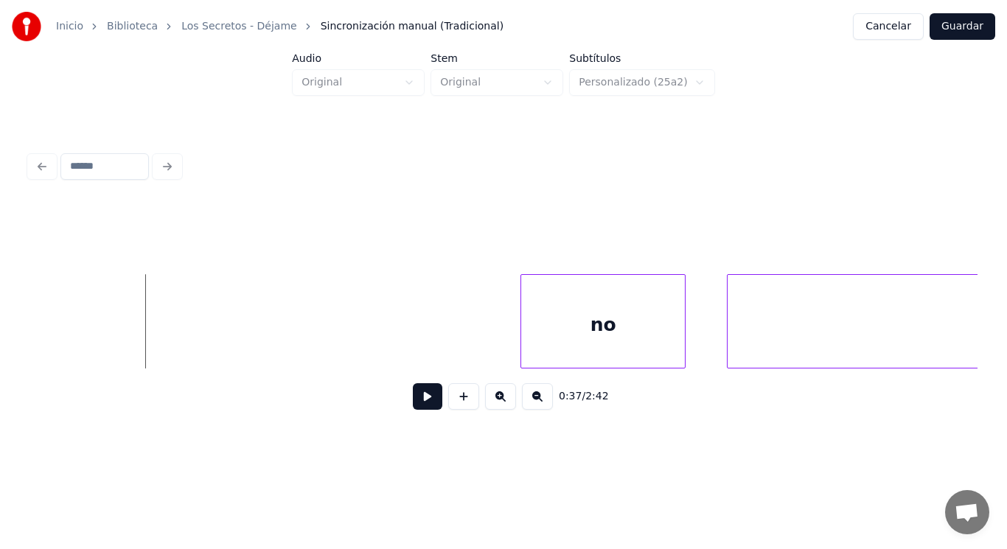
click at [413, 410] on button at bounding box center [427, 396] width 29 height 27
click at [429, 339] on div at bounding box center [429, 321] width 4 height 93
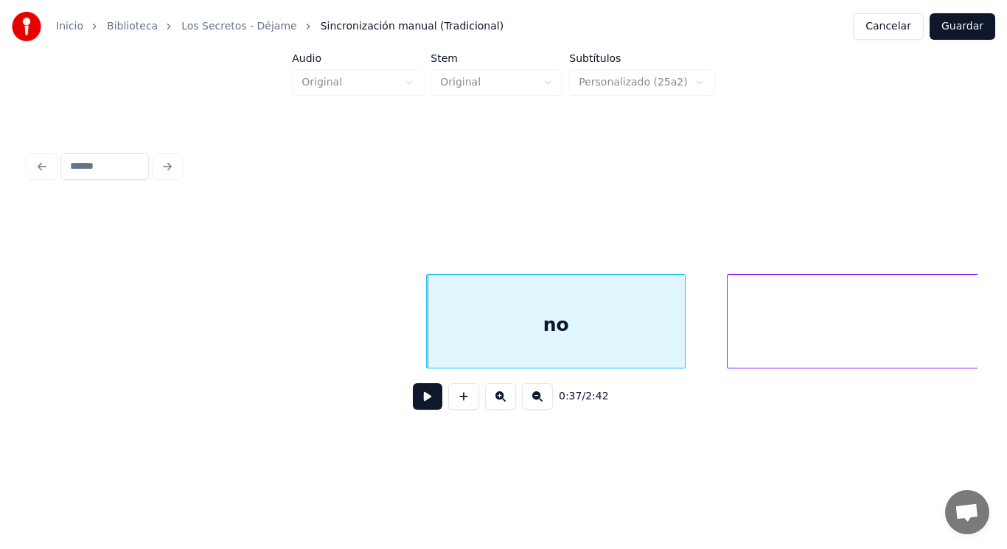
click at [418, 407] on button at bounding box center [427, 396] width 29 height 27
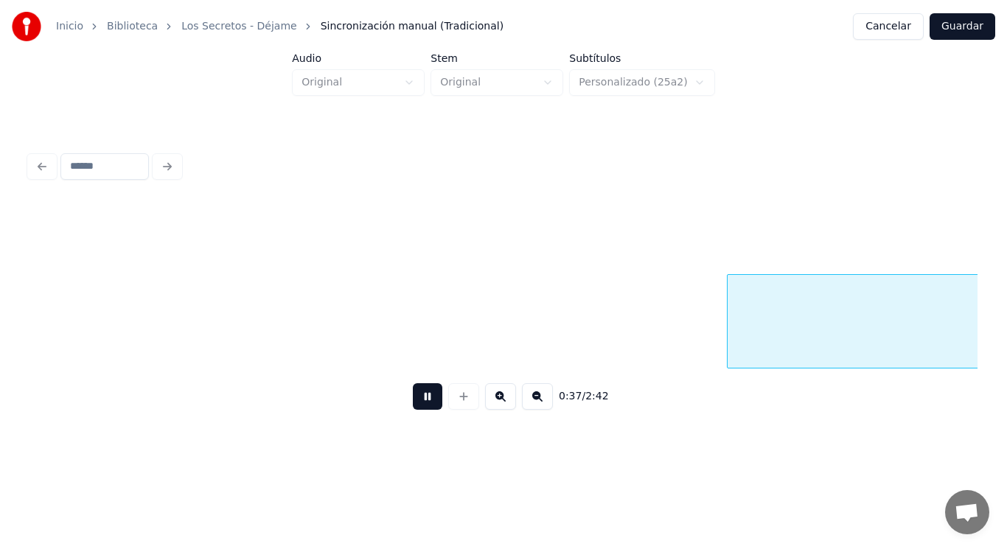
scroll to position [0, 39128]
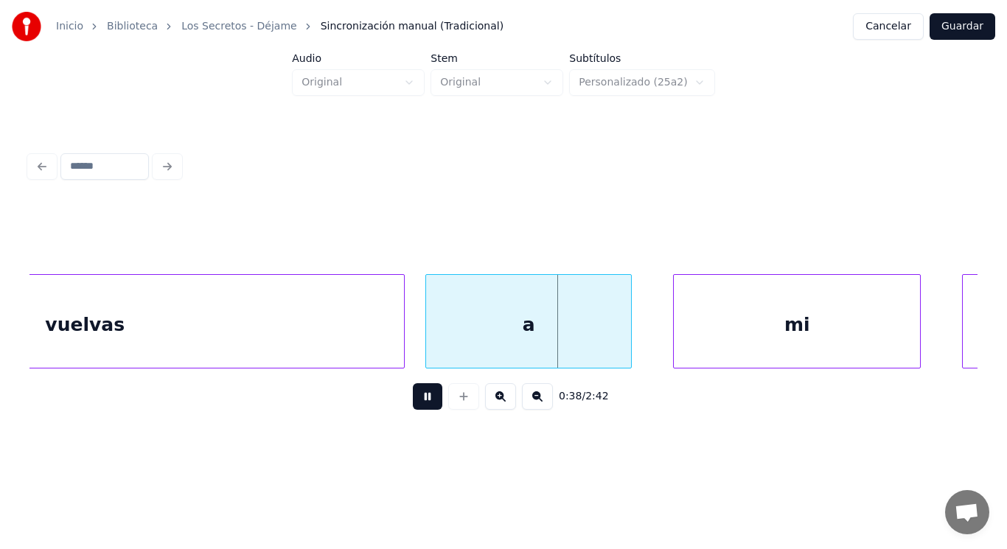
click at [418, 407] on button at bounding box center [427, 396] width 29 height 27
click at [445, 352] on div "a" at bounding box center [528, 325] width 205 height 100
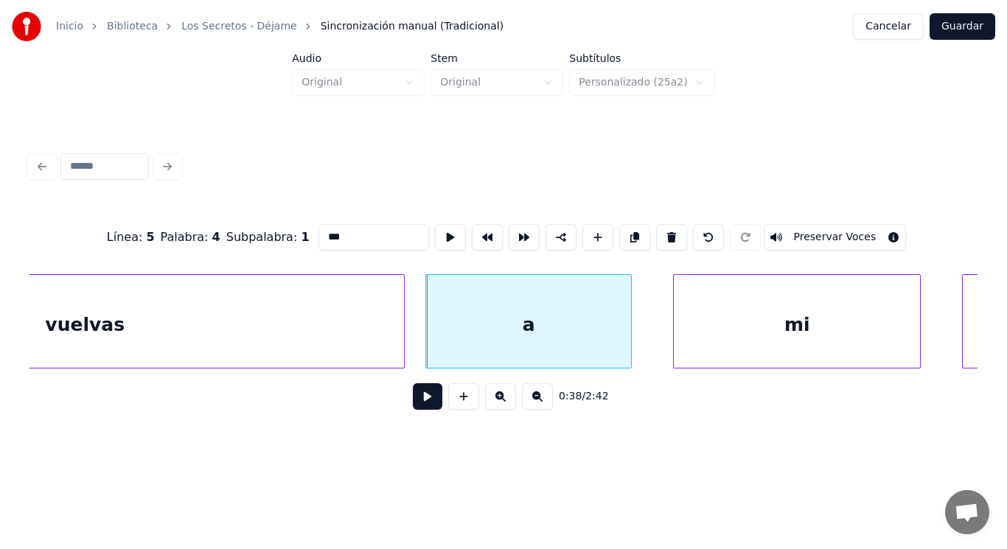
type input "*"
click at [416, 399] on button at bounding box center [427, 396] width 29 height 27
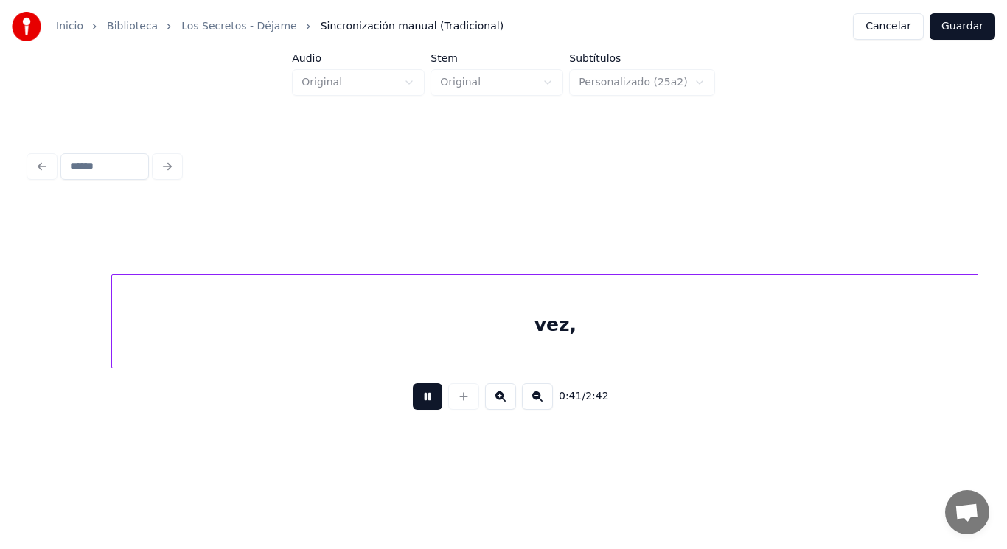
scroll to position [0, 42961]
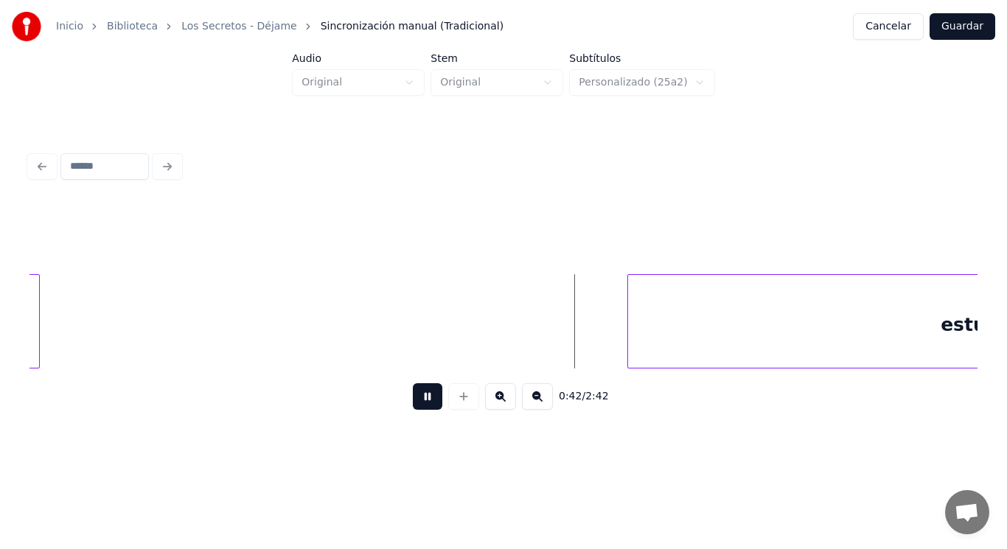
click at [416, 399] on button at bounding box center [427, 396] width 29 height 27
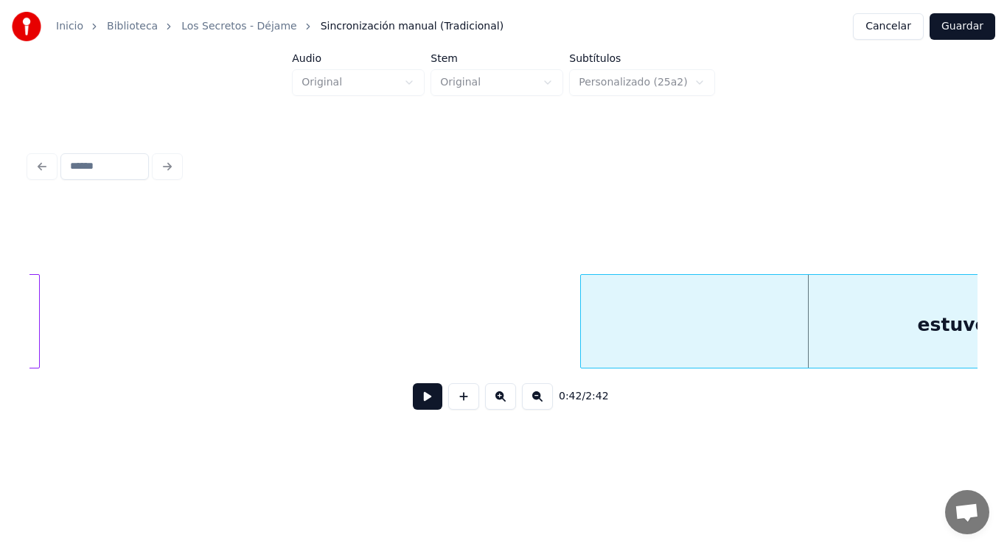
click at [582, 338] on div at bounding box center [583, 321] width 4 height 93
click at [416, 397] on button at bounding box center [427, 396] width 29 height 27
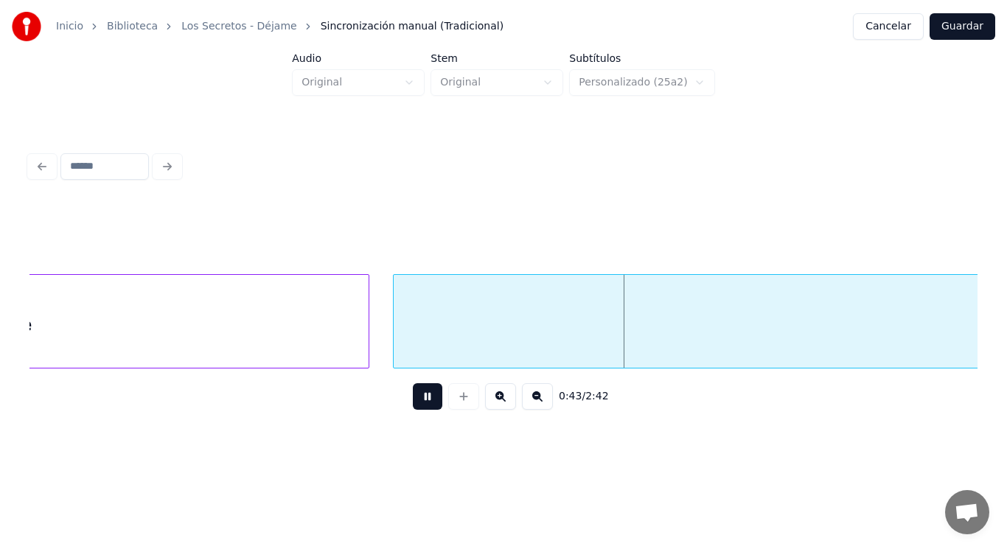
click at [416, 397] on button at bounding box center [427, 396] width 29 height 27
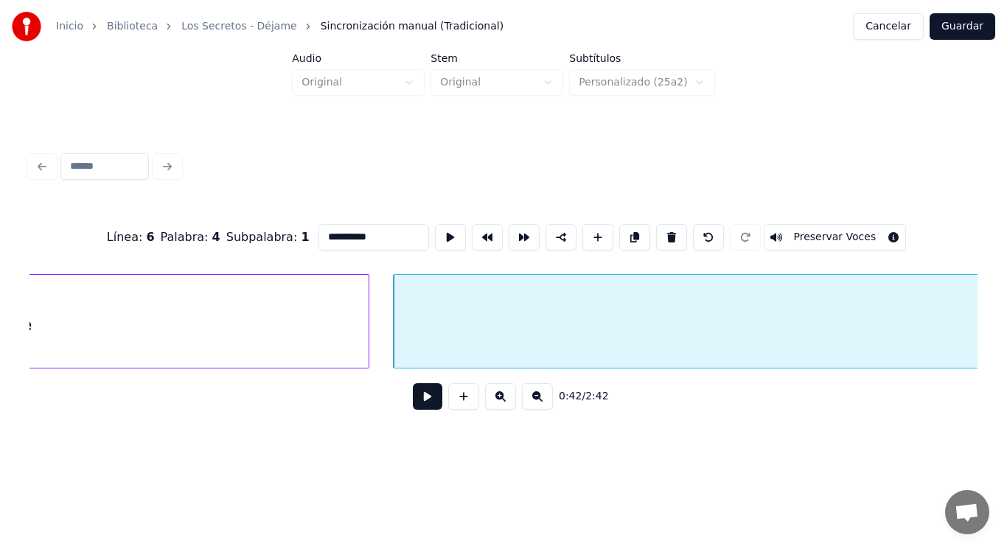
click at [421, 405] on button at bounding box center [427, 396] width 29 height 27
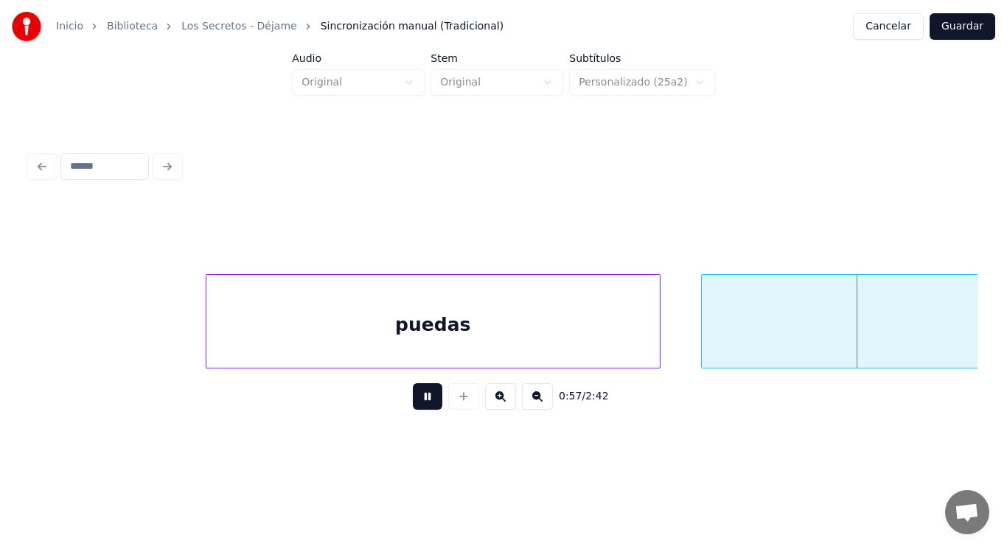
scroll to position [0, 59299]
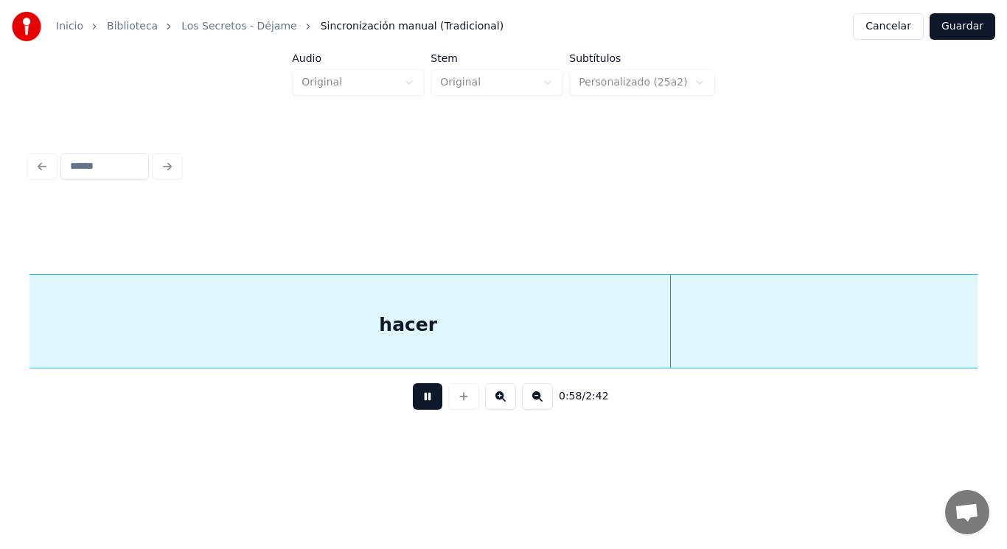
click at [421, 405] on button at bounding box center [427, 396] width 29 height 27
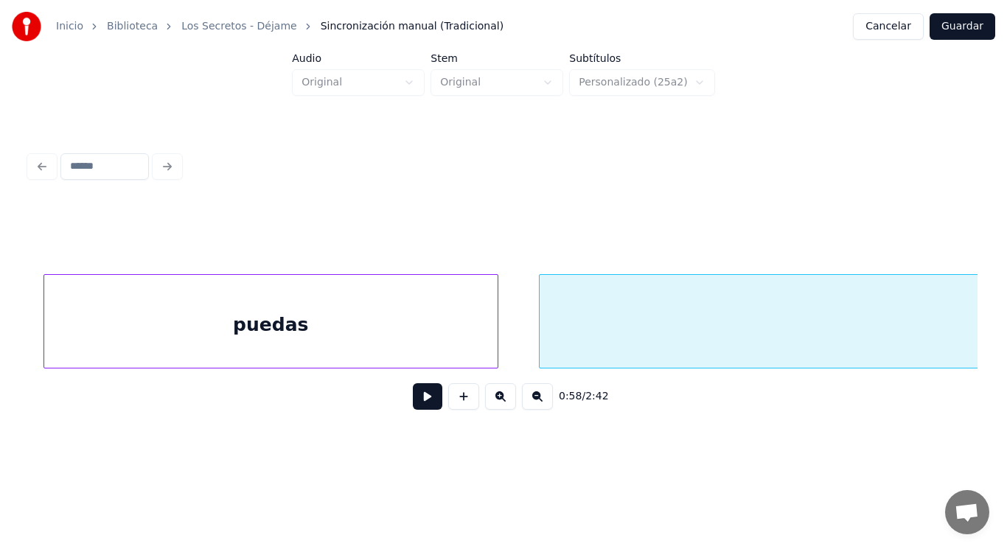
scroll to position [0, 58228]
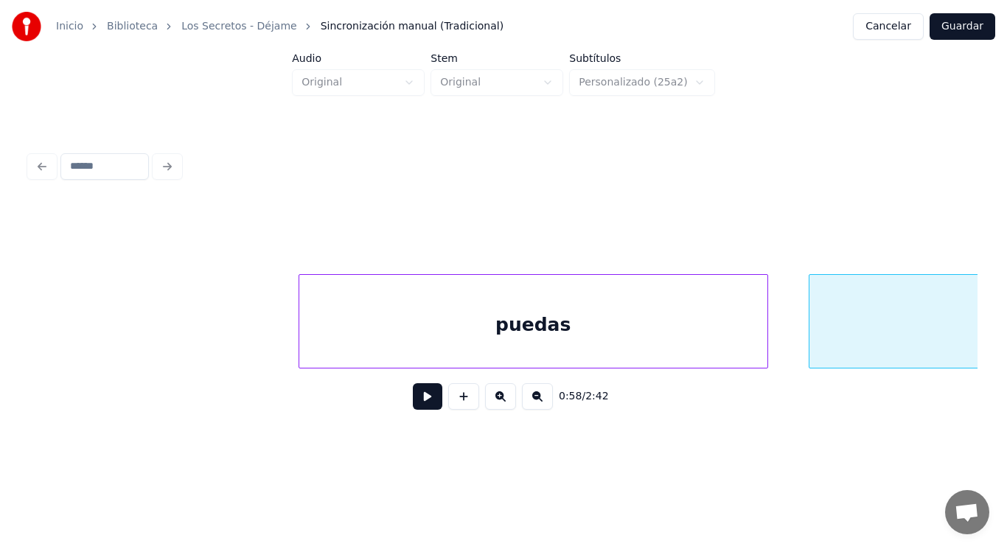
click at [299, 341] on div at bounding box center [301, 321] width 4 height 93
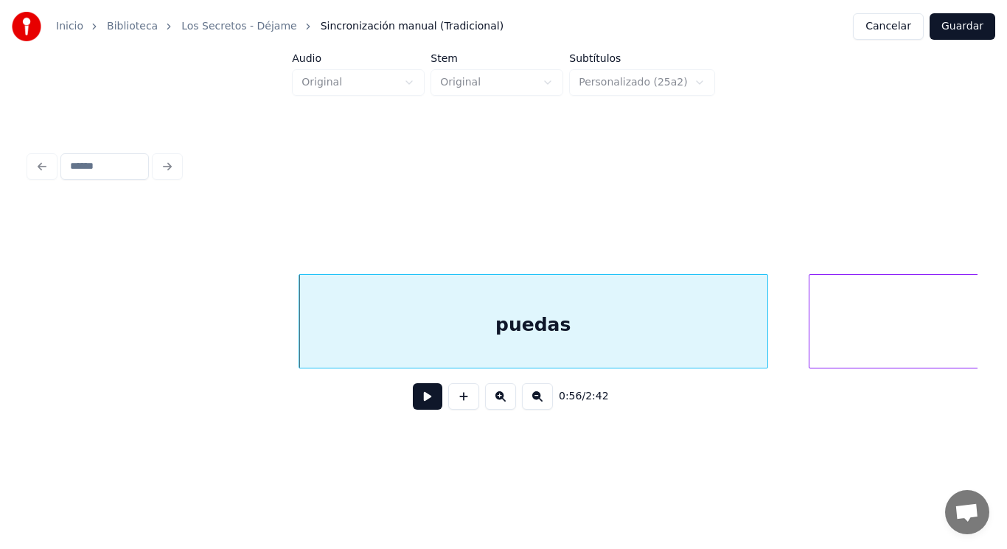
click at [418, 404] on button at bounding box center [427, 396] width 29 height 27
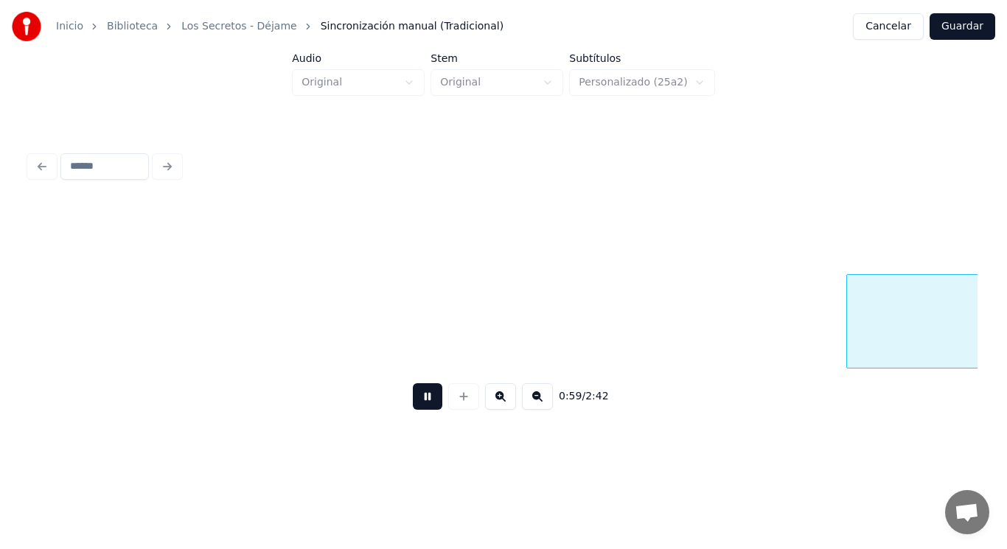
click at [418, 404] on button at bounding box center [427, 396] width 29 height 27
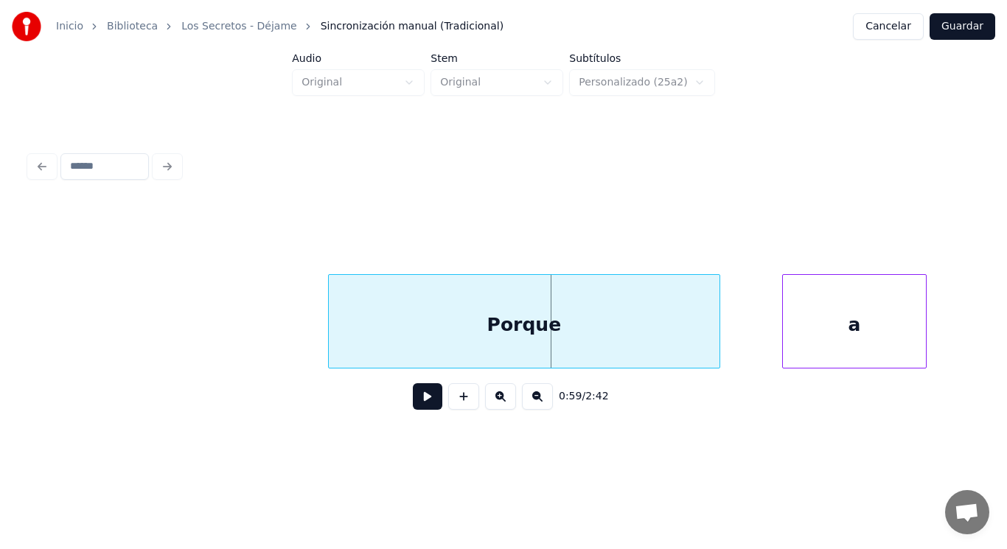
scroll to position [0, 60668]
click at [304, 332] on div at bounding box center [305, 321] width 4 height 93
click at [415, 403] on button at bounding box center [427, 396] width 29 height 27
click at [417, 352] on div "Porque" at bounding box center [511, 325] width 417 height 100
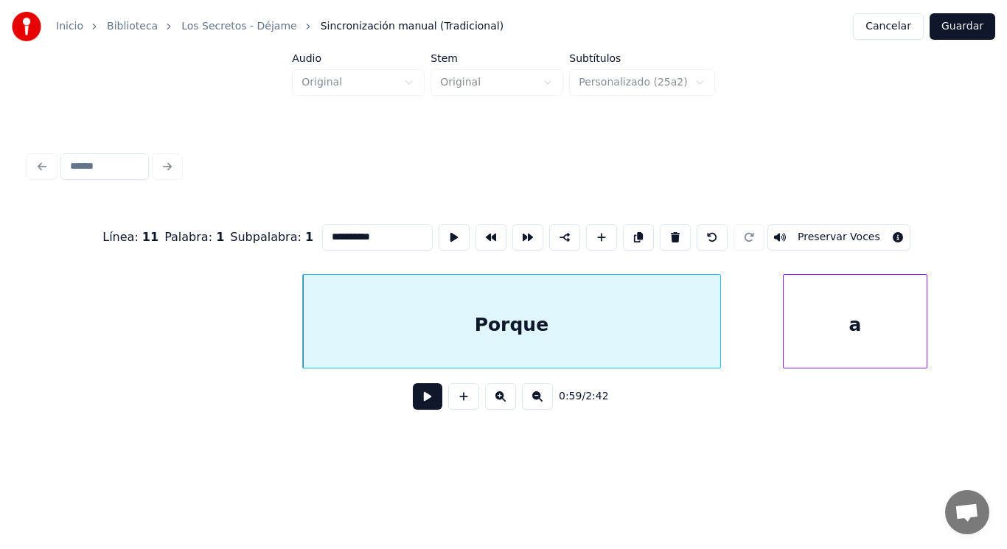
type input "******"
click at [413, 408] on button at bounding box center [427, 396] width 29 height 27
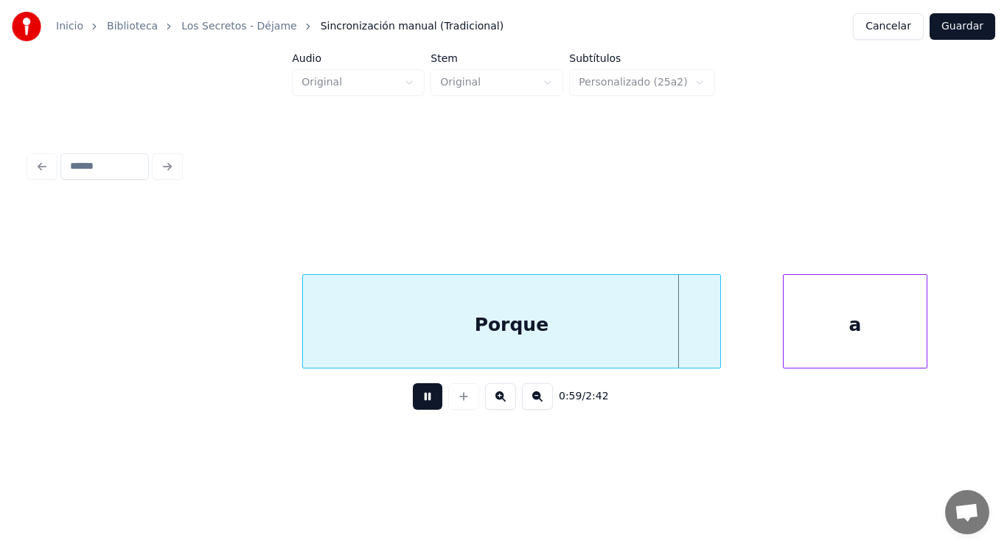
click at [413, 408] on button at bounding box center [427, 396] width 29 height 27
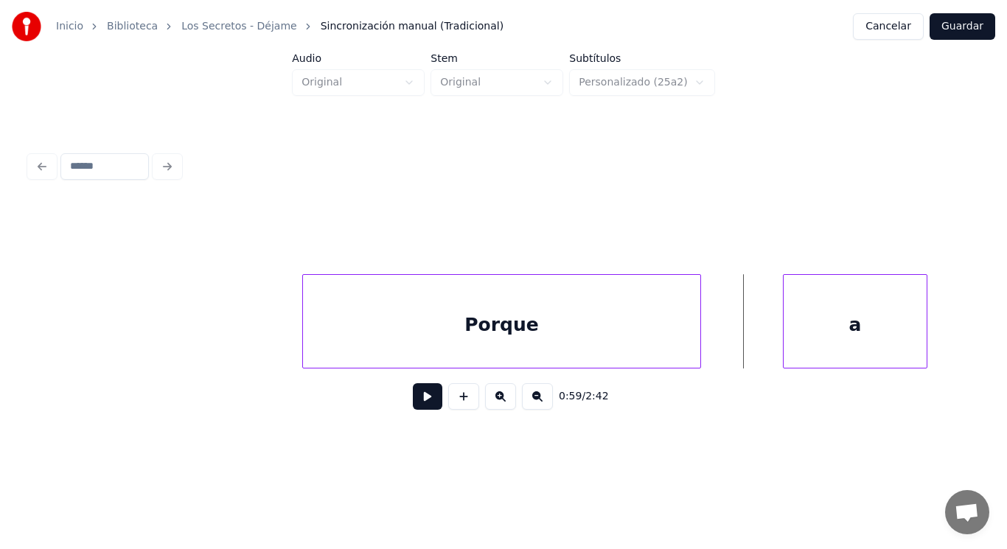
click at [698, 343] on div at bounding box center [698, 321] width 4 height 93
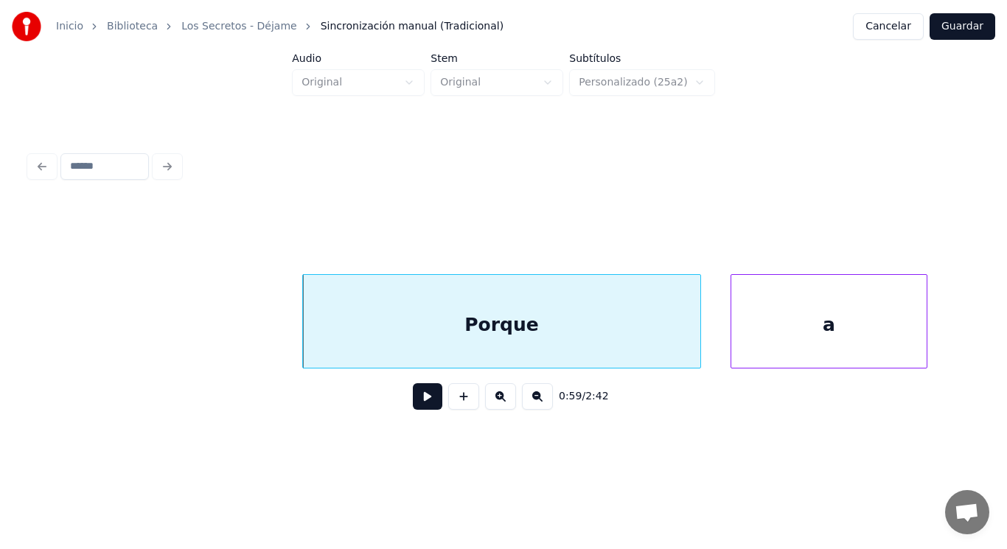
click at [733, 345] on div at bounding box center [733, 321] width 4 height 93
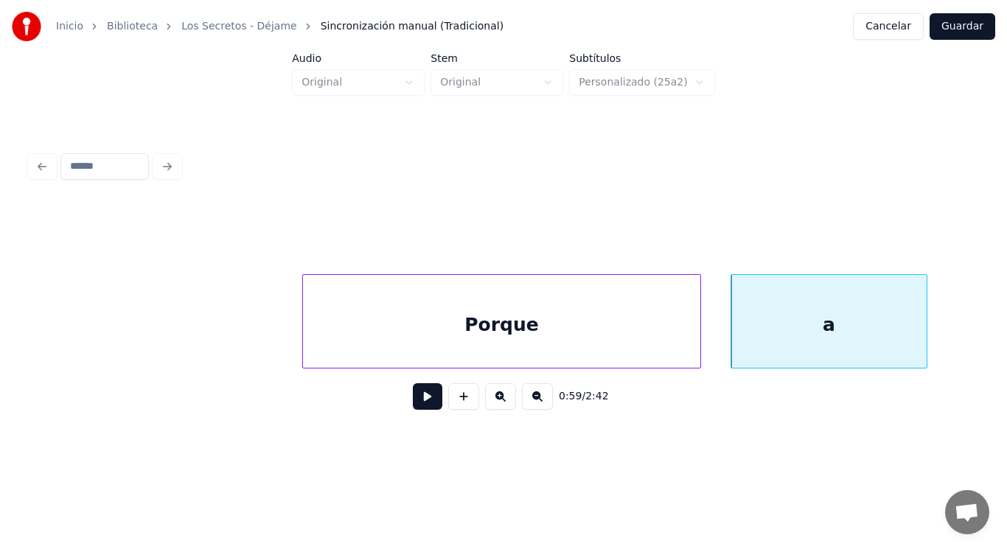
click at [415, 405] on button at bounding box center [427, 396] width 29 height 27
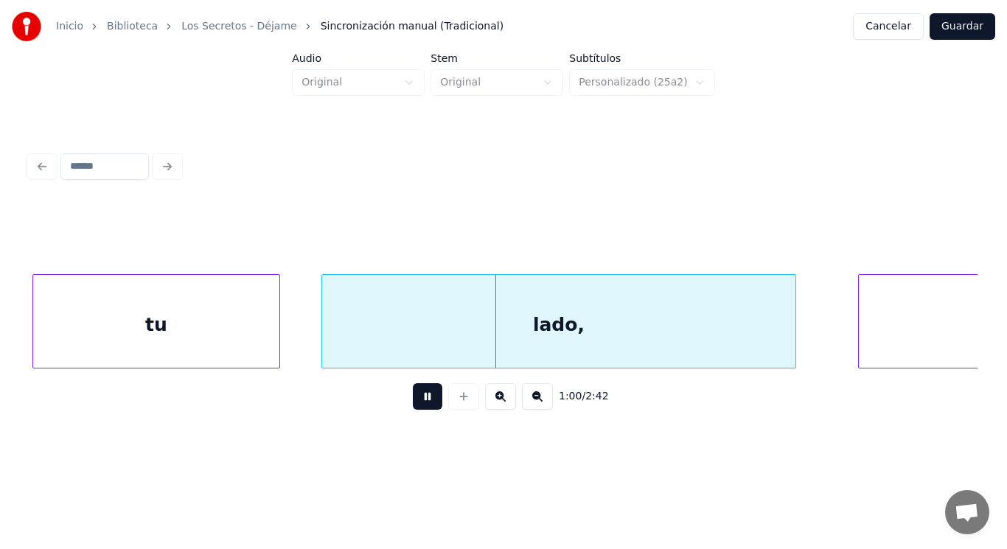
click at [415, 405] on button at bounding box center [427, 396] width 29 height 27
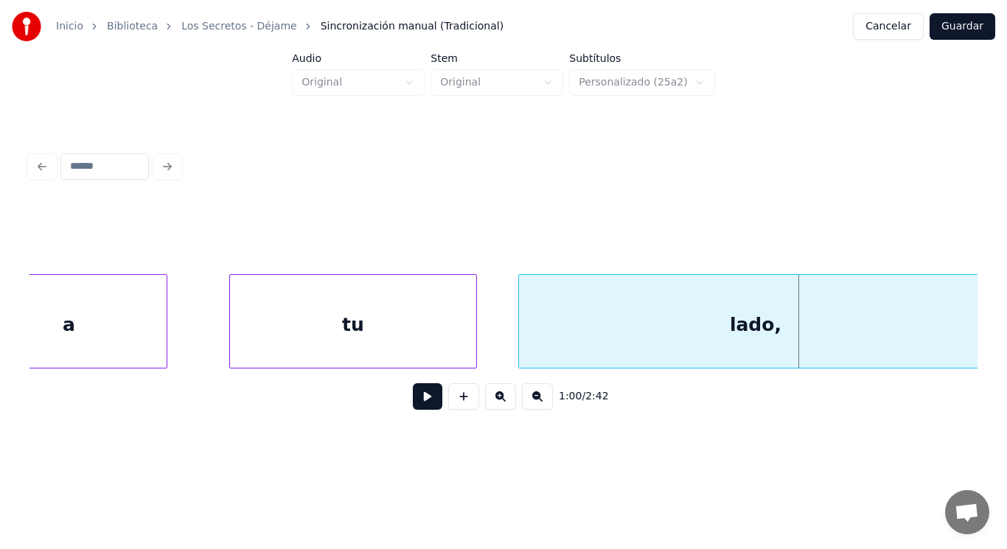
scroll to position [0, 61419]
click at [207, 345] on div at bounding box center [206, 321] width 4 height 93
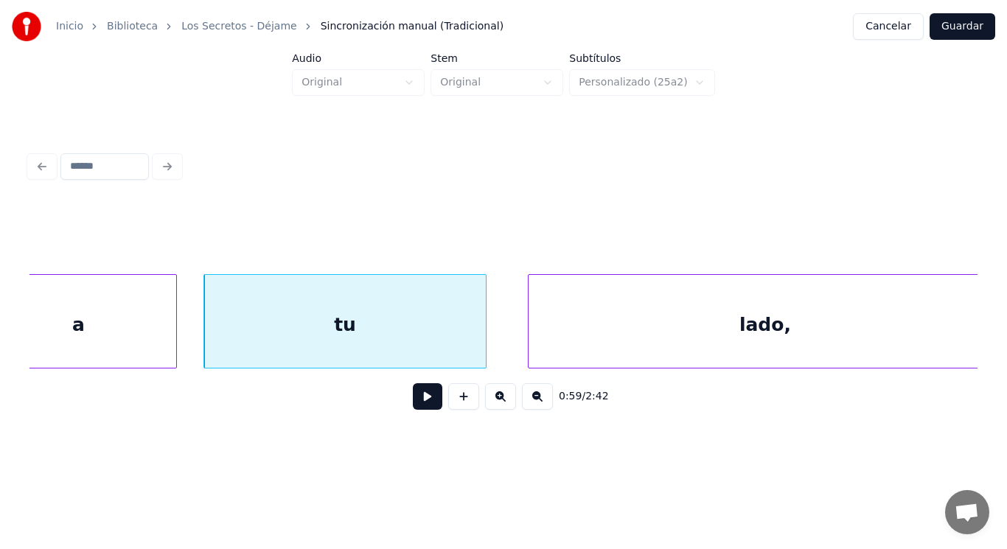
click at [414, 405] on button at bounding box center [427, 396] width 29 height 27
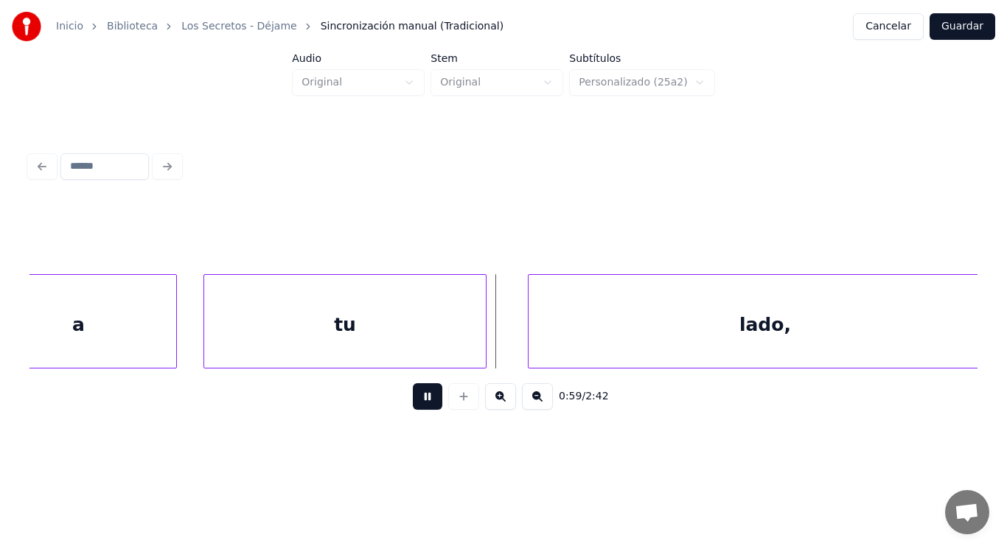
click at [414, 405] on button at bounding box center [427, 396] width 29 height 27
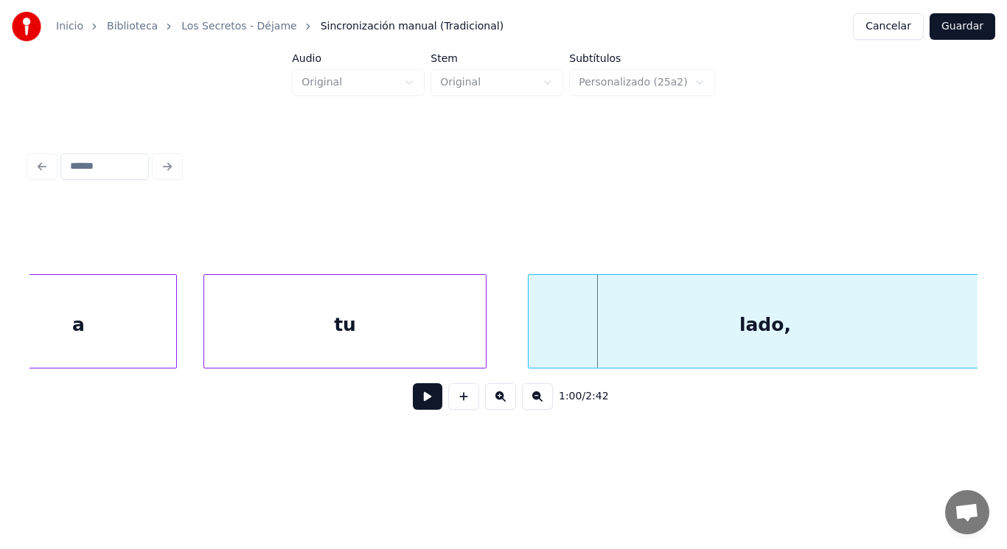
click at [455, 333] on div "tu" at bounding box center [345, 325] width 282 height 100
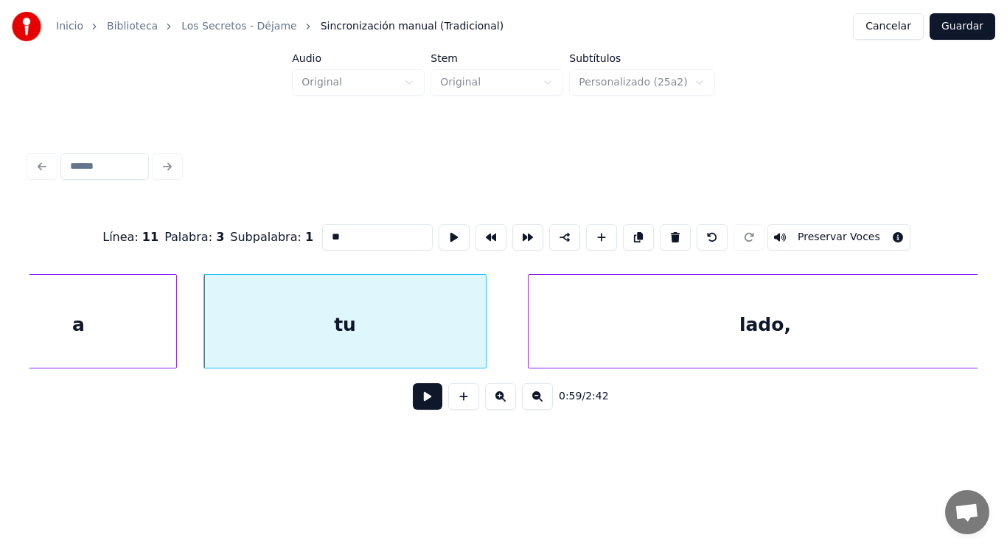
click at [419, 399] on button at bounding box center [427, 396] width 29 height 27
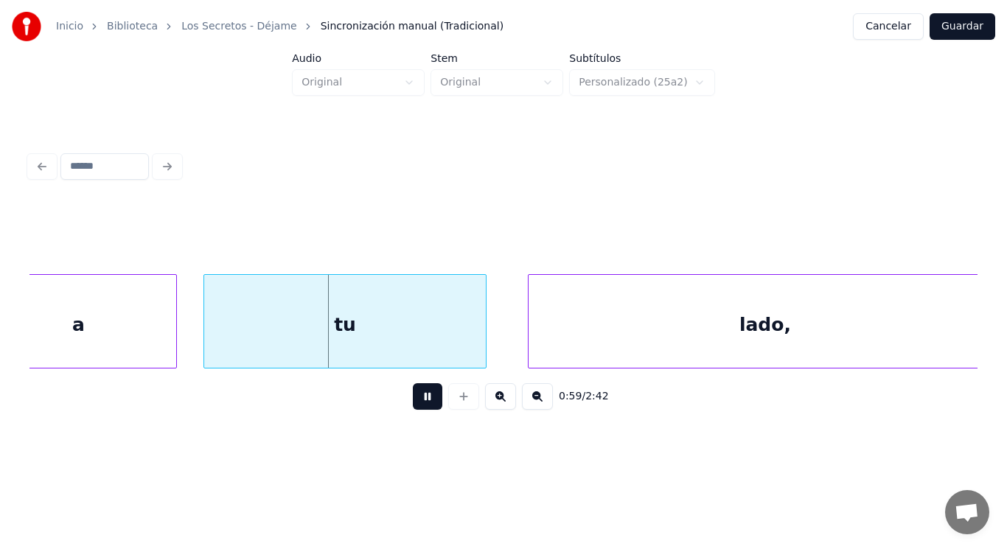
click at [419, 399] on button at bounding box center [427, 396] width 29 height 27
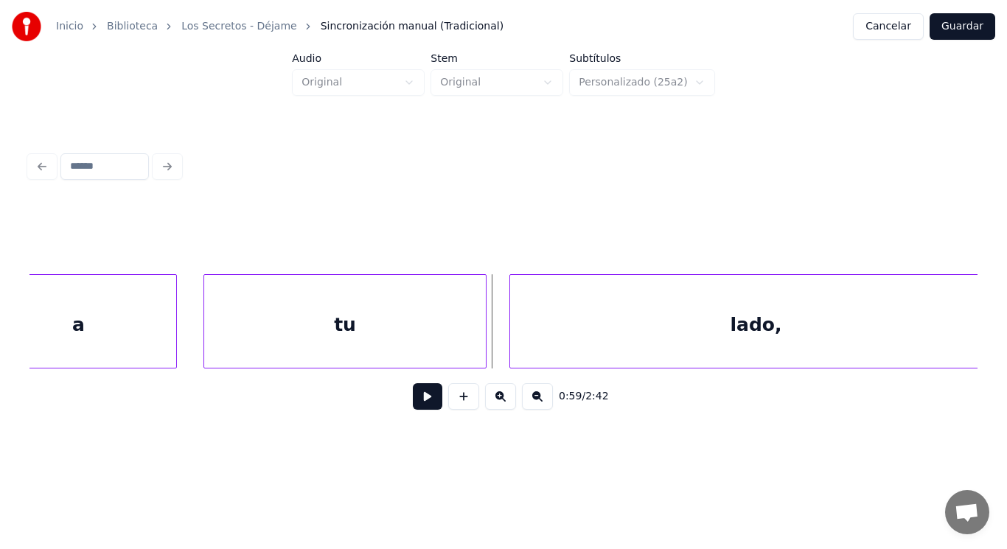
click at [514, 340] on div at bounding box center [512, 321] width 4 height 93
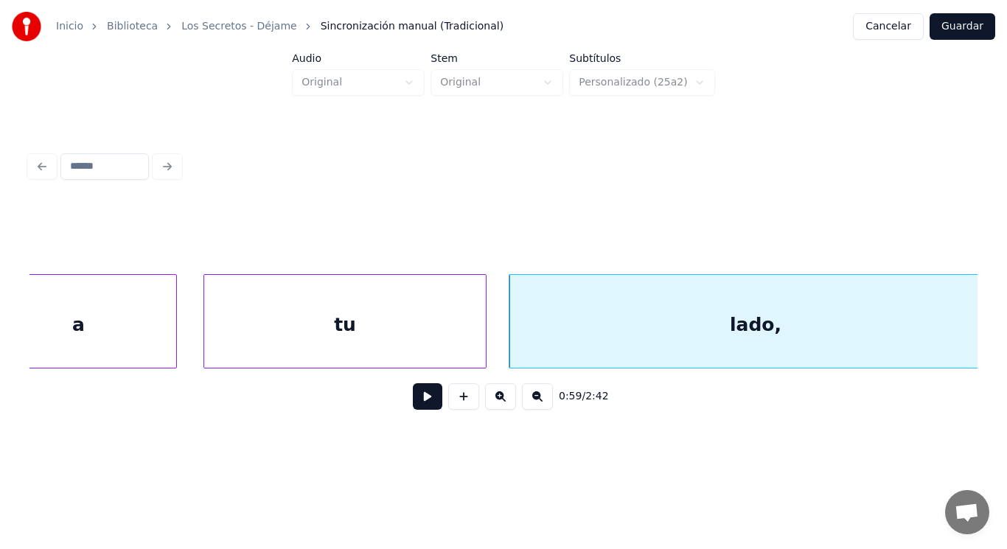
click at [416, 399] on button at bounding box center [427, 396] width 29 height 27
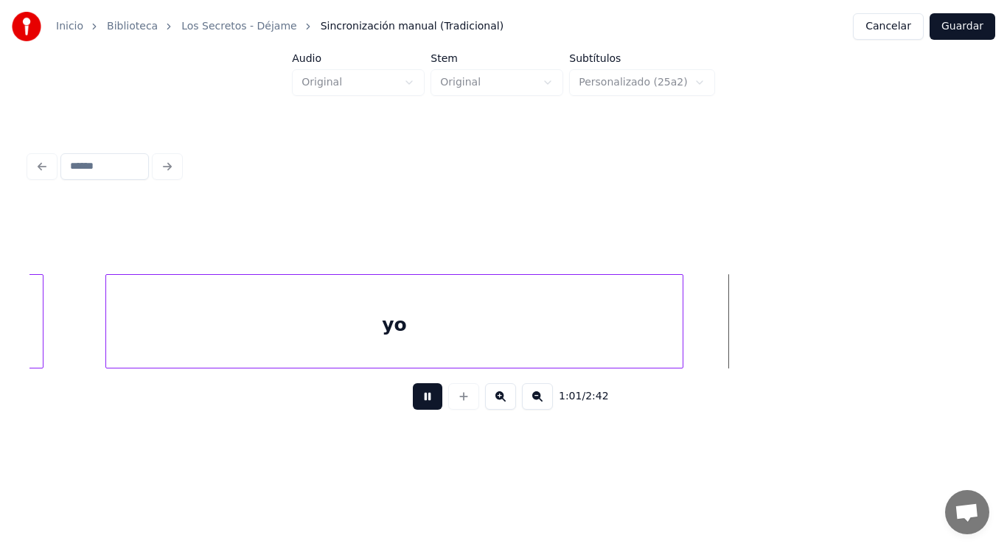
click at [416, 399] on button at bounding box center [427, 396] width 29 height 27
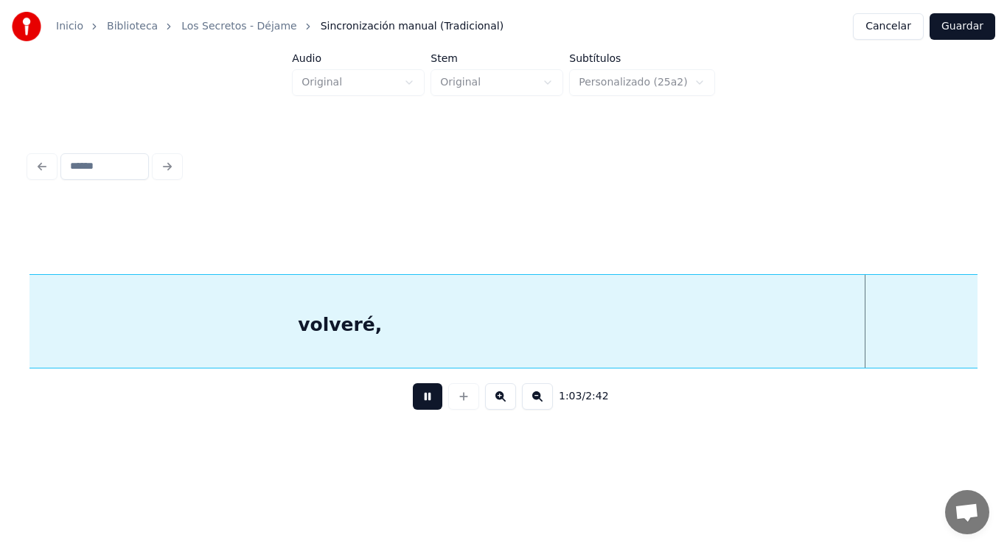
scroll to position [0, 65253]
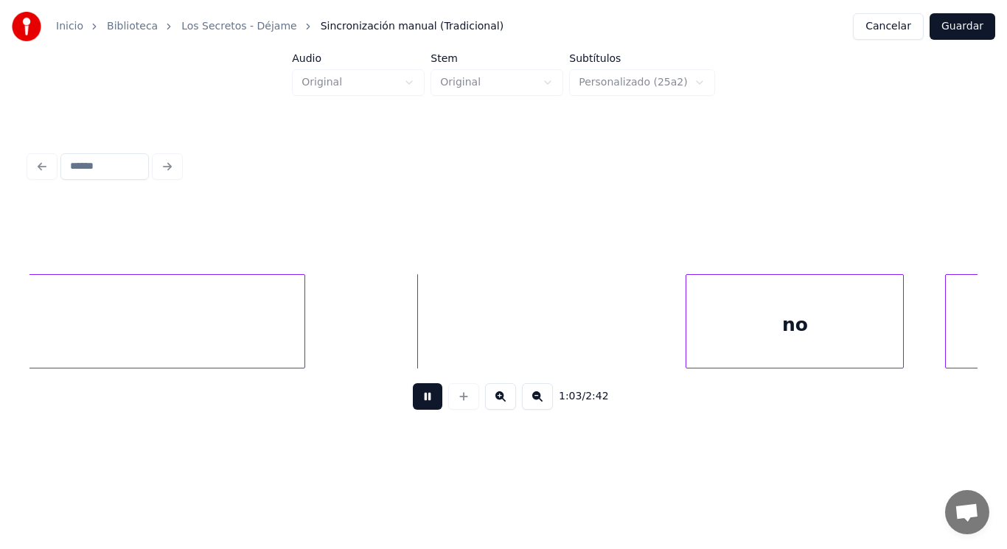
click at [416, 399] on button at bounding box center [427, 396] width 29 height 27
click at [655, 325] on div at bounding box center [657, 321] width 4 height 93
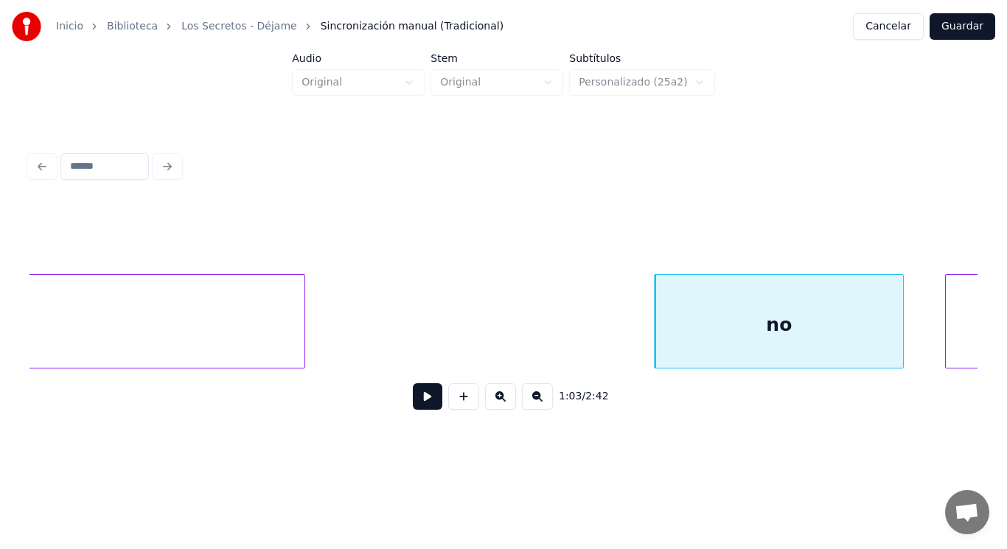
click at [413, 397] on button at bounding box center [427, 396] width 29 height 27
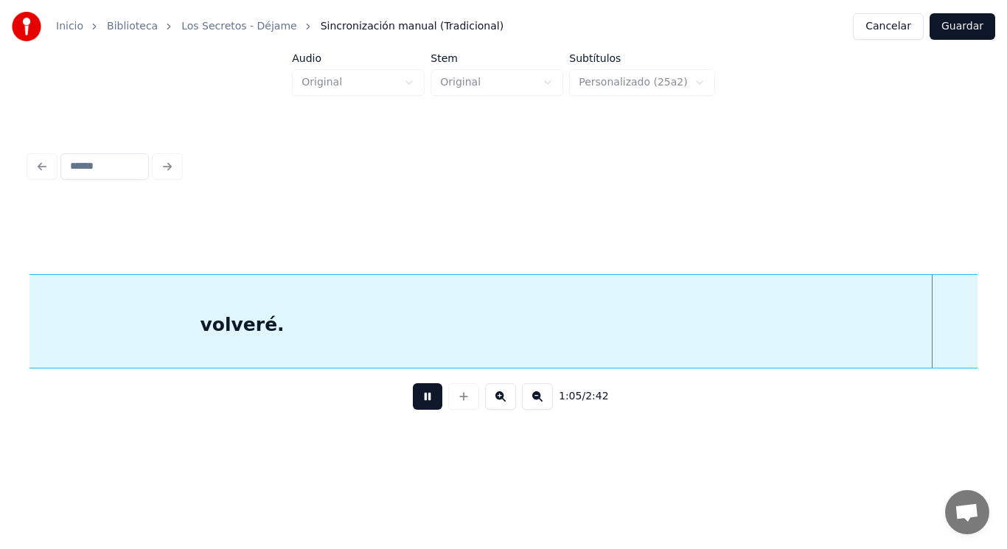
scroll to position [0, 68145]
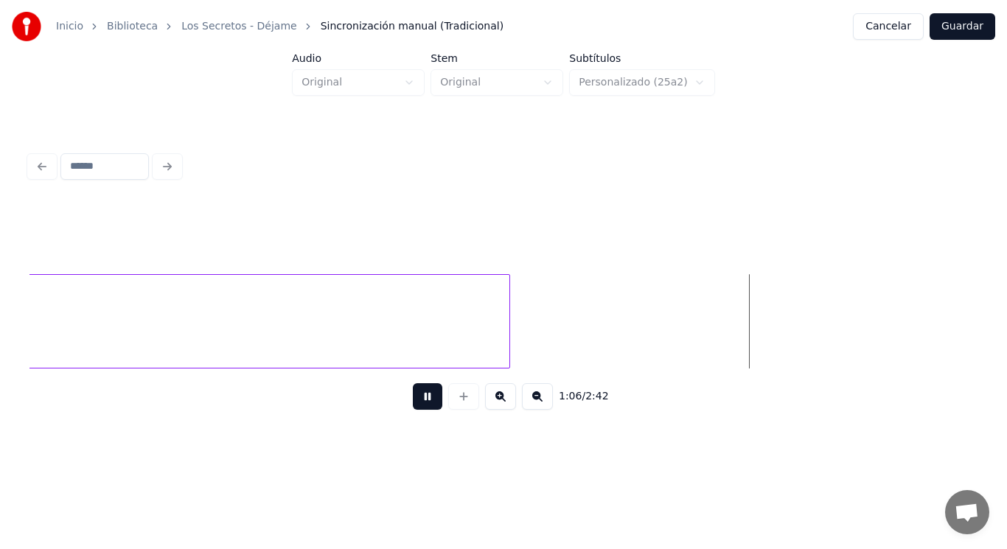
click at [413, 397] on button at bounding box center [427, 396] width 29 height 27
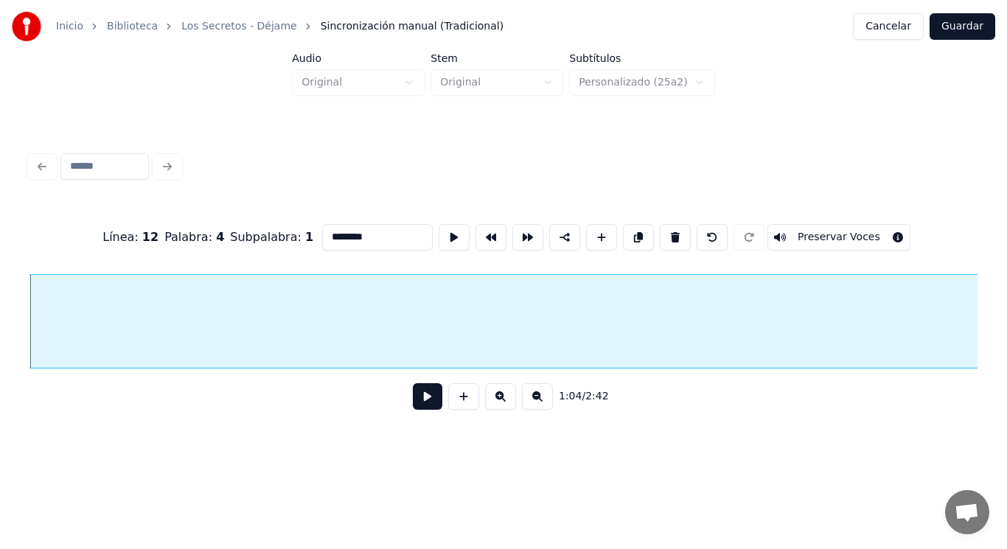
click at [422, 391] on button at bounding box center [427, 396] width 29 height 27
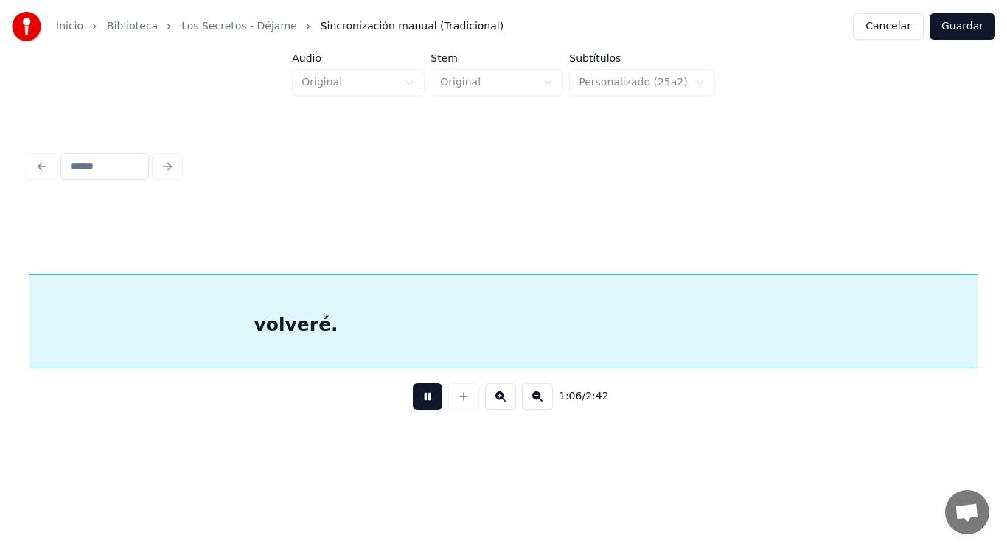
scroll to position [0, 68094]
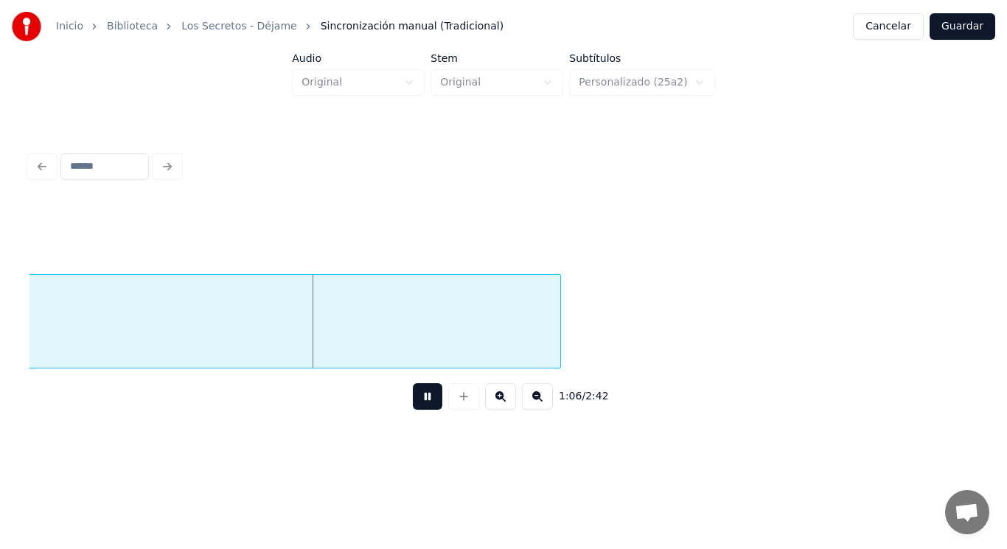
click at [422, 391] on button at bounding box center [427, 396] width 29 height 27
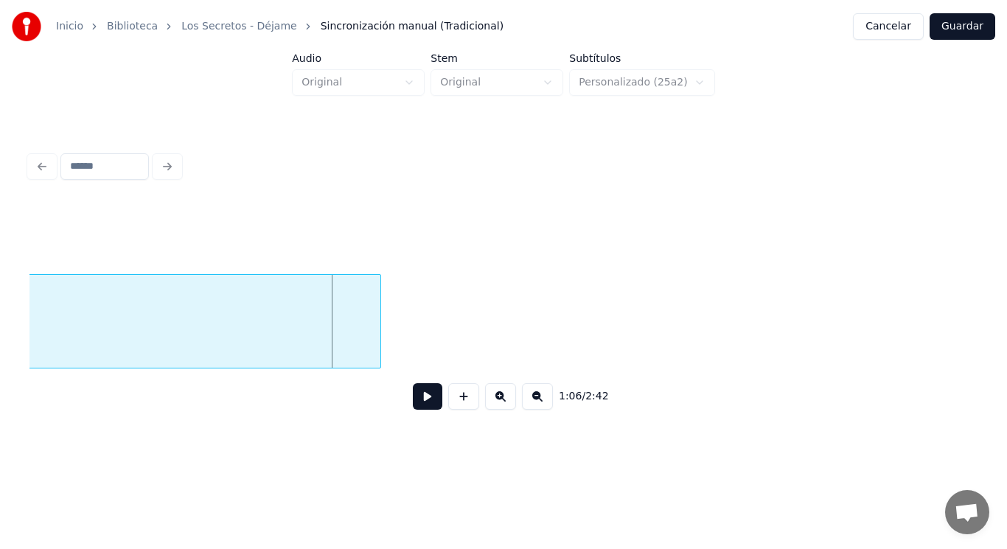
click at [377, 335] on div at bounding box center [378, 321] width 4 height 93
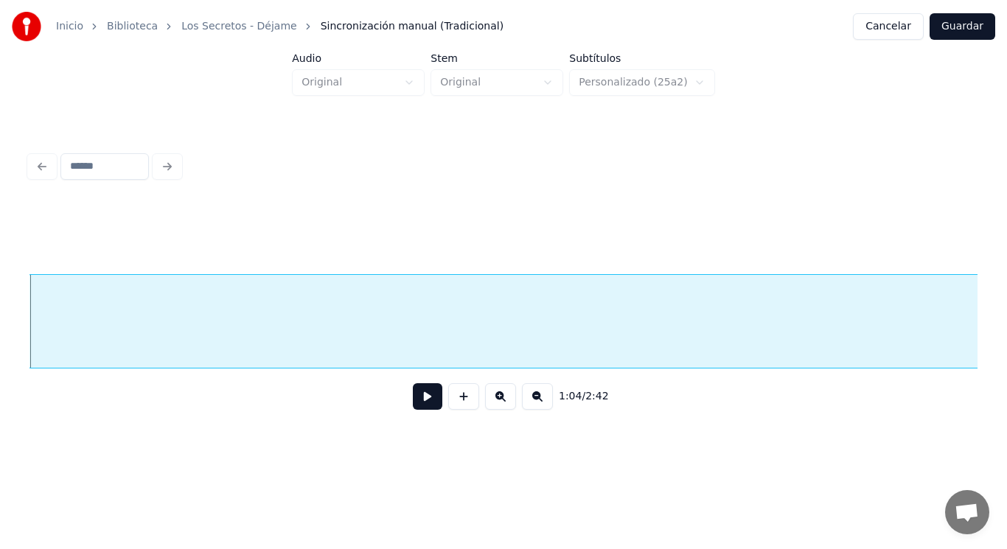
click at [416, 396] on button at bounding box center [427, 396] width 29 height 27
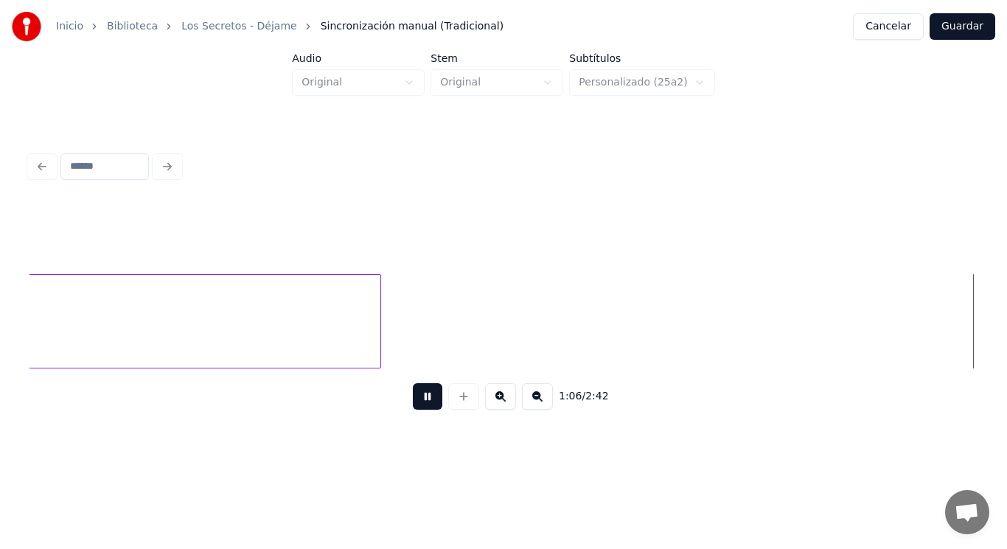
scroll to position [0, 69057]
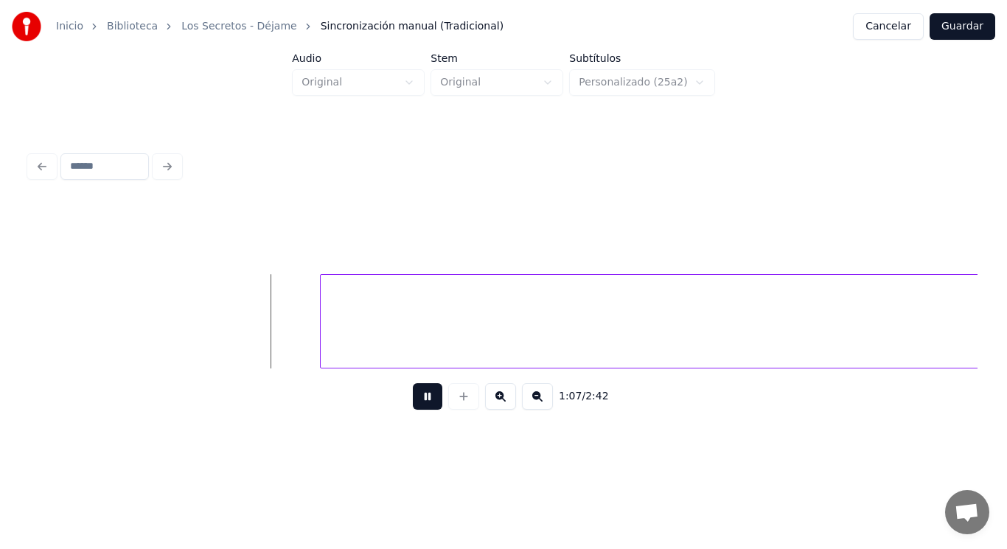
click at [416, 396] on button at bounding box center [427, 396] width 29 height 27
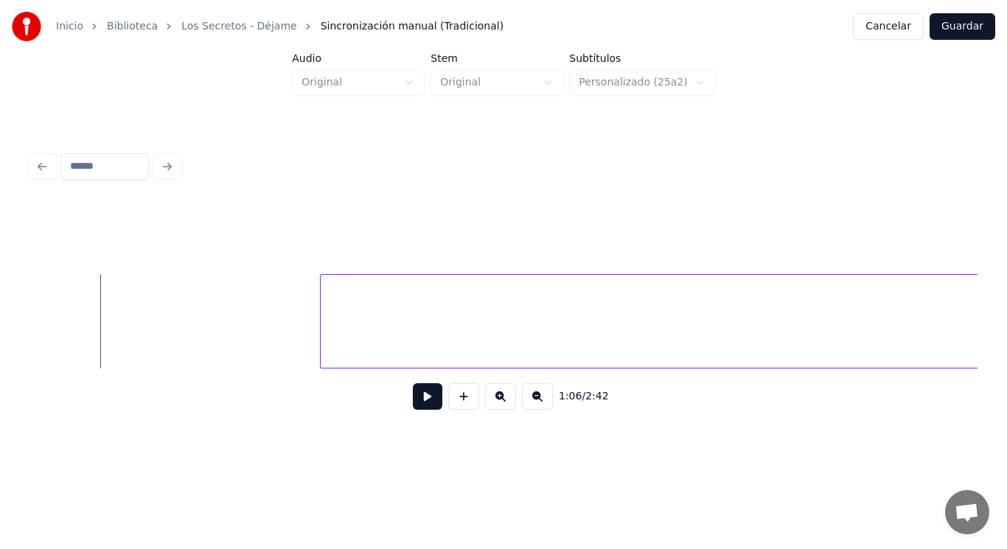
click at [419, 402] on button at bounding box center [427, 396] width 29 height 27
click at [299, 341] on div at bounding box center [301, 321] width 4 height 93
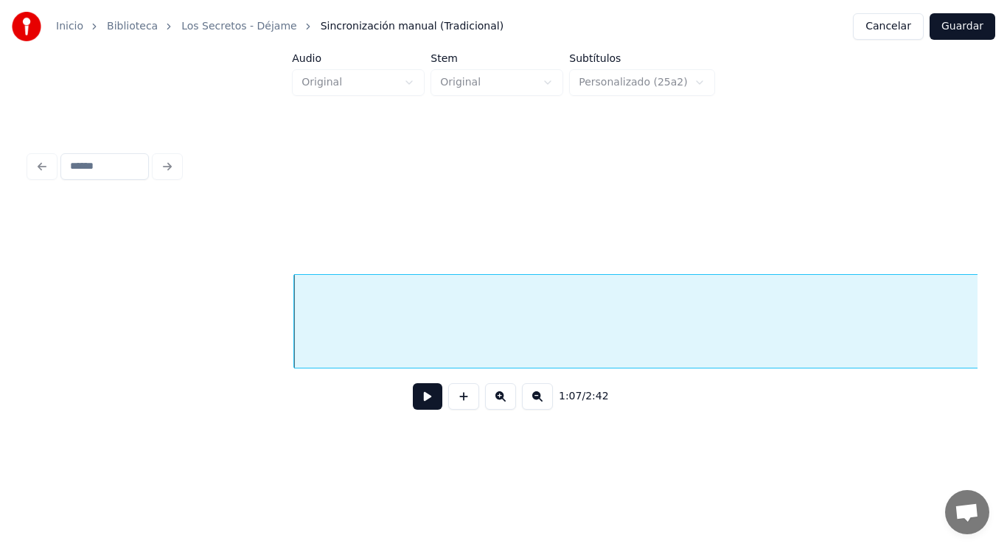
click at [416, 402] on button at bounding box center [427, 396] width 29 height 27
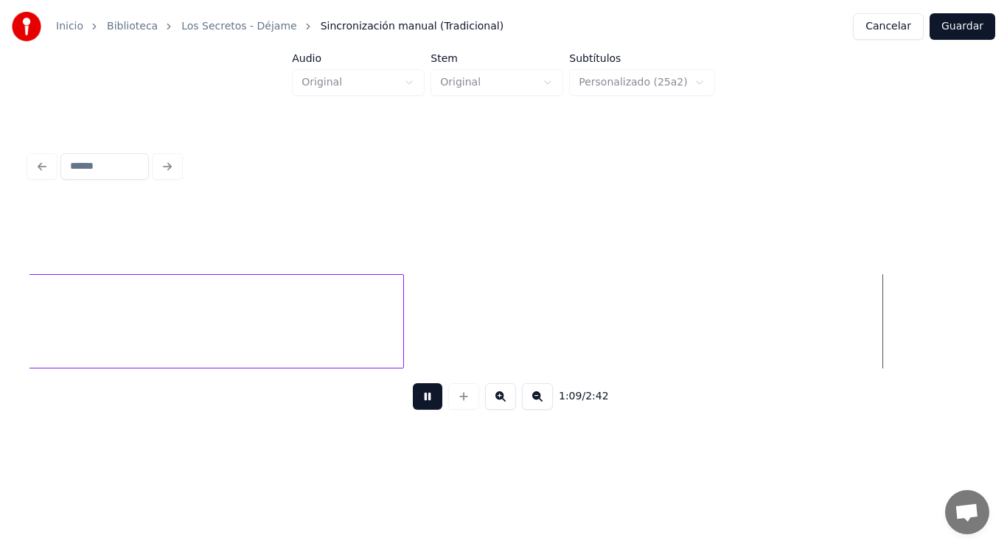
scroll to position [0, 71935]
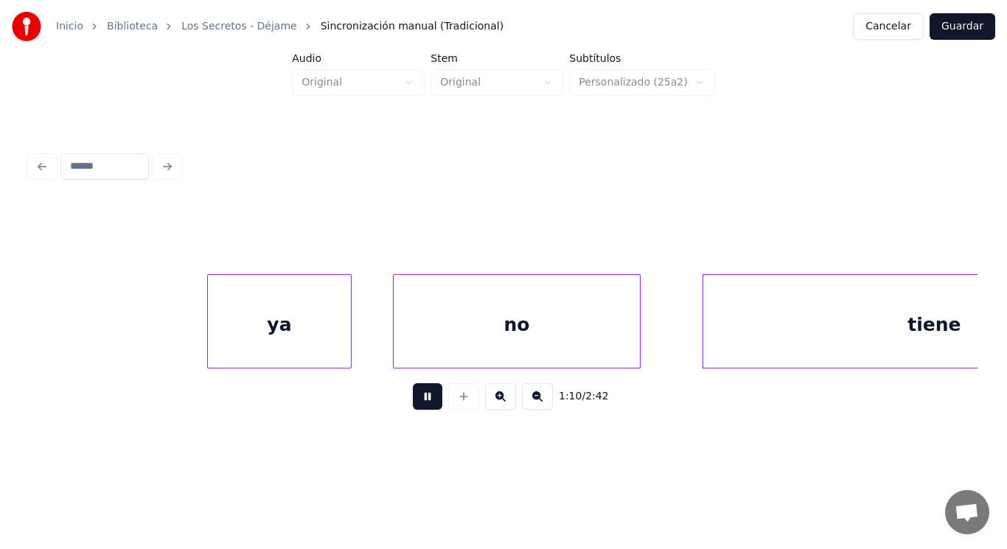
click at [416, 402] on button at bounding box center [427, 396] width 29 height 27
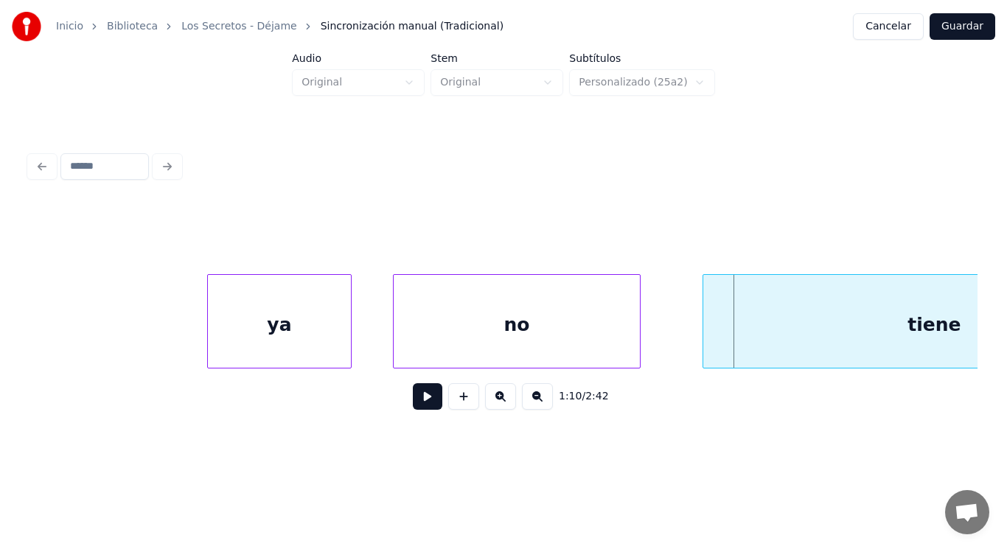
click at [416, 402] on button at bounding box center [427, 396] width 29 height 27
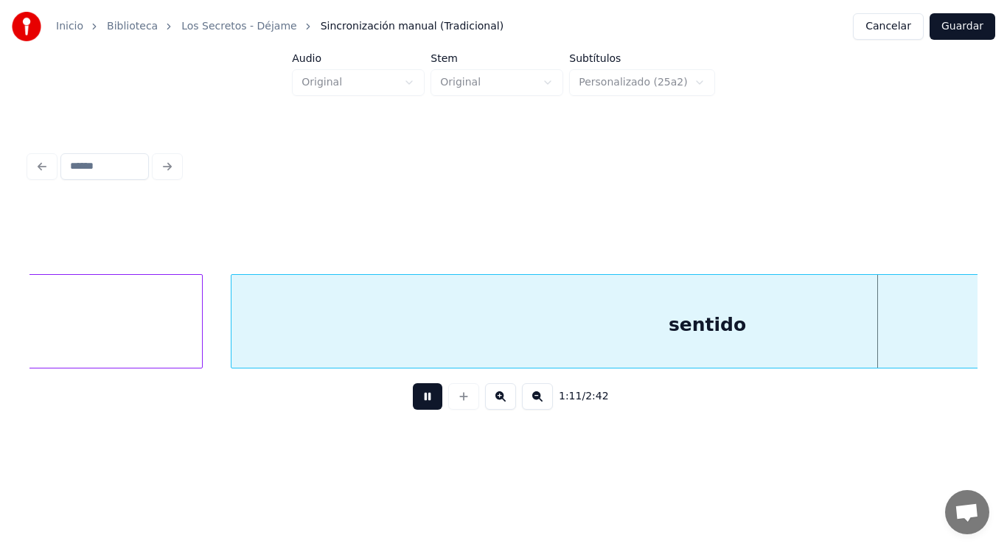
scroll to position [0, 73862]
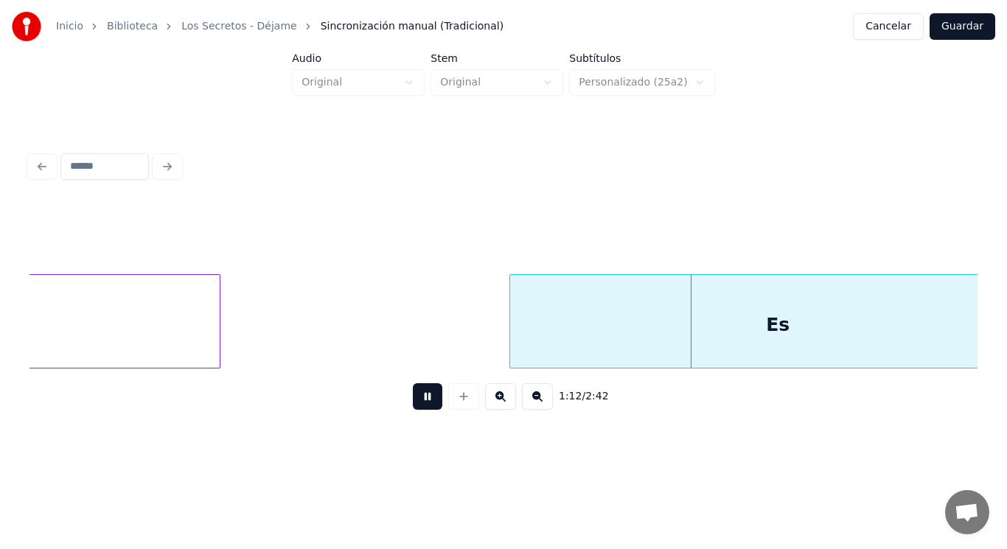
click at [416, 402] on button at bounding box center [427, 396] width 29 height 27
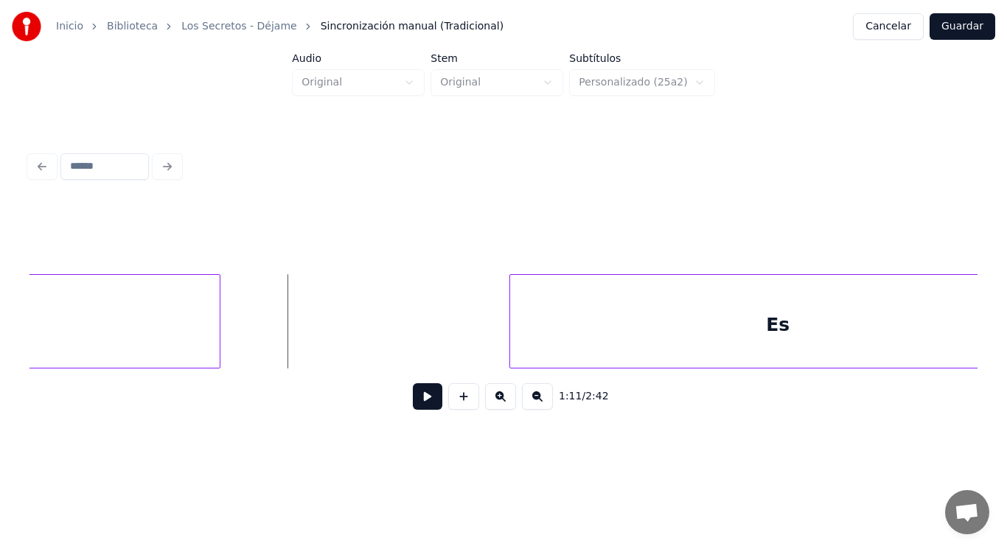
click at [417, 407] on button at bounding box center [427, 396] width 29 height 27
click at [460, 341] on div at bounding box center [458, 321] width 4 height 93
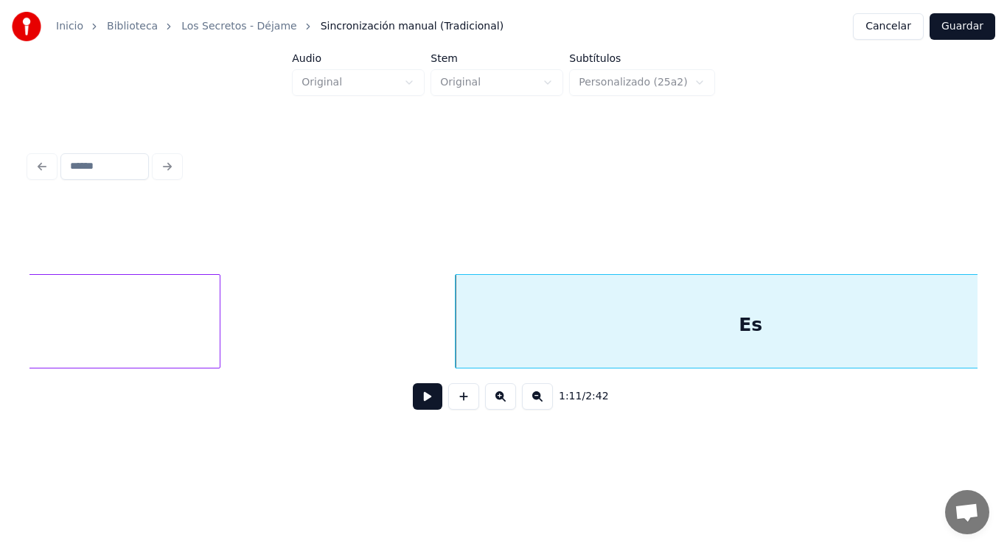
click at [416, 400] on button at bounding box center [427, 396] width 29 height 27
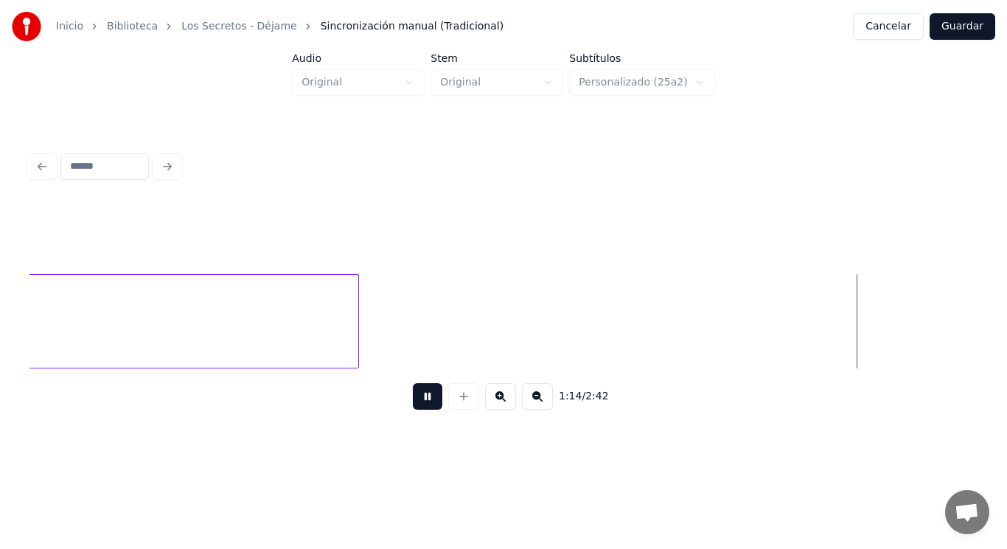
scroll to position [0, 76743]
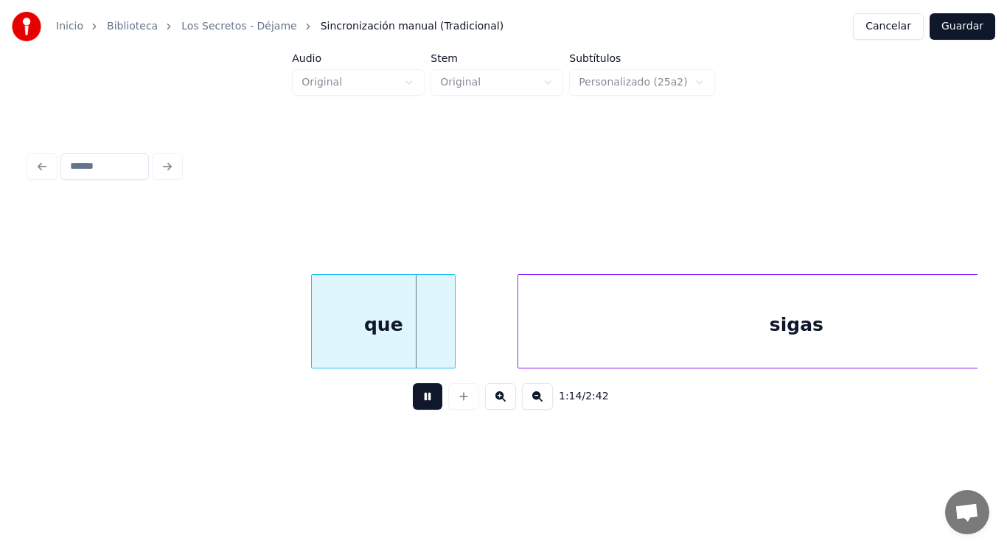
click at [416, 400] on button at bounding box center [427, 396] width 29 height 27
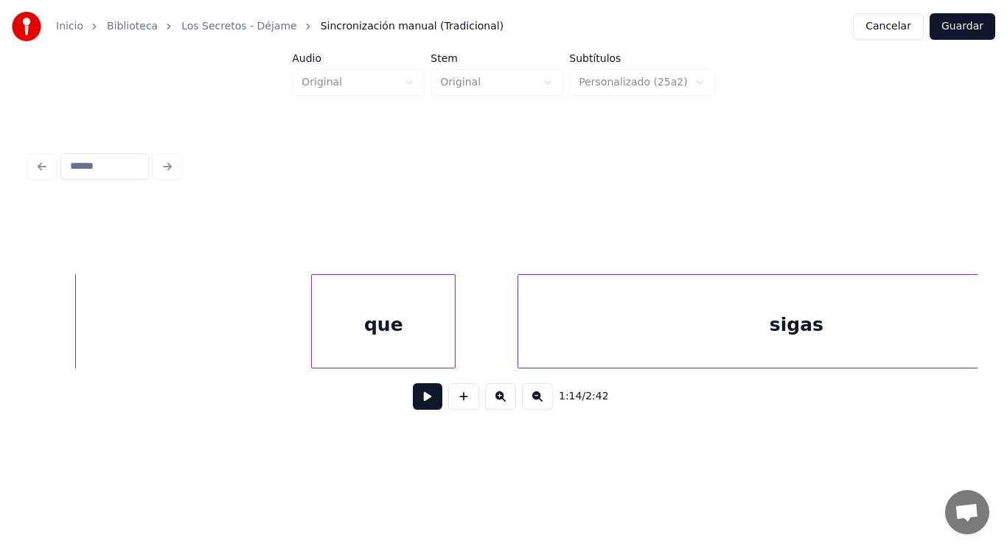
click at [413, 402] on button at bounding box center [427, 396] width 29 height 27
click at [289, 343] on div at bounding box center [290, 321] width 4 height 93
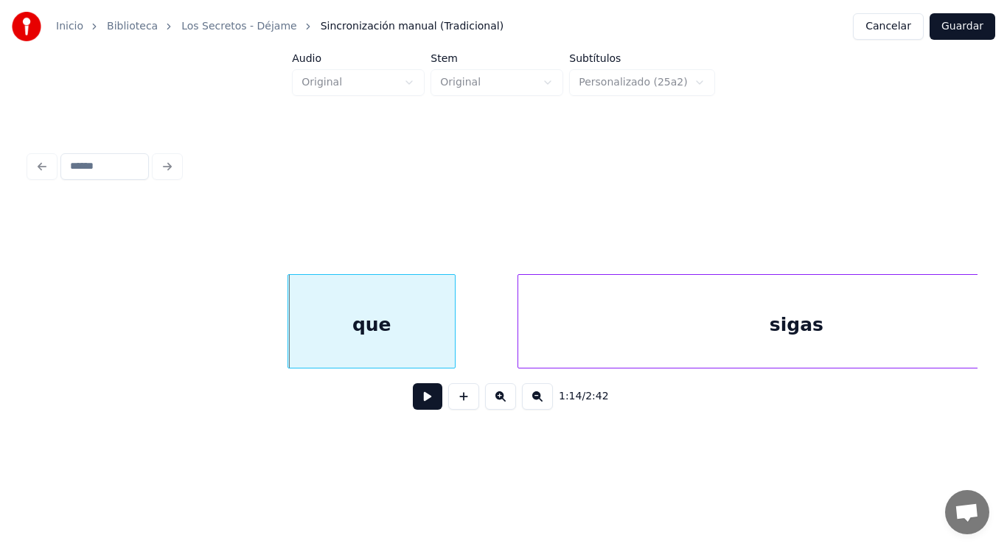
click at [413, 407] on button at bounding box center [427, 396] width 29 height 27
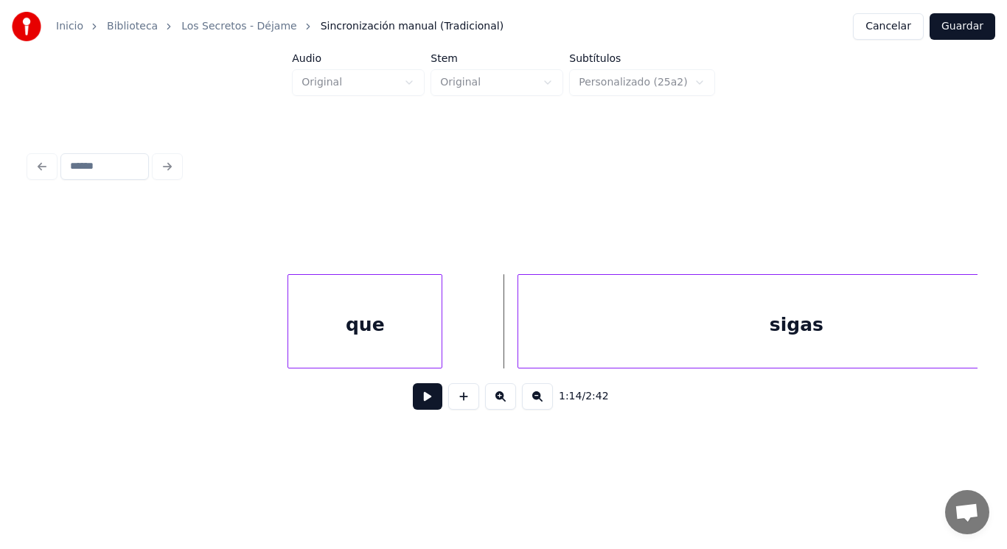
click at [439, 344] on div at bounding box center [439, 321] width 4 height 93
click at [413, 399] on button at bounding box center [427, 396] width 29 height 27
drag, startPoint x: 413, startPoint y: 399, endPoint x: 523, endPoint y: 359, distance: 116.4
click at [415, 399] on button at bounding box center [427, 396] width 29 height 27
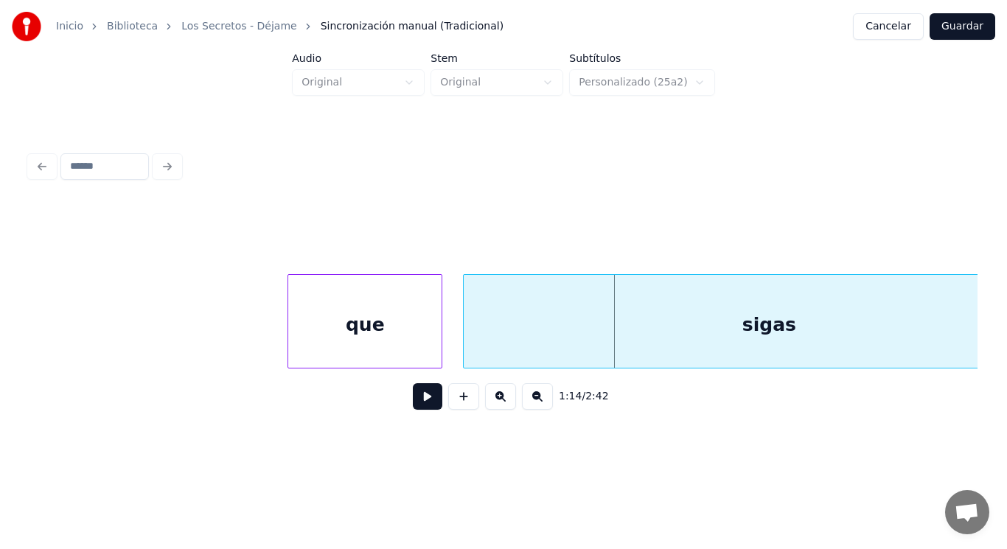
click at [464, 345] on div at bounding box center [466, 321] width 4 height 93
click at [419, 399] on button at bounding box center [427, 396] width 29 height 27
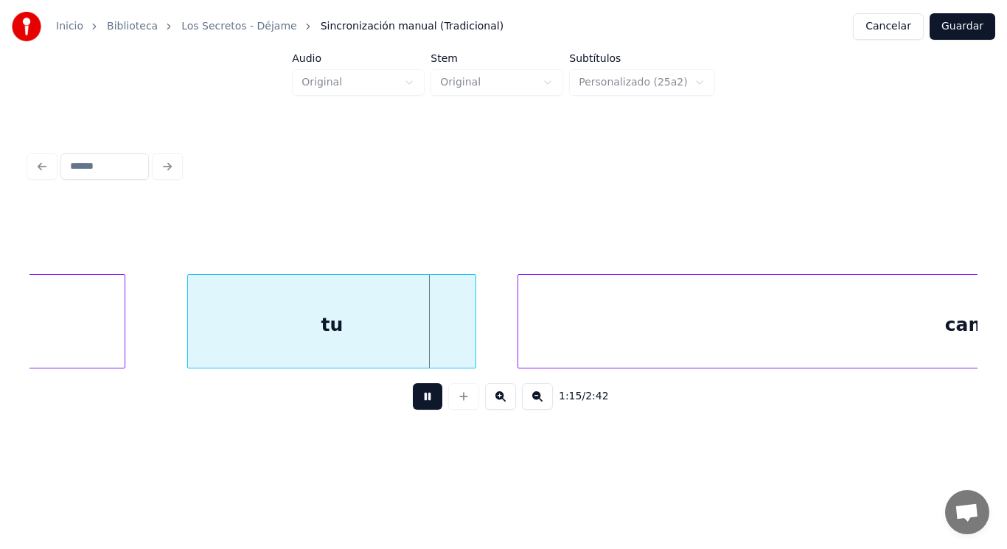
click at [419, 399] on button at bounding box center [427, 396] width 29 height 27
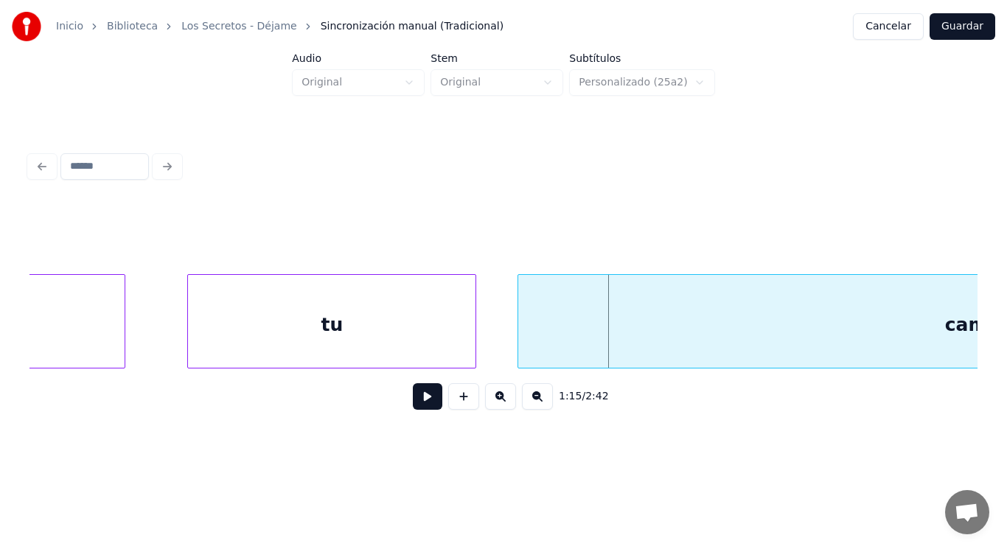
click at [401, 345] on div "tu" at bounding box center [331, 325] width 287 height 100
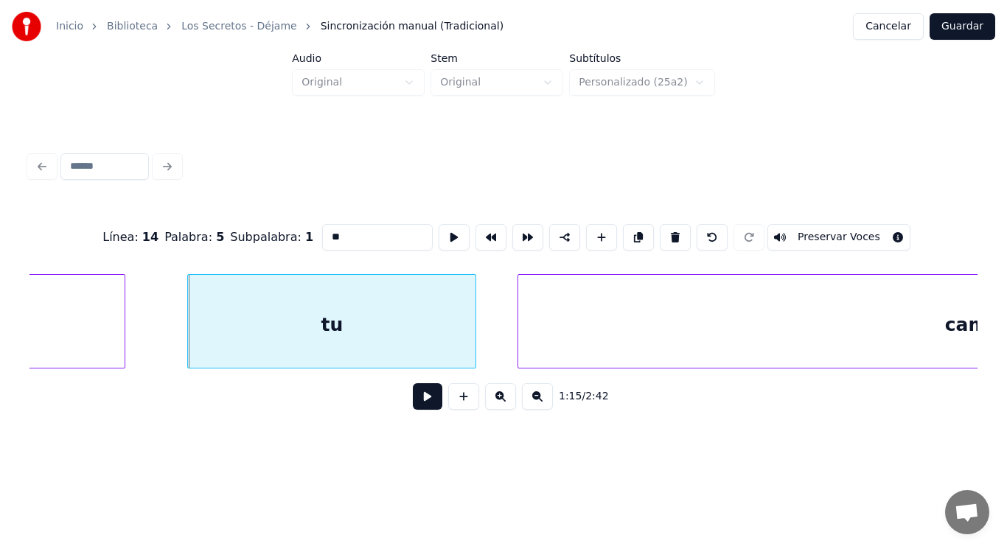
click at [416, 403] on button at bounding box center [427, 396] width 29 height 27
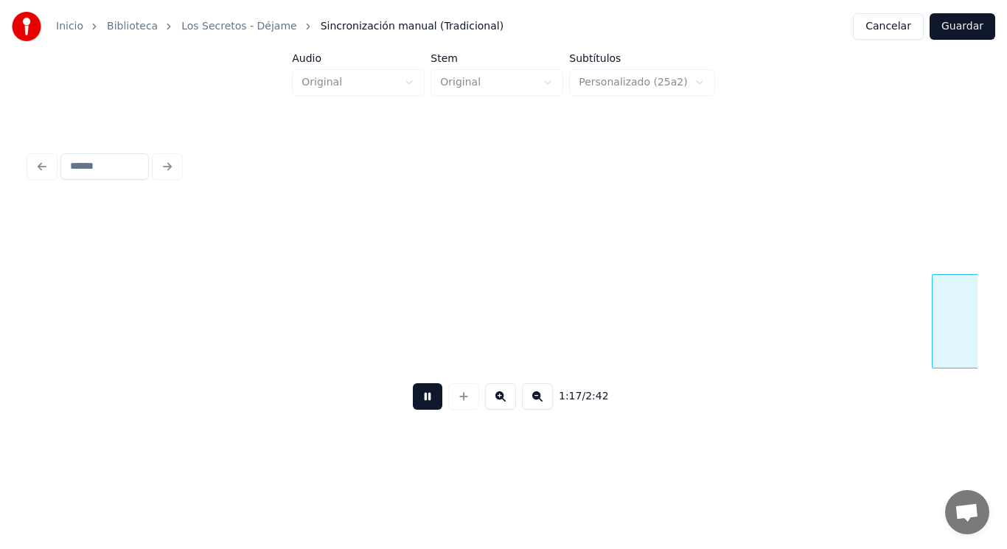
scroll to position [0, 79596]
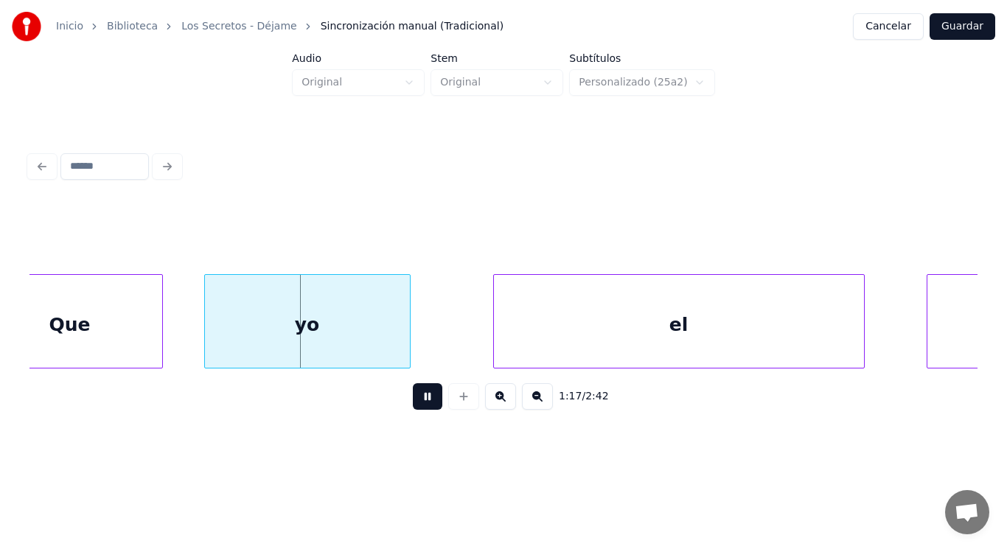
click at [416, 403] on button at bounding box center [427, 396] width 29 height 27
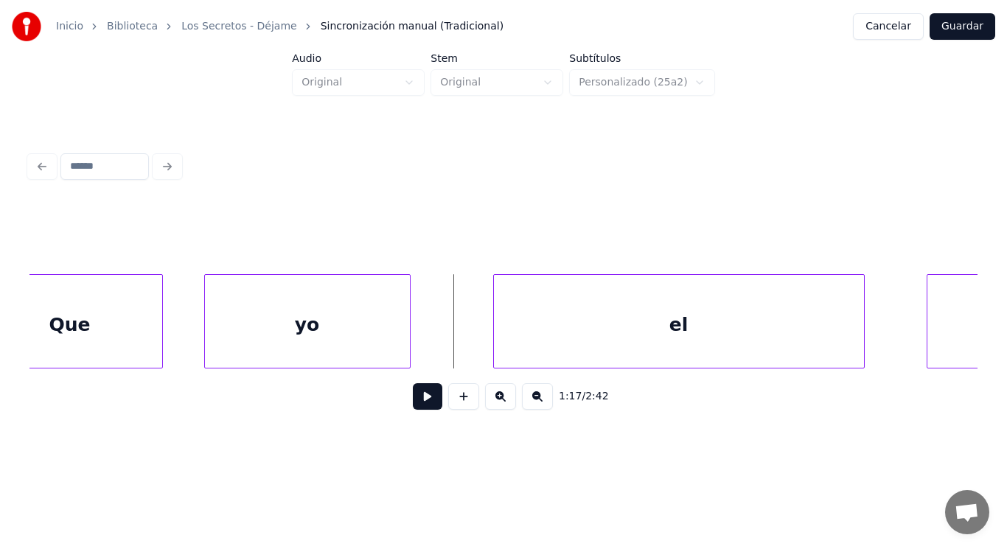
click at [81, 342] on div "Que" at bounding box center [69, 325] width 184 height 100
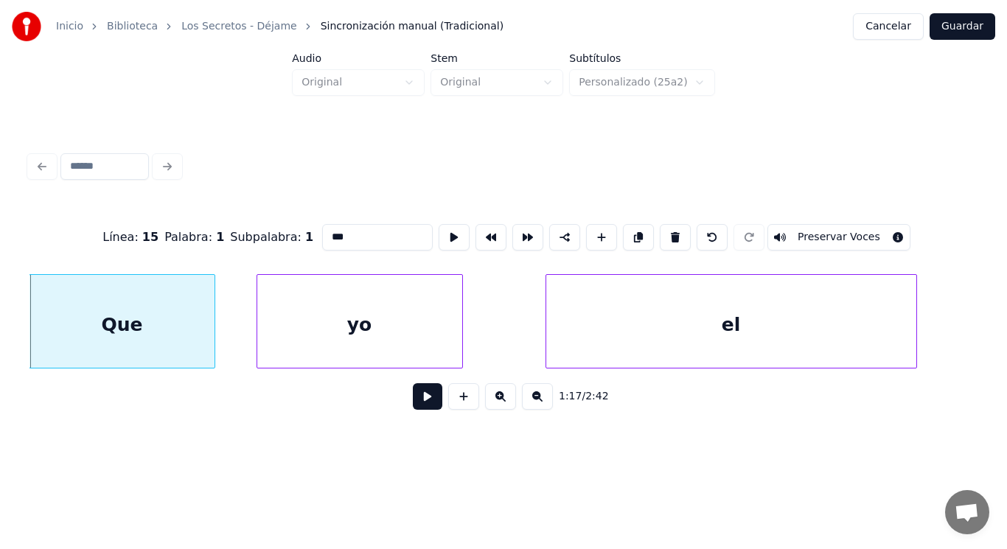
click at [420, 401] on button at bounding box center [427, 396] width 29 height 27
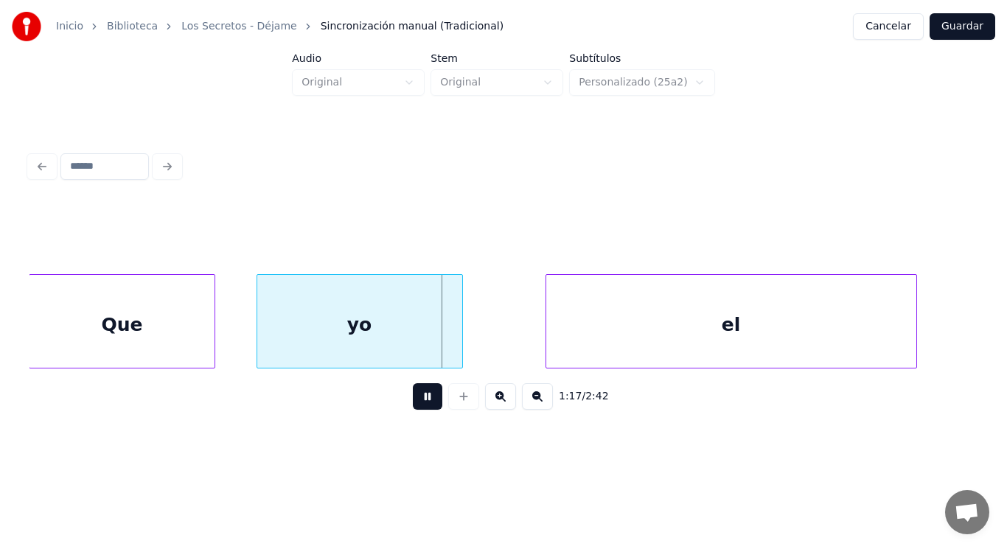
click at [420, 401] on button at bounding box center [427, 396] width 29 height 27
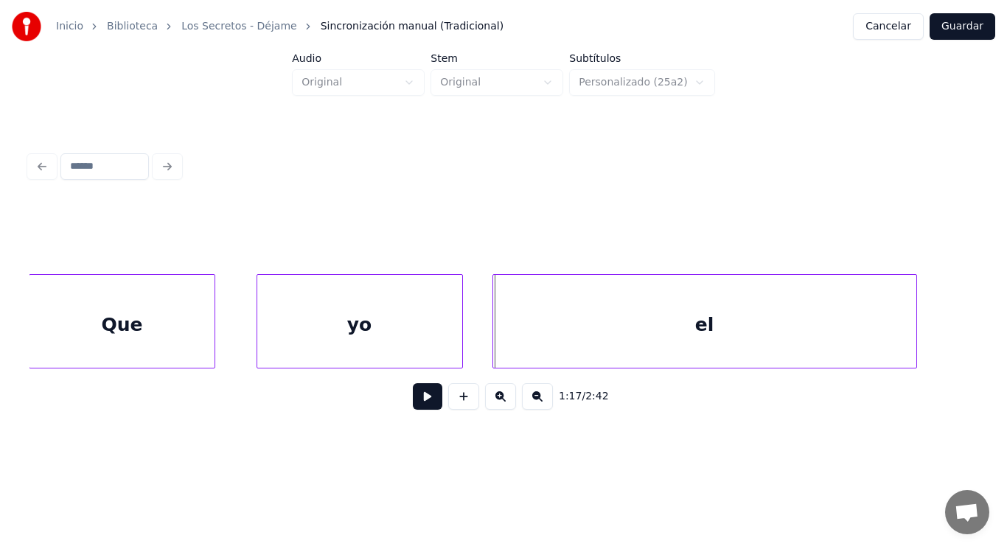
click at [493, 338] on div at bounding box center [495, 321] width 4 height 93
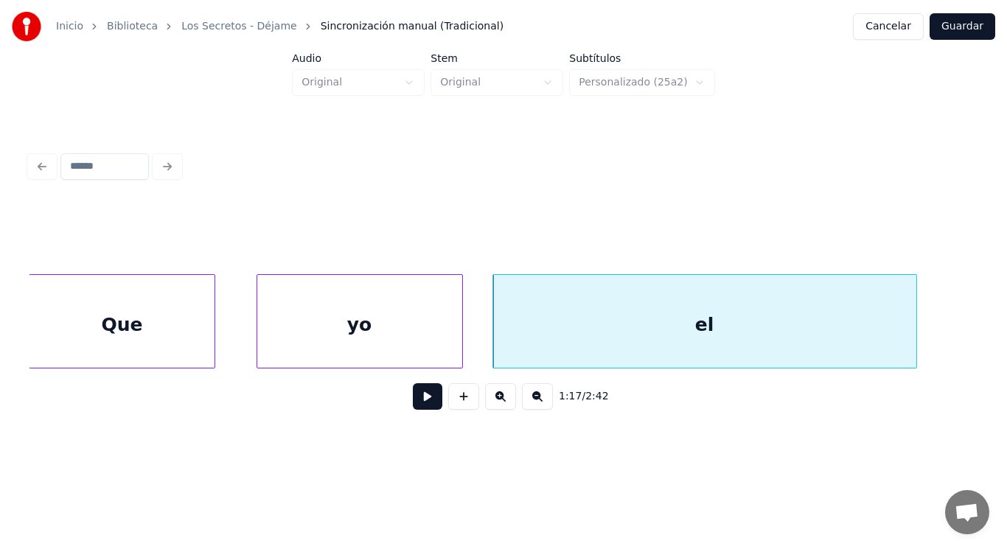
click at [427, 392] on button at bounding box center [427, 396] width 29 height 27
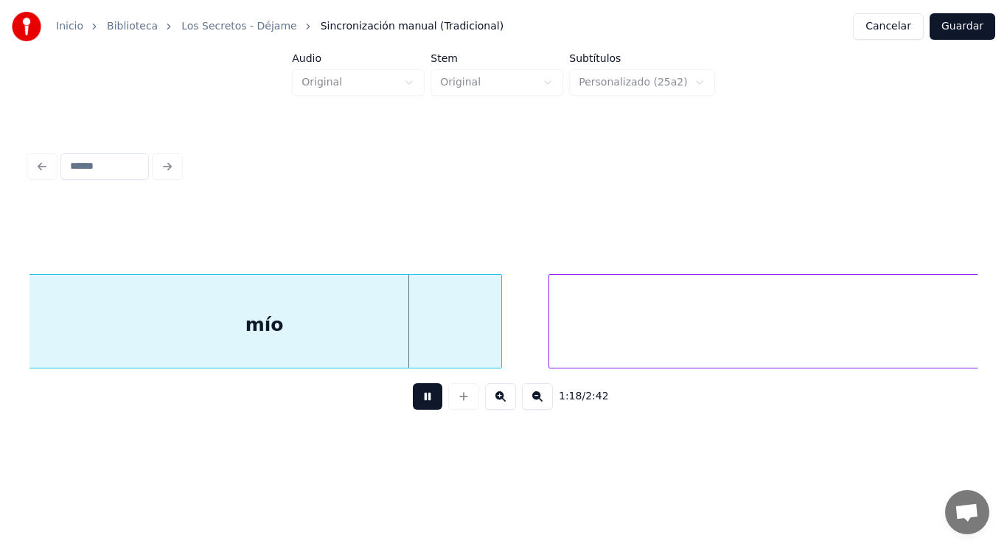
click at [427, 392] on button at bounding box center [427, 396] width 29 height 27
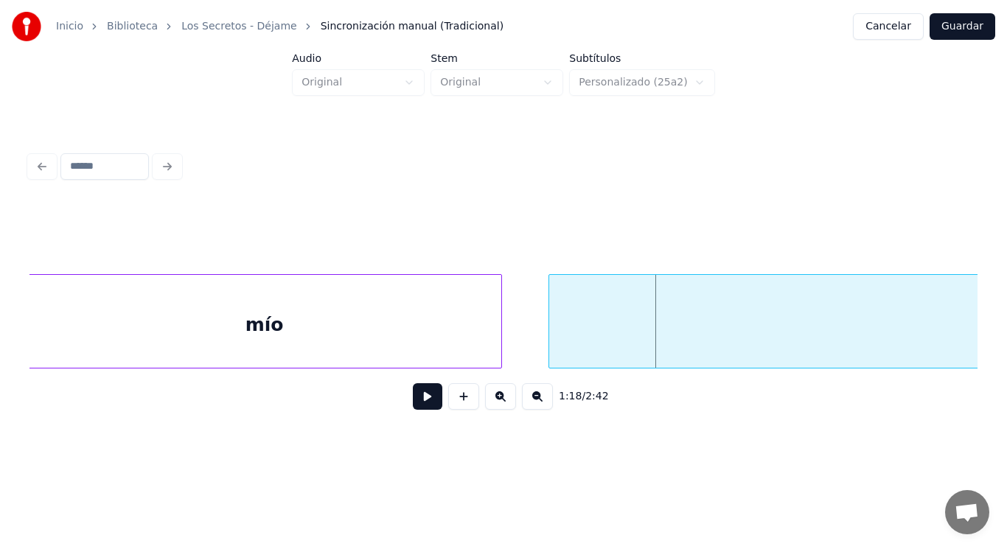
click at [394, 341] on div "mío" at bounding box center [264, 325] width 473 height 100
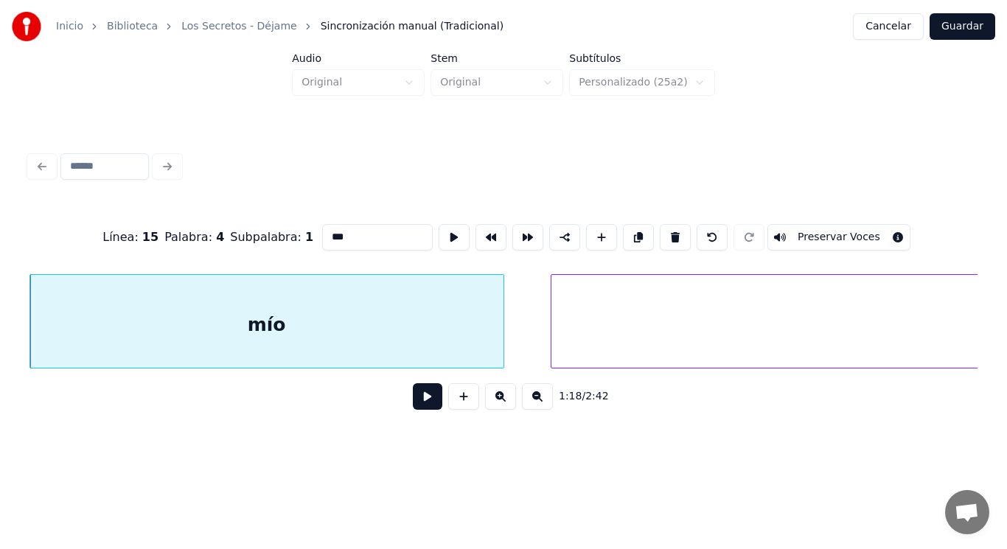
click at [415, 399] on button at bounding box center [427, 396] width 29 height 27
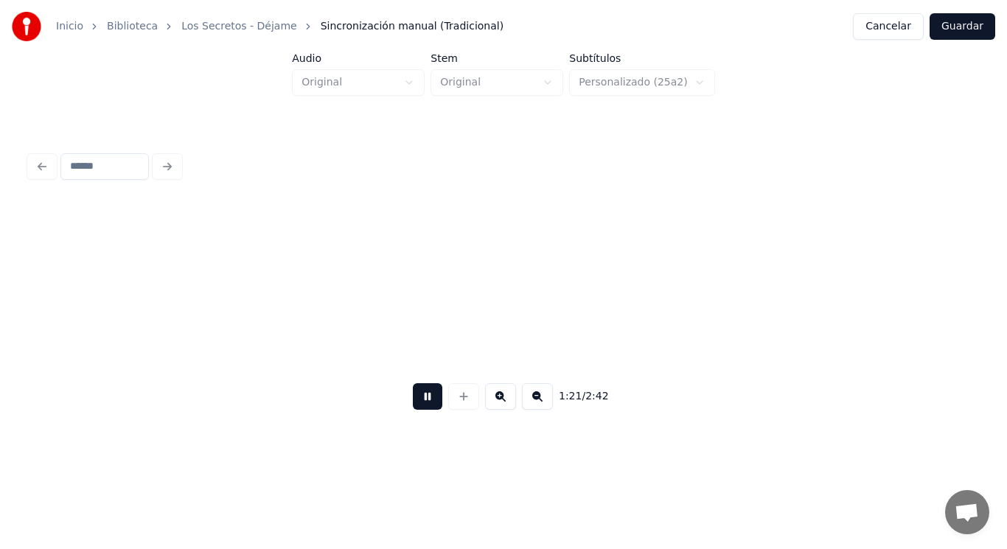
scroll to position [0, 84341]
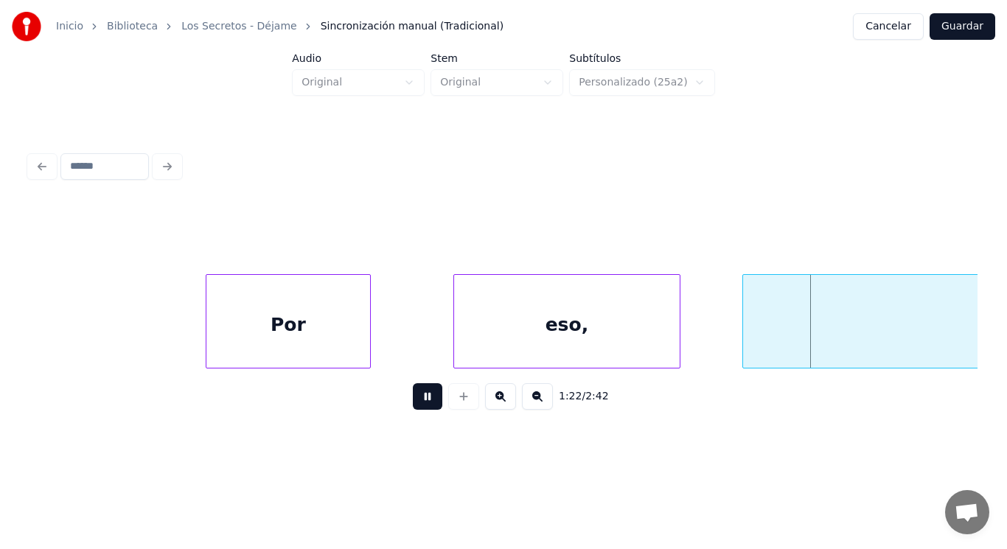
click at [415, 399] on button at bounding box center [427, 396] width 29 height 27
click at [180, 335] on div at bounding box center [180, 321] width 4 height 93
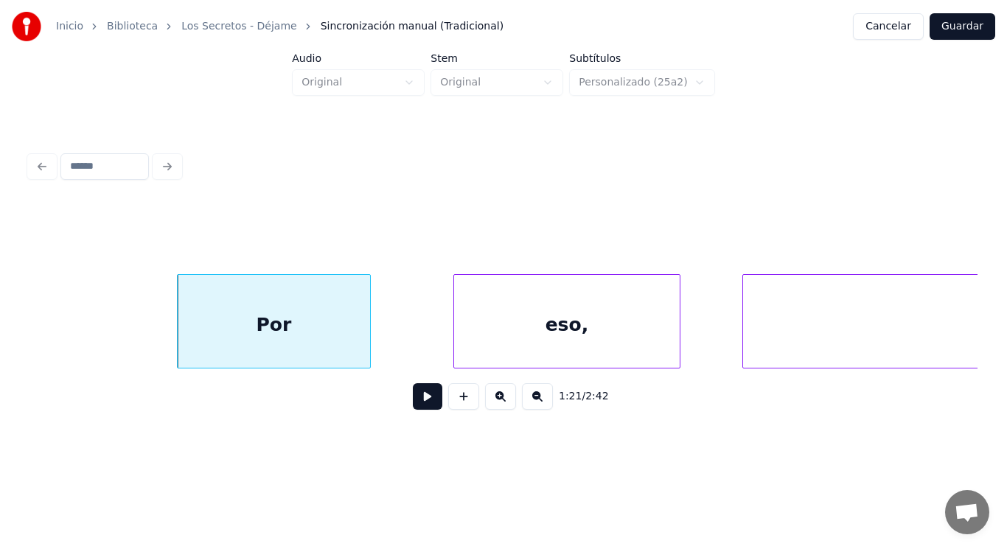
click at [419, 399] on button at bounding box center [427, 396] width 29 height 27
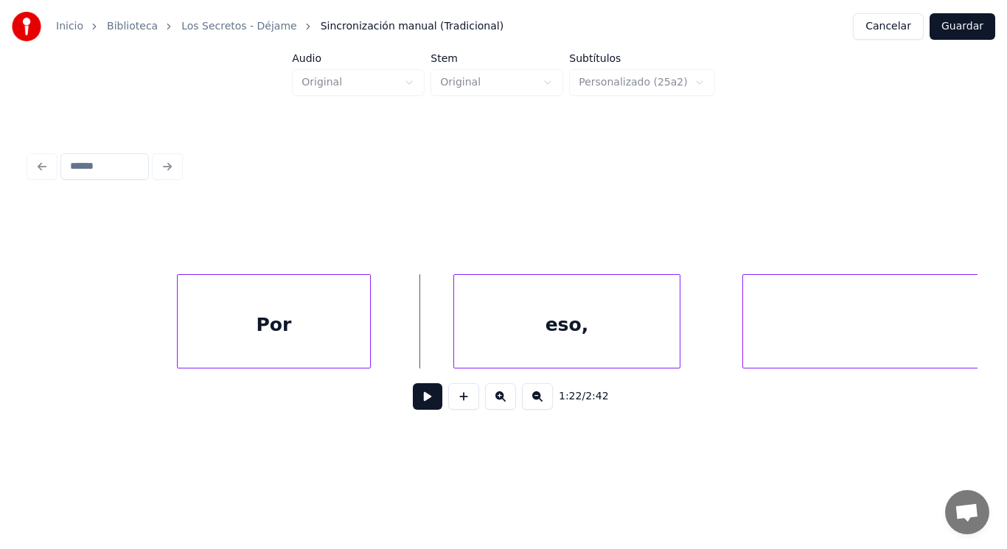
click at [348, 337] on div "Por" at bounding box center [274, 325] width 192 height 100
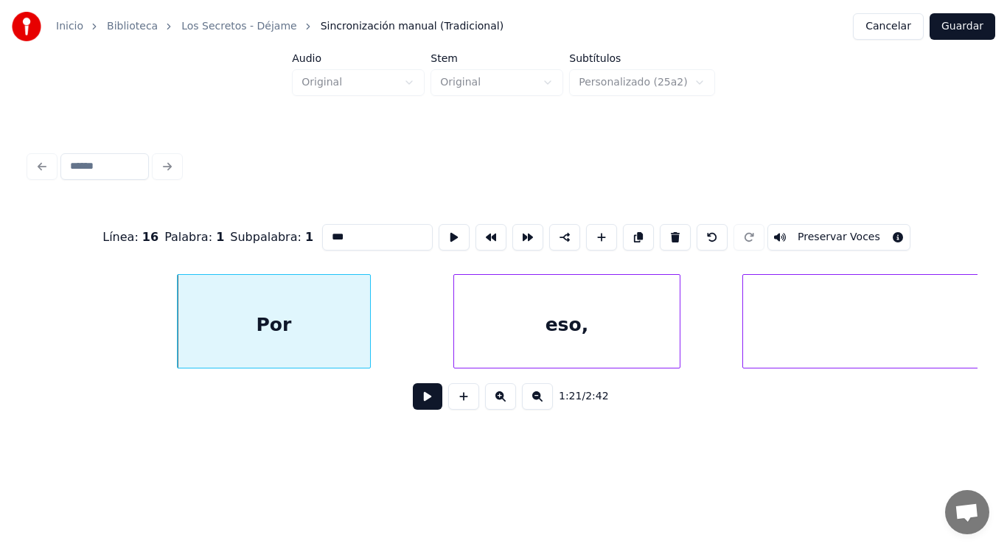
click at [413, 400] on button at bounding box center [427, 396] width 29 height 27
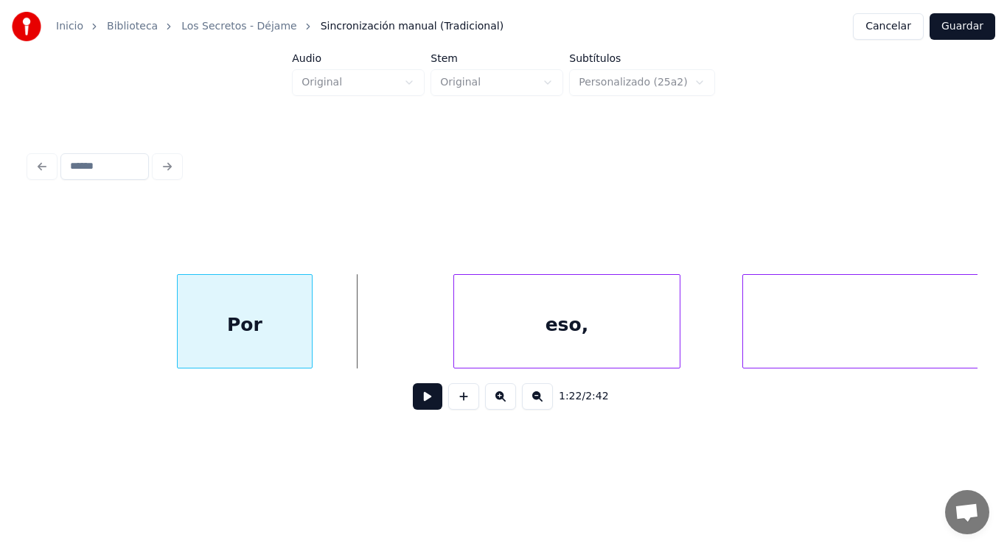
click at [309, 338] on div at bounding box center [309, 321] width 4 height 93
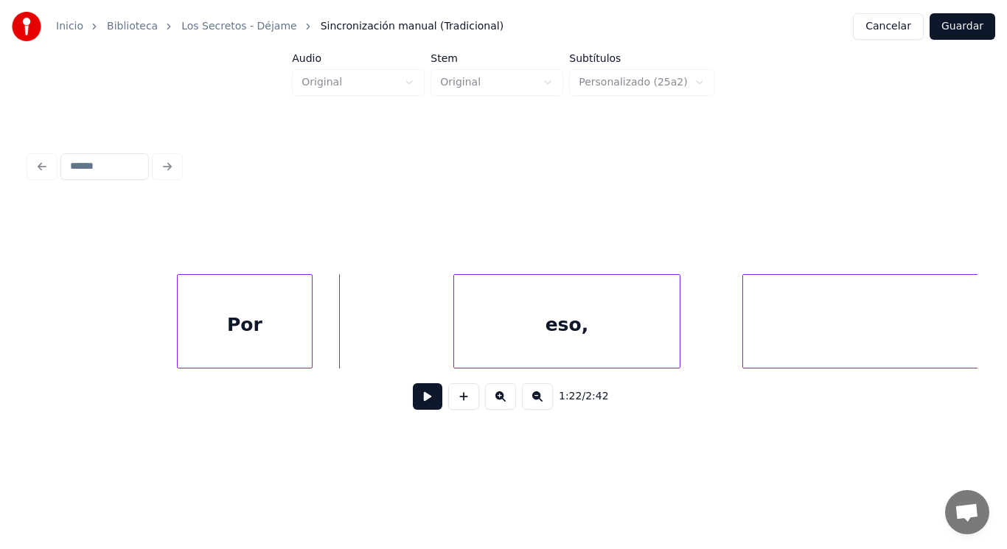
click at [416, 399] on button at bounding box center [427, 396] width 29 height 27
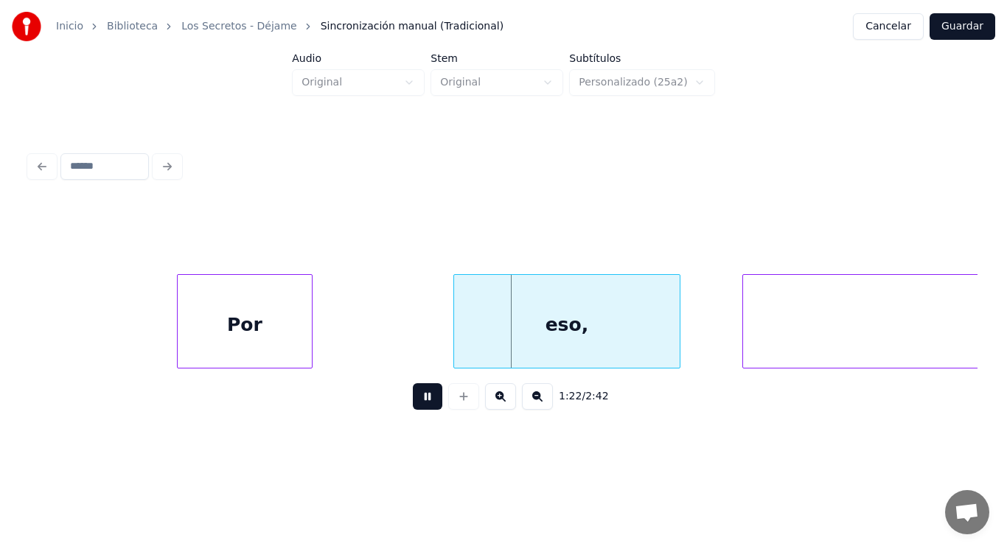
click at [416, 399] on button at bounding box center [427, 396] width 29 height 27
drag, startPoint x: 356, startPoint y: 340, endPoint x: 413, endPoint y: 407, distance: 87.9
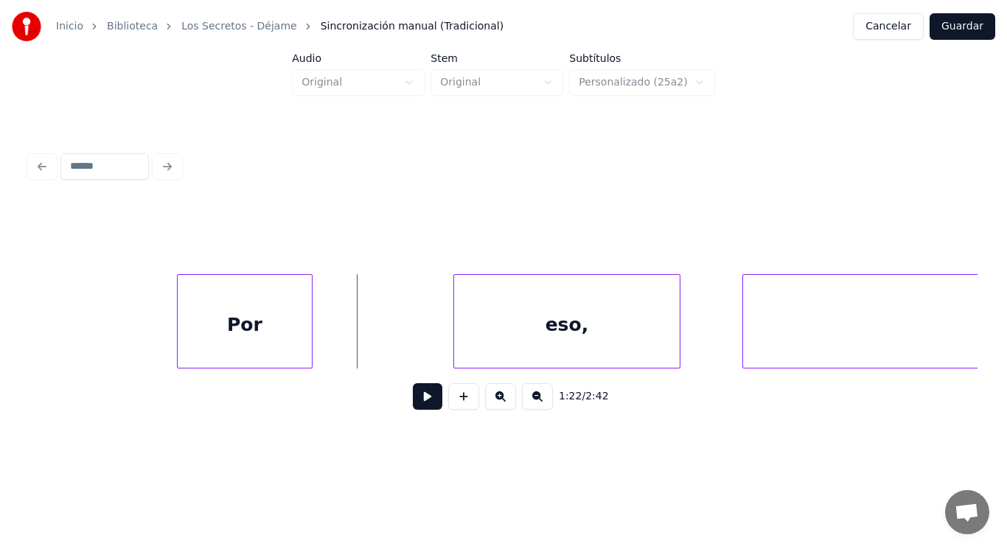
click at [413, 408] on button at bounding box center [427, 396] width 29 height 27
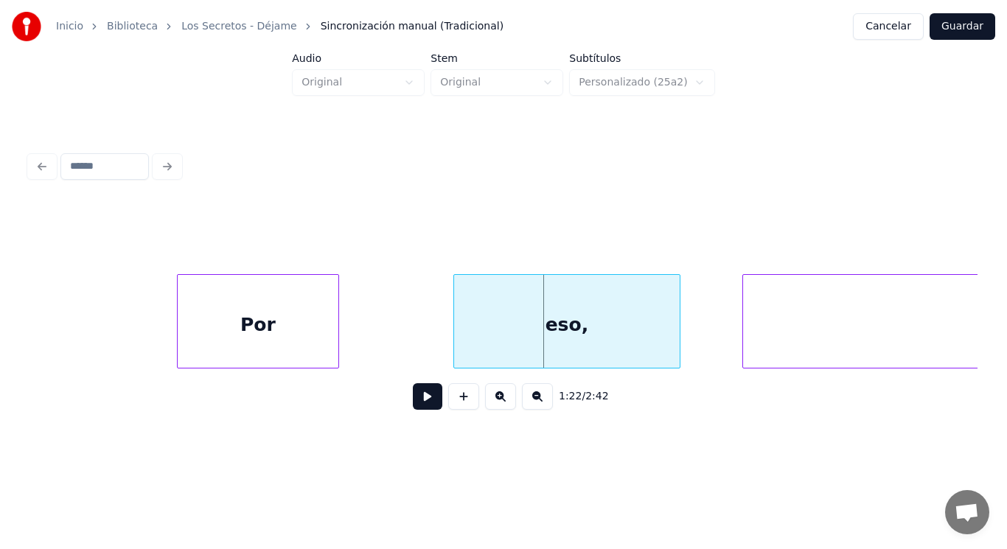
click at [337, 344] on div at bounding box center [336, 321] width 4 height 93
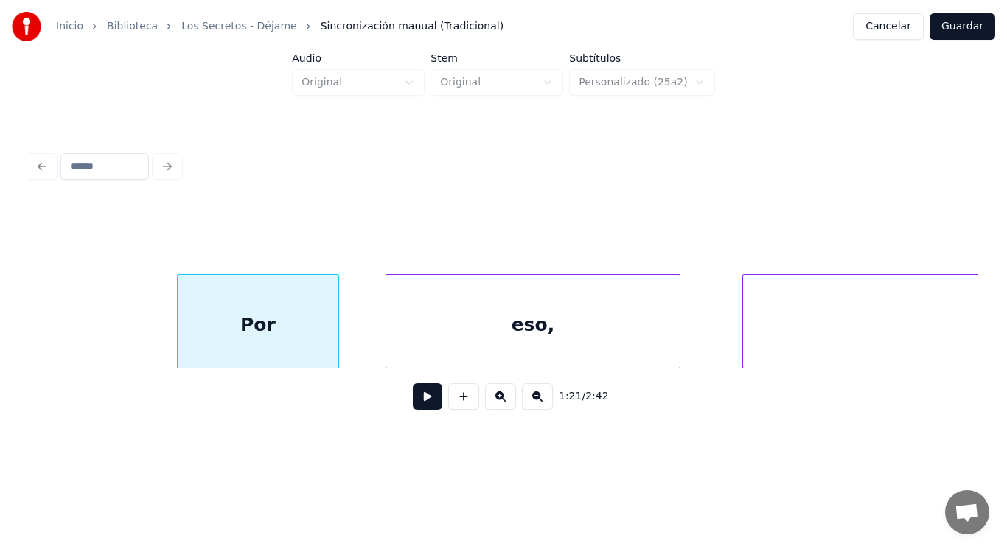
click at [388, 333] on div at bounding box center [388, 321] width 4 height 93
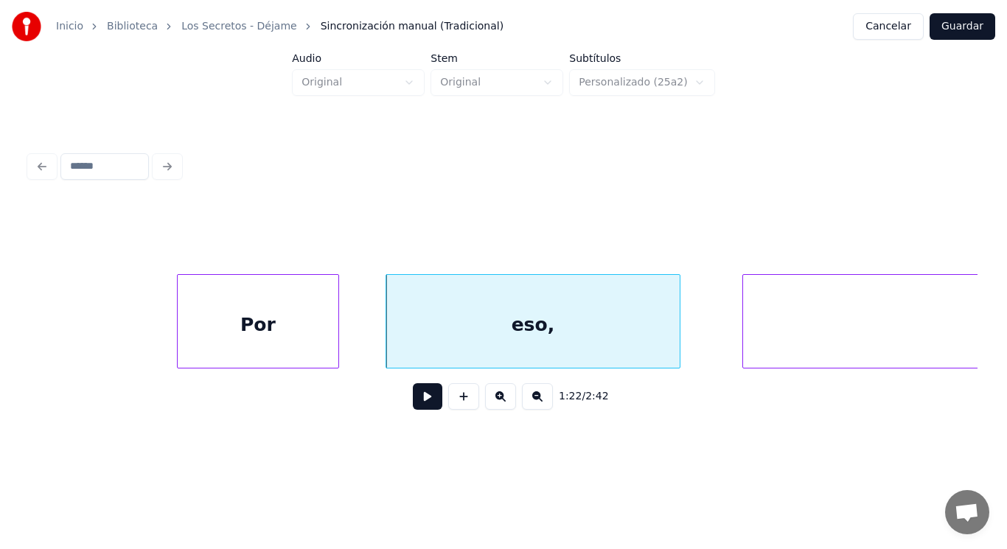
click at [413, 408] on button at bounding box center [427, 396] width 29 height 27
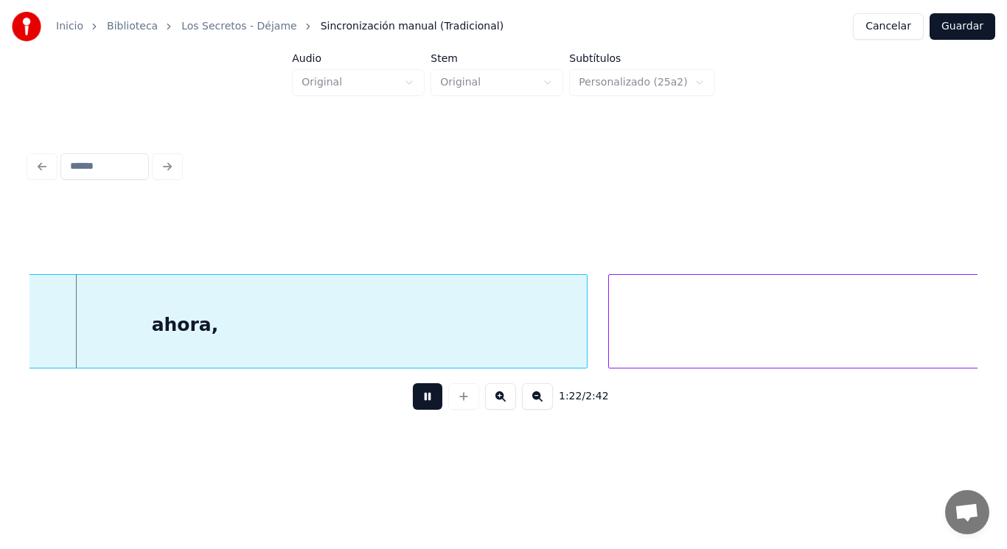
click at [413, 408] on button at bounding box center [427, 396] width 29 height 27
click at [401, 349] on div "ahora," at bounding box center [184, 325] width 803 height 100
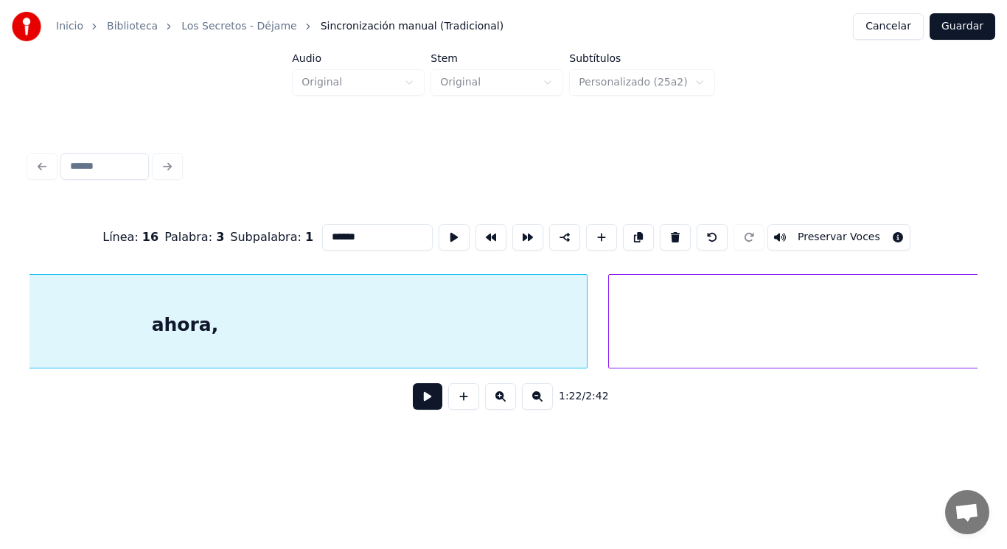
scroll to position [0, 85054]
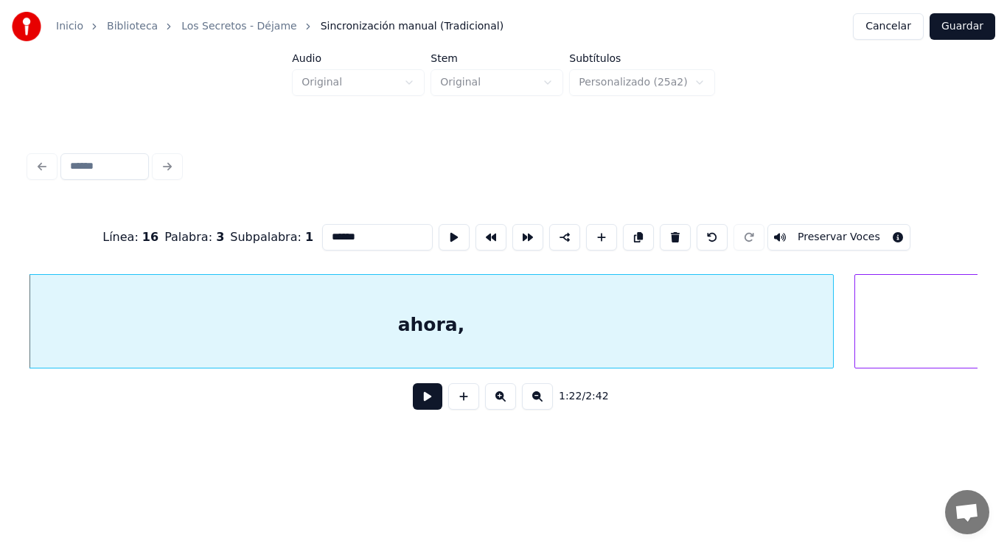
click at [416, 406] on button at bounding box center [427, 396] width 29 height 27
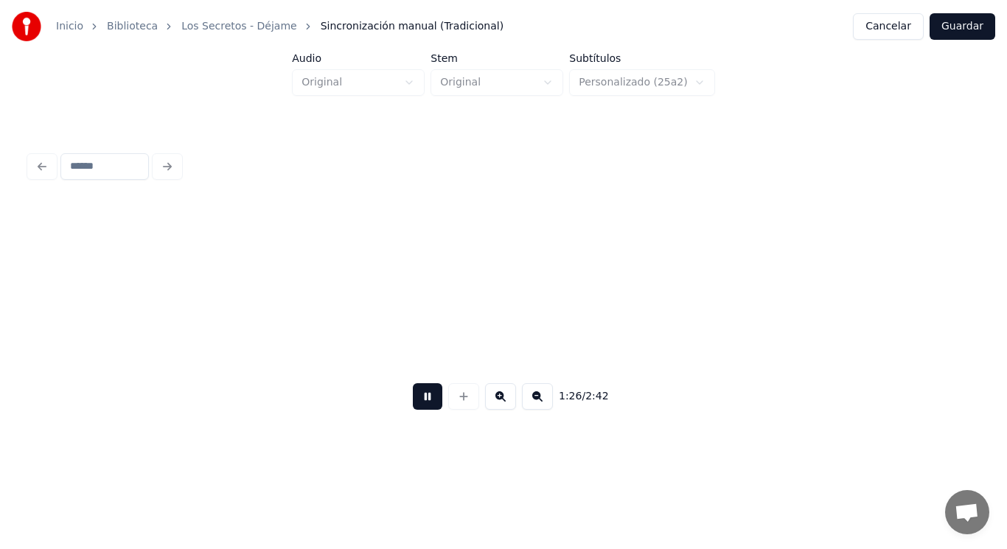
scroll to position [0, 88902]
click at [416, 406] on button at bounding box center [427, 396] width 29 height 27
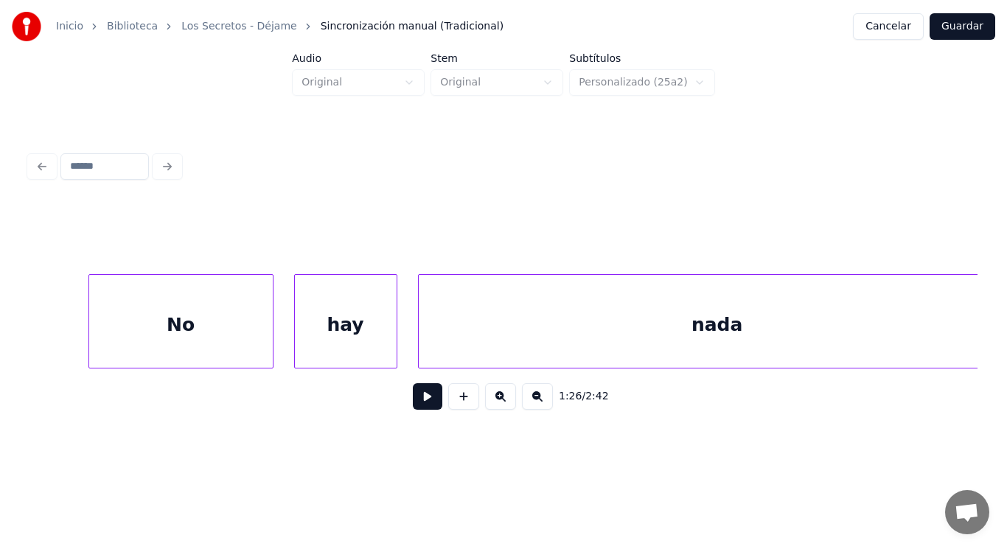
scroll to position [0, 106188]
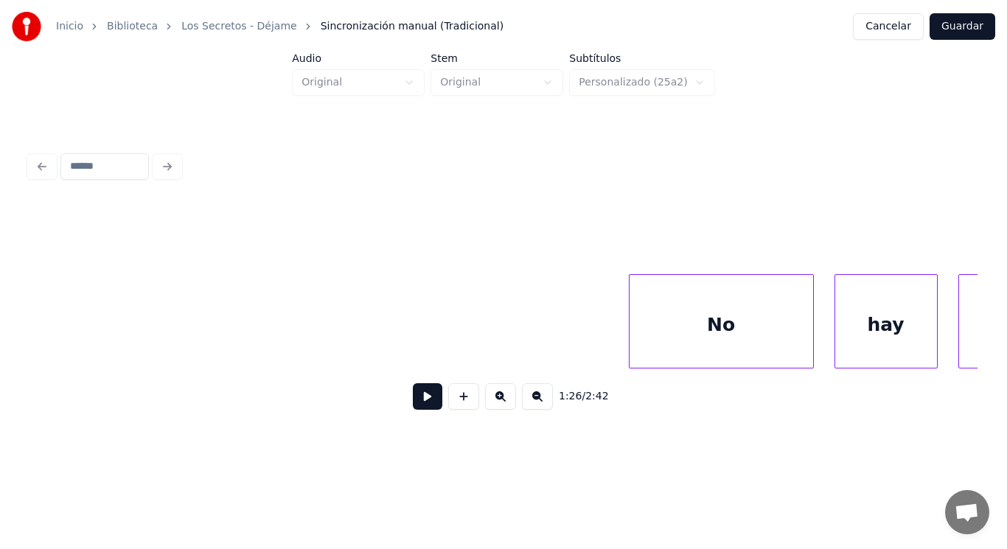
click at [665, 349] on div "No" at bounding box center [721, 325] width 184 height 100
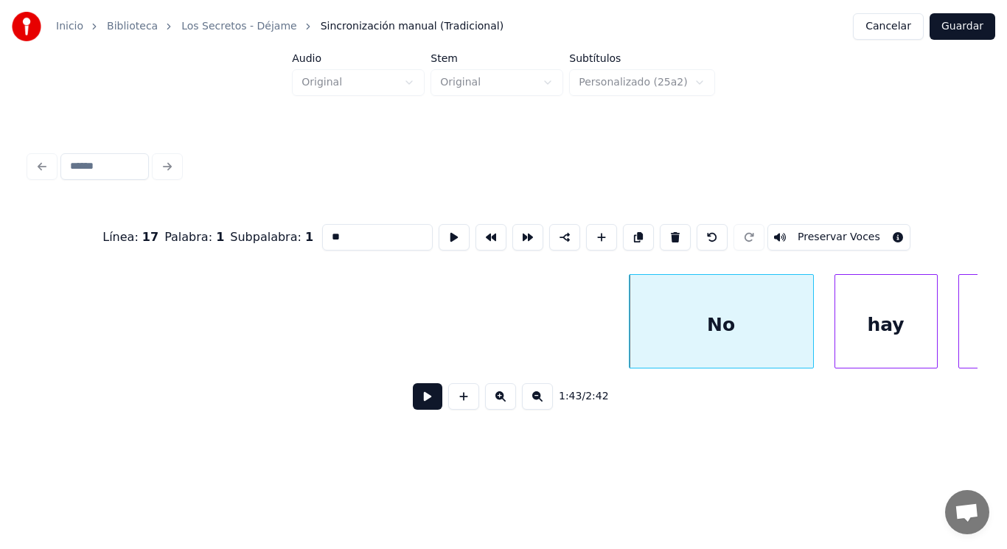
click at [416, 405] on button at bounding box center [427, 396] width 29 height 27
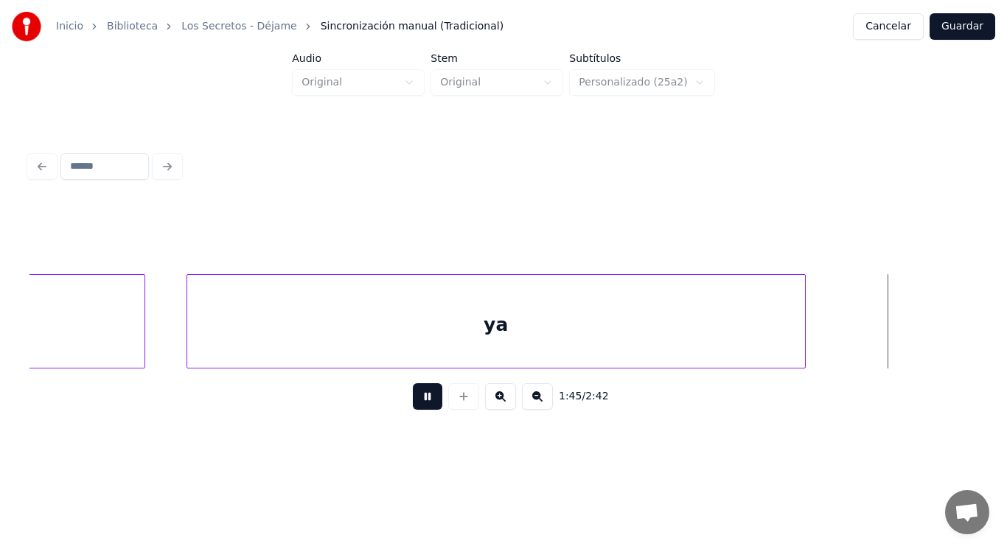
scroll to position [0, 109046]
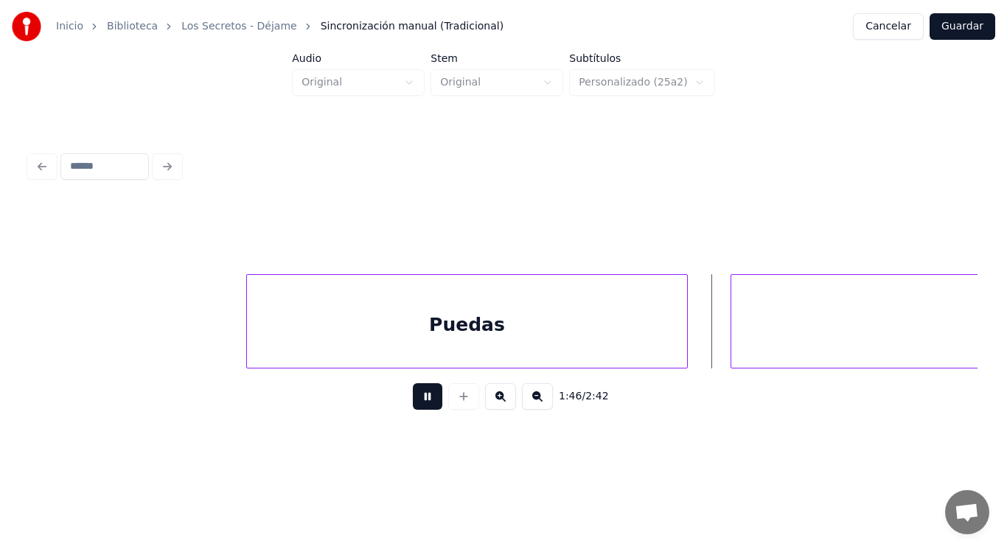
click at [416, 405] on button at bounding box center [427, 396] width 29 height 27
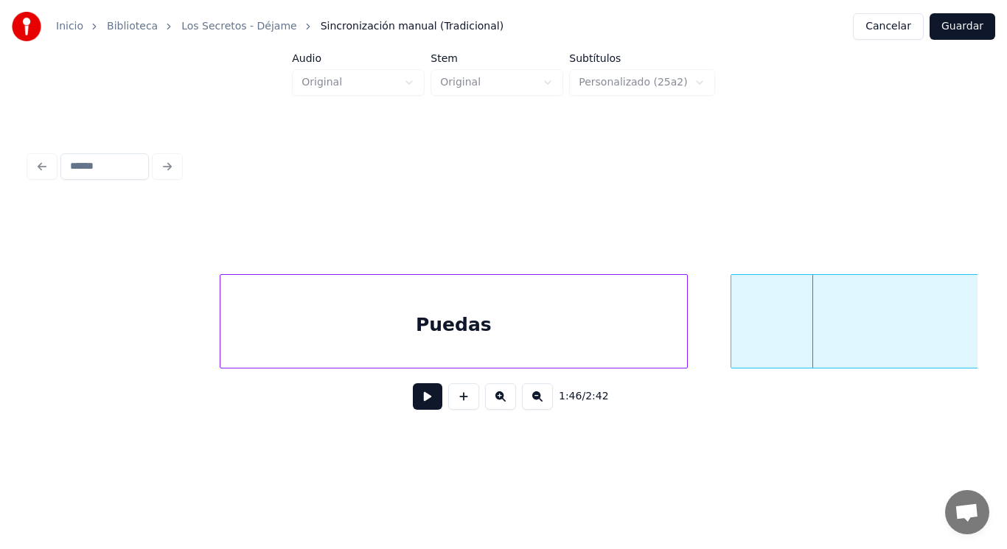
click at [222, 342] on div at bounding box center [222, 321] width 4 height 93
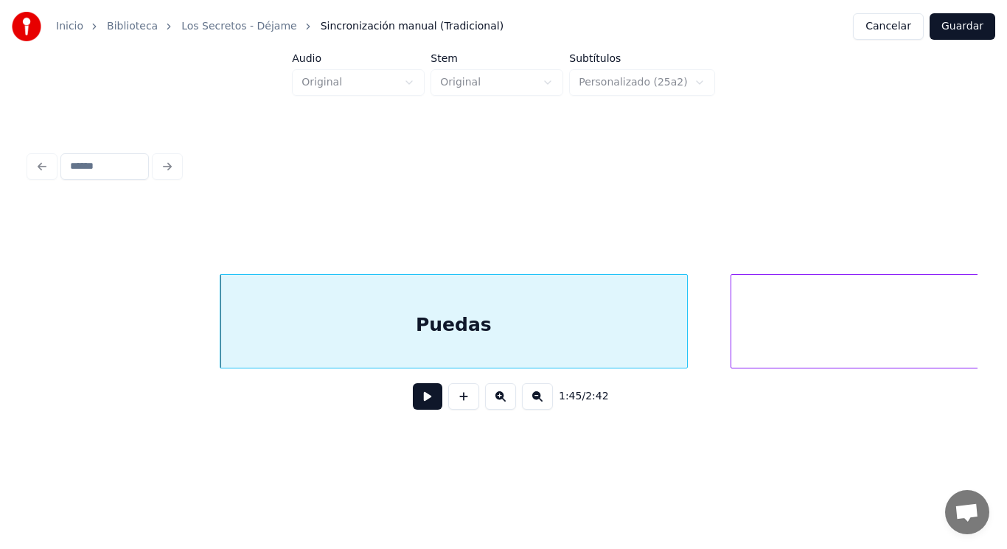
click at [416, 408] on button at bounding box center [427, 396] width 29 height 27
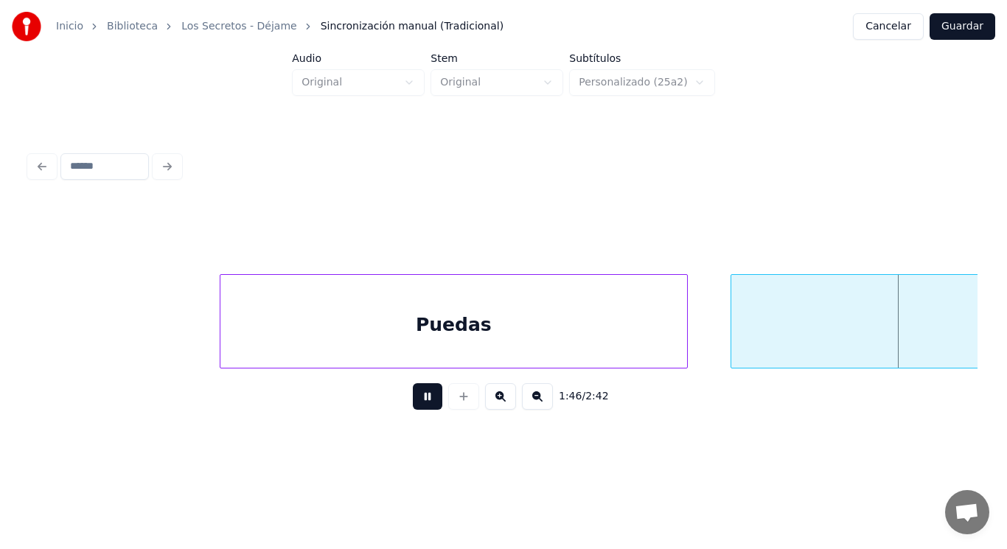
click at [416, 408] on button at bounding box center [427, 396] width 29 height 27
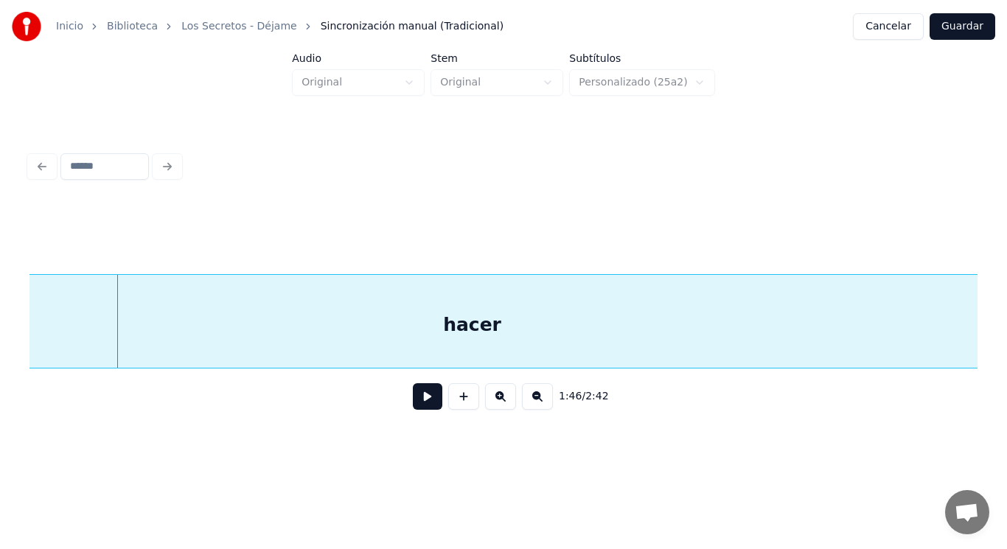
click at [416, 408] on button at bounding box center [427, 396] width 29 height 27
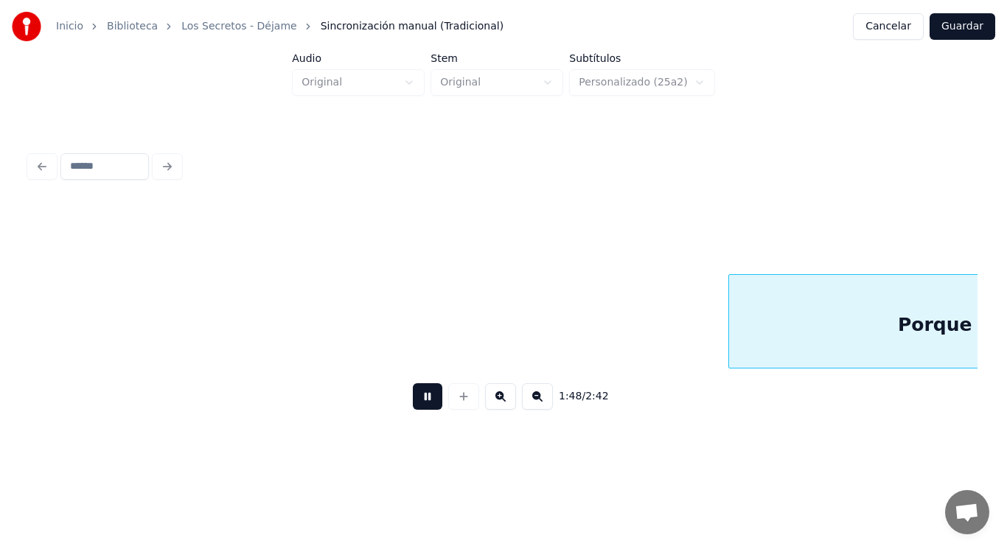
scroll to position [0, 111922]
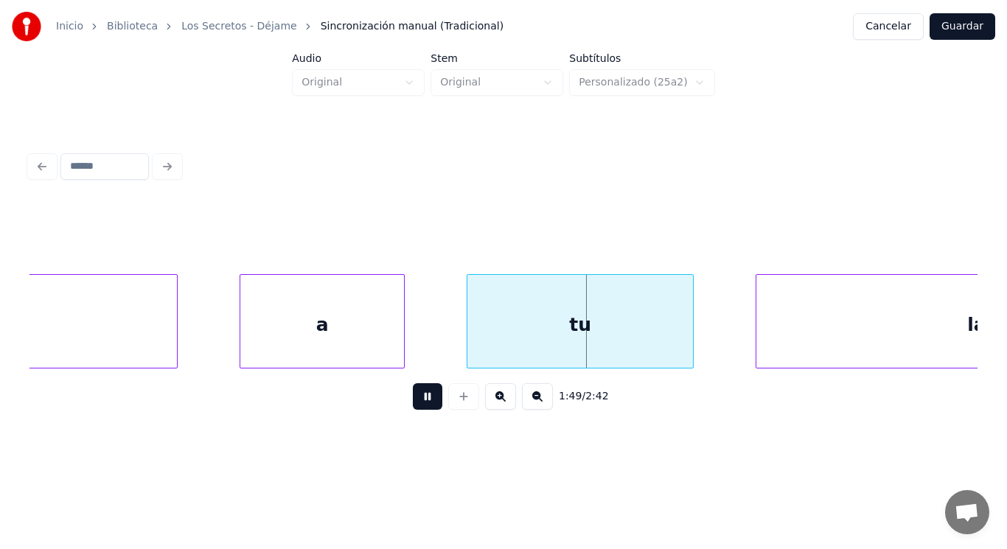
click at [416, 408] on button at bounding box center [427, 396] width 29 height 27
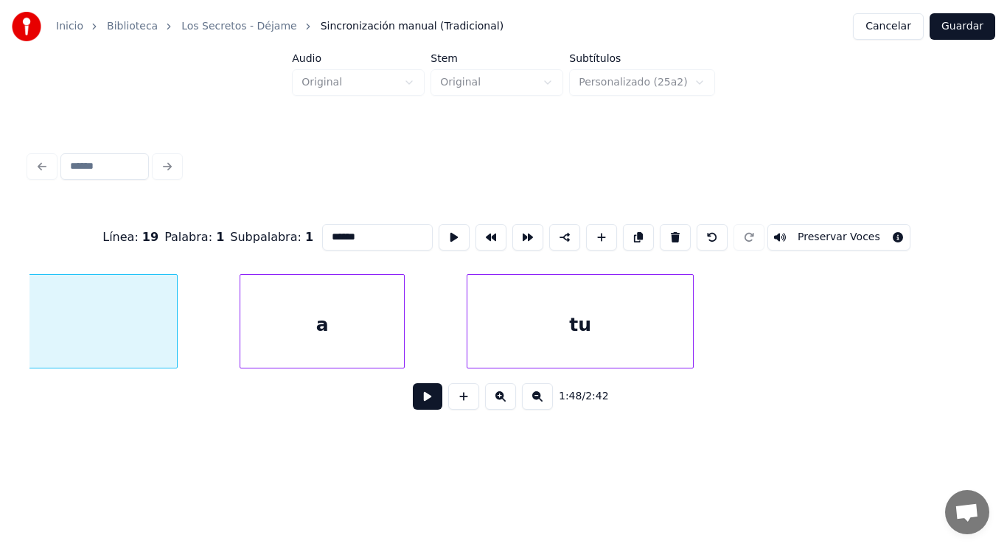
scroll to position [0, 111658]
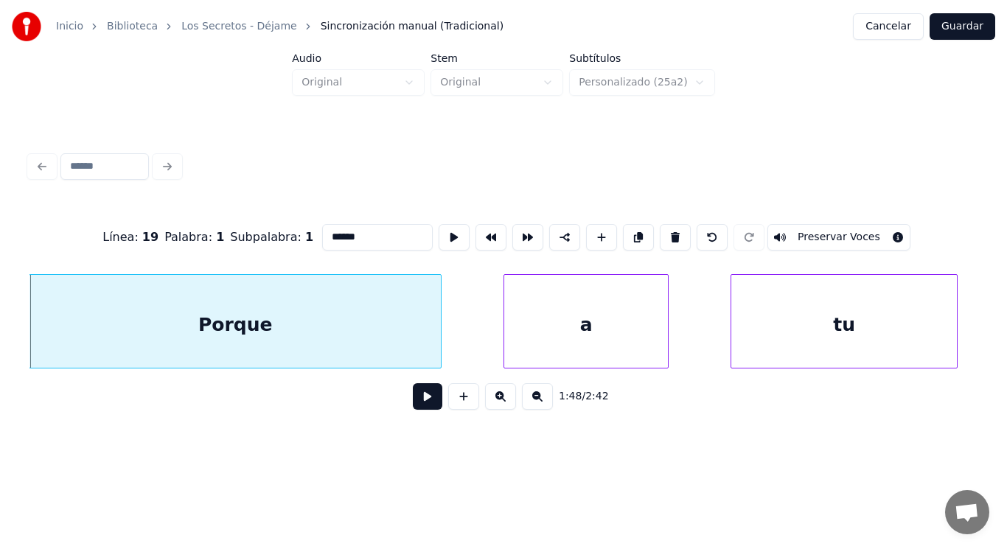
click at [418, 400] on button at bounding box center [427, 396] width 29 height 27
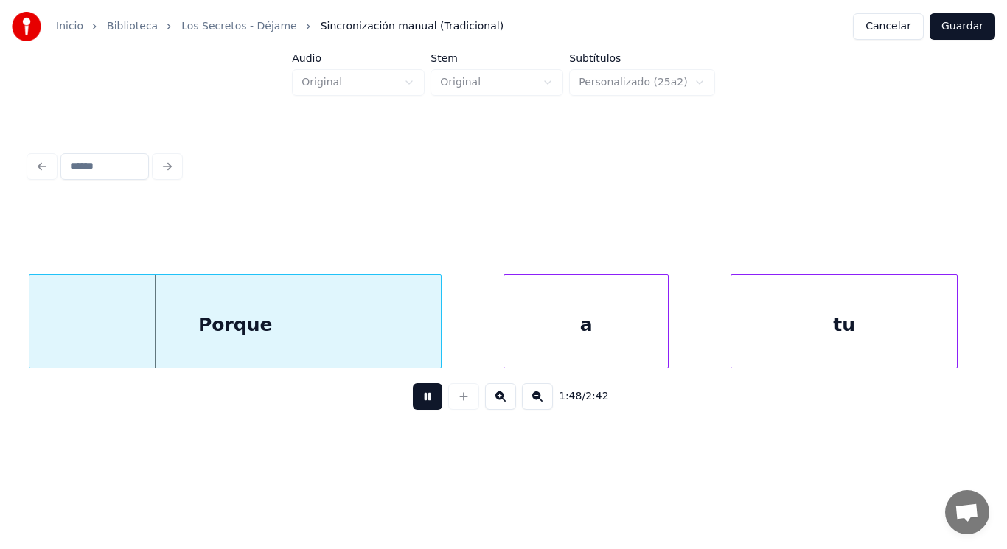
click at [418, 400] on button at bounding box center [427, 396] width 29 height 27
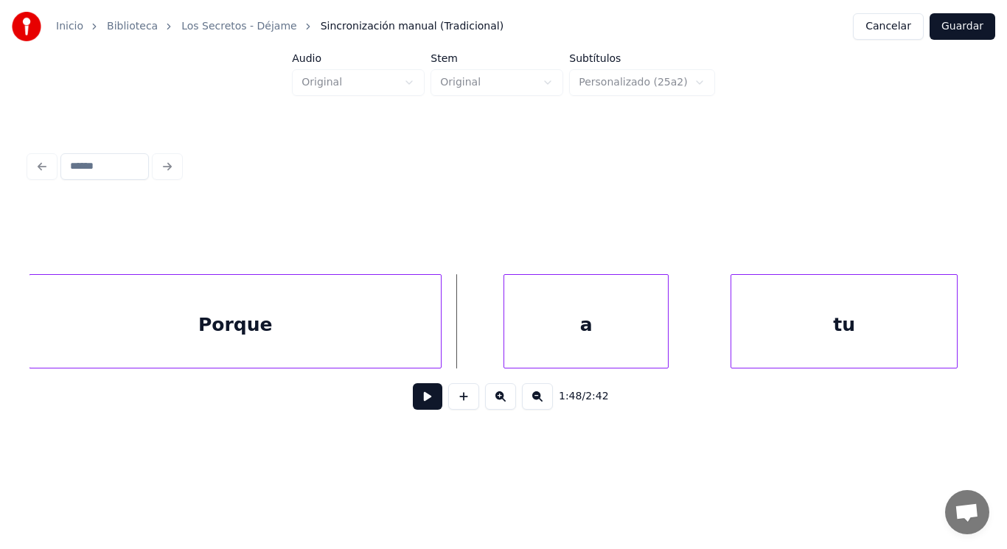
click at [416, 404] on button at bounding box center [427, 396] width 29 height 27
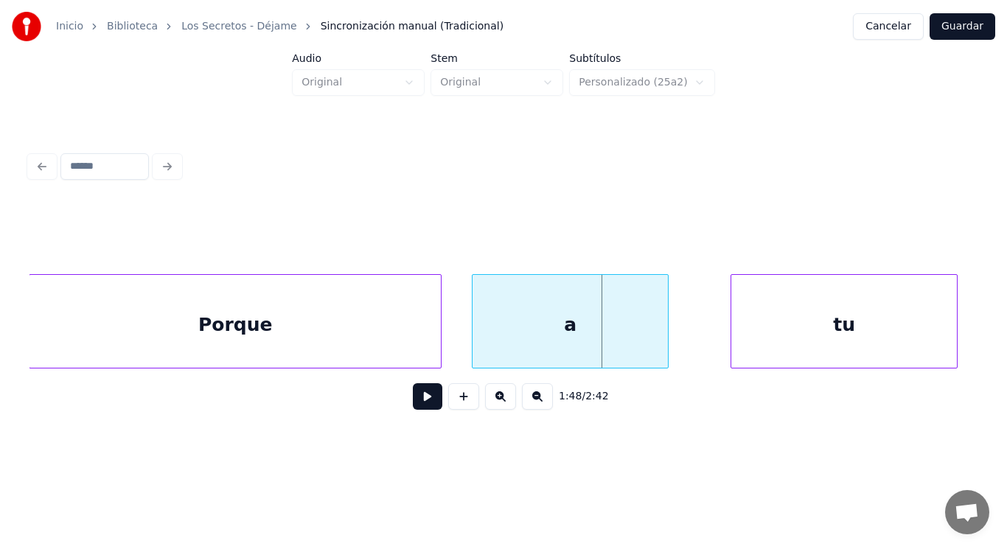
click at [475, 352] on div at bounding box center [474, 321] width 4 height 93
click at [413, 403] on button at bounding box center [427, 396] width 29 height 27
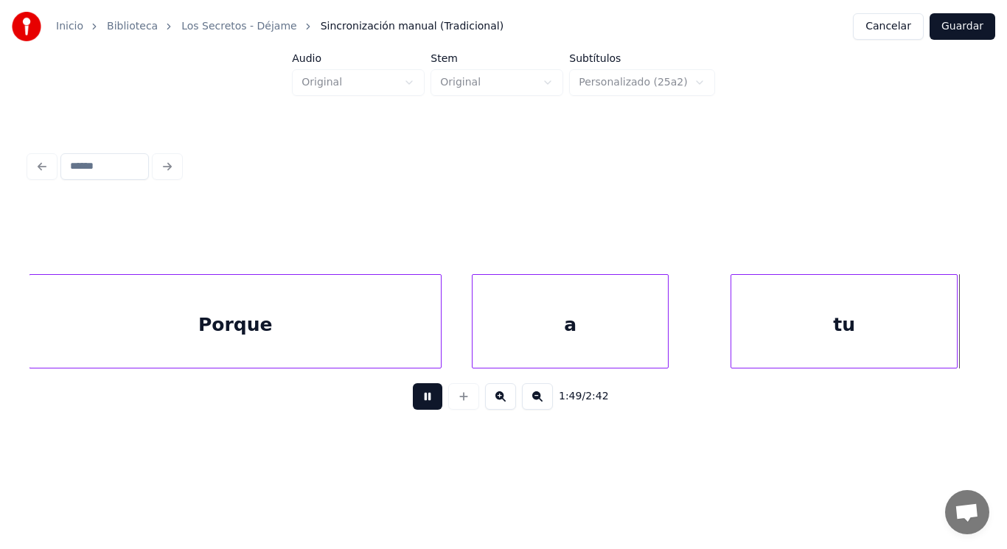
scroll to position [0, 112614]
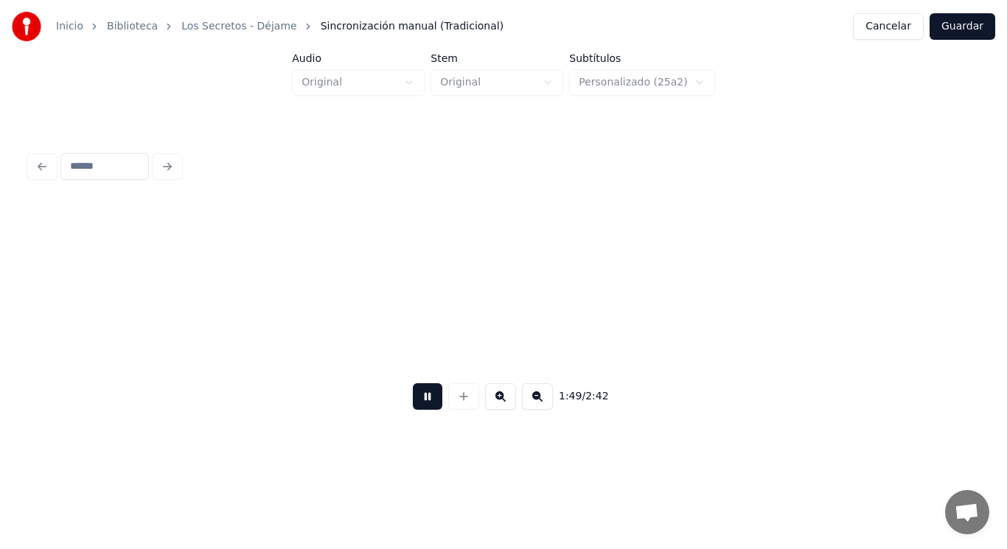
click at [413, 403] on button at bounding box center [427, 396] width 29 height 27
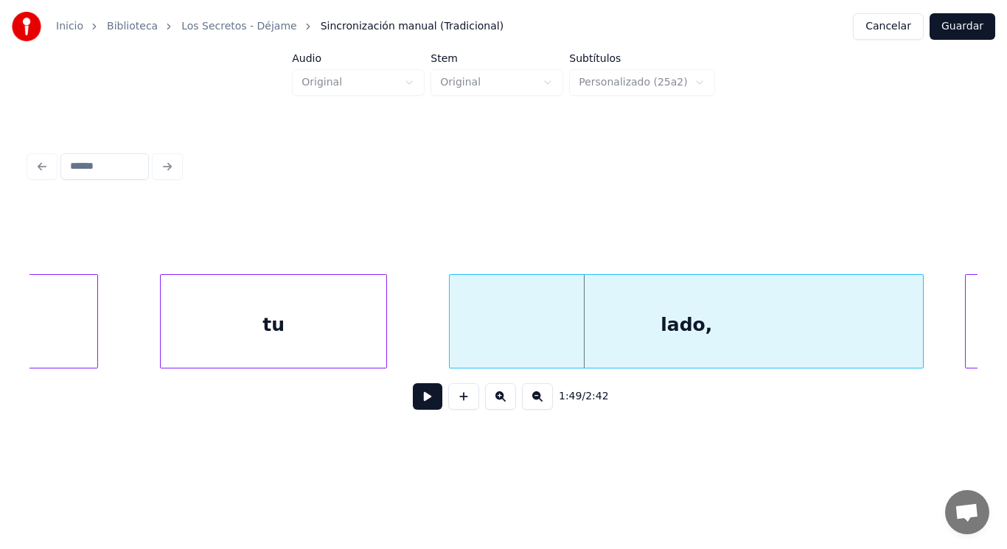
scroll to position [0, 112142]
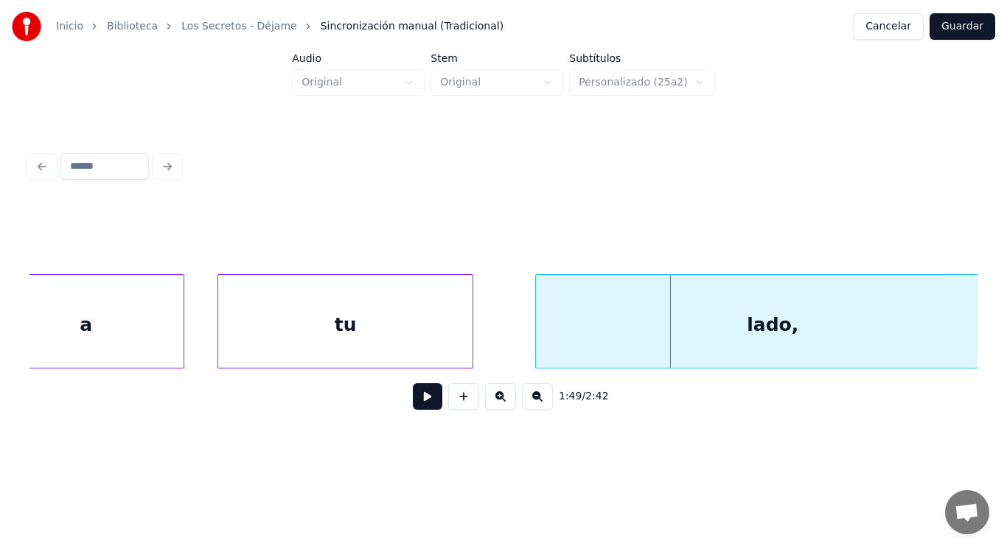
click at [222, 341] on div at bounding box center [220, 321] width 4 height 93
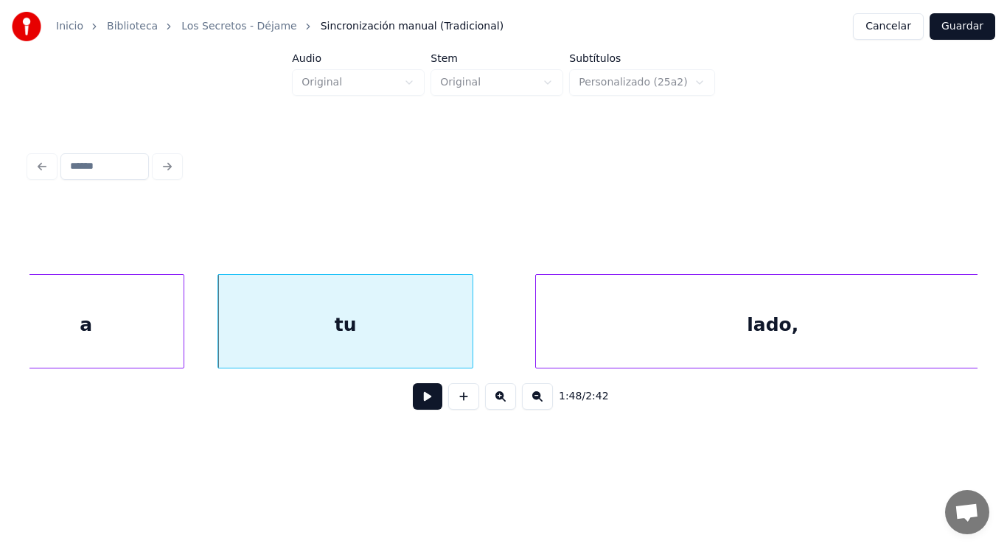
click at [413, 399] on button at bounding box center [427, 396] width 29 height 27
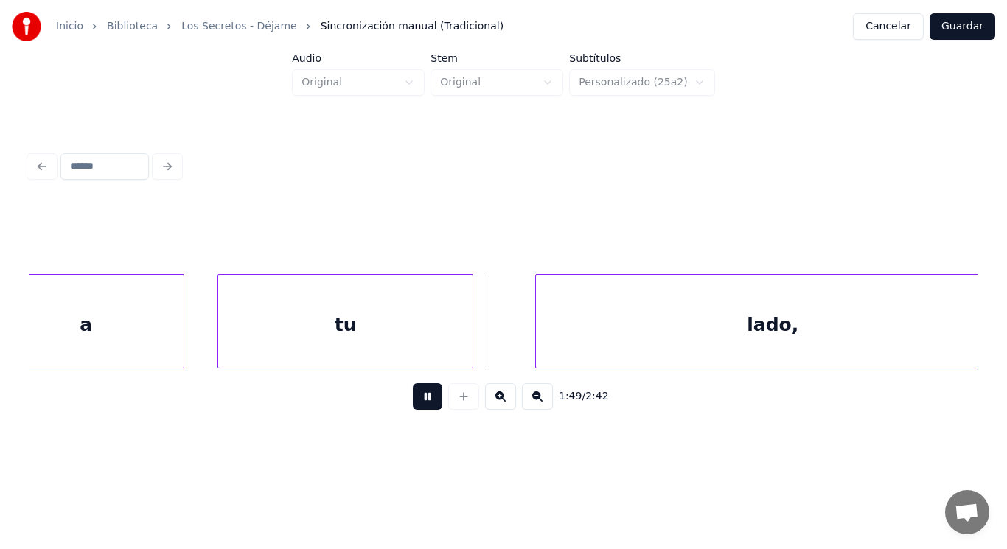
click at [413, 399] on button at bounding box center [427, 396] width 29 height 27
click at [443, 341] on div at bounding box center [444, 321] width 4 height 93
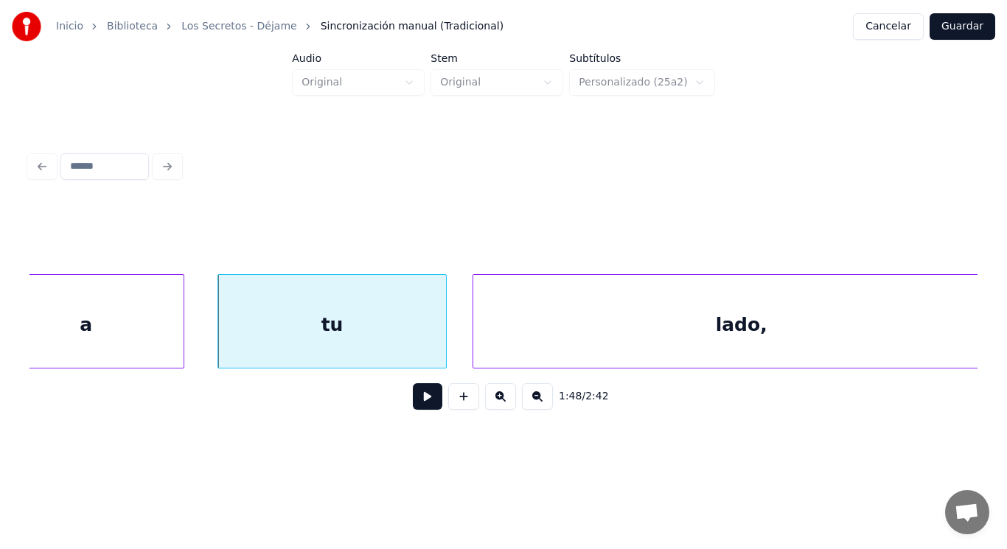
click at [473, 339] on div at bounding box center [475, 321] width 4 height 93
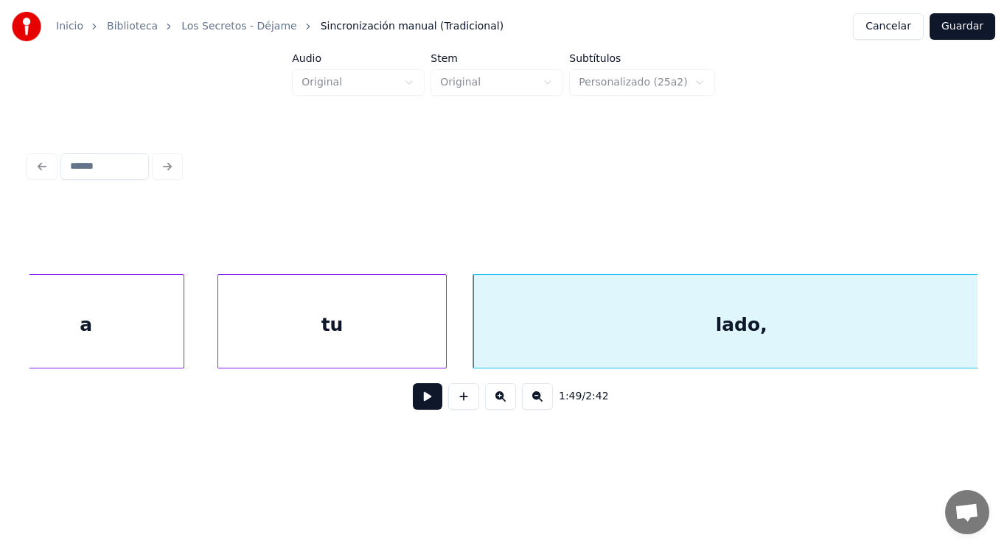
click at [421, 397] on button at bounding box center [427, 396] width 29 height 27
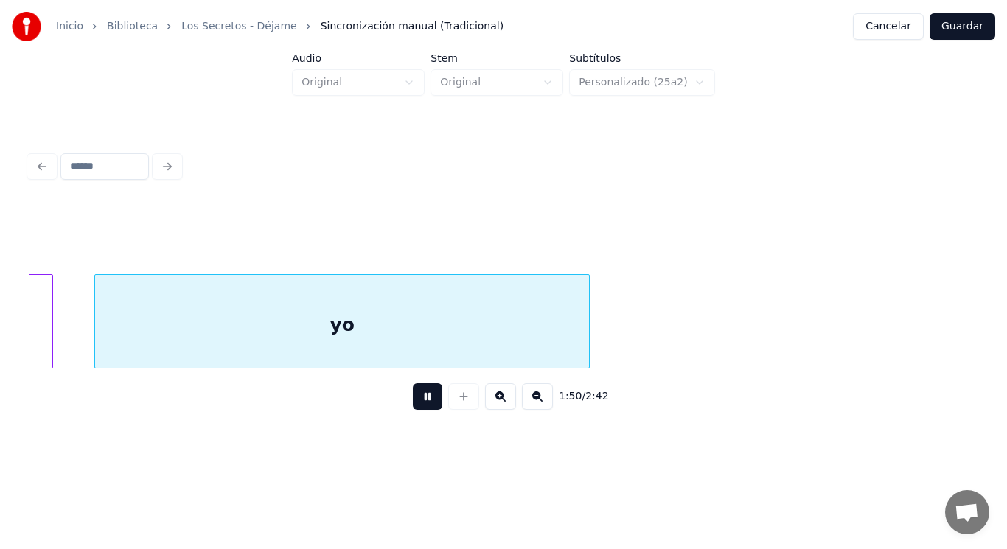
click at [421, 397] on button at bounding box center [427, 396] width 29 height 27
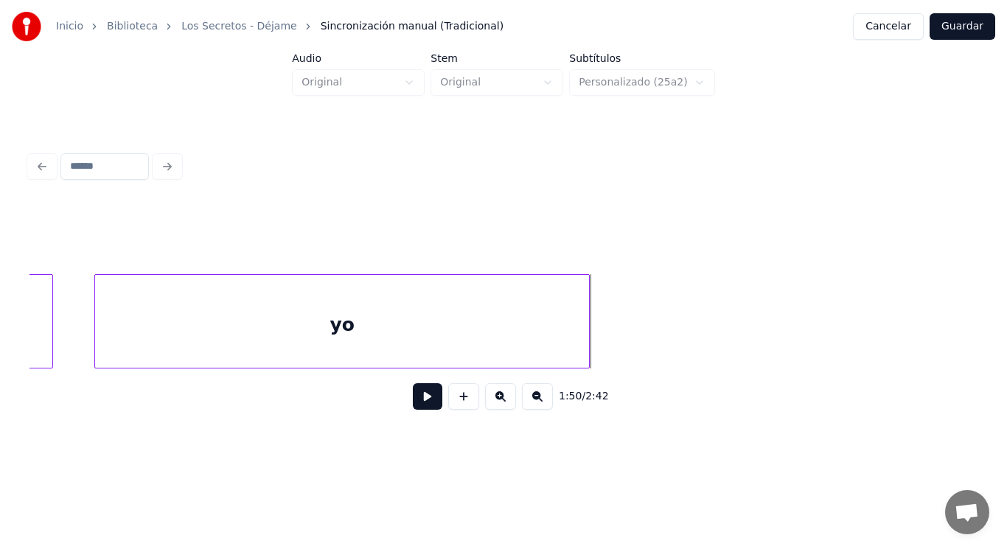
click at [421, 397] on button at bounding box center [427, 396] width 29 height 27
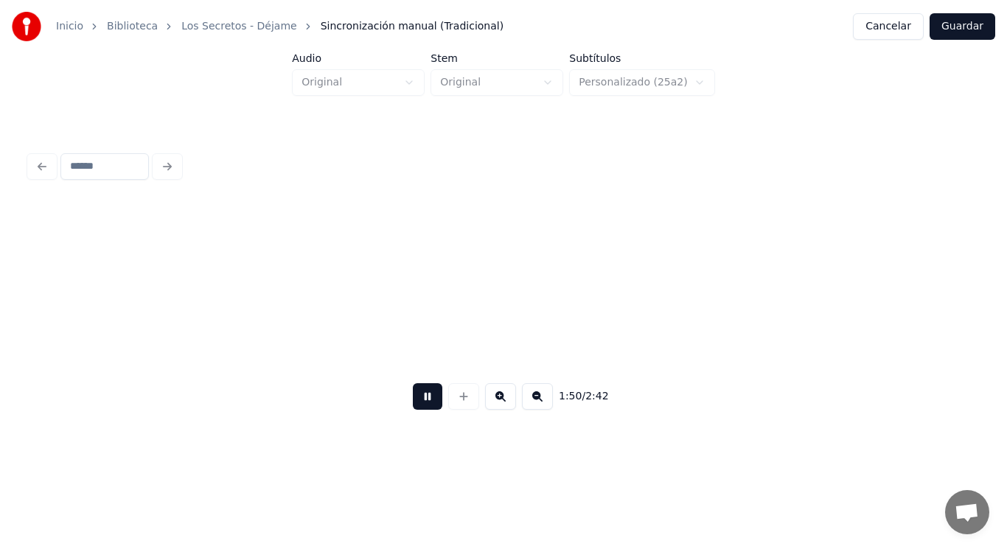
scroll to position [0, 114058]
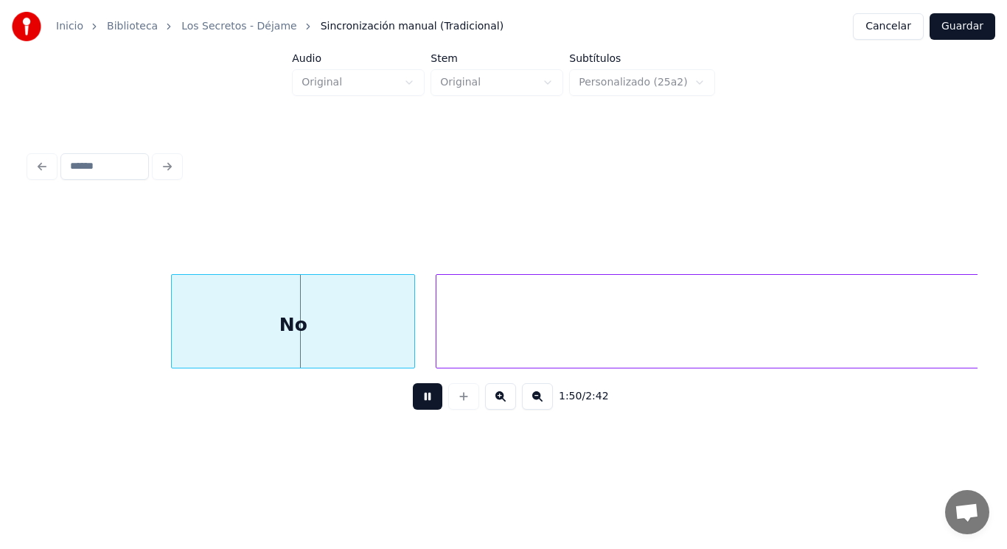
click at [421, 397] on button at bounding box center [427, 396] width 29 height 27
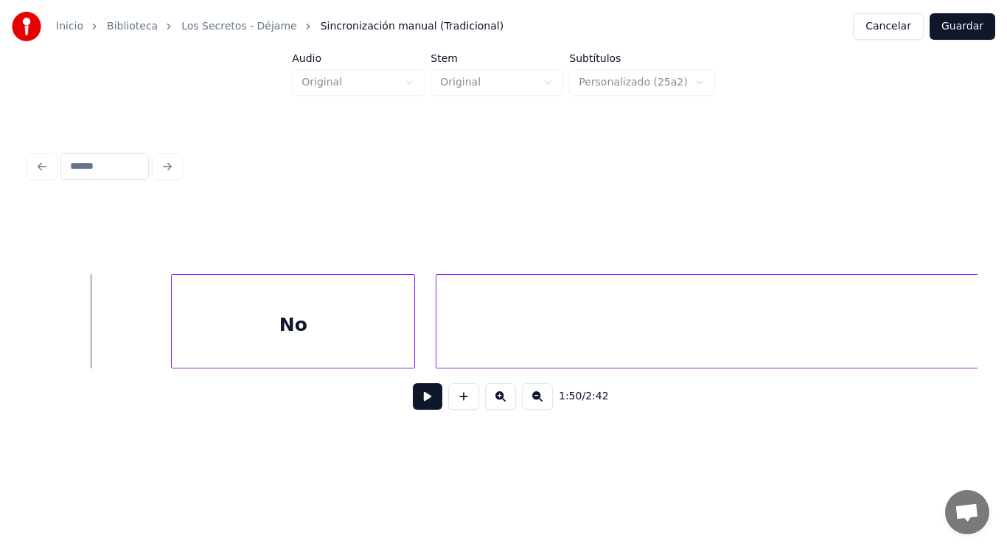
click at [413, 404] on button at bounding box center [427, 396] width 29 height 27
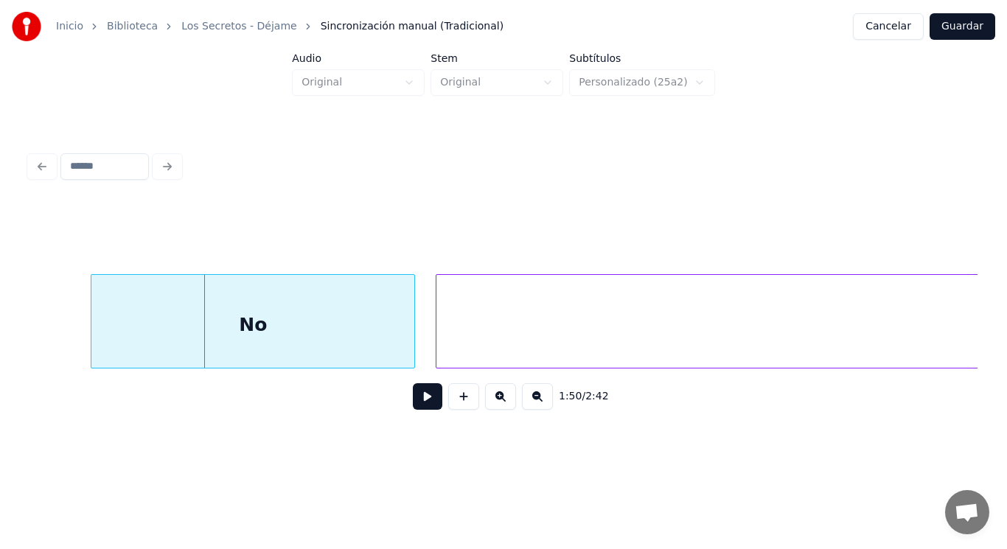
click at [92, 333] on div at bounding box center [93, 321] width 4 height 93
click at [417, 400] on button at bounding box center [427, 396] width 29 height 27
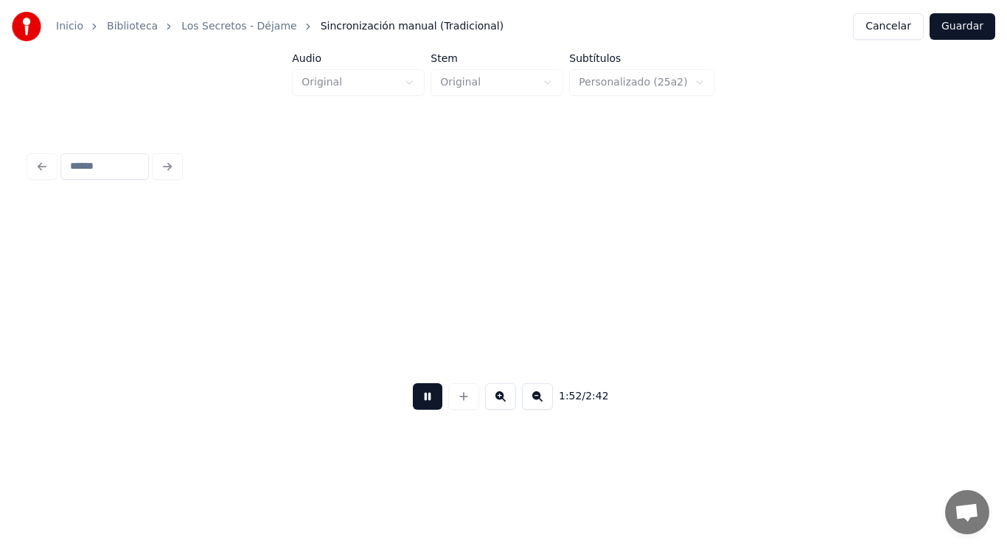
scroll to position [0, 115981]
click at [417, 400] on button at bounding box center [427, 396] width 29 height 27
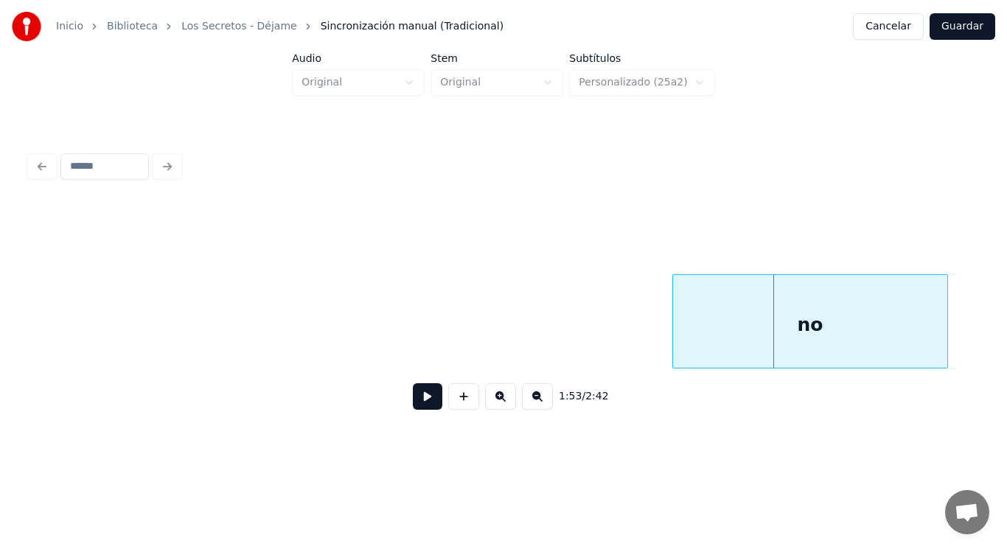
click at [674, 344] on div at bounding box center [675, 321] width 4 height 93
click at [413, 402] on button at bounding box center [427, 396] width 29 height 27
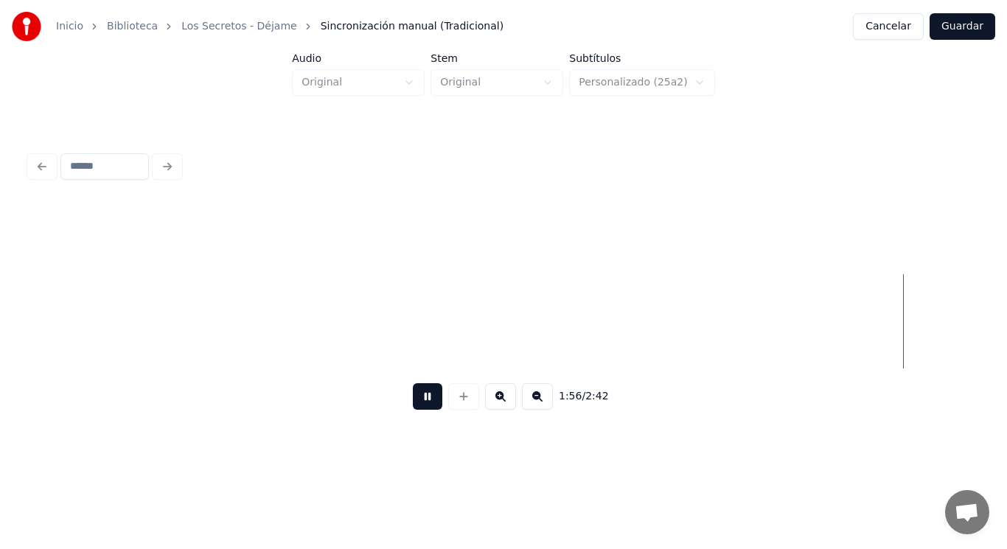
scroll to position [0, 119833]
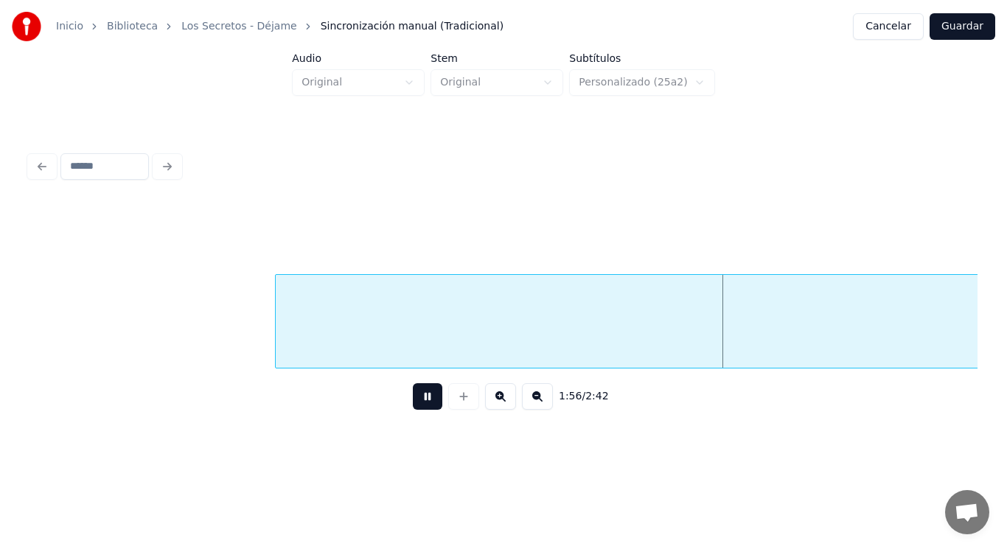
click at [413, 402] on button at bounding box center [427, 396] width 29 height 27
click at [251, 338] on div at bounding box center [251, 321] width 4 height 93
click at [419, 405] on button at bounding box center [427, 396] width 29 height 27
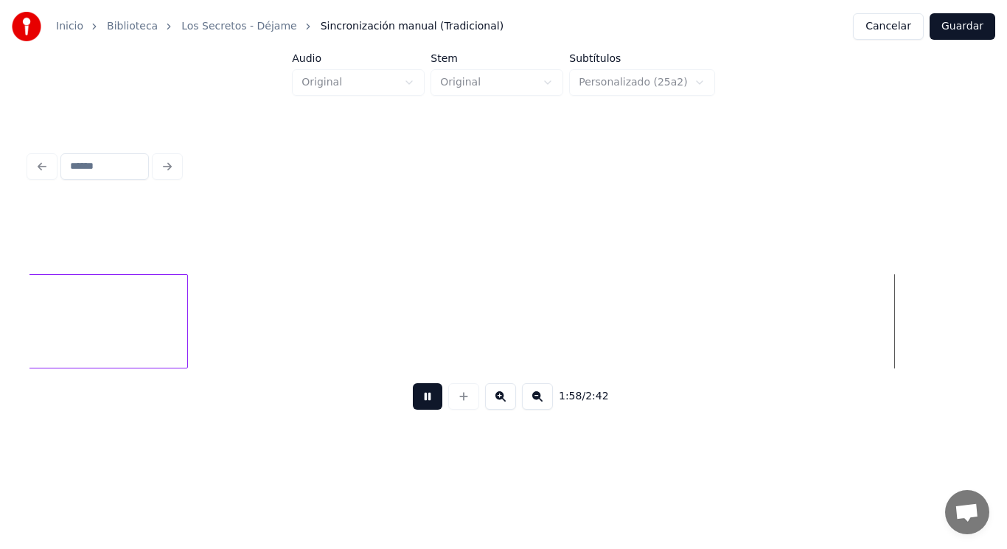
scroll to position [0, 122716]
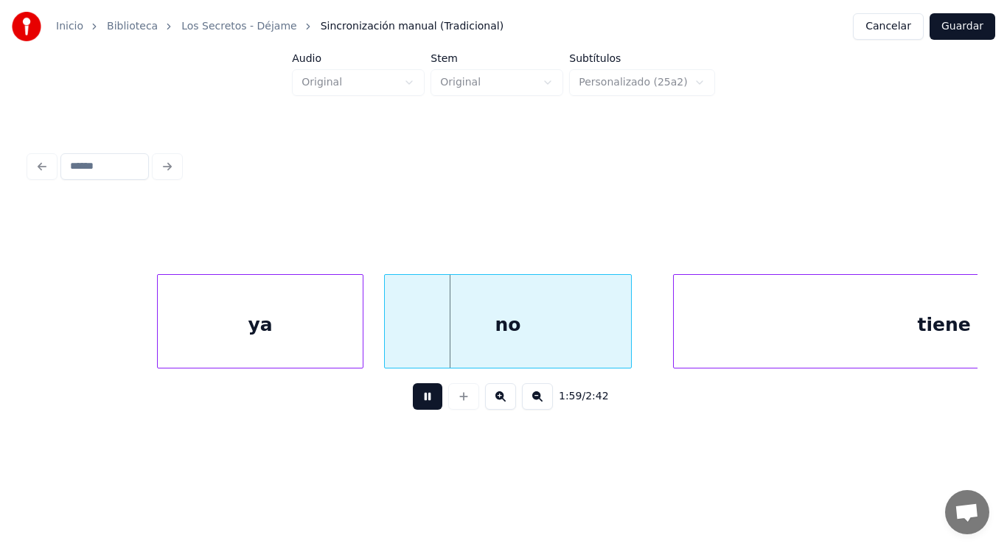
click at [419, 405] on button at bounding box center [427, 396] width 29 height 27
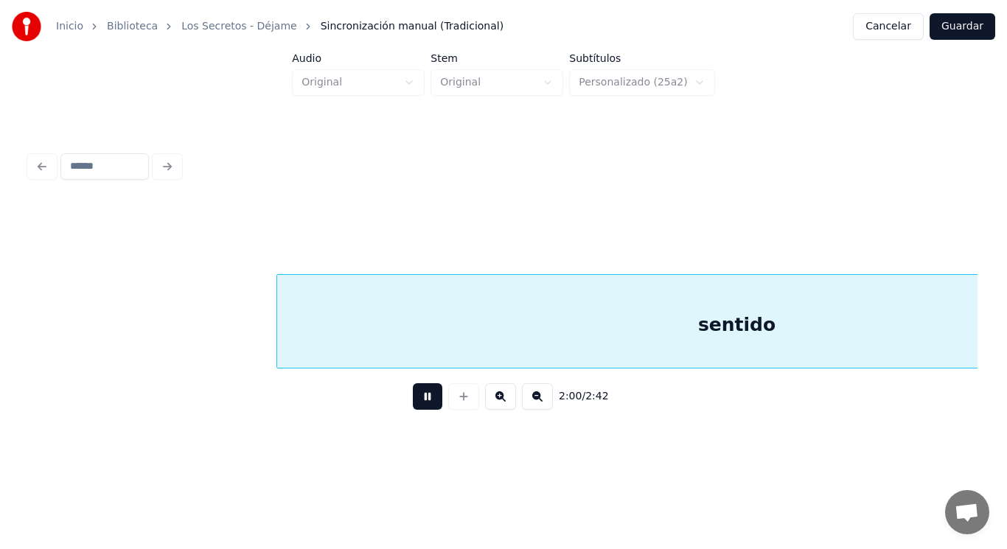
scroll to position [0, 124641]
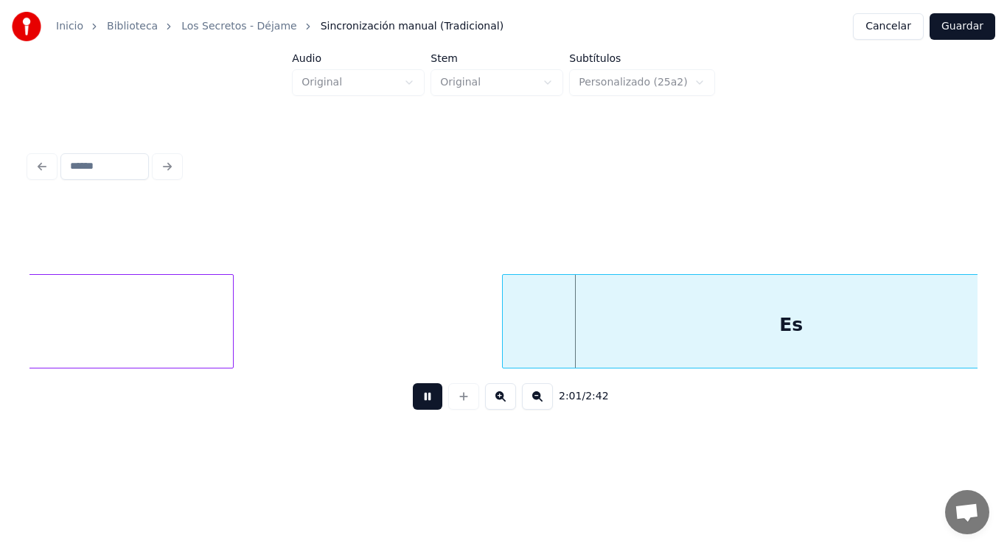
click at [419, 405] on button at bounding box center [427, 396] width 29 height 27
click at [465, 335] on div at bounding box center [466, 321] width 4 height 93
click at [420, 394] on button at bounding box center [427, 396] width 29 height 27
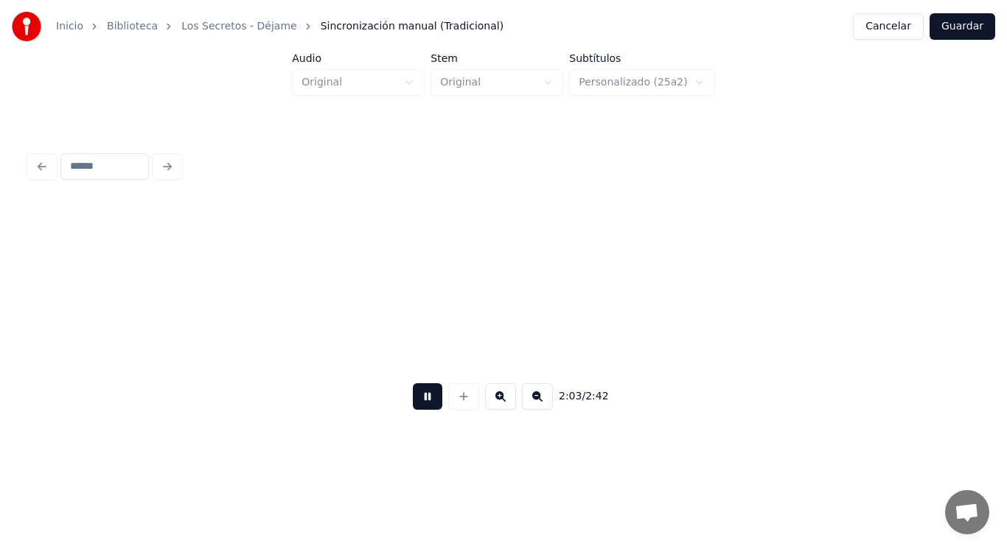
scroll to position [0, 127516]
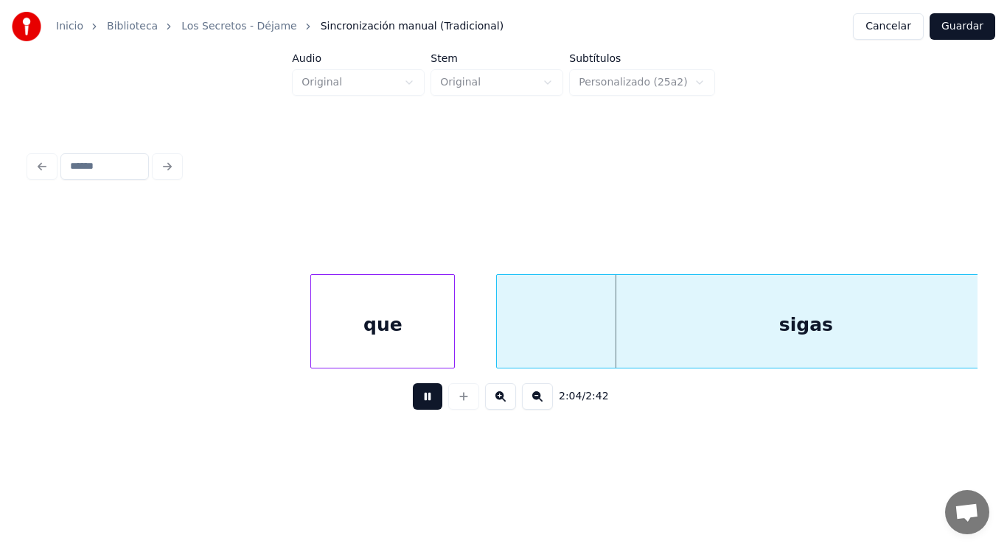
click at [420, 394] on button at bounding box center [427, 396] width 29 height 27
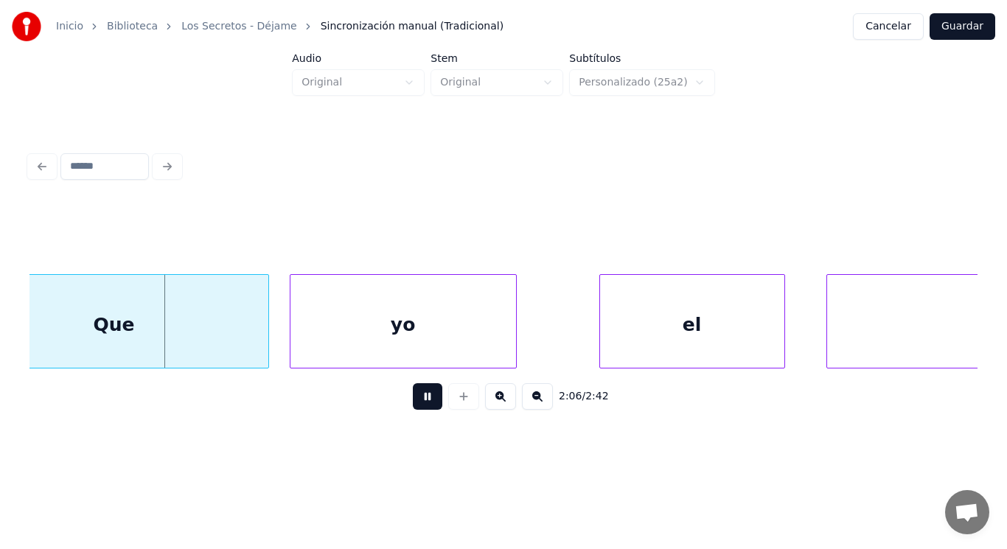
click at [420, 394] on button at bounding box center [427, 396] width 29 height 27
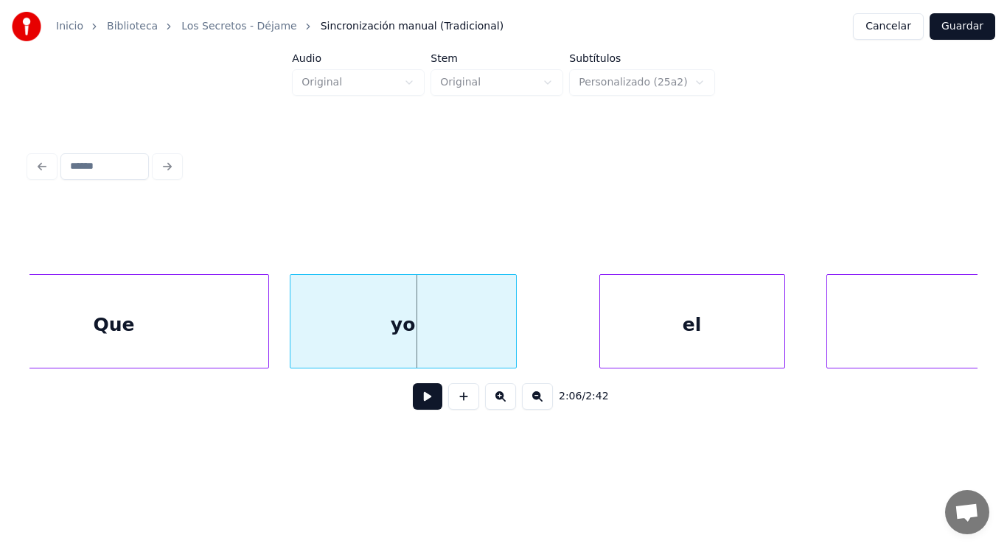
click at [165, 324] on div "Que" at bounding box center [114, 325] width 308 height 100
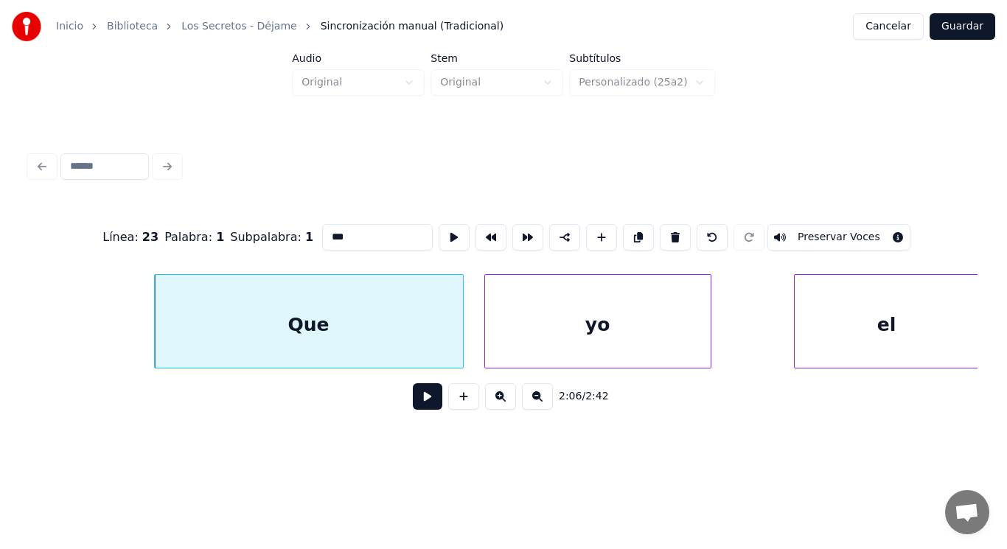
scroll to position [0, 130109]
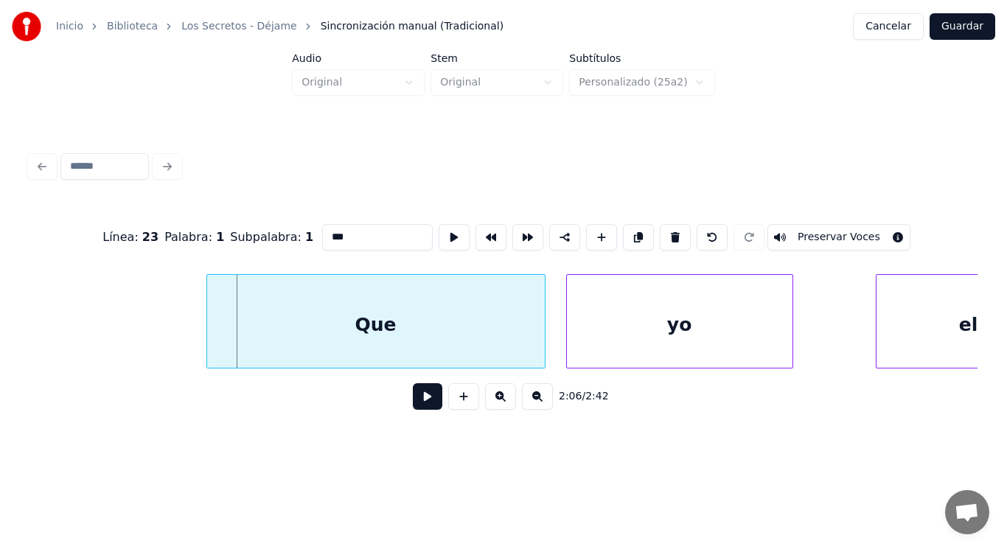
click at [207, 333] on div at bounding box center [209, 321] width 4 height 93
click at [419, 402] on button at bounding box center [427, 396] width 29 height 27
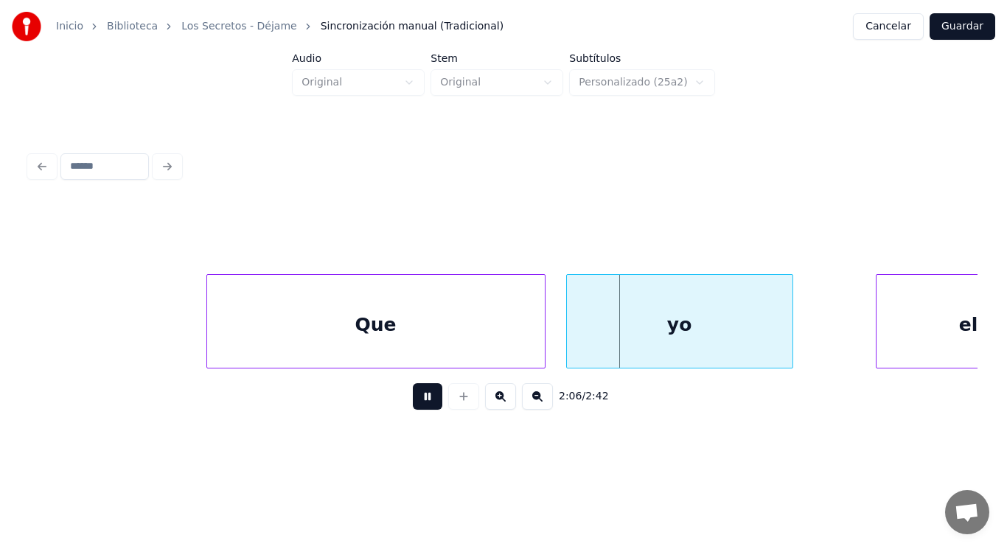
click at [419, 402] on button at bounding box center [427, 396] width 29 height 27
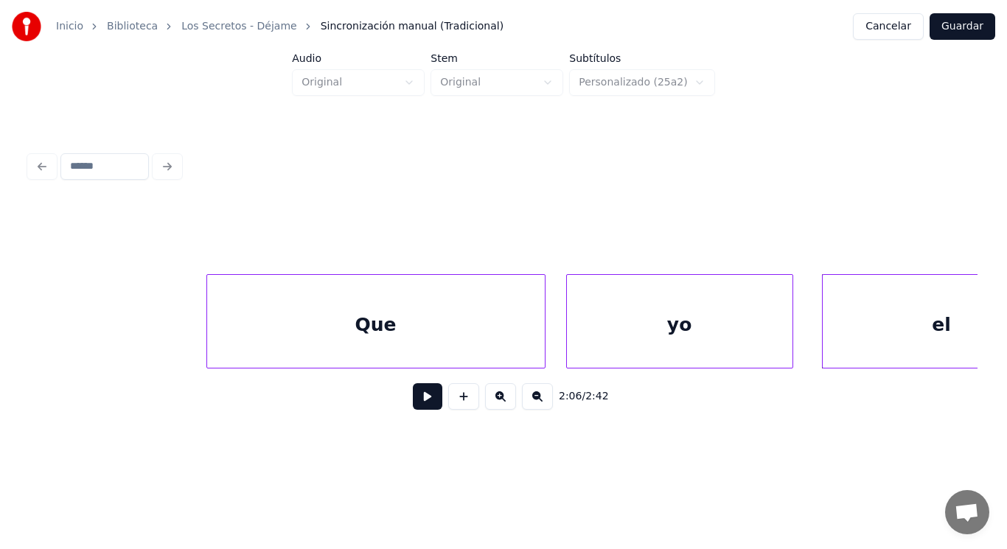
click at [826, 347] on div at bounding box center [825, 321] width 4 height 93
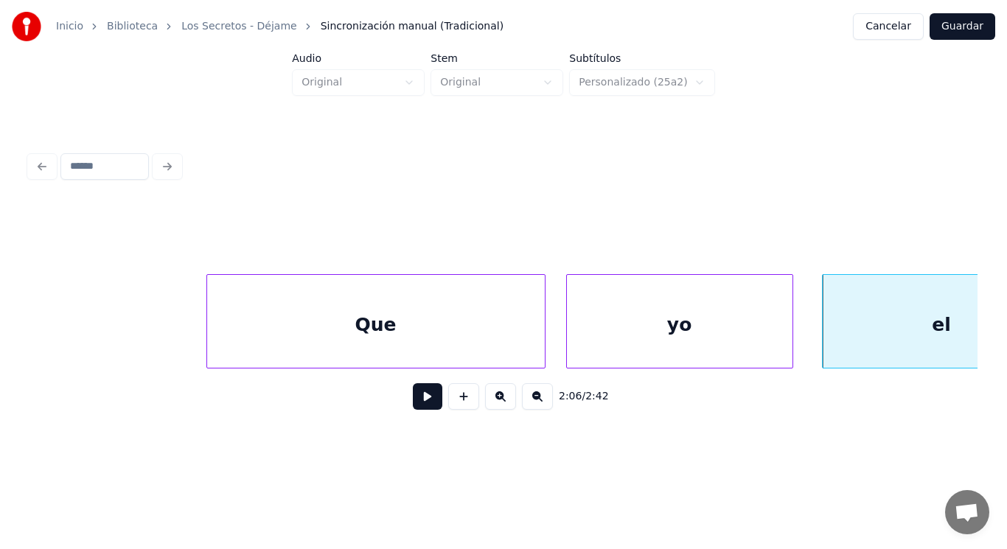
click at [425, 395] on button at bounding box center [427, 396] width 29 height 27
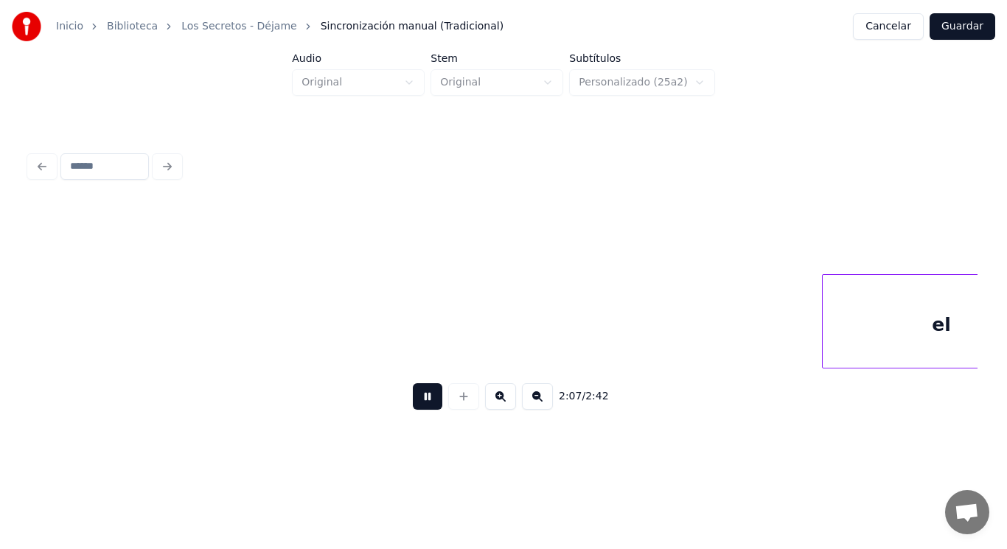
scroll to position [0, 131060]
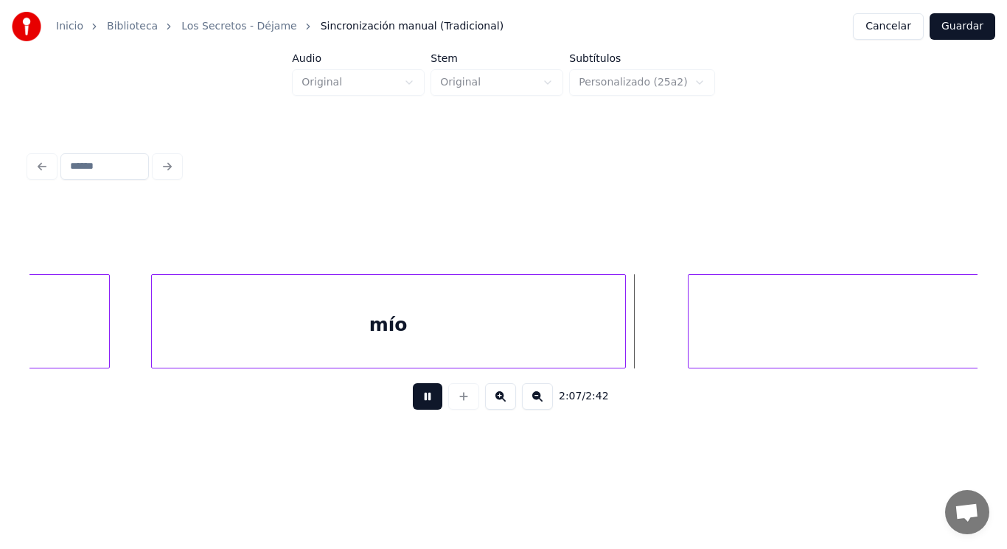
click at [425, 395] on button at bounding box center [427, 396] width 29 height 27
click at [554, 326] on div "mío" at bounding box center [388, 325] width 473 height 100
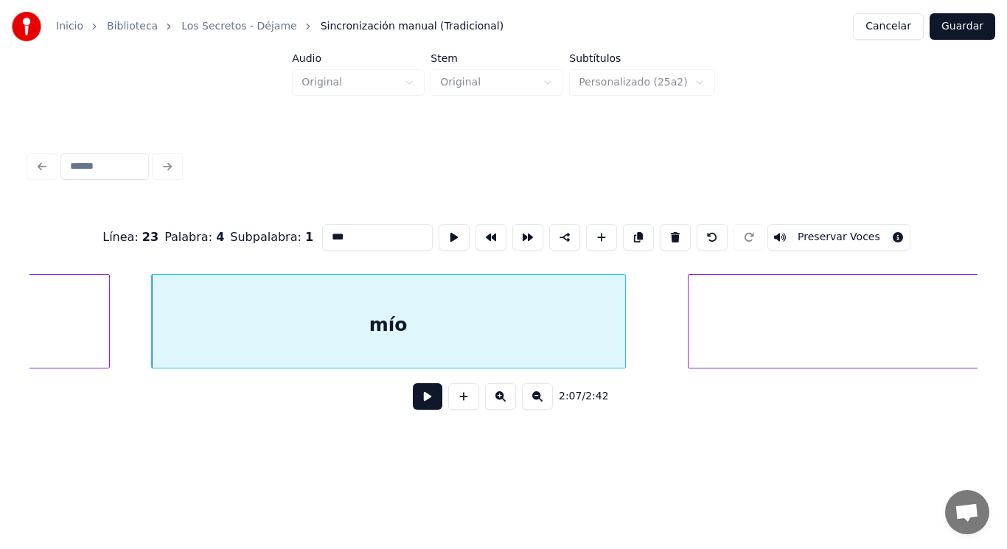
click at [414, 394] on button at bounding box center [427, 396] width 29 height 27
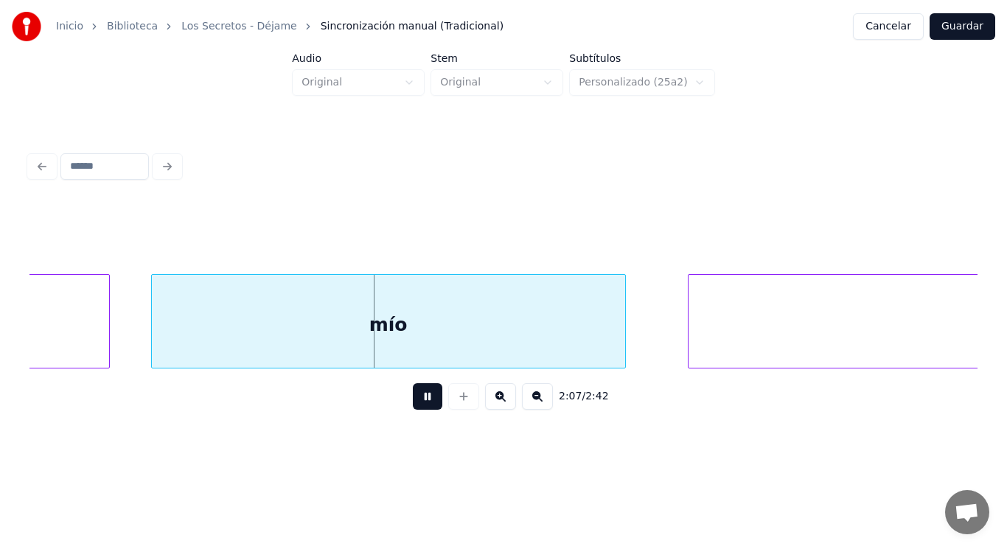
click at [414, 394] on button at bounding box center [427, 396] width 29 height 27
click at [575, 342] on div at bounding box center [576, 321] width 4 height 93
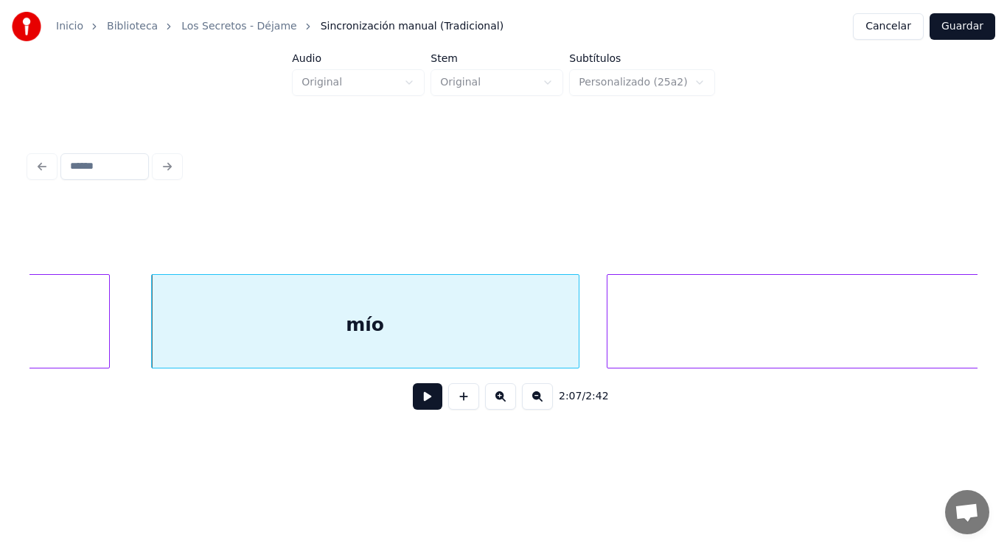
click at [607, 341] on div at bounding box center [609, 321] width 4 height 93
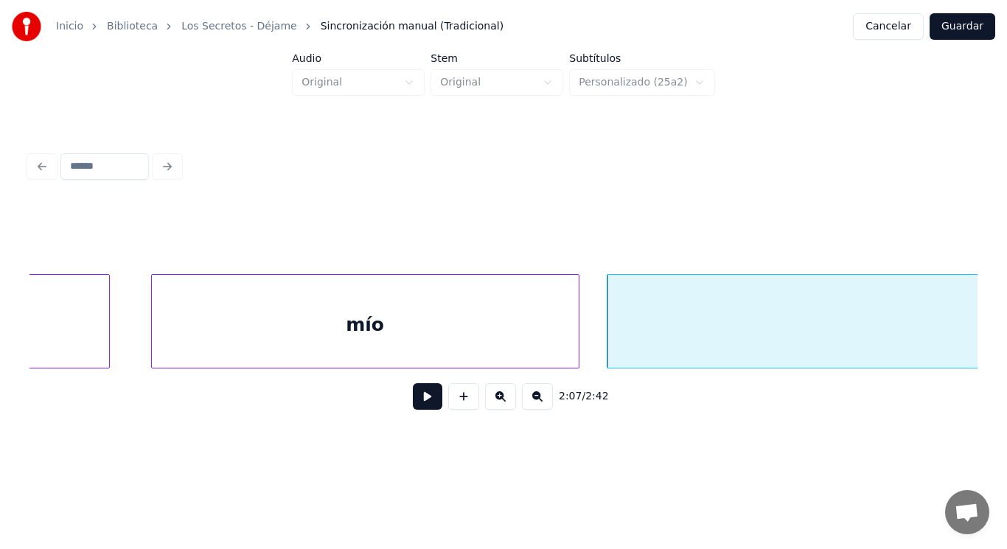
click at [425, 401] on button at bounding box center [427, 396] width 29 height 27
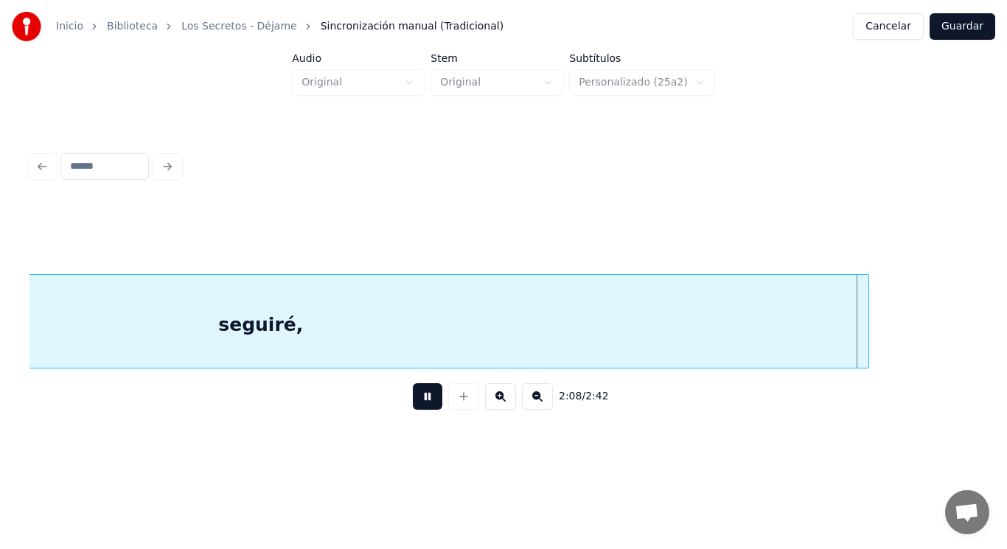
scroll to position [0, 132978]
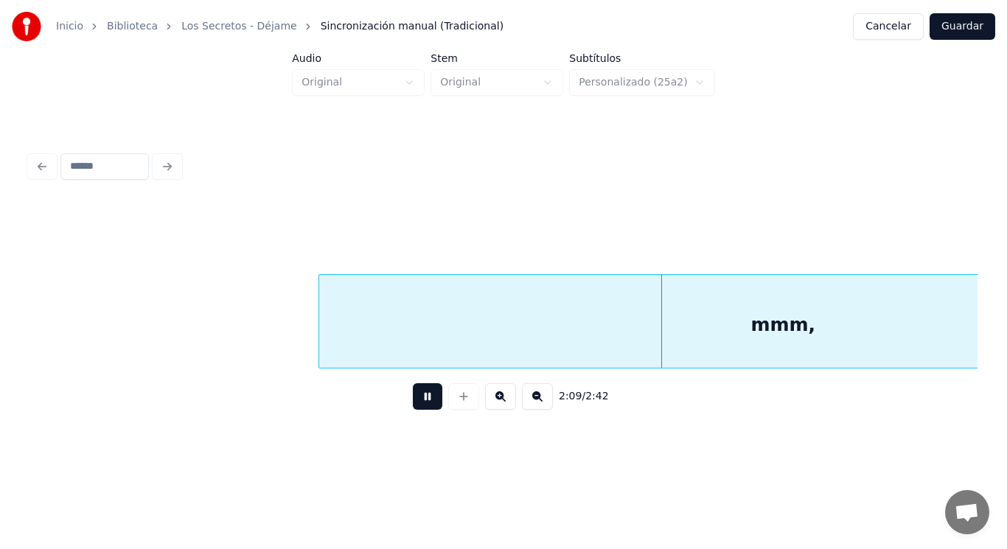
click at [425, 401] on button at bounding box center [427, 396] width 29 height 27
click at [281, 342] on div at bounding box center [282, 321] width 4 height 93
click at [424, 410] on button at bounding box center [427, 396] width 29 height 27
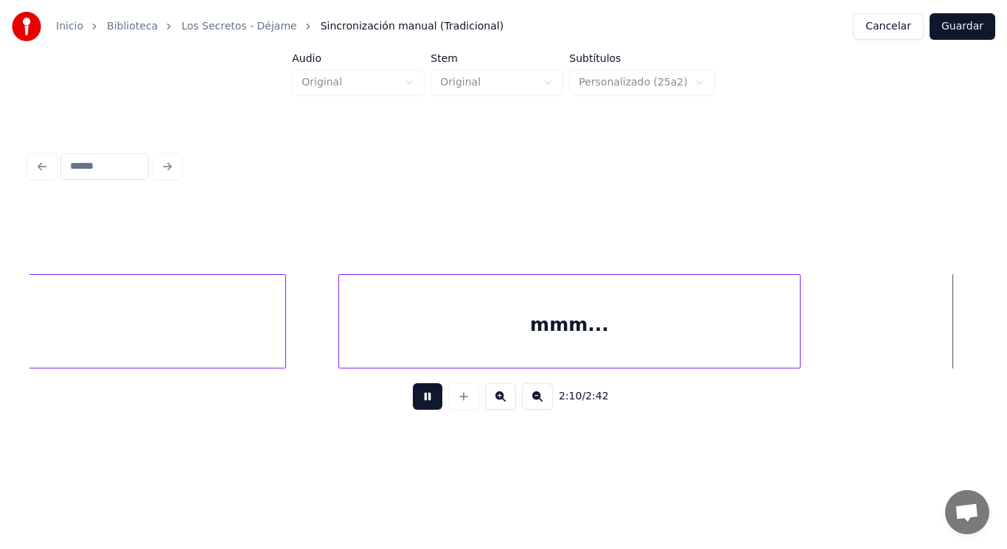
scroll to position [0, 134904]
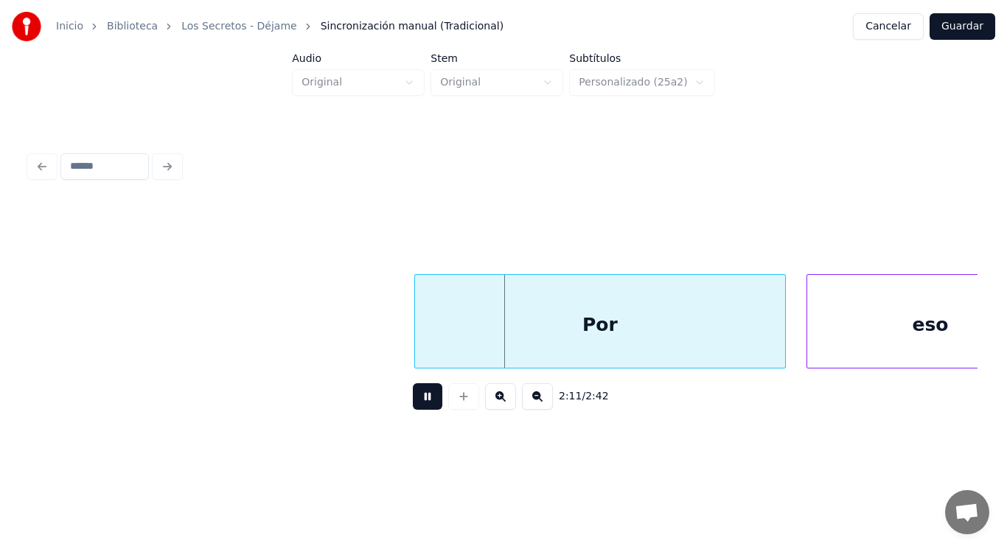
click at [424, 410] on button at bounding box center [427, 396] width 29 height 27
click at [394, 345] on div at bounding box center [393, 321] width 4 height 93
click at [413, 395] on button at bounding box center [427, 396] width 29 height 27
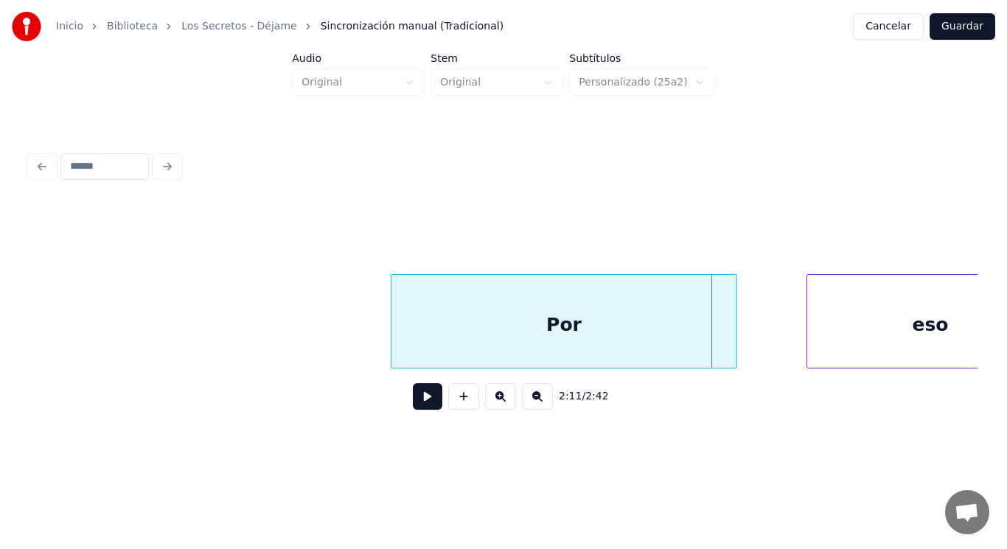
click at [734, 348] on div at bounding box center [734, 321] width 4 height 93
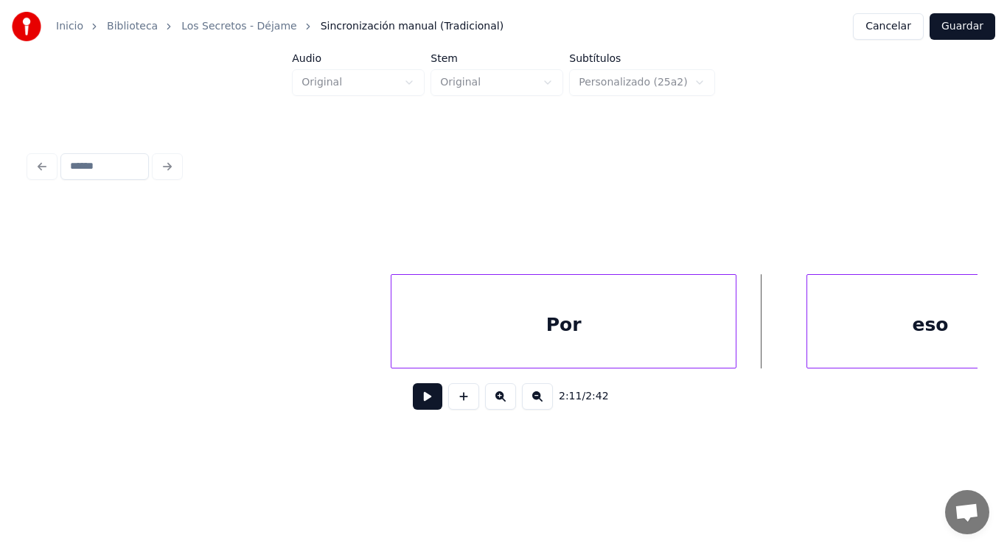
click at [419, 403] on button at bounding box center [427, 396] width 29 height 27
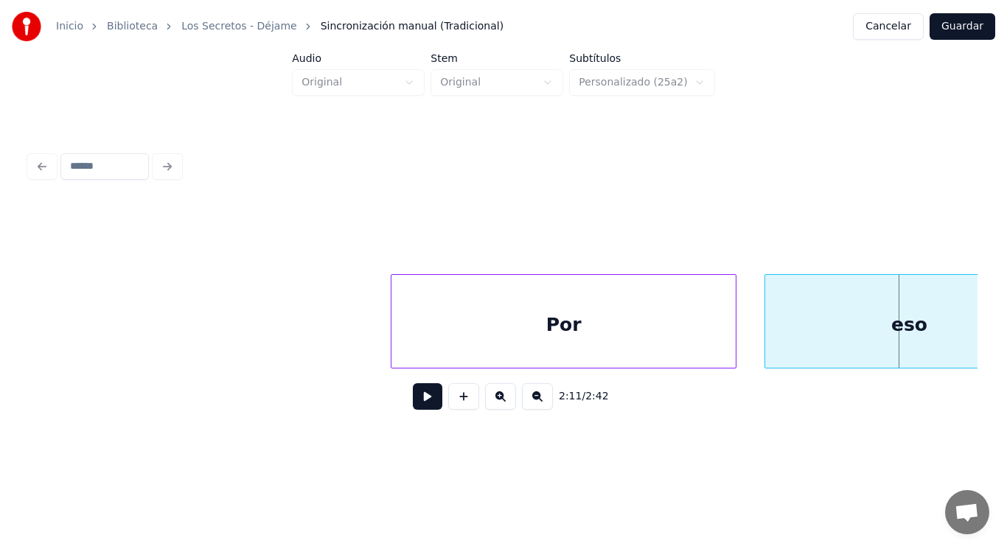
click at [767, 341] on div at bounding box center [767, 321] width 4 height 93
click at [416, 405] on button at bounding box center [427, 396] width 29 height 27
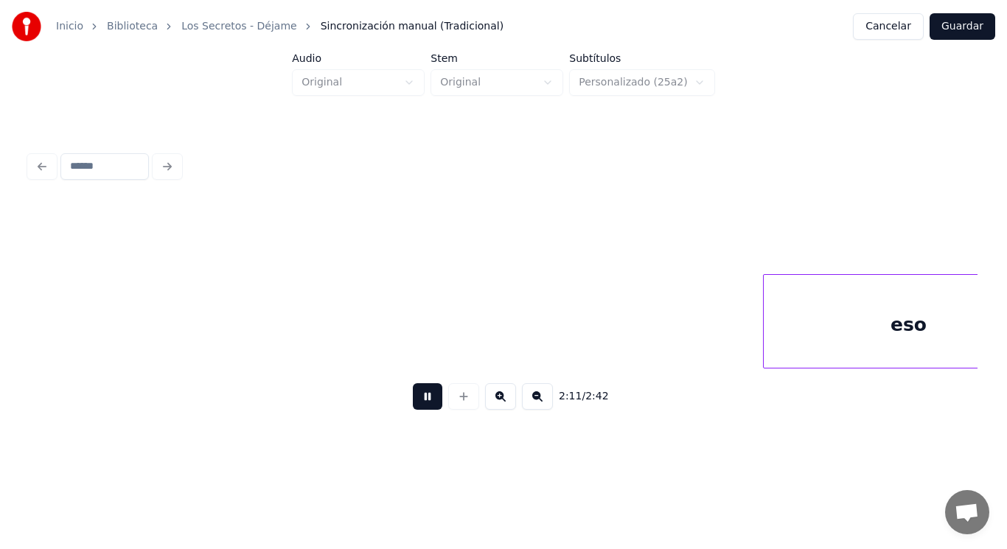
scroll to position [0, 135864]
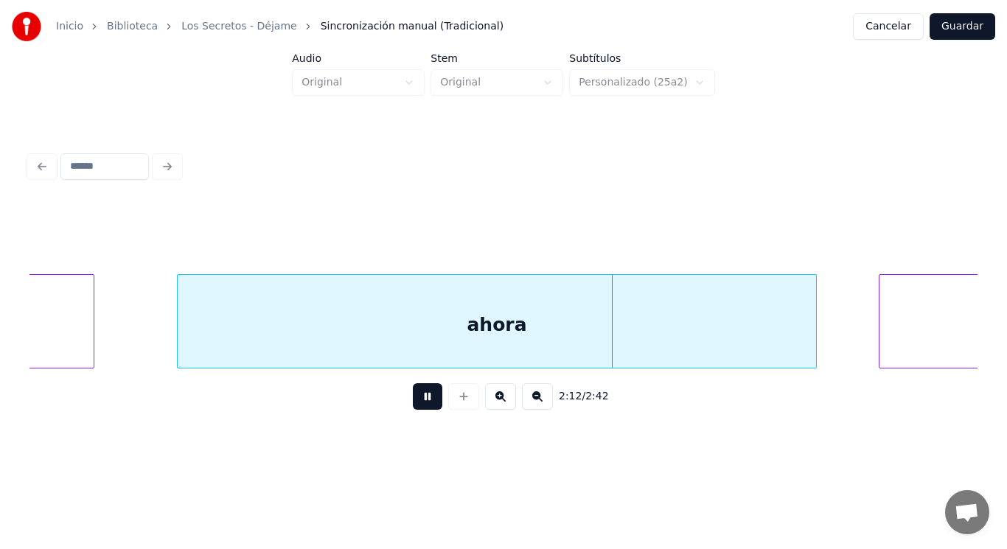
click at [416, 405] on button at bounding box center [427, 396] width 29 height 27
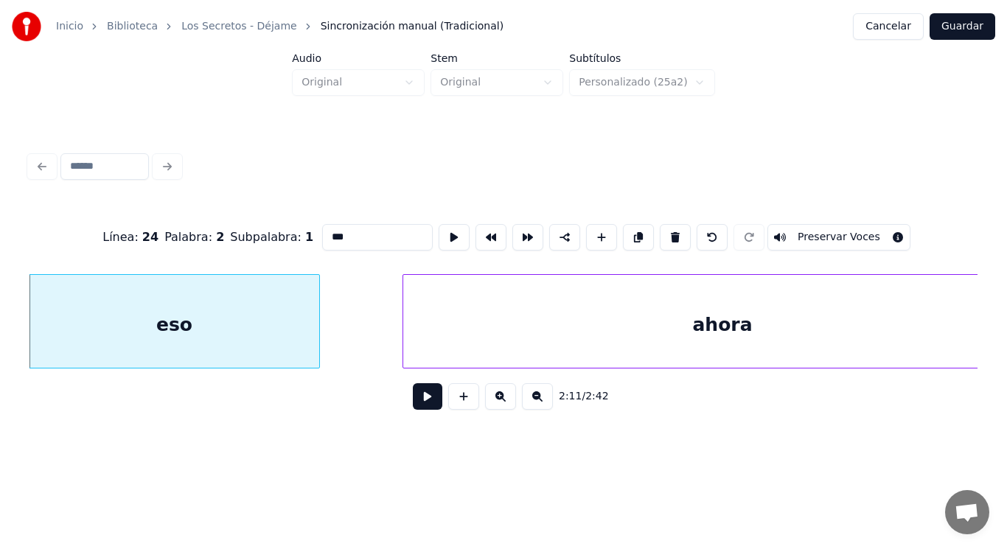
click at [413, 402] on button at bounding box center [427, 396] width 29 height 27
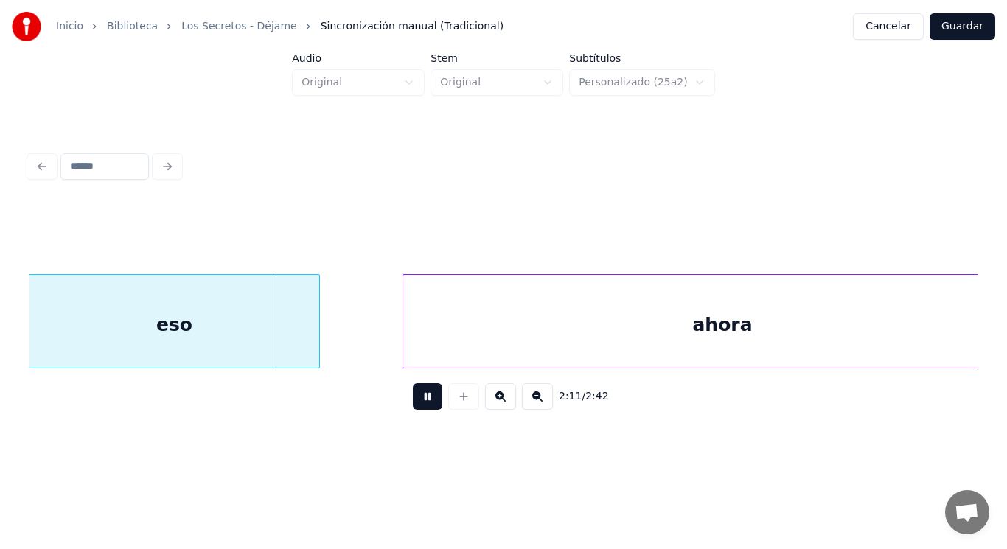
click at [413, 402] on button at bounding box center [427, 396] width 29 height 27
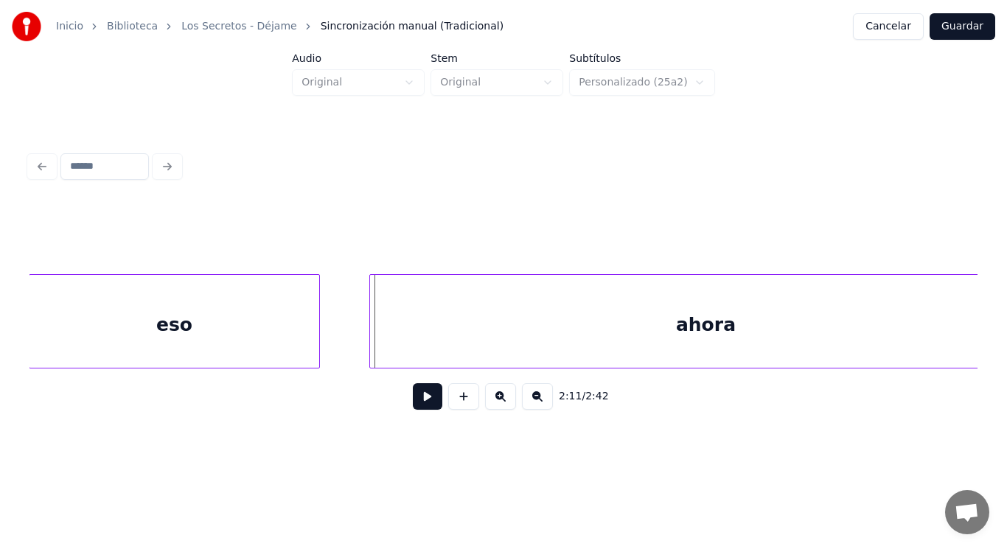
click at [371, 346] on div at bounding box center [372, 321] width 4 height 93
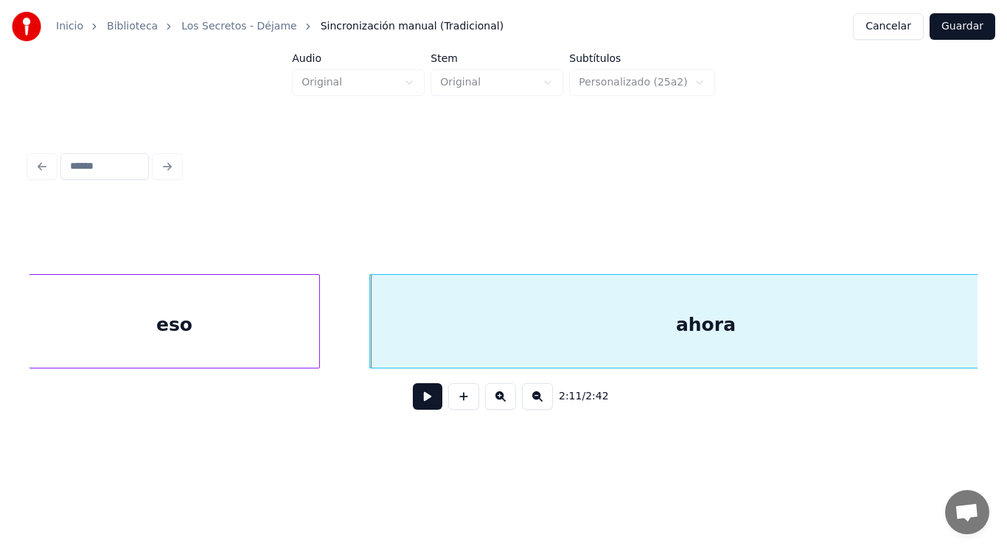
click at [416, 401] on button at bounding box center [427, 396] width 29 height 27
click at [363, 342] on div at bounding box center [362, 321] width 4 height 93
click at [416, 401] on button at bounding box center [427, 396] width 29 height 27
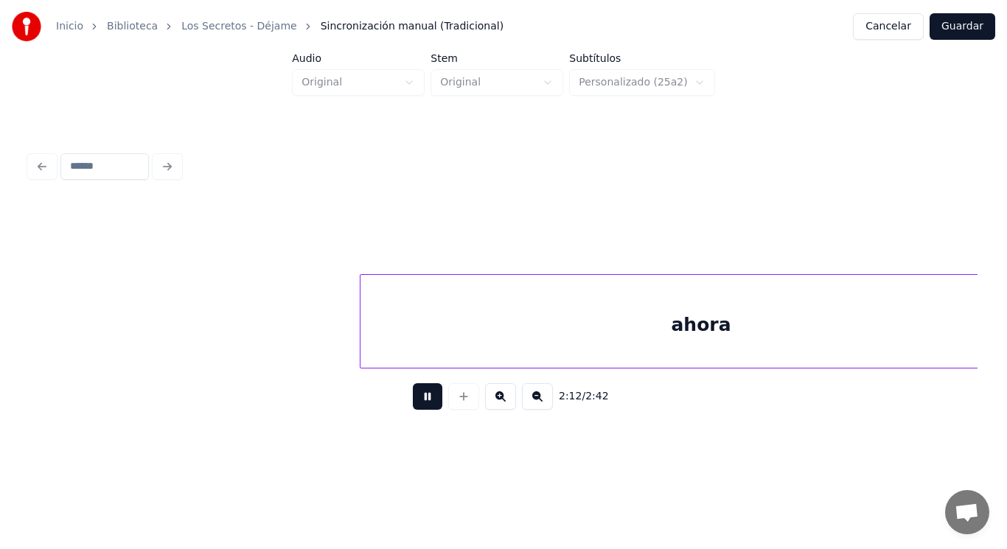
scroll to position [0, 136597]
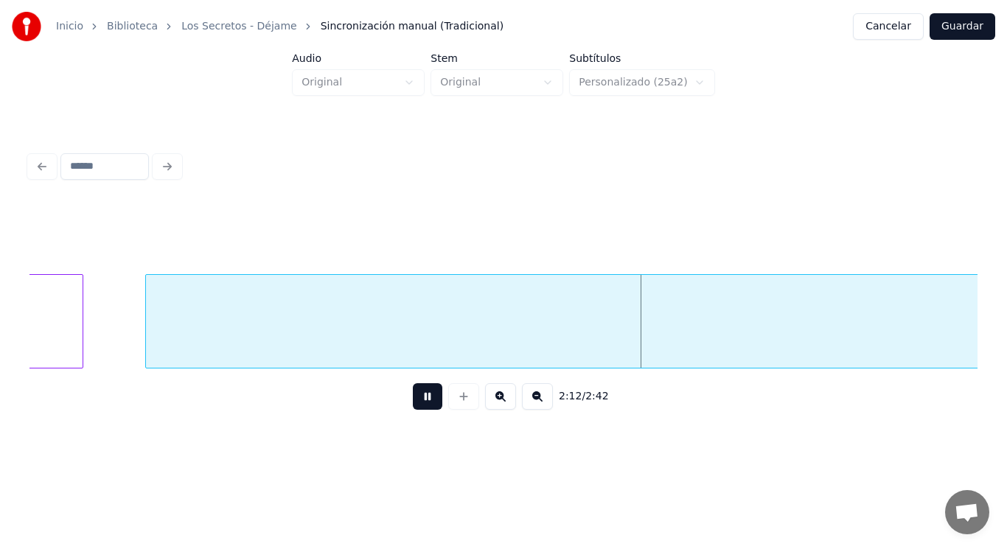
drag, startPoint x: 416, startPoint y: 401, endPoint x: 409, endPoint y: 335, distance: 65.9
click at [416, 399] on button at bounding box center [427, 396] width 29 height 27
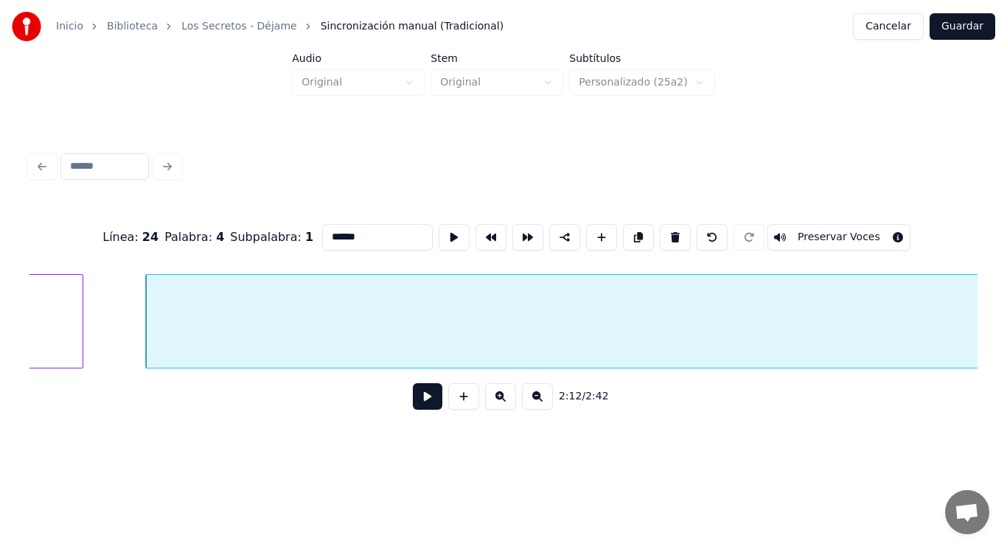
click at [413, 403] on button at bounding box center [427, 396] width 29 height 27
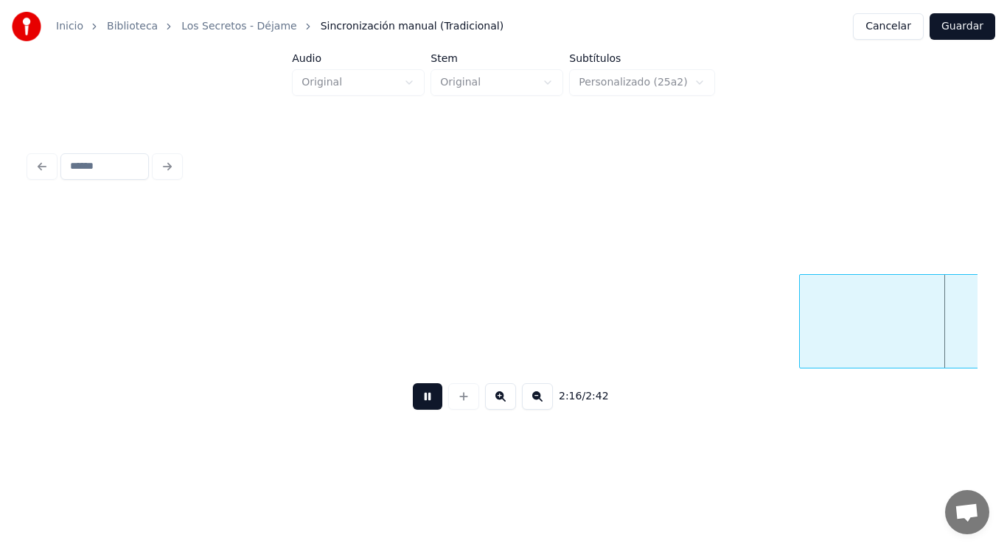
scroll to position [0, 140433]
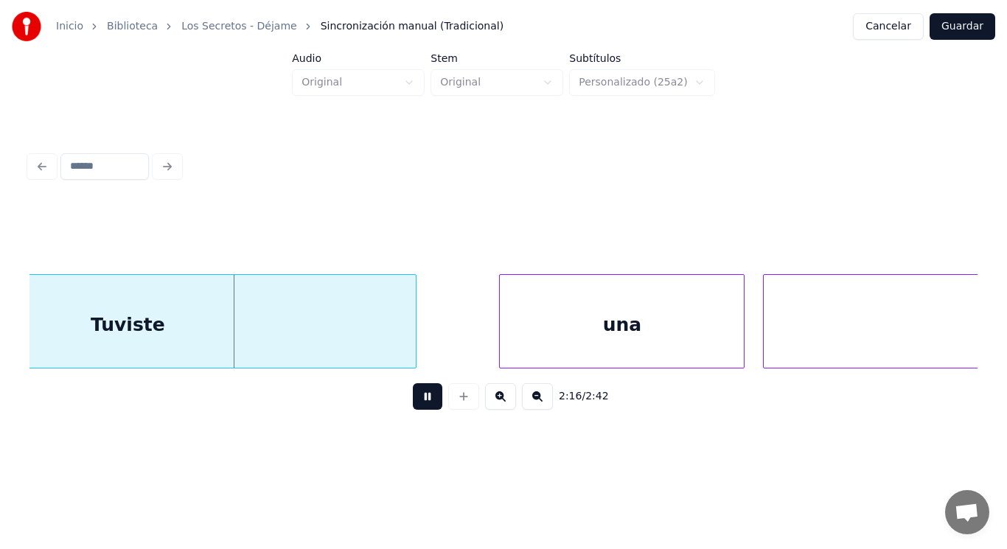
click at [413, 403] on button at bounding box center [427, 396] width 29 height 27
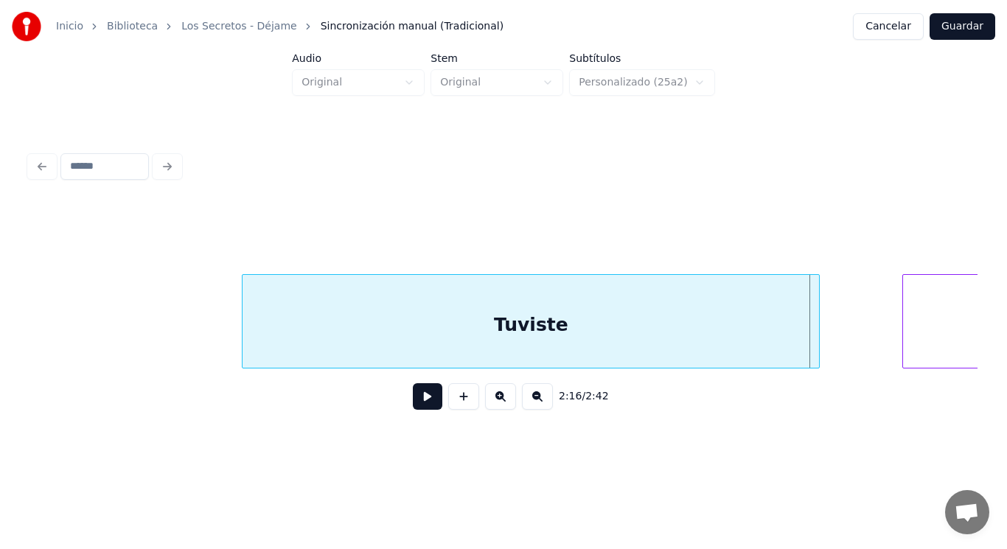
scroll to position [0, 139932]
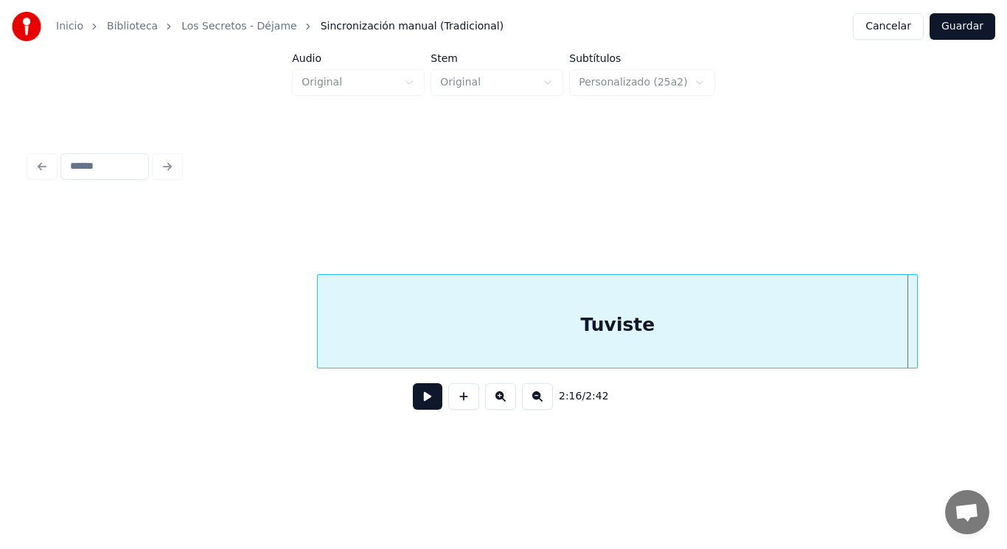
click at [321, 341] on div at bounding box center [320, 321] width 4 height 93
click at [414, 405] on button at bounding box center [427, 396] width 29 height 27
click at [876, 350] on div at bounding box center [873, 321] width 4 height 93
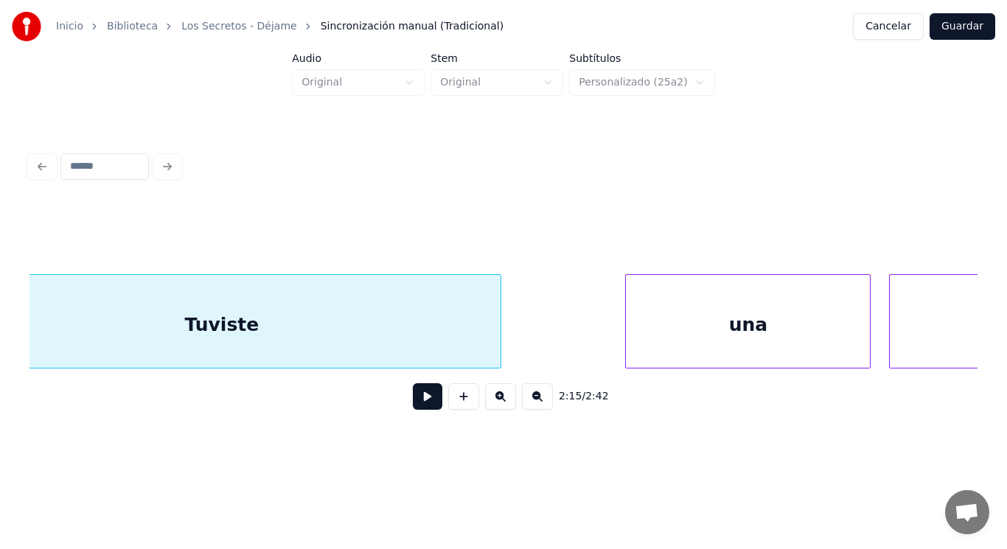
scroll to position [0, 140315]
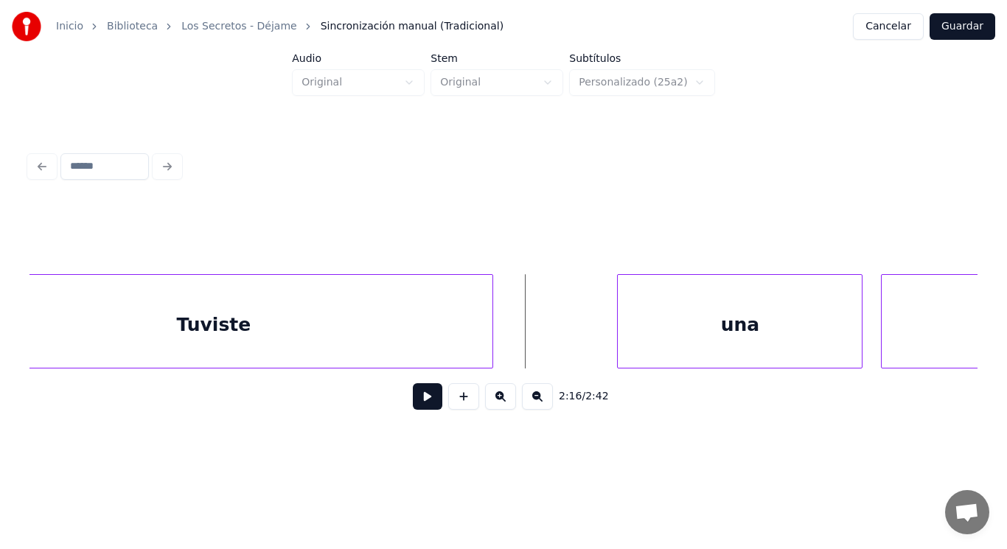
click at [422, 397] on button at bounding box center [427, 396] width 29 height 27
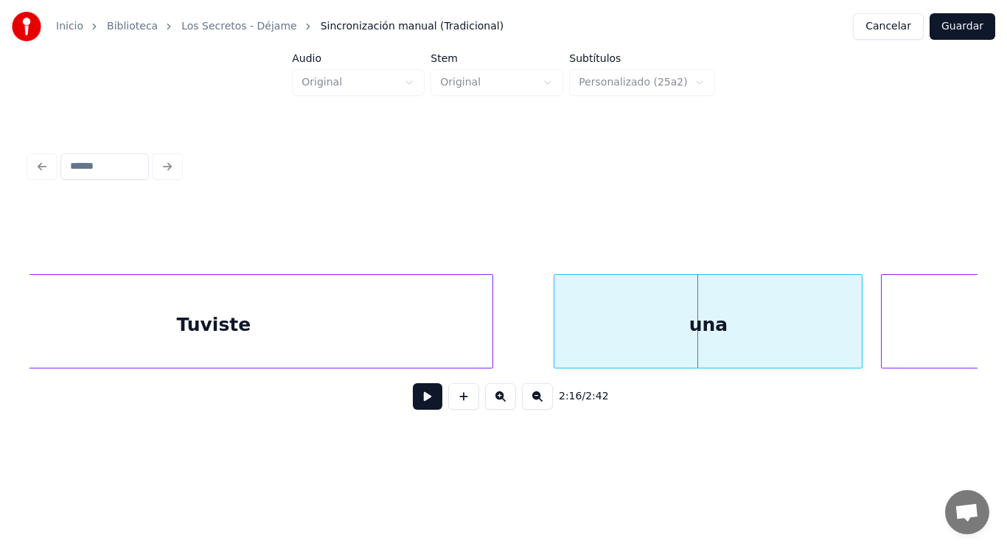
click at [554, 342] on div at bounding box center [556, 321] width 4 height 93
click at [425, 395] on button at bounding box center [427, 396] width 29 height 27
click at [565, 343] on div at bounding box center [567, 321] width 4 height 93
click at [421, 400] on button at bounding box center [427, 396] width 29 height 27
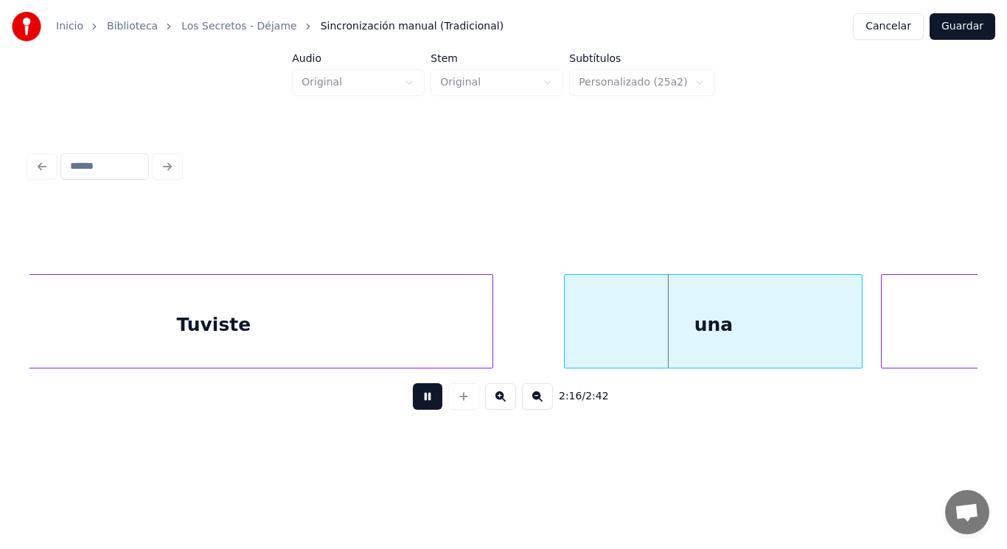
click at [421, 400] on button at bounding box center [427, 396] width 29 height 27
click at [517, 337] on div at bounding box center [516, 321] width 4 height 93
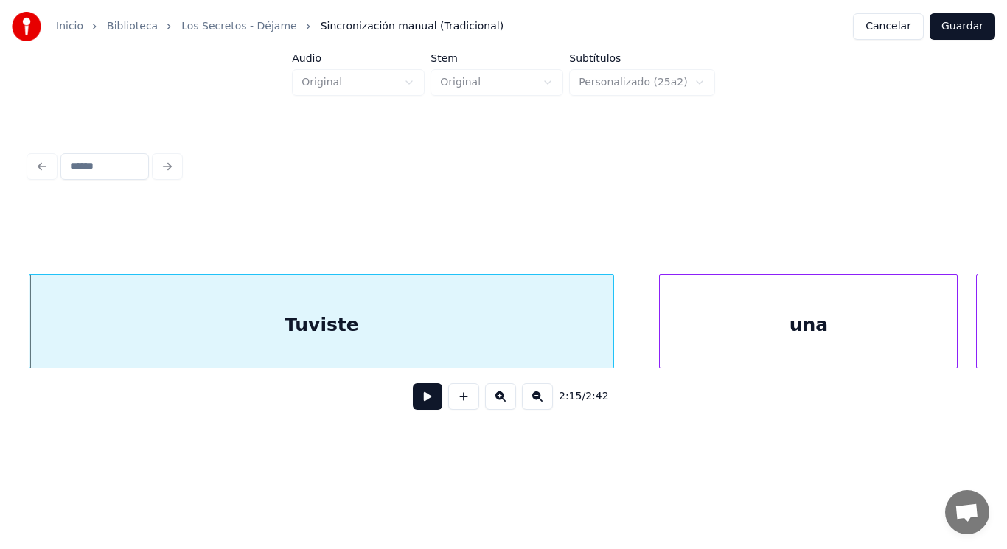
click at [413, 395] on button at bounding box center [427, 396] width 29 height 27
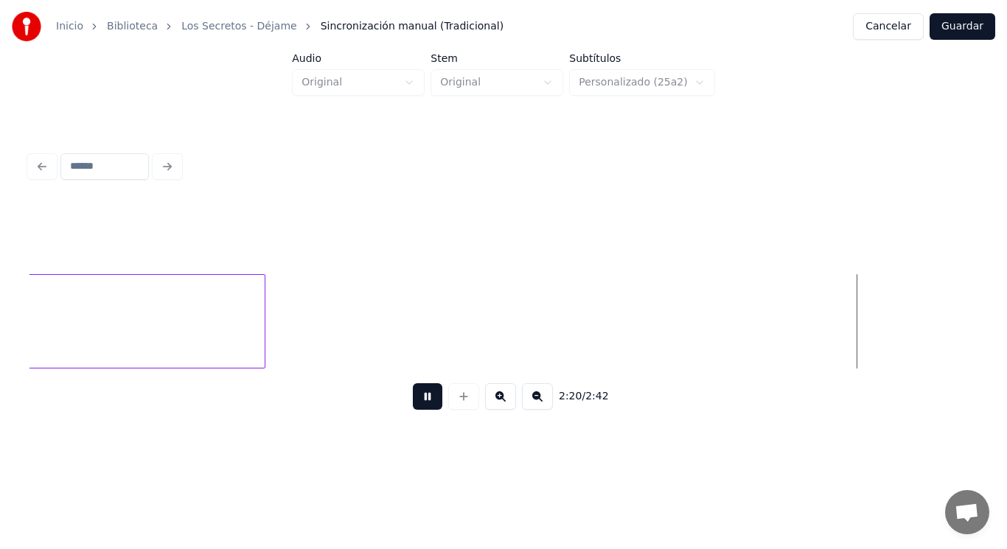
scroll to position [0, 145033]
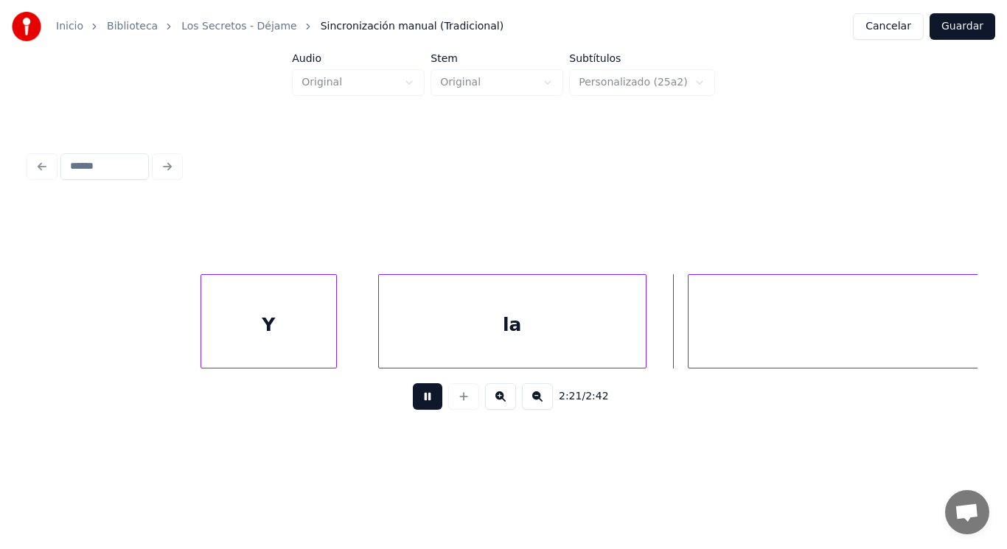
click at [413, 395] on button at bounding box center [427, 396] width 29 height 27
click at [176, 335] on div at bounding box center [176, 321] width 4 height 93
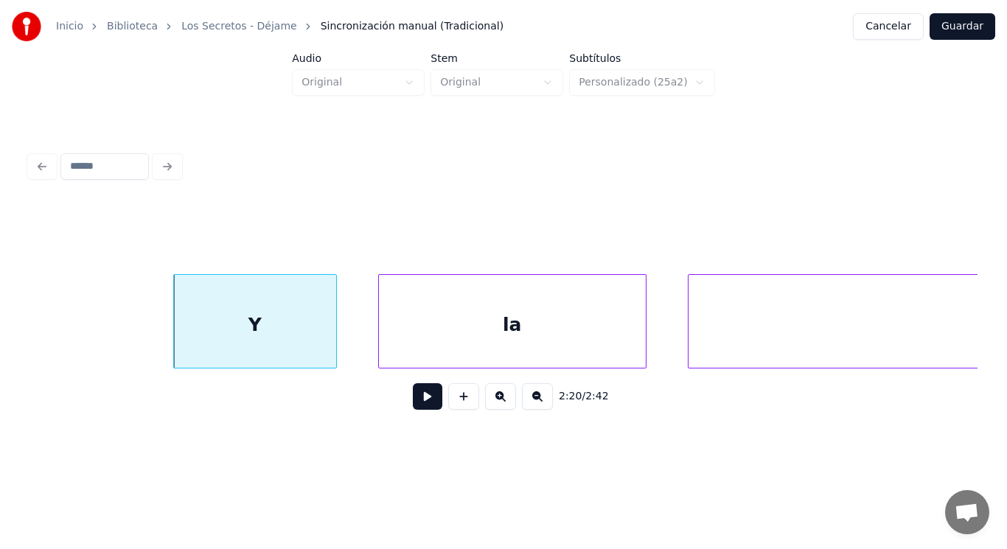
click at [423, 397] on button at bounding box center [427, 396] width 29 height 27
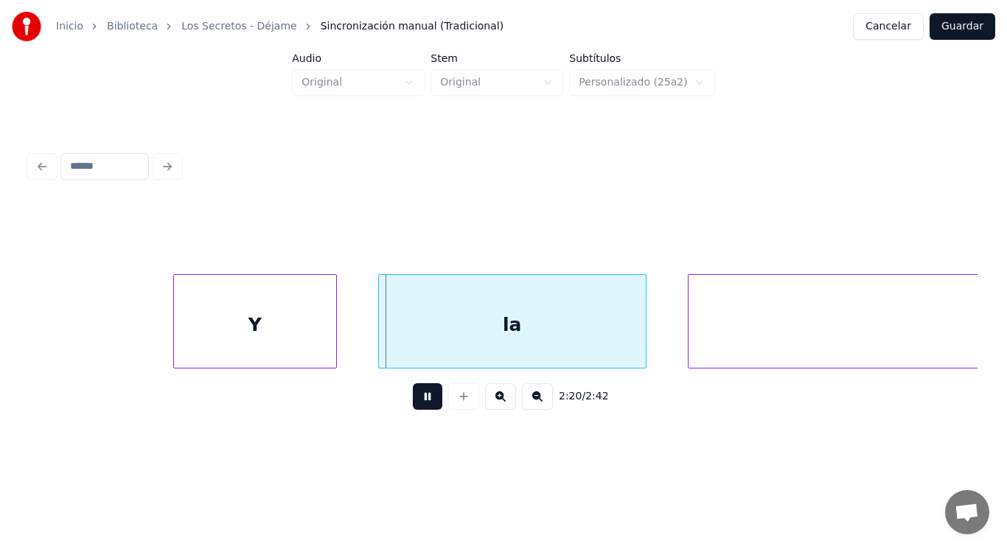
click at [423, 397] on button at bounding box center [427, 396] width 29 height 27
click at [373, 341] on div at bounding box center [373, 321] width 4 height 93
click at [416, 399] on button at bounding box center [427, 396] width 29 height 27
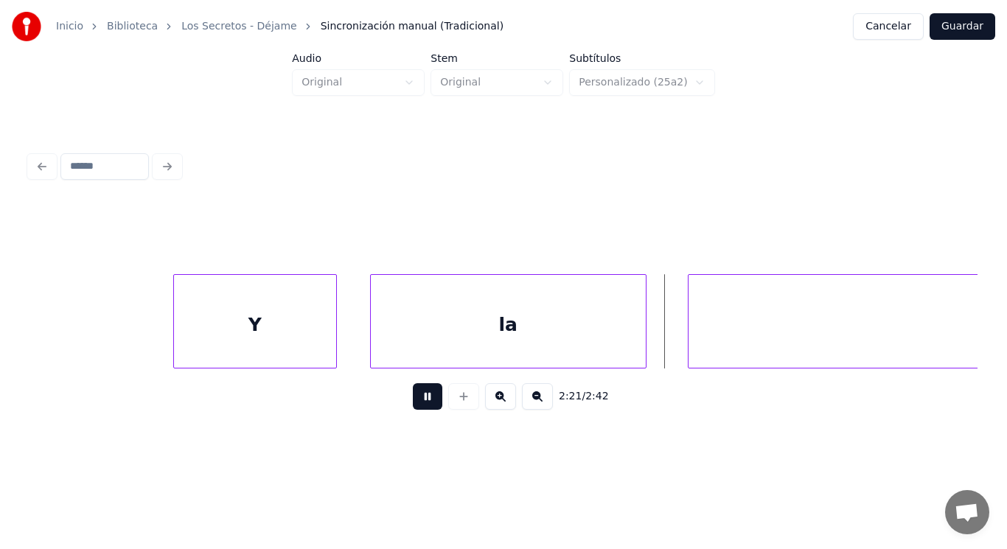
click at [416, 399] on button at bounding box center [427, 396] width 29 height 27
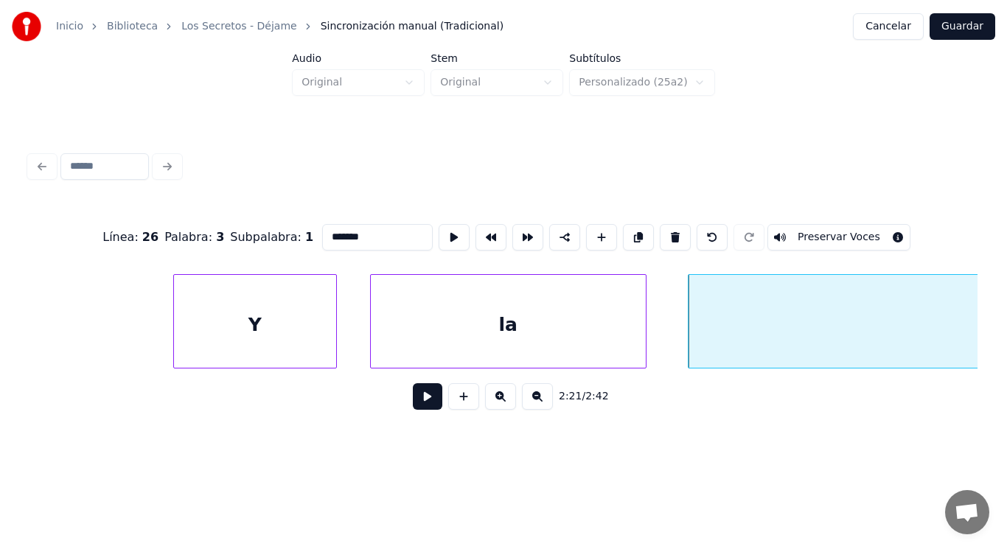
click at [416, 401] on button at bounding box center [427, 396] width 29 height 27
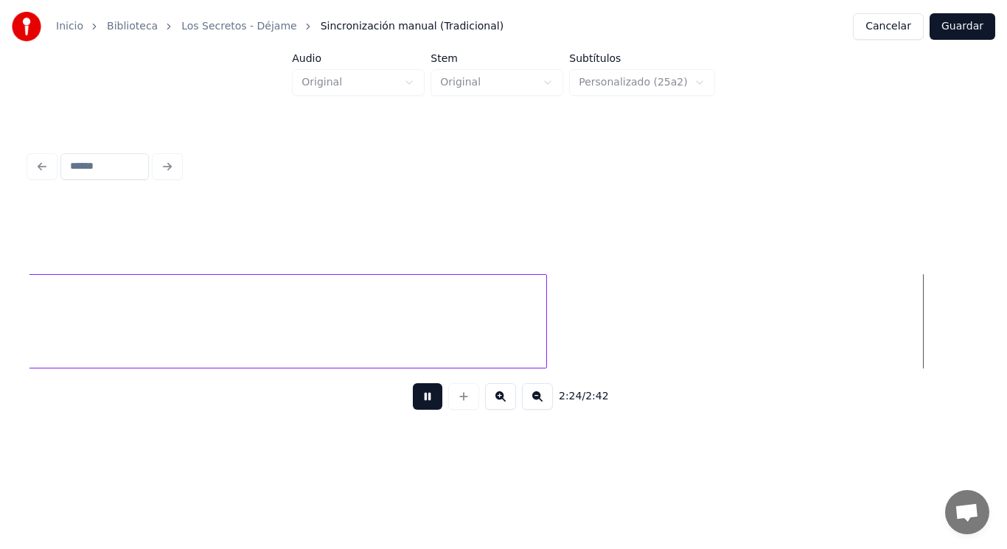
click at [416, 401] on button at bounding box center [427, 396] width 29 height 27
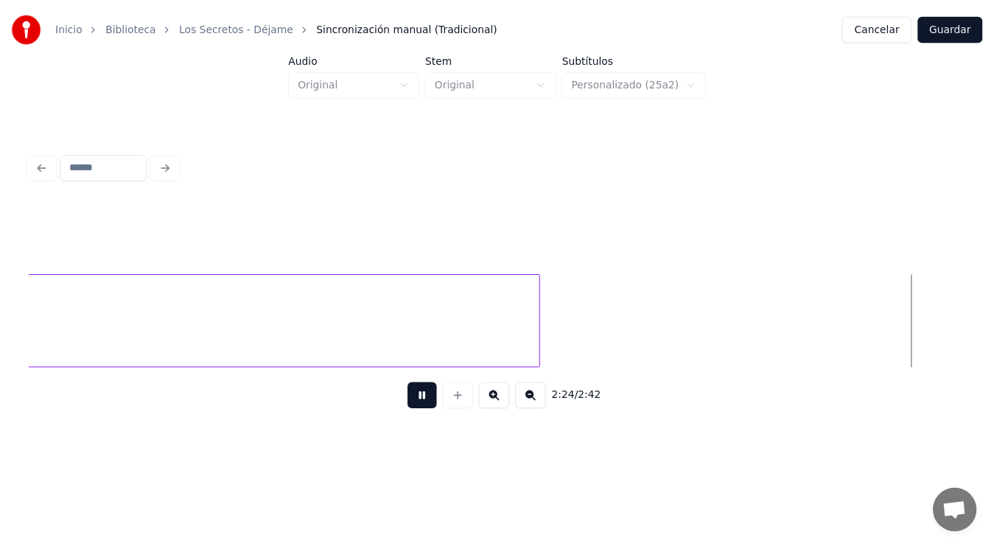
scroll to position [0, 148882]
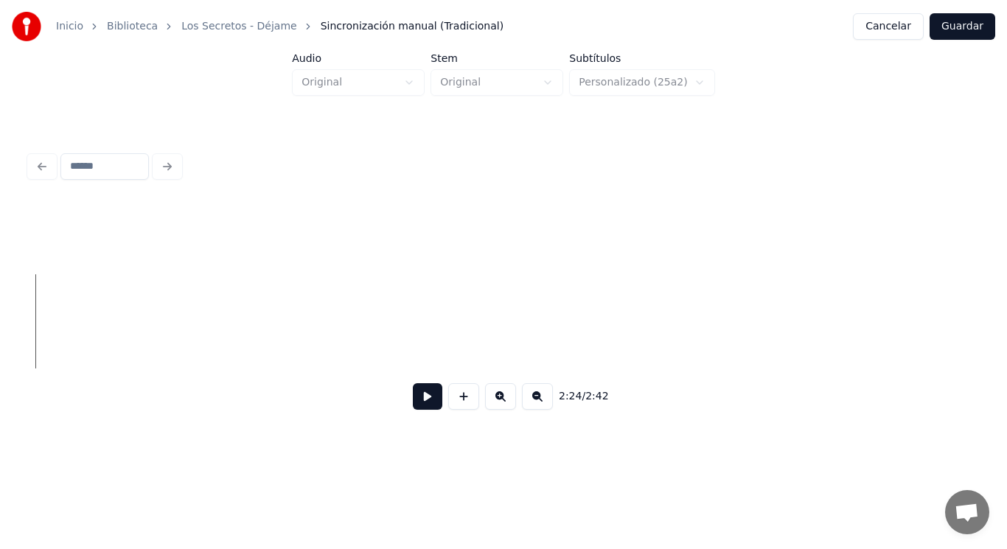
click at [963, 29] on button "Guardar" at bounding box center [962, 26] width 66 height 27
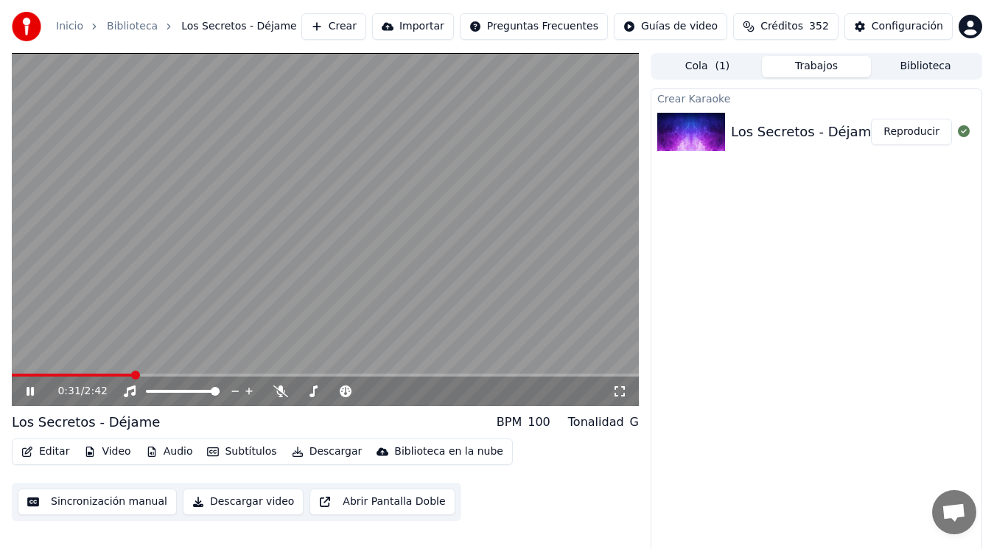
click at [25, 391] on icon at bounding box center [41, 391] width 34 height 12
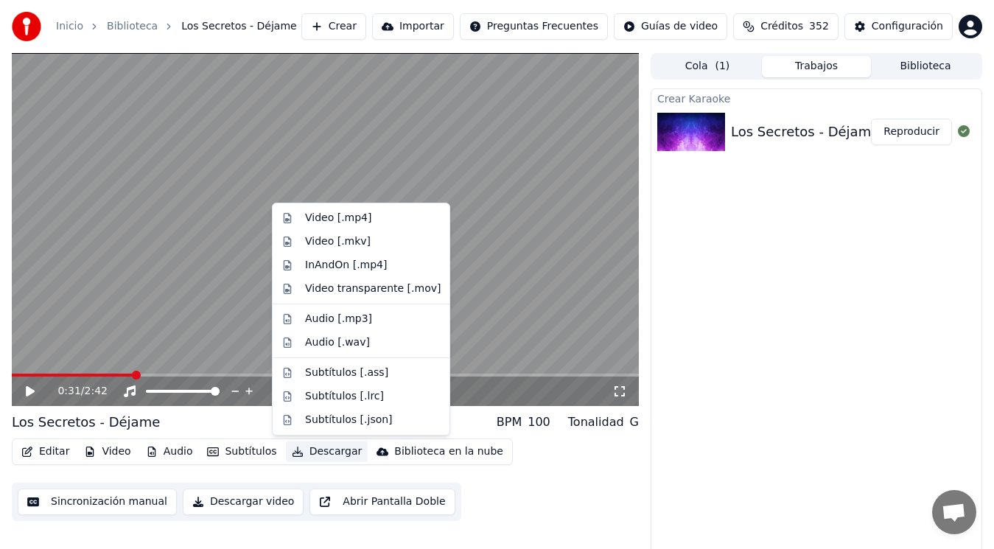
click at [321, 450] on button "Descargar" at bounding box center [327, 452] width 83 height 21
click at [330, 217] on div "Video [.mp4]" at bounding box center [338, 218] width 66 height 15
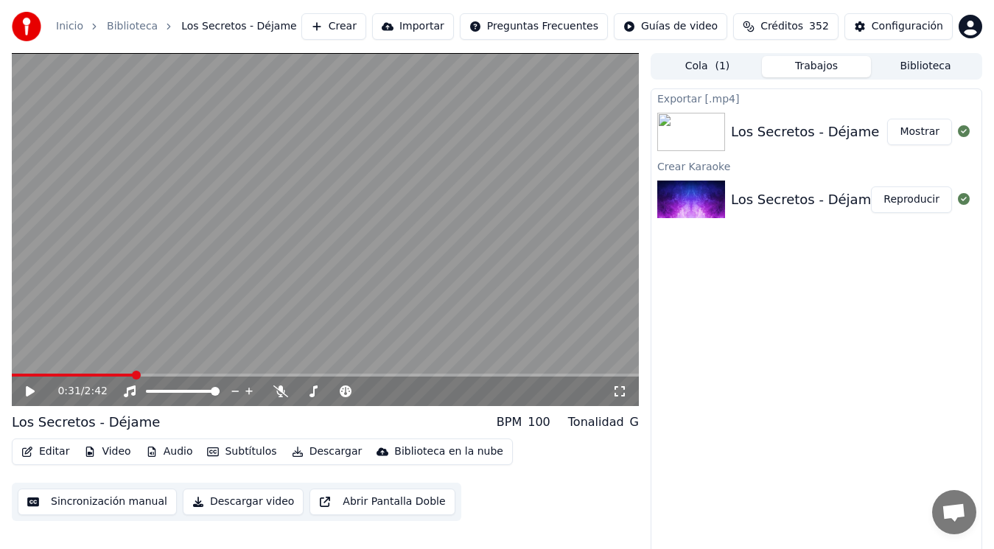
click at [926, 133] on button "Mostrar" at bounding box center [919, 132] width 65 height 27
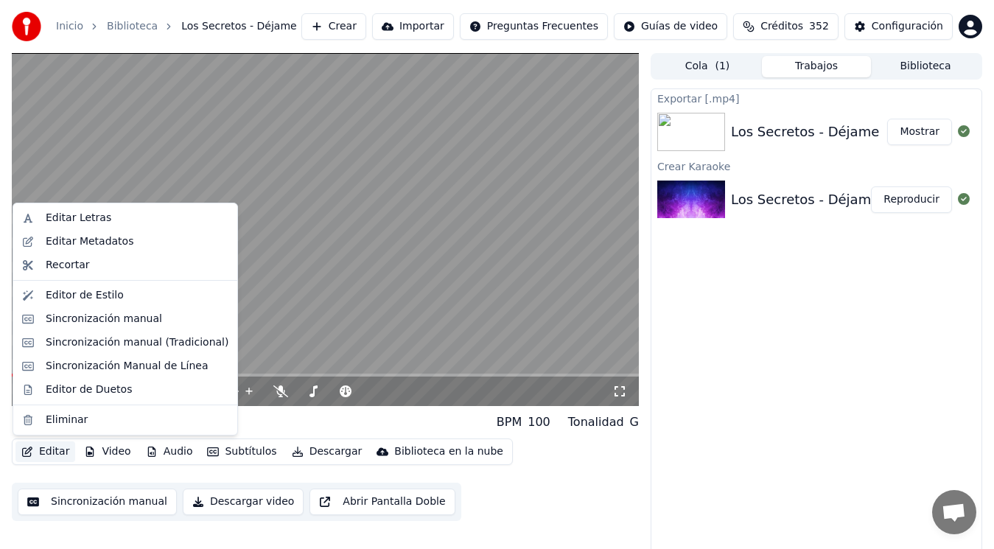
click at [41, 451] on button "Editar" at bounding box center [45, 452] width 60 height 21
click at [65, 422] on div "Eliminar" at bounding box center [67, 420] width 42 height 15
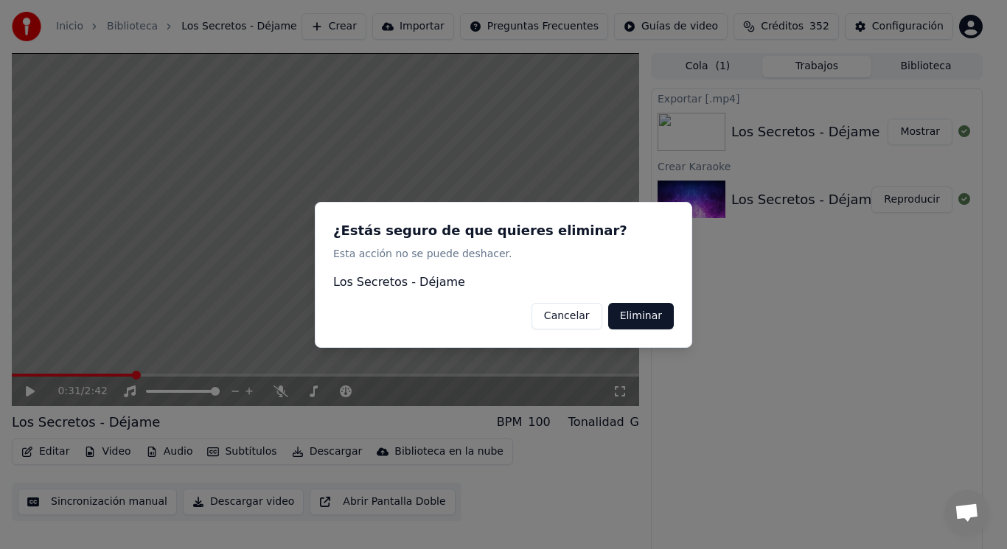
click at [646, 321] on button "Eliminar" at bounding box center [641, 315] width 66 height 27
